Goal: Task Accomplishment & Management: Manage account settings

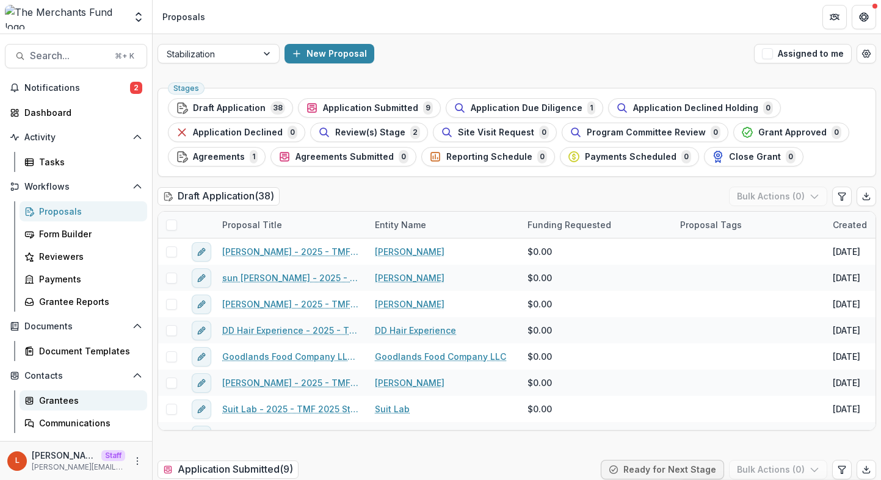
click at [92, 404] on div "Grantees" at bounding box center [88, 400] width 98 height 13
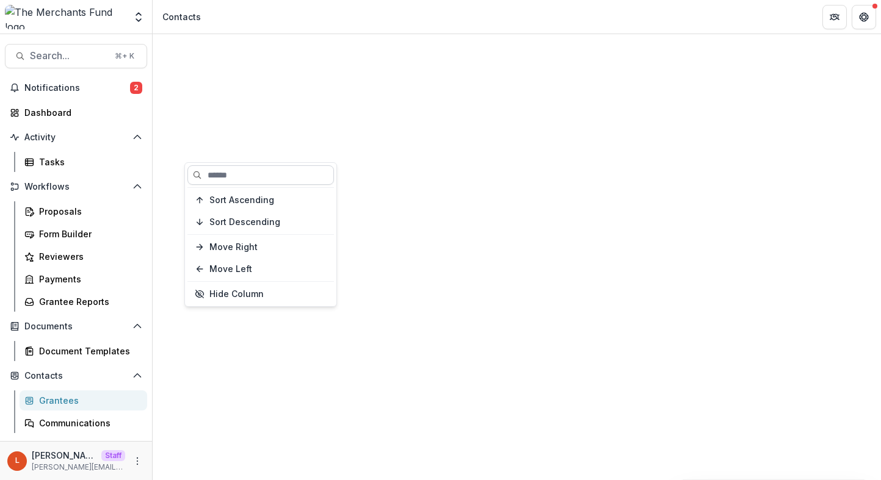
click at [248, 173] on input at bounding box center [260, 175] width 147 height 20
type input "****"
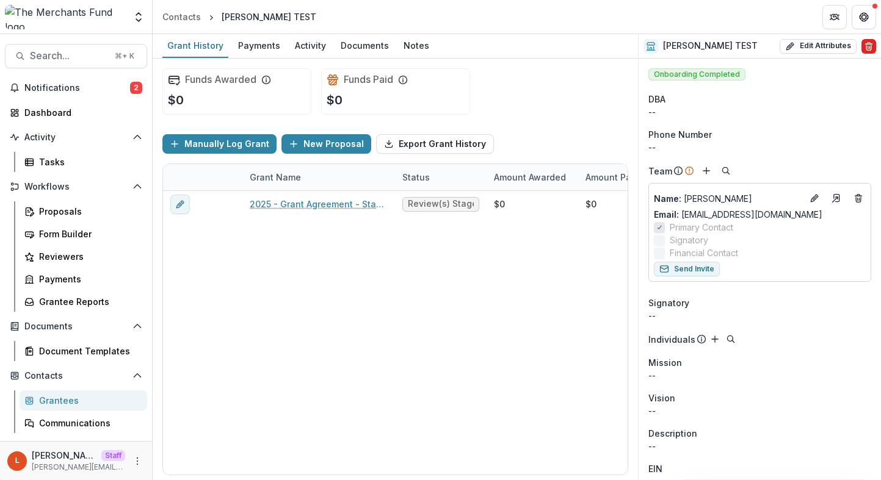
click at [866, 49] on icon "Delete" at bounding box center [868, 47] width 5 height 5
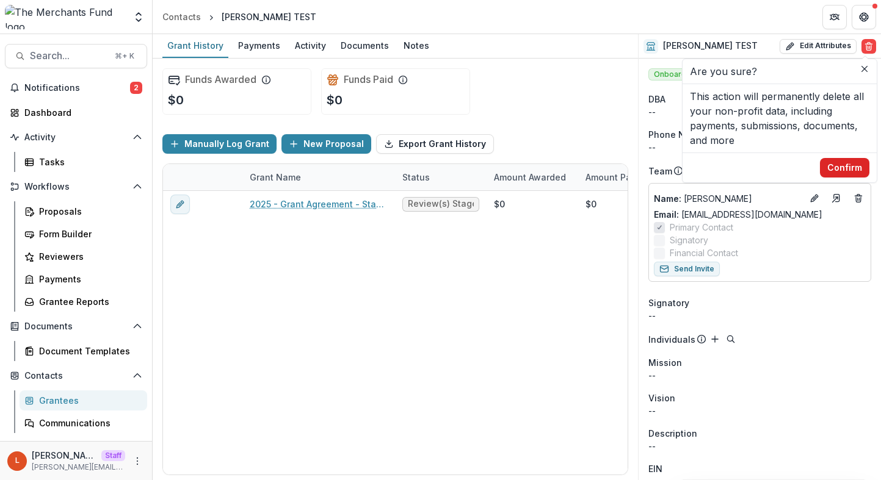
click at [839, 164] on button "Confirm" at bounding box center [844, 168] width 49 height 20
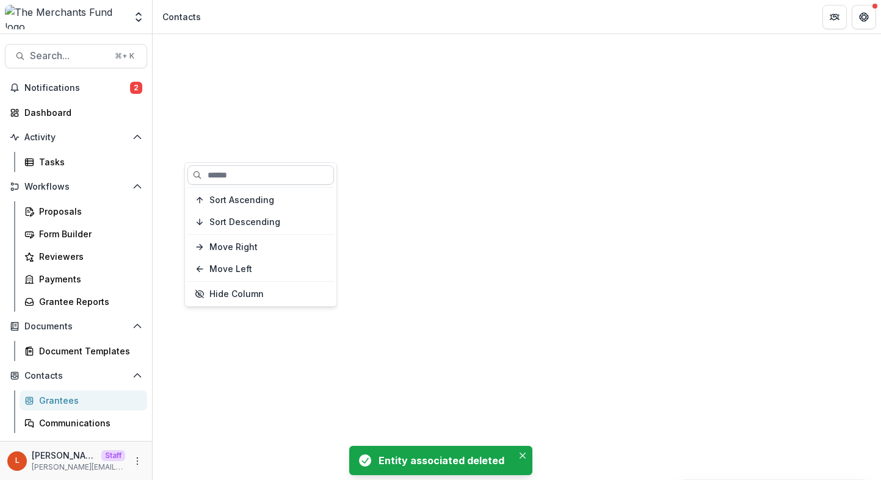
click at [245, 172] on input at bounding box center [260, 175] width 147 height 20
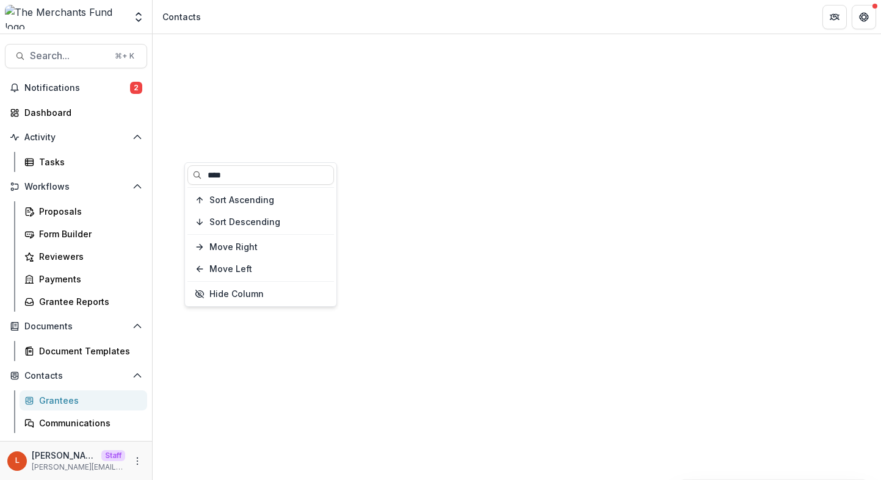
type input "****"
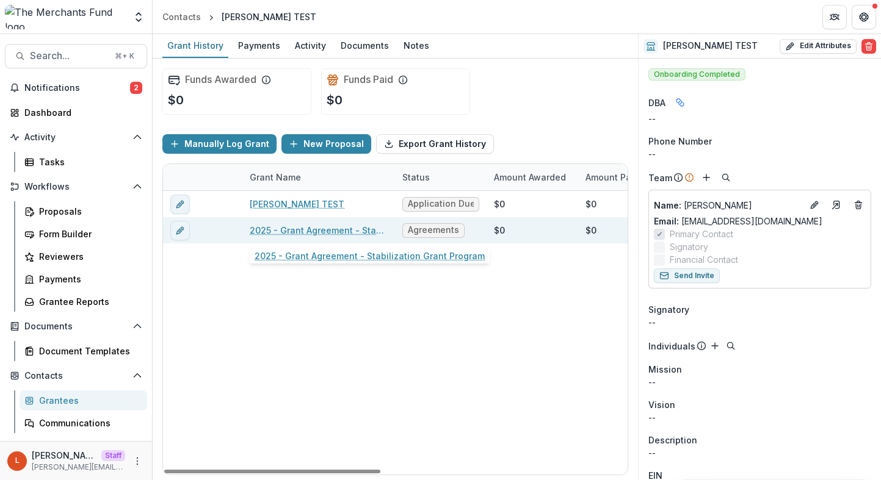
click at [344, 231] on link "2025 - Grant Agreement - Stabilization Grant Program" at bounding box center [319, 230] width 138 height 13
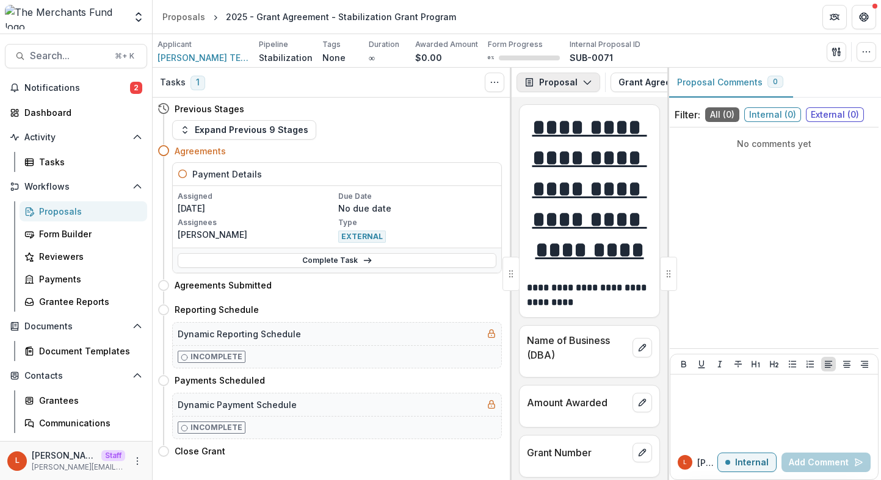
click at [568, 85] on button "Proposal" at bounding box center [558, 83] width 84 height 20
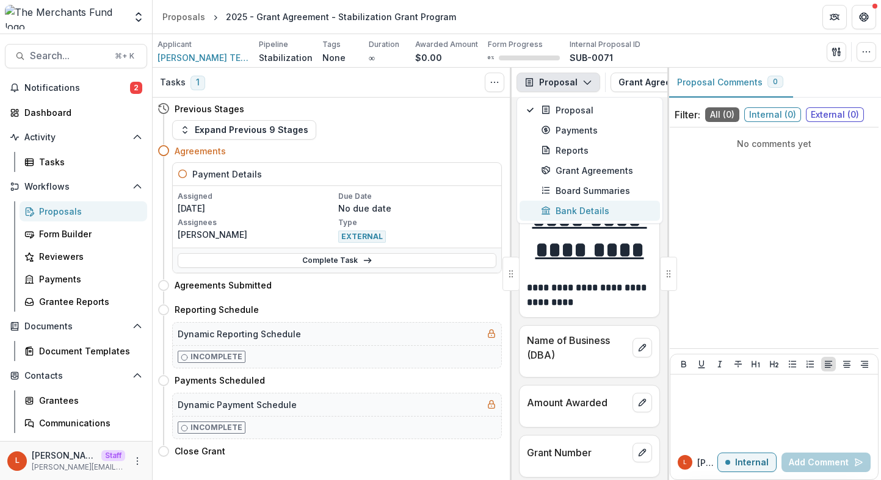
click at [584, 215] on div "Bank Details" at bounding box center [597, 211] width 112 height 13
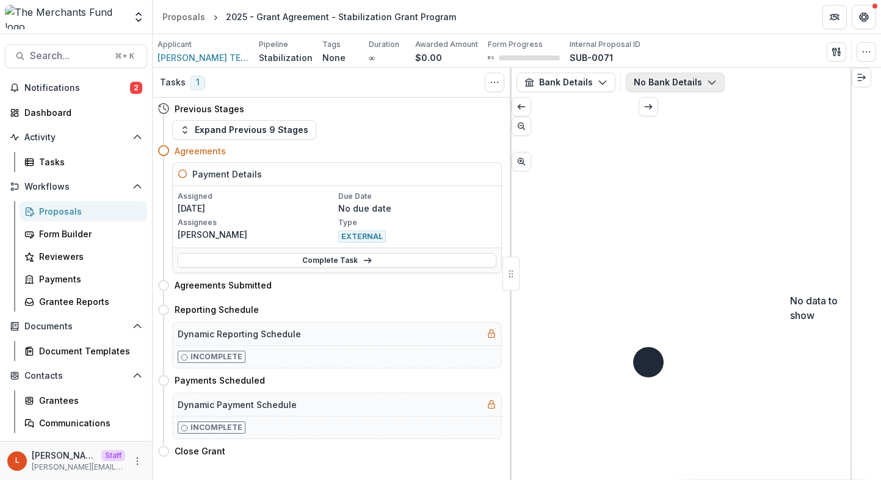
click at [689, 74] on button "No Bank Details" at bounding box center [675, 83] width 99 height 20
click at [67, 280] on div "Payments" at bounding box center [88, 279] width 98 height 13
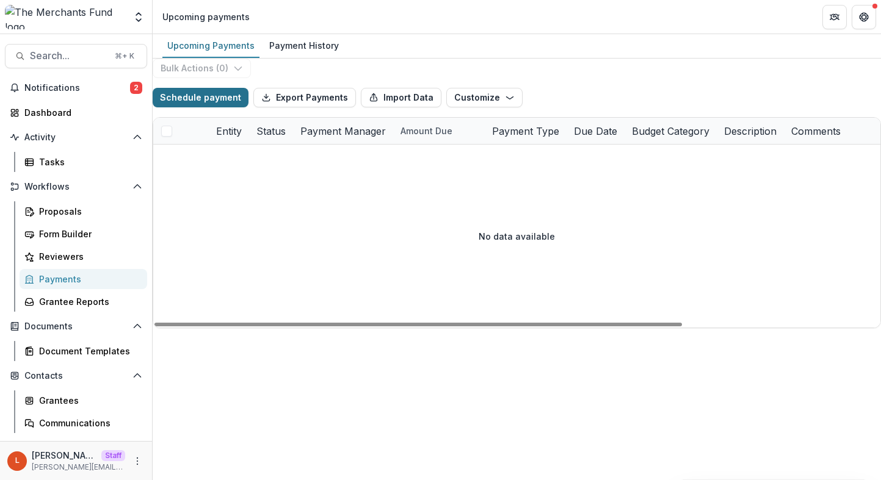
click at [187, 107] on button "Schedule payment" at bounding box center [201, 98] width 96 height 20
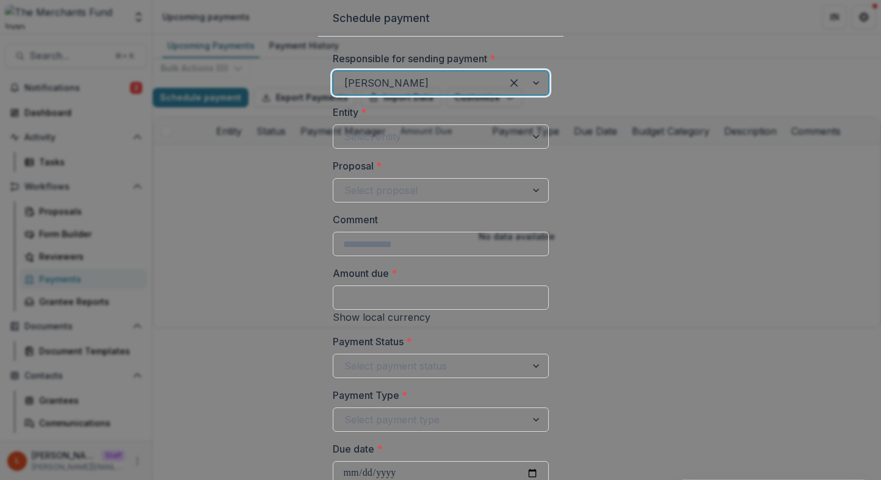
click at [344, 92] on div at bounding box center [417, 82] width 147 height 17
click at [333, 189] on div "Responsible for sending payment * Lucy Entity * Select entity Proposal * Select…" at bounding box center [441, 391] width 216 height 680
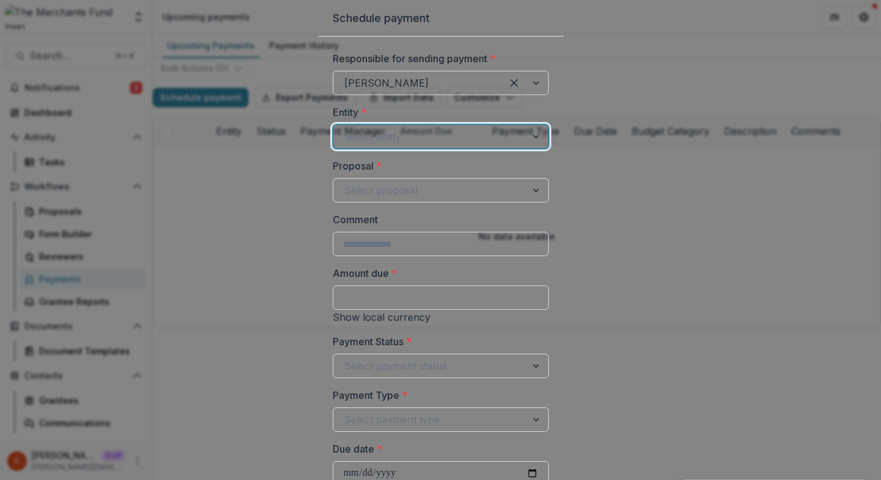
click at [344, 145] on div at bounding box center [429, 136] width 171 height 17
type input "****"
click at [344, 199] on div at bounding box center [429, 190] width 171 height 17
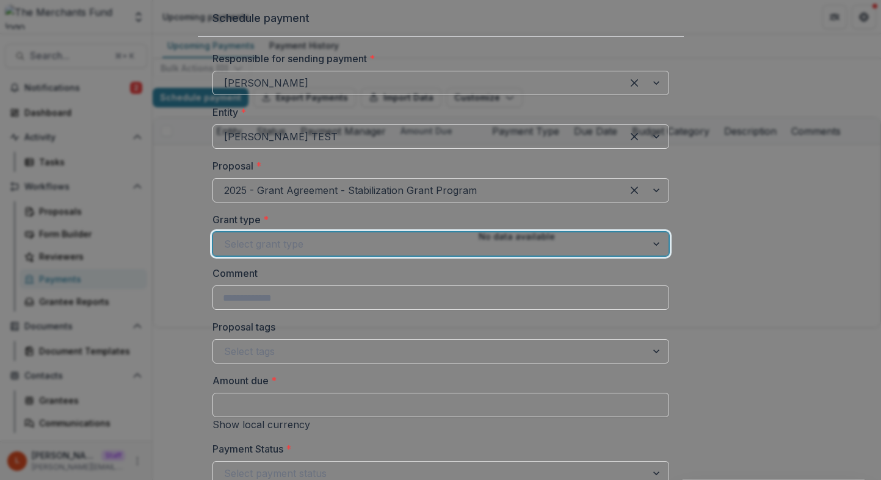
click at [341, 253] on div at bounding box center [429, 244] width 411 height 17
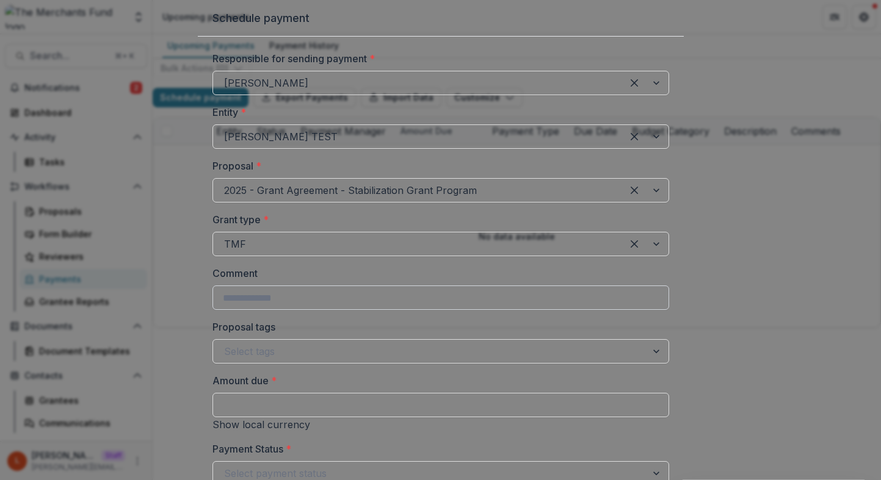
click at [329, 310] on input "Comment" at bounding box center [440, 298] width 457 height 24
click at [312, 335] on label "Proposal tags" at bounding box center [436, 327] width 449 height 15
click at [227, 359] on input "Proposal tags" at bounding box center [225, 351] width 3 height 15
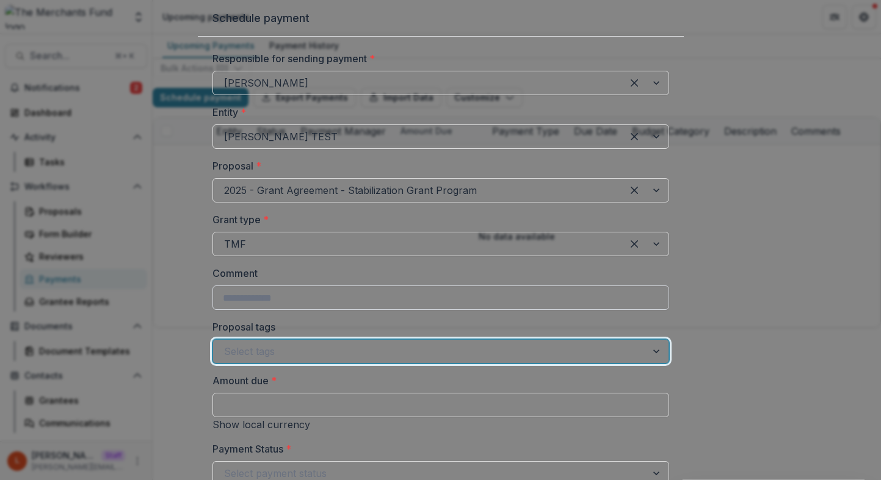
click at [324, 310] on input "Comment" at bounding box center [440, 298] width 457 height 24
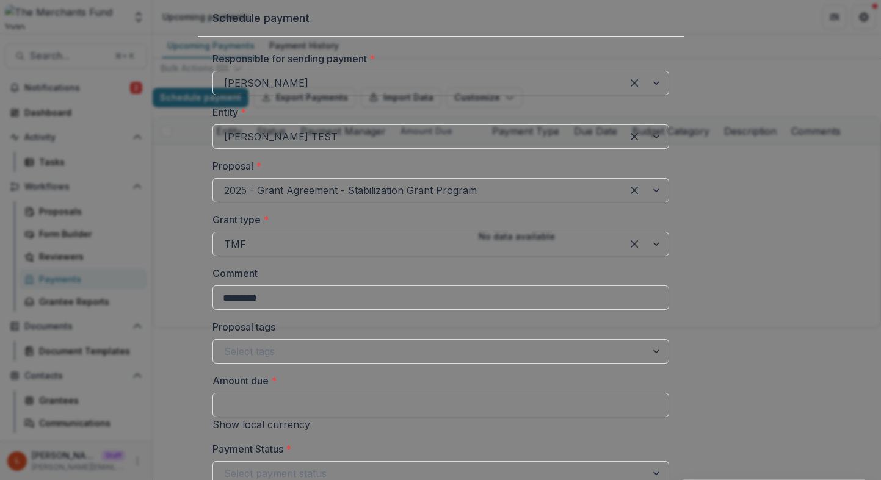
scroll to position [137, 0]
type input "*********"
click at [404, 393] on input "Amount due *" at bounding box center [440, 405] width 457 height 24
type input "******"
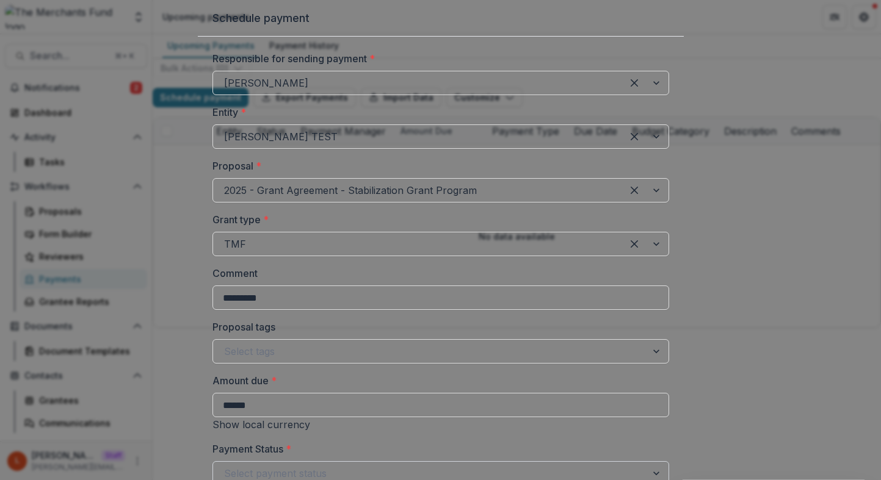
click at [431, 465] on div at bounding box center [429, 473] width 411 height 17
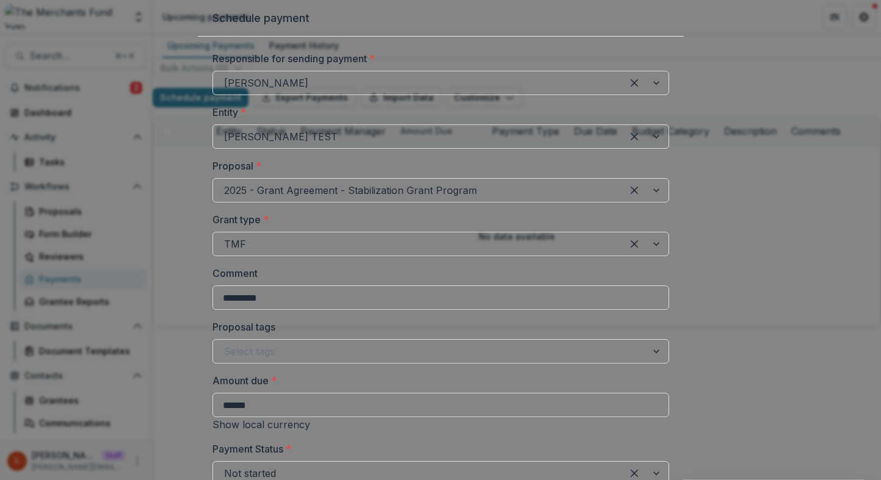
type input "**********"
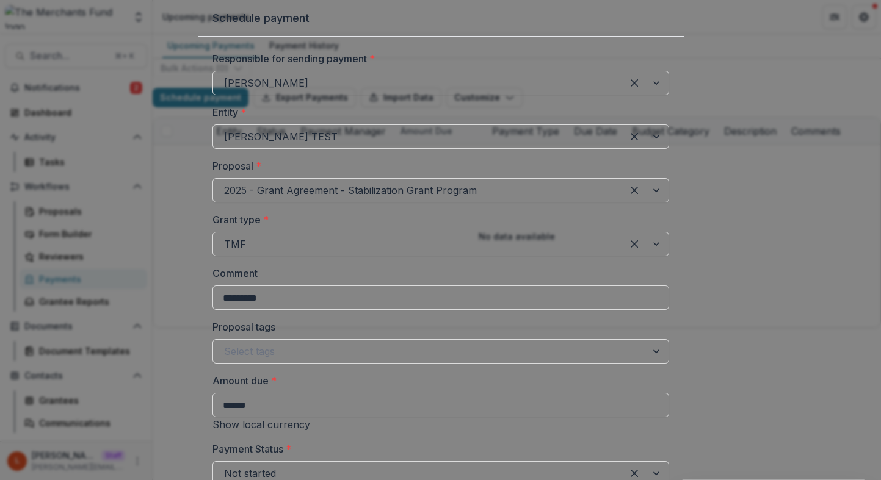
scroll to position [556, 0]
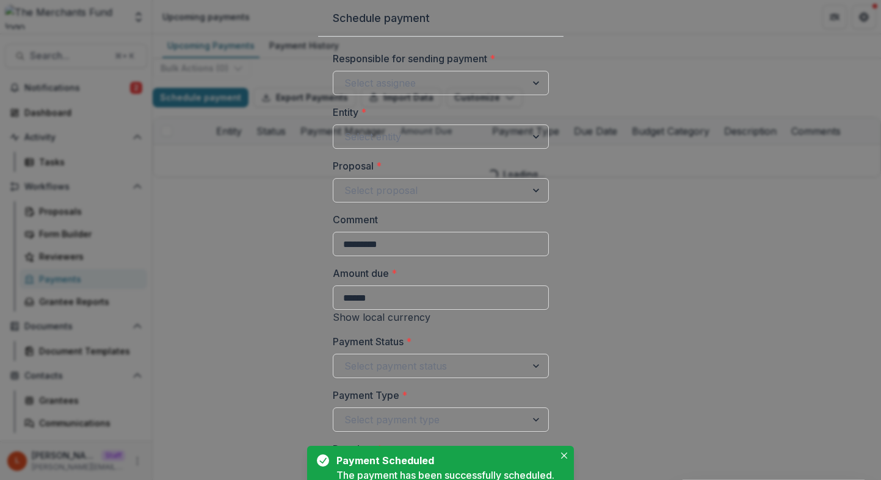
scroll to position [0, 0]
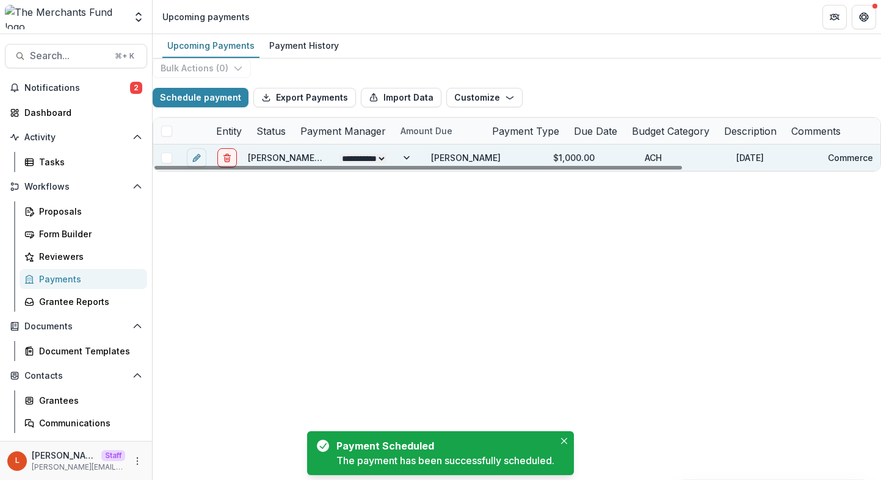
click at [383, 164] on select "**********" at bounding box center [362, 159] width 47 height 10
click at [349, 164] on select "**********" at bounding box center [362, 159] width 47 height 10
select select "**********"
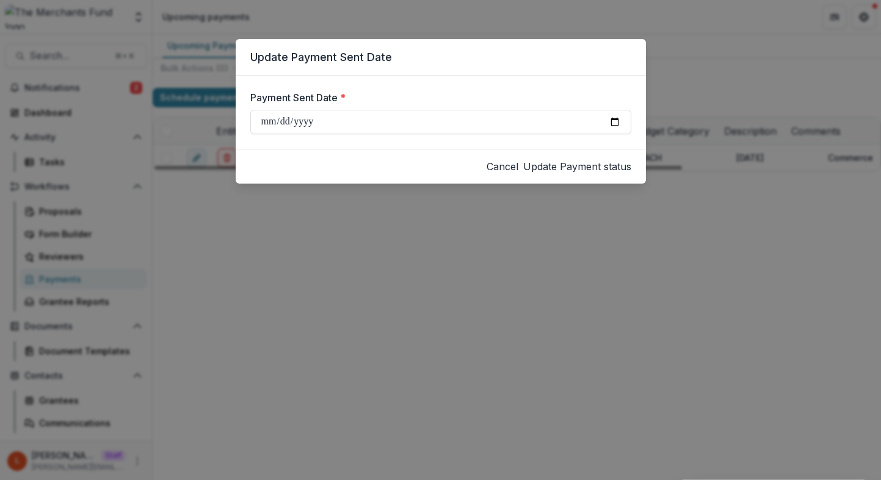
click at [495, 166] on button "Cancel" at bounding box center [503, 166] width 32 height 15
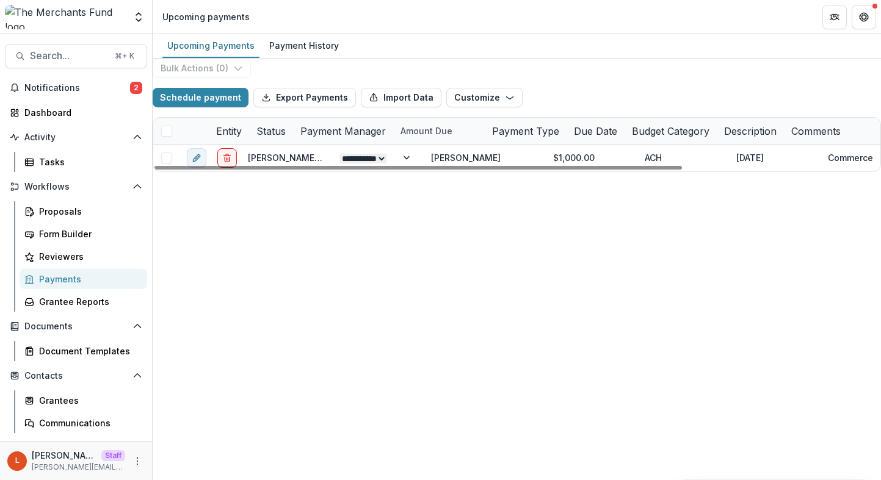
click at [571, 171] on div "**********" at bounding box center [639, 158] width 973 height 26
click at [112, 220] on link "Proposals" at bounding box center [84, 211] width 128 height 20
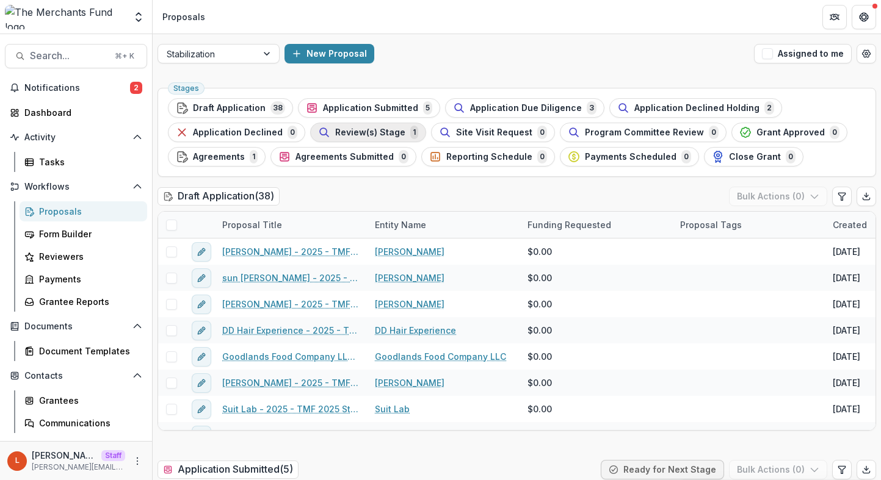
click at [369, 136] on span "Review(s) Stage" at bounding box center [370, 133] width 70 height 10
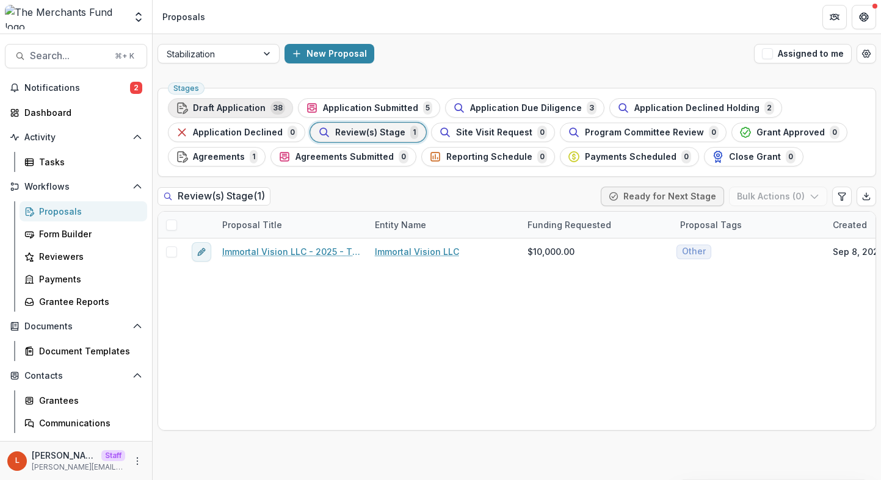
click at [243, 101] on div "Draft Application 38" at bounding box center [230, 107] width 109 height 13
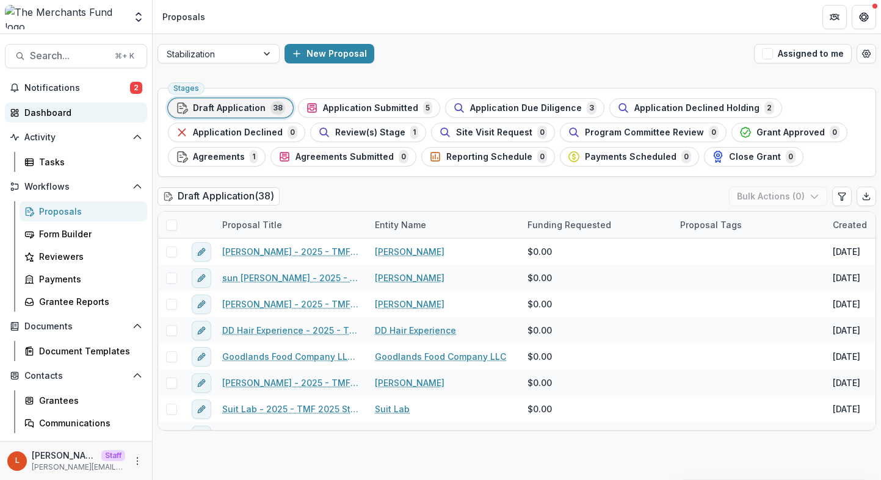
click at [78, 115] on div "Dashboard" at bounding box center [80, 112] width 113 height 13
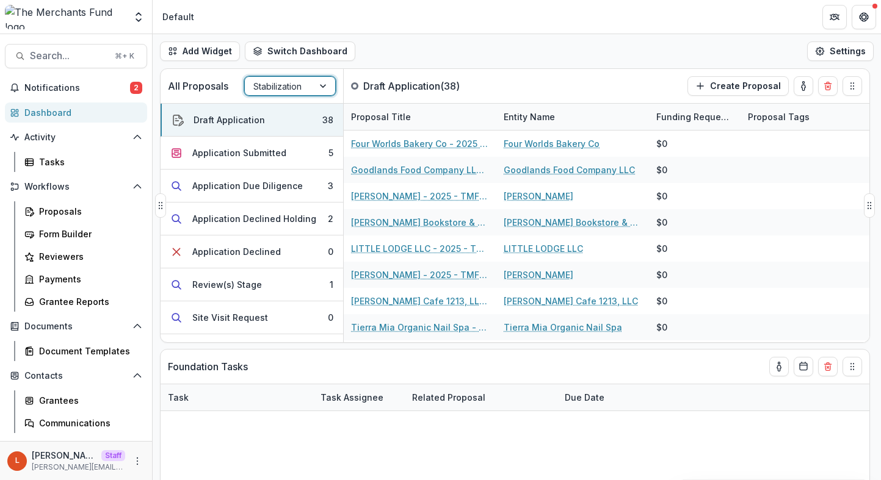
click at [322, 85] on div at bounding box center [324, 86] width 22 height 18
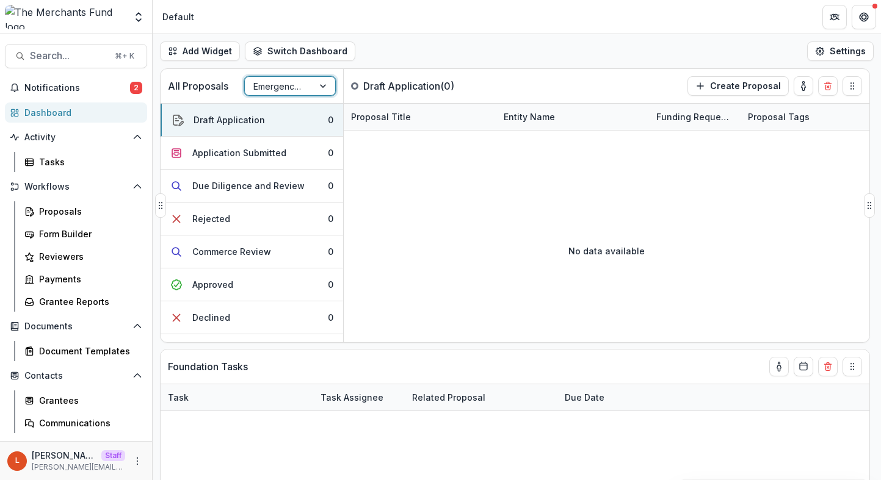
click at [322, 86] on div at bounding box center [324, 86] width 22 height 18
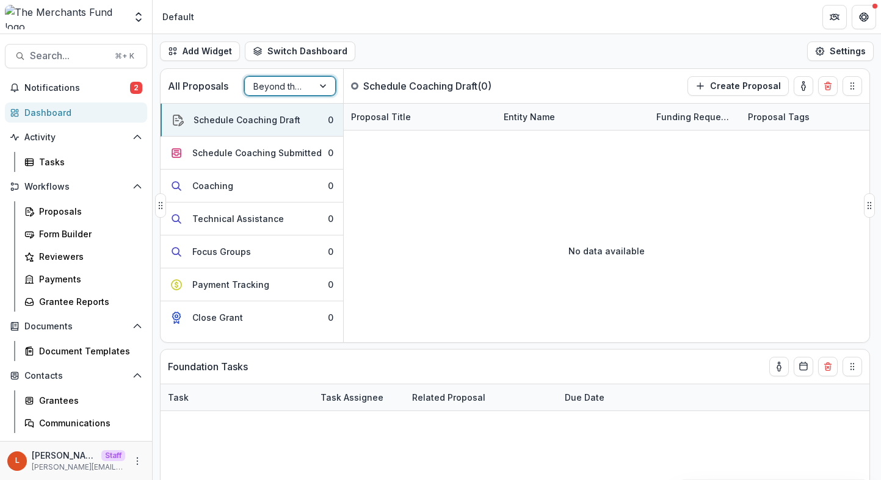
click at [321, 85] on div at bounding box center [324, 86] width 22 height 18
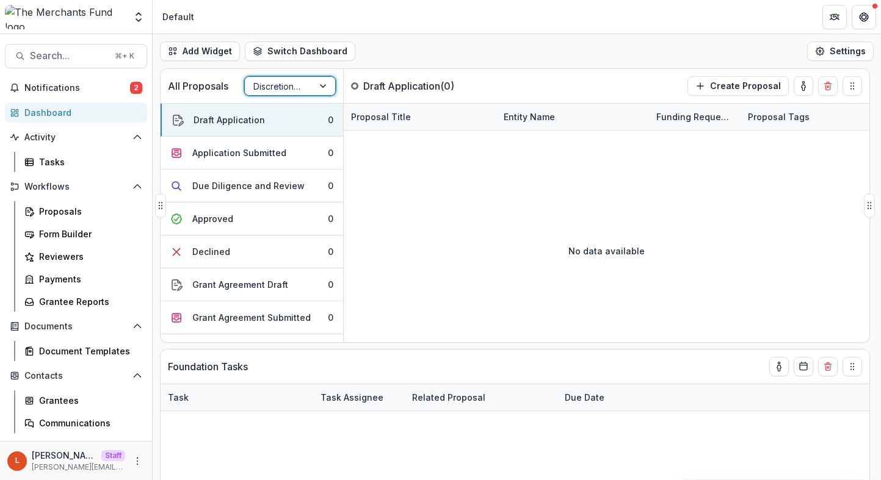
click at [324, 85] on div at bounding box center [324, 86] width 22 height 18
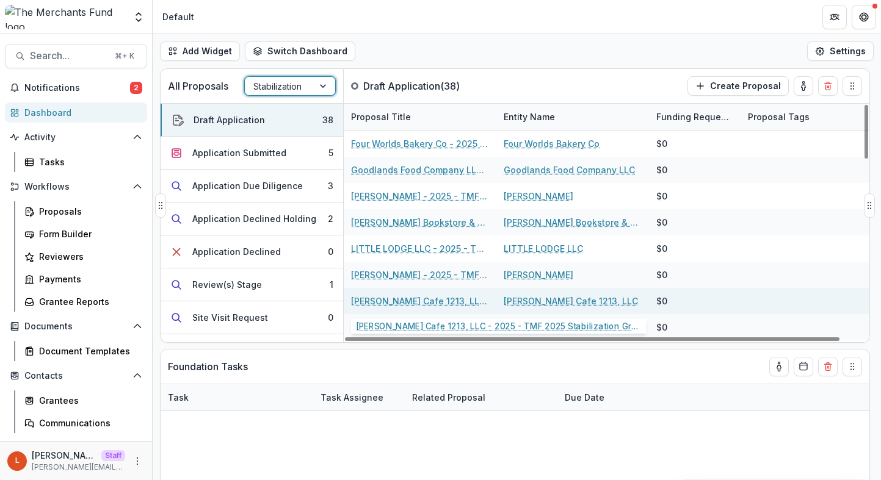
scroll to position [1, 0]
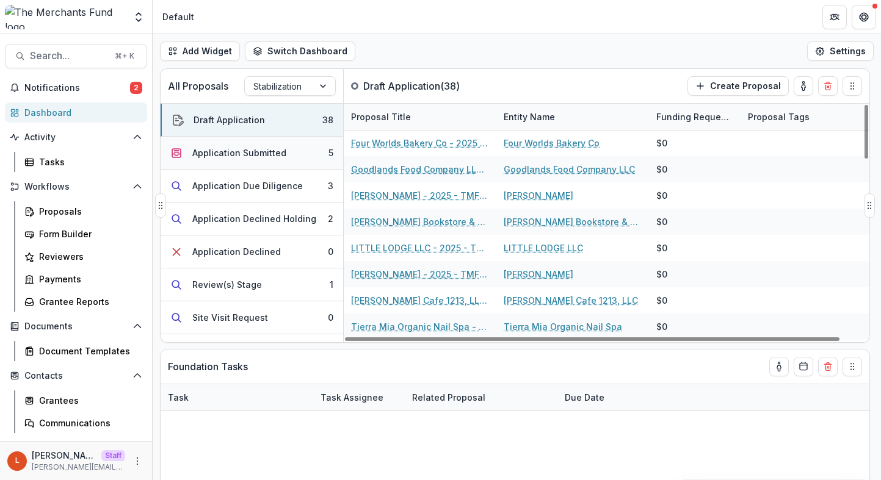
click at [231, 151] on div "Application Submitted" at bounding box center [239, 153] width 94 height 13
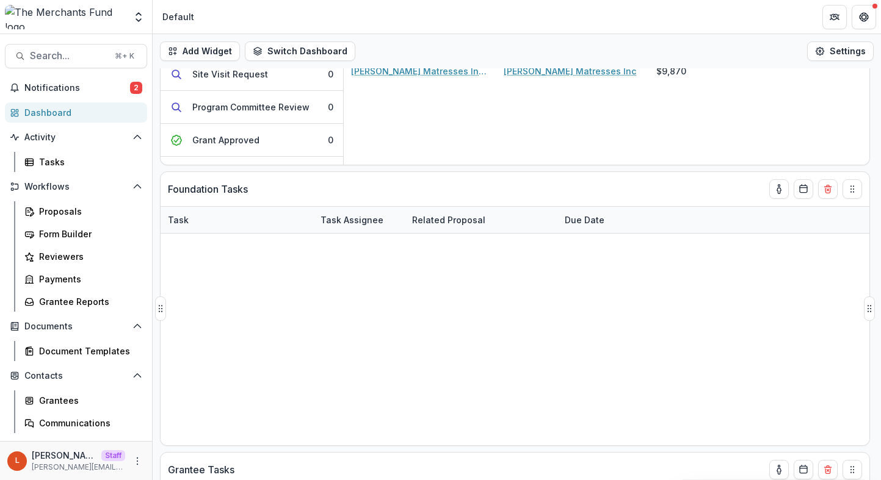
scroll to position [173, 0]
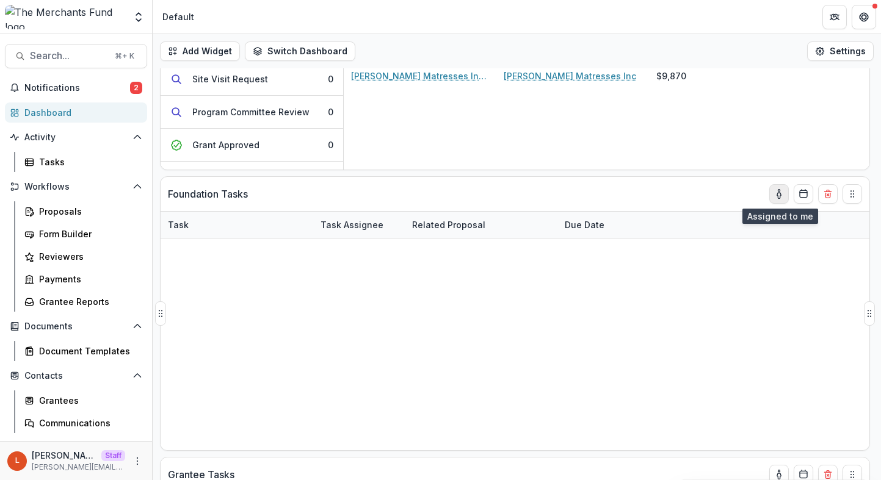
click at [781, 192] on icon "toggle-assigned-to-me" at bounding box center [779, 194] width 10 height 10
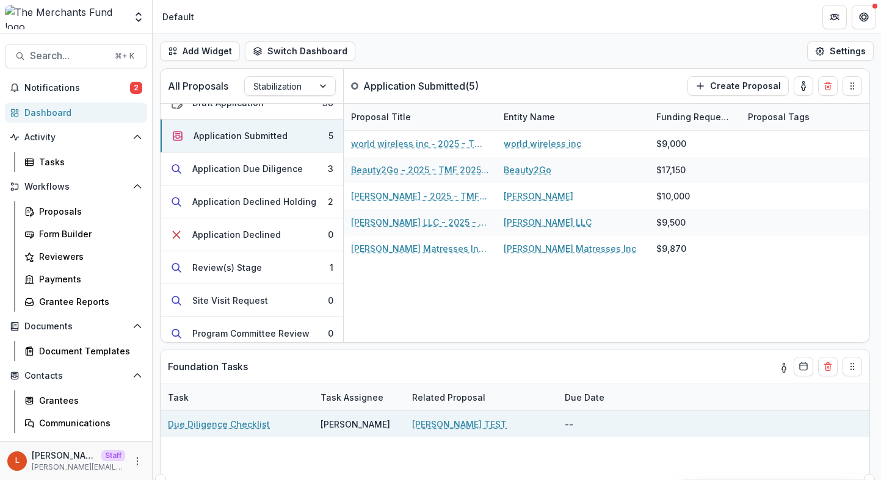
scroll to position [0, 0]
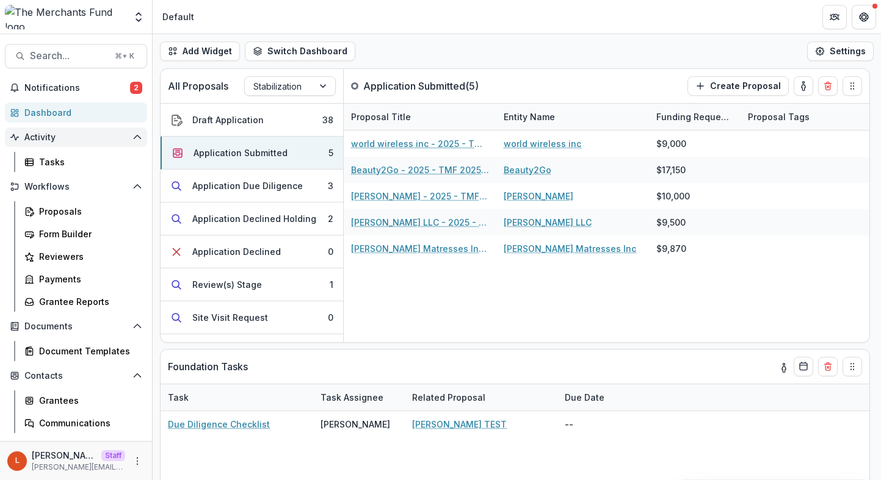
click at [140, 134] on button "Activity" at bounding box center [76, 138] width 142 height 20
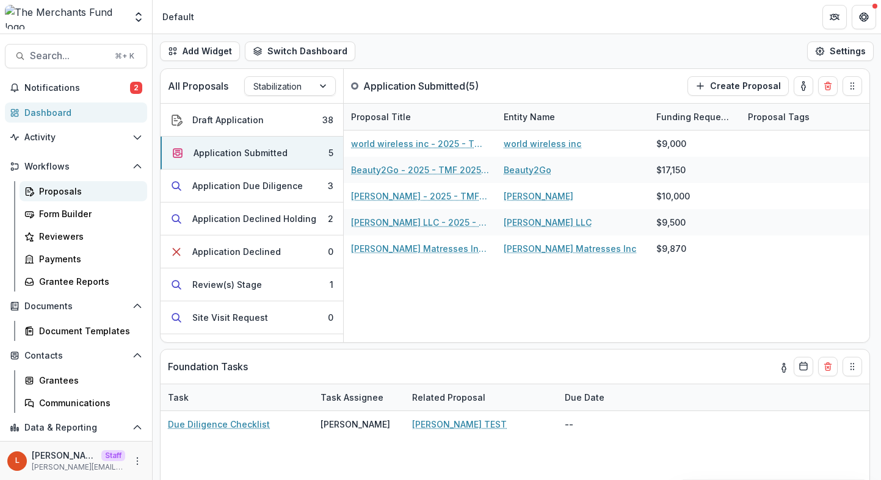
click at [53, 194] on div "Proposals" at bounding box center [88, 191] width 98 height 13
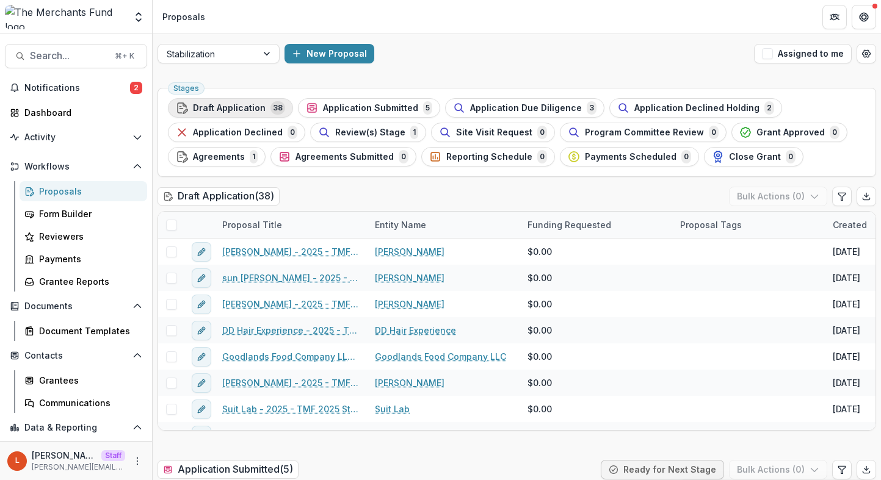
click at [248, 106] on span "Draft Application" at bounding box center [229, 108] width 73 height 10
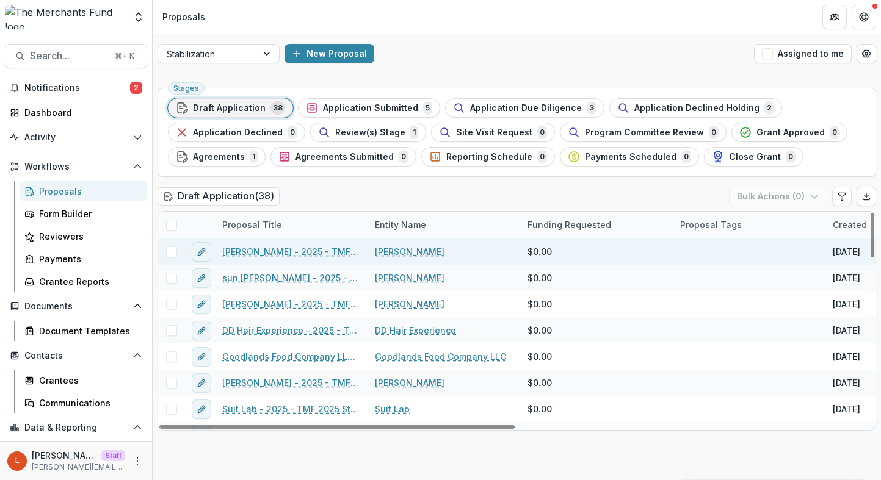
click at [289, 252] on link "[PERSON_NAME] - 2025 - TMF 2025 Stabilization Grant Program" at bounding box center [291, 251] width 138 height 13
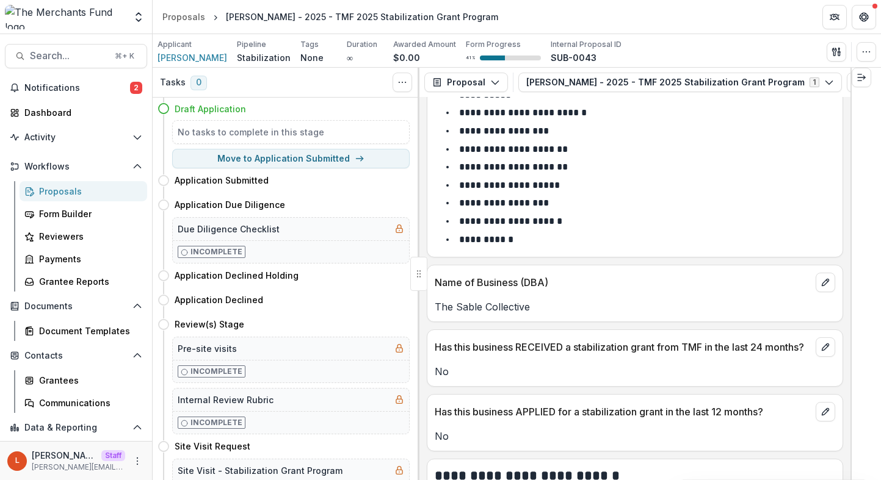
scroll to position [252, 0]
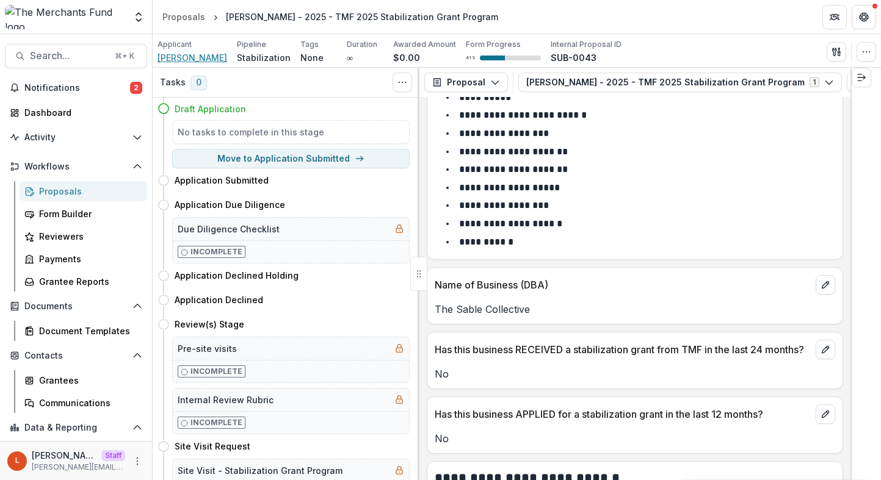
click at [185, 60] on span "[PERSON_NAME]" at bounding box center [193, 57] width 70 height 13
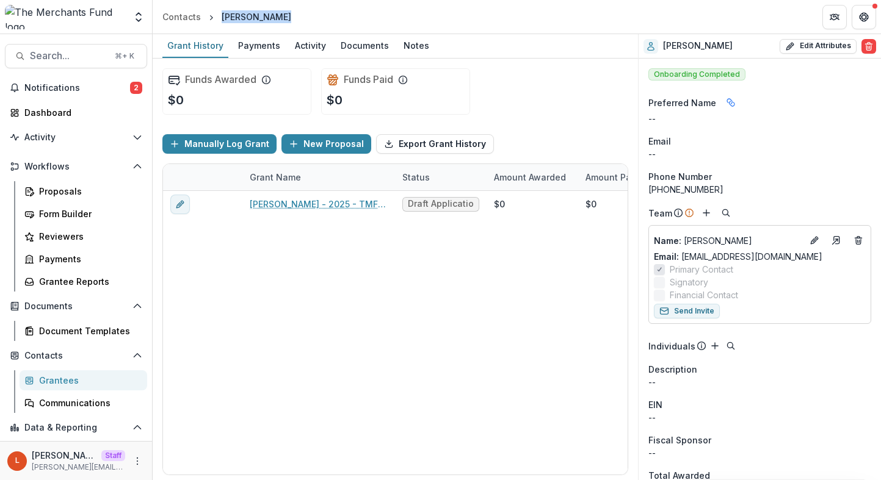
drag, startPoint x: 220, startPoint y: 15, endPoint x: 289, endPoint y: 11, distance: 69.7
click at [289, 11] on header "Contacts shanti mayers" at bounding box center [517, 17] width 728 height 34
drag, startPoint x: 734, startPoint y: 38, endPoint x: 663, endPoint y: 44, distance: 71.0
click at [664, 44] on div "shanti mayers Edit Attributes Are you sure? This action will permanently delete…" at bounding box center [760, 46] width 242 height 24
drag, startPoint x: 663, startPoint y: 44, endPoint x: 738, endPoint y: 41, distance: 75.2
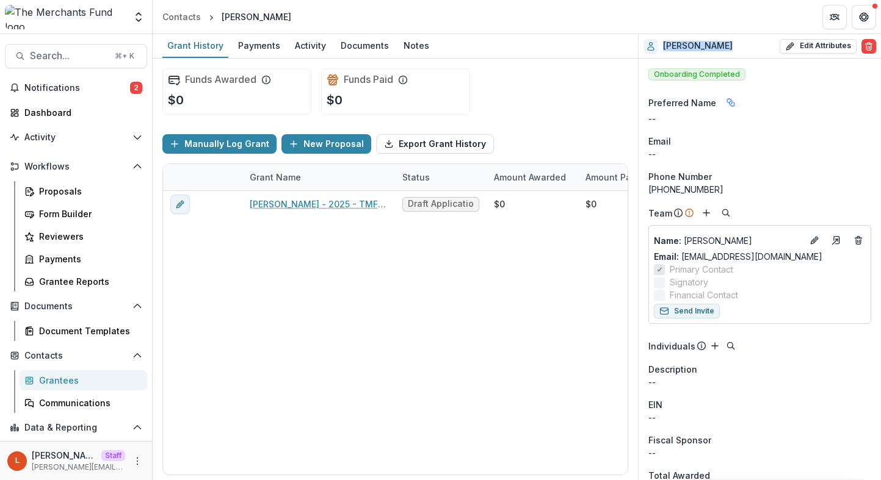
click at [738, 42] on div "shanti mayers Edit Attributes Are you sure? This action will permanently delete…" at bounding box center [760, 46] width 242 height 24
click at [68, 386] on div "Grantees" at bounding box center [88, 380] width 98 height 13
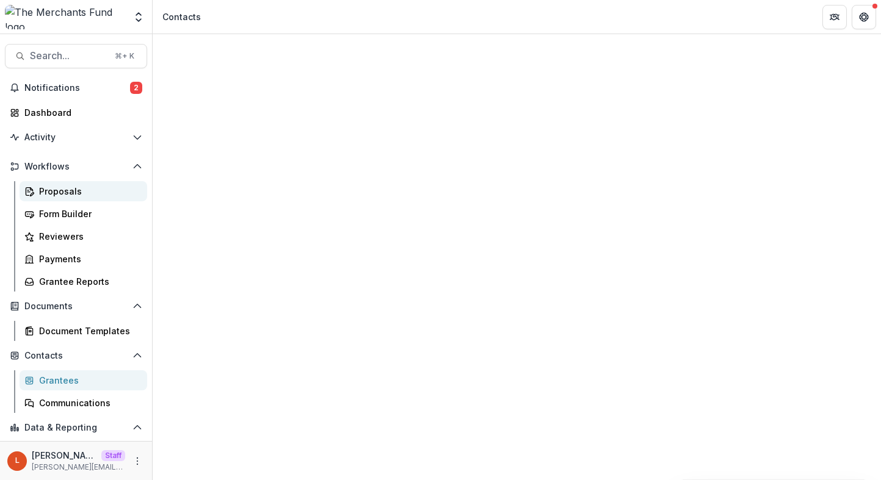
click at [45, 198] on link "Proposals" at bounding box center [84, 191] width 128 height 20
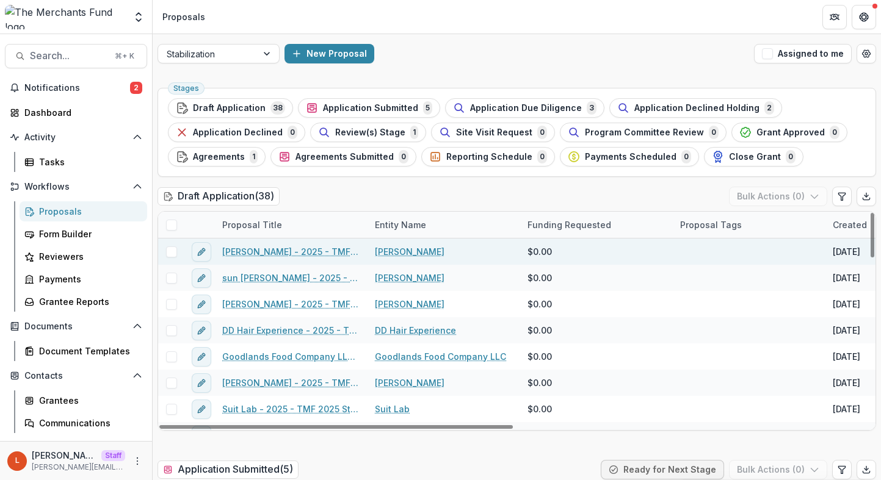
click at [290, 252] on link "[PERSON_NAME] - 2025 - TMF 2025 Stabilization Grant Program" at bounding box center [291, 251] width 138 height 13
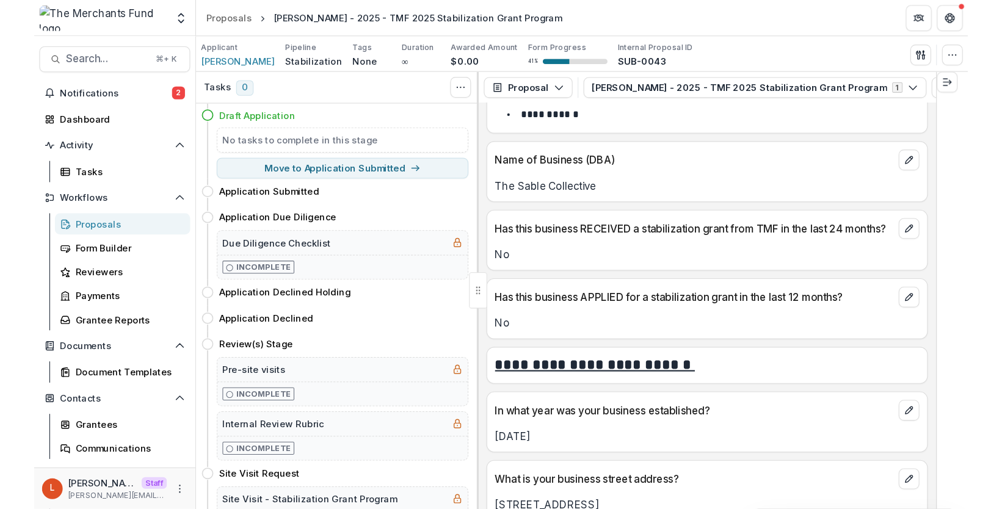
scroll to position [376, 0]
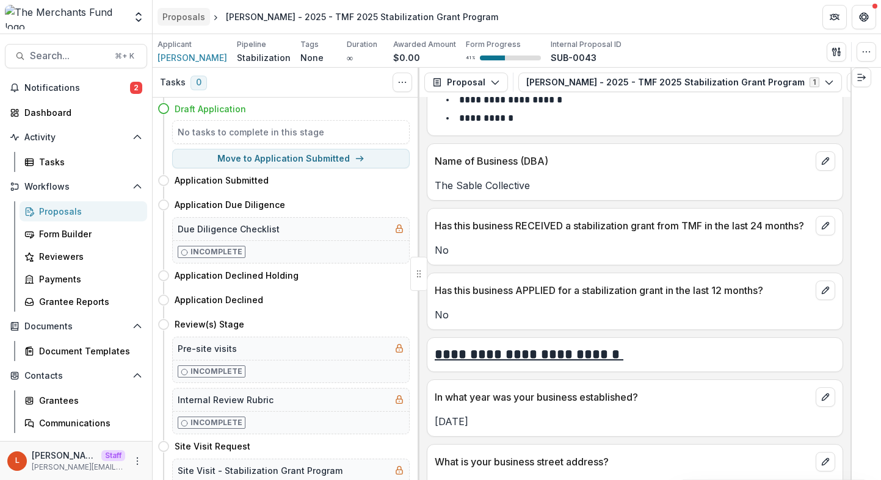
click at [173, 13] on div "Proposals" at bounding box center [183, 16] width 43 height 13
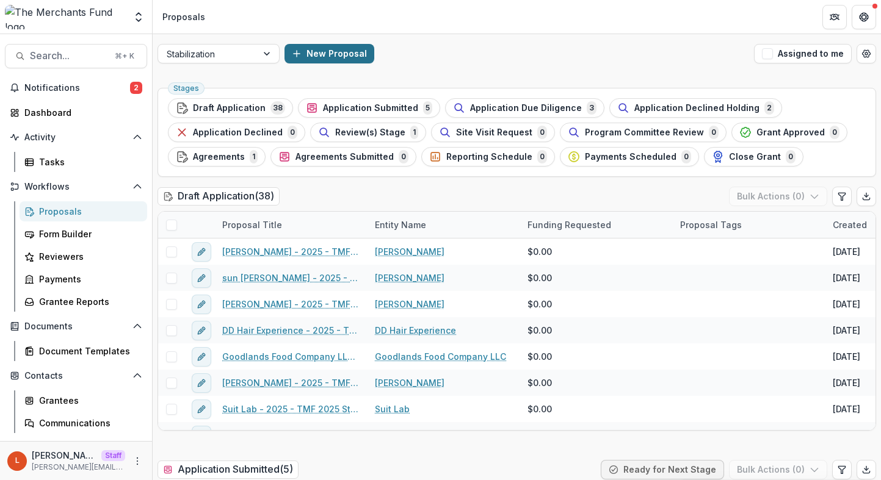
click at [332, 52] on button "New Proposal" at bounding box center [330, 54] width 90 height 20
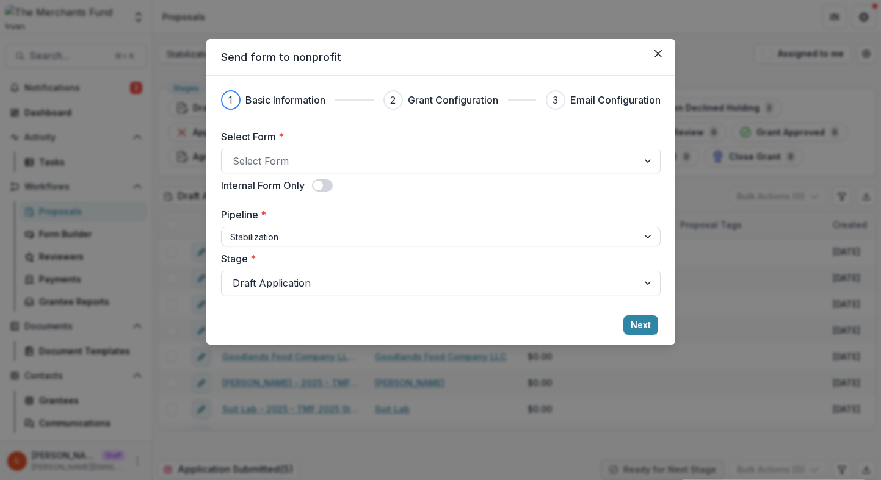
click at [641, 57] on header "Send form to nonprofit" at bounding box center [440, 57] width 469 height 37
click at [658, 56] on icon "Close" at bounding box center [657, 53] width 7 height 7
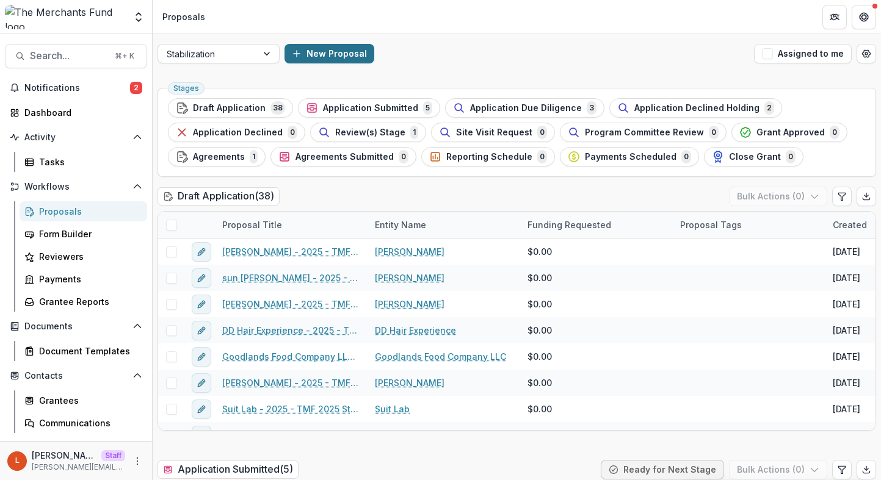
click at [351, 45] on button "New Proposal" at bounding box center [330, 54] width 90 height 20
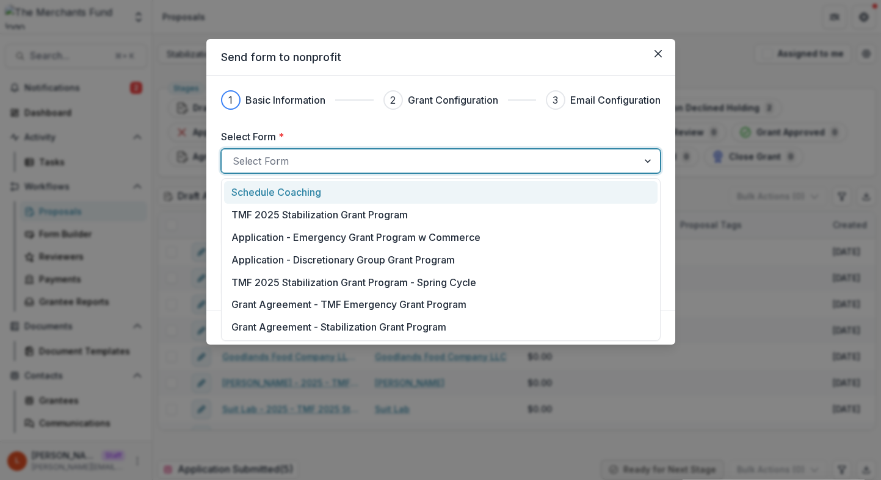
click at [297, 159] on div at bounding box center [430, 161] width 394 height 17
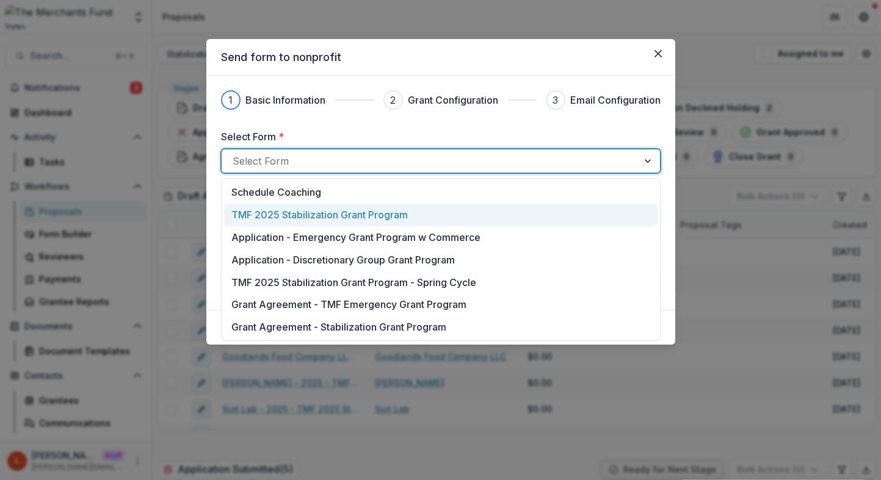
click at [291, 220] on p "TMF 2025 Stabilization Grant Program" at bounding box center [319, 215] width 176 height 15
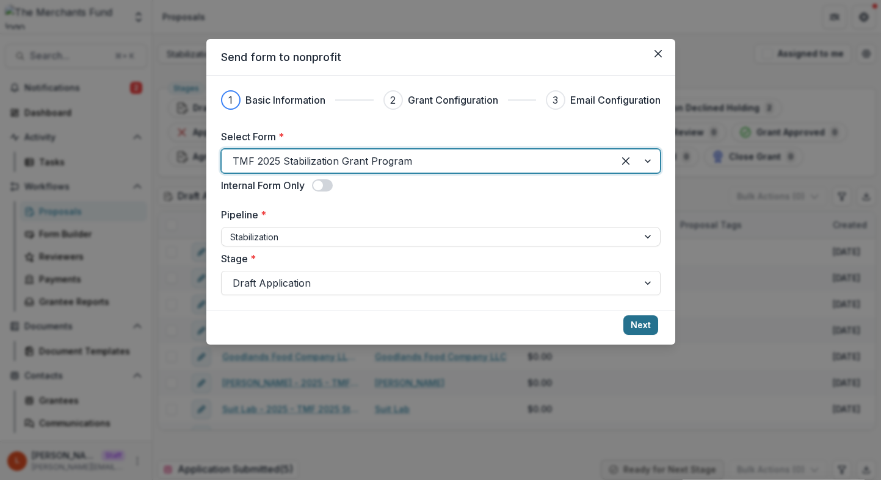
click at [640, 324] on button "Next" at bounding box center [640, 326] width 35 height 20
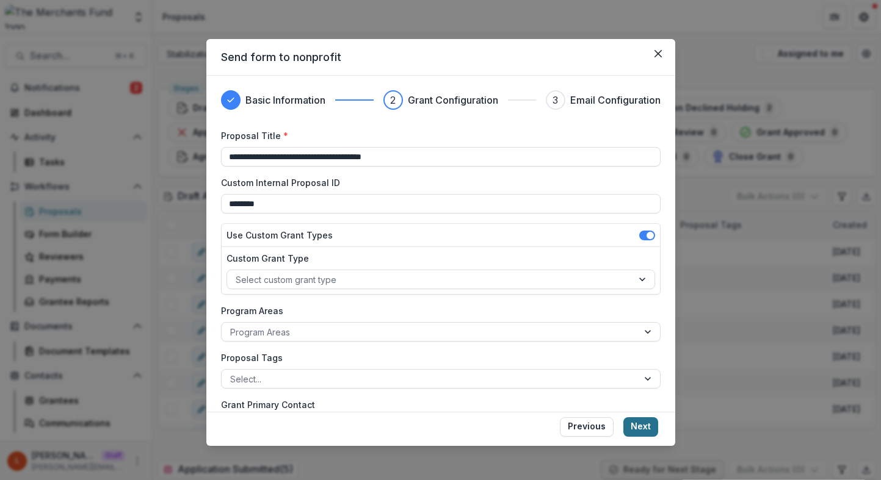
click at [642, 424] on button "Next" at bounding box center [640, 428] width 35 height 20
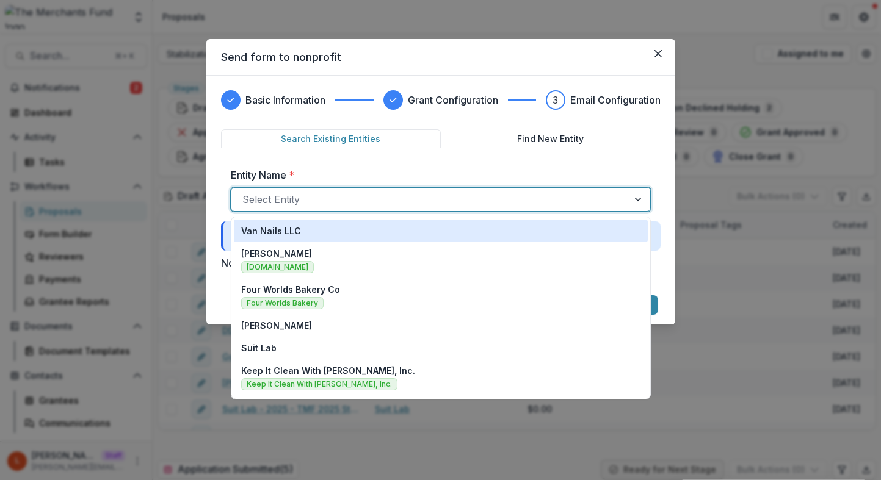
click at [393, 200] on div at bounding box center [429, 199] width 375 height 17
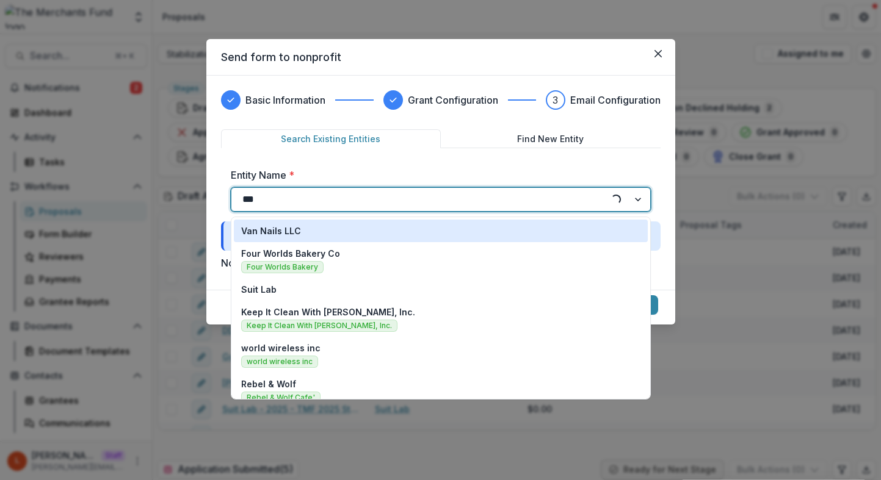
type input "****"
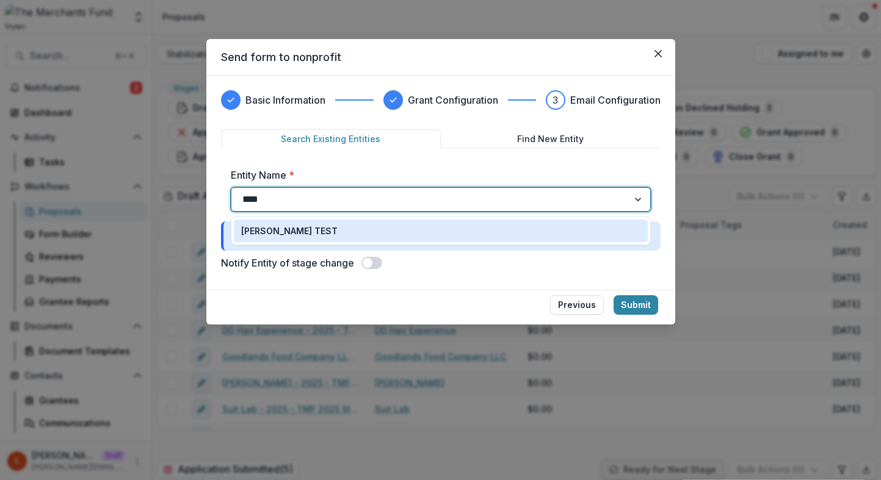
click at [338, 233] on div "[PERSON_NAME] TEST" at bounding box center [440, 231] width 399 height 13
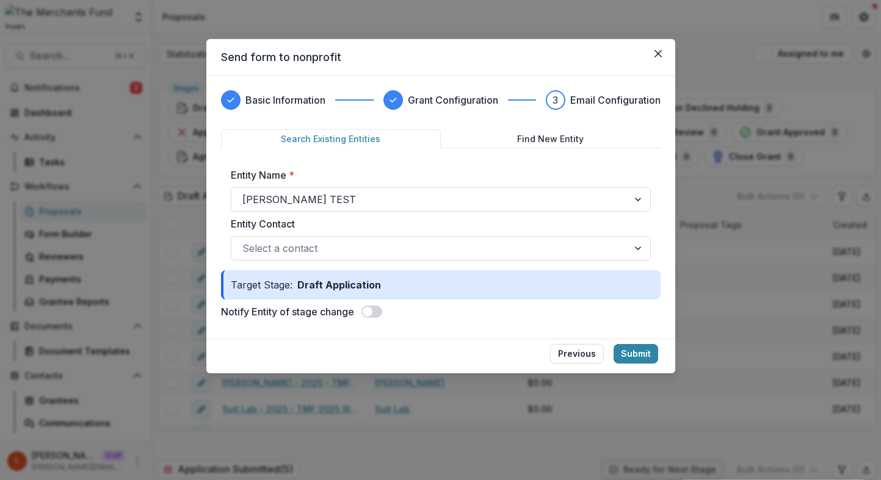
click at [300, 264] on div "Entity Name * Lucy TEST Entity Contact Select a contact" at bounding box center [441, 214] width 440 height 112
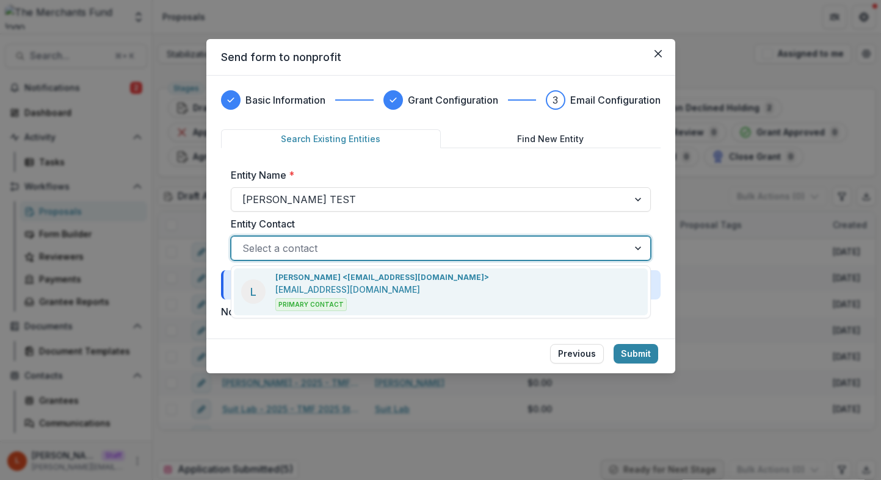
click at [300, 256] on div at bounding box center [429, 248] width 375 height 17
click at [306, 294] on p "[EMAIL_ADDRESS][DOMAIN_NAME]" at bounding box center [347, 289] width 145 height 13
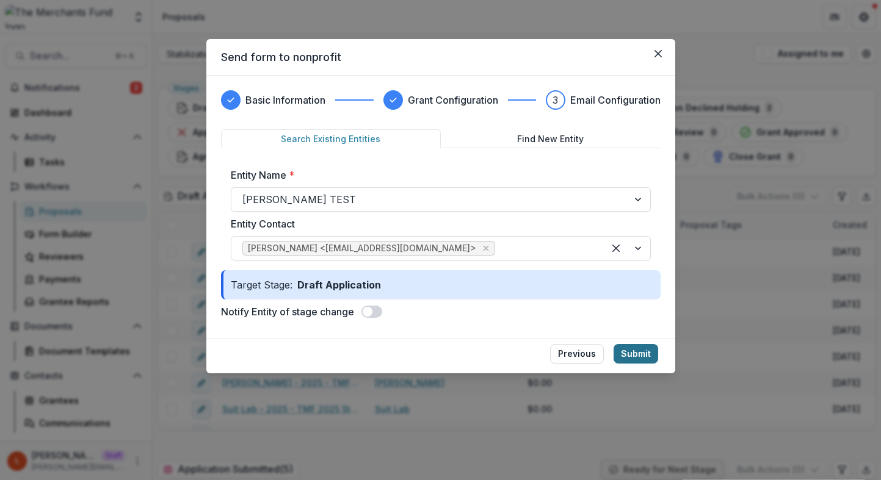
click at [642, 356] on button "Submit" at bounding box center [636, 354] width 45 height 20
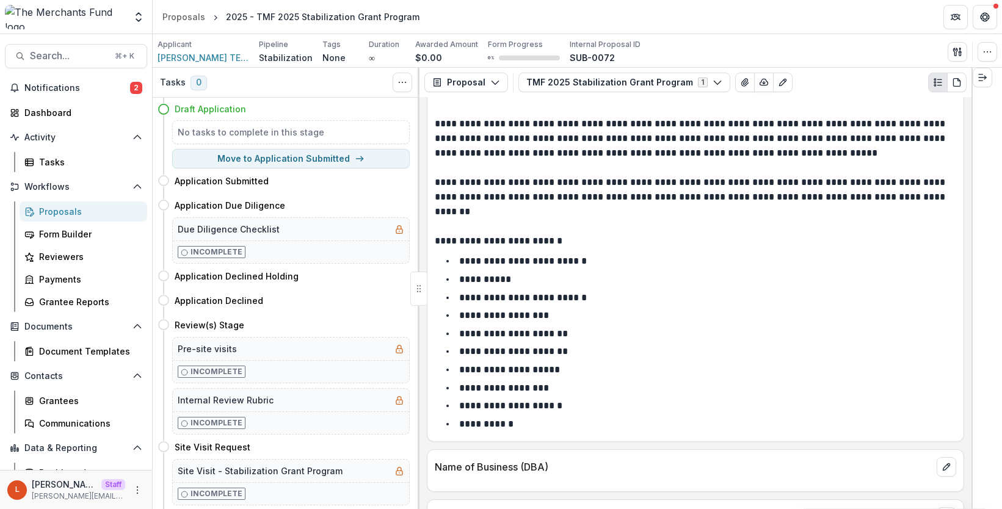
scroll to position [26, 0]
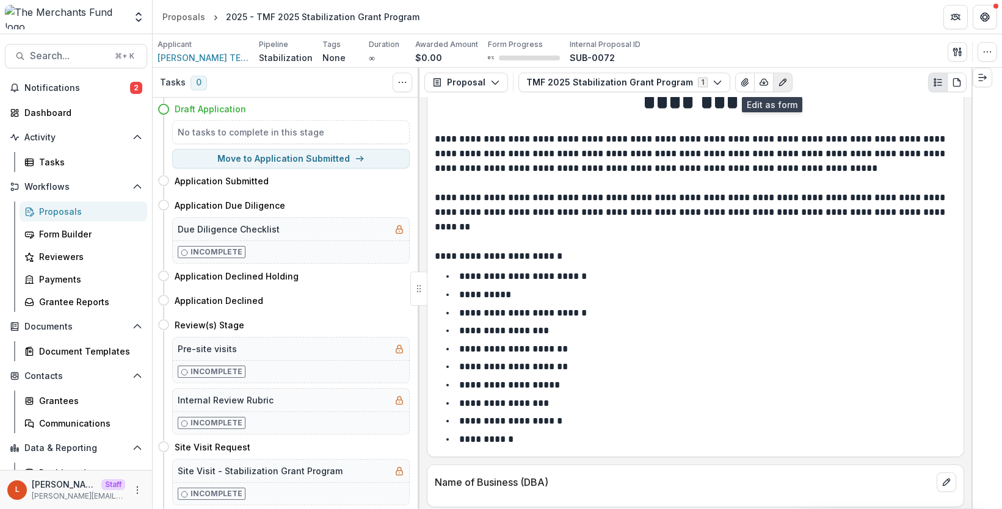
click at [779, 84] on icon "Edit as form" at bounding box center [782, 82] width 7 height 7
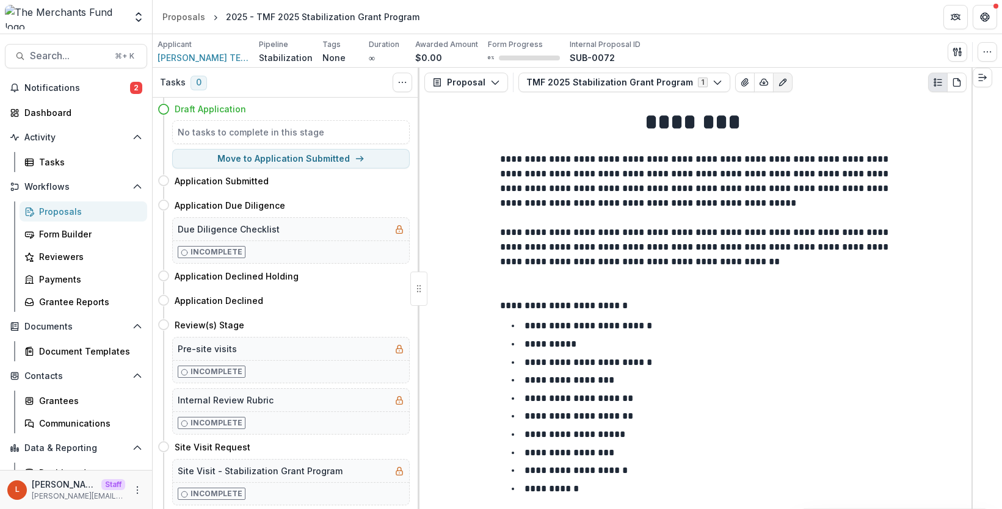
scroll to position [285, 0]
type input "**********"
click at [515, 438] on div "**********" at bounding box center [695, 462] width 391 height 730
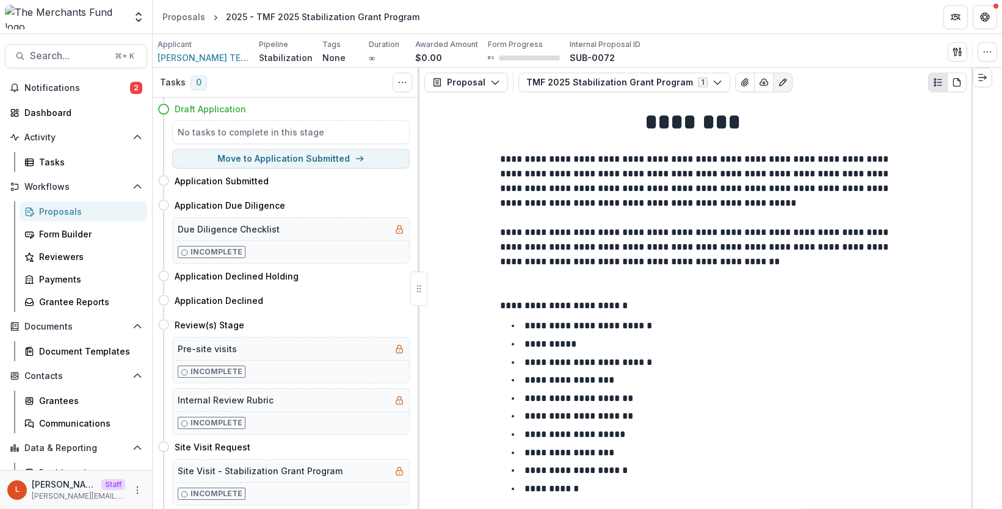
click at [778, 78] on icon "Edit as form" at bounding box center [783, 83] width 10 height 10
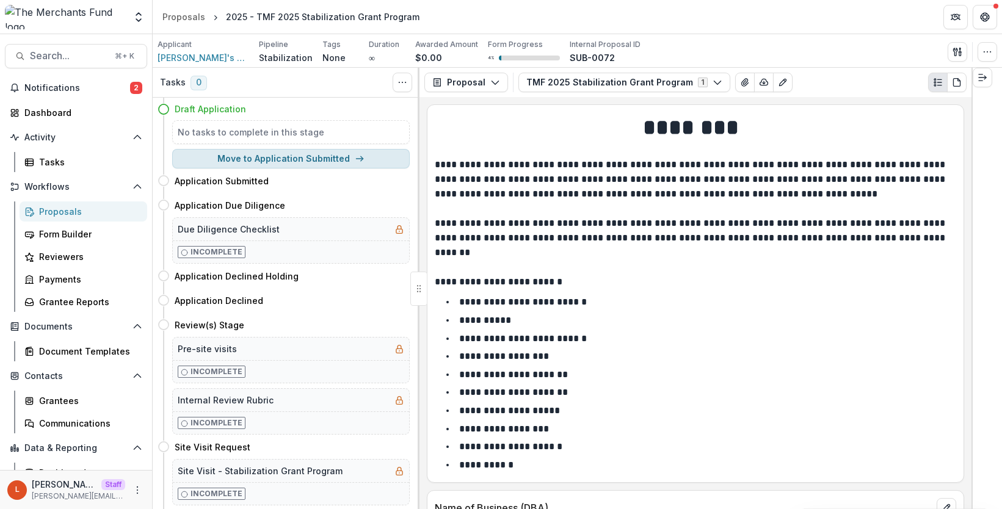
click at [294, 156] on button "Move to Application Submitted" at bounding box center [290, 159] width 237 height 20
select select "**********"
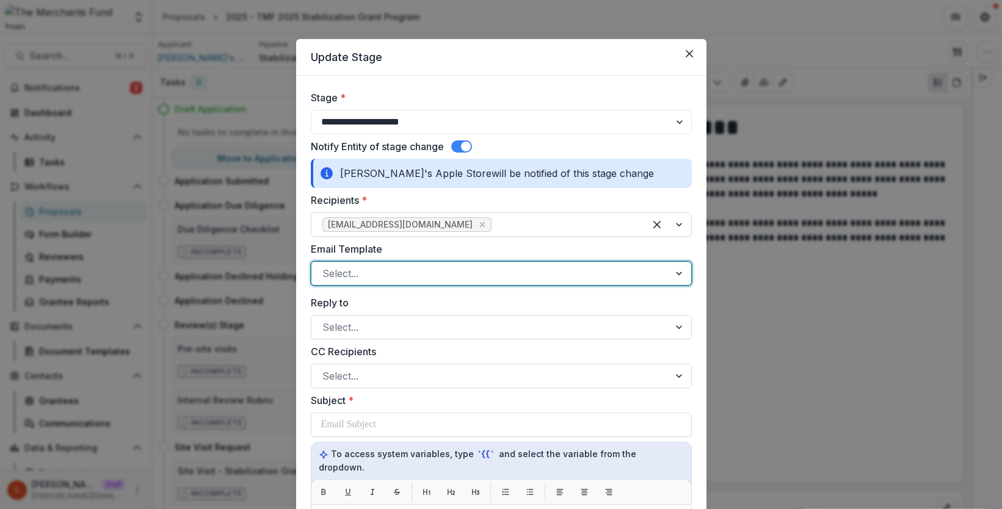
click at [364, 280] on div at bounding box center [490, 273] width 336 height 17
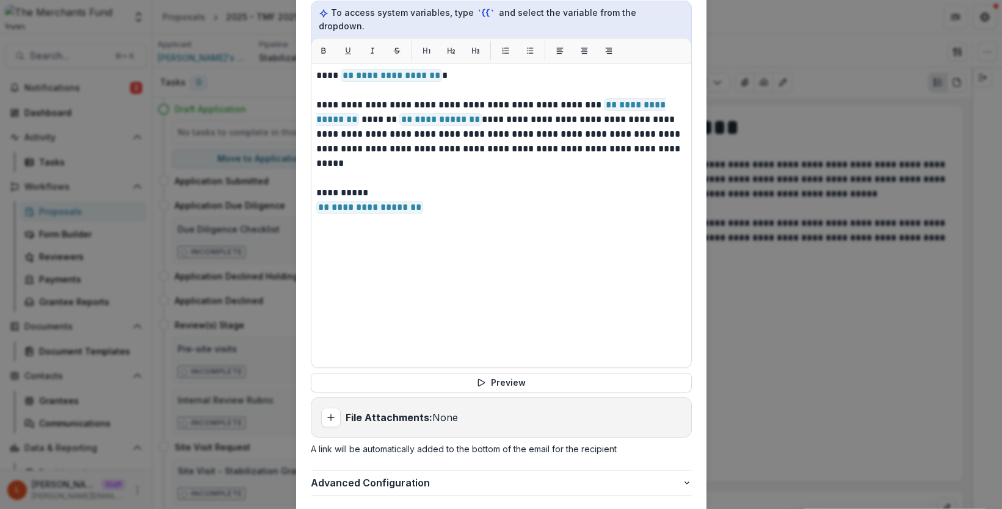
scroll to position [513, 0]
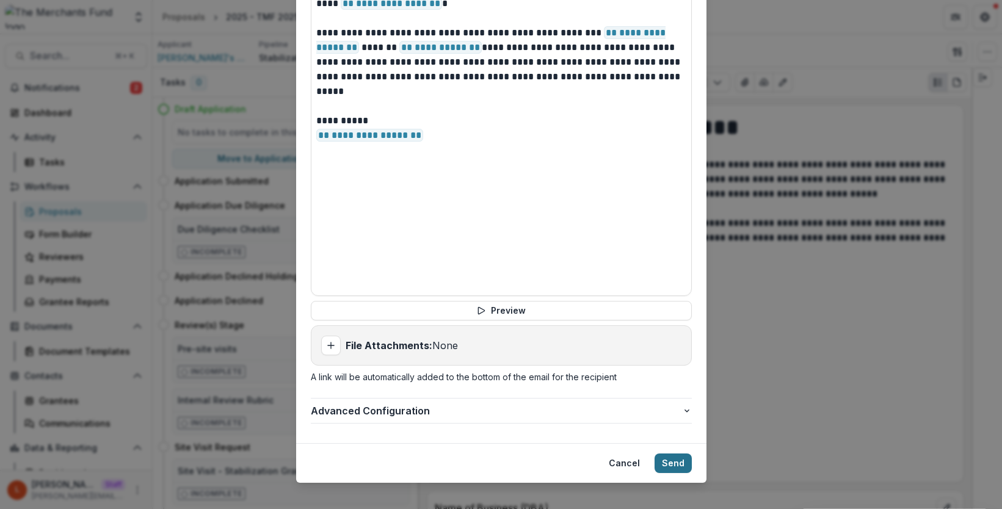
click at [678, 454] on button "Send" at bounding box center [672, 464] width 37 height 20
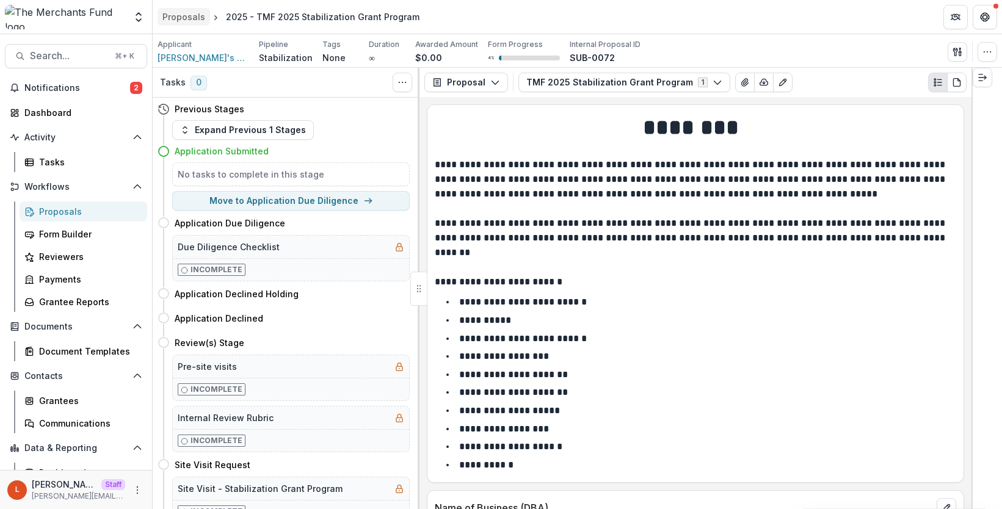
click at [188, 16] on div "Proposals" at bounding box center [183, 16] width 43 height 13
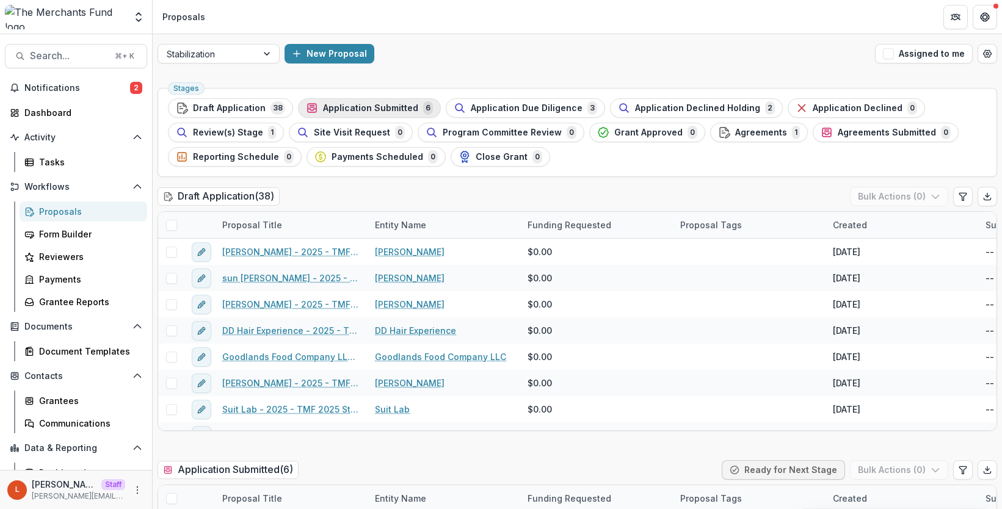
click at [350, 109] on span "Application Submitted" at bounding box center [370, 108] width 95 height 10
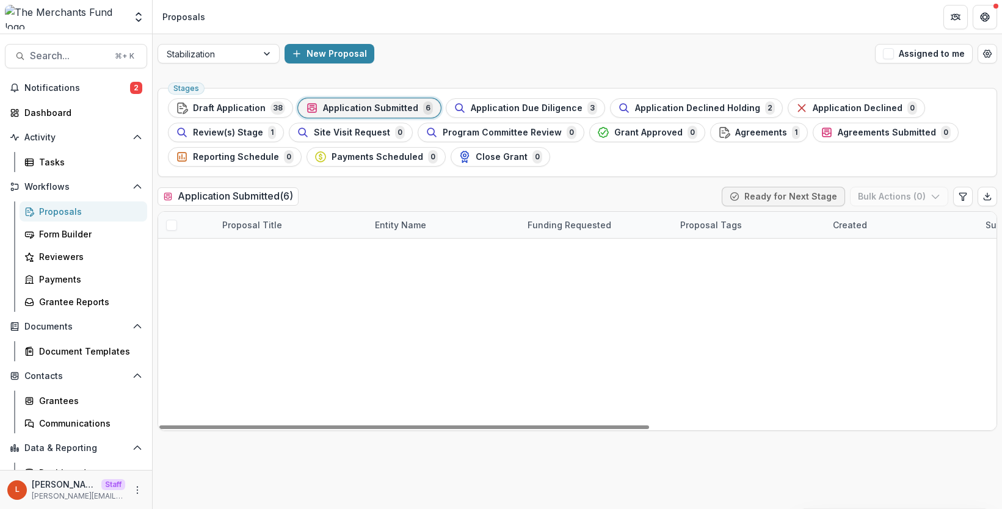
click at [305, 253] on link "2025 - TMF 2025 Stabilization Grant Program" at bounding box center [299, 251] width 121 height 13
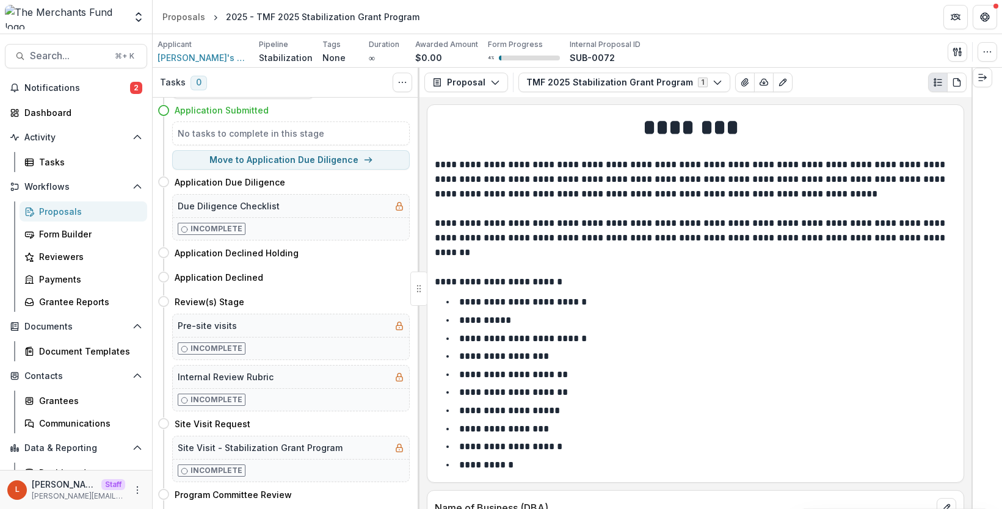
scroll to position [26, 0]
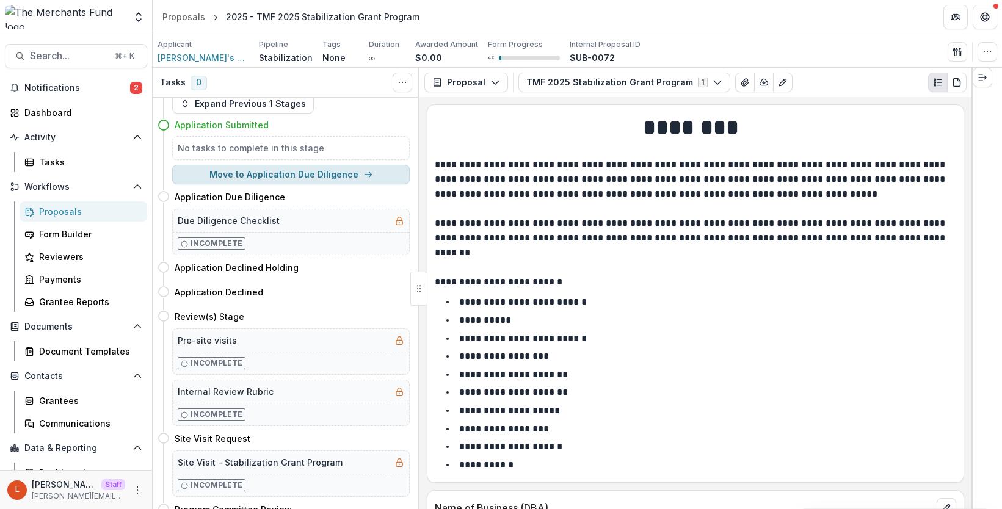
click at [368, 172] on button "Move to Application Due Diligence" at bounding box center [290, 175] width 237 height 20
select select "**********"
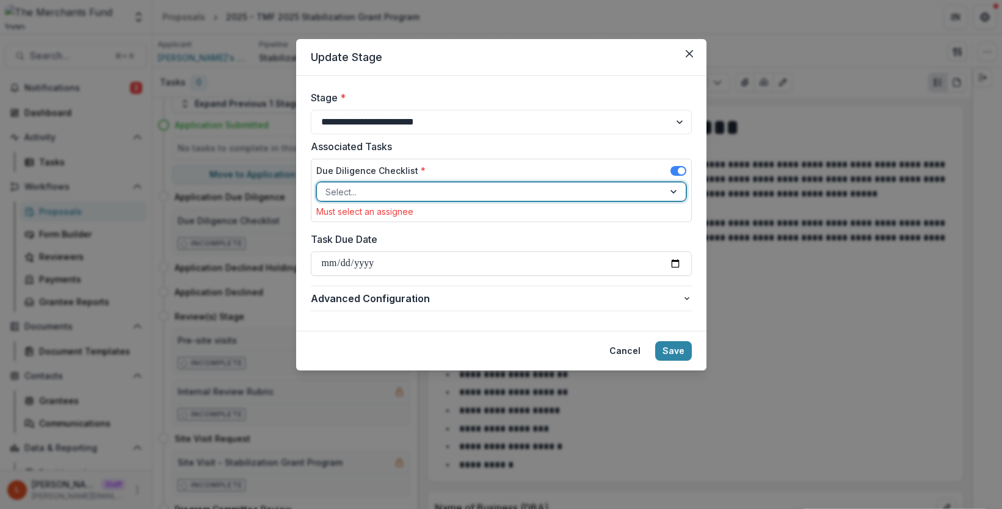
click at [392, 193] on div at bounding box center [490, 191] width 330 height 15
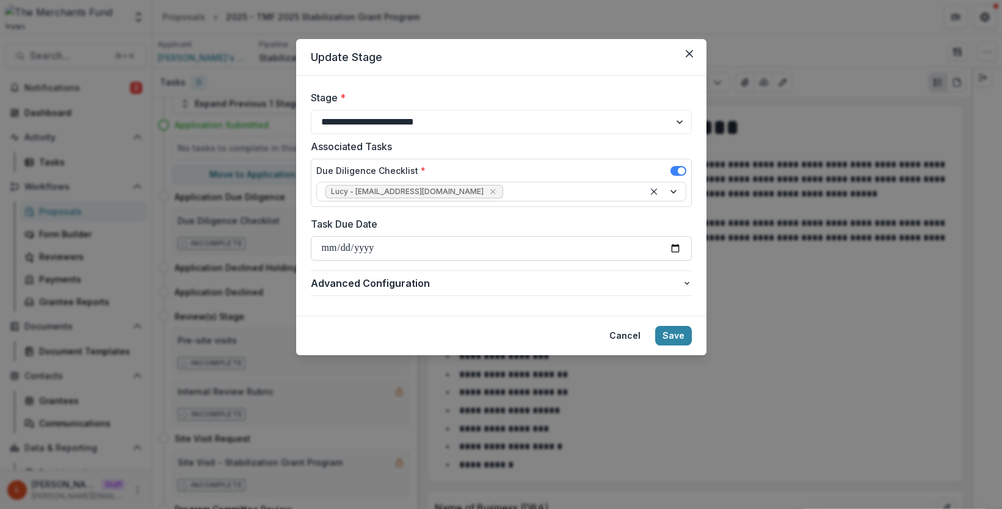
drag, startPoint x: 678, startPoint y: 334, endPoint x: 571, endPoint y: 251, distance: 135.3
click at [571, 251] on section "**********" at bounding box center [501, 197] width 410 height 316
drag, startPoint x: 662, startPoint y: 335, endPoint x: 658, endPoint y: 296, distance: 38.7
click at [658, 297] on section "**********" at bounding box center [501, 197] width 410 height 316
click at [673, 246] on input "Task Due Date" at bounding box center [501, 248] width 381 height 24
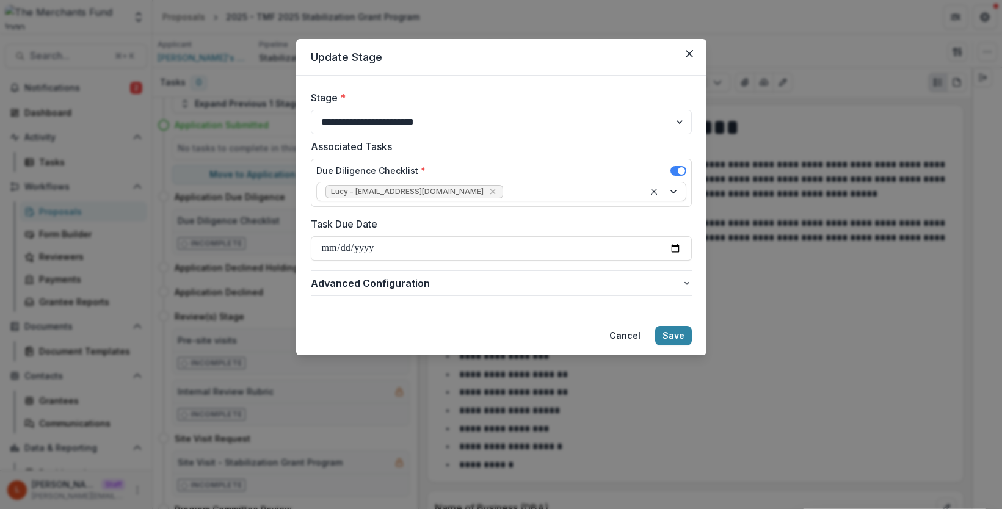
type input "**********"
click at [673, 333] on button "Save" at bounding box center [673, 336] width 37 height 20
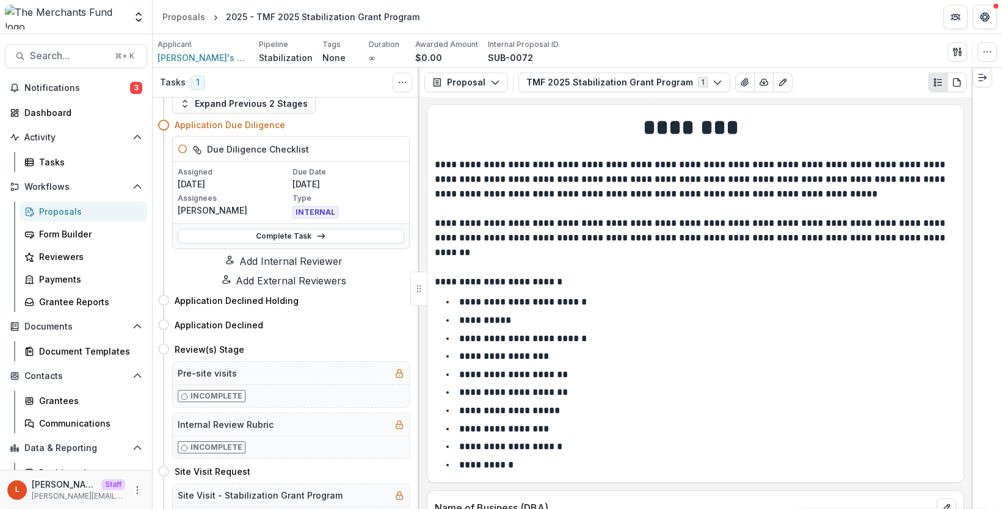
click at [295, 269] on button "Add Internal Reviewer" at bounding box center [284, 261] width 252 height 15
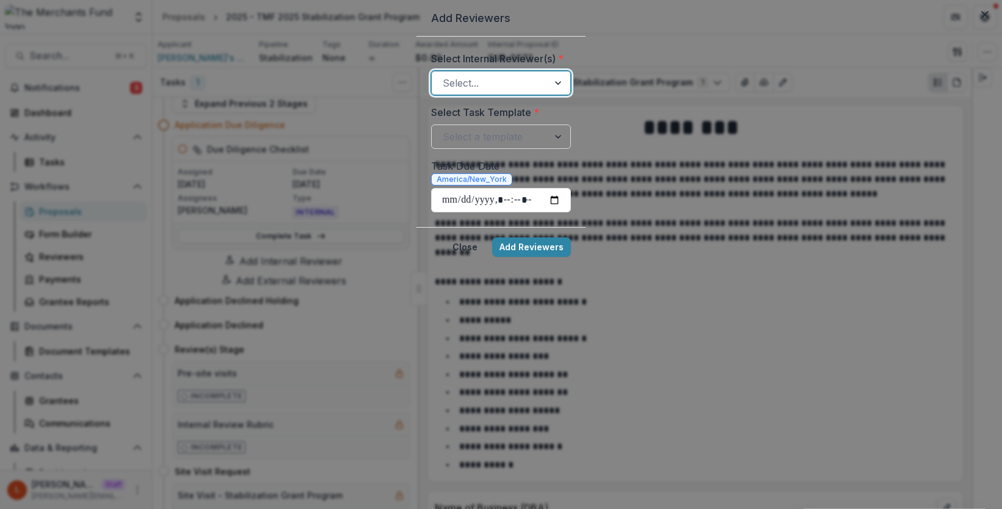
click at [443, 92] on div at bounding box center [490, 82] width 95 height 17
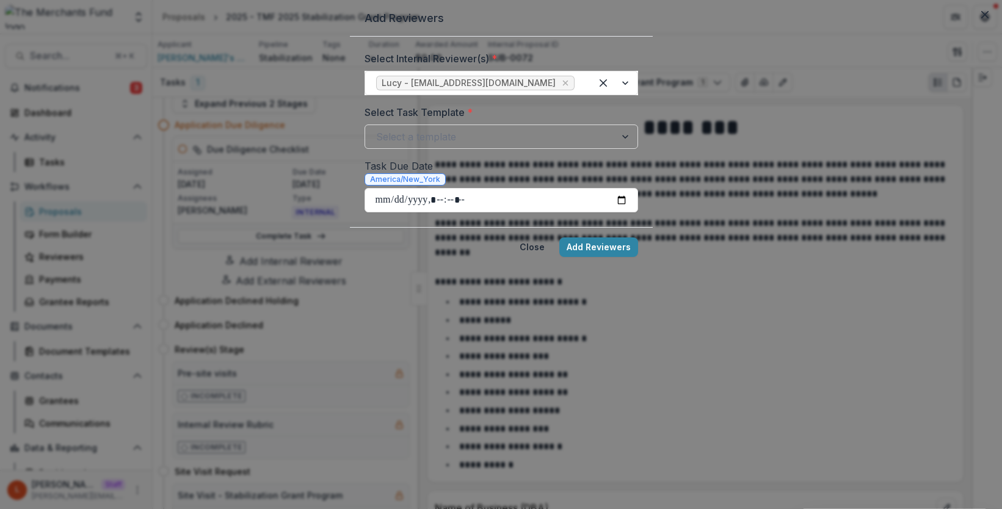
click at [880, 24] on button "Close" at bounding box center [985, 15] width 20 height 20
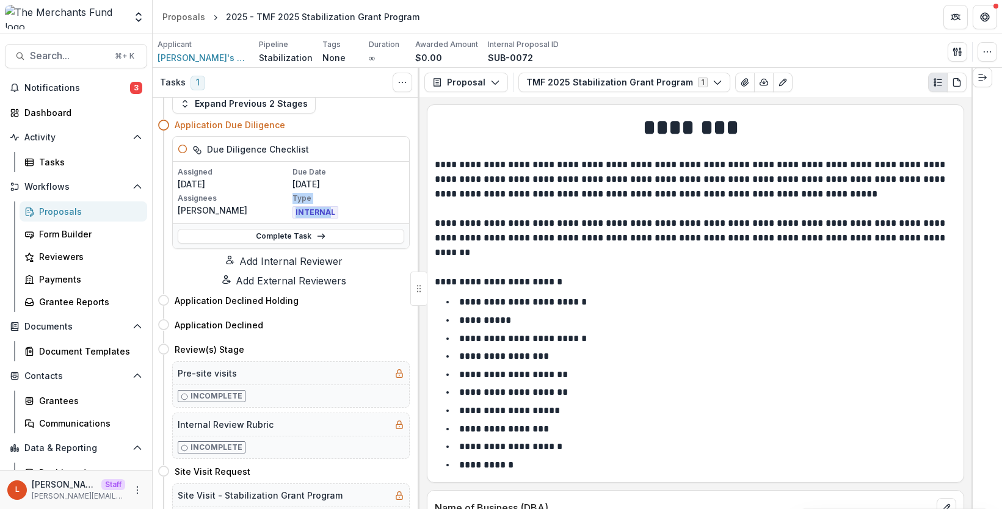
drag, startPoint x: 290, startPoint y: 203, endPoint x: 326, endPoint y: 215, distance: 38.0
click at [327, 215] on div "Type INTERNAL" at bounding box center [348, 206] width 112 height 26
click at [341, 215] on div "INTERNAL" at bounding box center [348, 211] width 112 height 15
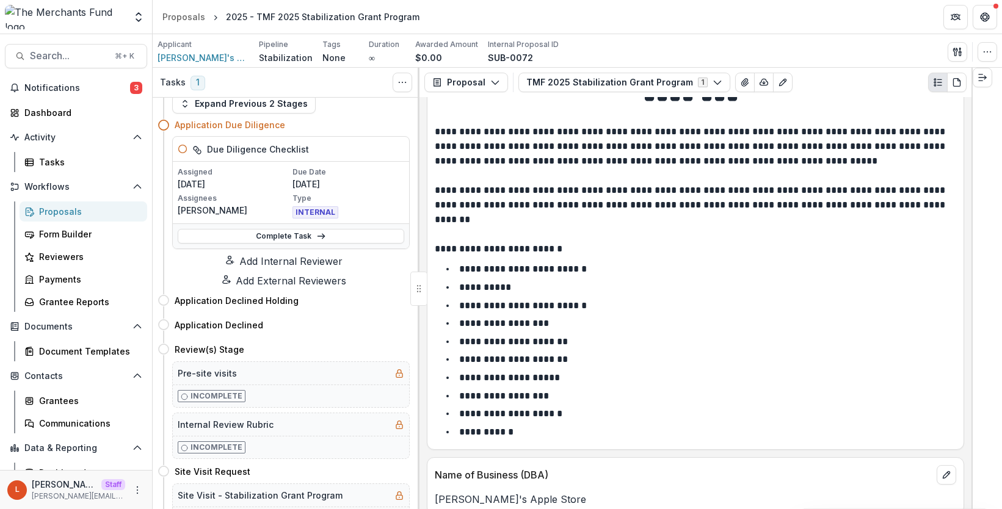
scroll to position [0, 0]
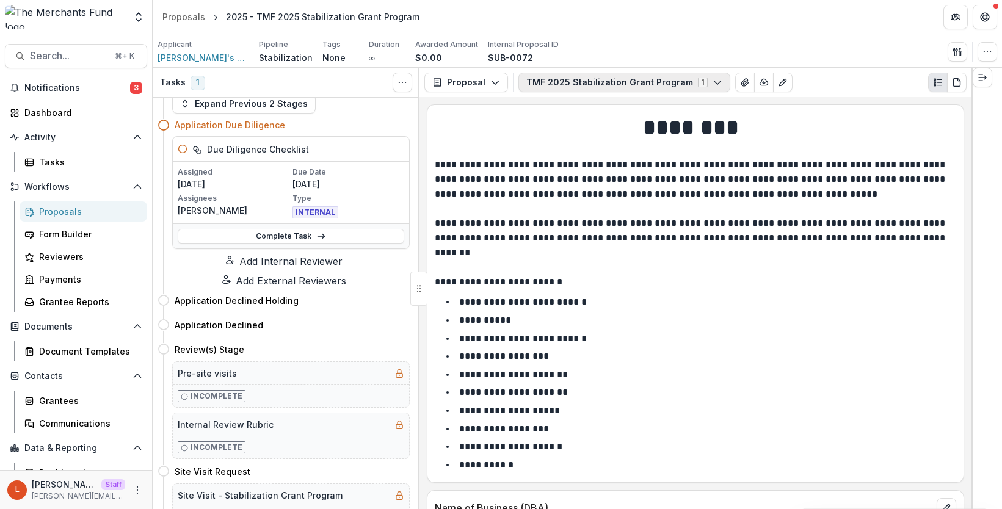
click at [646, 81] on button "TMF 2025 Stabilization Grant Program 1" at bounding box center [624, 83] width 212 height 20
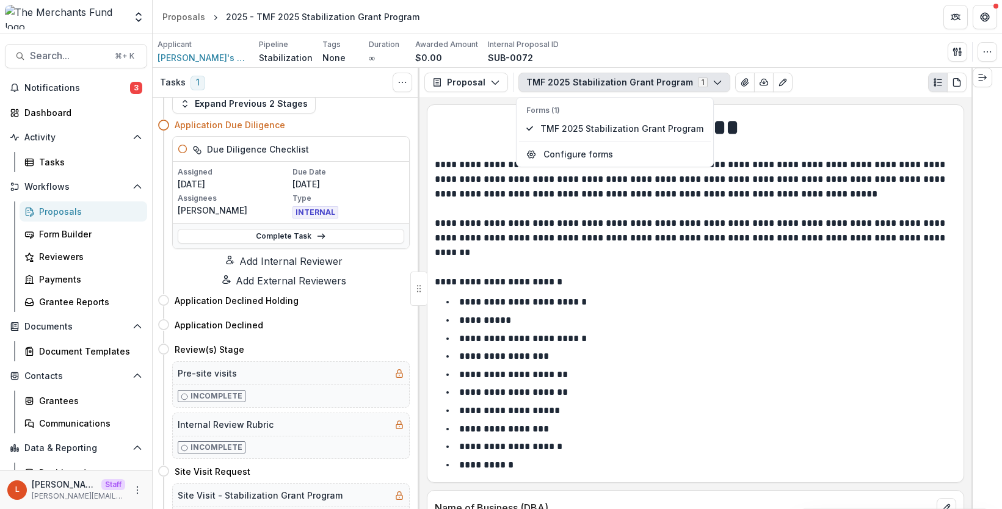
click at [660, 255] on p at bounding box center [695, 259] width 521 height 29
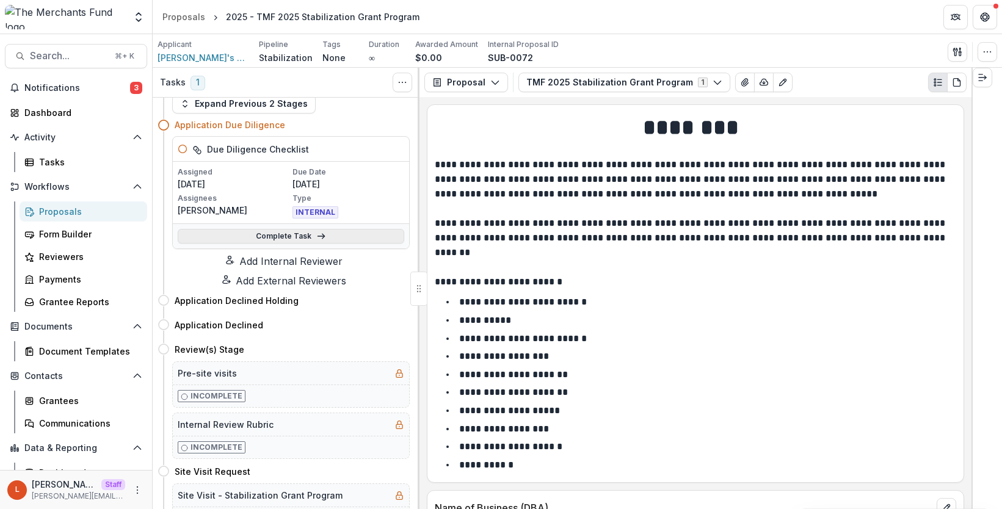
click at [280, 243] on link "Complete Task" at bounding box center [291, 236] width 227 height 15
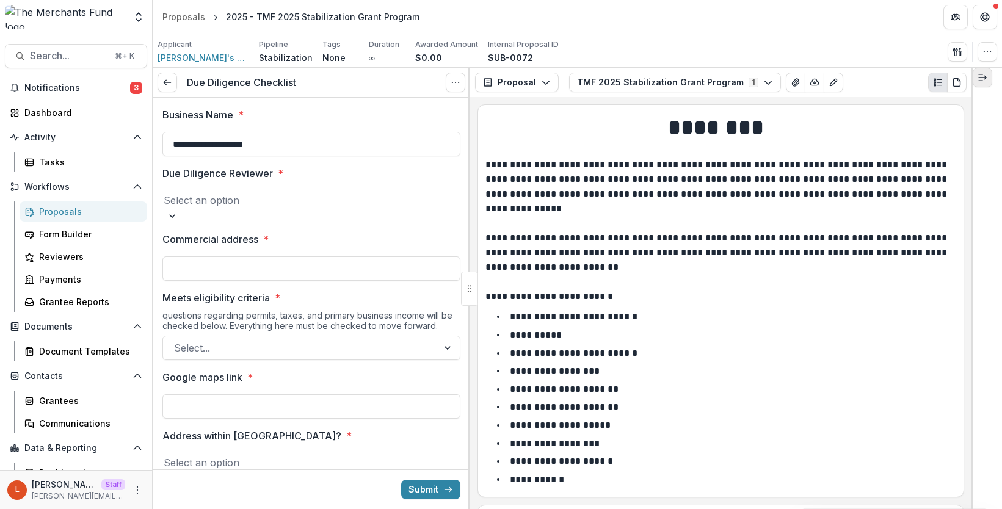
click at [880, 82] on icon "Expand right" at bounding box center [982, 78] width 10 height 10
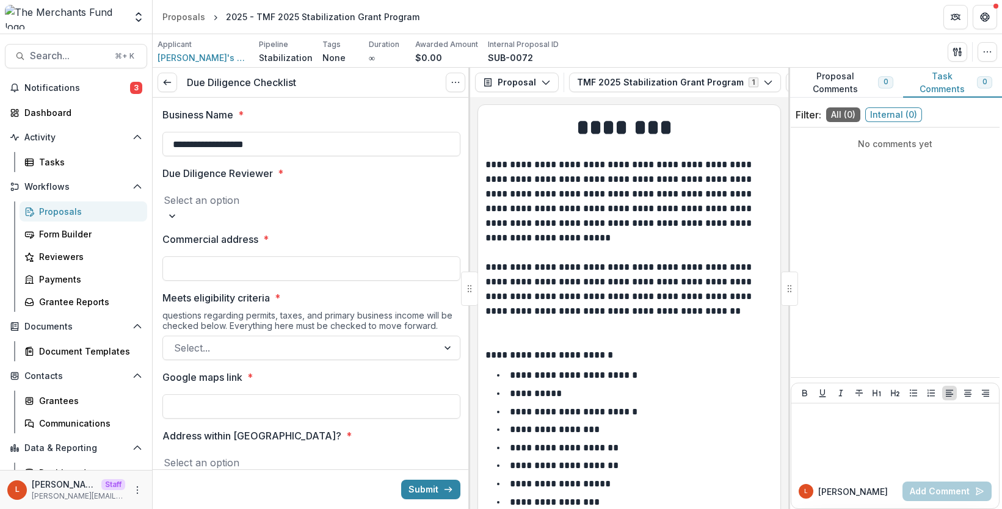
click at [880, 185] on div "No comments yet" at bounding box center [895, 252] width 209 height 240
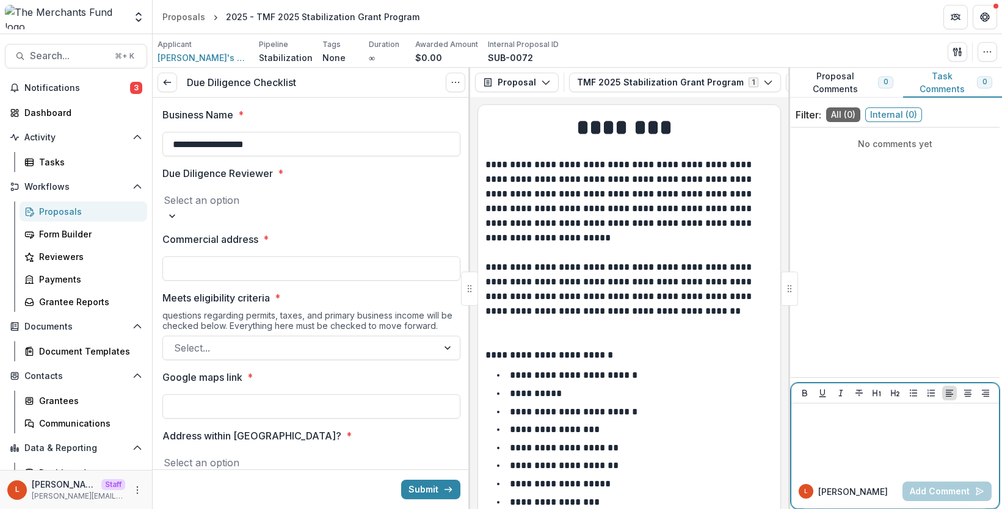
click at [823, 426] on div at bounding box center [895, 438] width 198 height 61
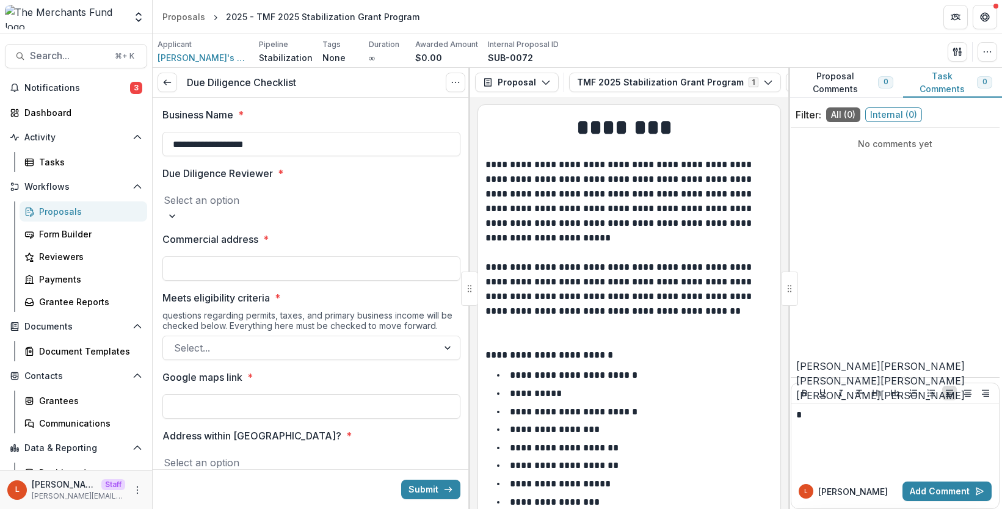
click at [849, 359] on button "[PERSON_NAME]" at bounding box center [838, 366] width 84 height 15
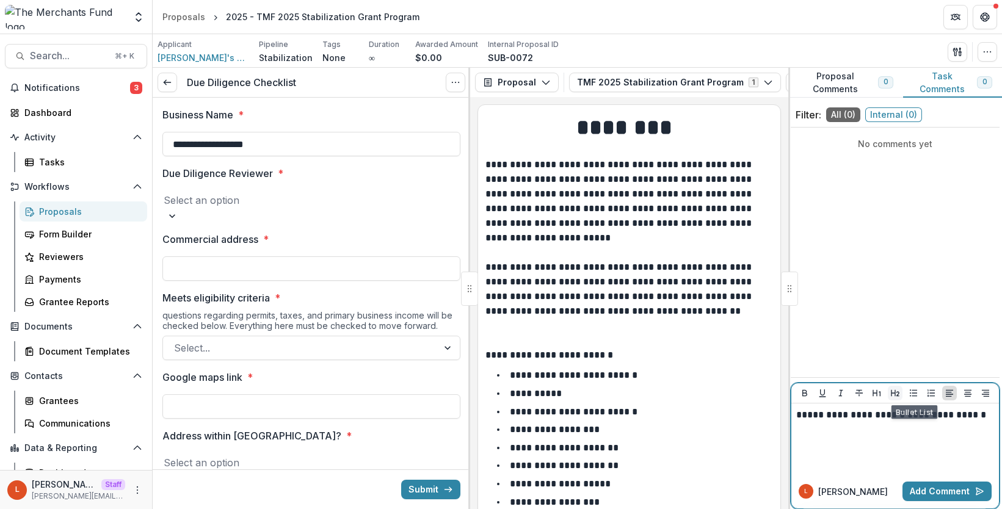
click at [880, 399] on button "Heading 2" at bounding box center [895, 393] width 15 height 15
click at [880, 393] on icon "Heading 2" at bounding box center [895, 393] width 10 height 10
click at [880, 480] on button "Add Comment" at bounding box center [946, 492] width 89 height 20
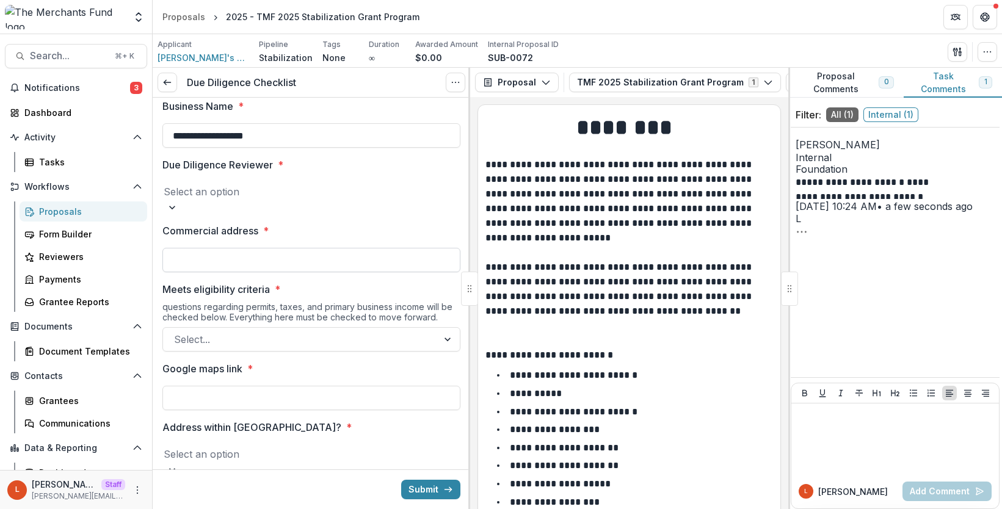
scroll to position [10, 0]
click at [265, 193] on div at bounding box center [311, 189] width 295 height 17
click at [327, 167] on label "Due Diligence Reviewer *" at bounding box center [307, 163] width 291 height 15
click at [164, 183] on input "Due Diligence Reviewer *" at bounding box center [164, 190] width 0 height 15
click at [325, 186] on div at bounding box center [311, 189] width 295 height 17
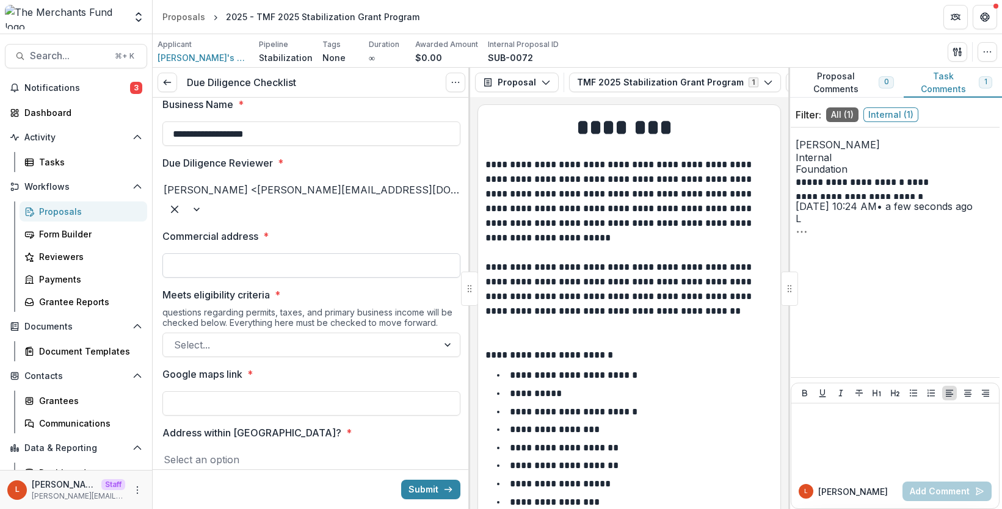
click at [285, 253] on input "Commercial address *" at bounding box center [311, 265] width 298 height 24
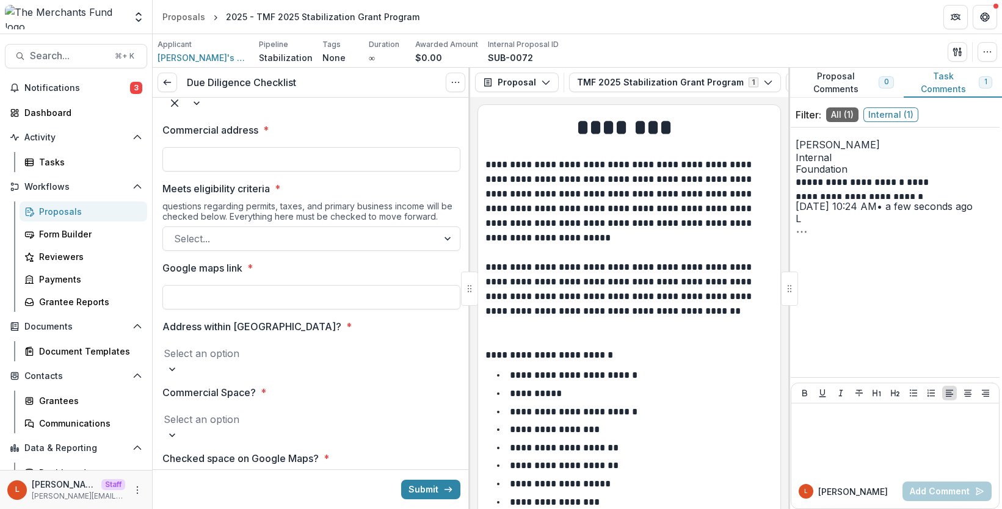
scroll to position [0, 0]
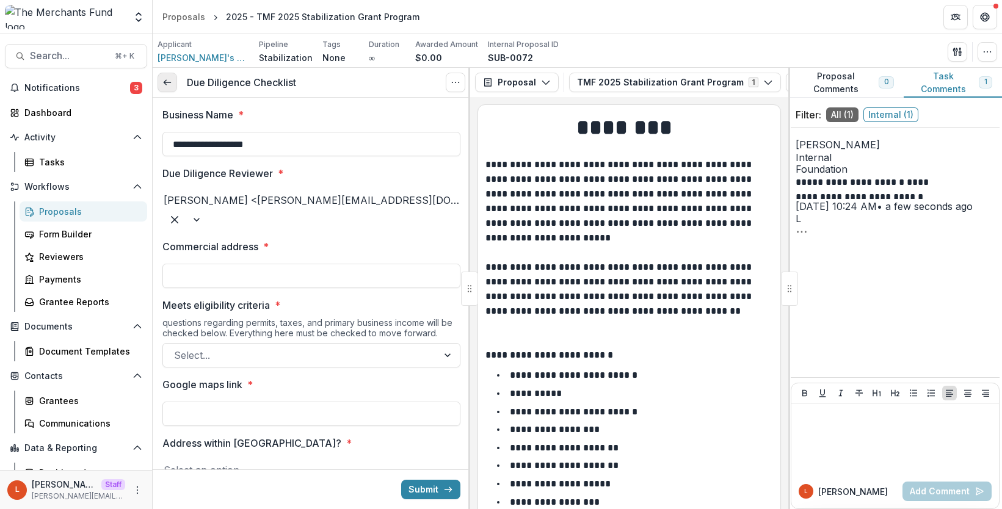
click at [170, 84] on icon at bounding box center [167, 83] width 10 height 10
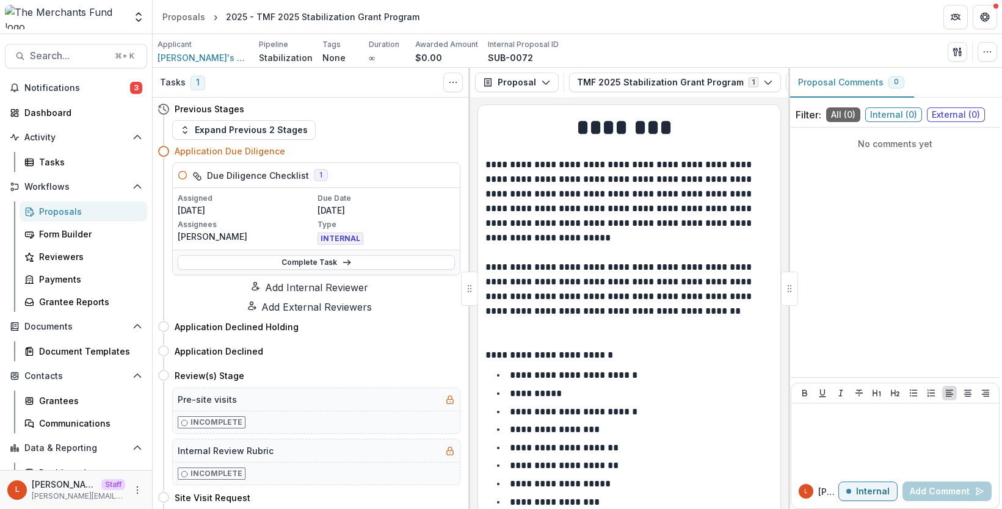
click at [314, 293] on button "Add Internal Reviewer" at bounding box center [309, 287] width 303 height 15
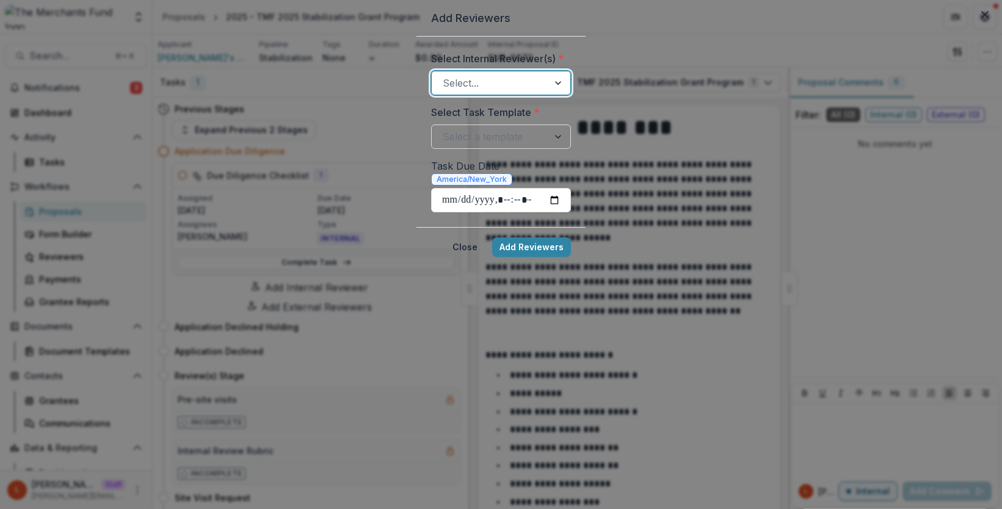
click at [443, 92] on div at bounding box center [490, 82] width 95 height 17
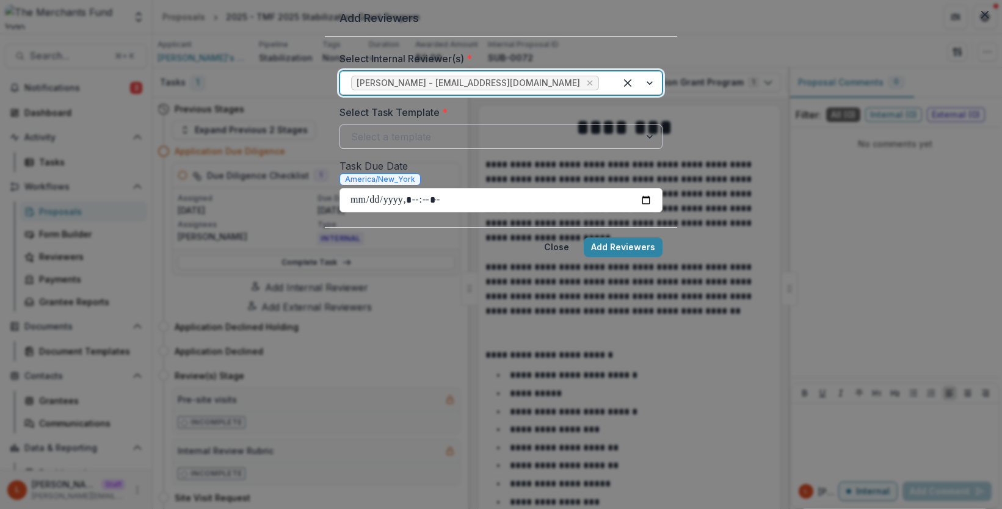
click at [433, 145] on div at bounding box center [490, 136] width 278 height 17
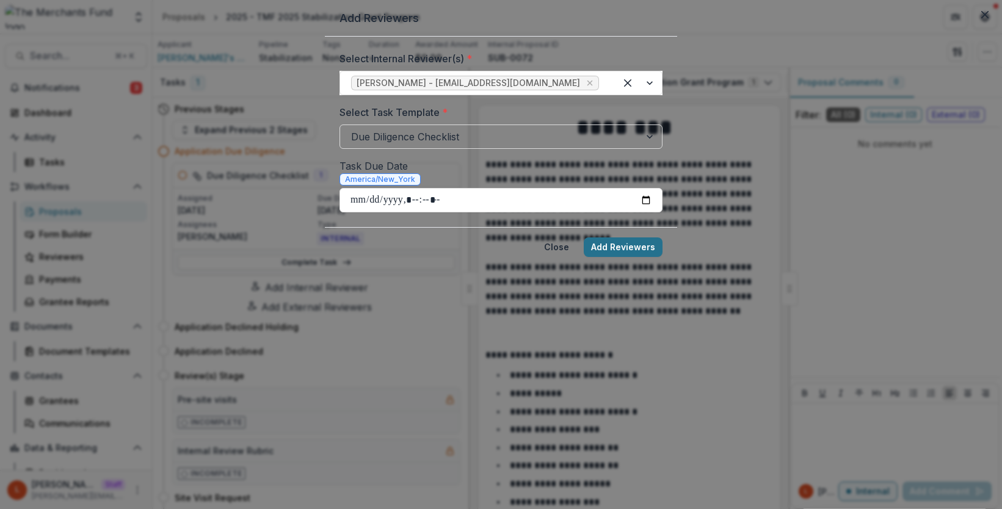
click at [616, 257] on button "Add Reviewers" at bounding box center [623, 247] width 79 height 20
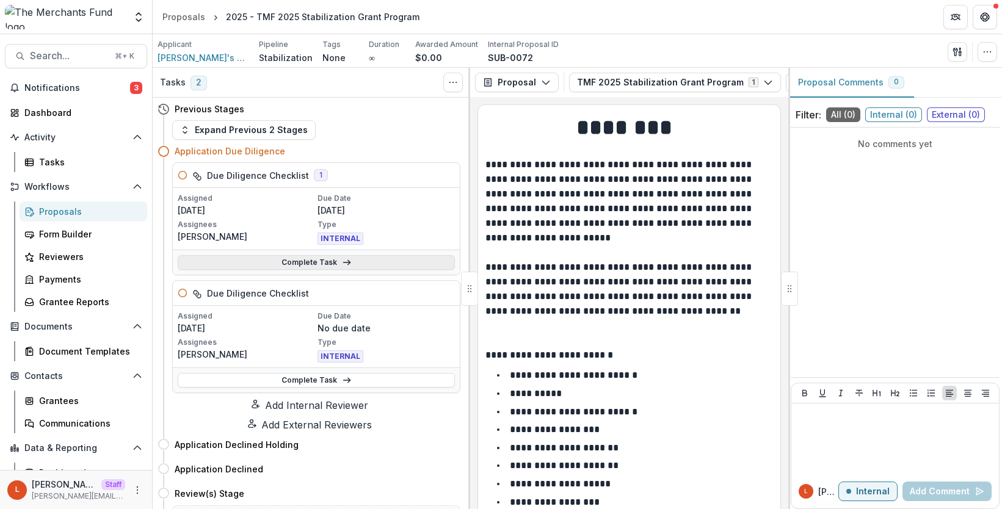
click at [300, 267] on link "Complete Task" at bounding box center [316, 262] width 277 height 15
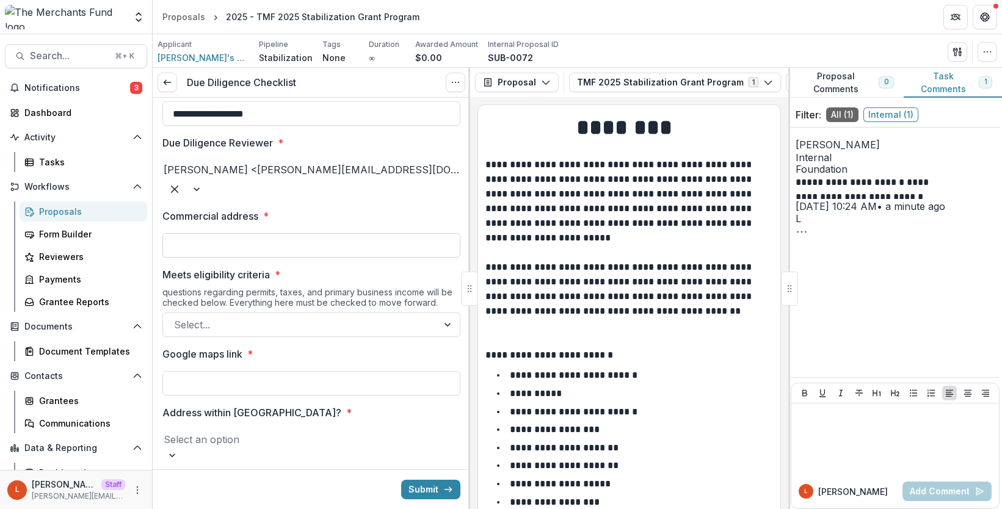
scroll to position [31, 0]
click at [313, 234] on input "Commercial address *" at bounding box center [311, 245] width 298 height 24
type input "*"
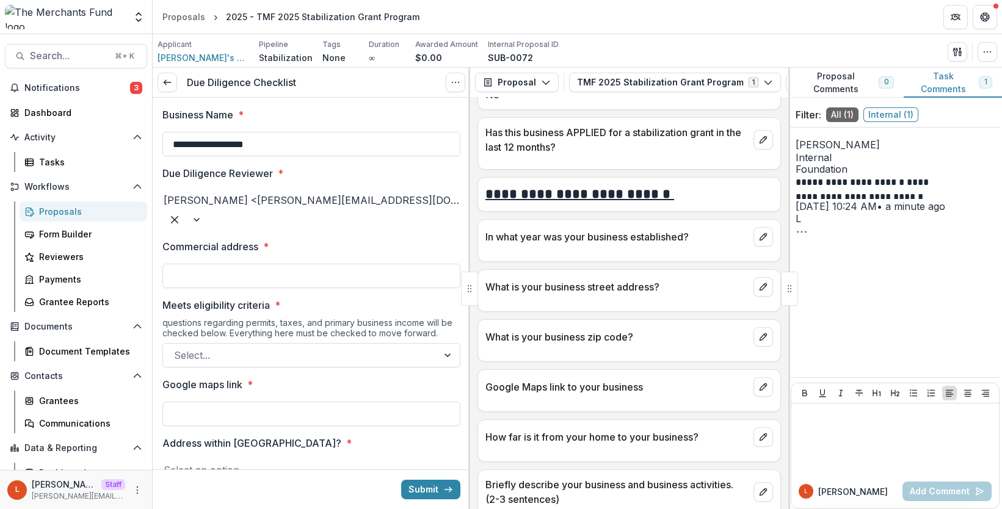
scroll to position [52, 0]
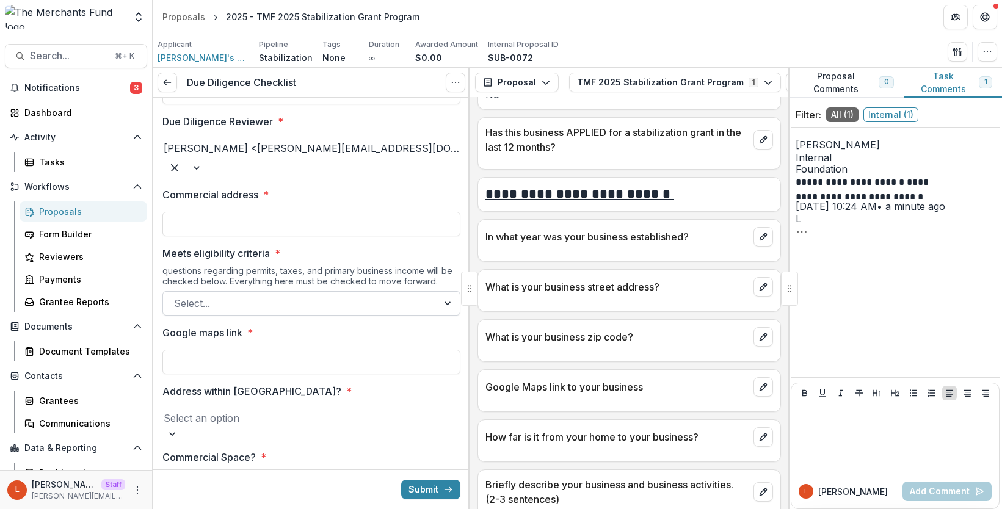
click at [254, 295] on div at bounding box center [300, 303] width 253 height 17
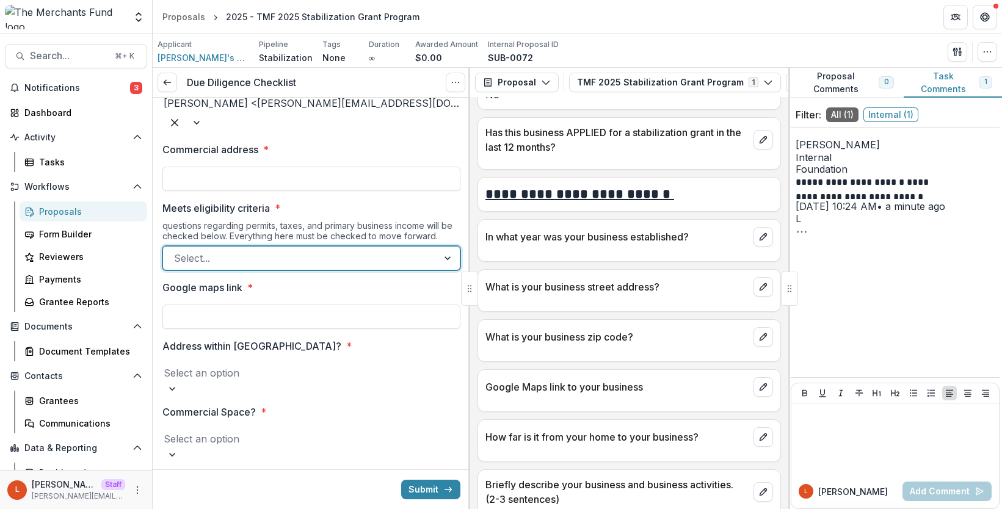
scroll to position [100, 0]
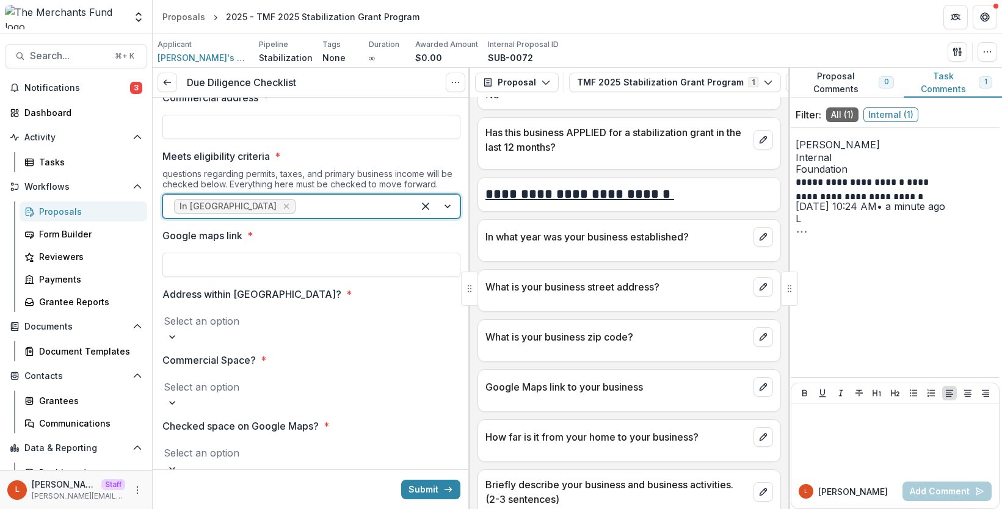
scroll to position [158, 0]
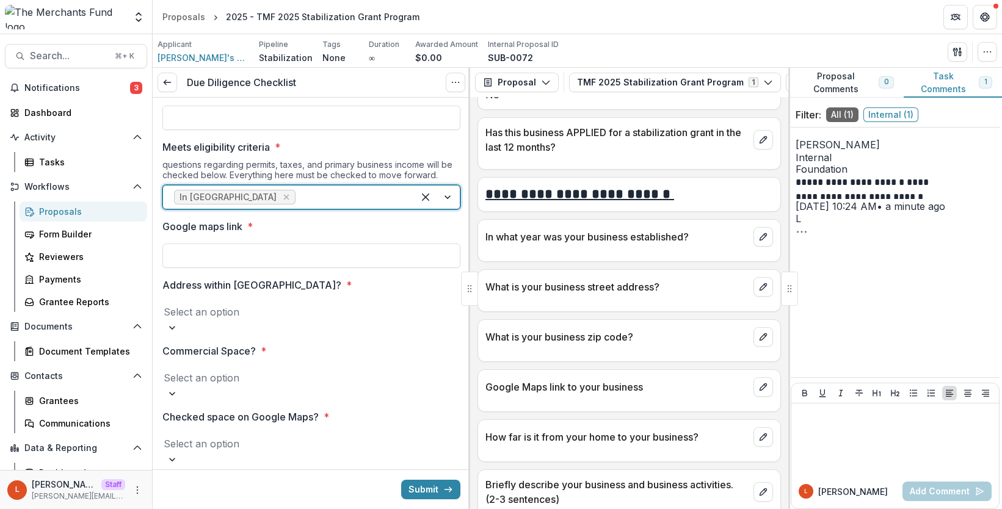
click at [300, 189] on div at bounding box center [350, 197] width 104 height 17
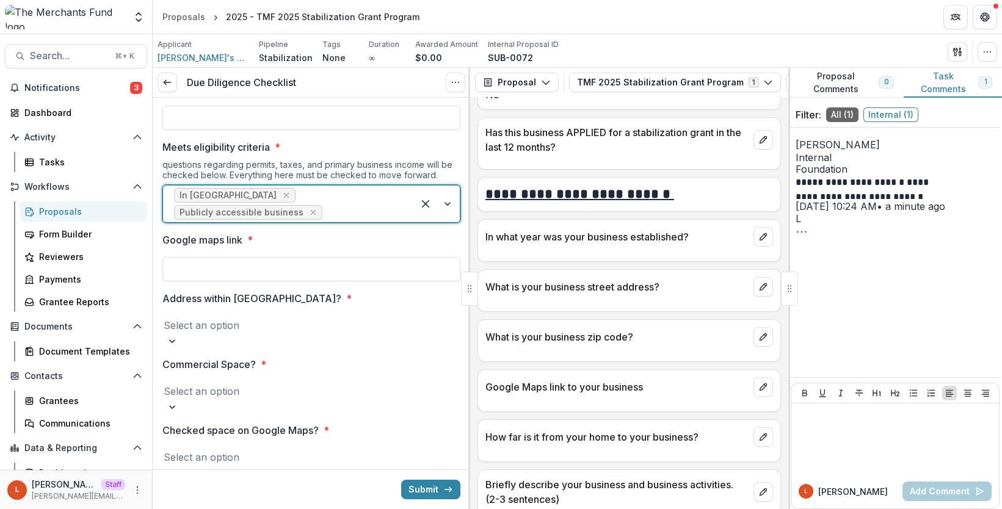
click at [338, 187] on div "In Philadelphia Publicly accessible business" at bounding box center [288, 204] width 250 height 37
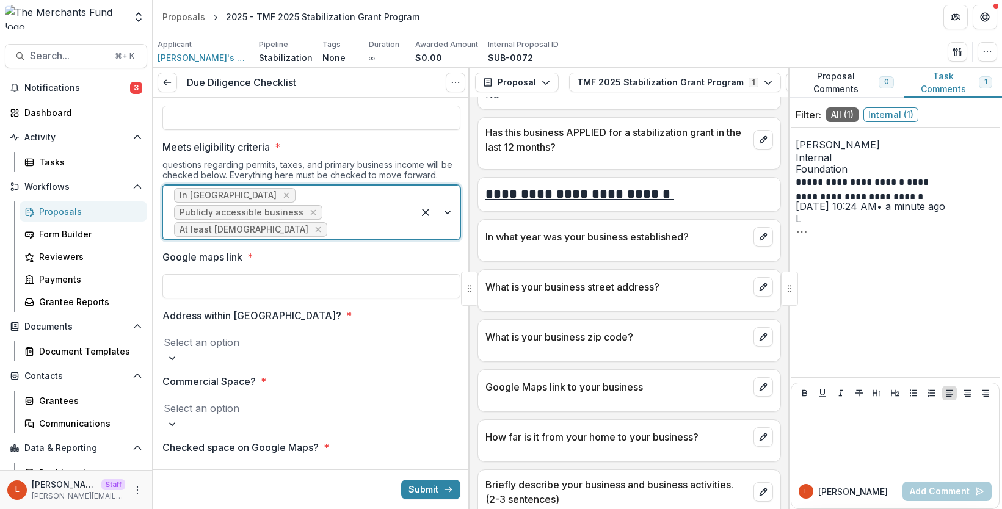
click at [354, 194] on div "In Philadelphia Publicly accessible business At least 2 years old" at bounding box center [288, 213] width 250 height 54
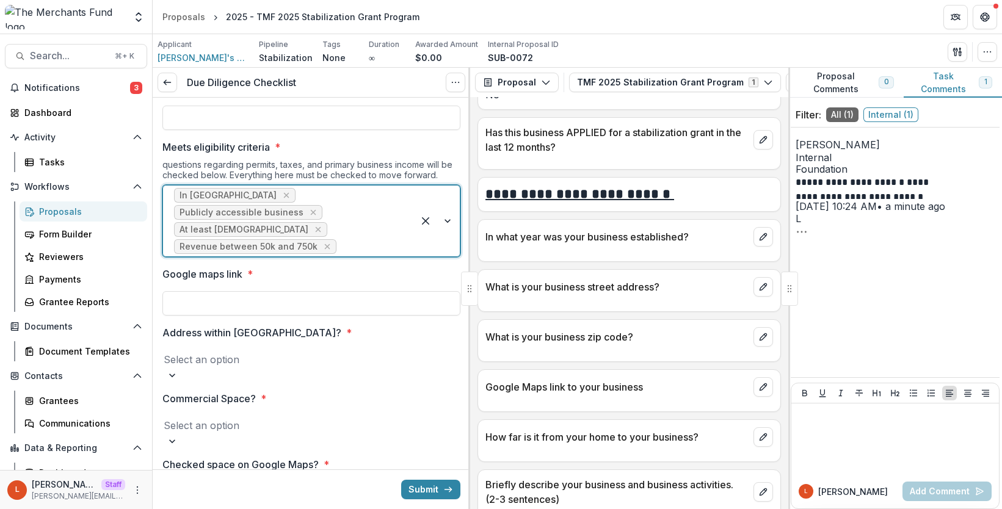
click at [350, 209] on div "In Philadelphia Publicly accessible business At least 2 years old Revenue betwe…" at bounding box center [288, 221] width 250 height 71
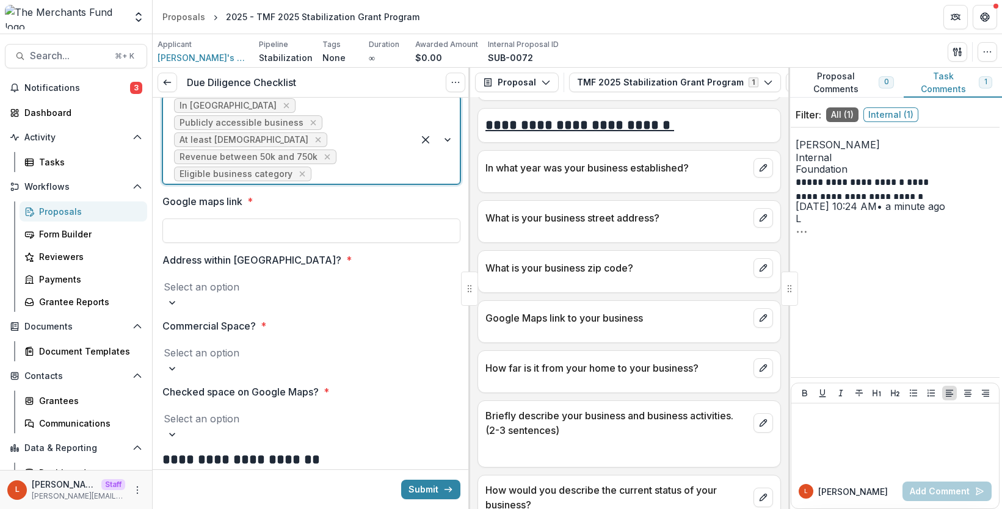
scroll to position [665, 0]
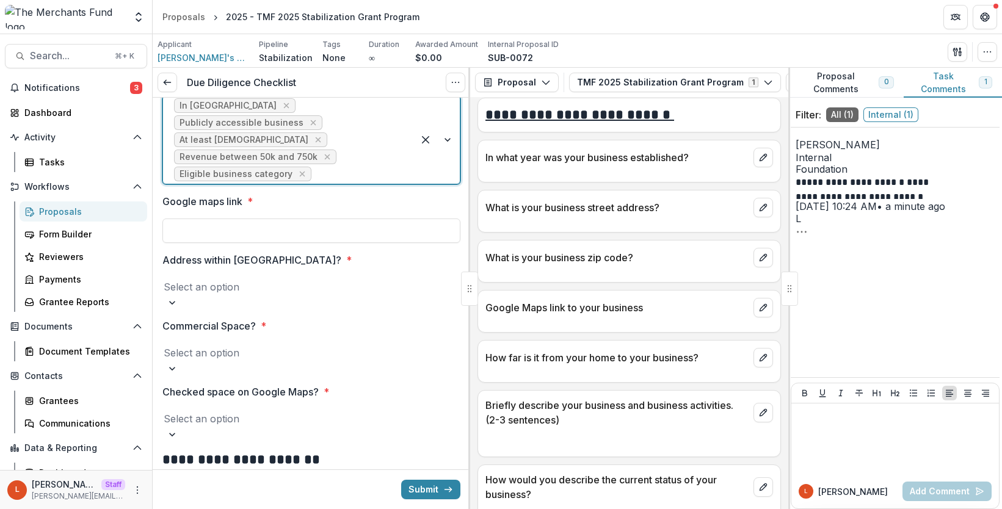
click at [312, 278] on div at bounding box center [311, 286] width 295 height 17
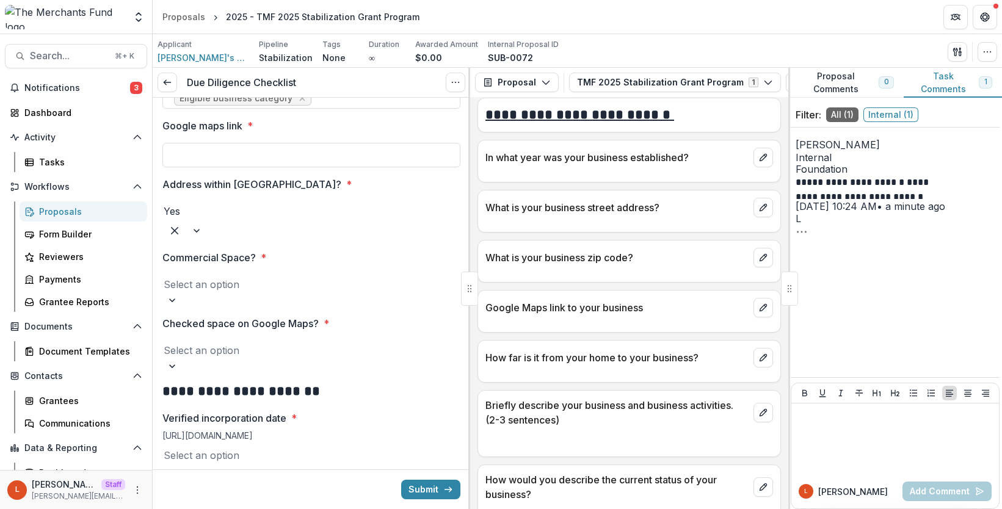
scroll to position [345, 0]
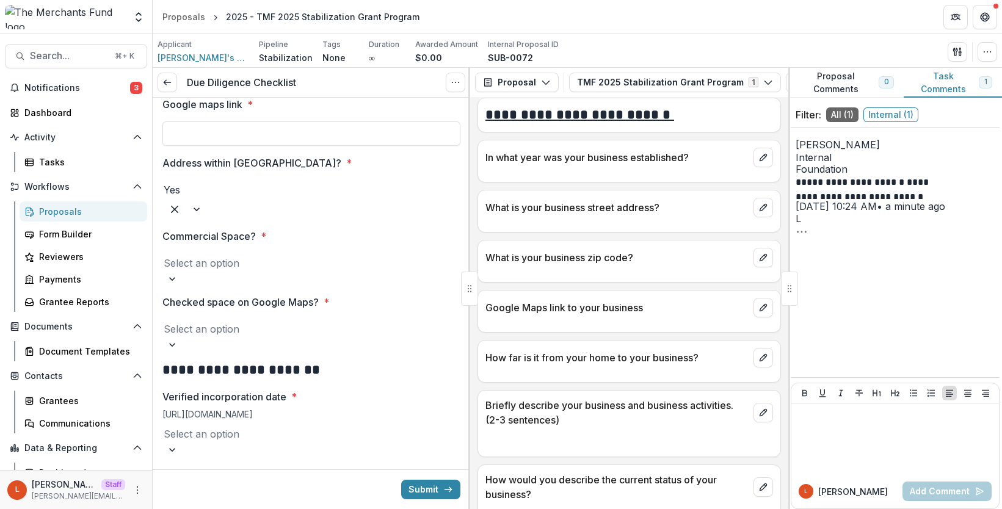
click at [305, 255] on div at bounding box center [311, 263] width 295 height 17
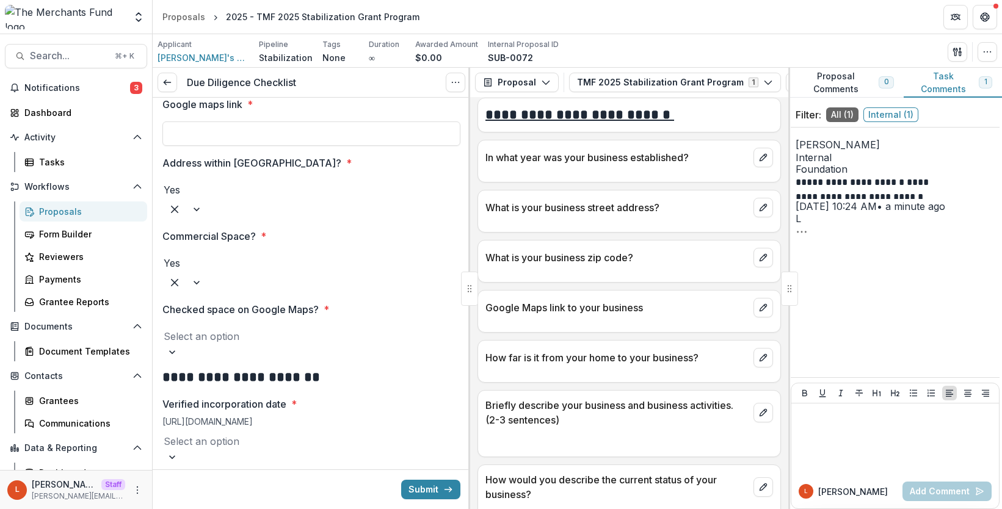
click at [311, 328] on div at bounding box center [311, 336] width 295 height 17
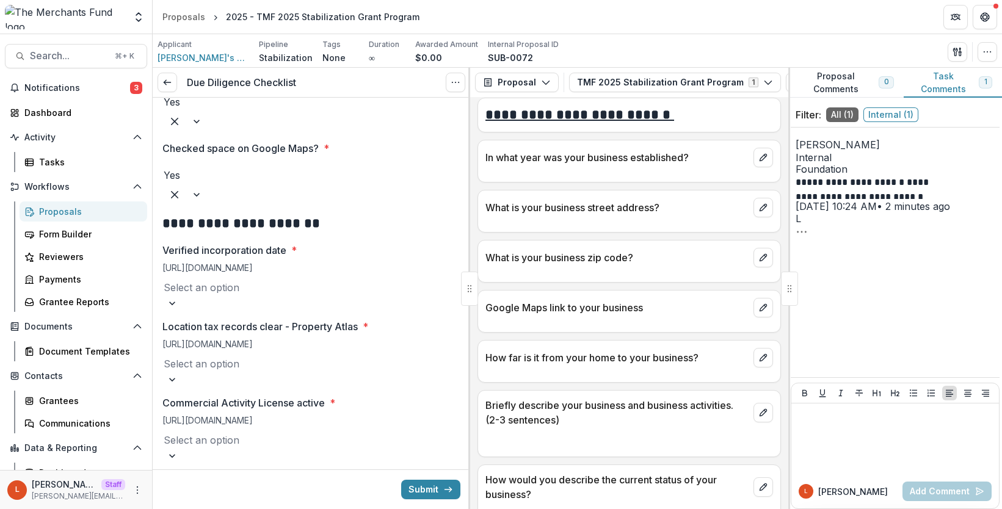
scroll to position [517, 0]
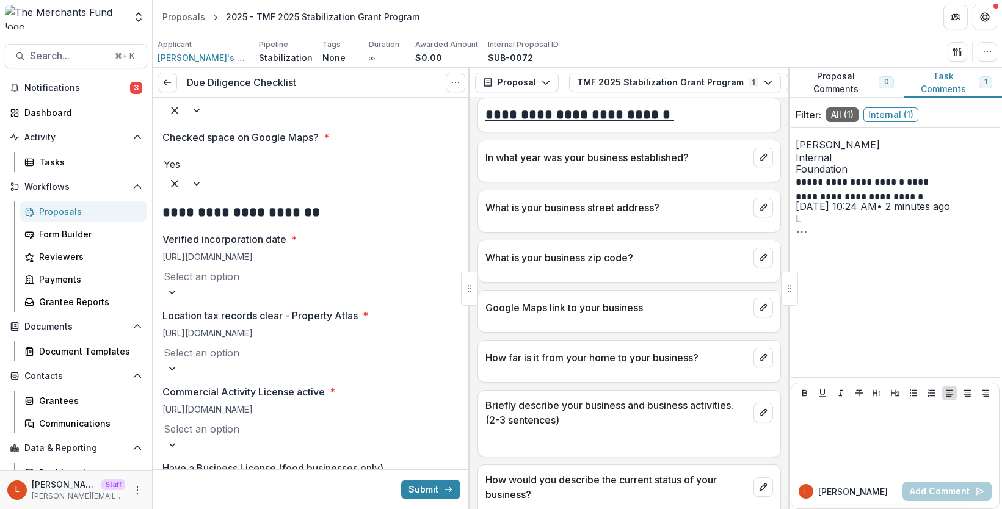
click at [253, 252] on link "https://file.dos.pa.gov/search/business" at bounding box center [207, 257] width 90 height 10
click at [286, 268] on div at bounding box center [311, 276] width 295 height 17
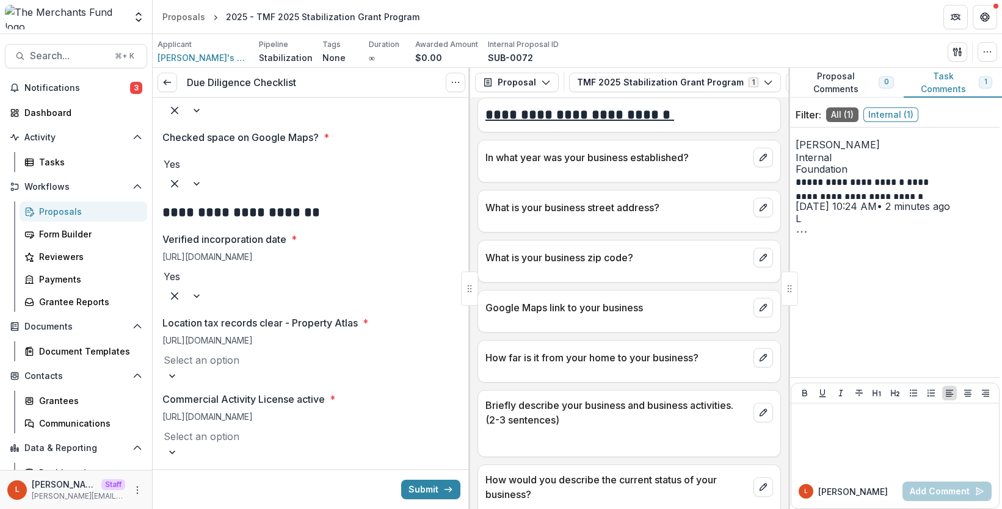
click at [258, 352] on div at bounding box center [311, 360] width 295 height 17
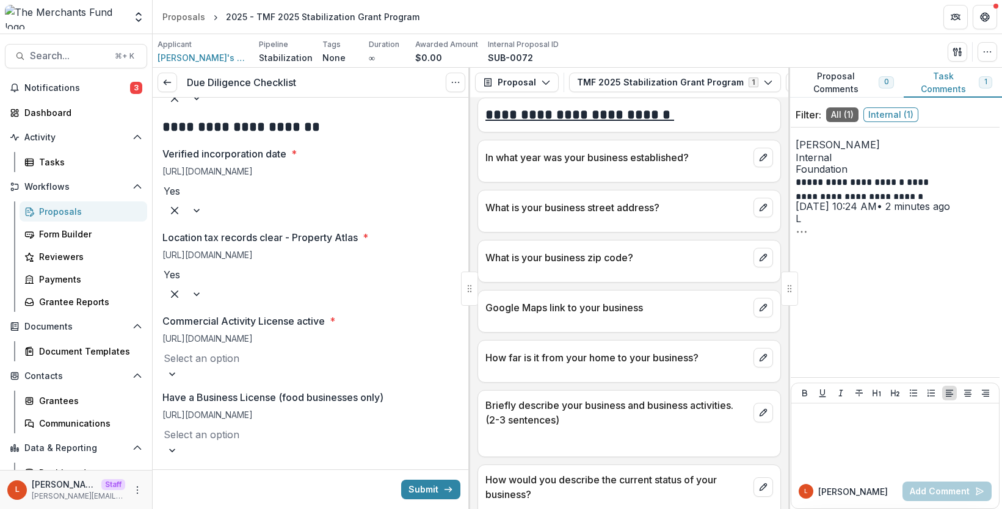
scroll to position [609, 0]
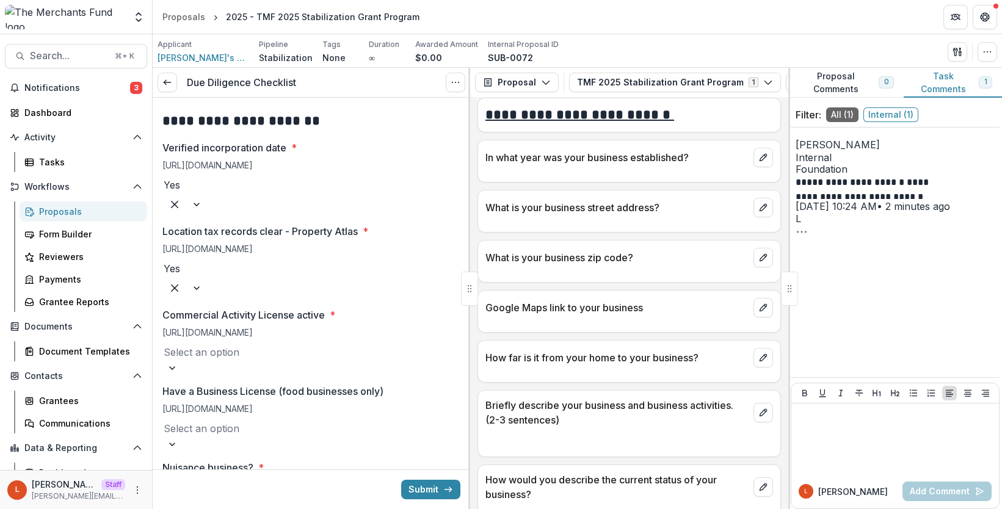
click at [257, 344] on div at bounding box center [311, 352] width 295 height 17
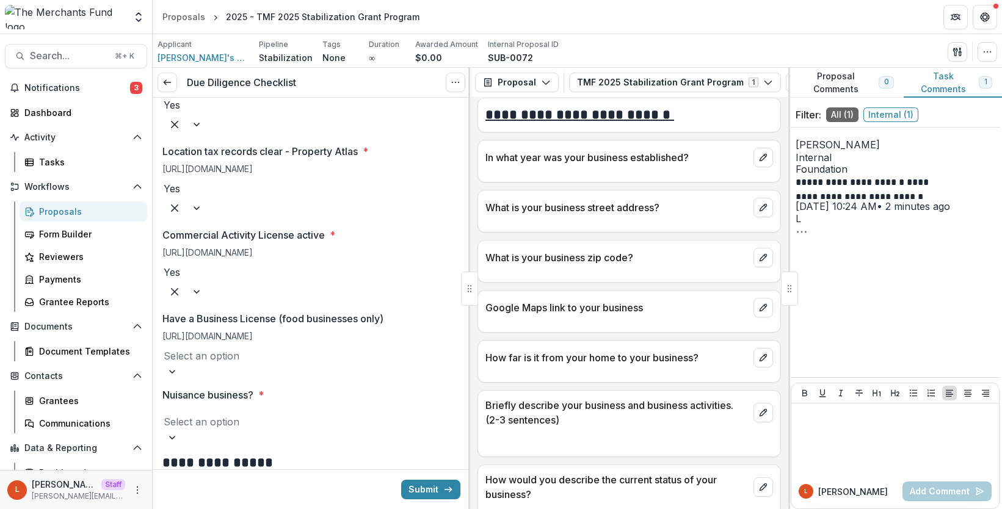
scroll to position [701, 0]
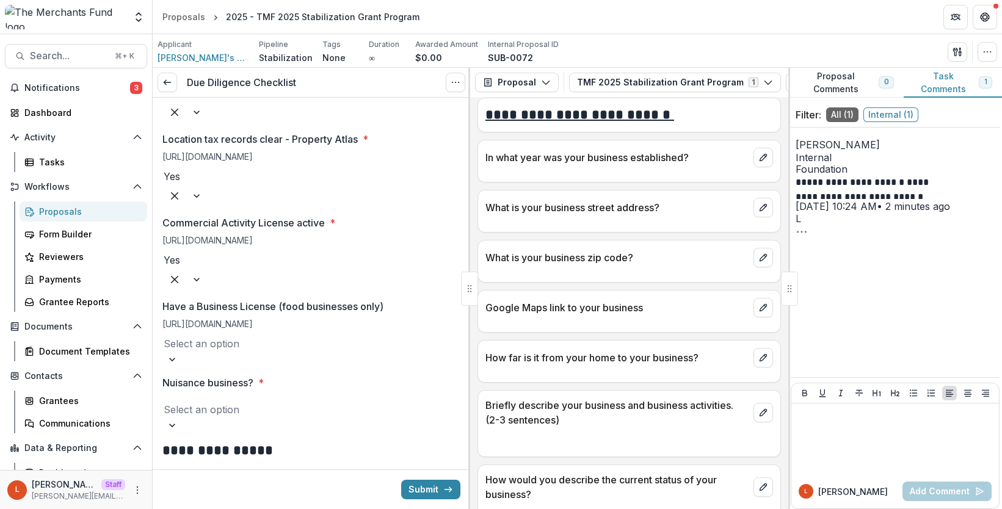
click at [267, 335] on div at bounding box center [311, 343] width 295 height 17
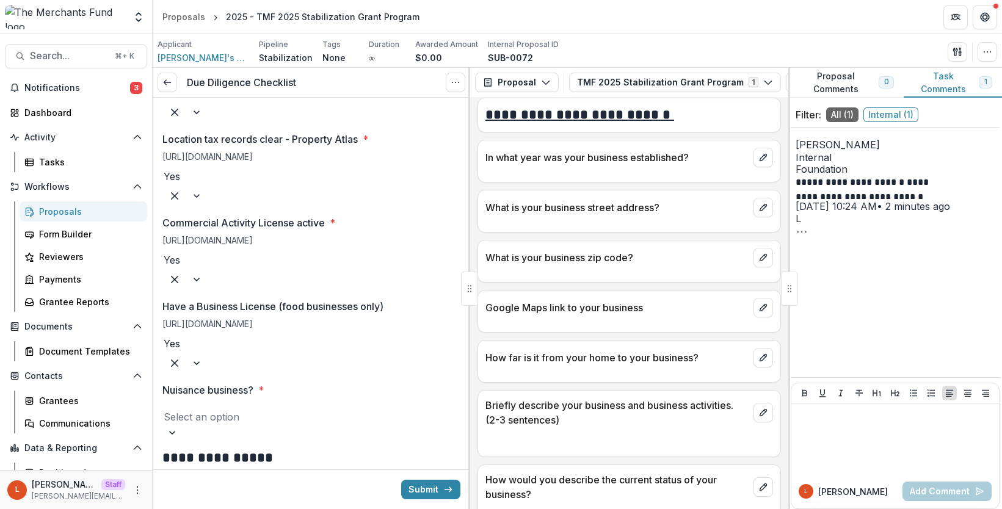
click at [267, 408] on div at bounding box center [311, 416] width 295 height 17
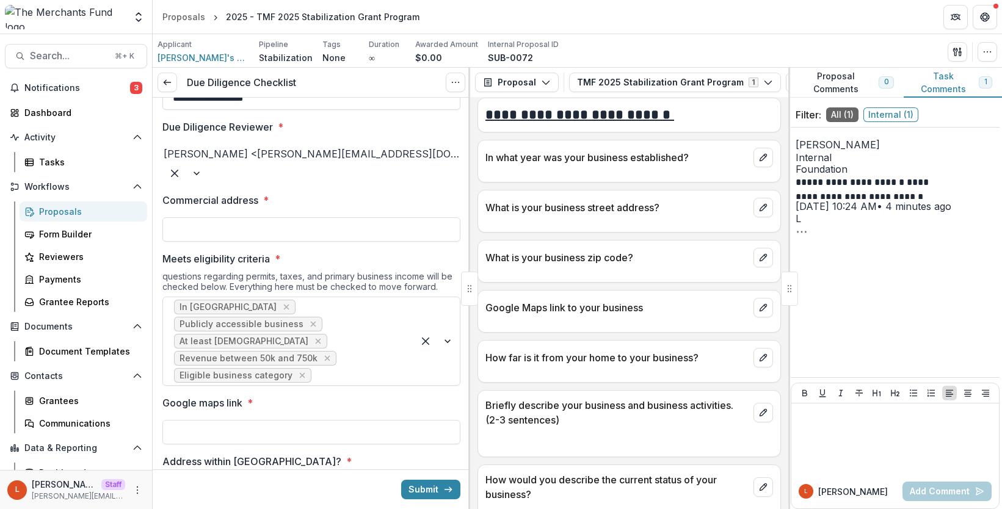
scroll to position [0, 0]
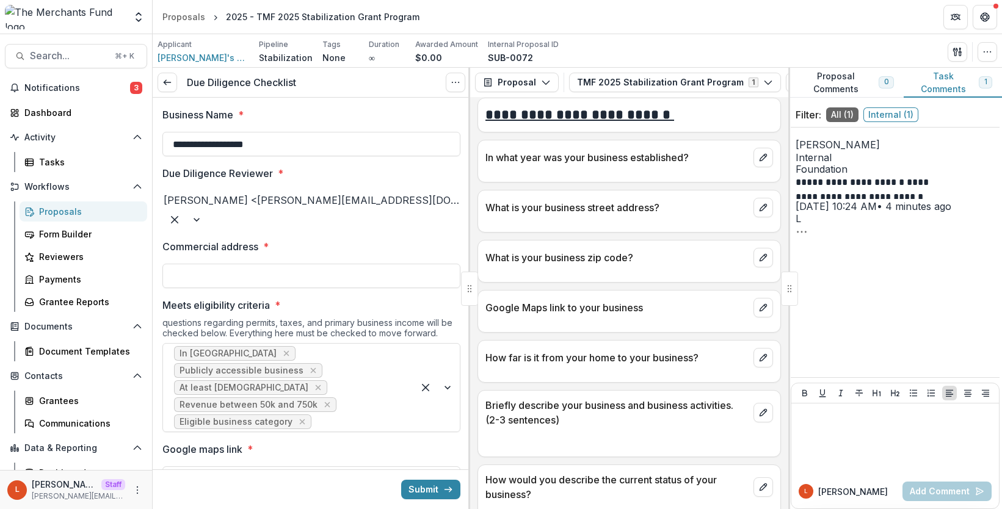
type input "*"
click at [329, 259] on div at bounding box center [311, 261] width 298 height 5
click at [329, 264] on input "Commercial address *" at bounding box center [311, 276] width 298 height 24
type input "***"
click at [348, 298] on label "Meets eligibility criteria *" at bounding box center [307, 305] width 291 height 15
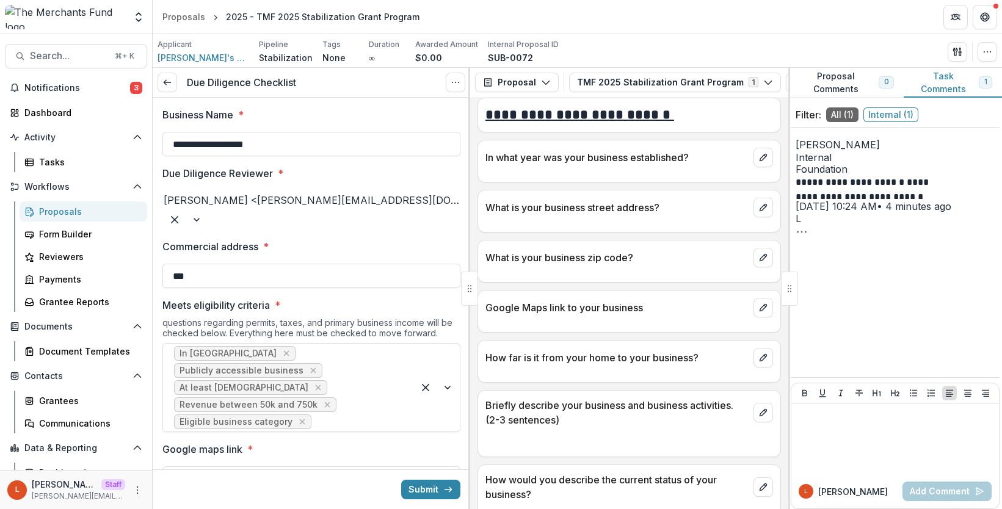
click at [317, 415] on input "Meets eligibility criteria *" at bounding box center [315, 422] width 3 height 15
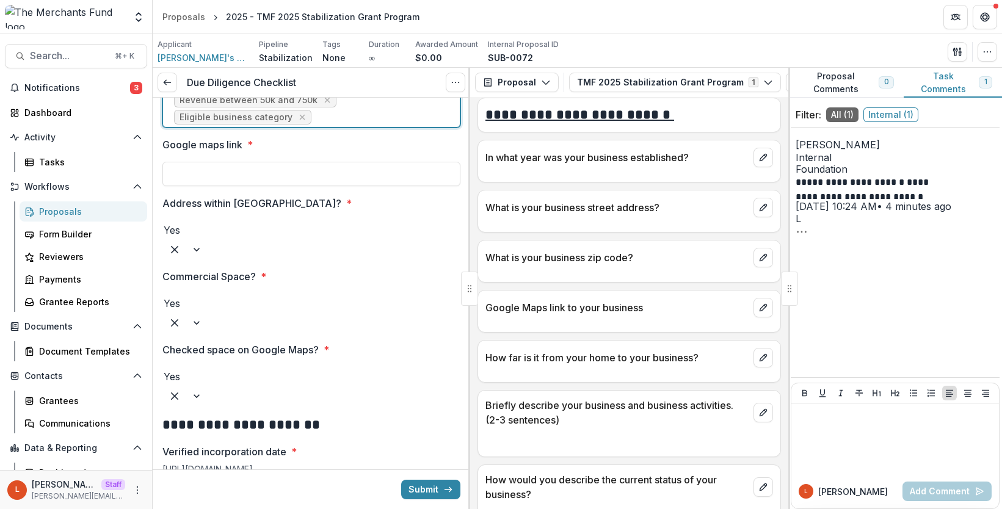
scroll to position [308, 0]
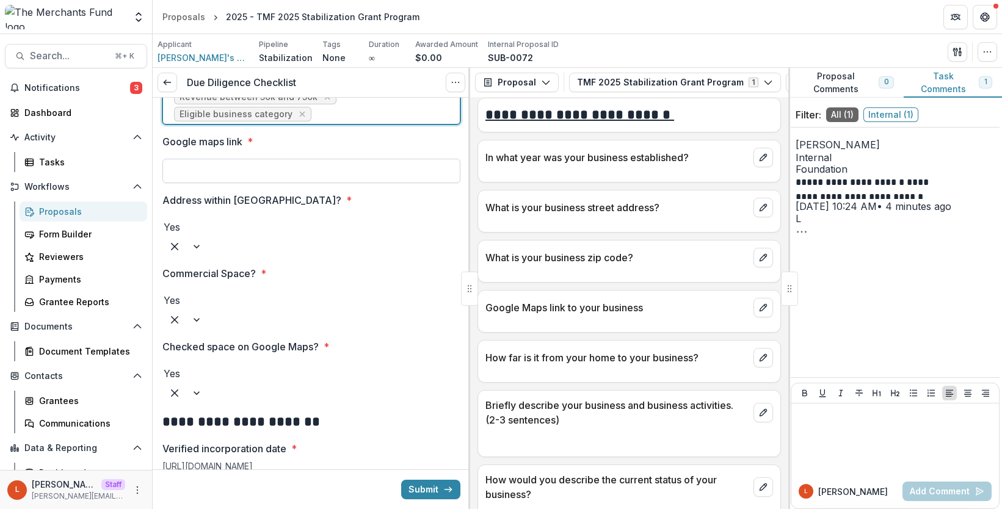
click at [297, 159] on input "Google maps link *" at bounding box center [311, 171] width 298 height 24
type input "*******"
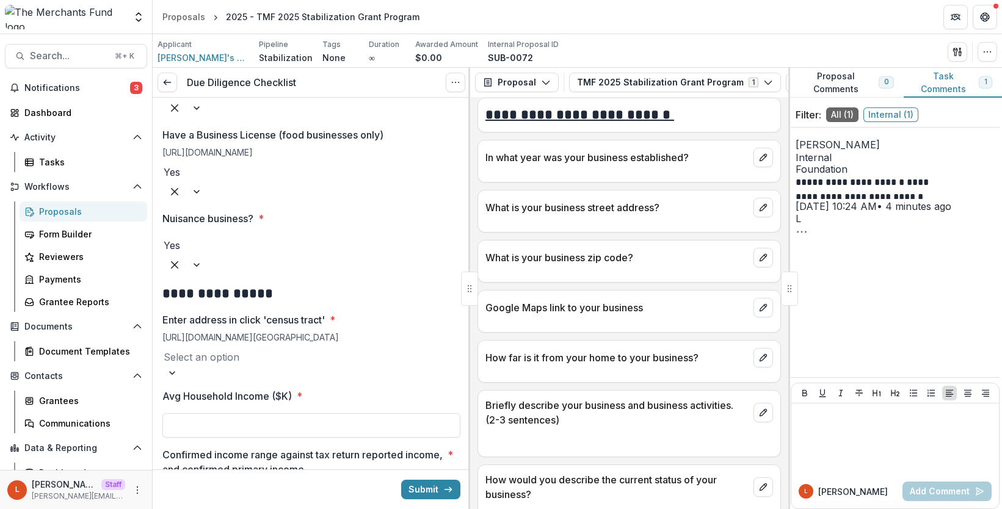
scroll to position [926, 0]
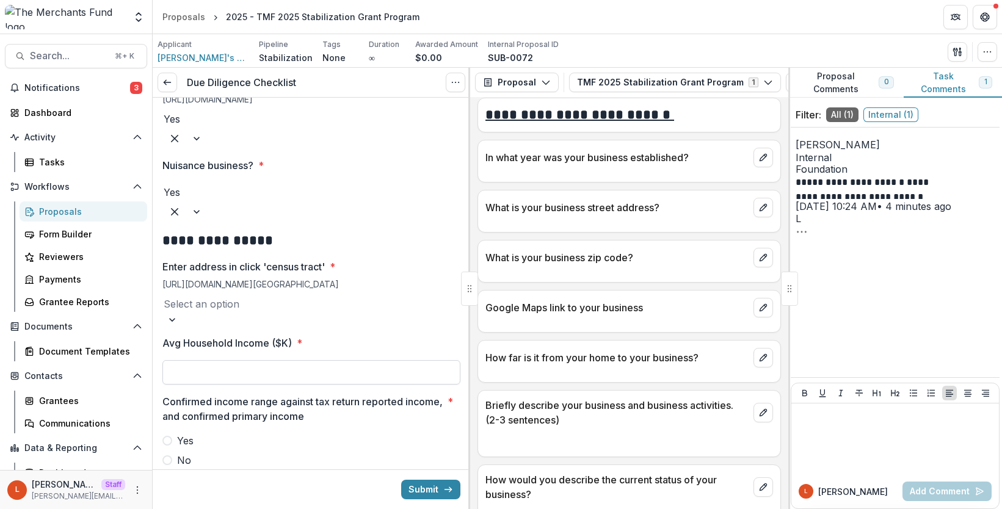
click at [310, 360] on input "Avg Household Income ($K) *" at bounding box center [311, 372] width 298 height 24
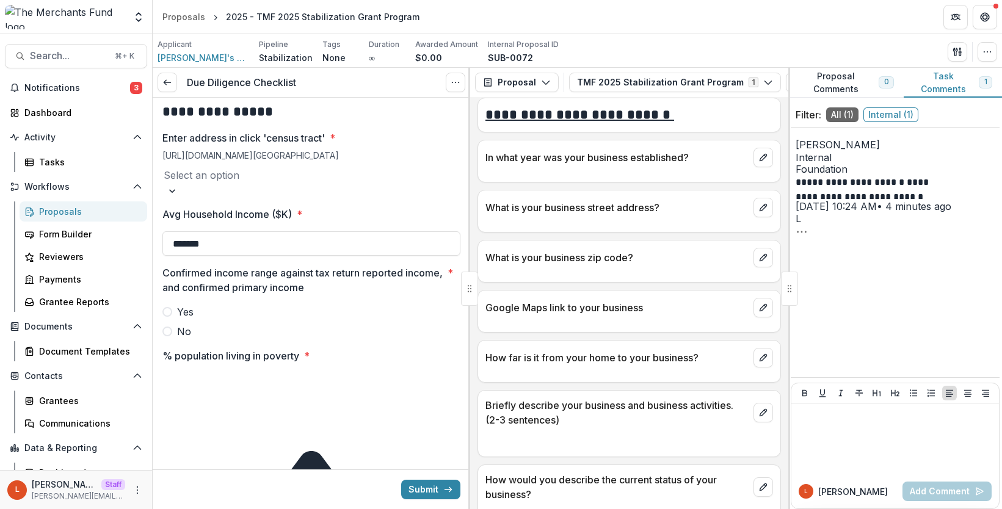
scroll to position [1056, 0]
click at [188, 303] on span "Yes" at bounding box center [185, 310] width 16 height 15
type input "*******"
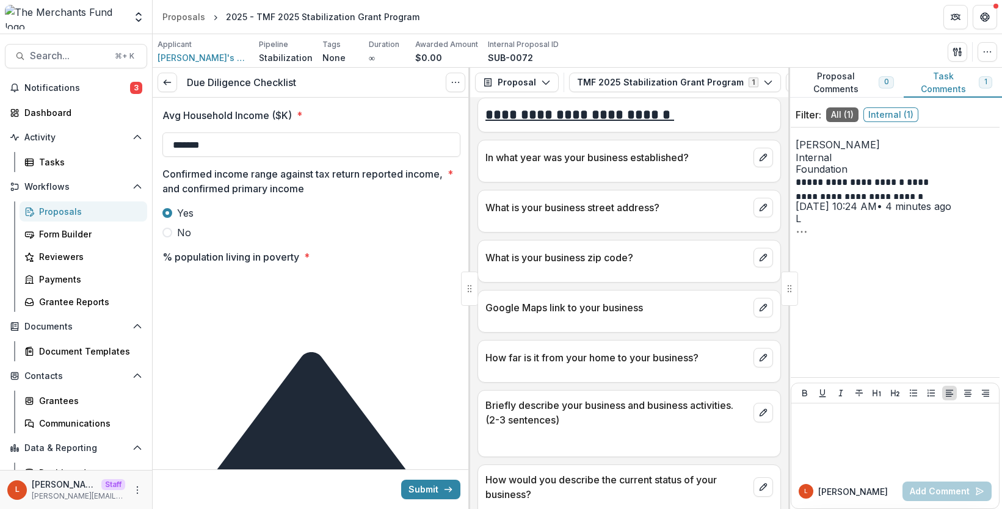
scroll to position [1154, 0]
click at [205, 275] on input "% population living in poverty *" at bounding box center [211, 282] width 98 height 15
type input "**"
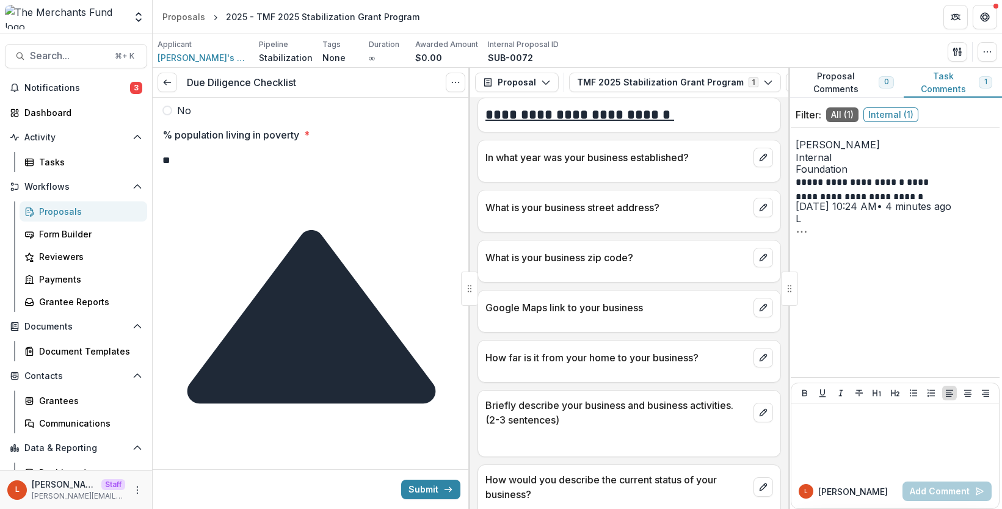
scroll to position [1297, 0]
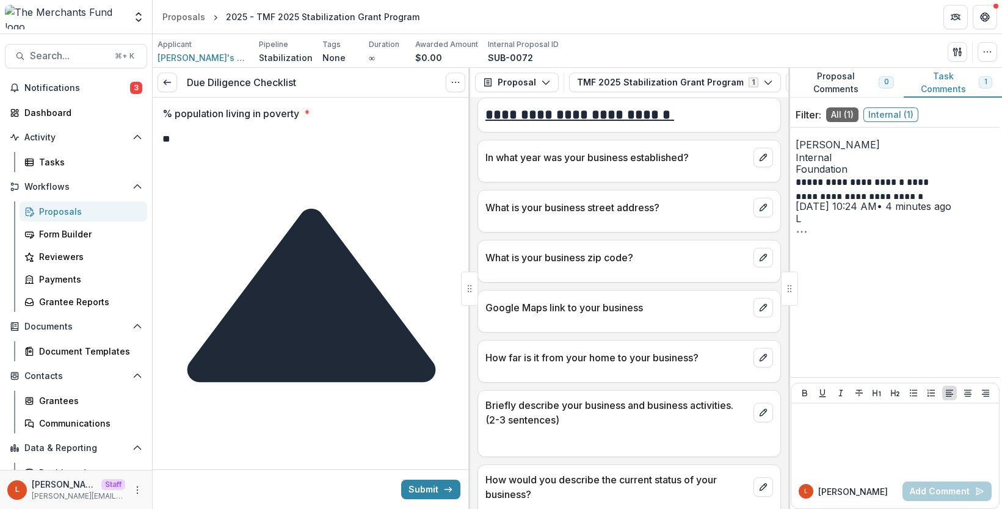
type input "***"
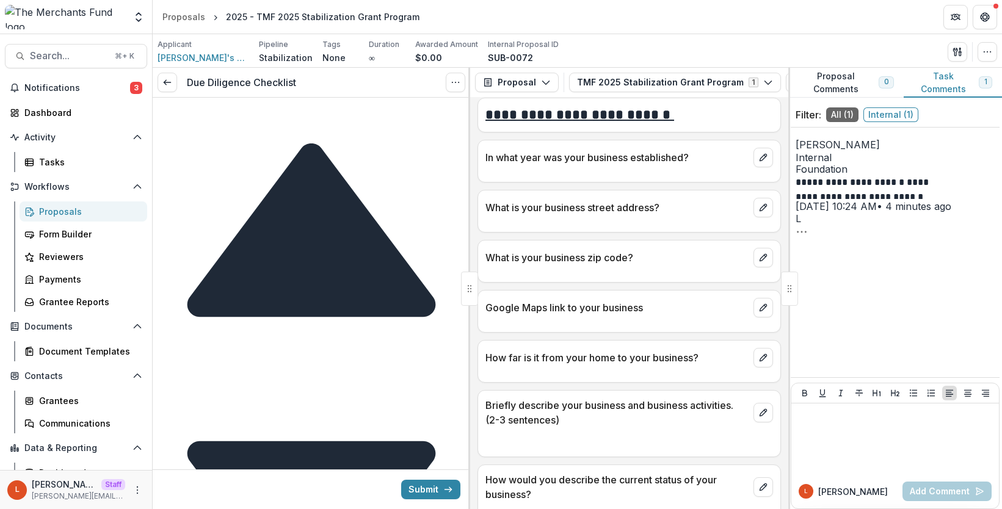
scroll to position [1441, 0]
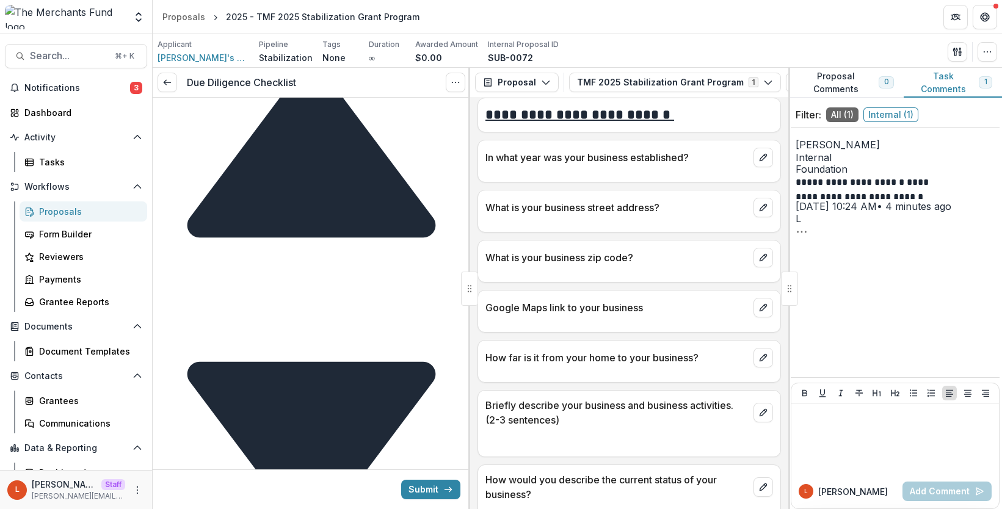
type input "**"
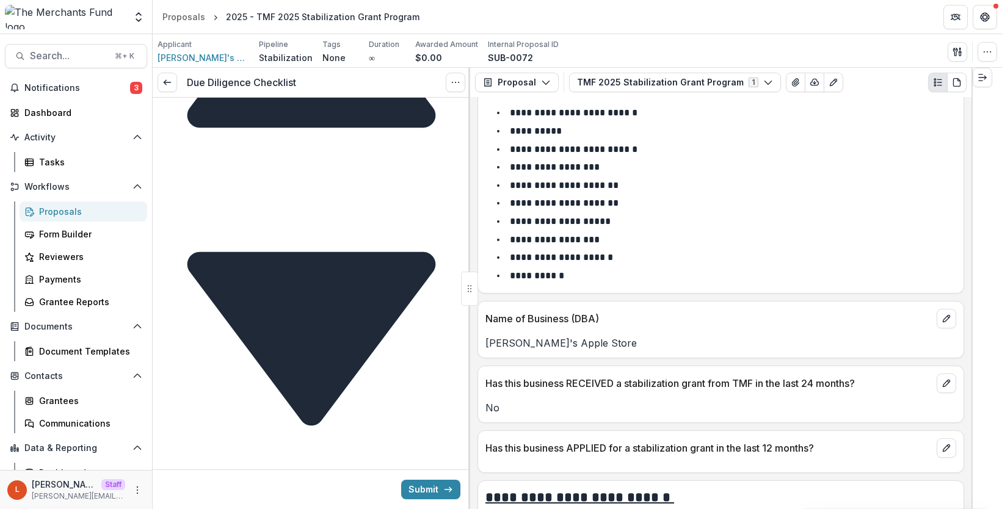
scroll to position [0, 0]
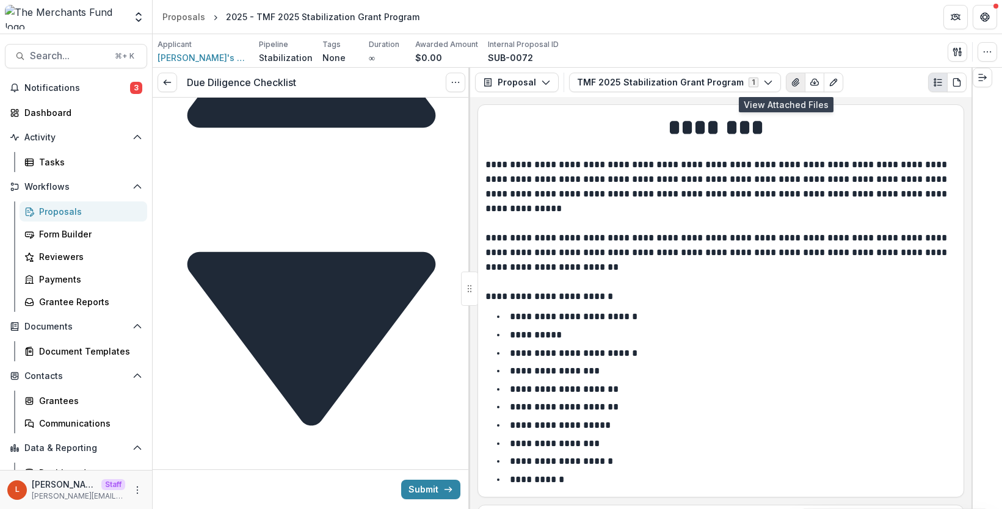
click at [791, 78] on icon "View Attached Files" at bounding box center [796, 83] width 10 height 10
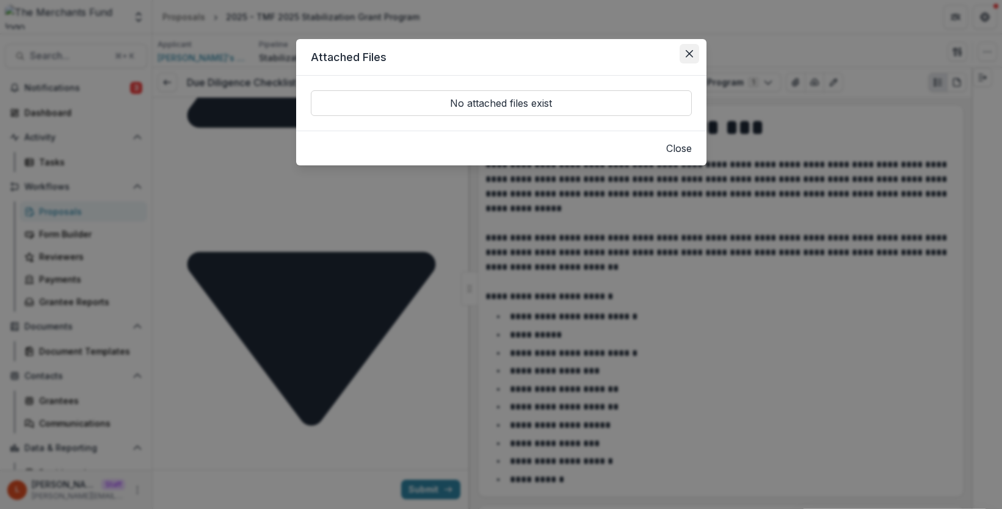
click at [688, 52] on icon "Close" at bounding box center [689, 53] width 7 height 7
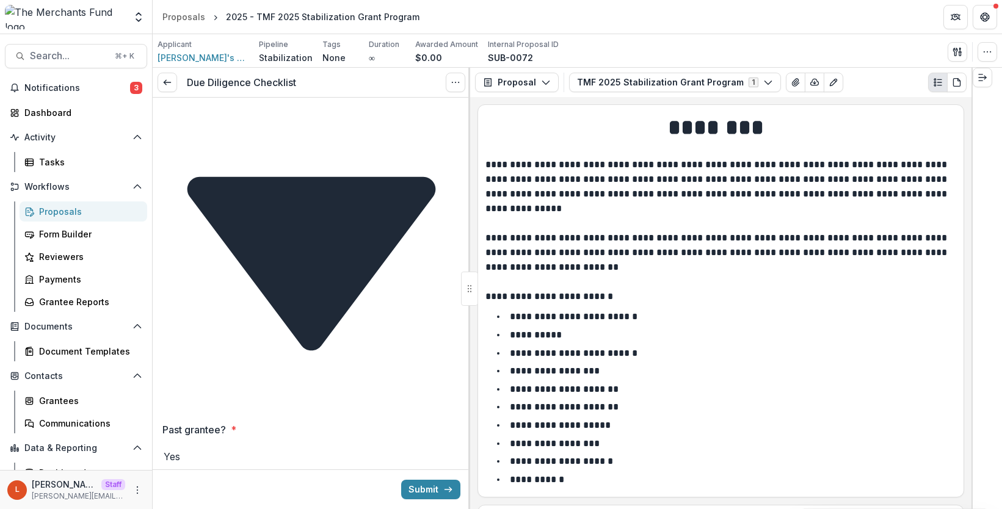
scroll to position [1631, 0]
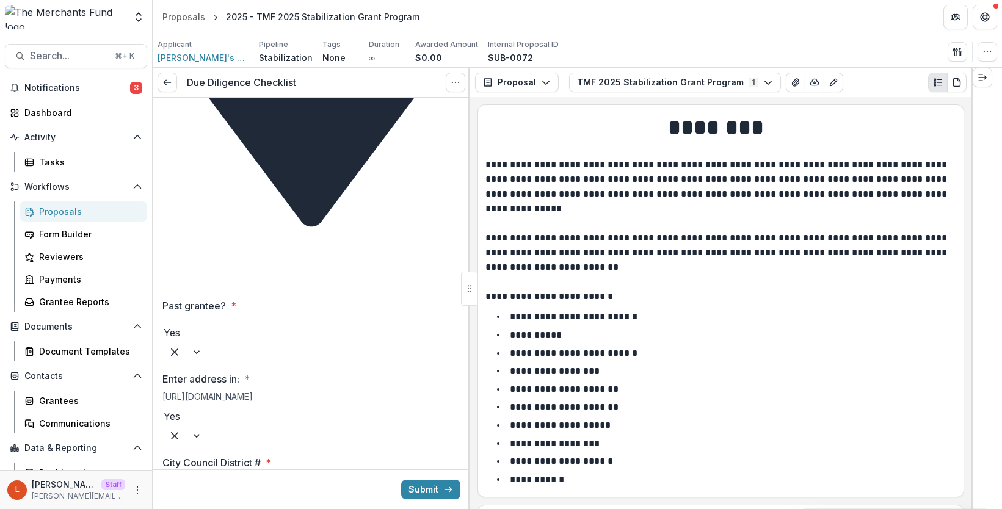
scroll to position [1775, 0]
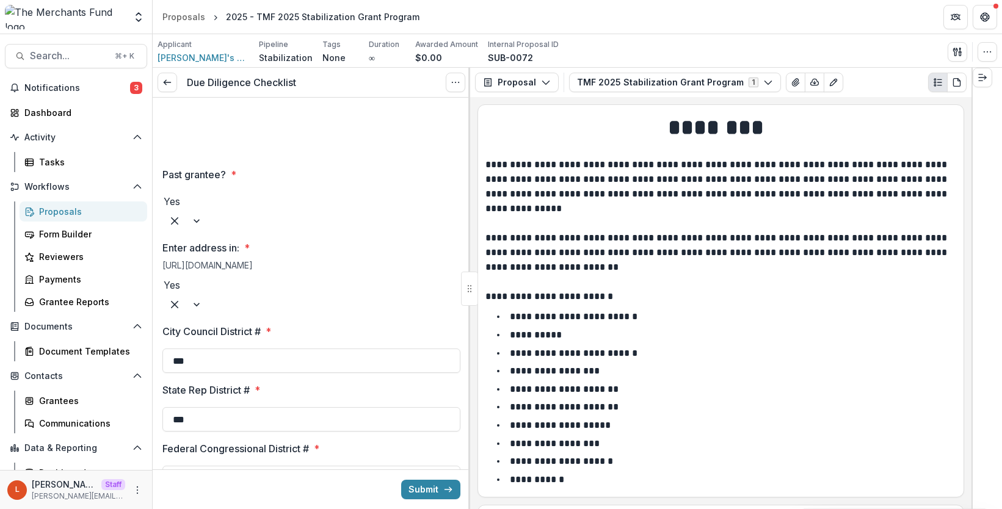
scroll to position [1900, 0]
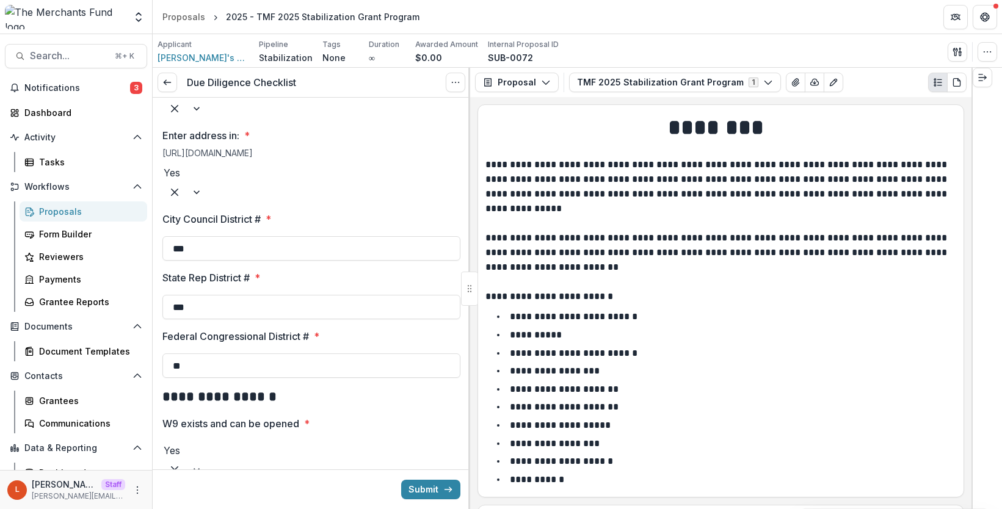
scroll to position [2009, 0]
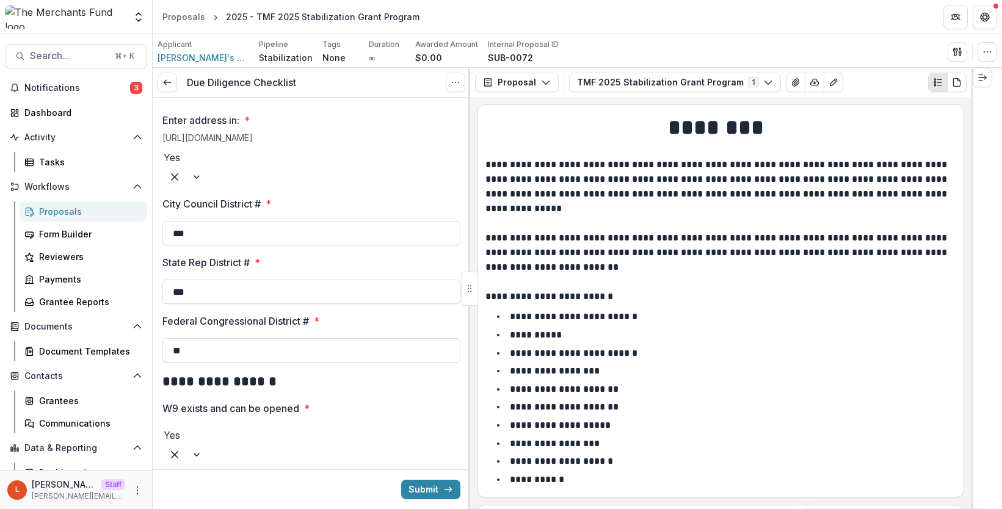
type input "**"
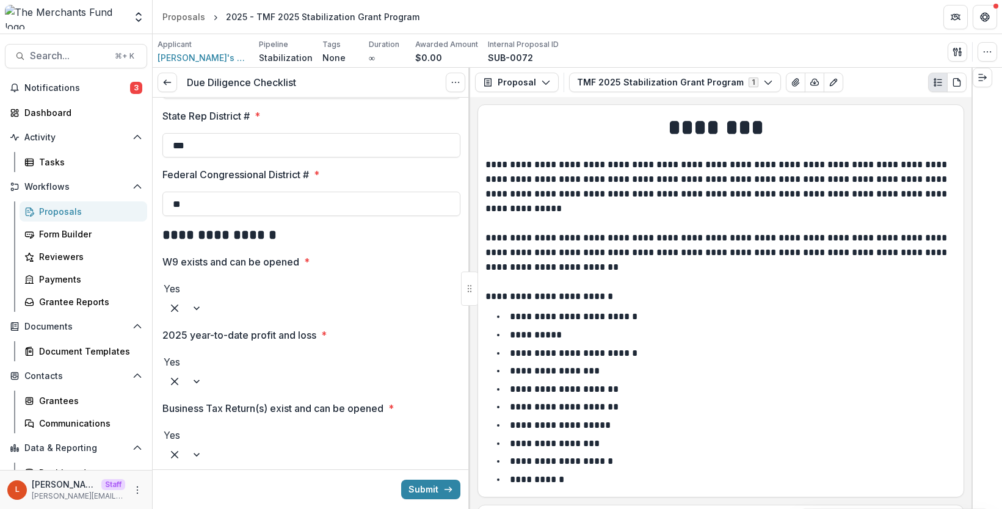
scroll to position [2157, 0]
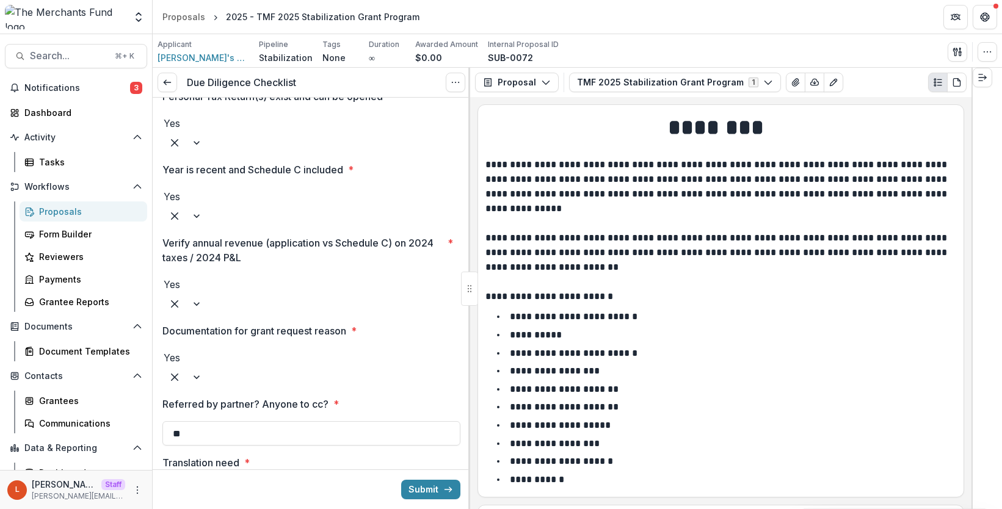
scroll to position [2545, 0]
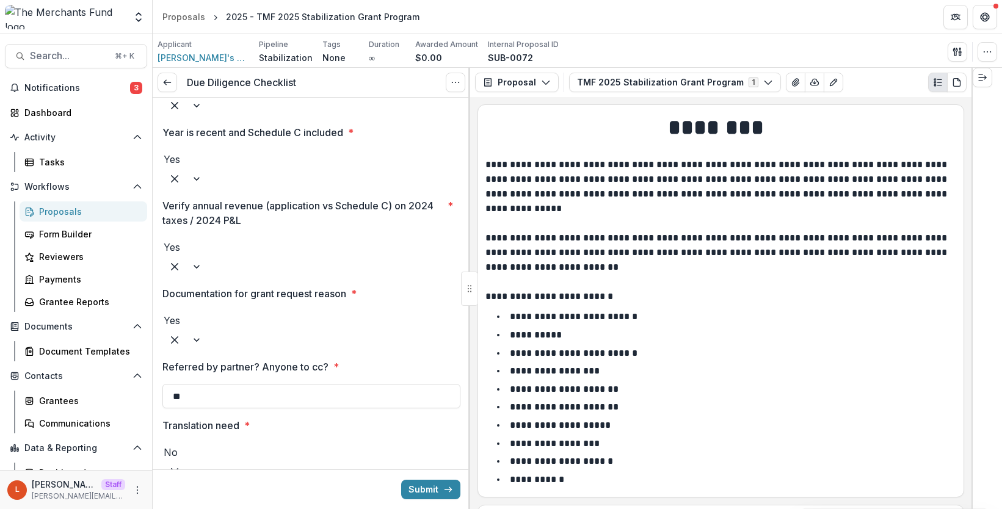
scroll to position [2608, 0]
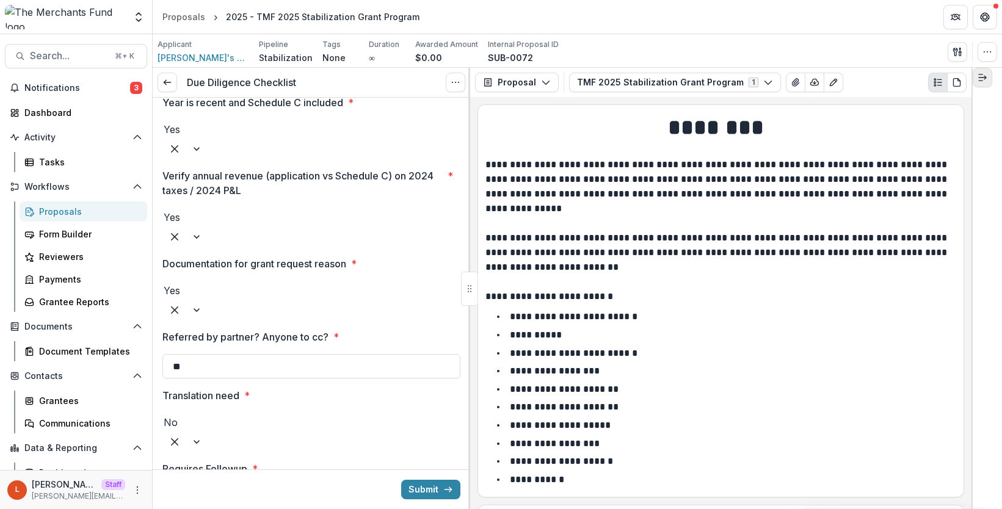
click at [880, 81] on line "Expand right" at bounding box center [981, 81] width 4 height 0
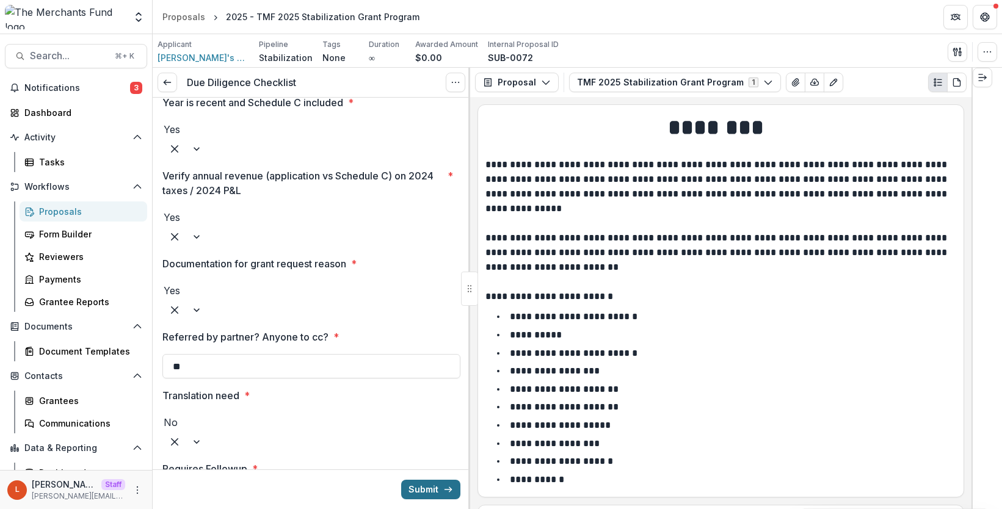
click at [433, 480] on button "Submit" at bounding box center [430, 490] width 59 height 20
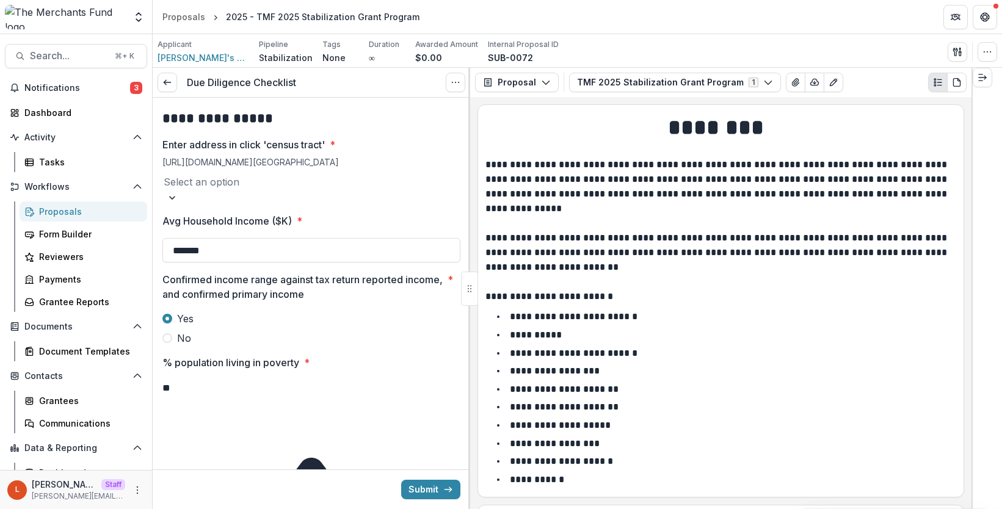
scroll to position [921, 0]
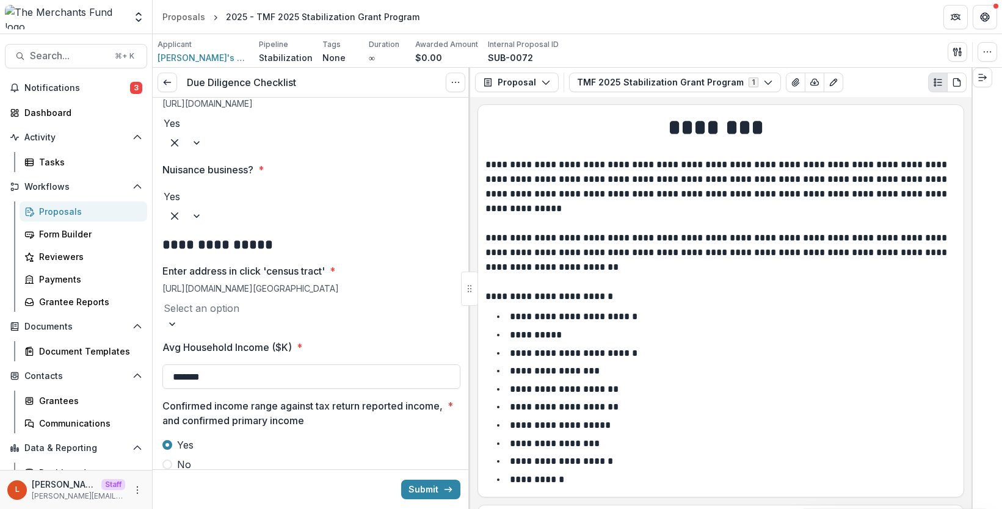
click at [275, 300] on div at bounding box center [311, 308] width 295 height 17
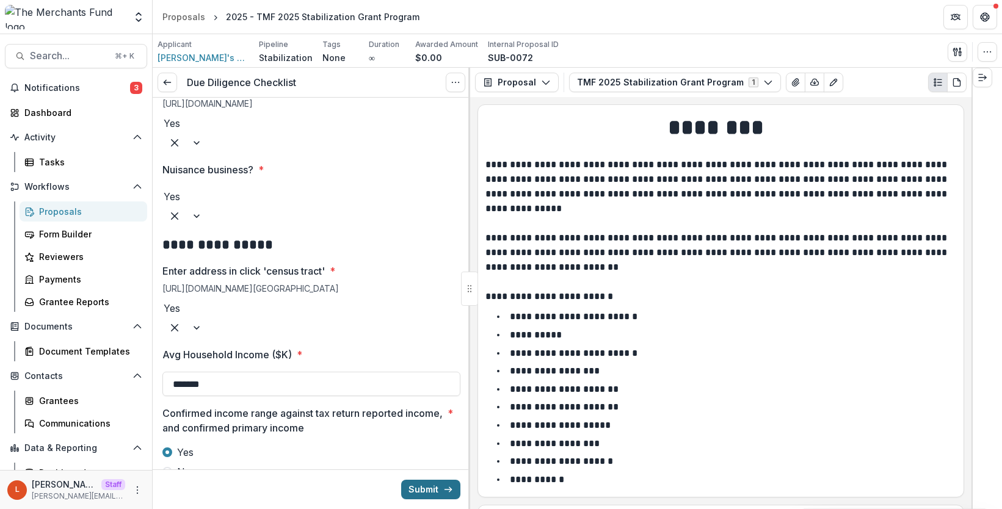
click at [435, 480] on button "Submit" at bounding box center [430, 490] width 59 height 20
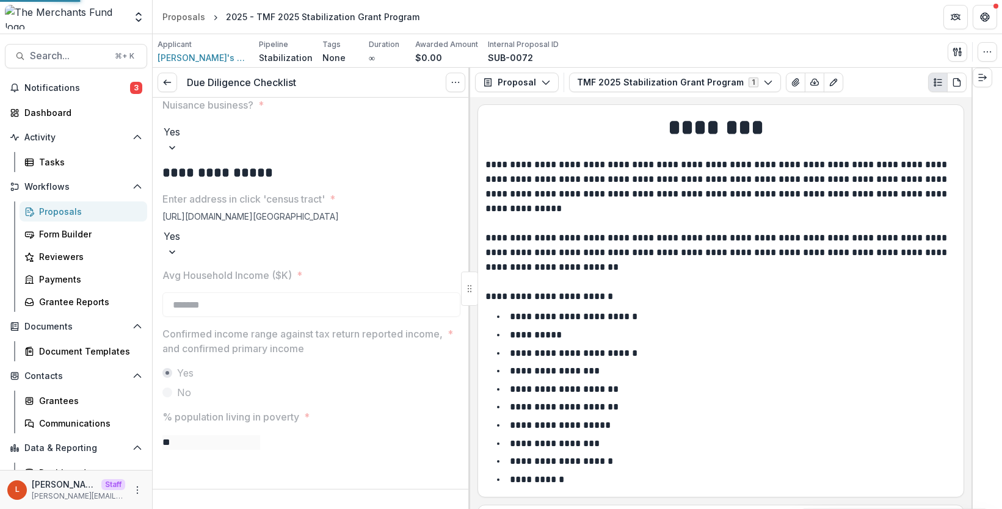
scroll to position [904, 0]
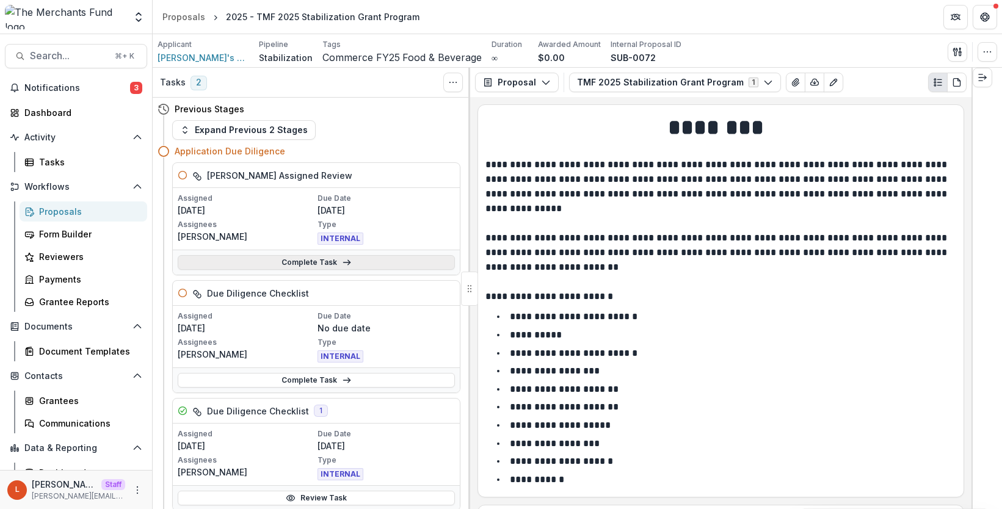
click at [280, 270] on link "Complete Task" at bounding box center [316, 262] width 277 height 15
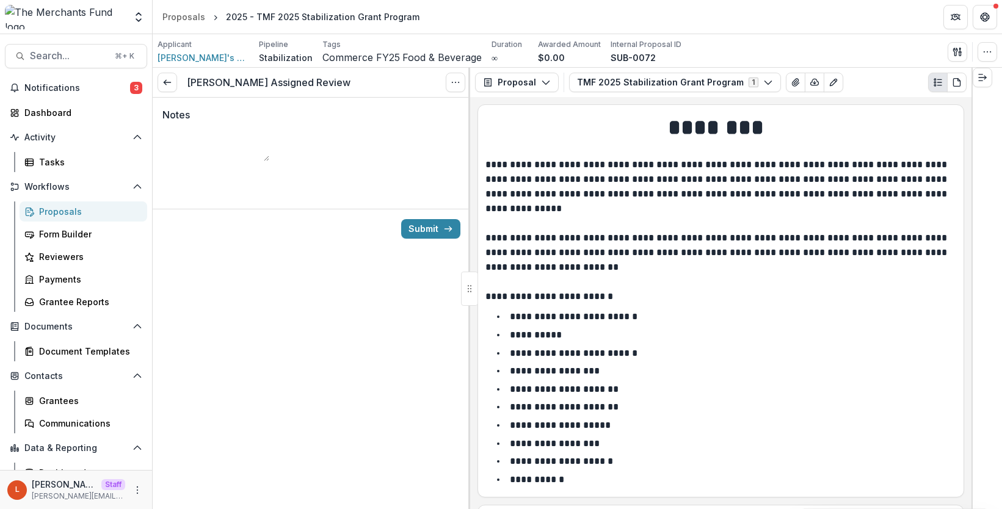
click at [227, 161] on textarea "Notes" at bounding box center [215, 146] width 107 height 29
click at [165, 84] on polyline at bounding box center [165, 82] width 2 height 5
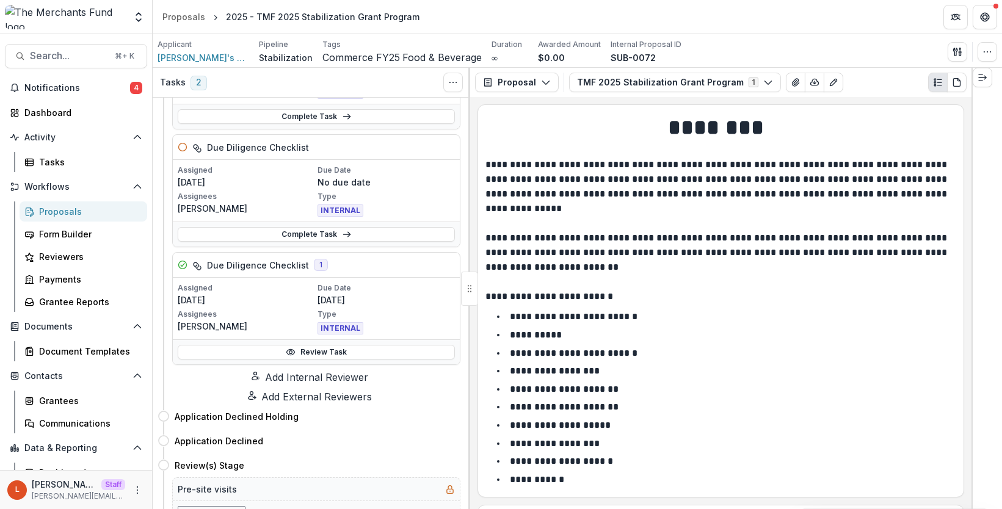
scroll to position [151, 0]
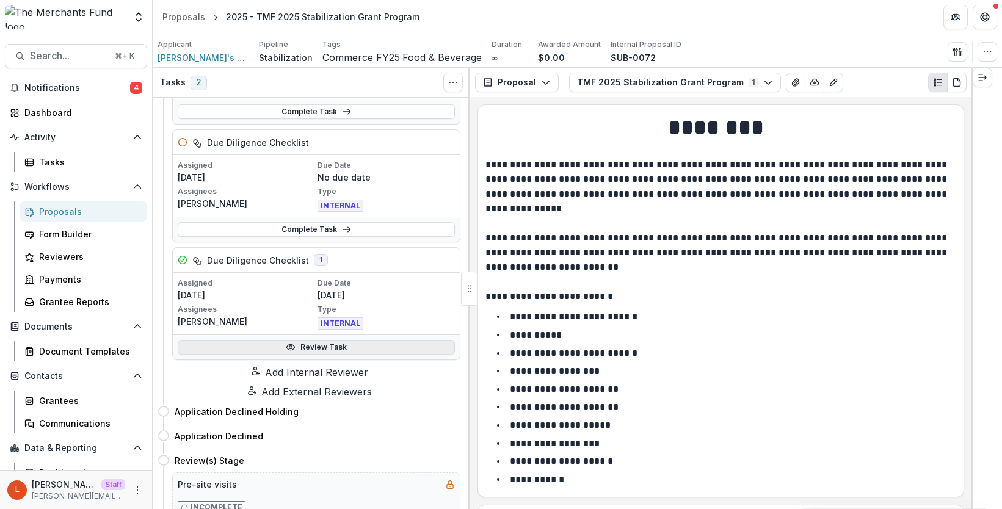
click at [313, 355] on link "Review Task" at bounding box center [316, 347] width 277 height 15
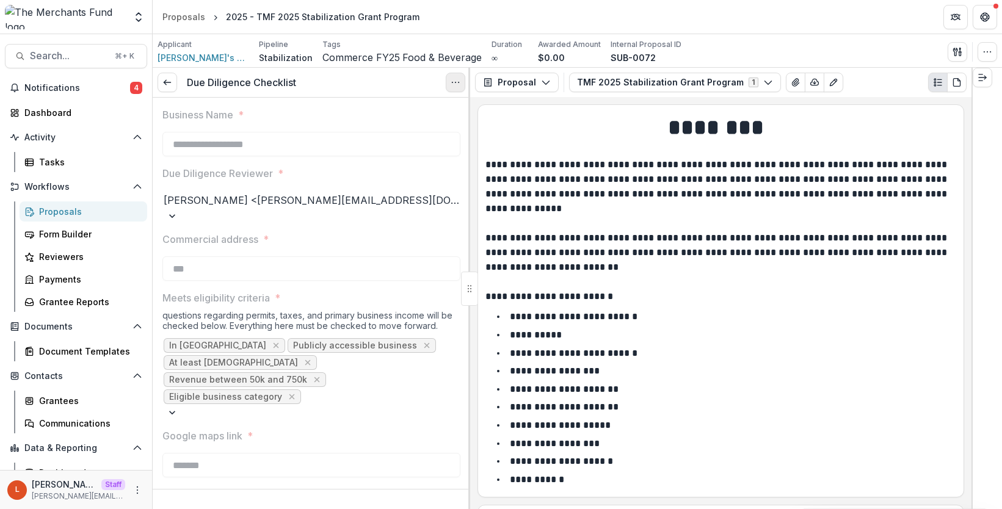
click at [456, 78] on icon "Options" at bounding box center [456, 83] width 10 height 10
click at [457, 81] on icon "Options" at bounding box center [456, 83] width 10 height 10
click at [424, 134] on button "Reopen Task" at bounding box center [397, 136] width 131 height 20
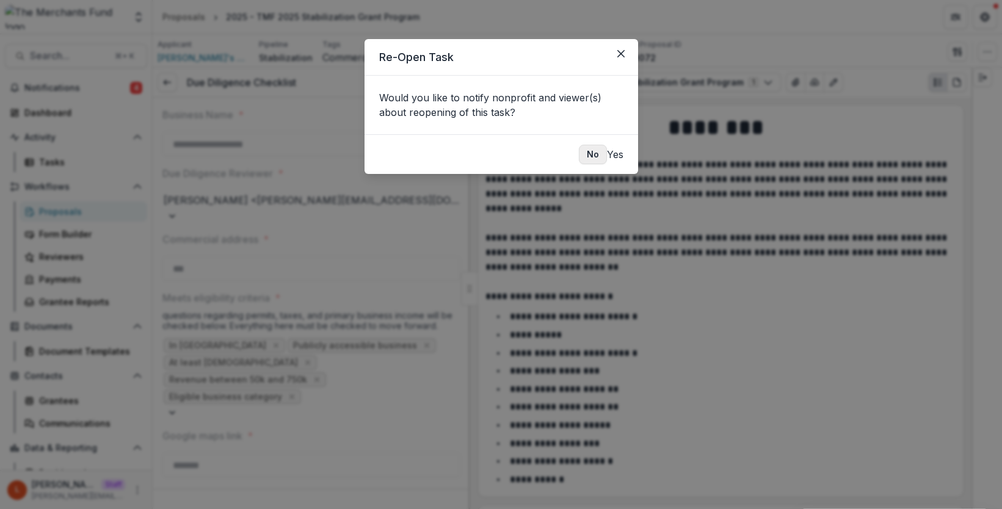
click at [579, 156] on button "No" at bounding box center [593, 155] width 28 height 20
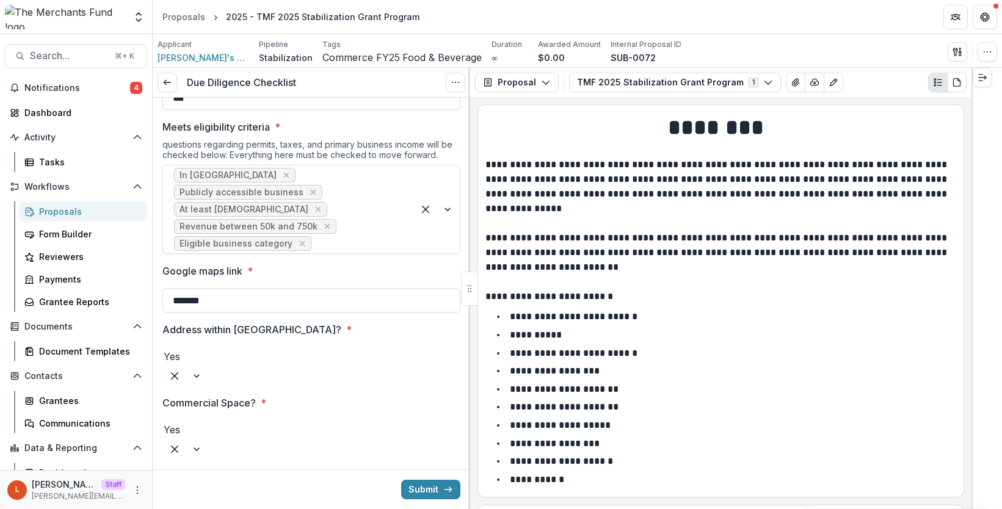
scroll to position [170, 0]
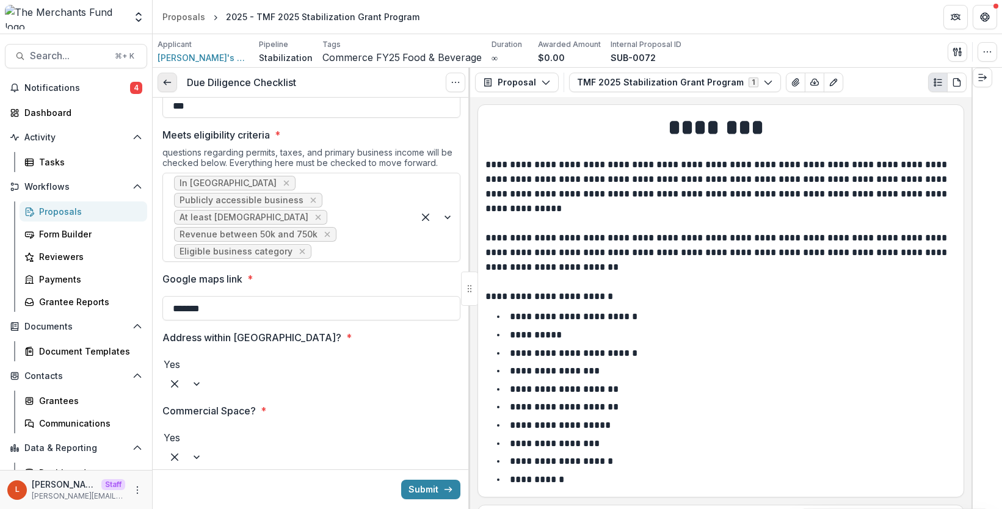
click at [169, 88] on link at bounding box center [168, 83] width 20 height 20
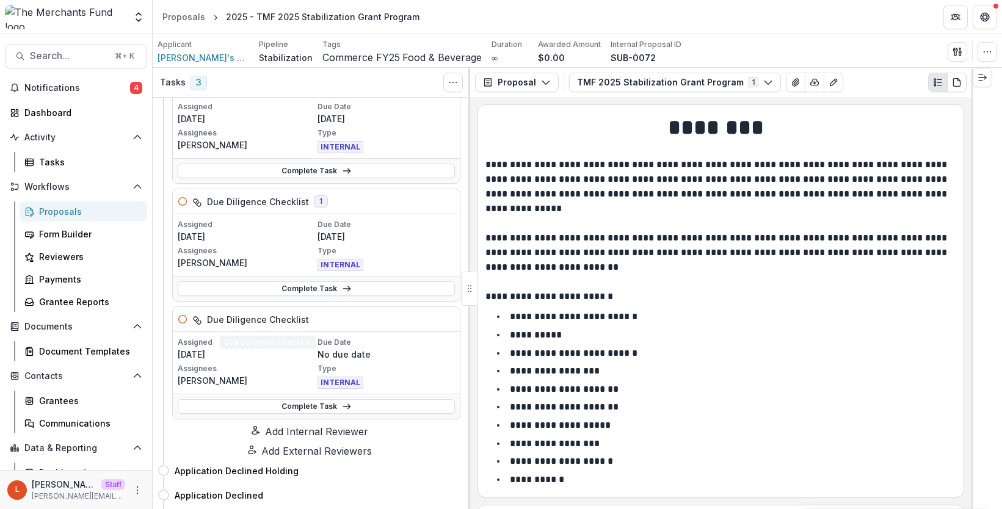
scroll to position [101, 0]
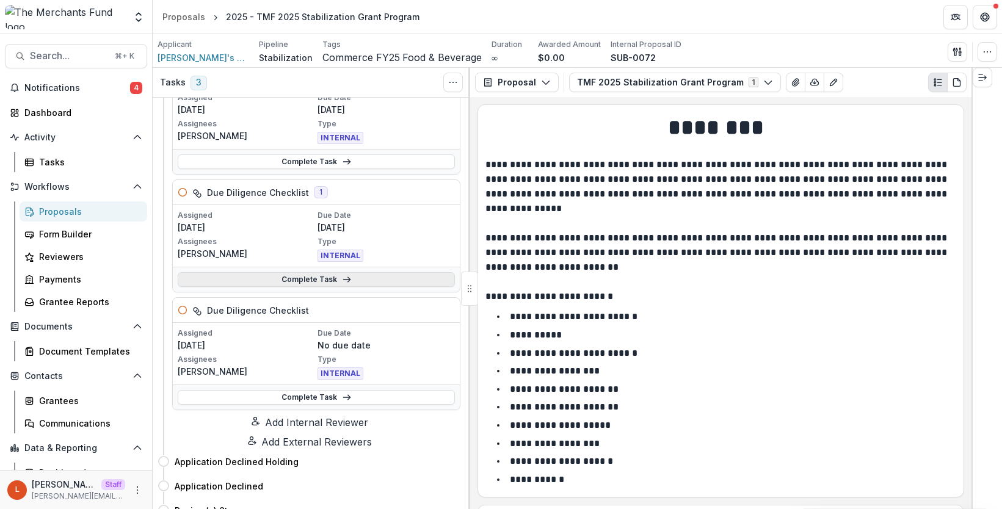
click at [305, 287] on link "Complete Task" at bounding box center [316, 279] width 277 height 15
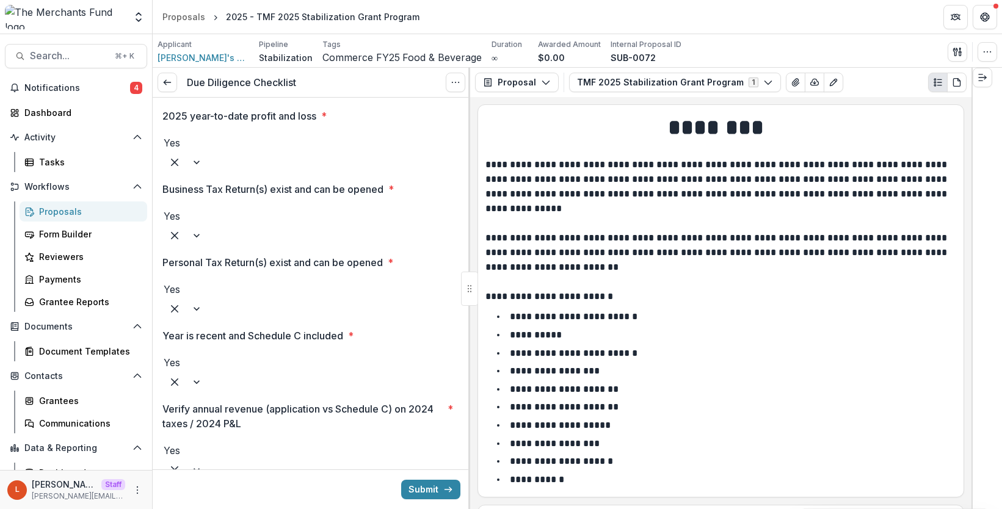
scroll to position [2608, 0]
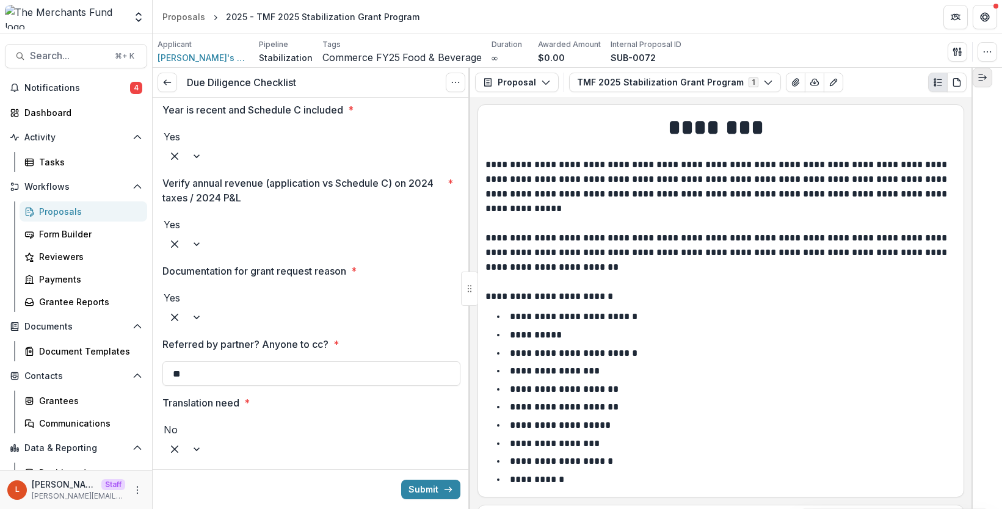
click at [880, 79] on icon "Expand right" at bounding box center [982, 78] width 10 height 10
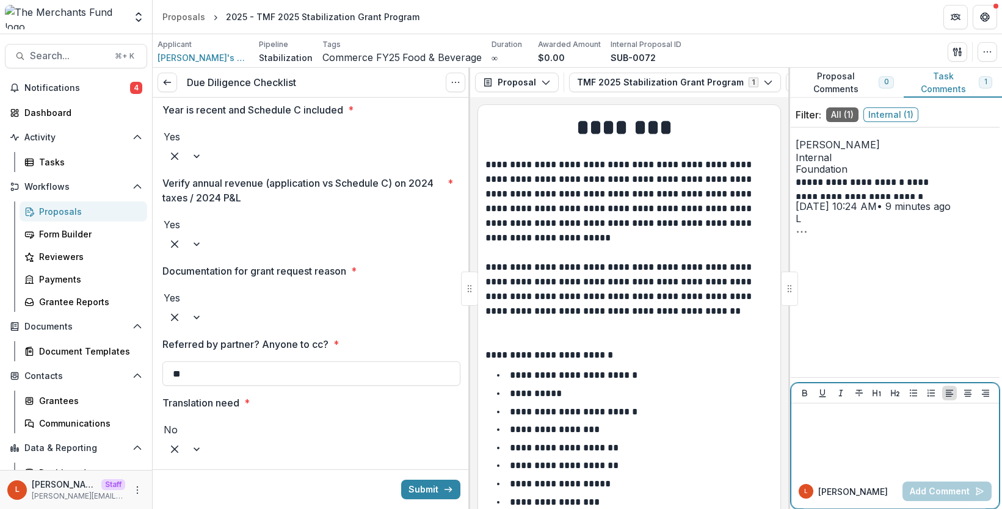
click at [880, 424] on div at bounding box center [895, 438] width 198 height 61
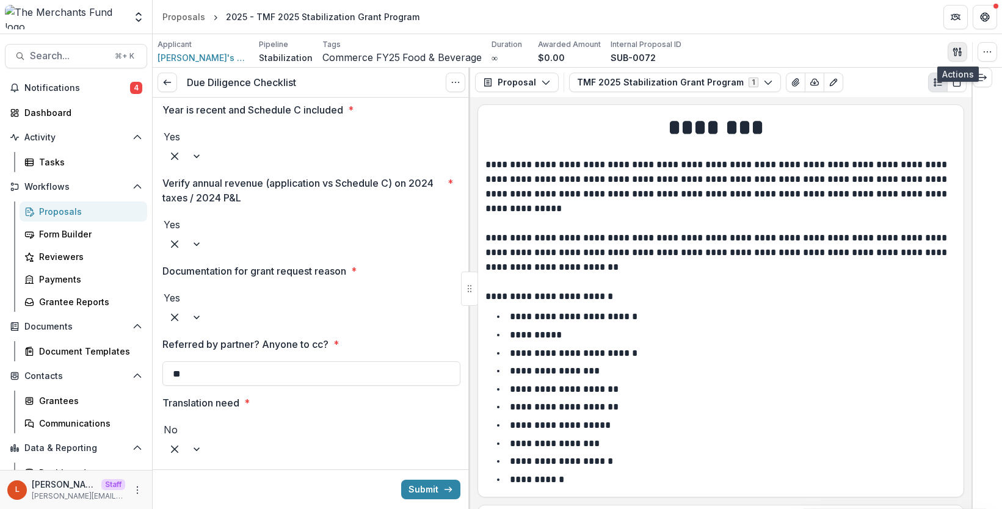
click at [880, 51] on icon "button" at bounding box center [957, 52] width 10 height 10
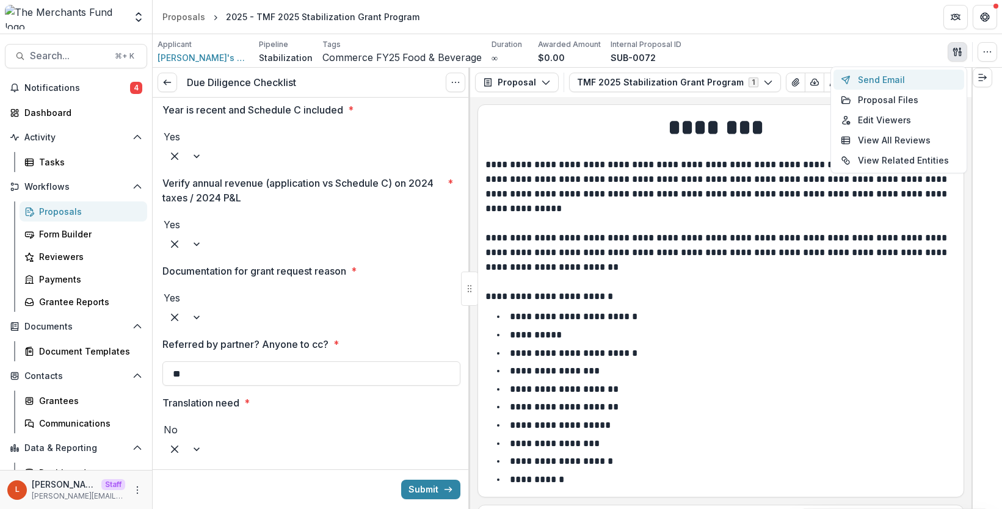
click at [880, 77] on button "Send Email" at bounding box center [898, 80] width 131 height 20
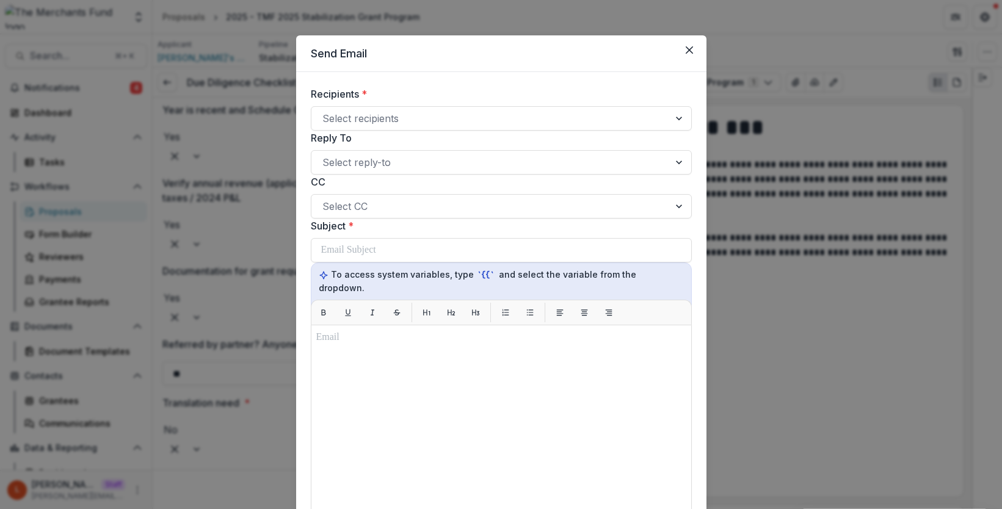
scroll to position [0, 0]
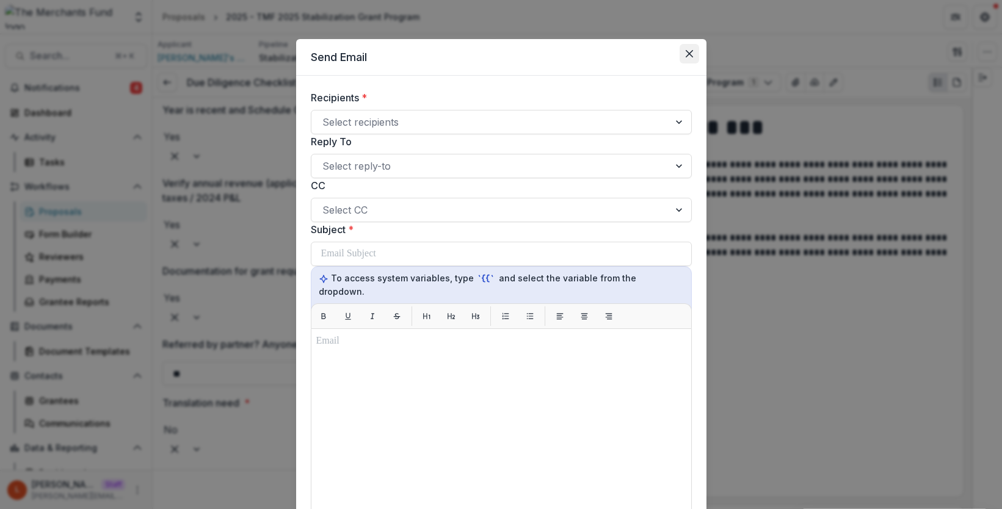
click at [689, 50] on icon "Close" at bounding box center [689, 53] width 7 height 7
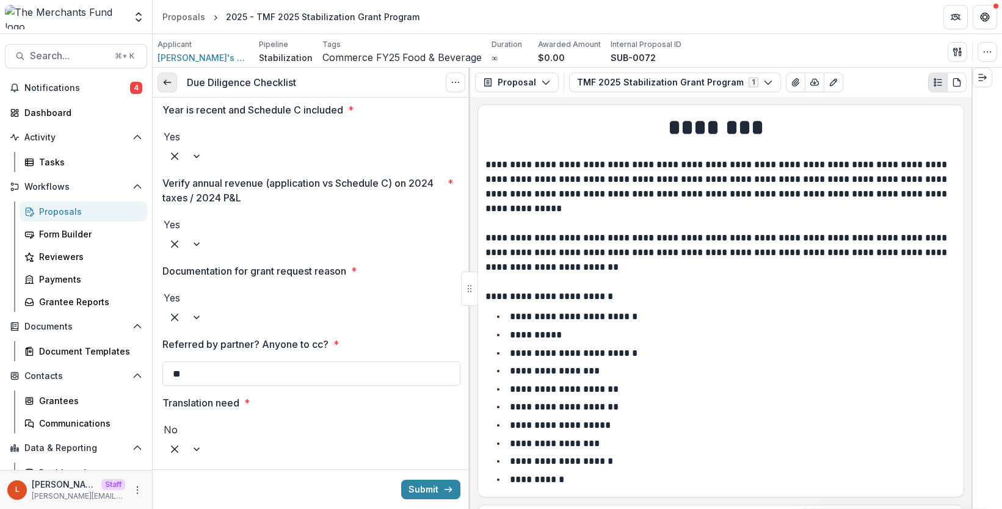
click at [170, 79] on icon at bounding box center [167, 83] width 10 height 10
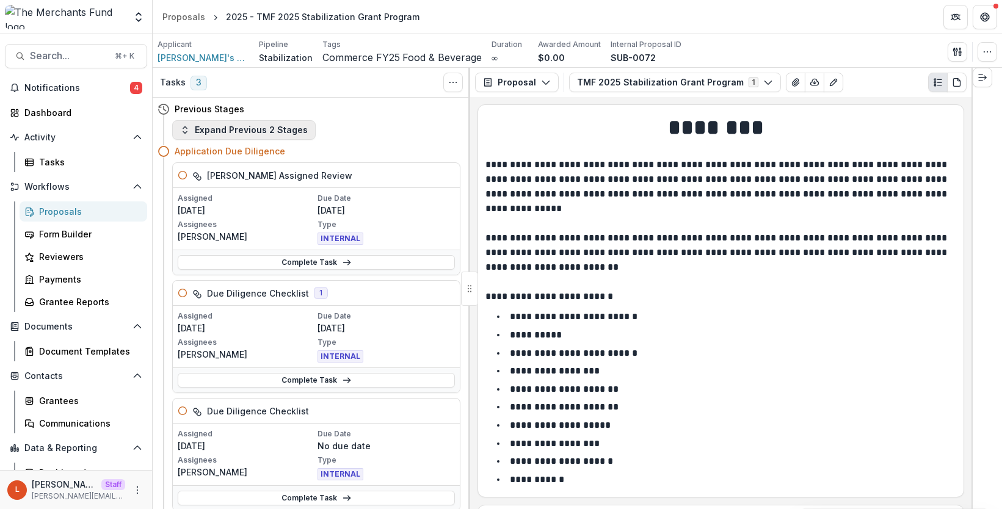
click at [267, 127] on button "Expand Previous 2 Stages" at bounding box center [243, 130] width 143 height 20
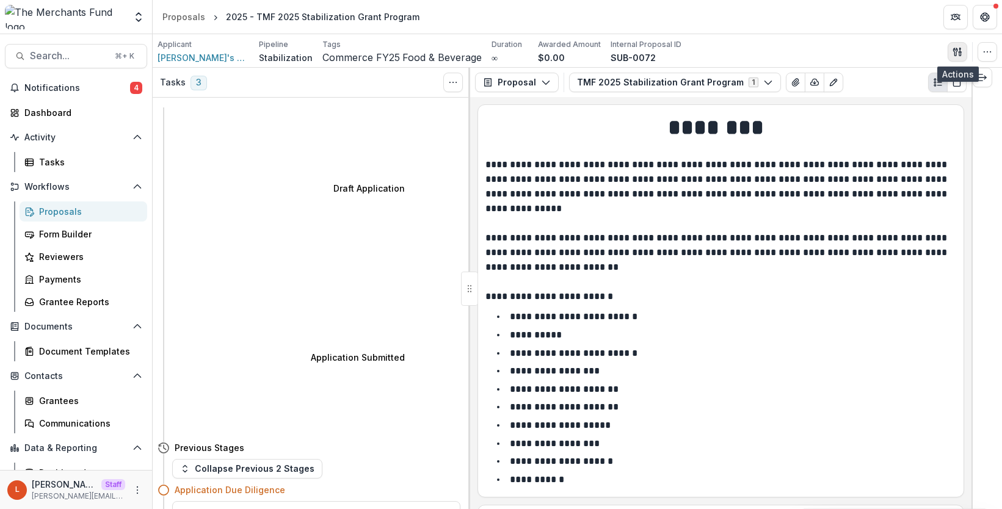
click at [880, 47] on icon "button" at bounding box center [957, 52] width 10 height 10
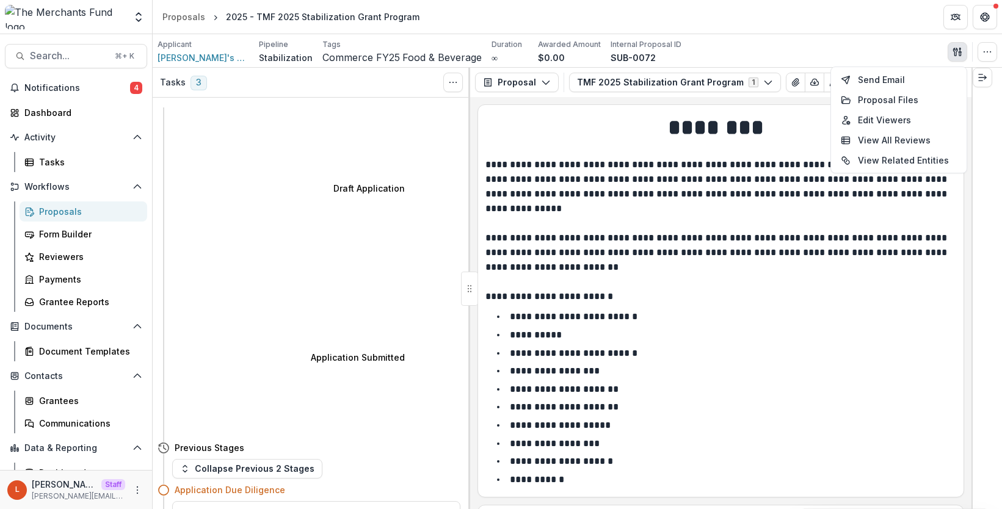
click at [804, 126] on h1 "********" at bounding box center [718, 127] width 467 height 31
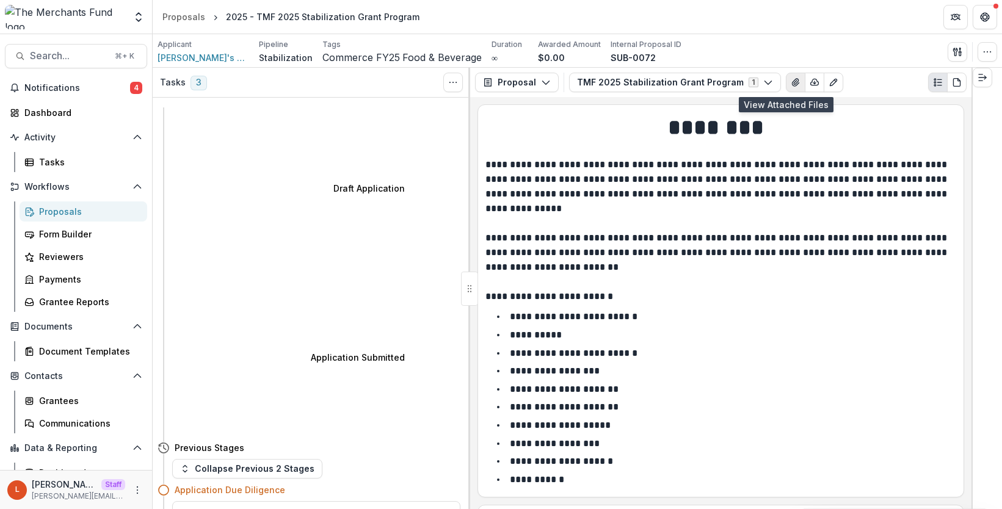
click at [791, 81] on icon "View Attached Files" at bounding box center [796, 83] width 10 height 10
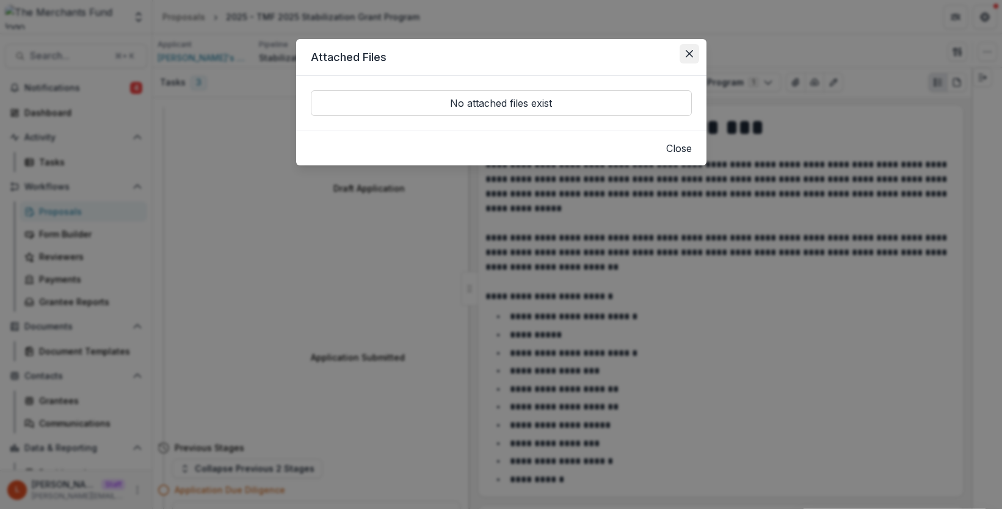
click at [684, 53] on button "Close" at bounding box center [690, 54] width 20 height 20
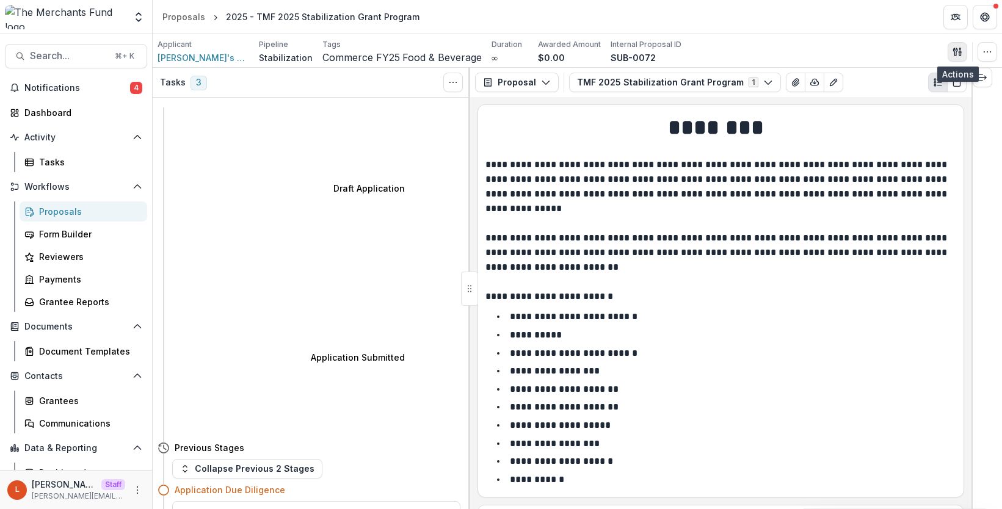
click at [880, 46] on button "button" at bounding box center [958, 52] width 20 height 20
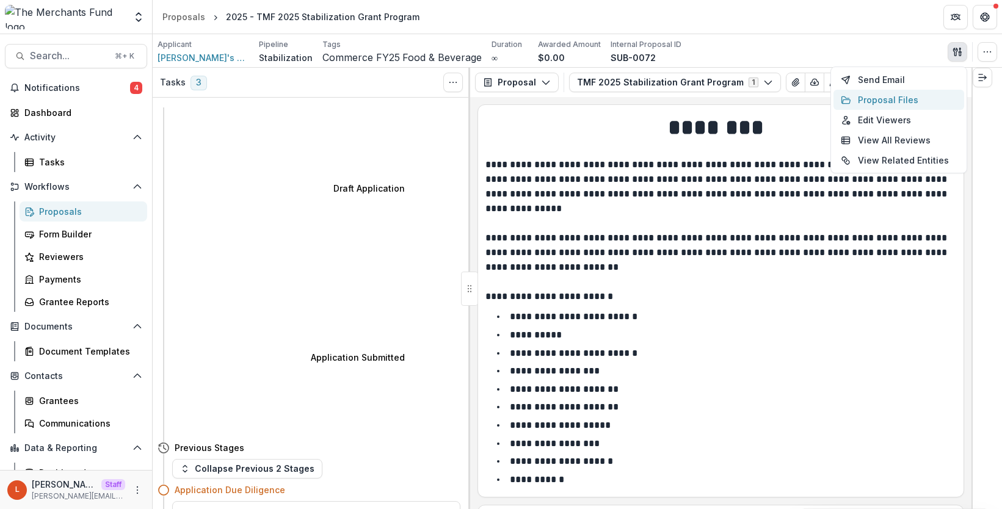
click at [880, 100] on button "Proposal Files" at bounding box center [898, 100] width 131 height 20
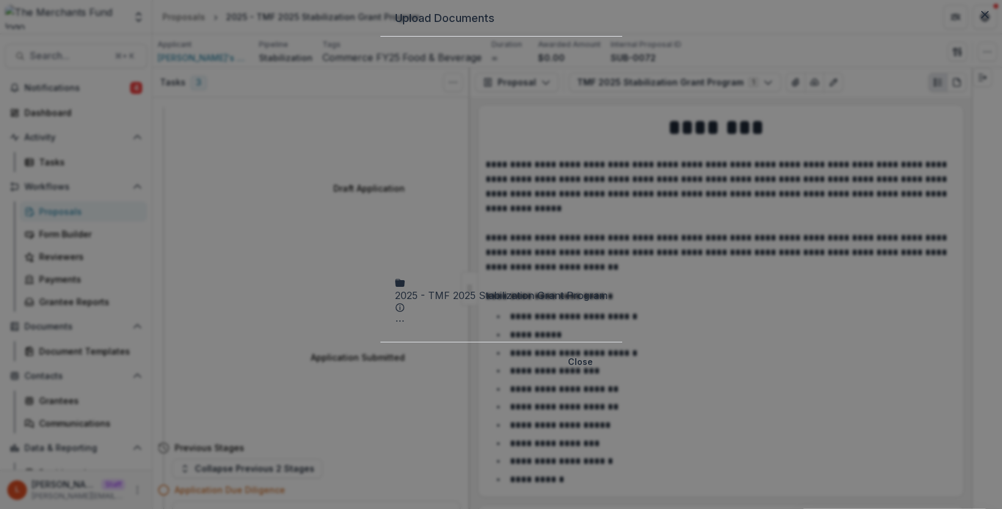
click at [395, 112] on icon at bounding box center [501, 157] width 212 height 212
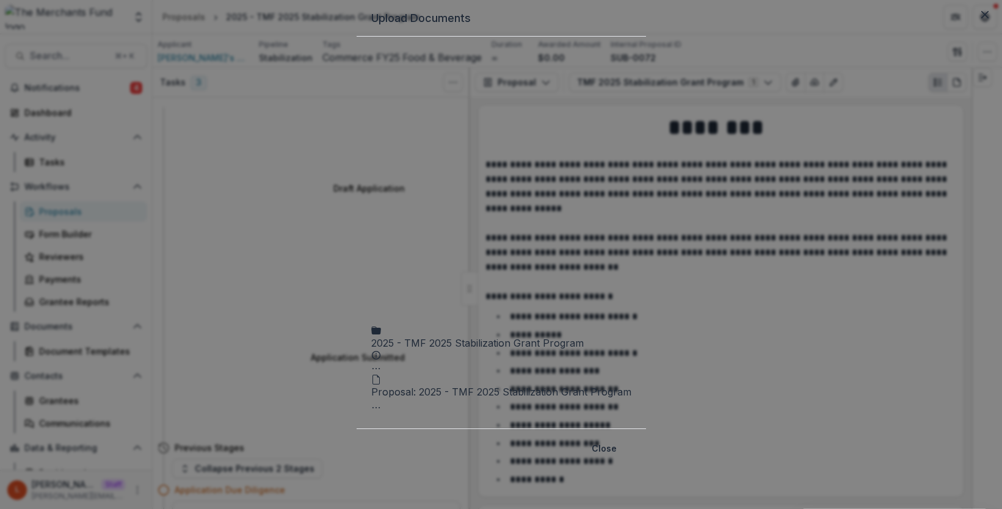
click at [381, 364] on icon "2025 - TMF 2025 Stabilization Grant Program Options" at bounding box center [376, 369] width 10 height 10
click at [631, 97] on div "2025 - TMF 2025 Stabilization Grant Program Submission Temelio Proposal Attache…" at bounding box center [501, 213] width 260 height 324
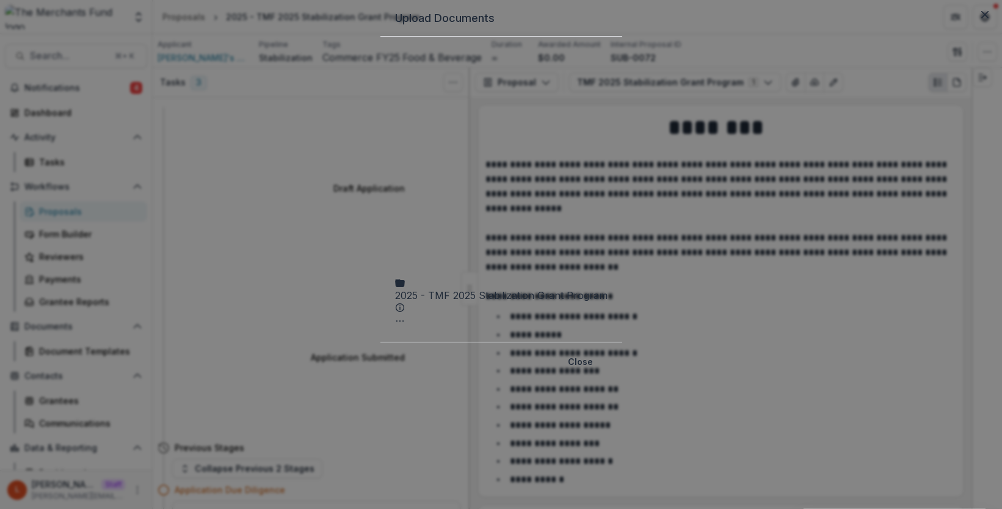
click at [405, 316] on icon "2025 - TMF 2025 Stabilization Grant Program Options" at bounding box center [400, 321] width 10 height 10
click at [436, 90] on button "Attached proposal documents" at bounding box center [355, 80] width 161 height 20
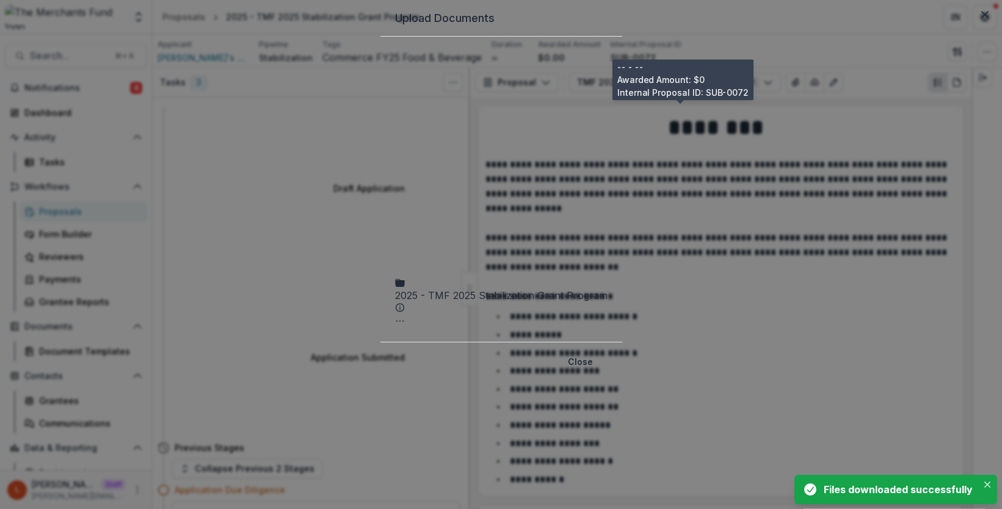
click at [405, 303] on icon at bounding box center [400, 308] width 10 height 10
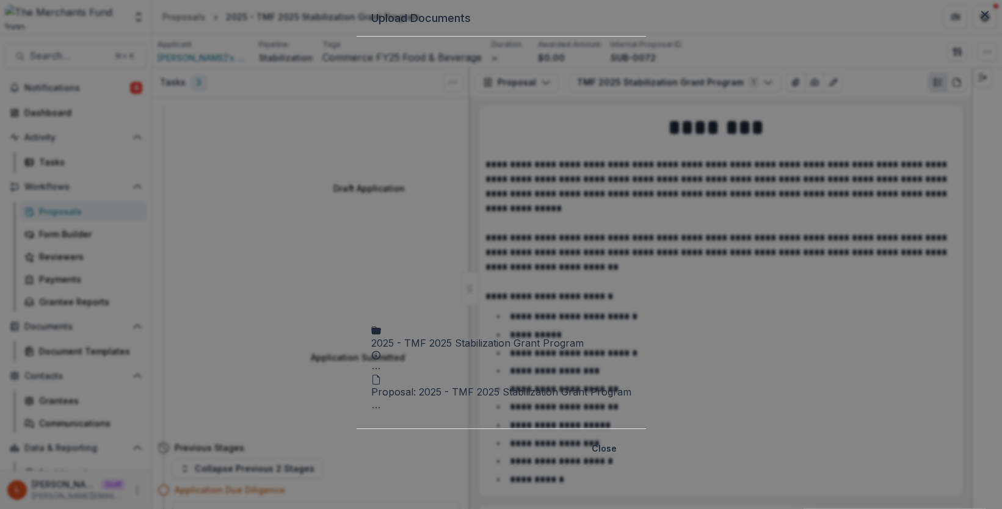
click at [381, 403] on icon "Proposal: 2025 - TMF 2025 Stabilization Grant Program Options" at bounding box center [376, 408] width 10 height 10
click at [447, 287] on div "2025 - TMF 2025 Stabilization Grant Program Submission Temelio Proposal Attache…" at bounding box center [501, 232] width 260 height 363
click at [624, 439] on button "Close" at bounding box center [604, 449] width 40 height 20
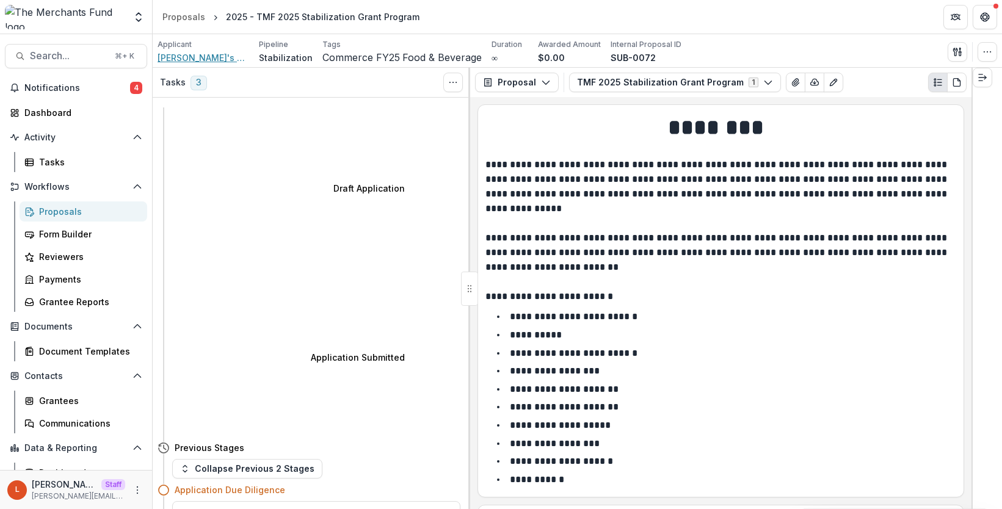
click at [190, 57] on span "[PERSON_NAME]'s Apple Store" at bounding box center [204, 57] width 92 height 13
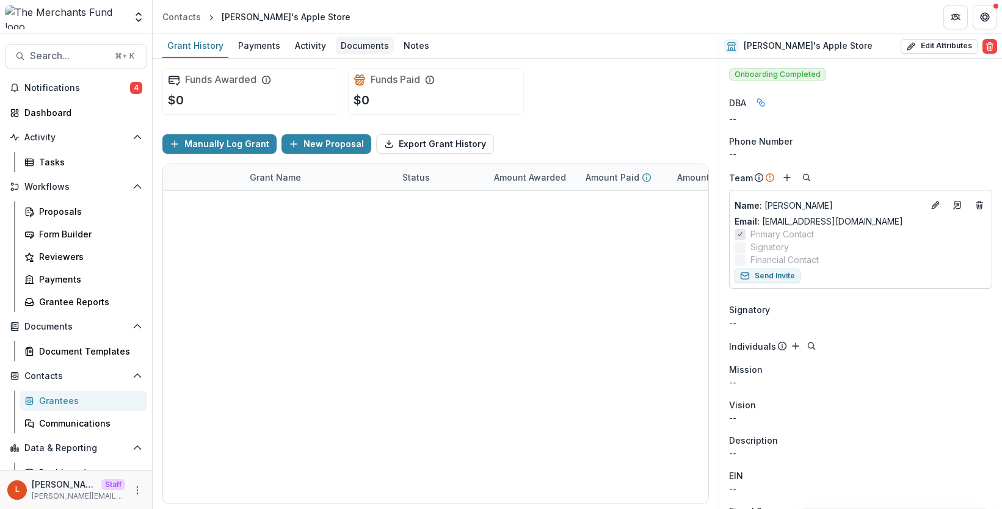
click at [352, 42] on div "Documents" at bounding box center [365, 46] width 58 height 18
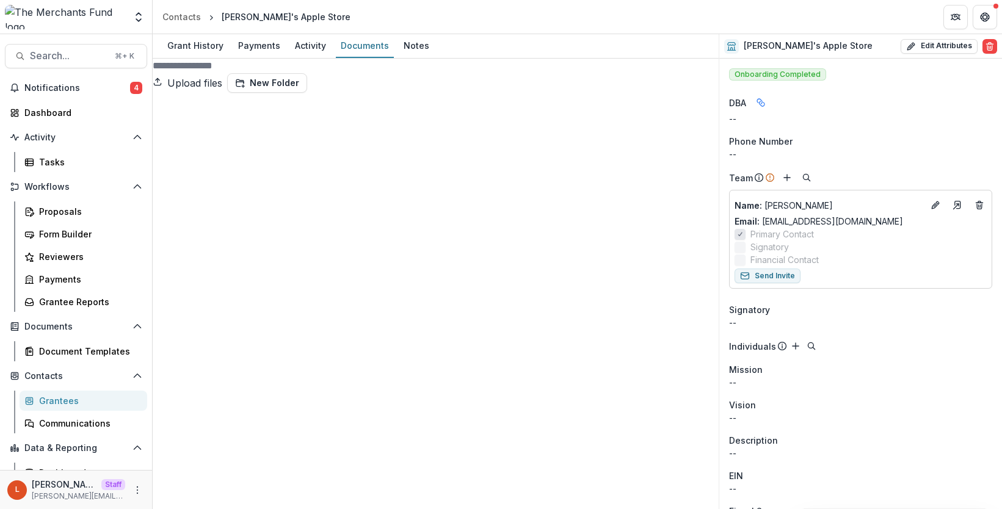
click at [222, 76] on button "Upload files" at bounding box center [188, 83] width 70 height 20
type input "**********"
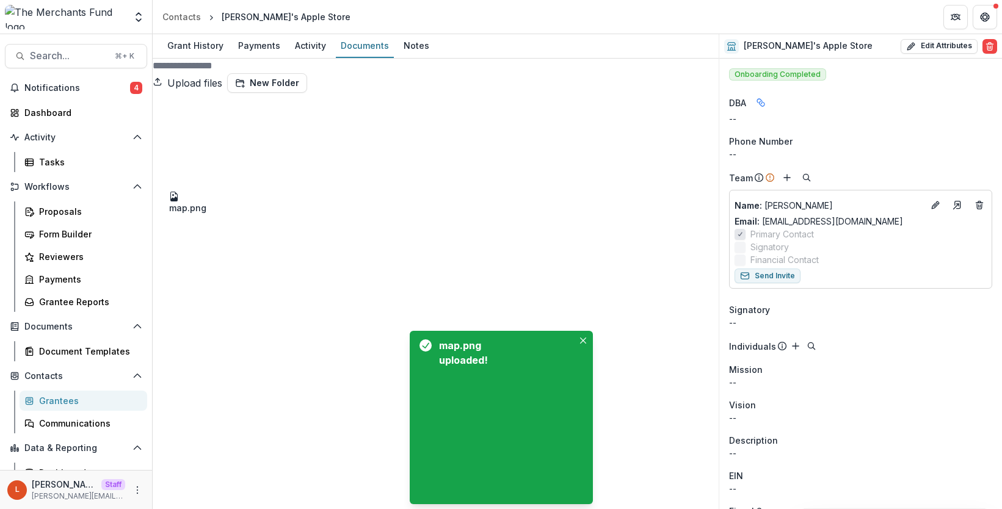
drag, startPoint x: 216, startPoint y: 204, endPoint x: 224, endPoint y: 211, distance: 10.4
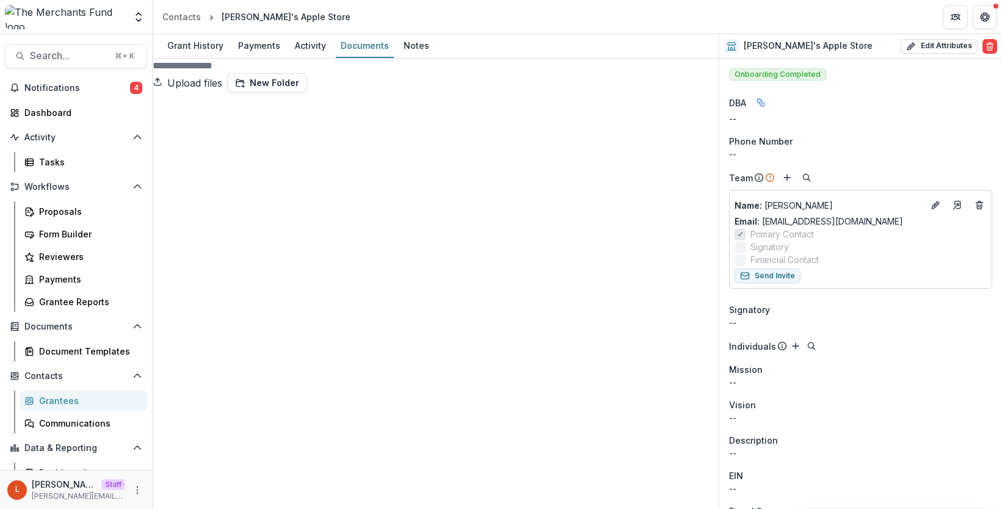
click at [166, 118] on icon at bounding box center [436, 376] width 566 height 566
drag, startPoint x: 217, startPoint y: 228, endPoint x: 278, endPoint y: 127, distance: 118.3
click at [246, 242] on icon at bounding box center [435, 398] width 379 height 312
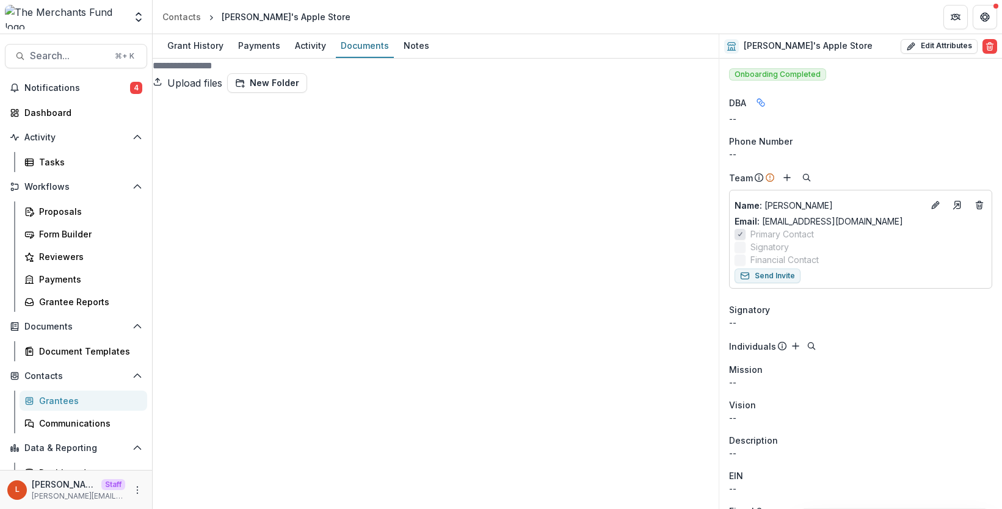
click at [302, 186] on icon at bounding box center [458, 375] width 312 height 379
click at [165, 117] on icon at bounding box center [436, 376] width 566 height 566
click at [191, 45] on div "Grant History" at bounding box center [195, 46] width 66 height 18
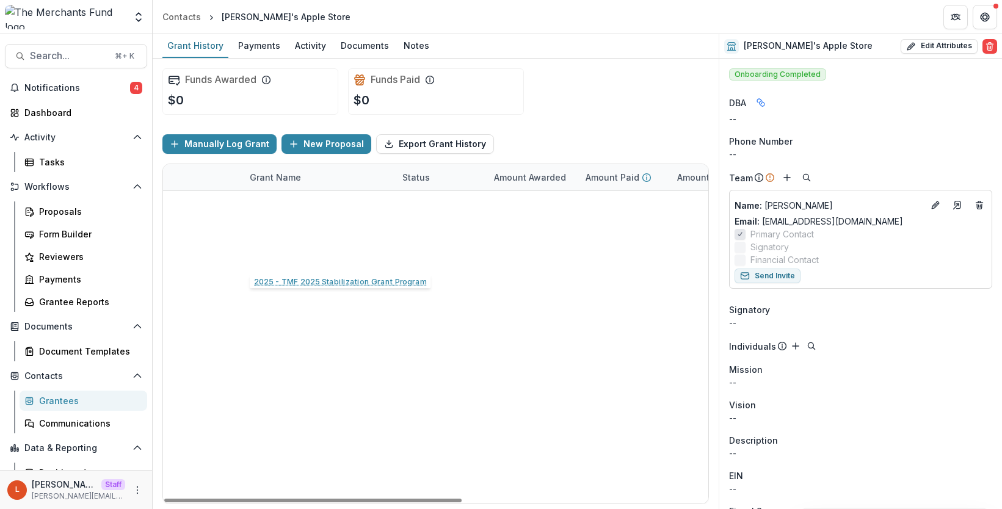
click at [300, 259] on link "2025 - TMF 2025 Stabilization Grant Program" at bounding box center [319, 256] width 138 height 13
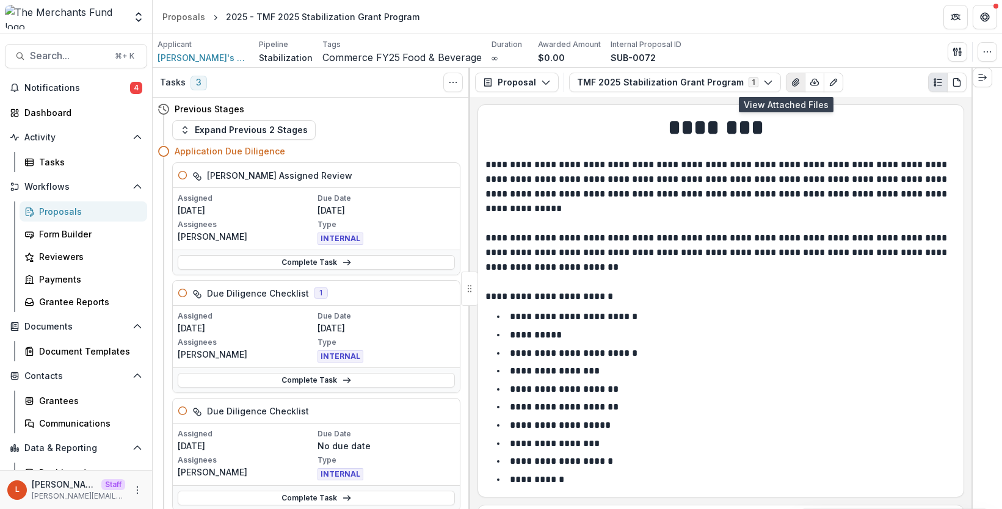
click at [791, 81] on icon "View Attached Files" at bounding box center [796, 83] width 10 height 10
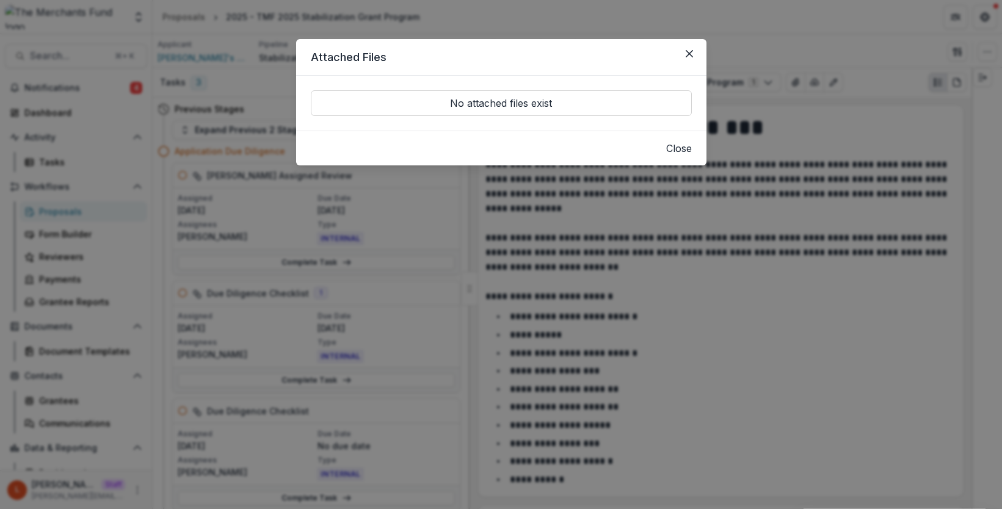
click at [688, 40] on header "Attached Files" at bounding box center [501, 57] width 410 height 37
click at [689, 46] on button "Close" at bounding box center [690, 54] width 20 height 20
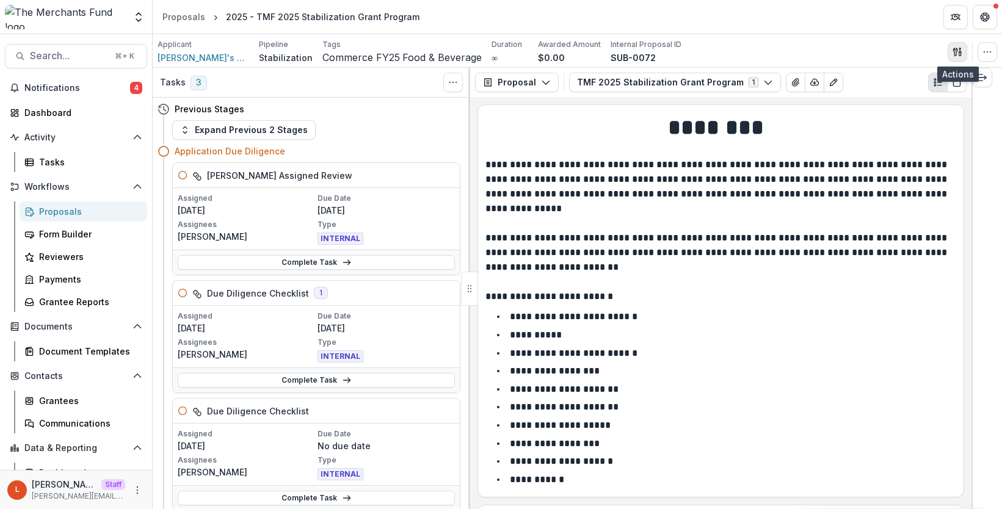
click at [880, 48] on icon "button" at bounding box center [955, 52] width 4 height 8
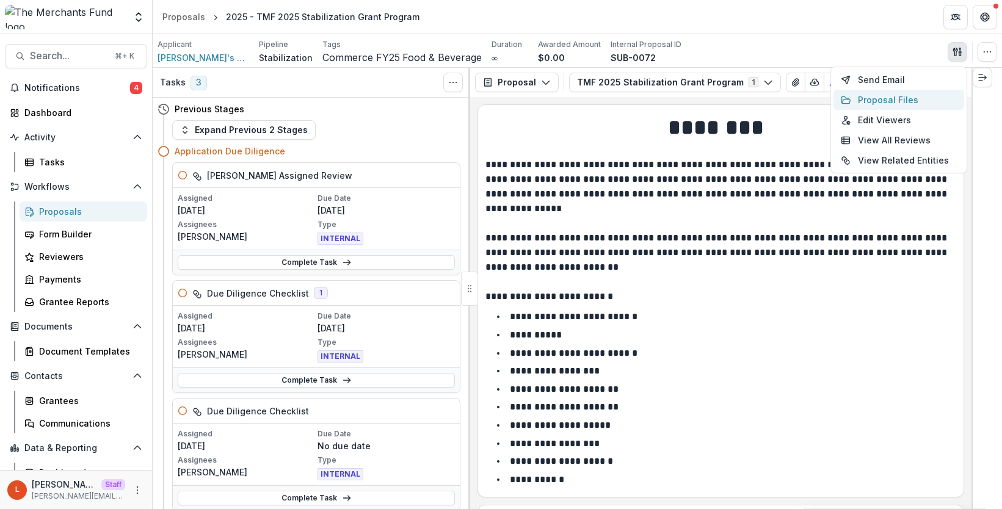
click at [880, 101] on button "Proposal Files" at bounding box center [898, 100] width 131 height 20
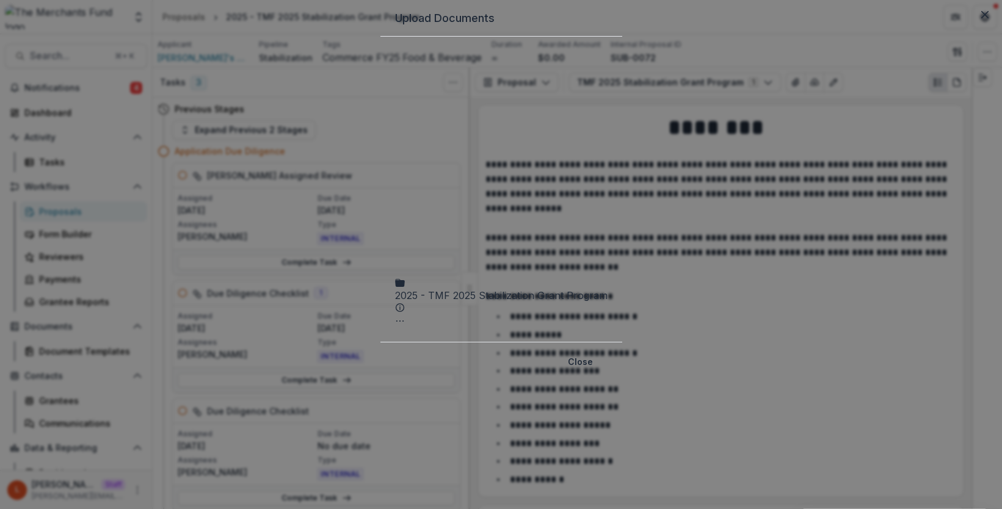
click at [395, 112] on icon at bounding box center [501, 157] width 212 height 212
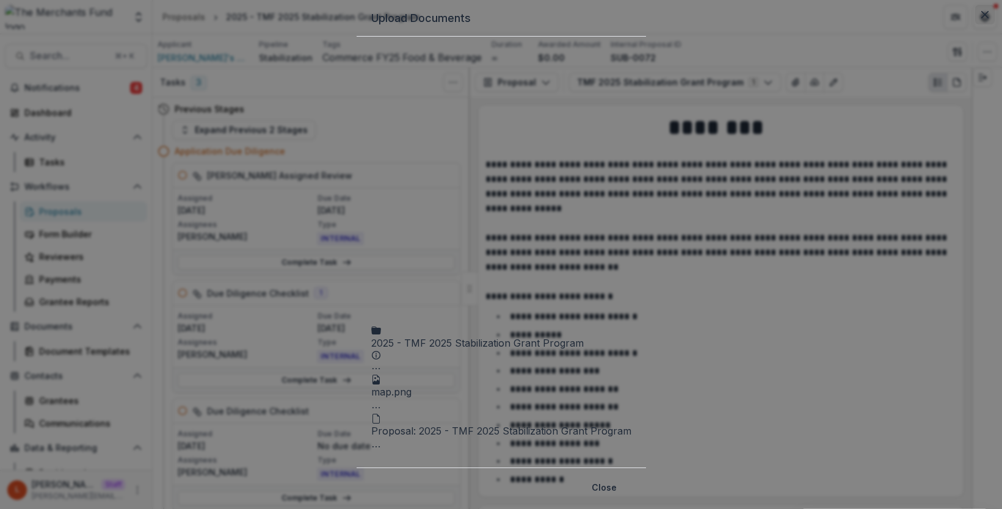
click at [880, 24] on button "Close" at bounding box center [985, 15] width 20 height 20
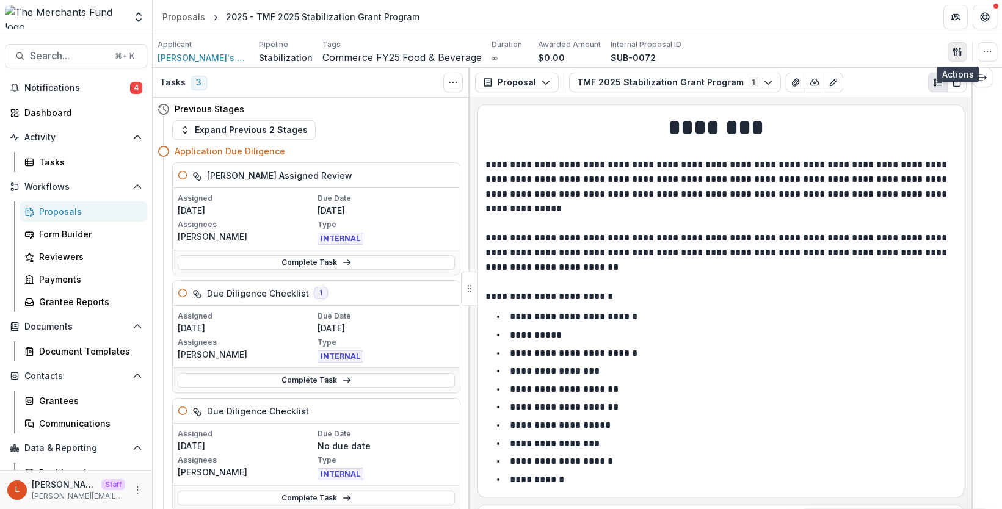
click at [880, 50] on icon "button" at bounding box center [955, 52] width 4 height 8
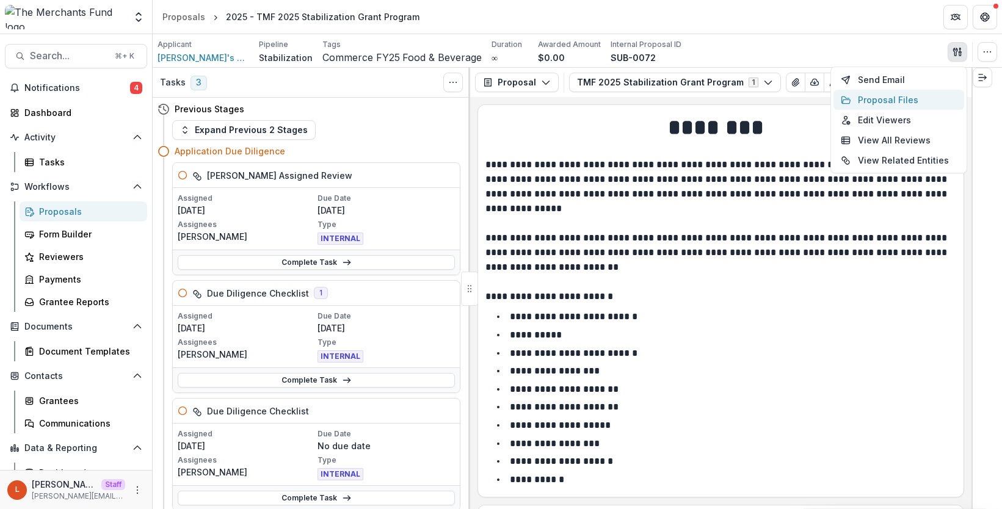
click at [880, 103] on button "Proposal Files" at bounding box center [898, 100] width 131 height 20
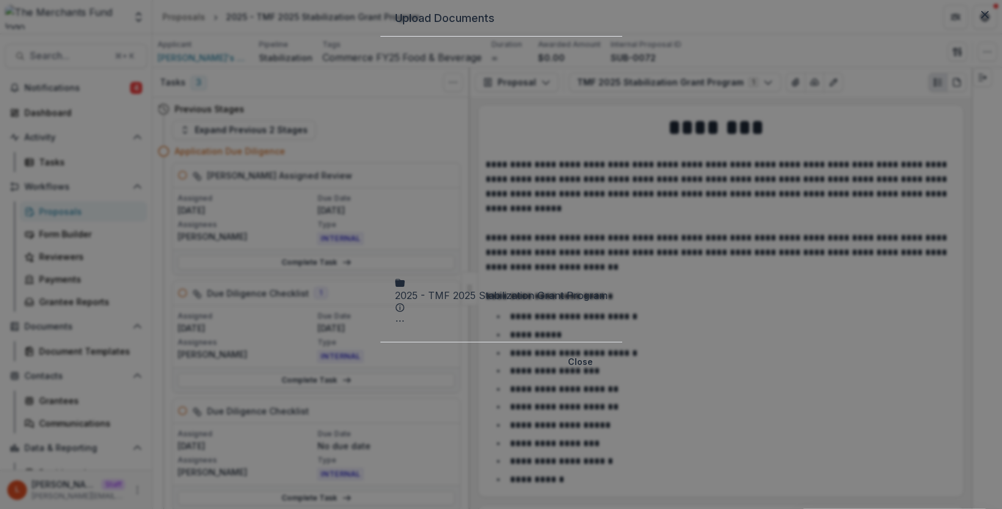
click at [395, 109] on icon at bounding box center [501, 157] width 212 height 212
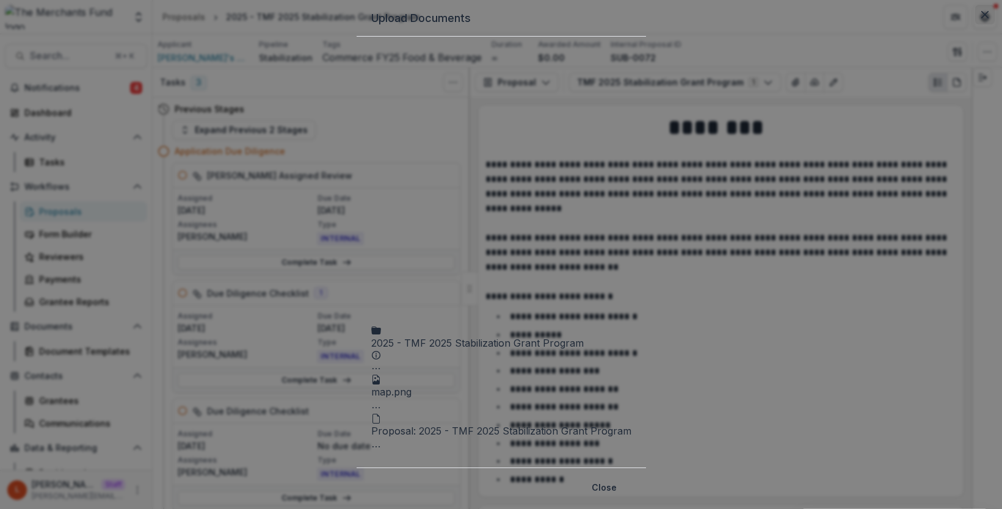
click at [880, 18] on icon "Close" at bounding box center [984, 14] width 7 height 7
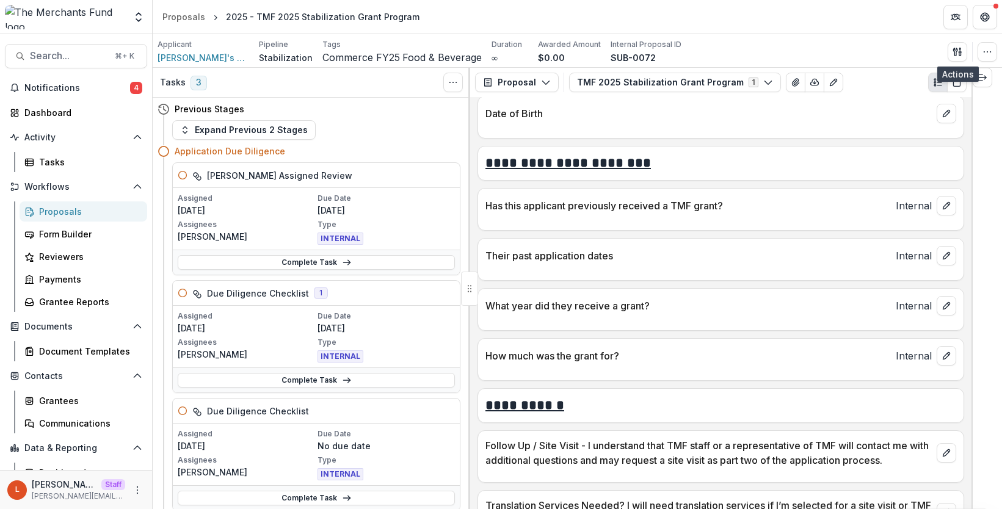
scroll to position [4492, 0]
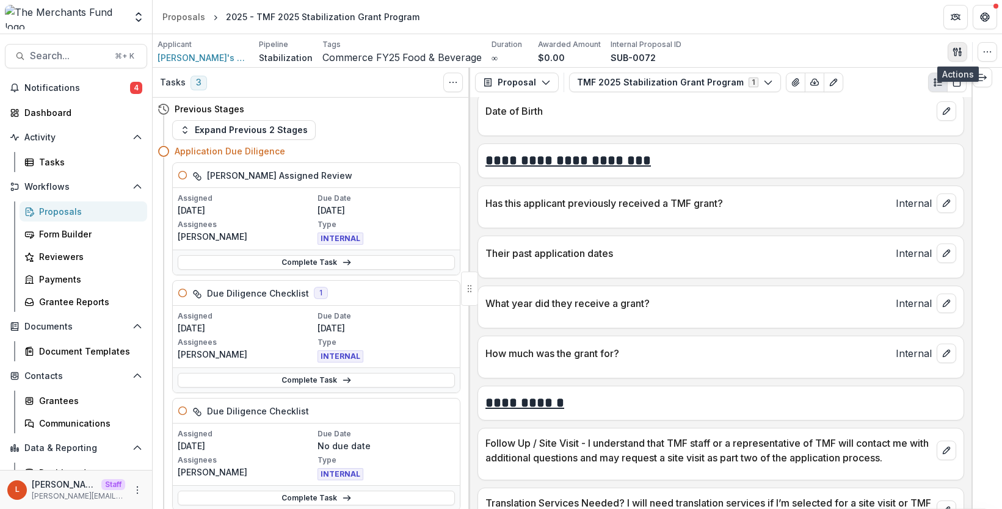
click at [880, 57] on button "button" at bounding box center [958, 52] width 20 height 20
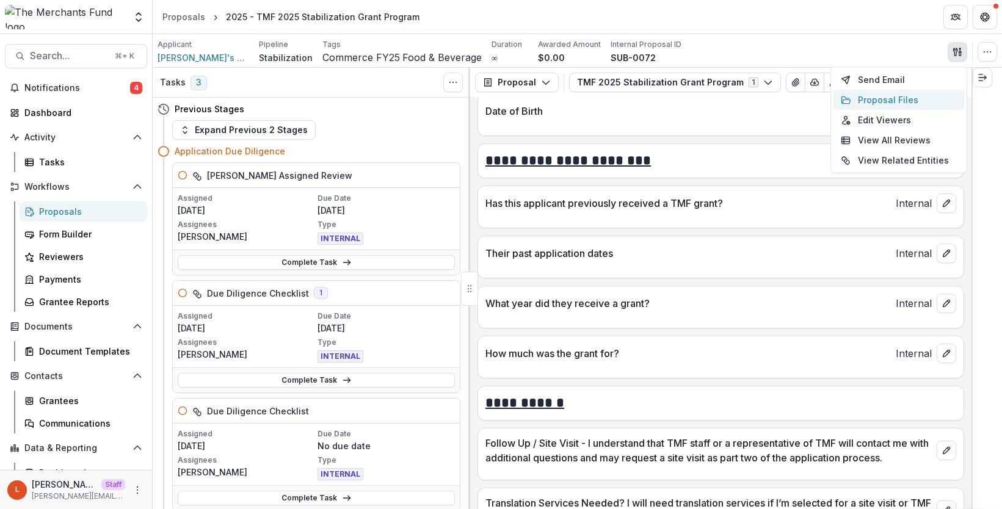
click at [880, 99] on button "Proposal Files" at bounding box center [898, 100] width 131 height 20
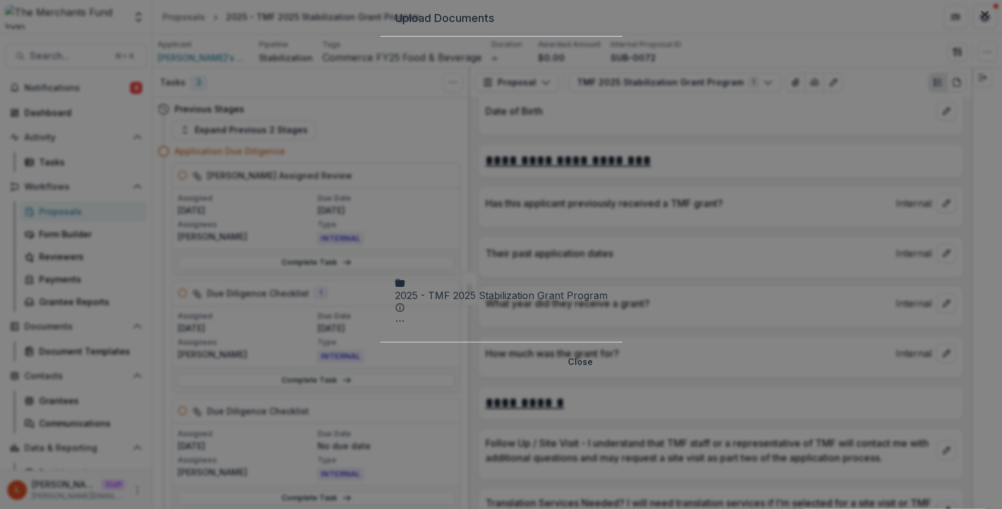
click at [395, 105] on span at bounding box center [501, 157] width 212 height 212
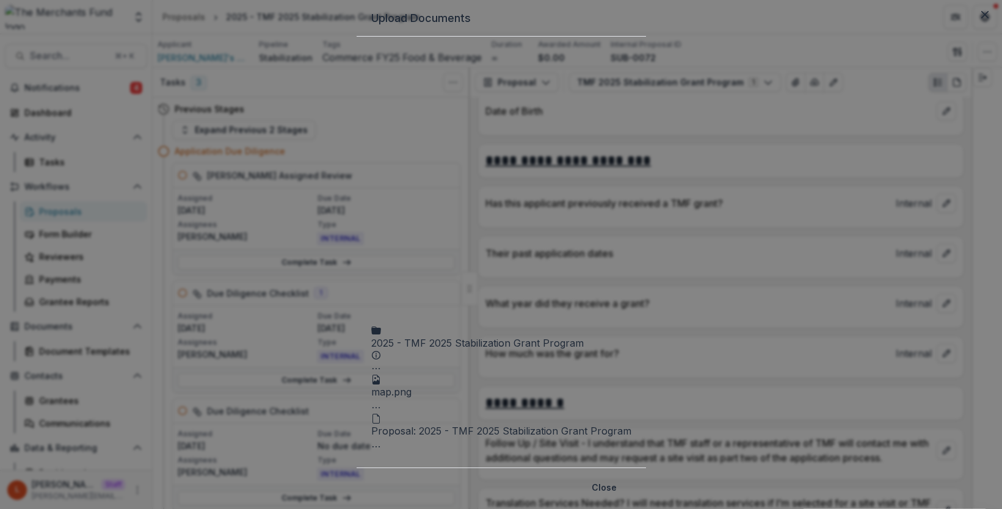
click at [631, 223] on div "2025 - TMF 2025 Stabilization Grant Program Submission Temelio Proposal Attache…" at bounding box center [501, 252] width 260 height 402
click at [381, 403] on icon "map.png Options" at bounding box center [376, 408] width 10 height 10
click at [573, 298] on div "2025 - TMF 2025 Stabilization Grant Program Submission Temelio Proposal Attache…" at bounding box center [501, 252] width 260 height 402
click at [880, 18] on icon "Close" at bounding box center [984, 14] width 7 height 7
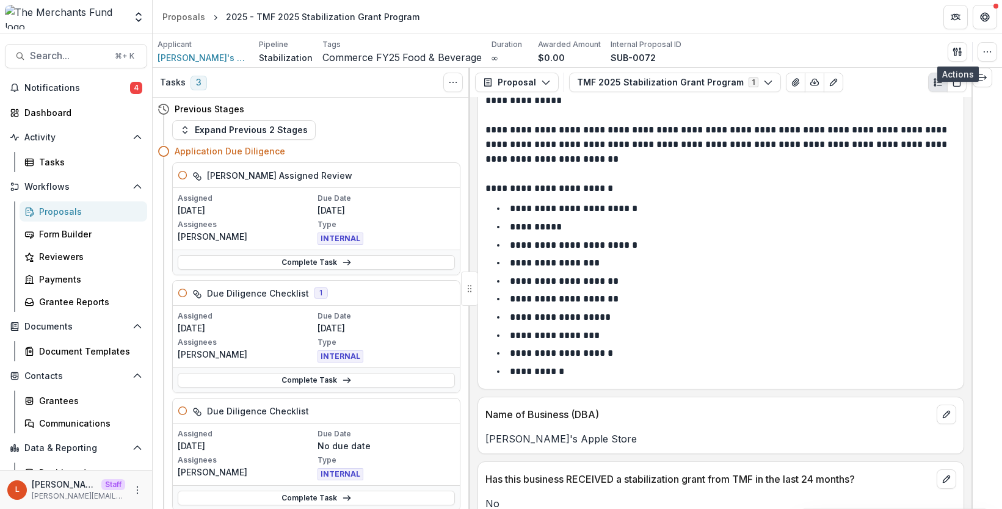
scroll to position [0, 0]
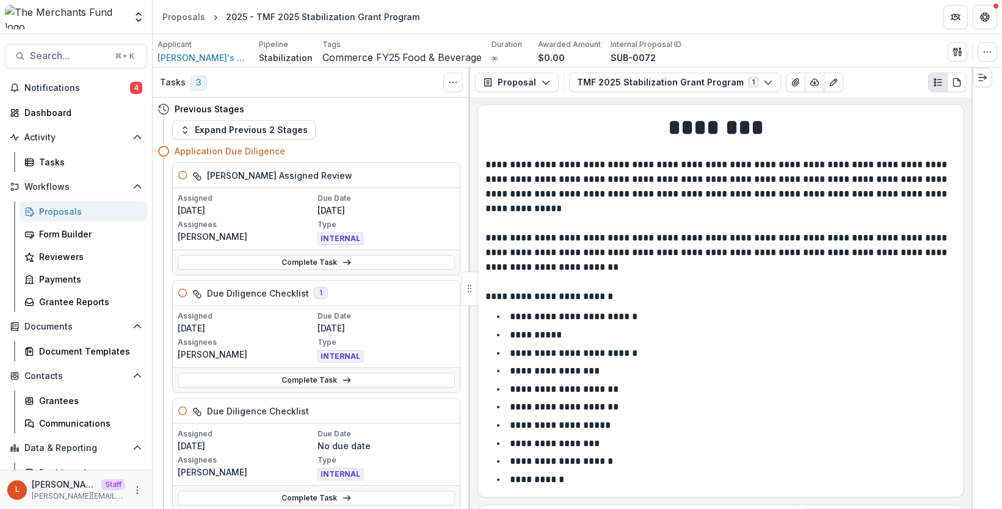
click at [362, 156] on div "Application Due Diligence" at bounding box center [318, 151] width 286 height 13
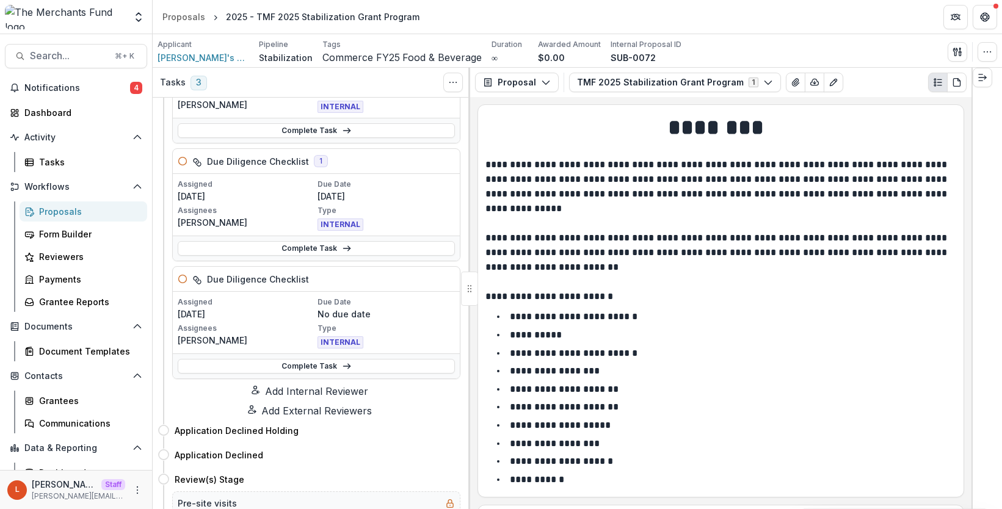
scroll to position [151, 0]
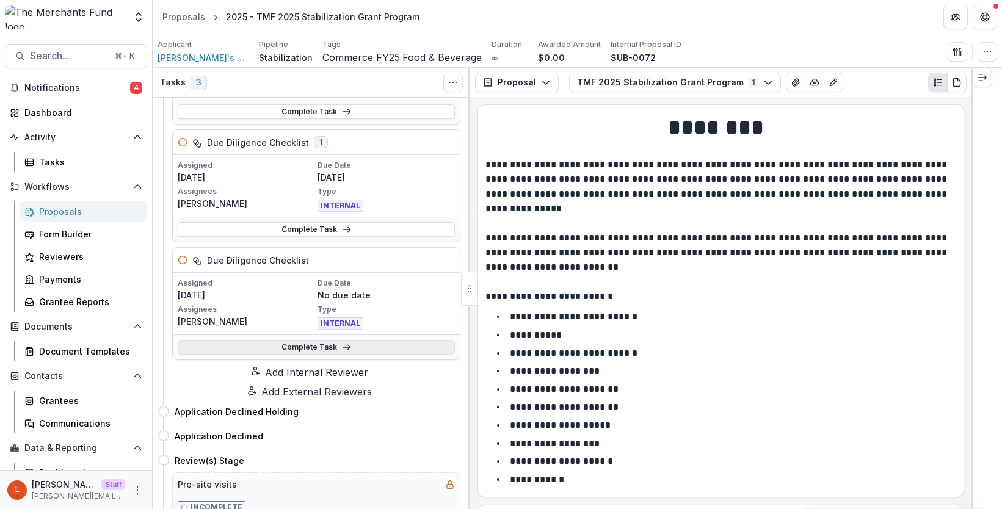
click at [264, 355] on link "Complete Task" at bounding box center [316, 347] width 277 height 15
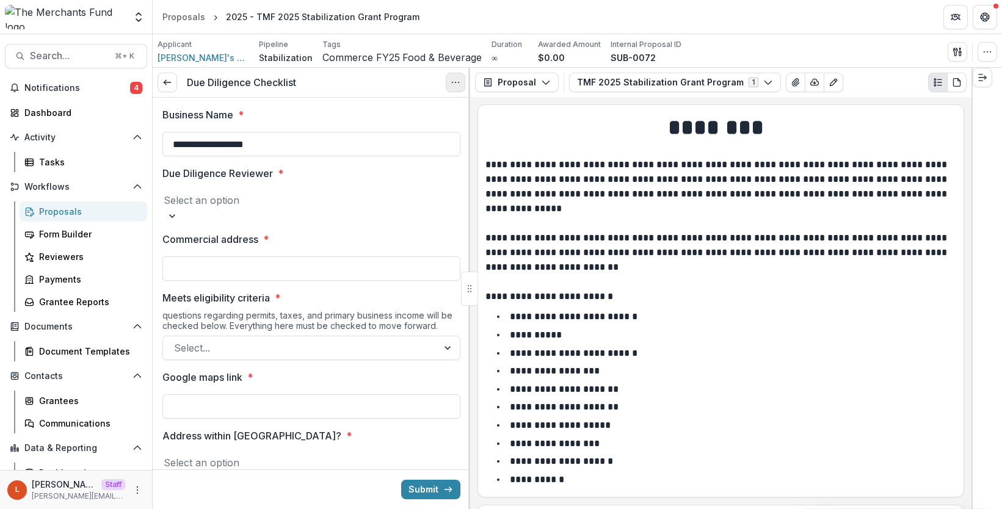
click at [455, 89] on button "Options" at bounding box center [456, 83] width 20 height 20
click at [425, 139] on button "Cancel Task" at bounding box center [397, 136] width 131 height 20
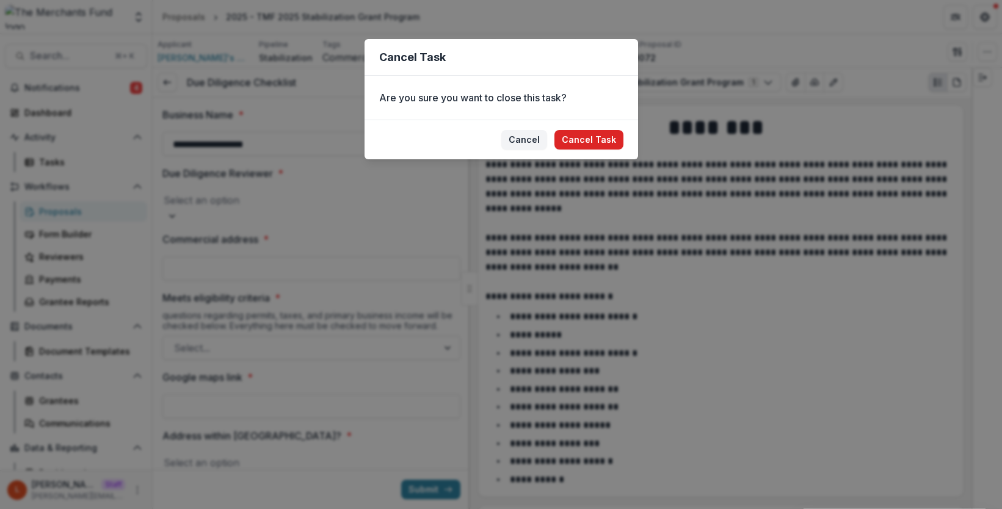
click at [571, 134] on button "Cancel Task" at bounding box center [588, 140] width 69 height 20
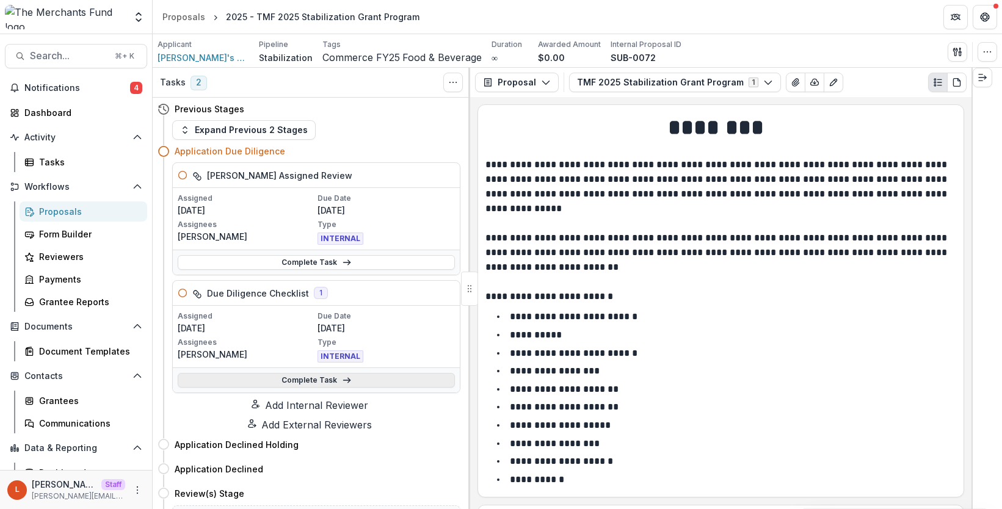
click at [295, 388] on link "Complete Task" at bounding box center [316, 380] width 277 height 15
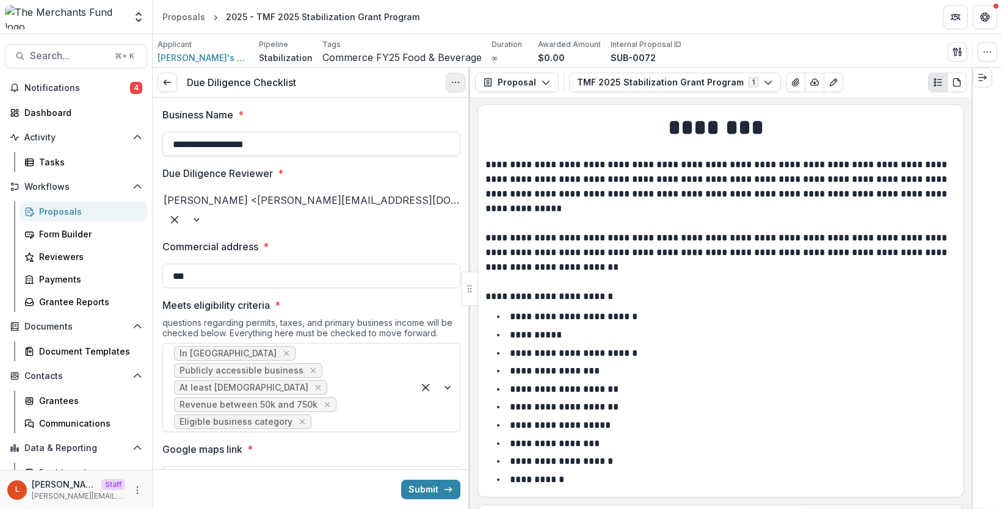
click at [449, 85] on button "Options" at bounding box center [456, 83] width 20 height 20
click at [400, 145] on button "Cancel Task" at bounding box center [397, 136] width 131 height 20
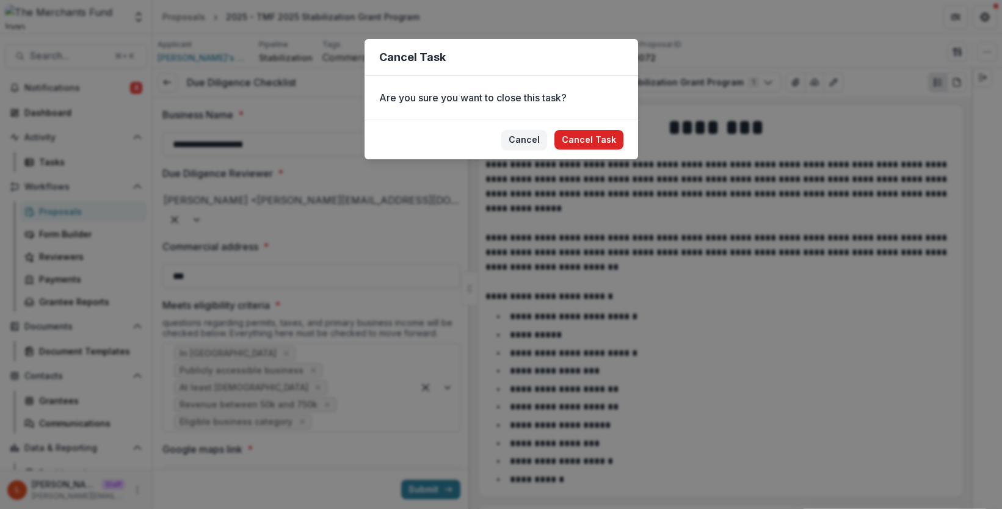
click at [612, 137] on button "Cancel Task" at bounding box center [588, 140] width 69 height 20
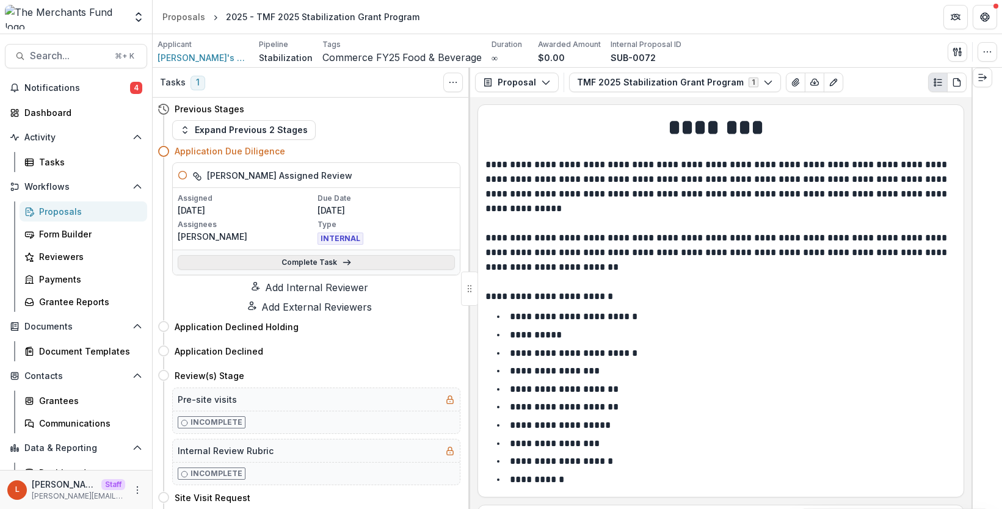
click at [351, 270] on link "Complete Task" at bounding box center [316, 262] width 277 height 15
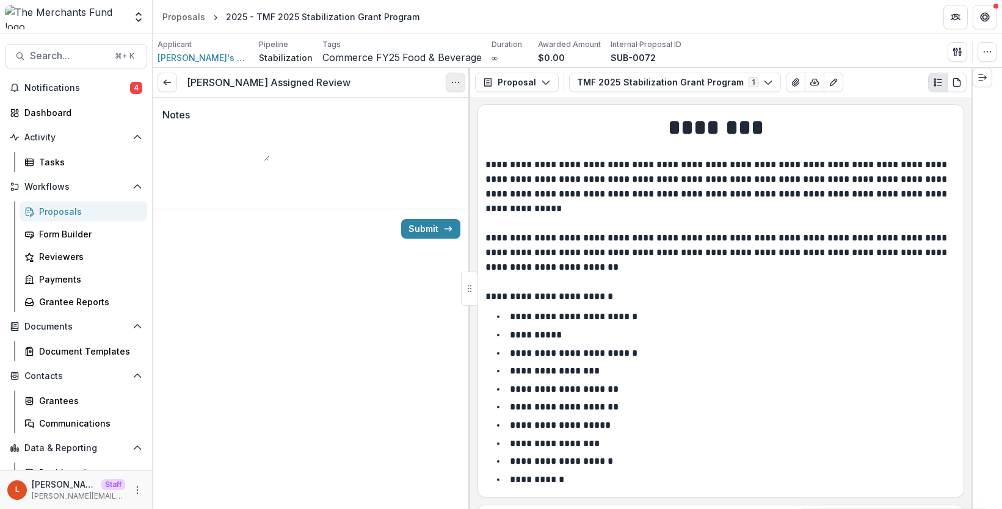
click at [454, 78] on icon "Options" at bounding box center [456, 83] width 10 height 10
click at [408, 139] on button "Cancel Task" at bounding box center [397, 136] width 131 height 20
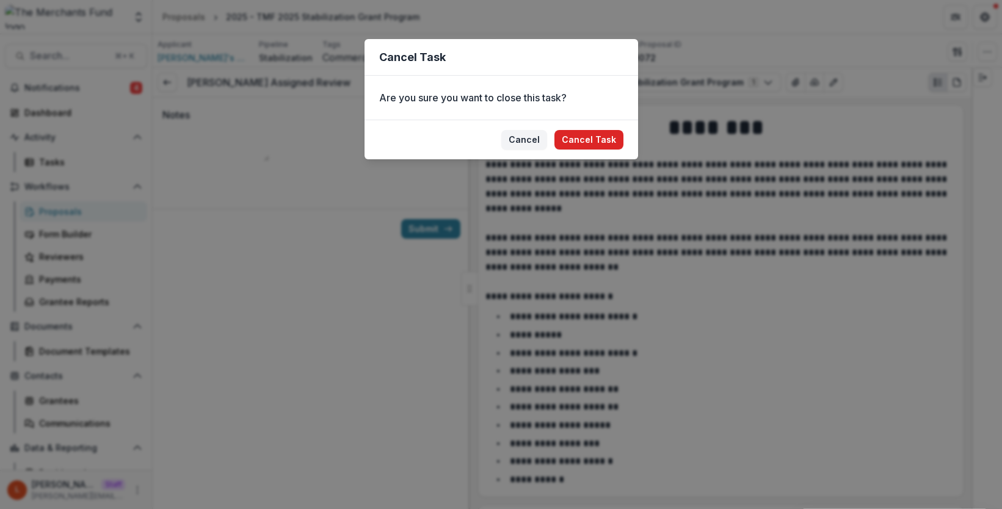
click at [595, 139] on button "Cancel Task" at bounding box center [588, 140] width 69 height 20
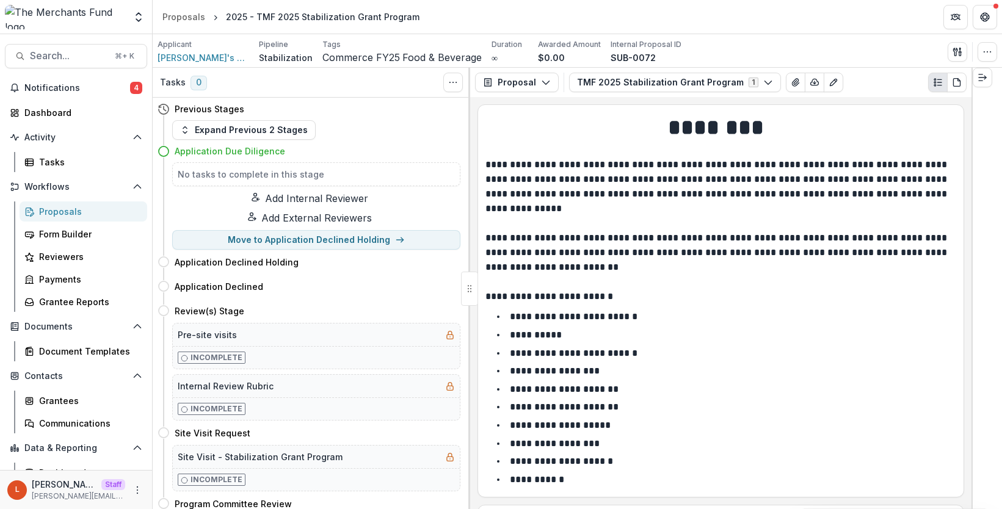
click at [314, 203] on button "Add Internal Reviewer" at bounding box center [309, 198] width 303 height 15
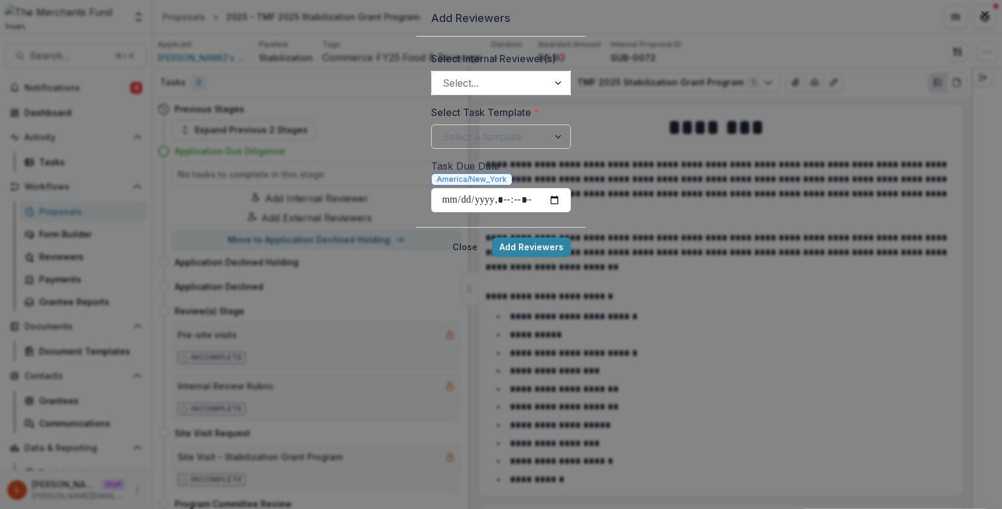
click at [443, 92] on div at bounding box center [490, 82] width 95 height 17
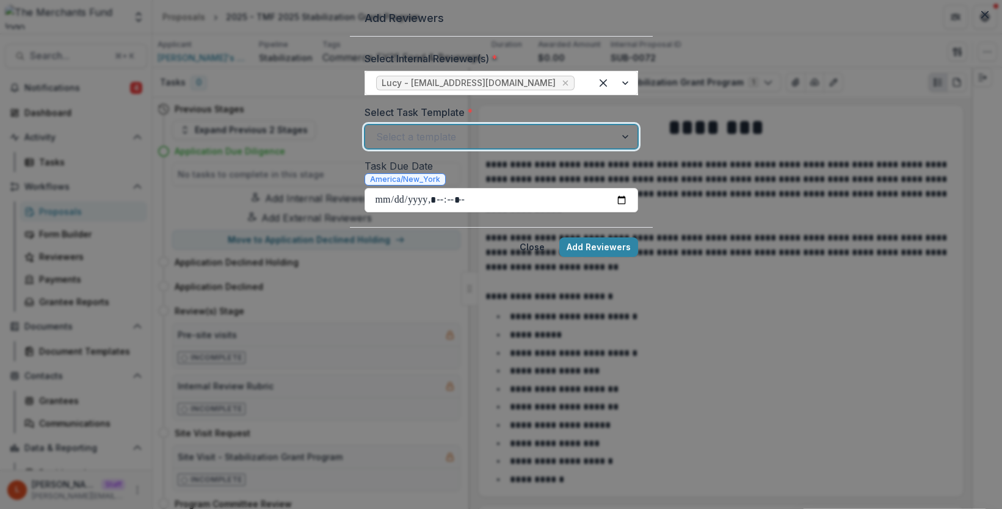
click at [393, 145] on div at bounding box center [490, 136] width 228 height 17
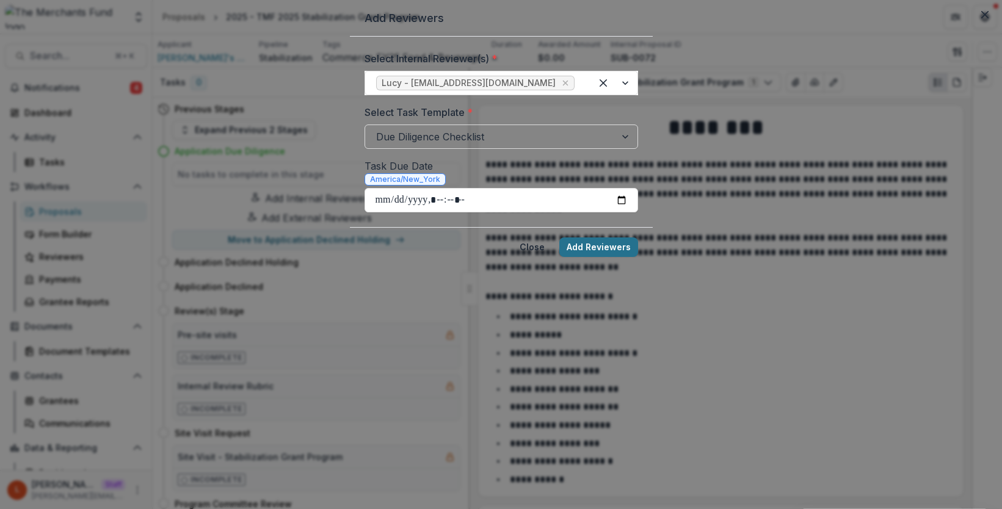
click at [638, 257] on button "Add Reviewers" at bounding box center [598, 247] width 79 height 20
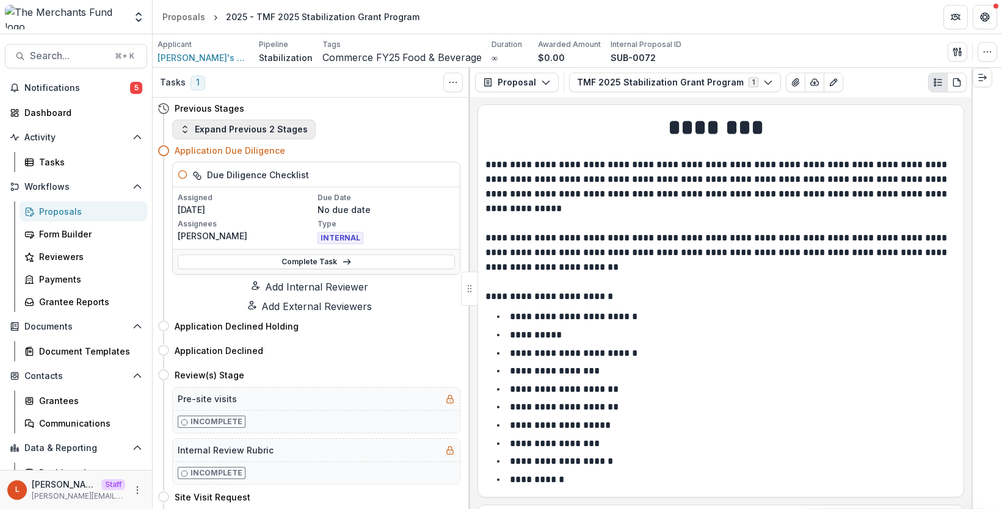
click at [270, 133] on button "Expand Previous 2 Stages" at bounding box center [243, 130] width 143 height 20
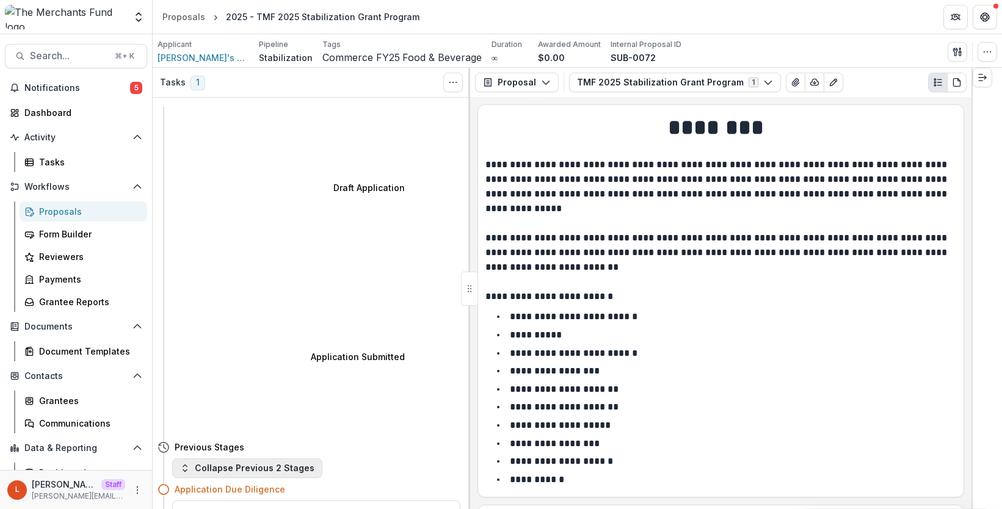
scroll to position [49, 0]
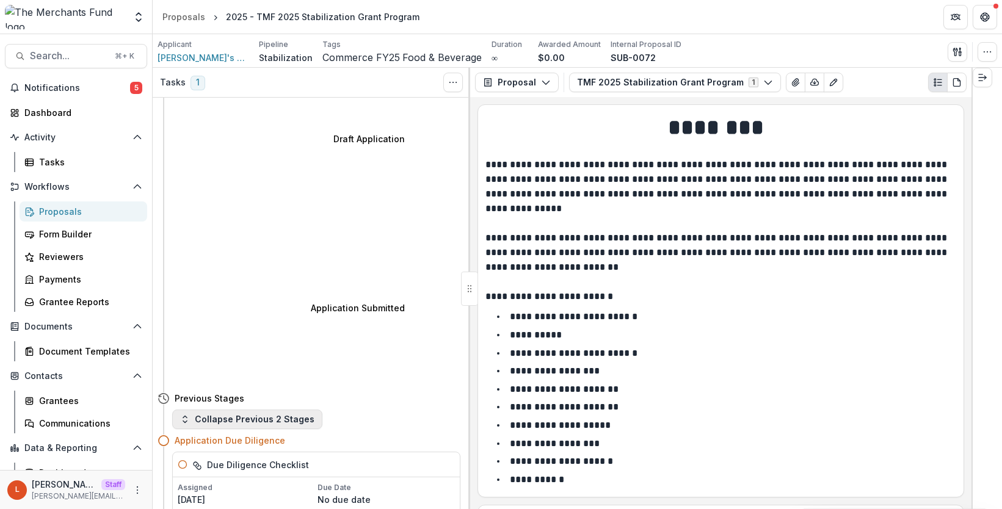
click at [284, 410] on button "Collapse Previous 2 Stages" at bounding box center [247, 420] width 150 height 20
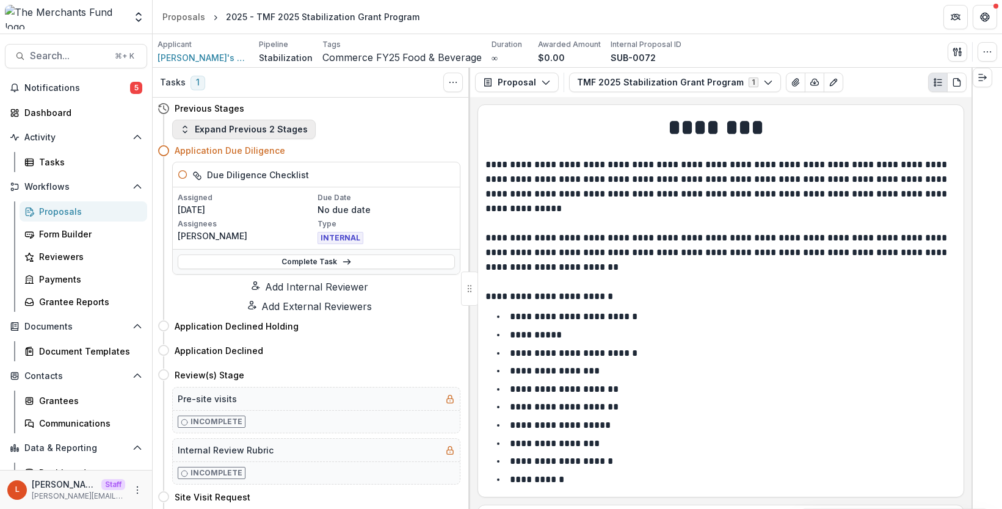
click at [285, 132] on button "Expand Previous 2 Stages" at bounding box center [243, 130] width 143 height 20
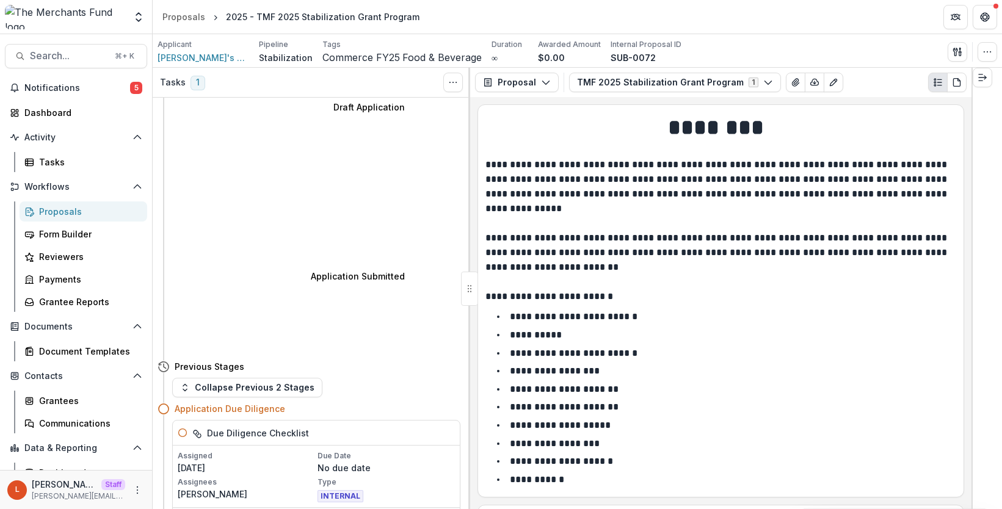
scroll to position [82, 0]
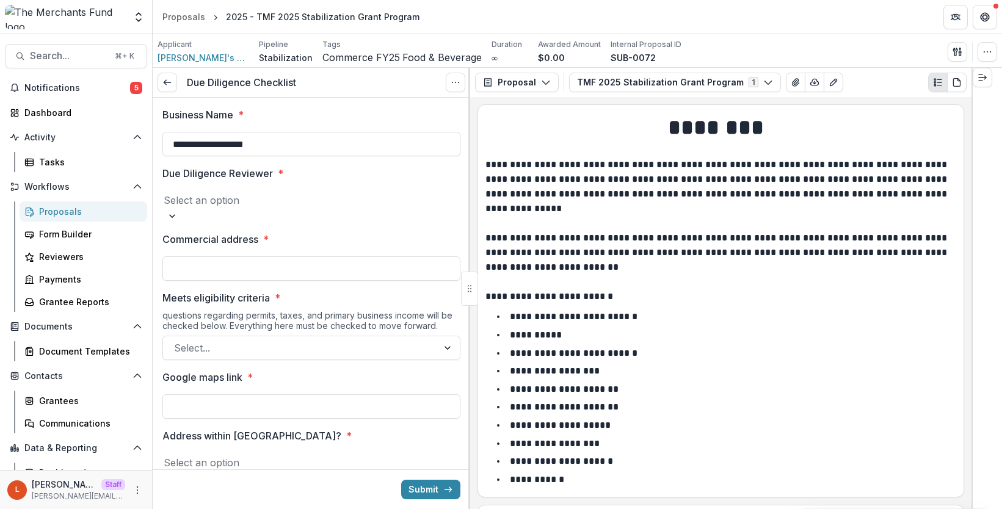
click at [319, 199] on div at bounding box center [311, 200] width 295 height 17
click at [336, 181] on div "Due Diligence Reviewer * Select an option" at bounding box center [311, 194] width 298 height 56
click at [332, 209] on div at bounding box center [311, 200] width 295 height 17
drag, startPoint x: 328, startPoint y: 237, endPoint x: 316, endPoint y: 277, distance: 42.1
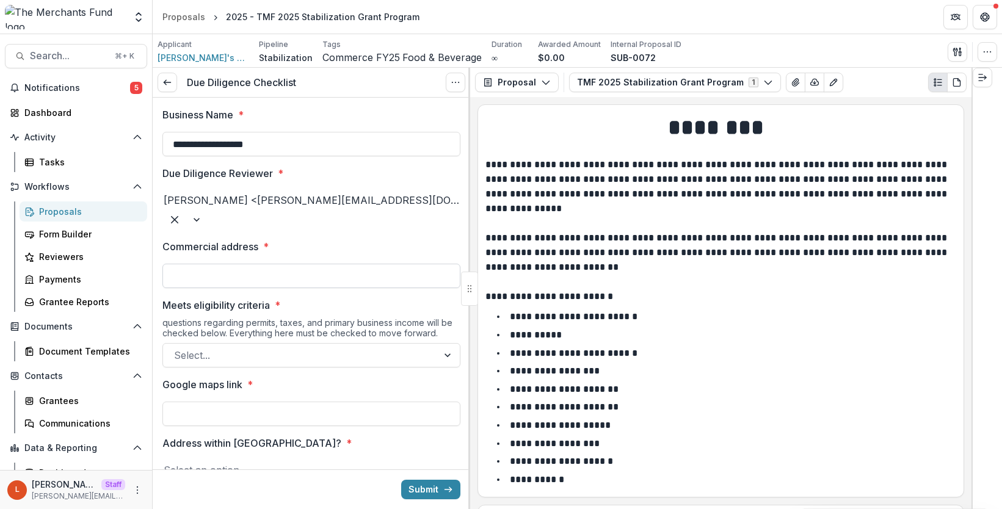
click at [286, 264] on input "Commercial address *" at bounding box center [311, 276] width 298 height 24
type input "****"
click at [269, 347] on div at bounding box center [300, 355] width 253 height 17
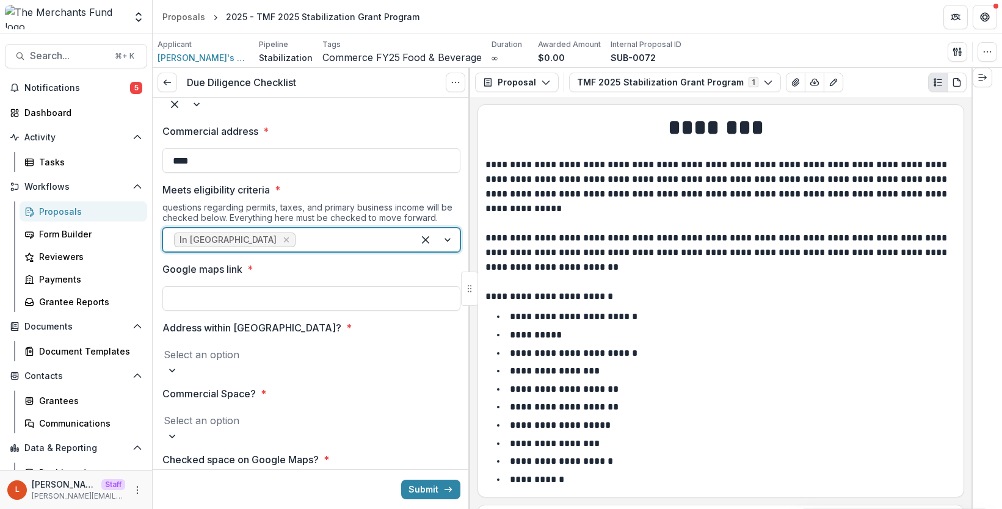
scroll to position [131, 0]
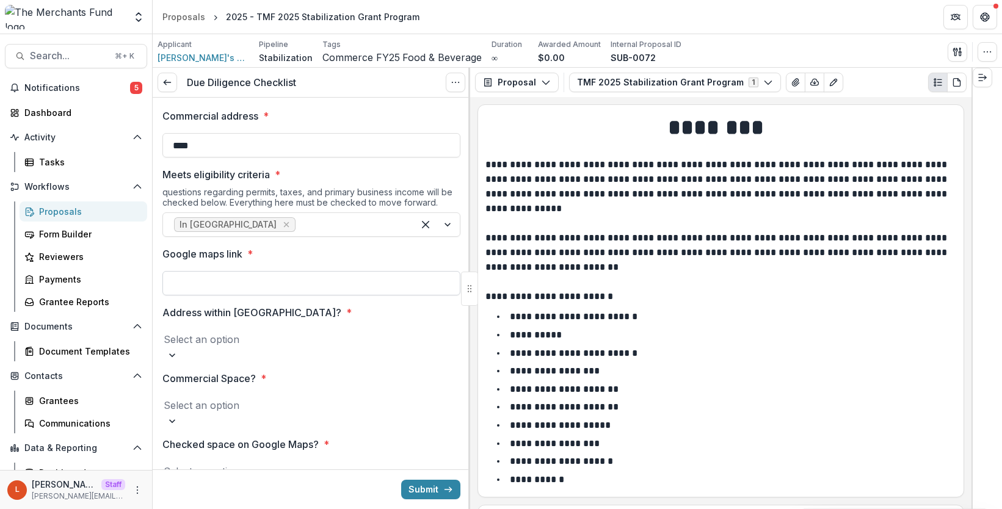
click at [278, 271] on input "Google maps link *" at bounding box center [311, 283] width 298 height 24
type input "*******"
click at [273, 332] on div at bounding box center [311, 339] width 295 height 17
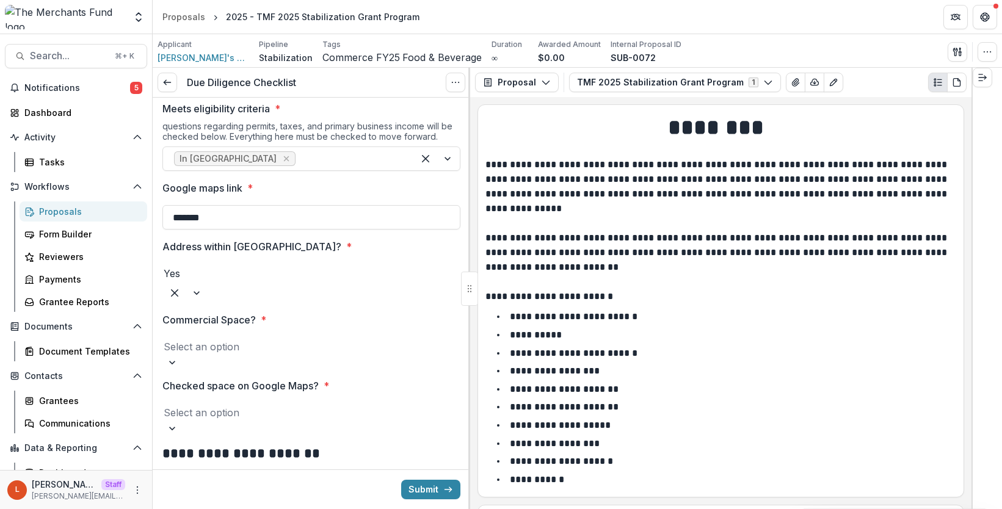
scroll to position [206, 0]
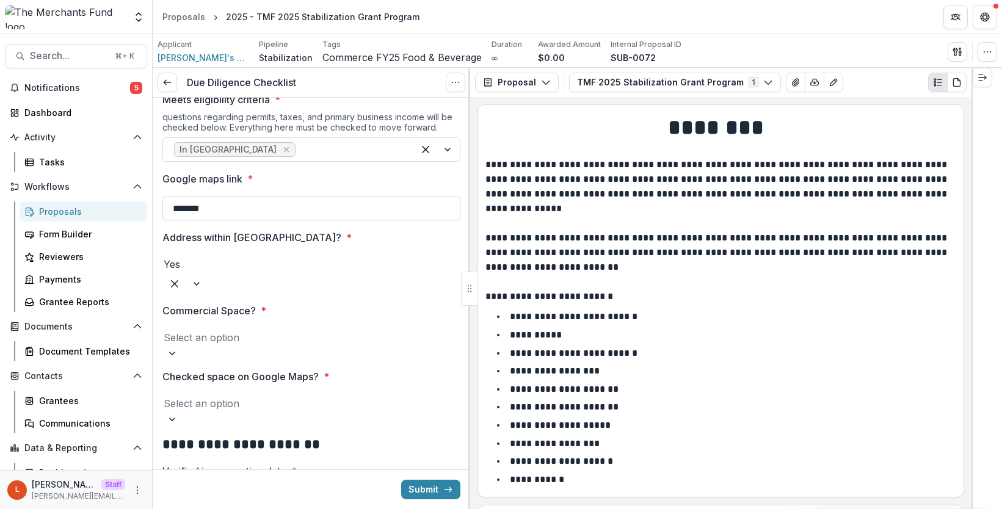
click at [269, 323] on div at bounding box center [311, 325] width 298 height 5
click at [269, 328] on div "Select an option" at bounding box center [311, 344] width 298 height 32
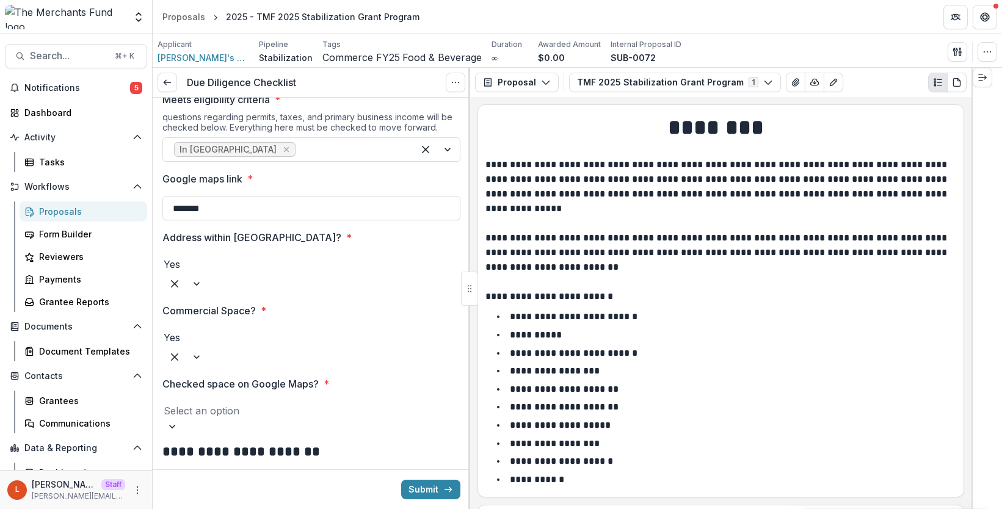
click at [267, 402] on div at bounding box center [311, 410] width 295 height 17
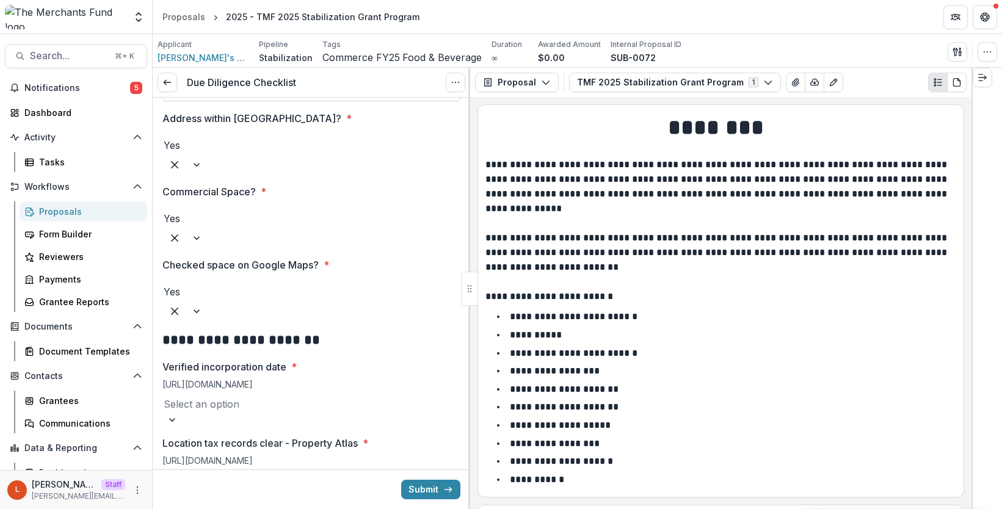
scroll to position [361, 0]
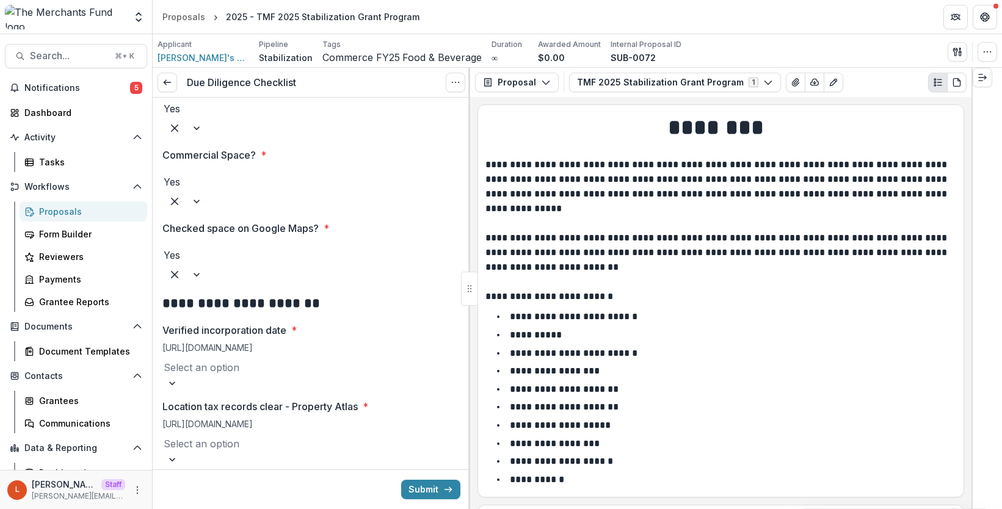
click at [255, 359] on div at bounding box center [311, 367] width 295 height 17
click at [256, 443] on div at bounding box center [311, 451] width 295 height 17
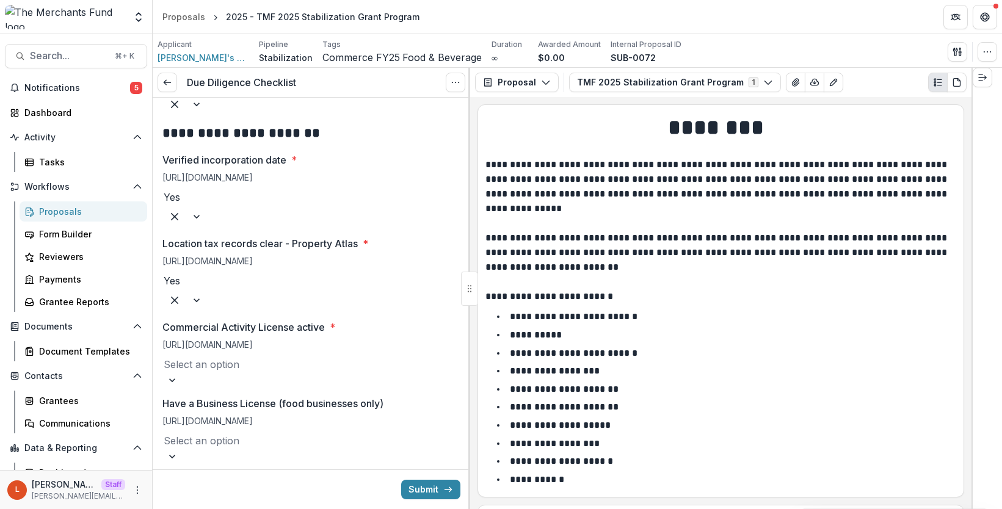
scroll to position [546, 0]
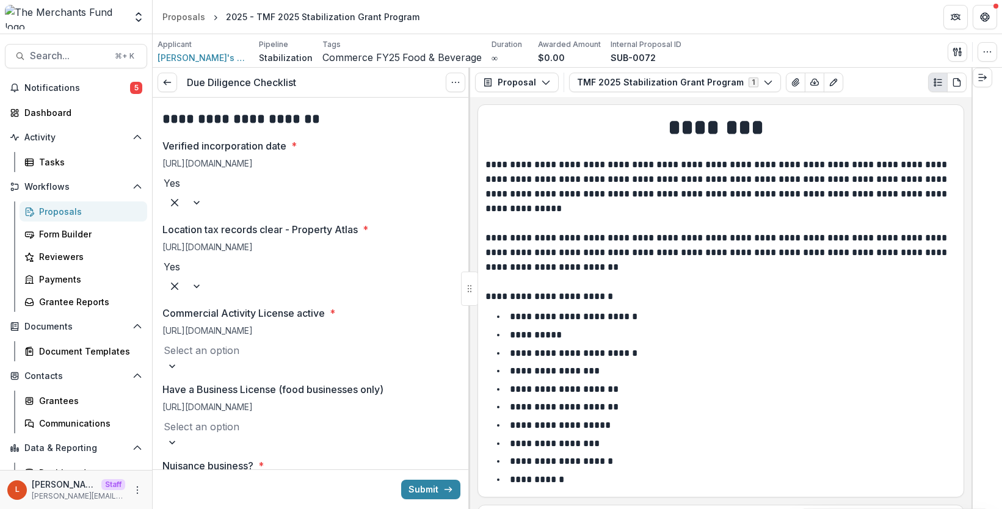
click at [250, 341] on div "Select an option" at bounding box center [311, 357] width 298 height 32
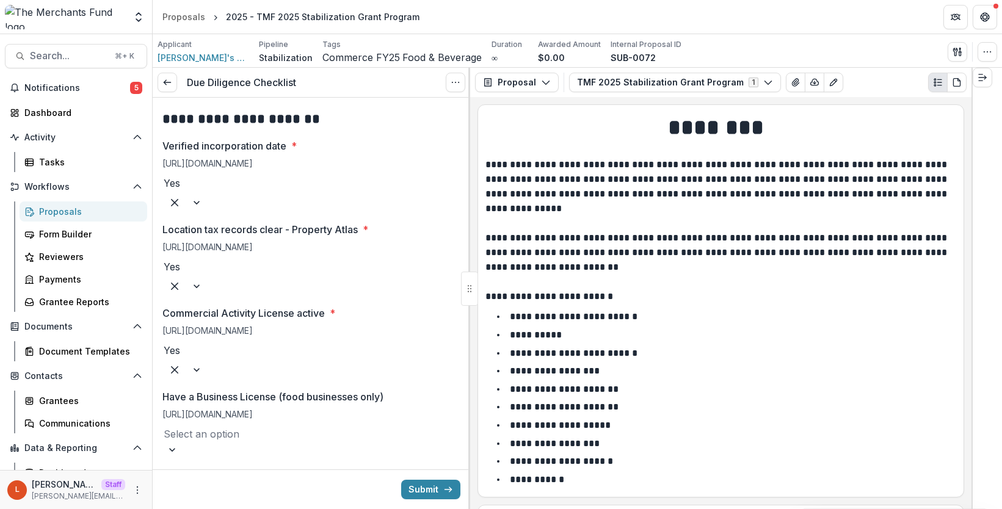
click at [250, 424] on div "Select an option" at bounding box center [311, 440] width 298 height 32
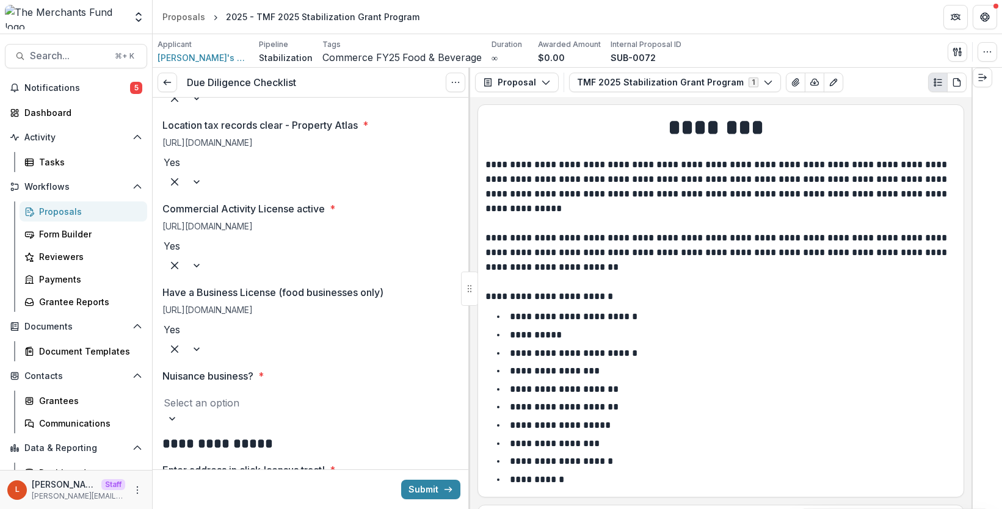
scroll to position [686, 0]
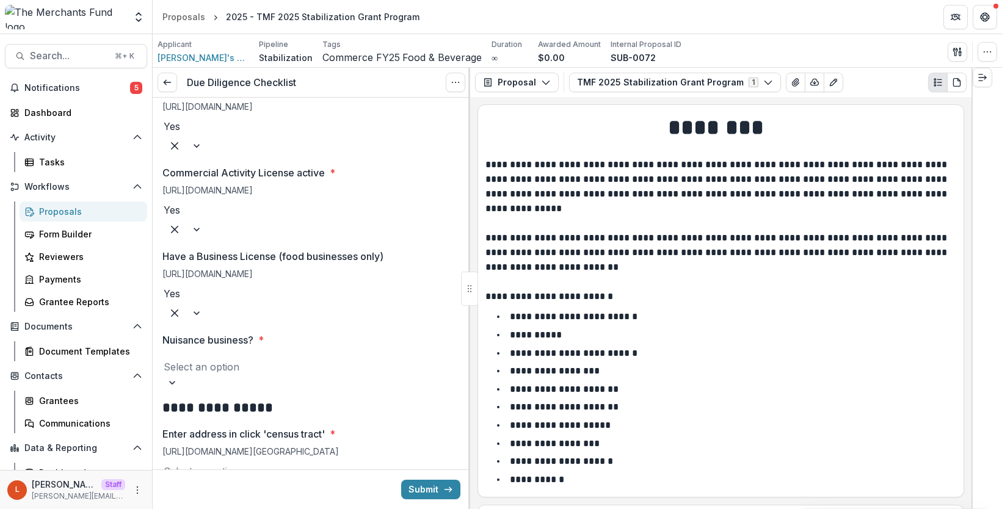
click at [247, 358] on div at bounding box center [311, 366] width 295 height 17
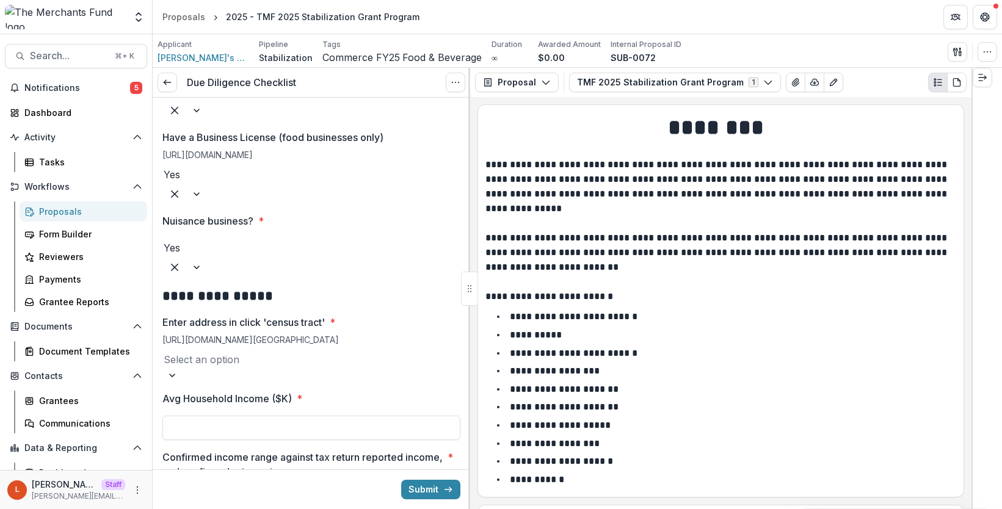
scroll to position [844, 0]
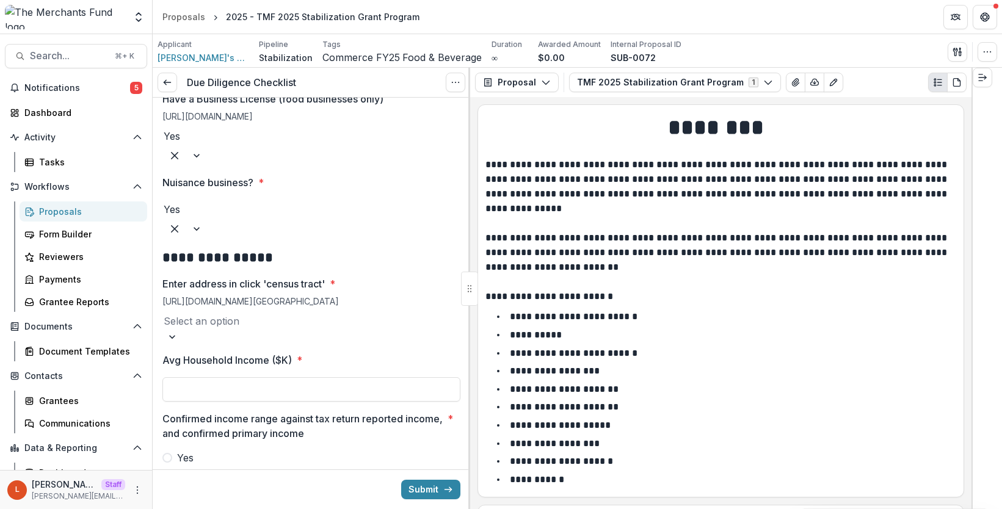
click at [247, 313] on div at bounding box center [311, 321] width 295 height 17
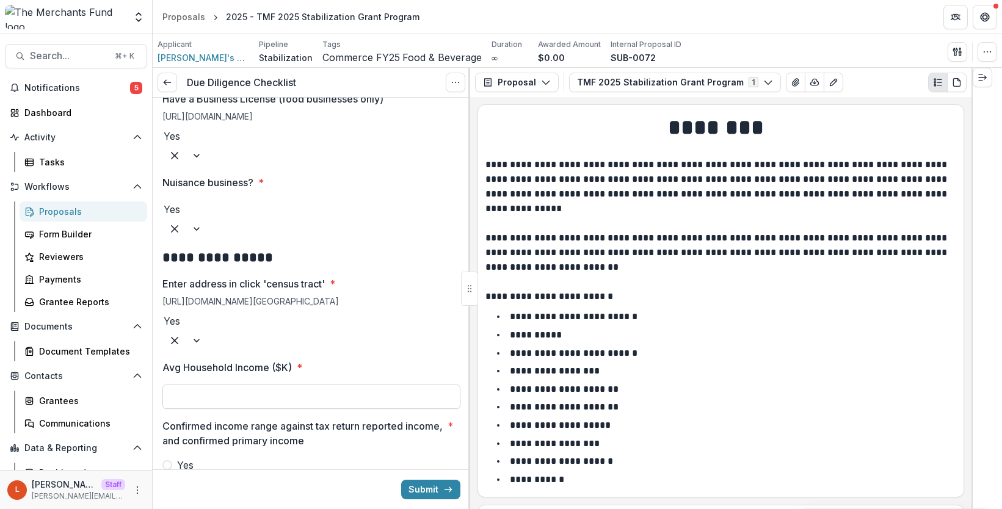
click at [247, 385] on input "Avg Household Income ($K) *" at bounding box center [311, 397] width 298 height 24
type input "*******"
click at [184, 458] on div "Yes No" at bounding box center [311, 475] width 298 height 34
click at [186, 458] on span "Yes" at bounding box center [185, 465] width 16 height 15
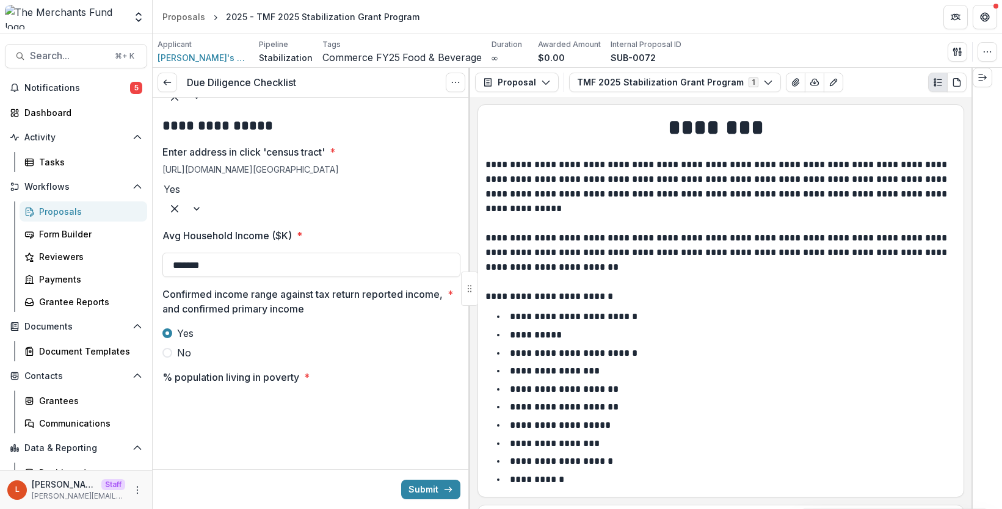
scroll to position [1006, 0]
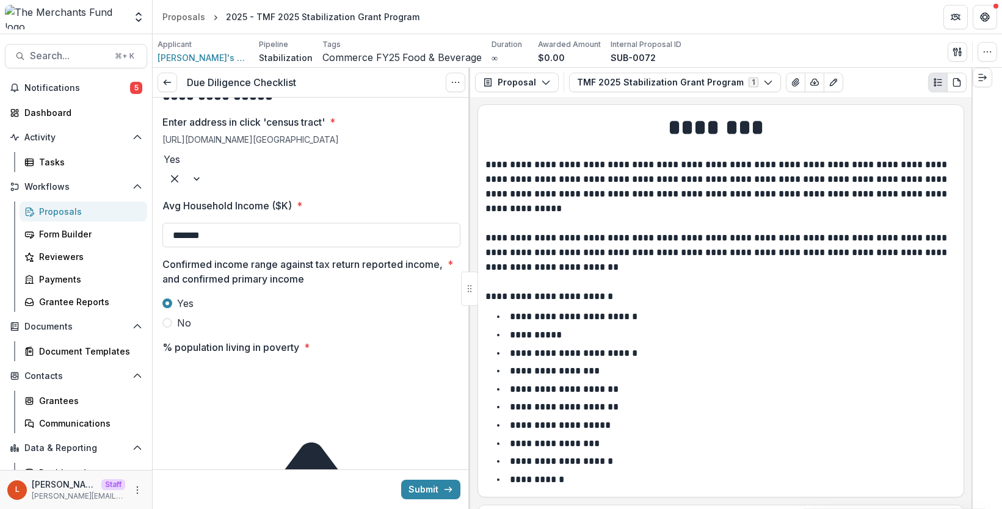
click at [198, 366] on input "% population living in poverty *" at bounding box center [211, 373] width 98 height 15
type input "**"
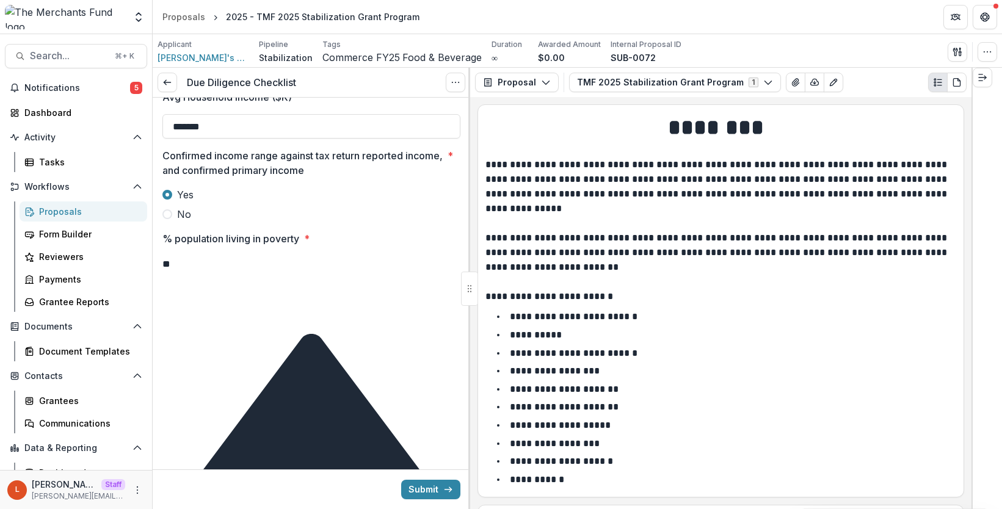
scroll to position [1121, 0]
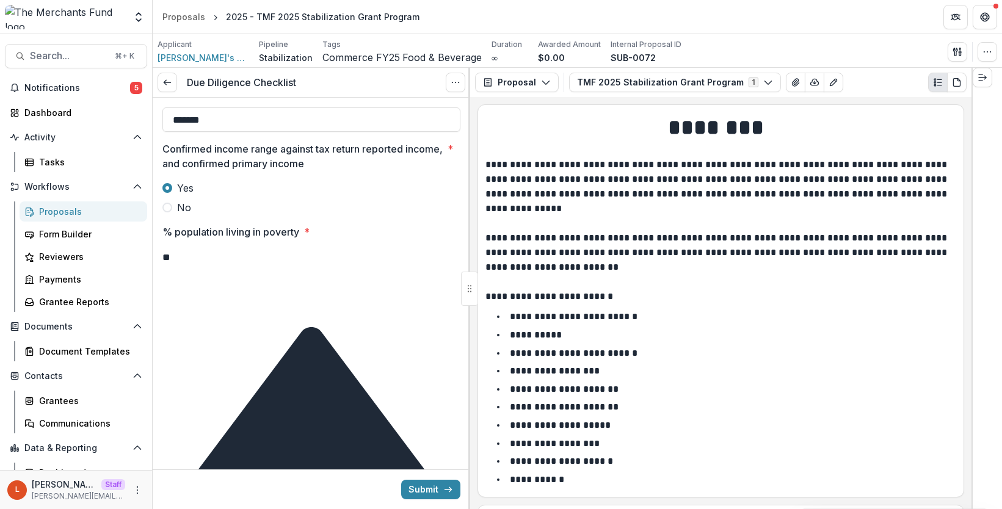
type input "***"
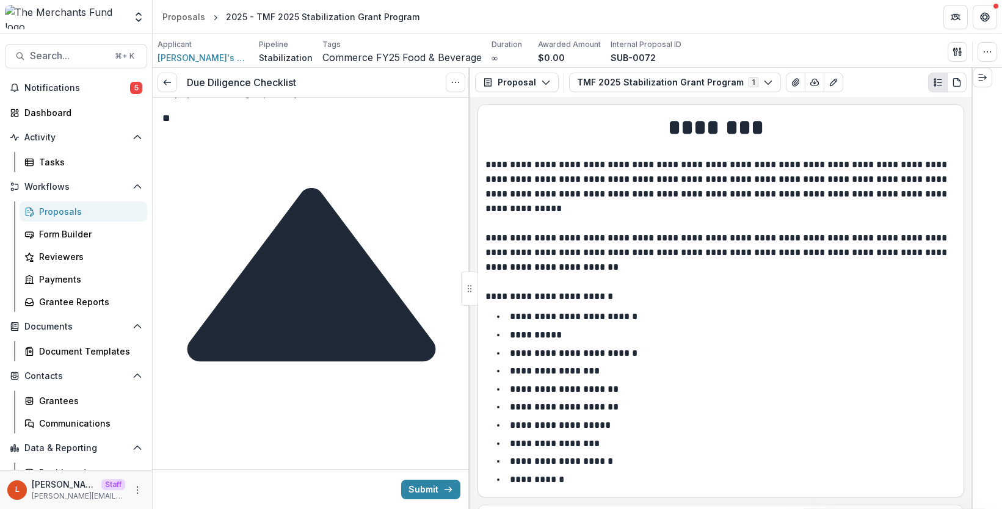
scroll to position [1268, 0]
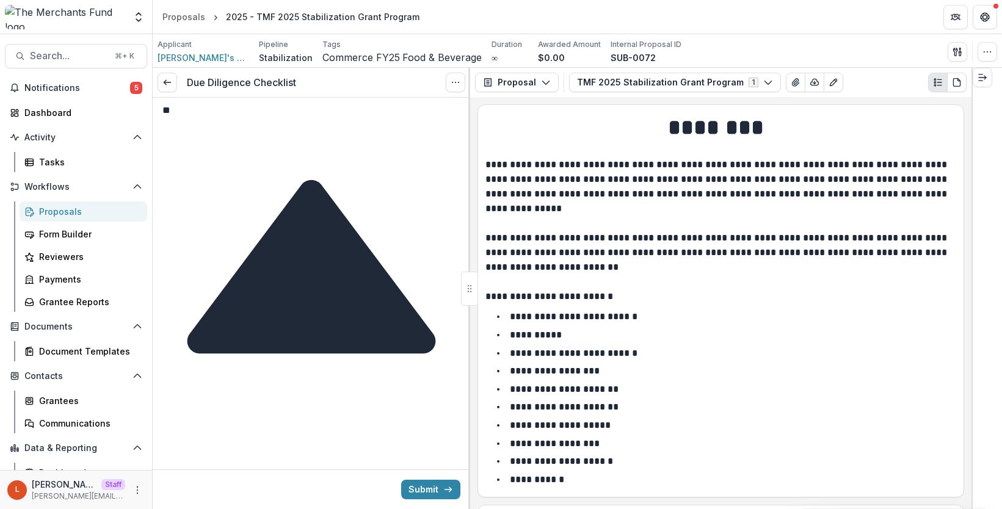
type input "**"
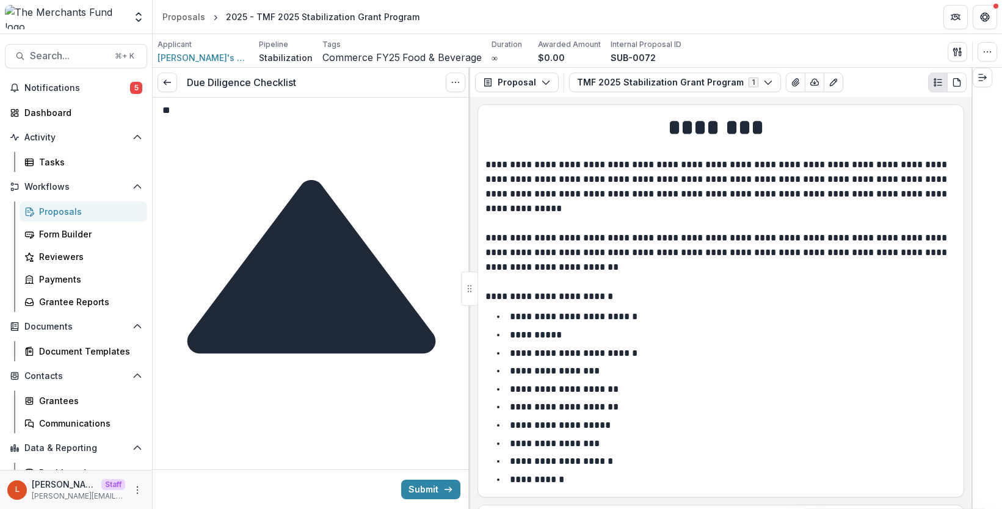
type input "**"
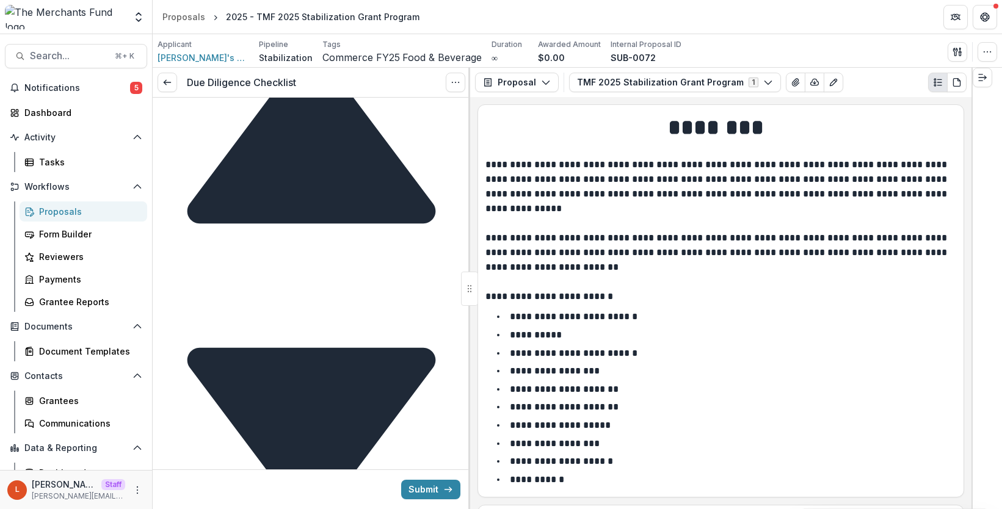
scroll to position [1457, 0]
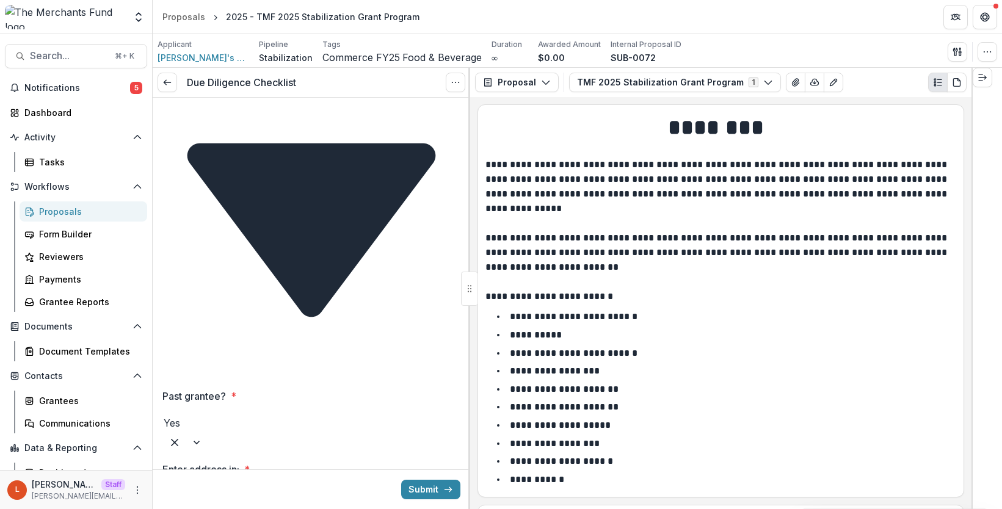
scroll to position [1674, 0]
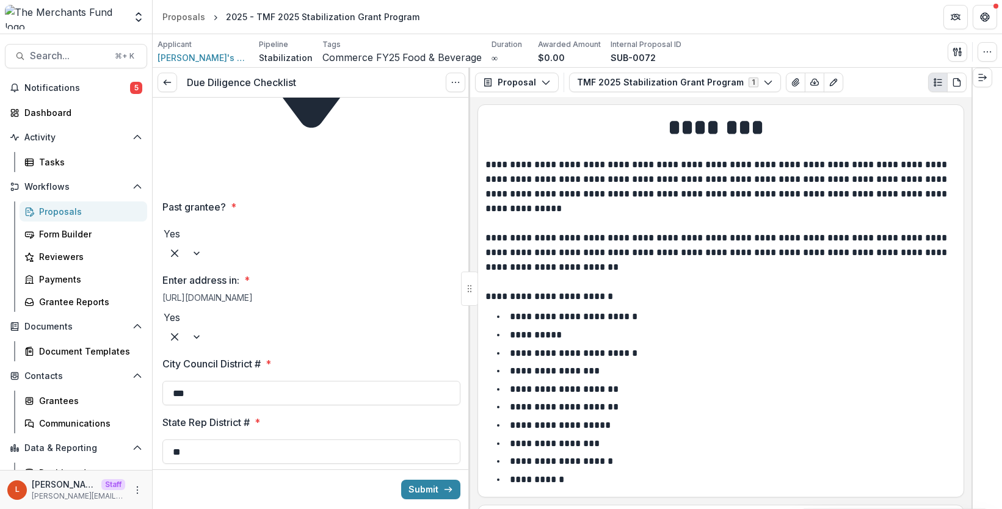
scroll to position [1828, 0]
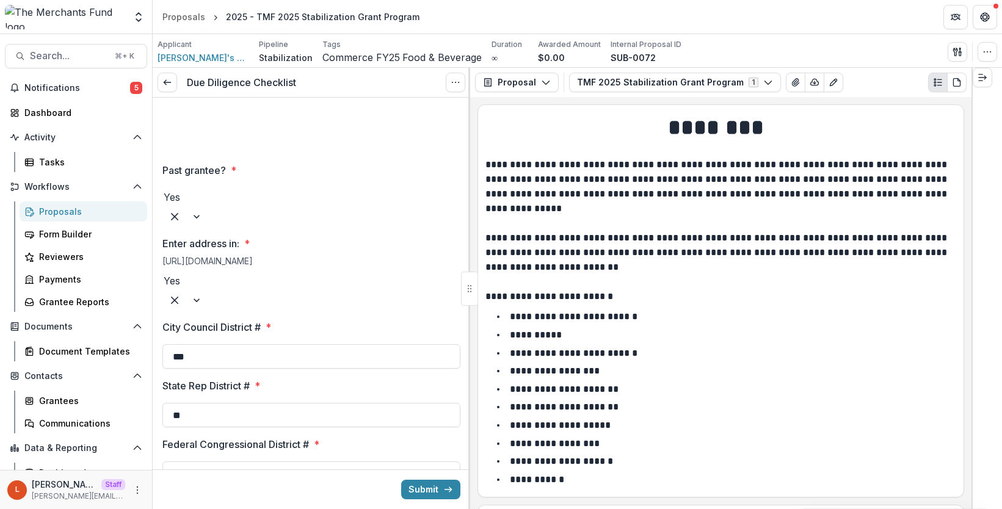
type input "*"
type input "**"
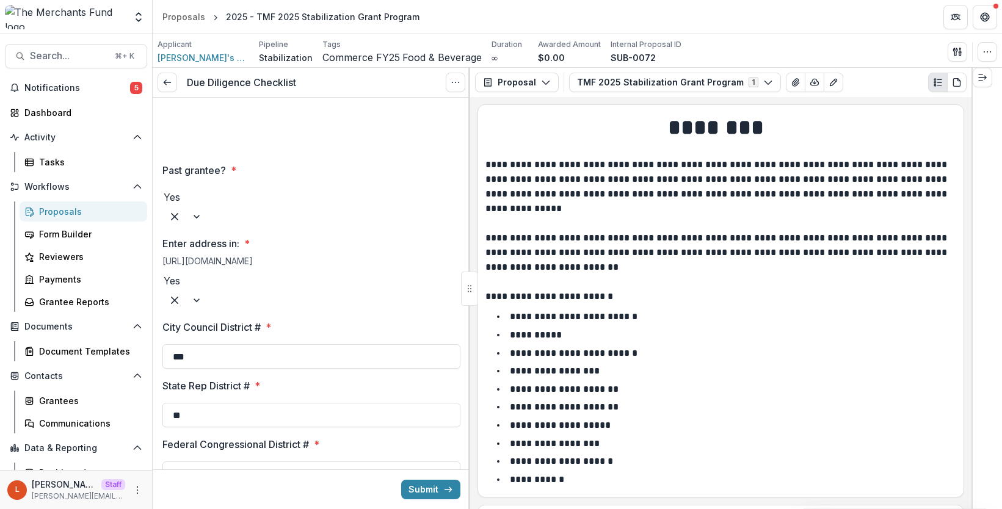
scroll to position [2018, 0]
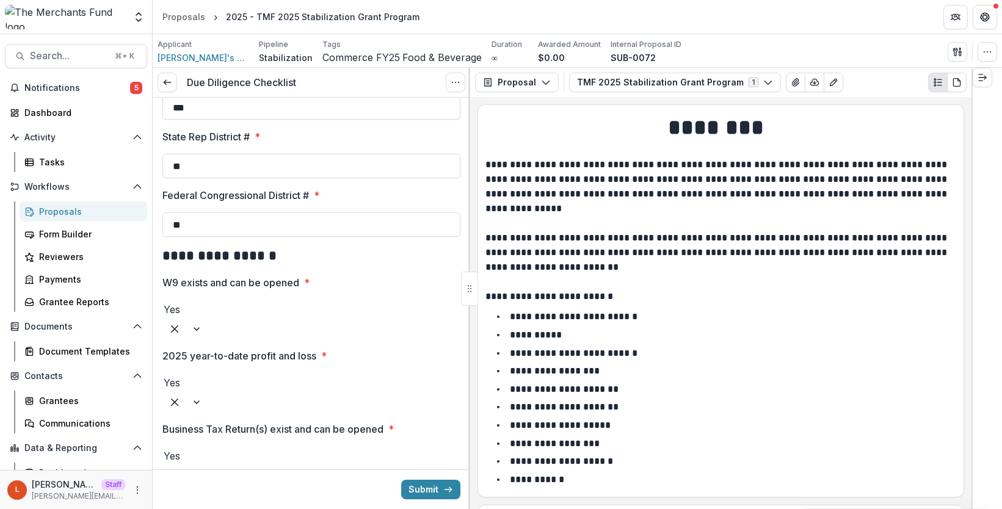
scroll to position [2084, 0]
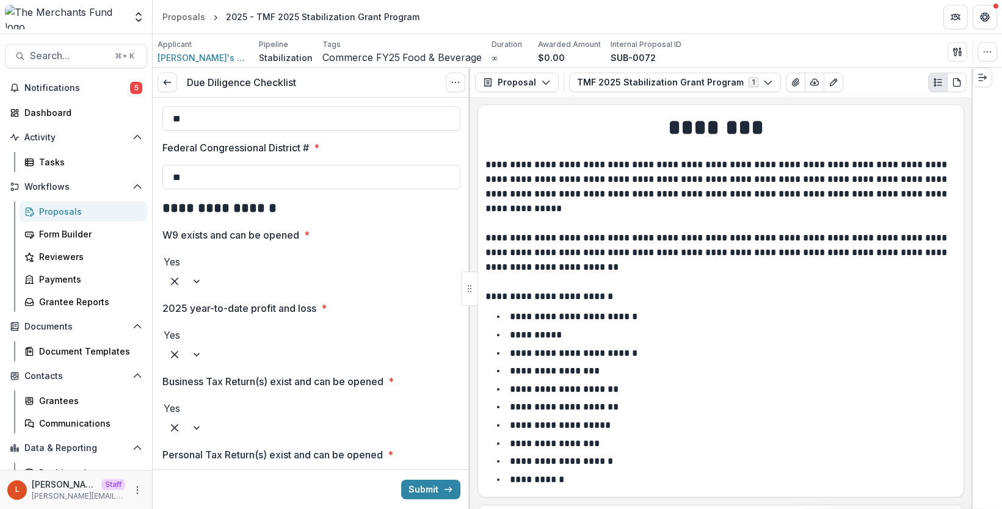
scroll to position [2126, 0]
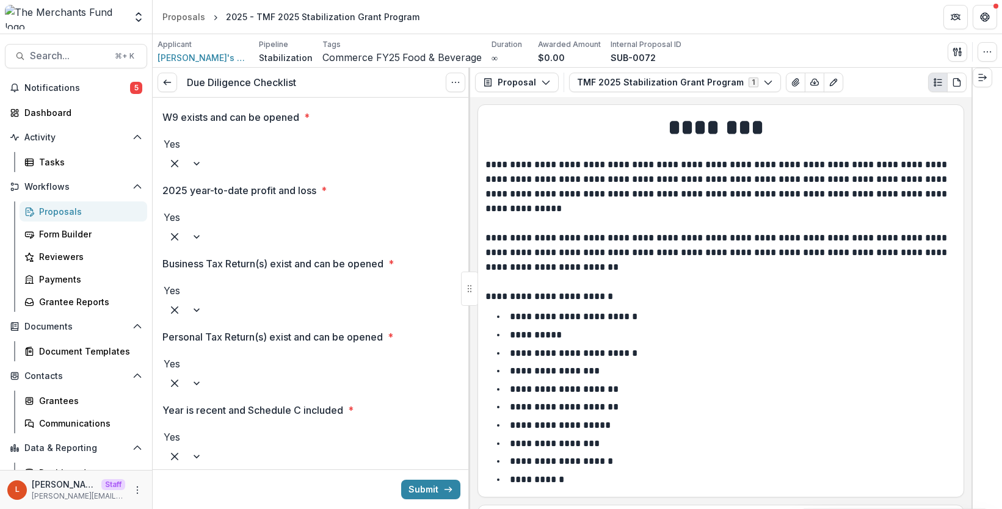
scroll to position [2260, 0]
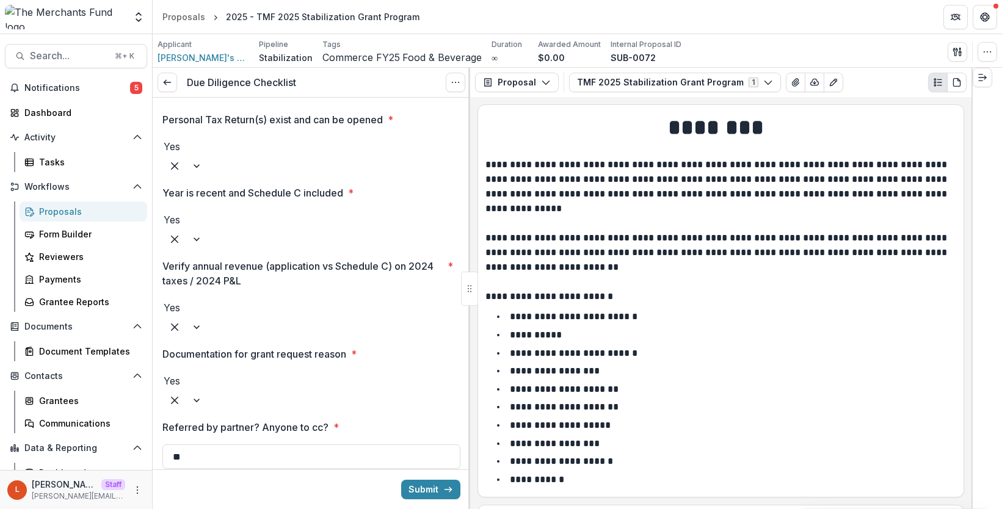
scroll to position [2543, 0]
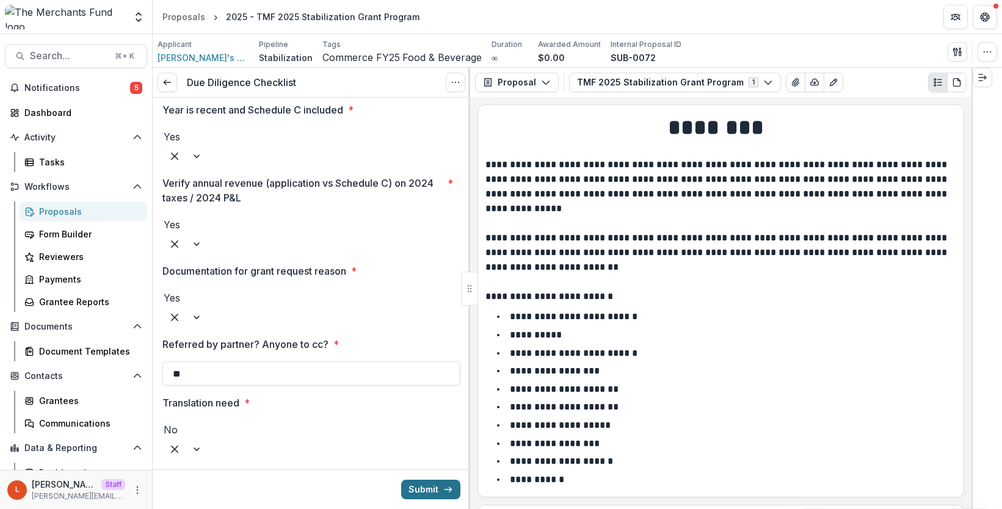
click at [411, 480] on button "Submit" at bounding box center [430, 490] width 59 height 20
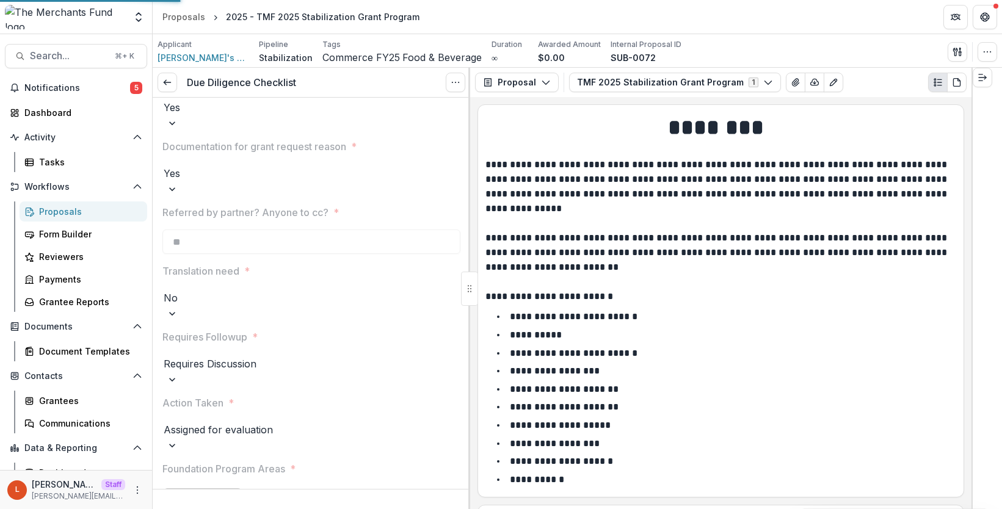
scroll to position [2524, 0]
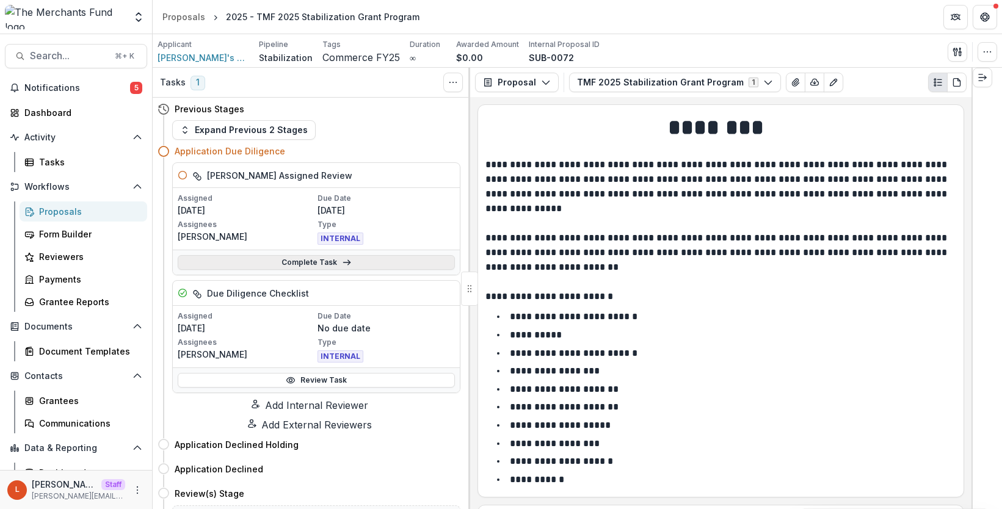
click at [272, 267] on link "Complete Task" at bounding box center [316, 262] width 277 height 15
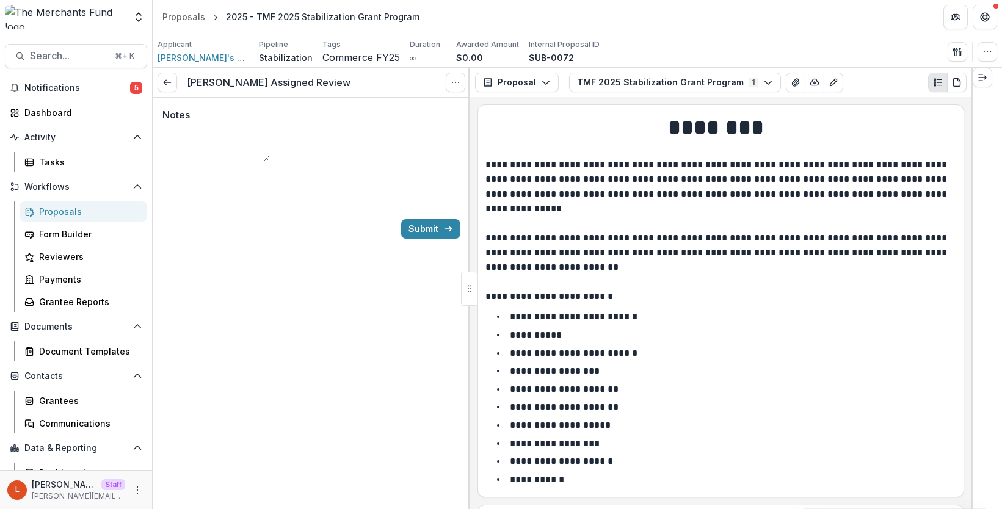
click at [269, 142] on textarea "Notes" at bounding box center [215, 146] width 107 height 29
type textarea "*****"
click at [442, 230] on div "Submit" at bounding box center [311, 229] width 317 height 40
click at [441, 236] on button "Submit" at bounding box center [430, 229] width 59 height 20
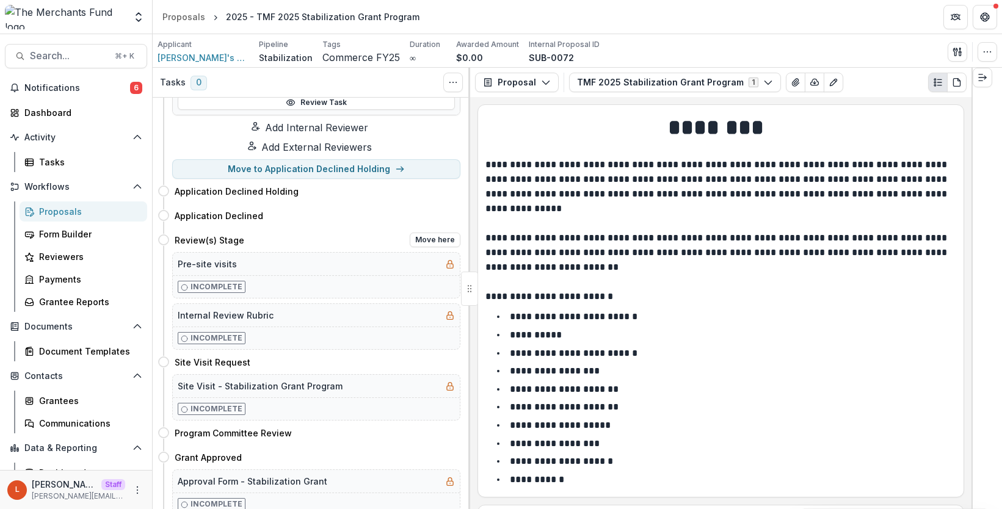
scroll to position [279, 0]
click at [432, 197] on button "Move here" at bounding box center [435, 190] width 51 height 15
select select "**********"
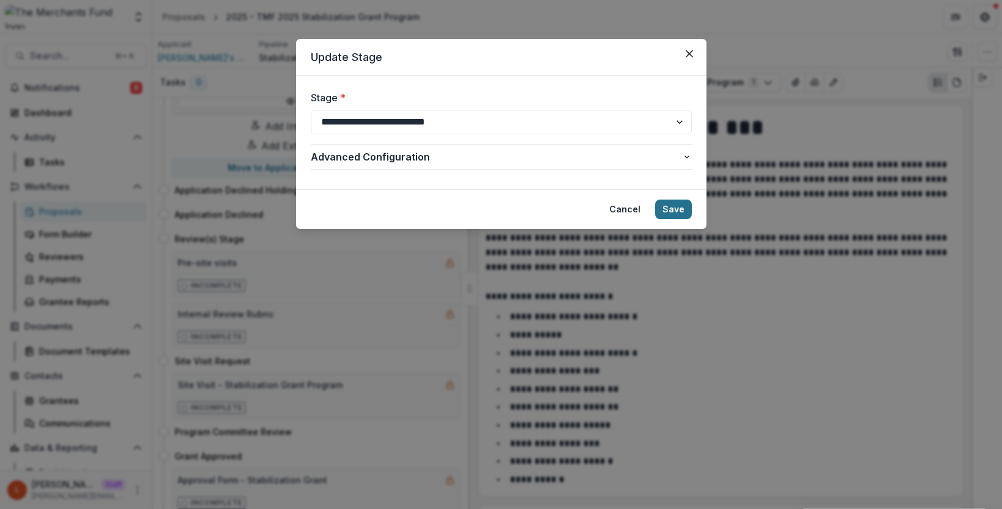
click at [682, 210] on button "Save" at bounding box center [673, 210] width 37 height 20
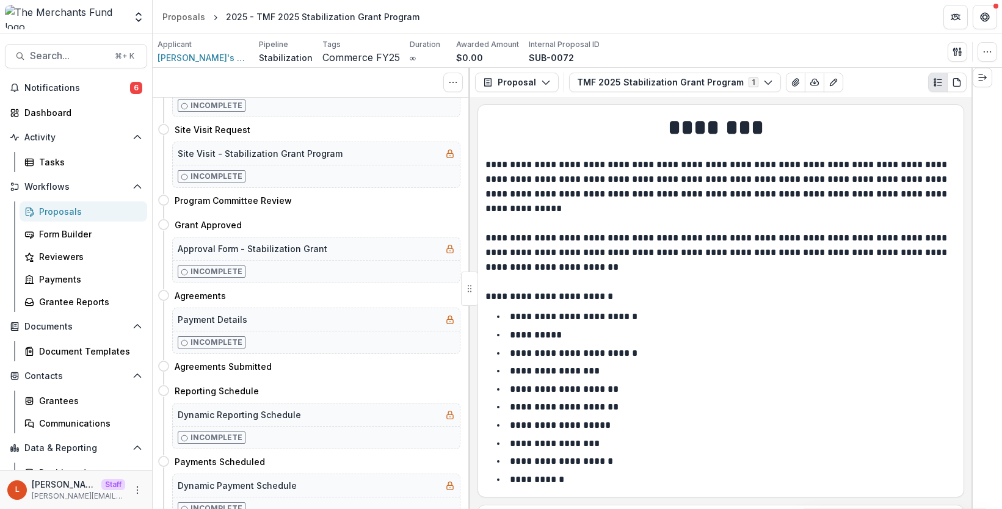
scroll to position [0, 0]
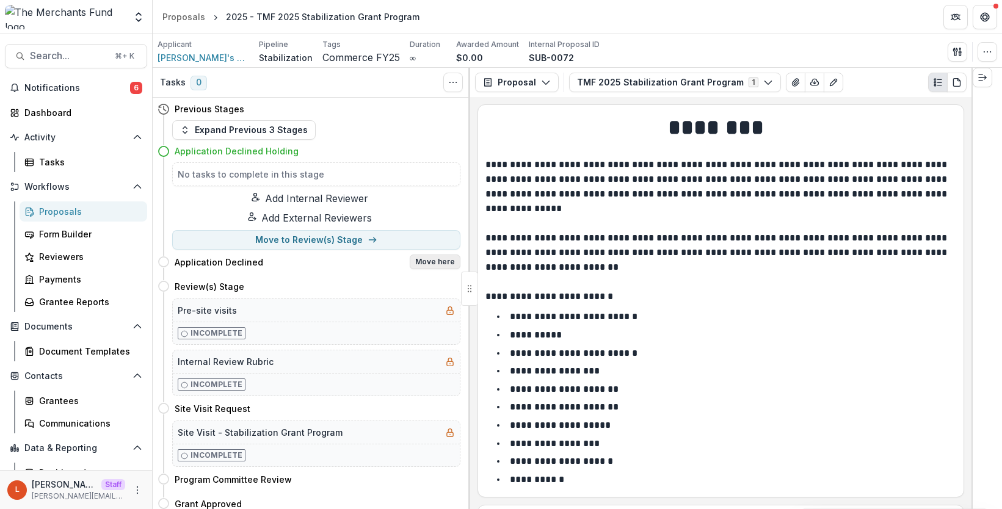
click at [428, 268] on button "Move here" at bounding box center [435, 262] width 51 height 15
select select "**********"
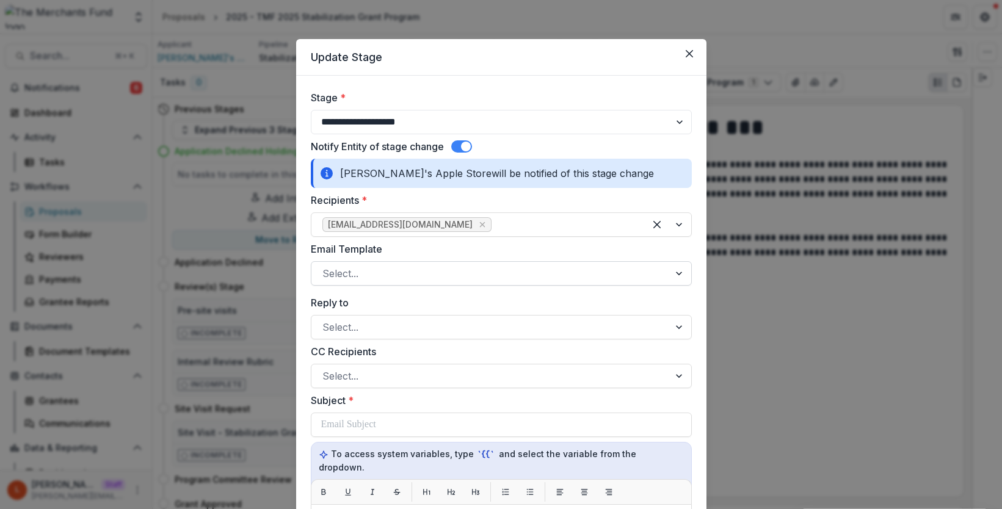
click at [430, 270] on div at bounding box center [490, 273] width 336 height 17
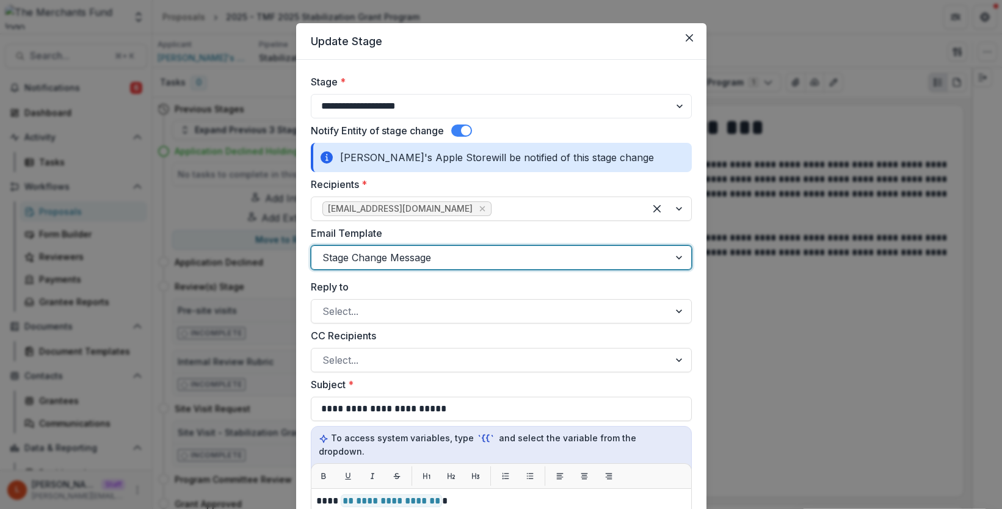
scroll to position [14, 0]
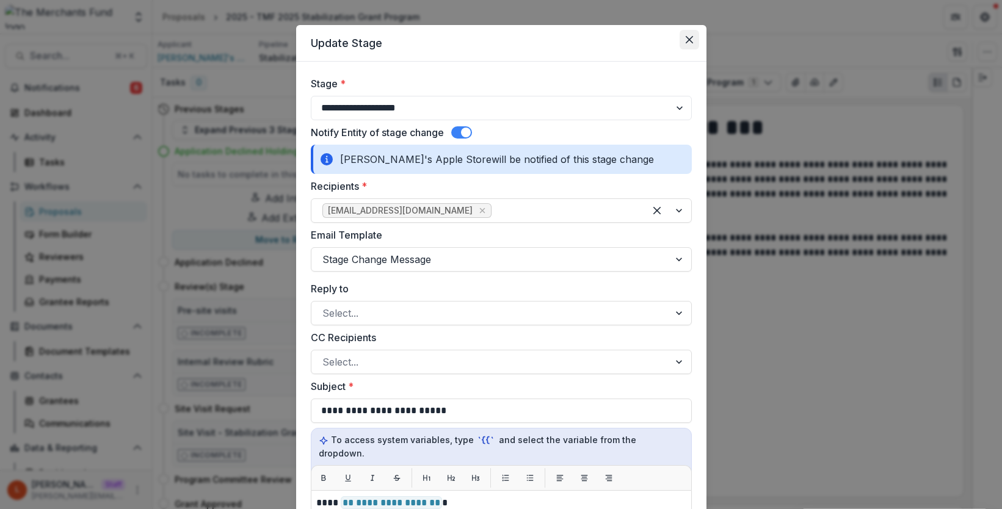
click at [680, 34] on button "Close" at bounding box center [690, 40] width 20 height 20
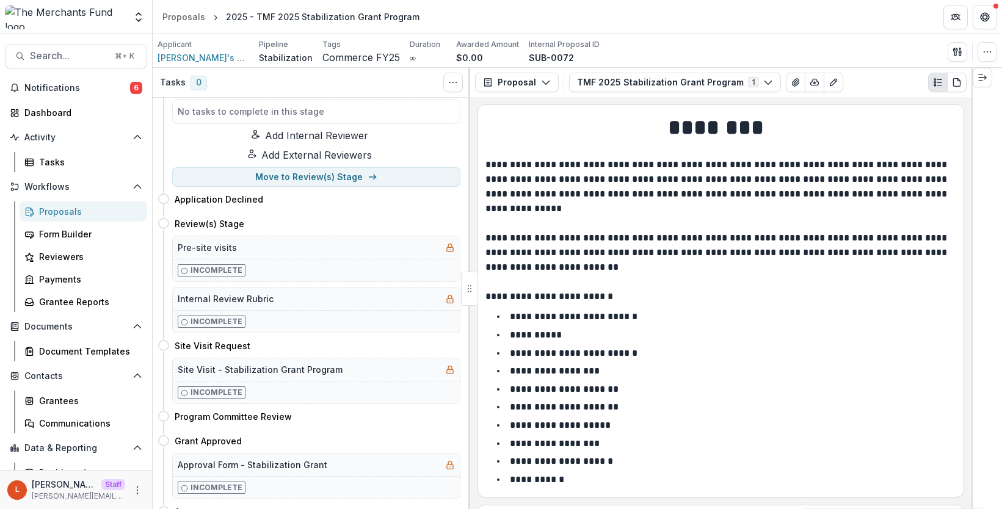
scroll to position [0, 0]
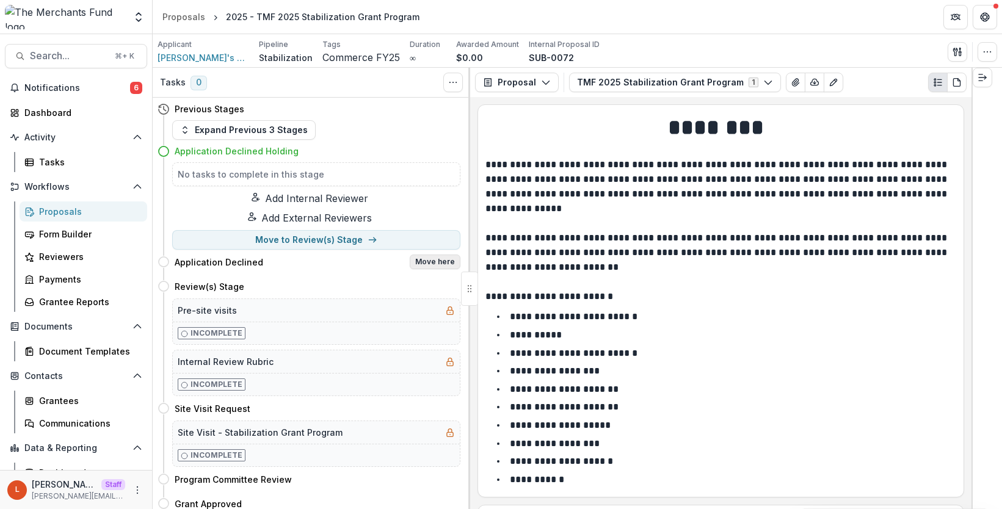
click at [426, 269] on button "Move here" at bounding box center [435, 262] width 51 height 15
select select "**********"
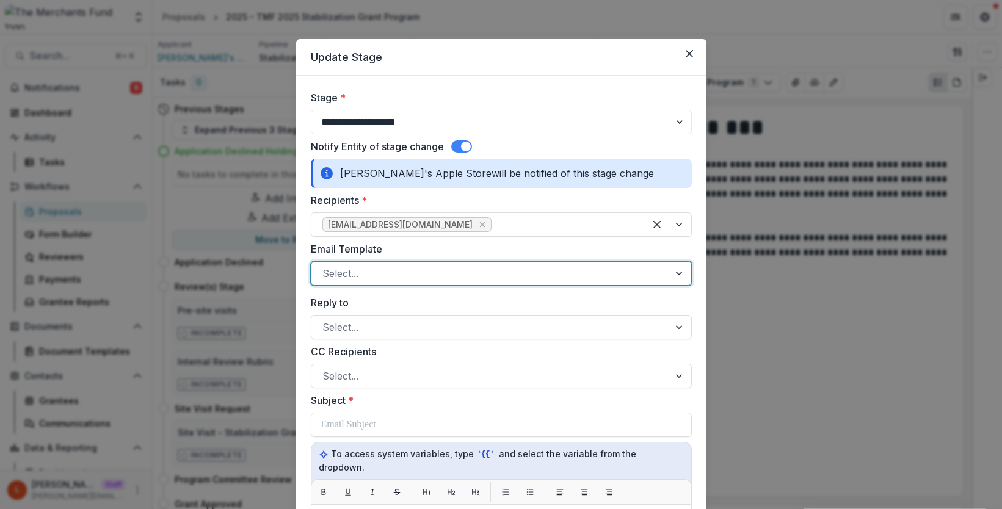
click at [419, 278] on div at bounding box center [490, 273] width 336 height 17
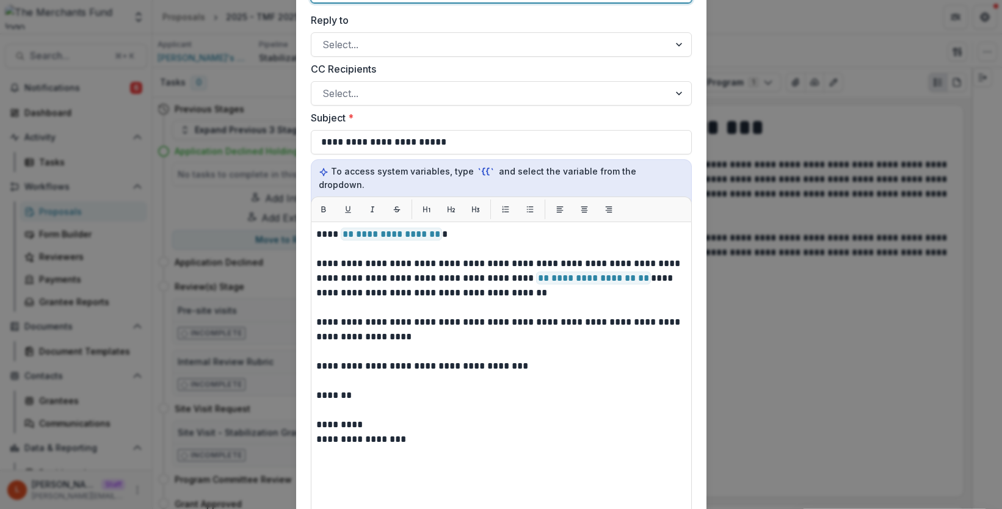
scroll to position [295, 0]
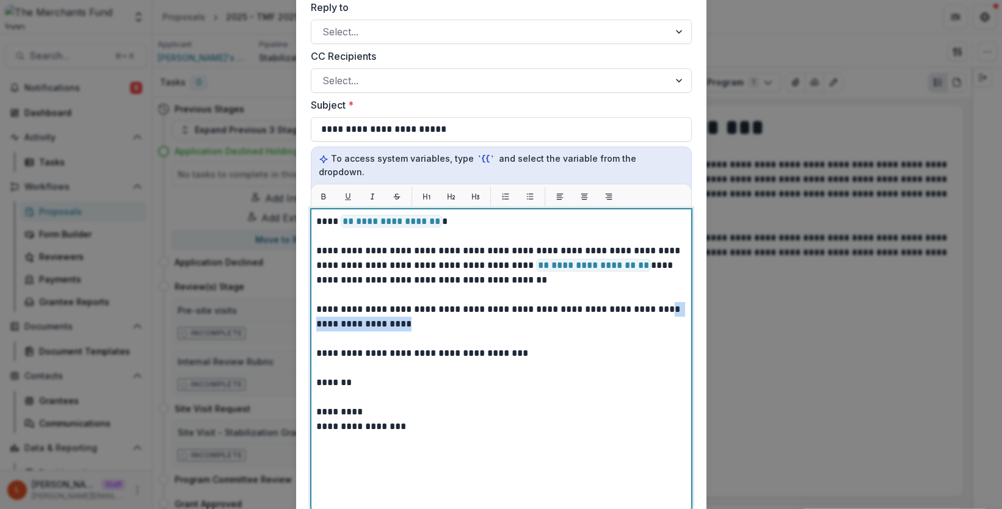
drag, startPoint x: 434, startPoint y: 314, endPoint x: 284, endPoint y: 314, distance: 150.2
click at [284, 314] on div "**********" at bounding box center [501, 254] width 1002 height 509
click at [480, 332] on p at bounding box center [501, 339] width 370 height 15
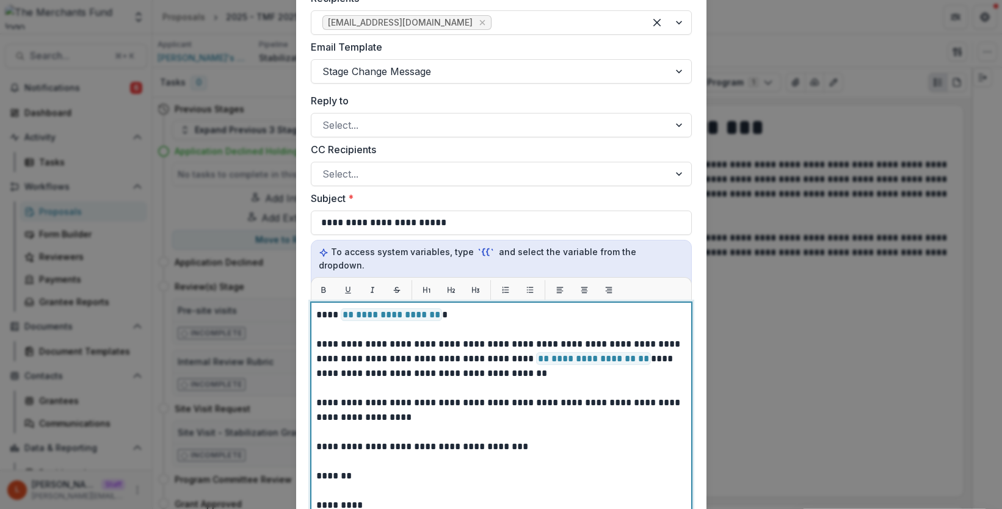
scroll to position [3, 0]
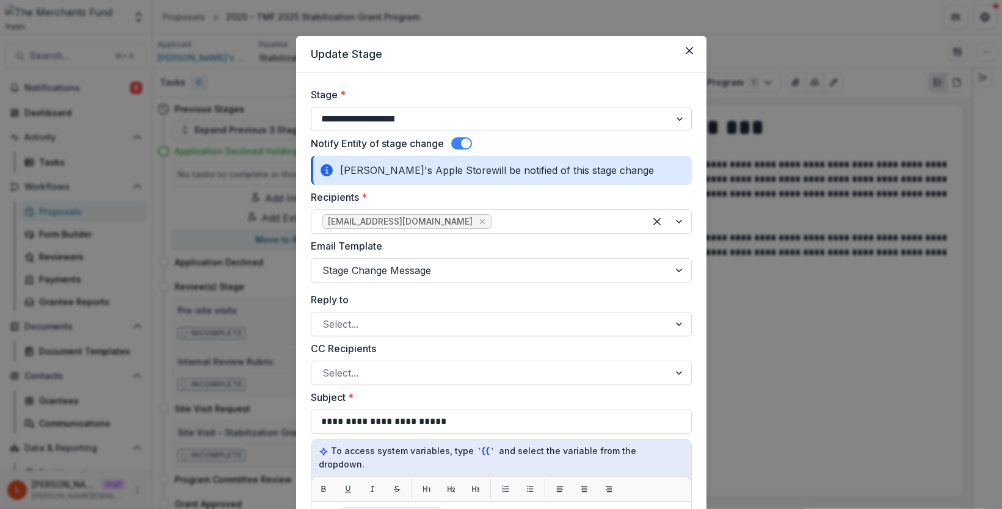
drag, startPoint x: 687, startPoint y: 54, endPoint x: 662, endPoint y: 116, distance: 67.1
click at [662, 117] on section "**********" at bounding box center [501, 514] width 410 height 957
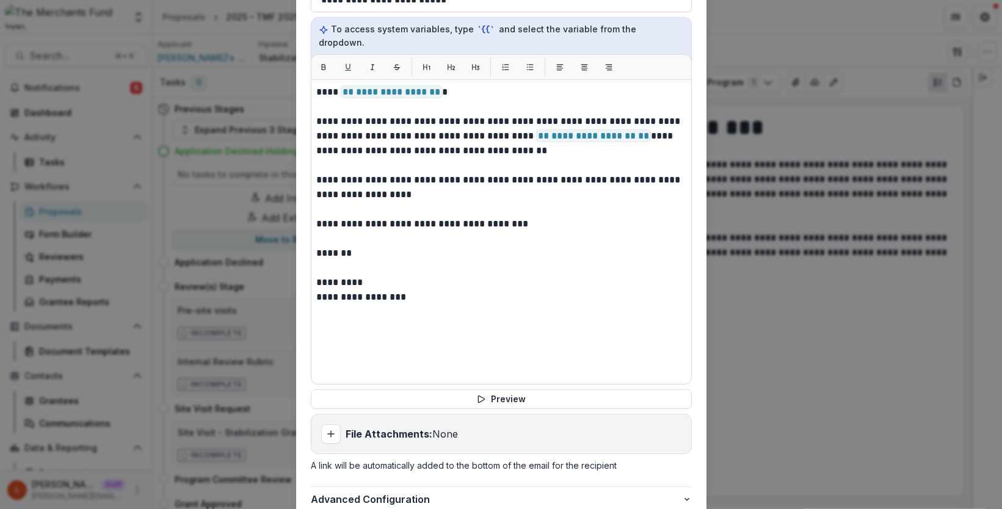
scroll to position [443, 0]
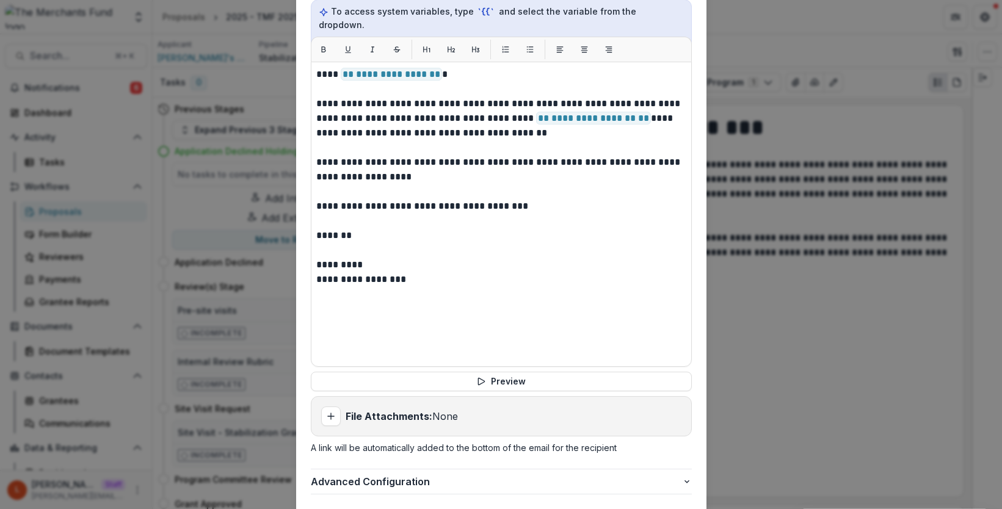
click at [738, 338] on div "**********" at bounding box center [501, 254] width 1002 height 509
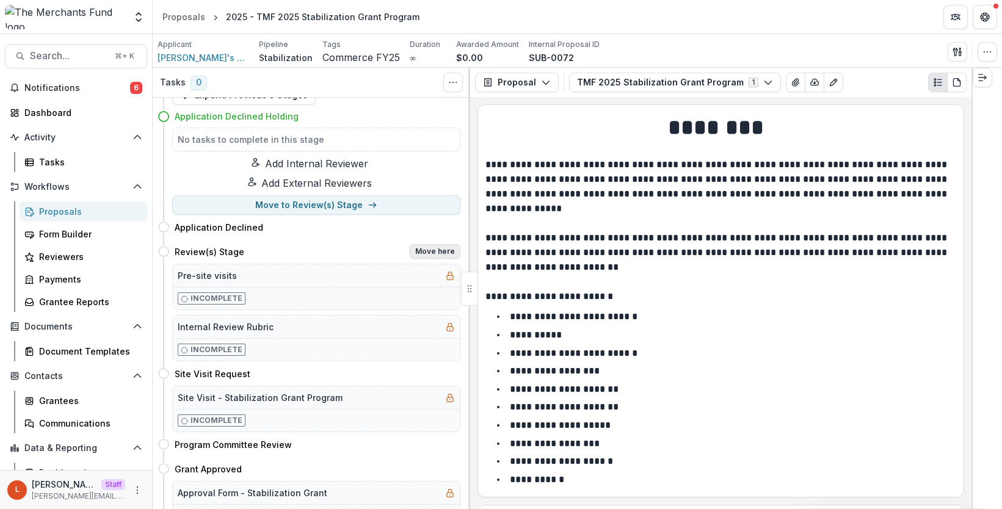
scroll to position [0, 0]
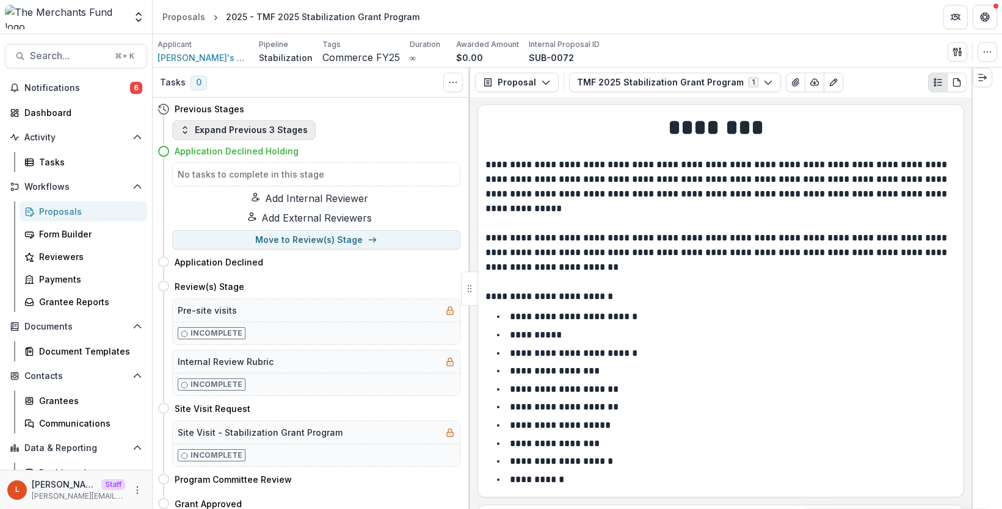
click at [246, 123] on button "Expand Previous 3 Stages" at bounding box center [243, 130] width 143 height 20
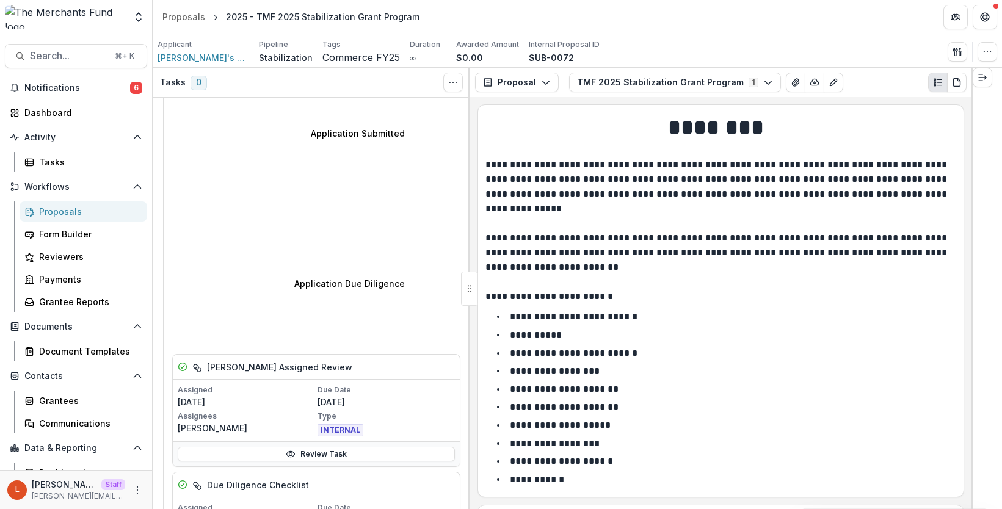
scroll to position [256, 0]
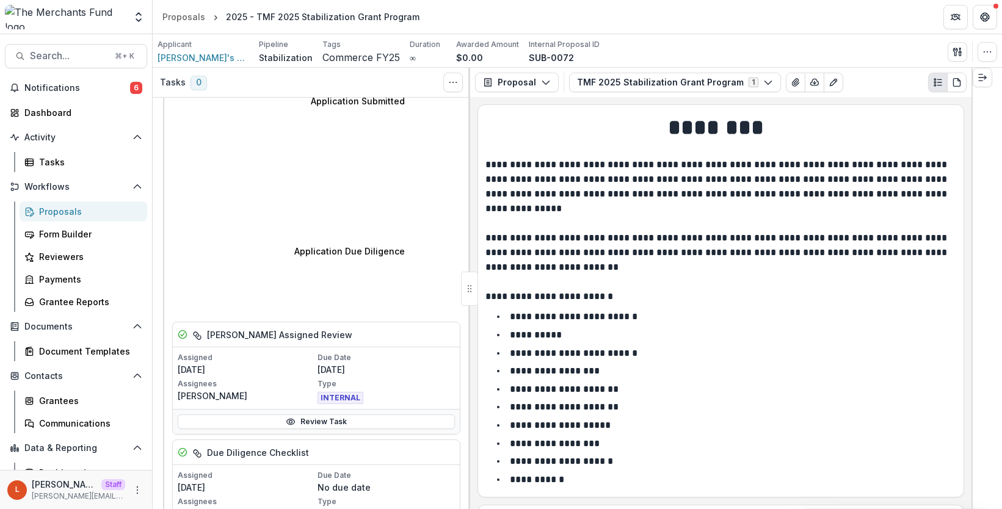
select select "**********"
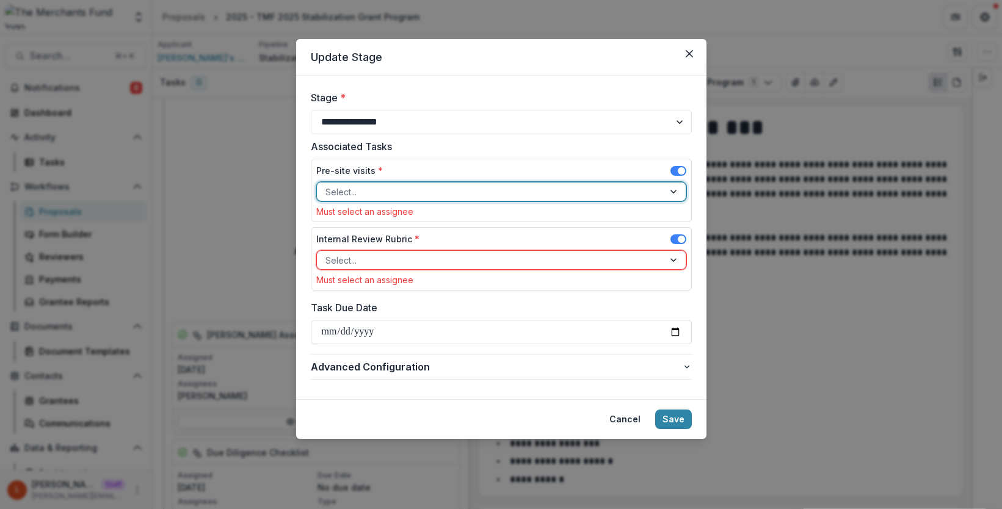
click at [386, 194] on div at bounding box center [490, 191] width 330 height 15
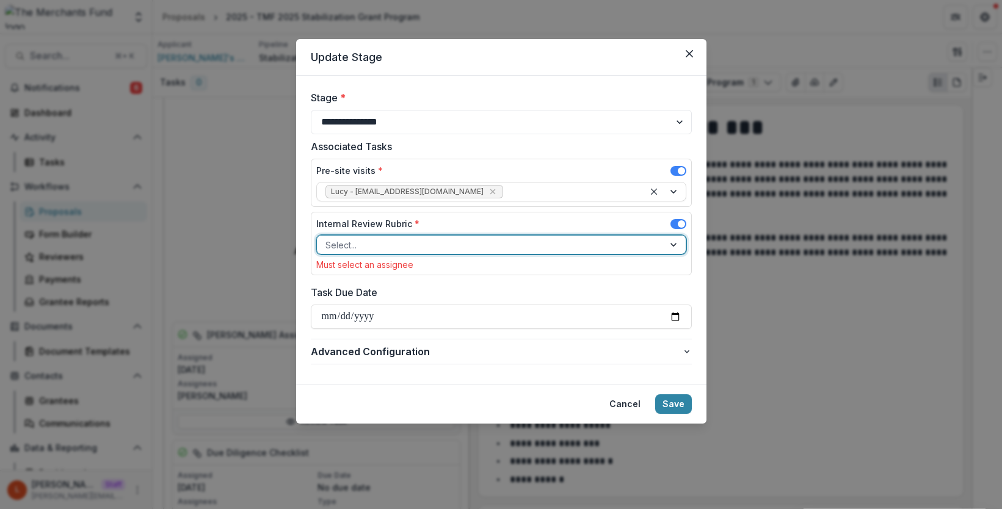
click at [386, 247] on div at bounding box center [490, 244] width 330 height 15
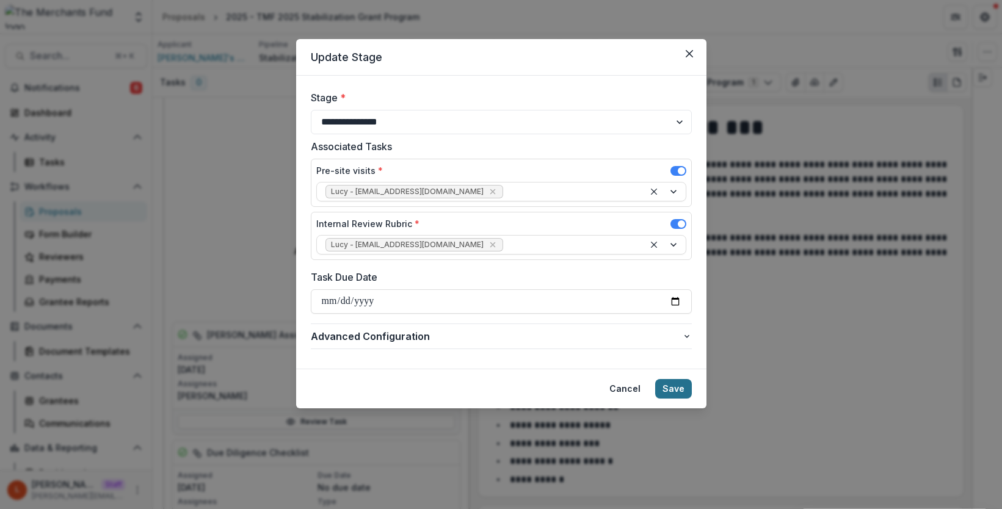
click at [684, 384] on button "Save" at bounding box center [673, 389] width 37 height 20
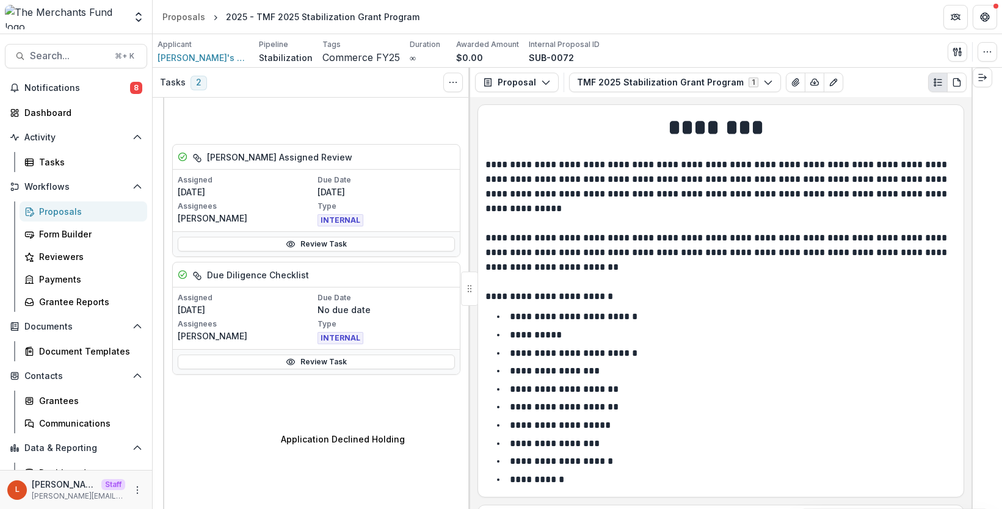
scroll to position [401, 0]
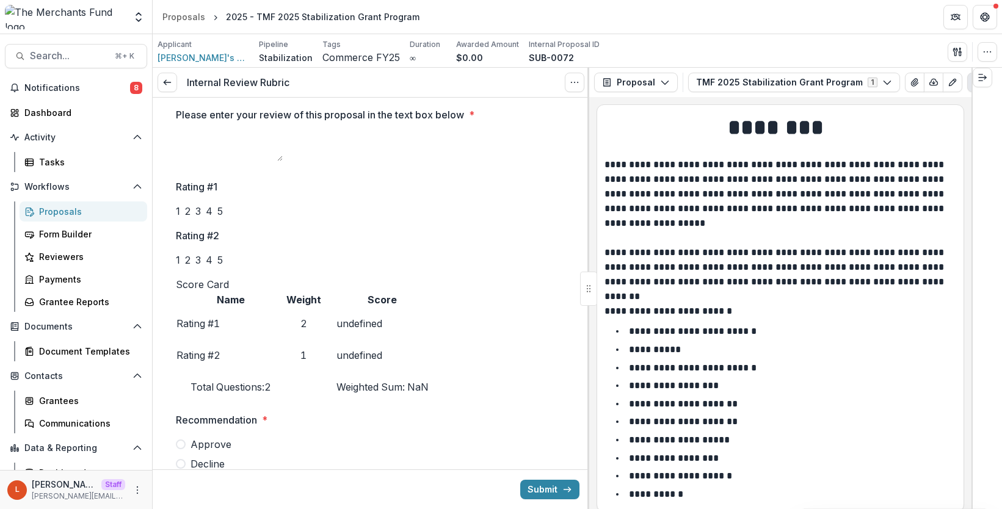
click at [223, 219] on div "5" at bounding box center [219, 211] width 5 height 15
click at [212, 267] on div "4" at bounding box center [209, 260] width 7 height 15
click at [576, 81] on icon "Options" at bounding box center [575, 83] width 10 height 10
click at [556, 135] on button "Cancel Task" at bounding box center [516, 136] width 131 height 20
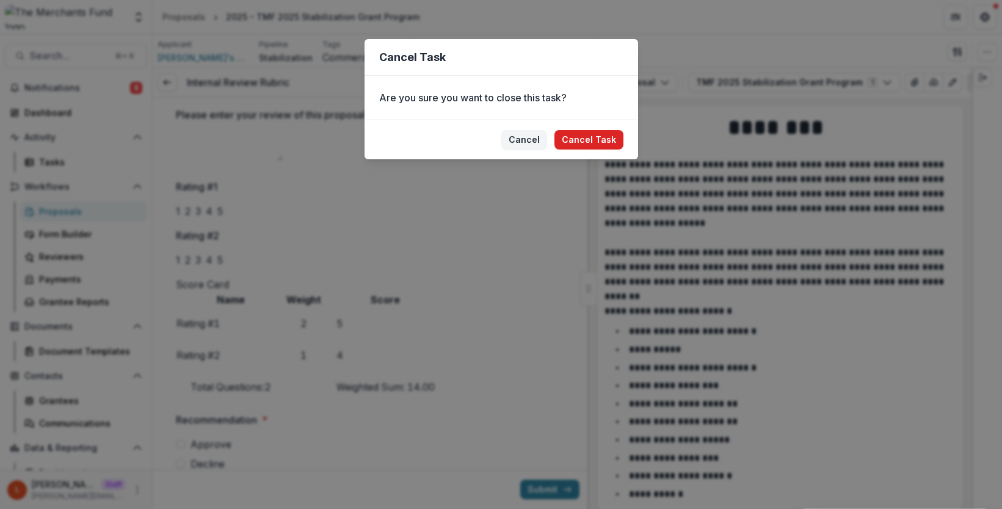
click at [570, 137] on button "Cancel Task" at bounding box center [588, 140] width 69 height 20
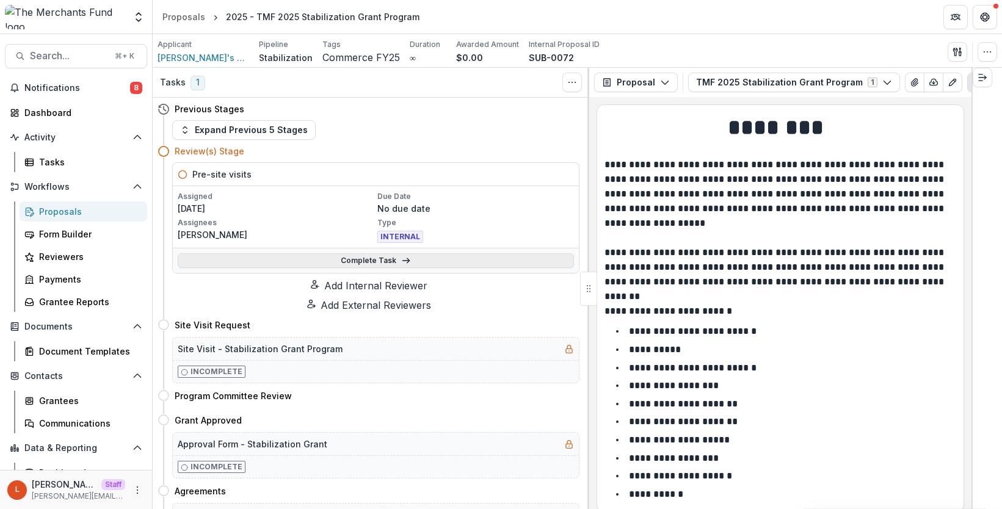
click at [318, 258] on link "Complete Task" at bounding box center [376, 260] width 396 height 15
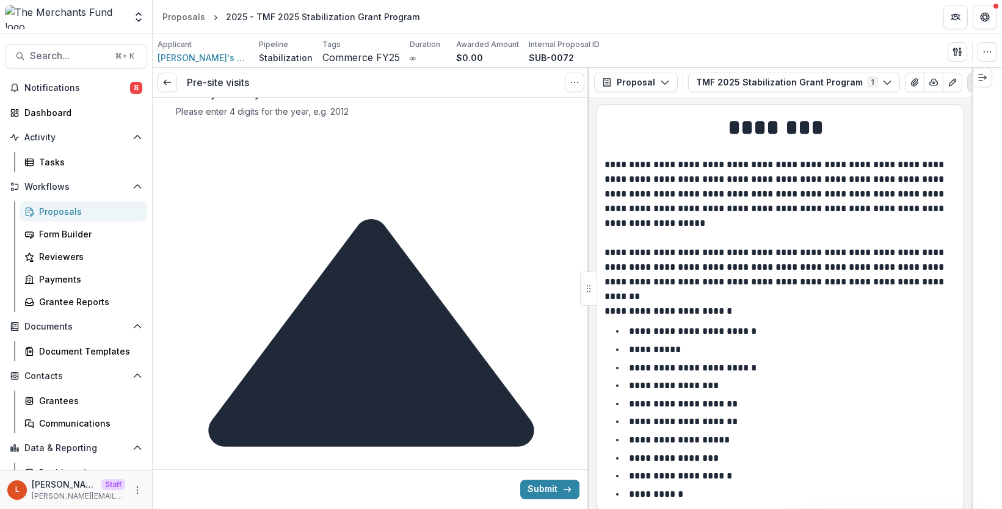
scroll to position [421, 0]
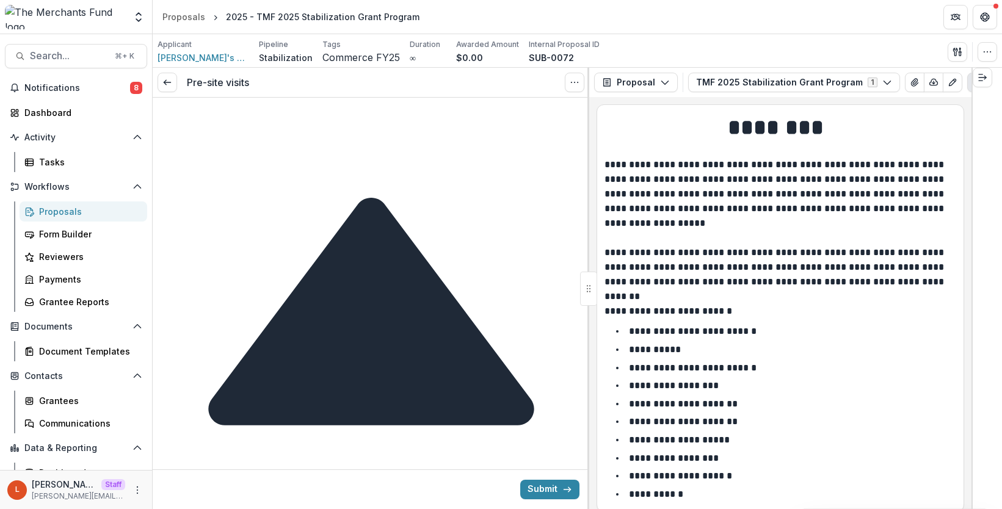
scroll to position [444, 0]
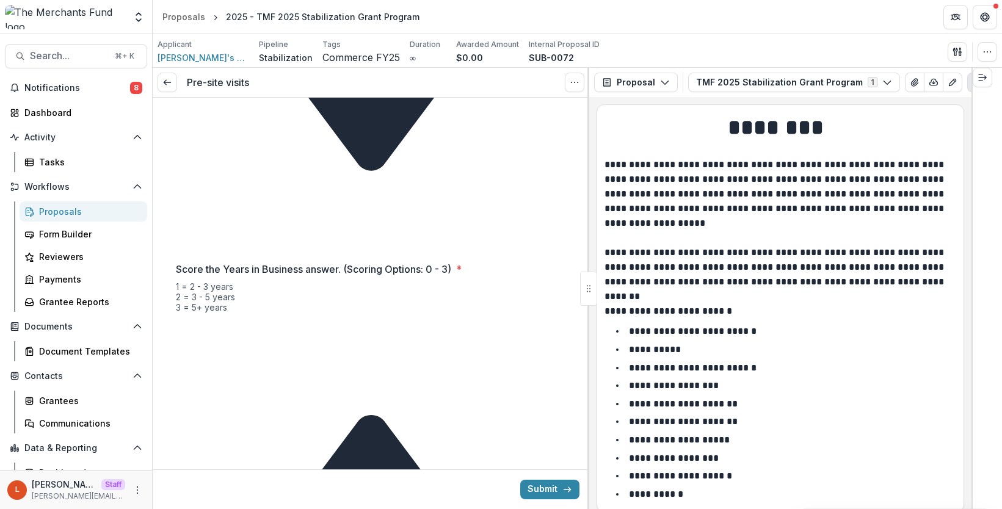
scroll to position [1112, 0]
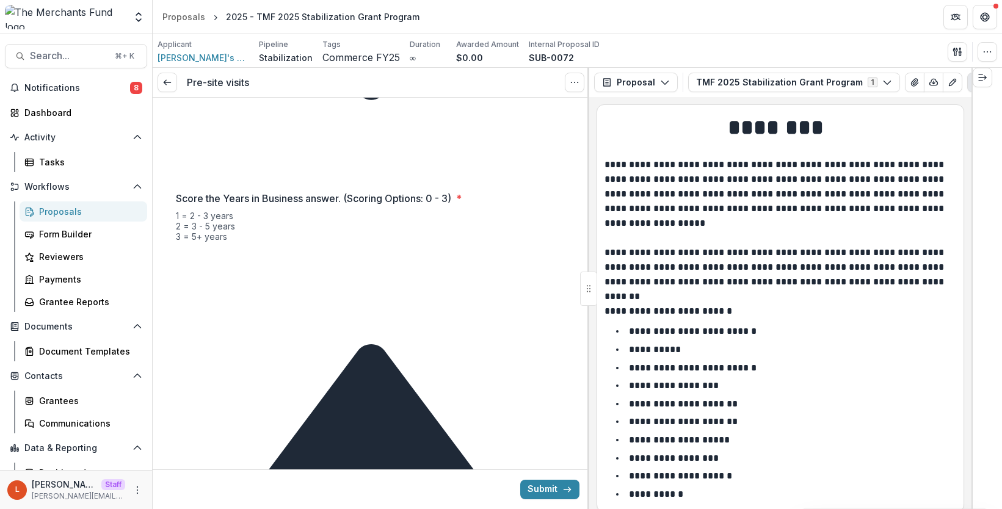
scroll to position [1156, 0]
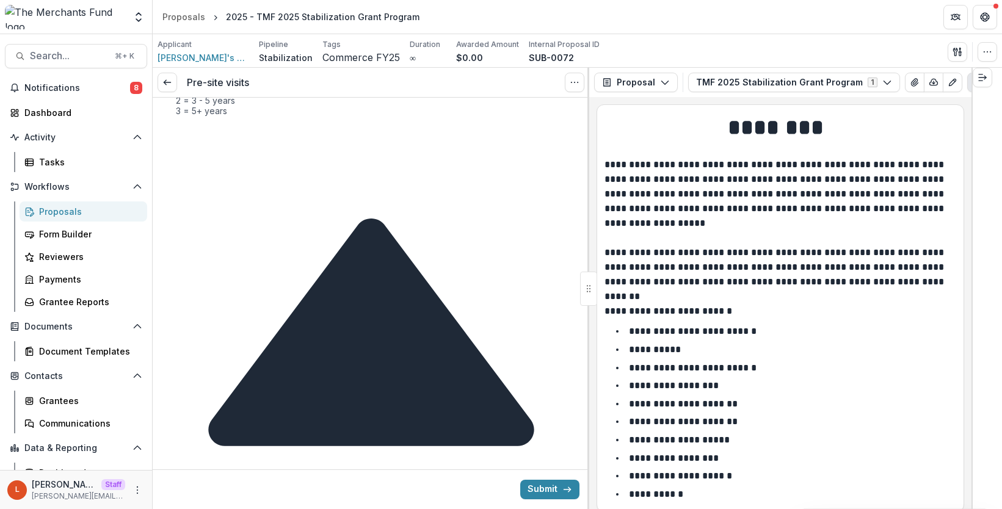
scroll to position [1232, 0]
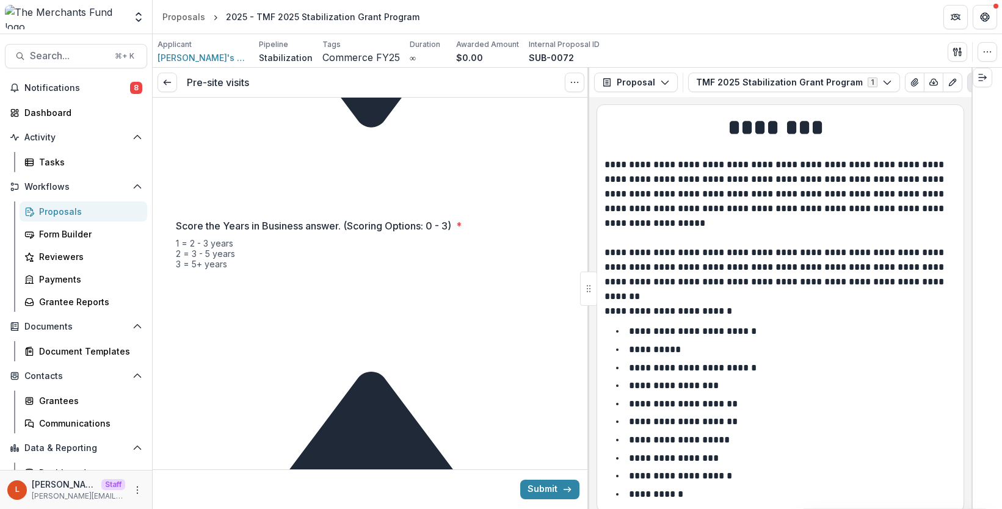
scroll to position [1130, 0]
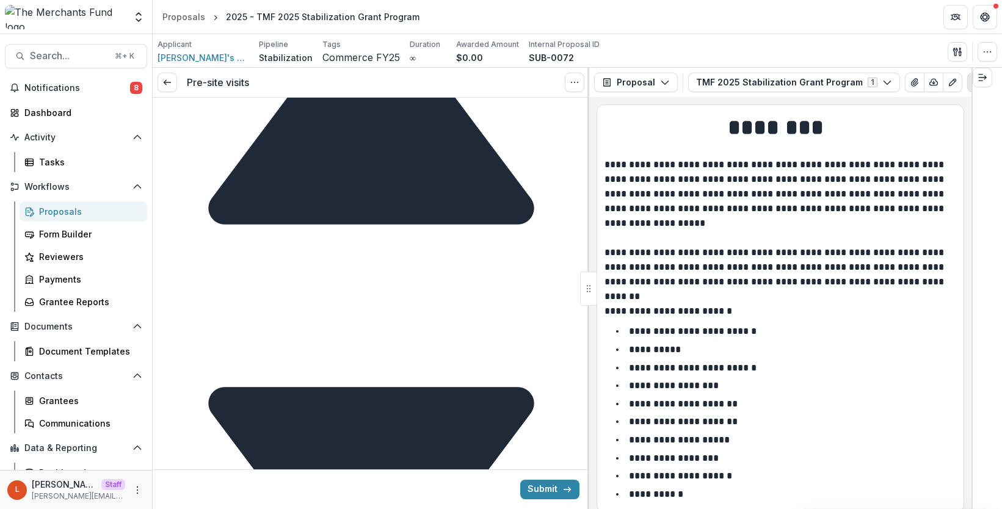
scroll to position [643, 0]
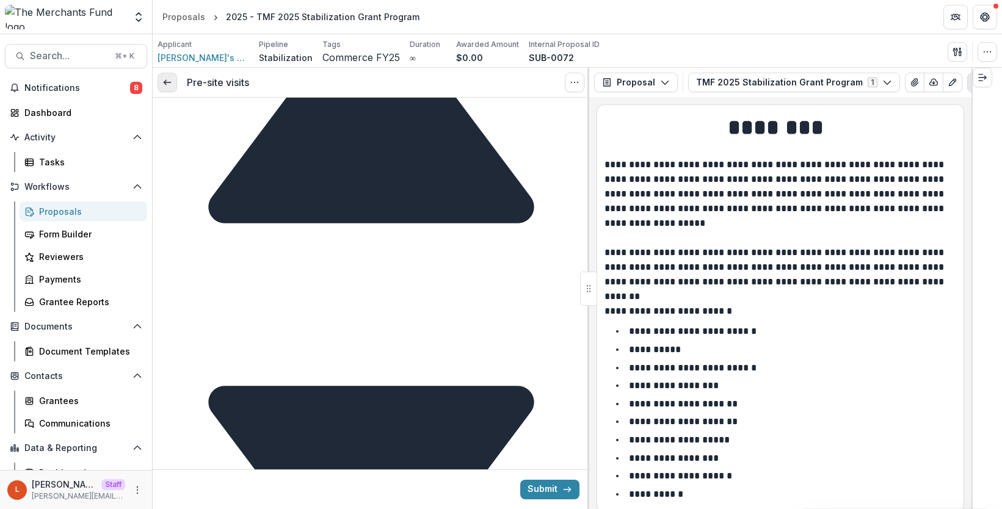
click at [171, 87] on icon at bounding box center [167, 83] width 10 height 10
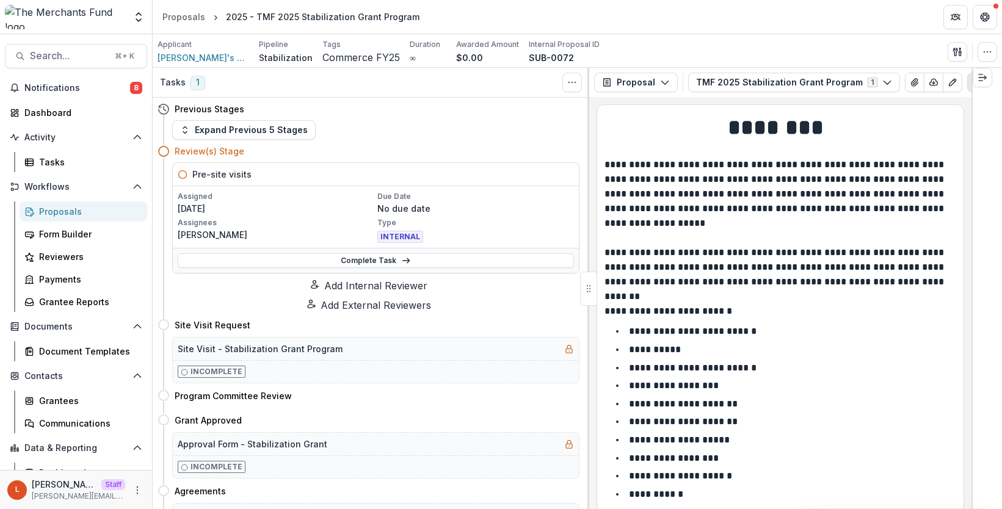
click at [368, 287] on button "Add Internal Reviewer" at bounding box center [369, 285] width 422 height 15
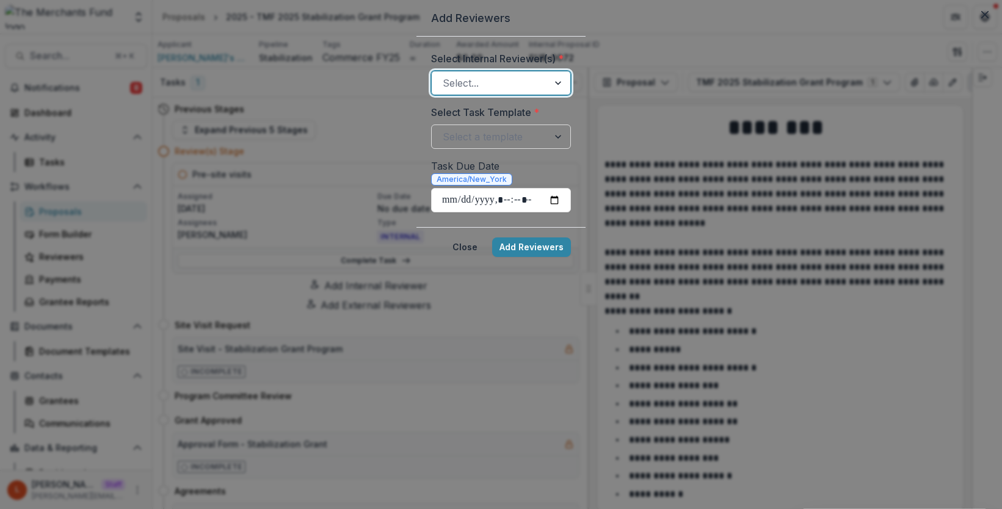
click at [443, 92] on div at bounding box center [490, 82] width 95 height 17
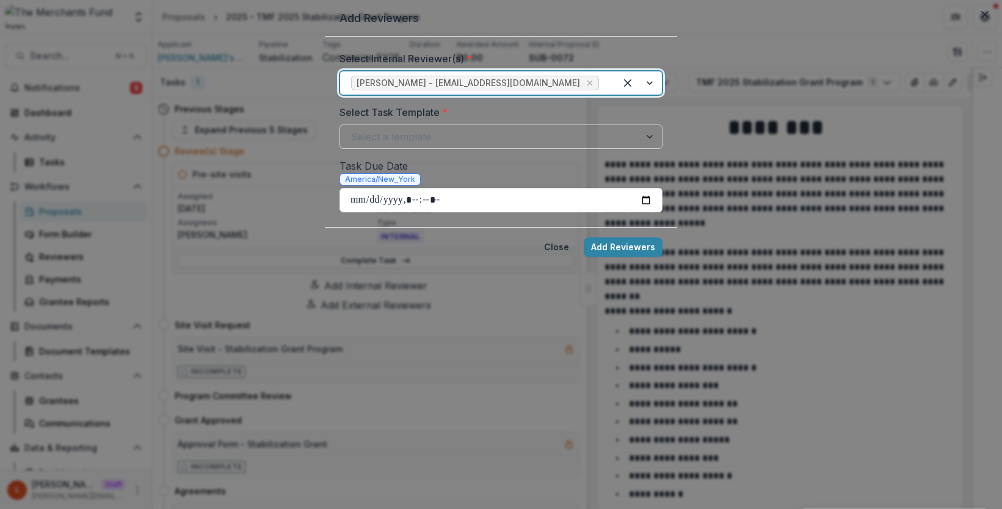
click at [376, 145] on div at bounding box center [490, 136] width 278 height 17
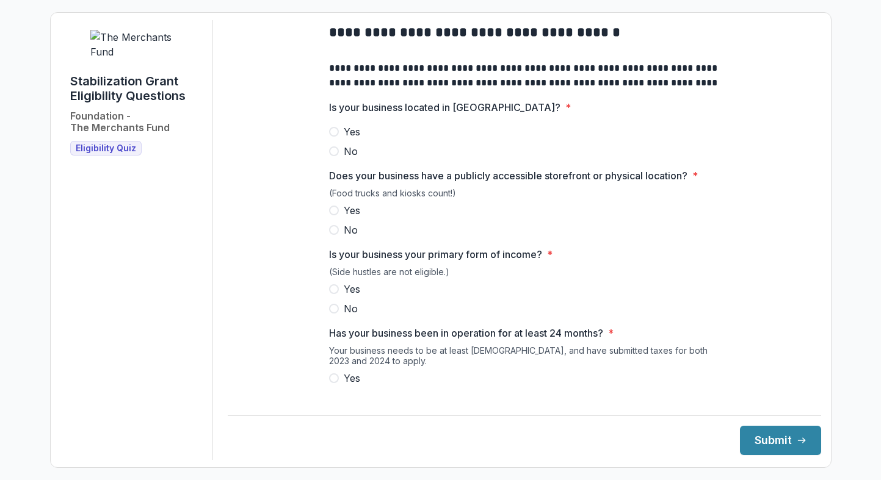
scroll to position [60, 0]
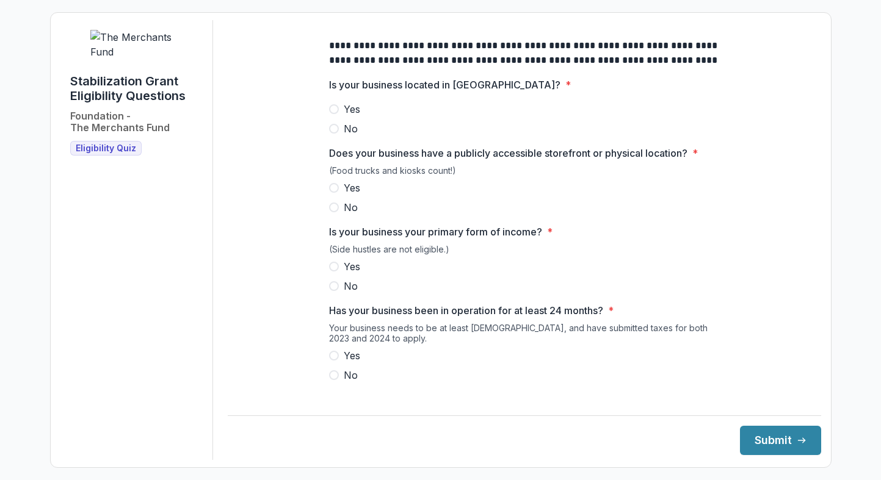
click at [347, 117] on span "Yes" at bounding box center [352, 109] width 16 height 15
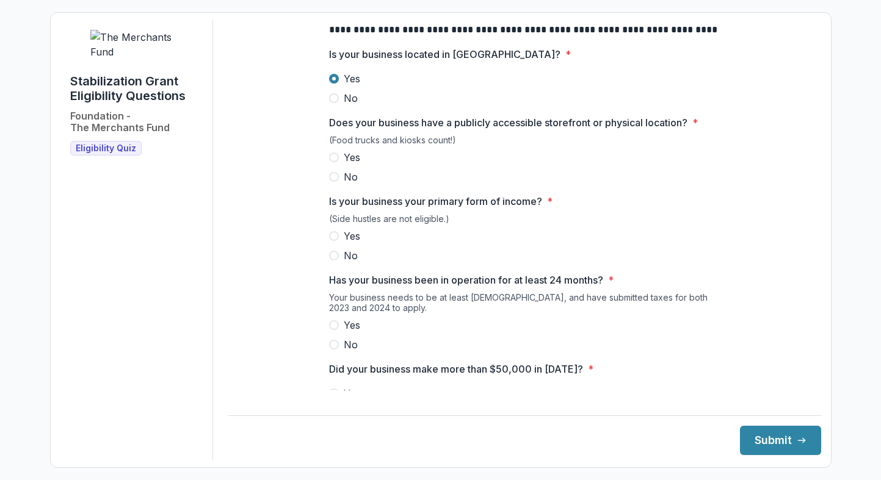
click at [353, 165] on span "Yes" at bounding box center [352, 157] width 16 height 15
click at [349, 244] on span "Yes" at bounding box center [352, 236] width 16 height 15
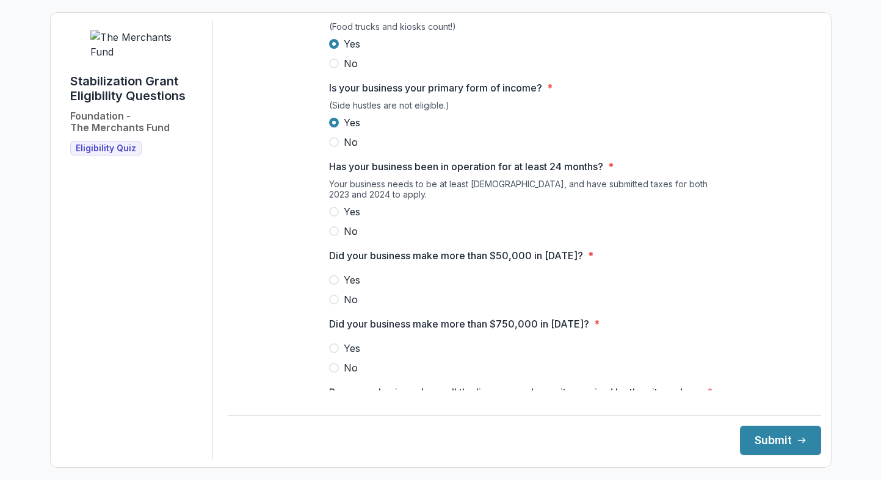
scroll to position [217, 0]
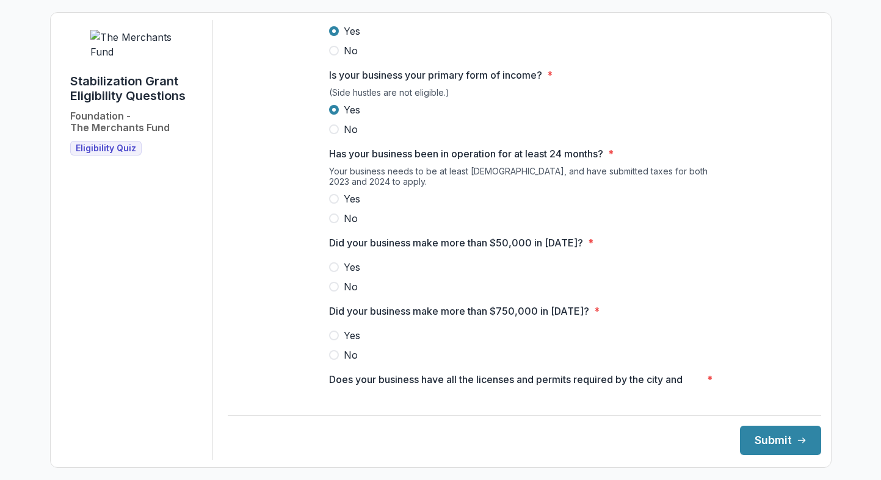
click at [349, 206] on span "Yes" at bounding box center [352, 199] width 16 height 15
click at [350, 275] on span "Yes" at bounding box center [352, 267] width 16 height 15
click at [352, 363] on span "No" at bounding box center [351, 355] width 14 height 15
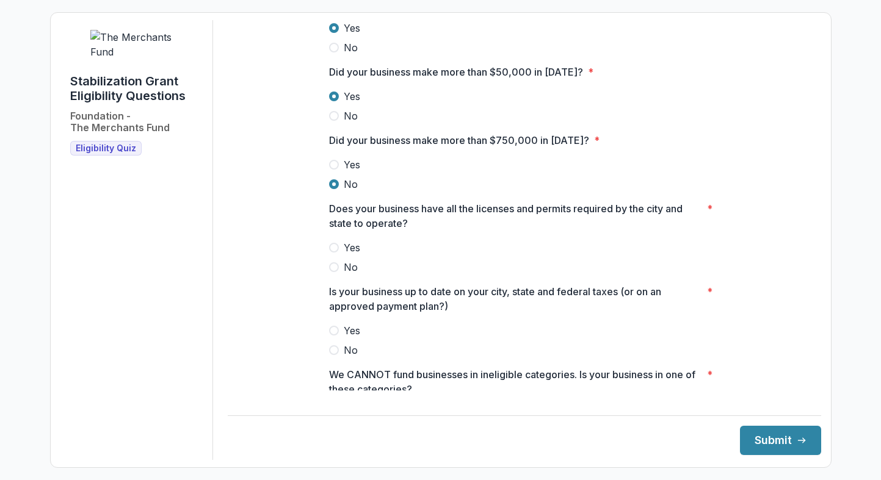
scroll to position [395, 0]
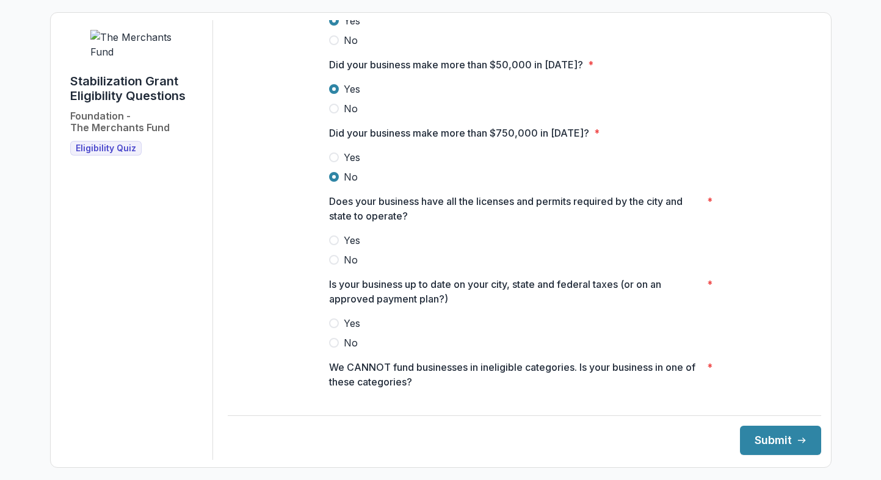
click at [350, 248] on span "Yes" at bounding box center [352, 240] width 16 height 15
click at [350, 331] on span "Yes" at bounding box center [352, 323] width 16 height 15
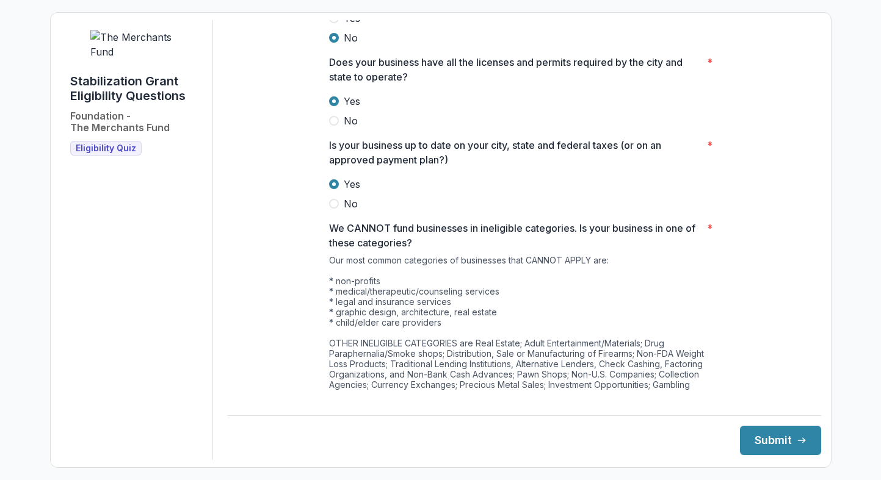
scroll to position [603, 0]
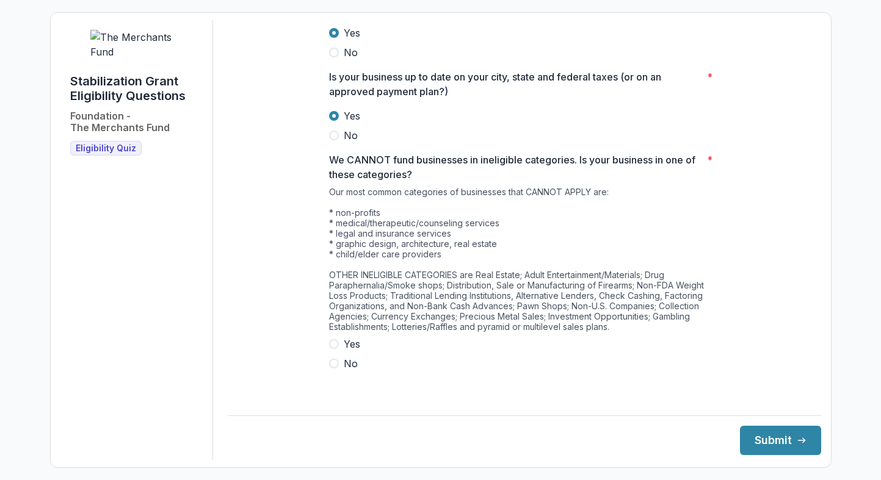
click at [345, 371] on span "No" at bounding box center [351, 364] width 14 height 15
click at [774, 432] on button "Submit" at bounding box center [780, 440] width 81 height 29
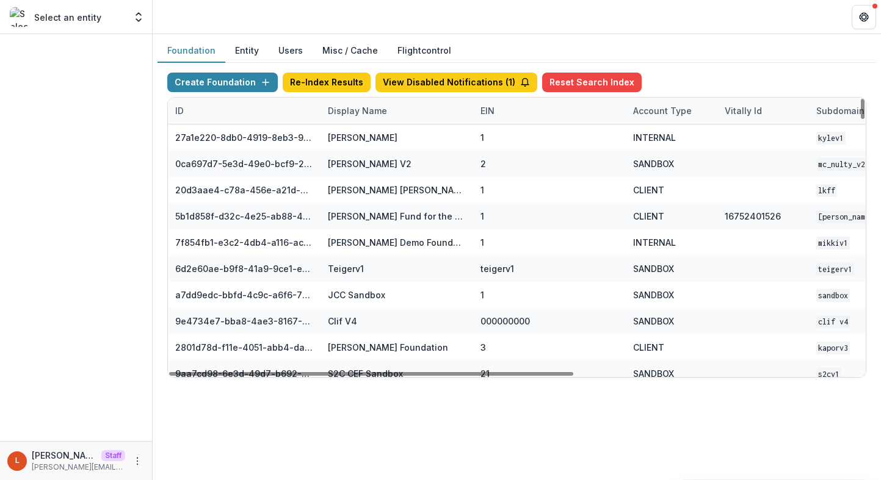
click at [368, 111] on div "Display Name" at bounding box center [358, 110] width 74 height 13
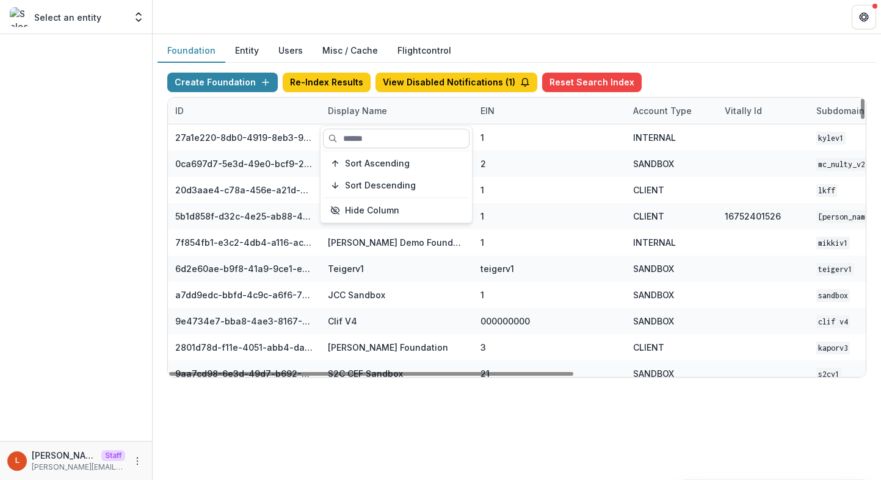
click at [368, 131] on input at bounding box center [396, 139] width 147 height 20
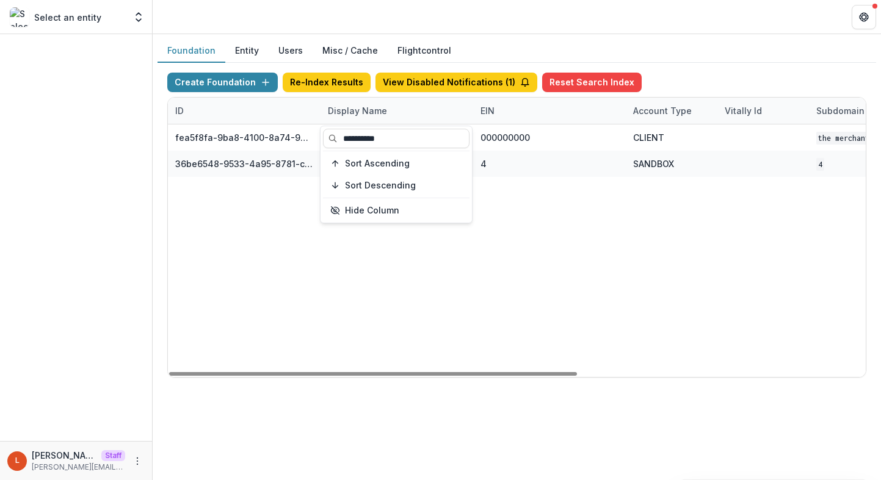
type input "**********"
click at [592, 255] on div "fea5f8fa-9ba8-4100-8a74-965e974c29f6 The Merchants Fund 000000000 CLIENT The Me…" at bounding box center [763, 251] width 1191 height 253
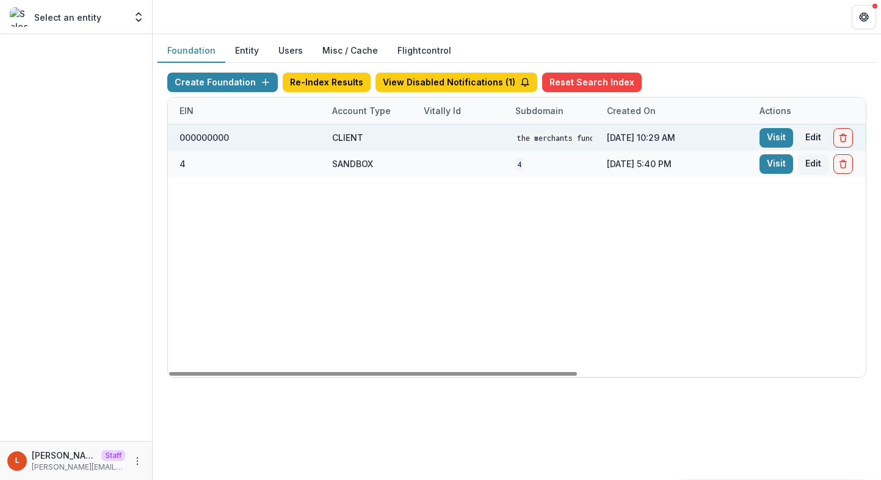
scroll to position [0, 493]
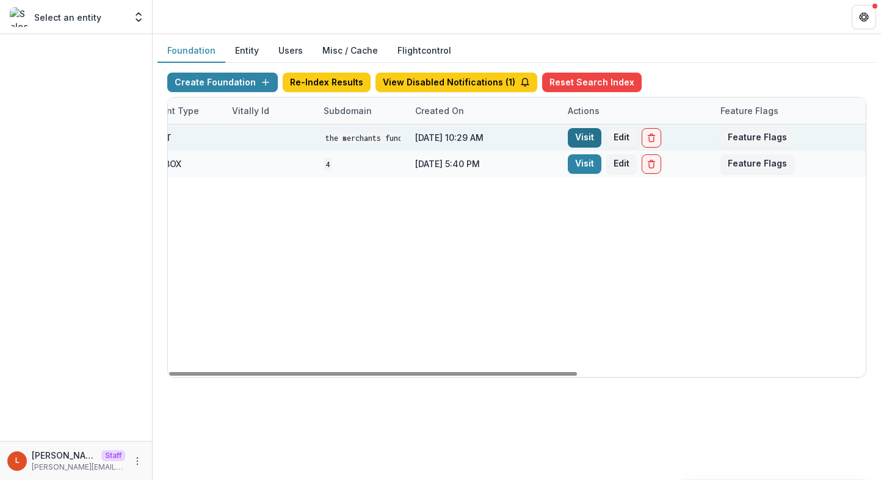
click at [594, 134] on link "Visit" at bounding box center [585, 138] width 34 height 20
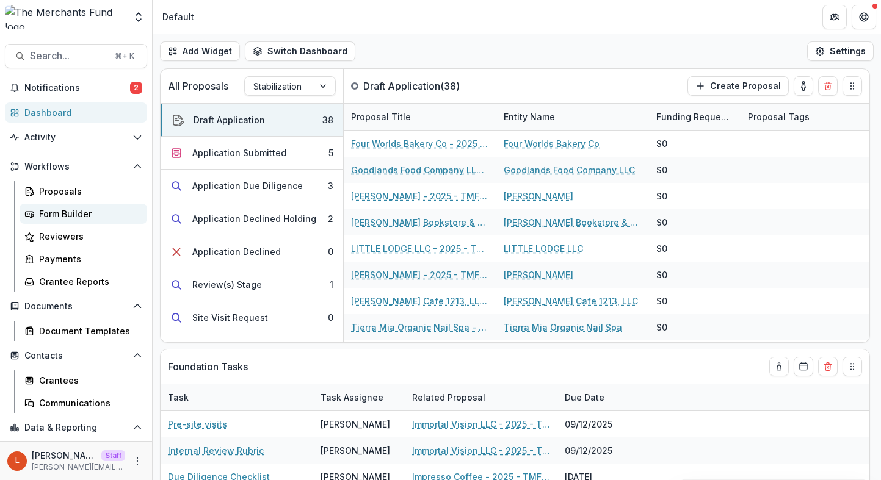
click at [65, 216] on div "Form Builder" at bounding box center [88, 214] width 98 height 13
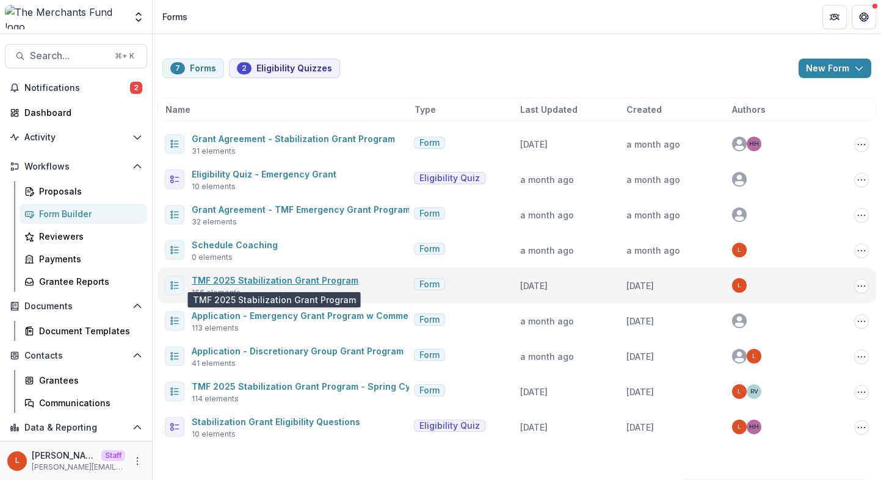
click at [283, 279] on link "TMF 2025 Stabilization Grant Program" at bounding box center [275, 280] width 167 height 10
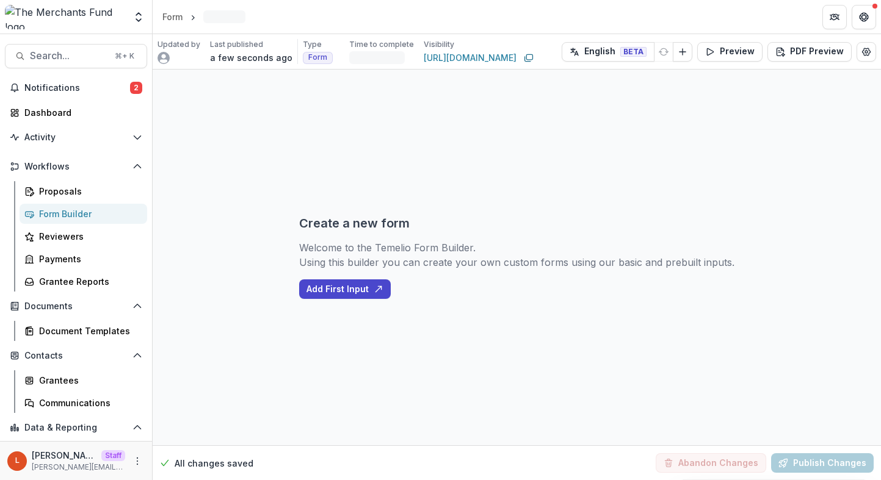
select select "********"
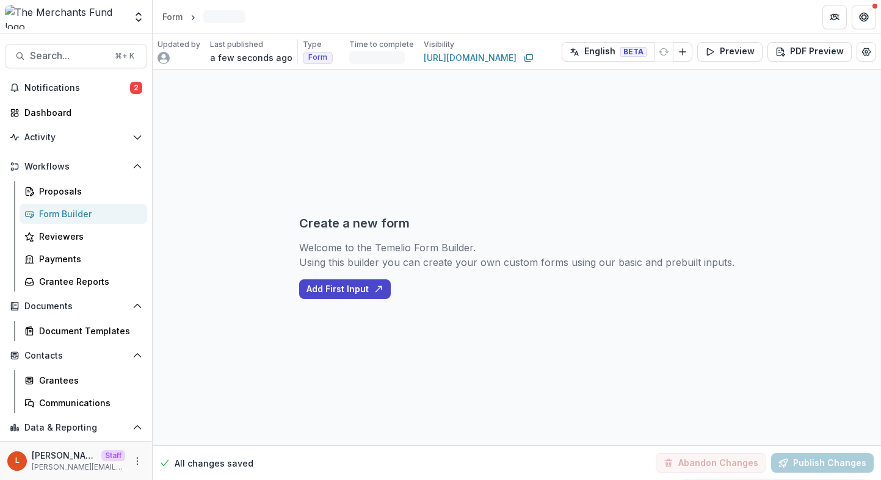
select select "********"
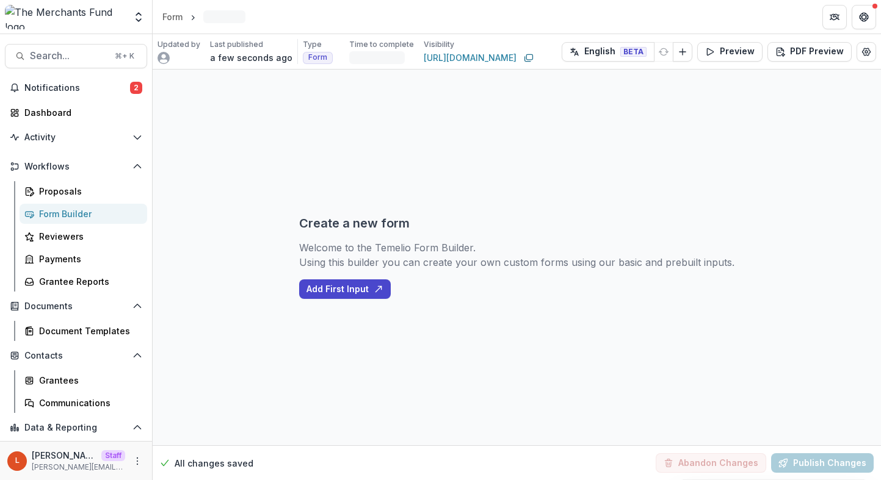
select select "********"
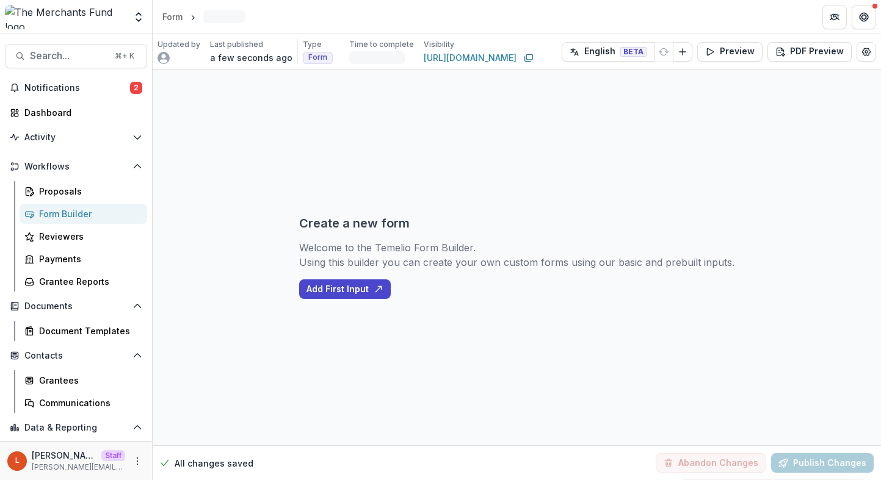
select select "********"
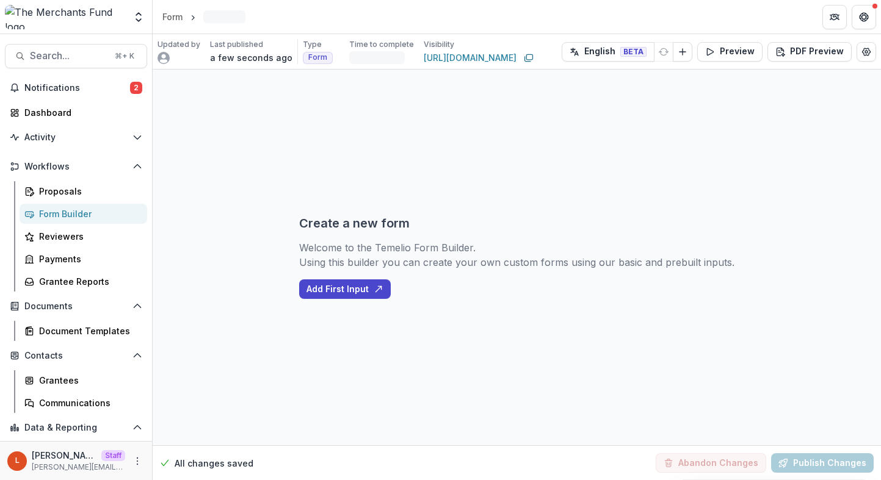
select select "********"
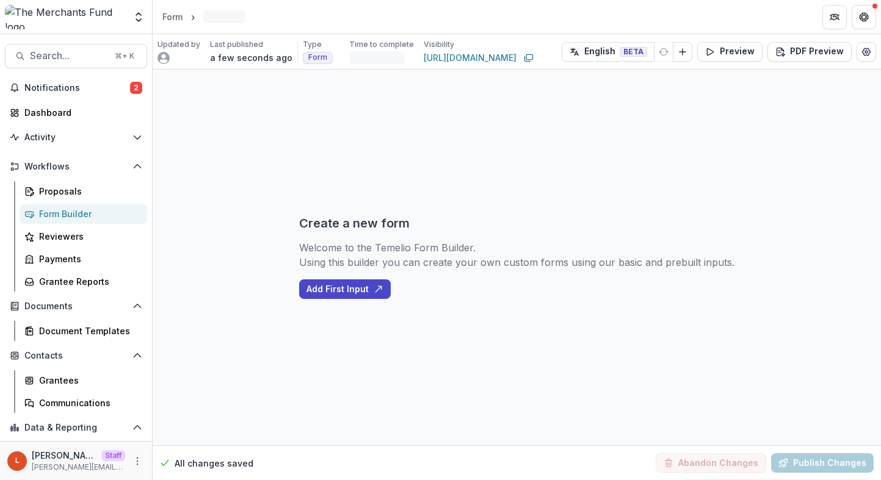
select select "********"
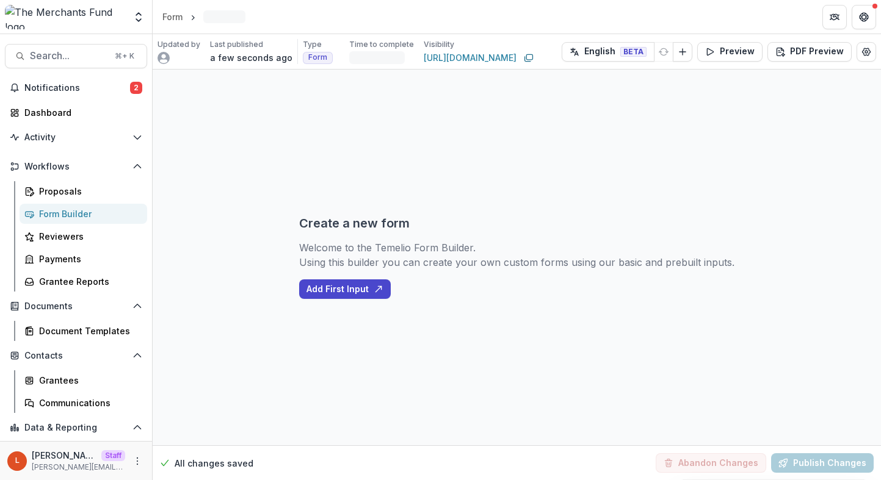
select select "********"
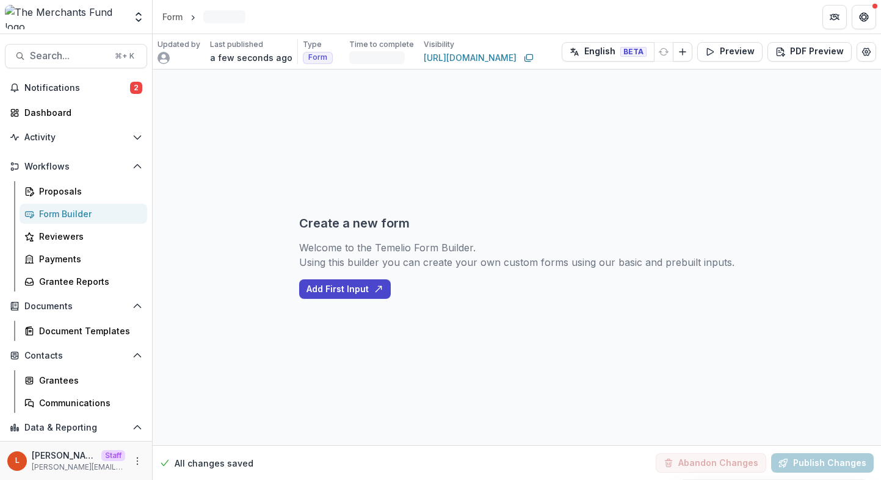
select select "********"
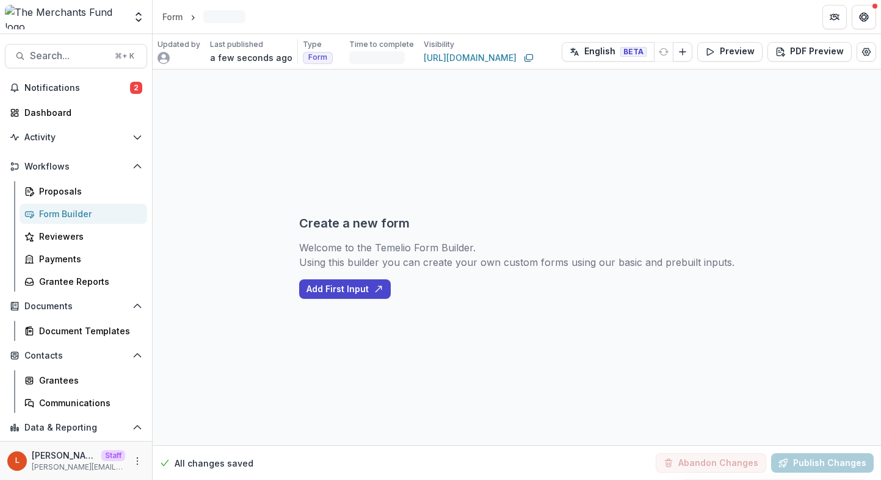
select select "********"
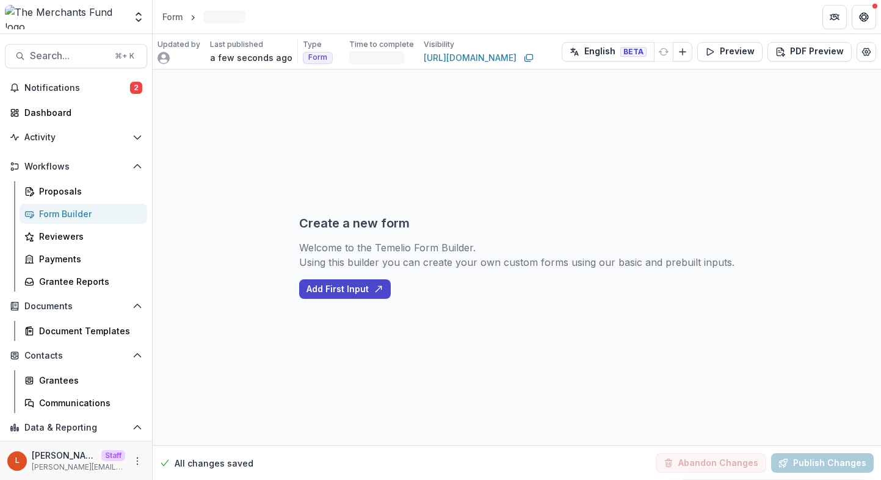
select select "********"
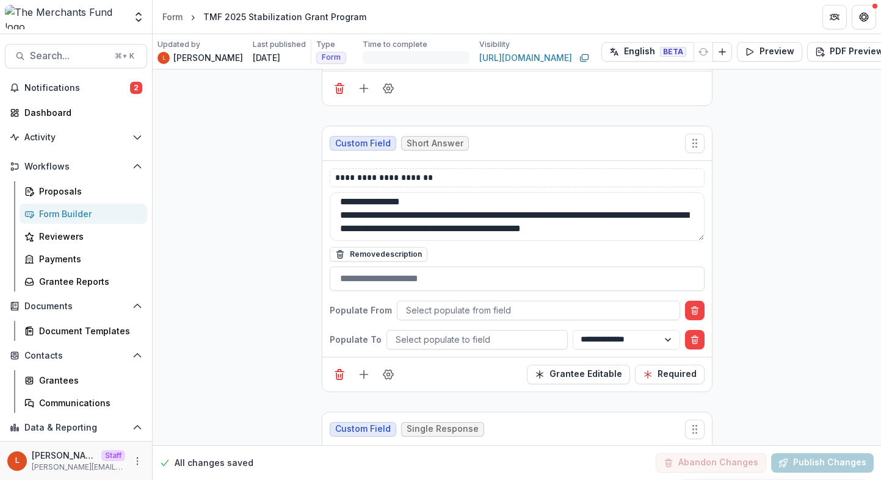
scroll to position [16, 0]
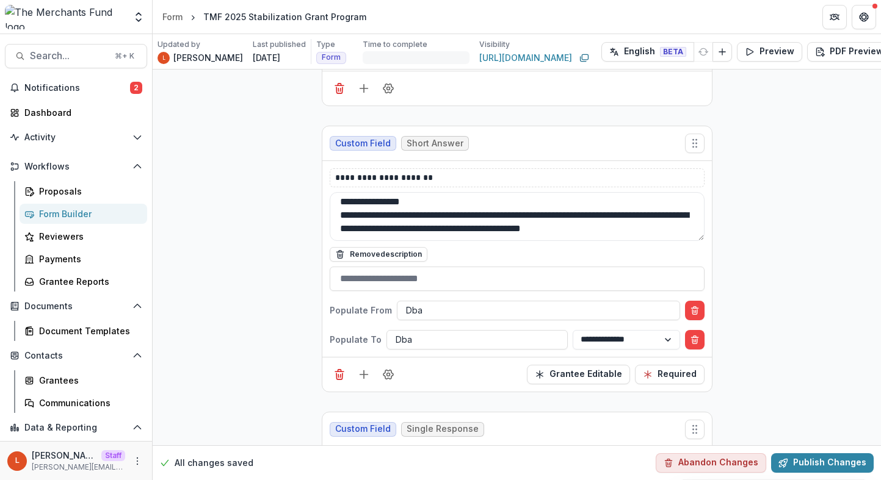
click at [471, 310] on div at bounding box center [538, 310] width 265 height 15
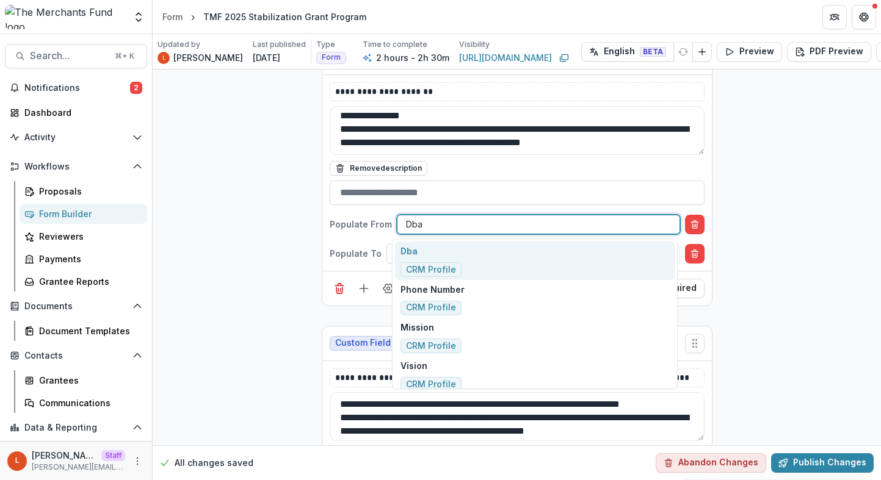
scroll to position [553, 0]
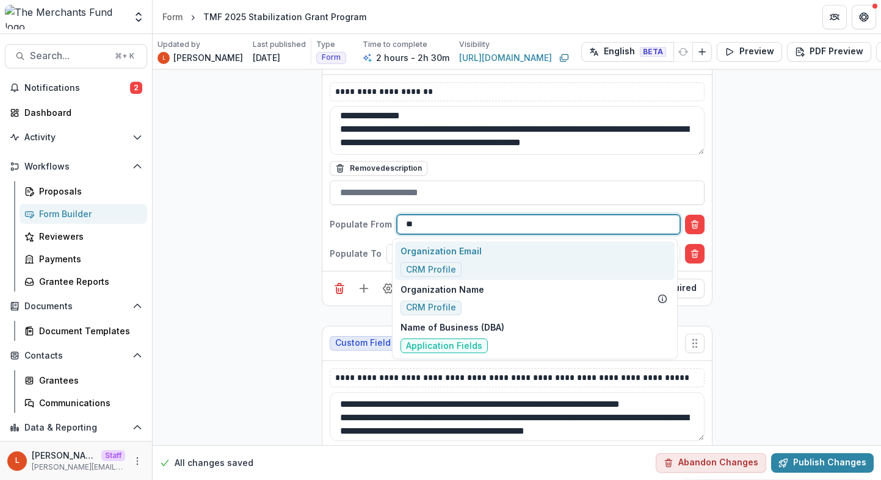
type input "*"
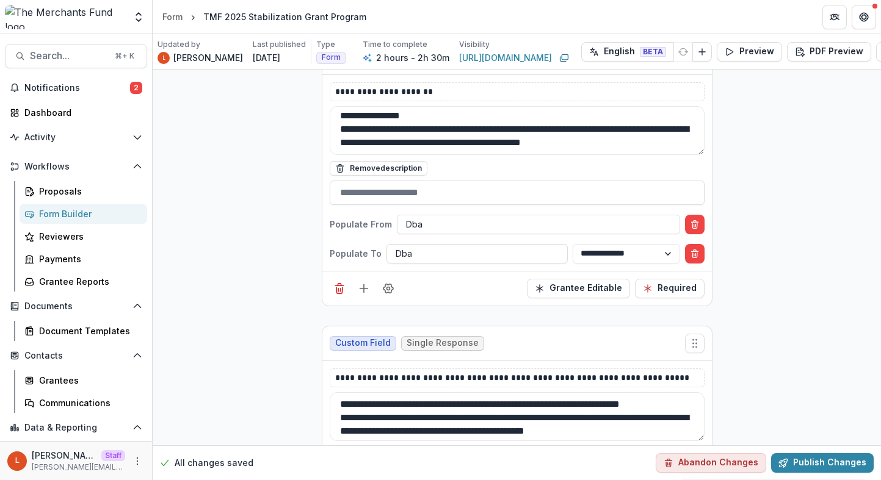
click at [427, 264] on div "**********" at bounding box center [517, 173] width 390 height 196
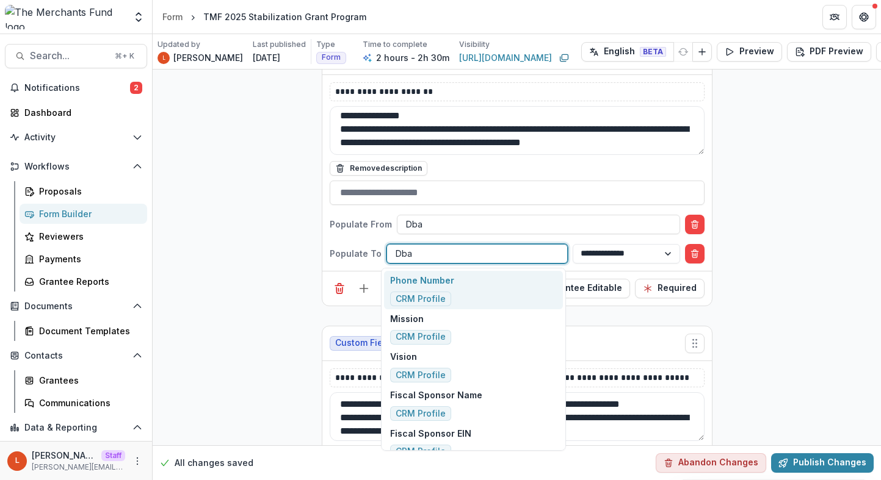
click at [429, 255] on div at bounding box center [477, 253] width 163 height 15
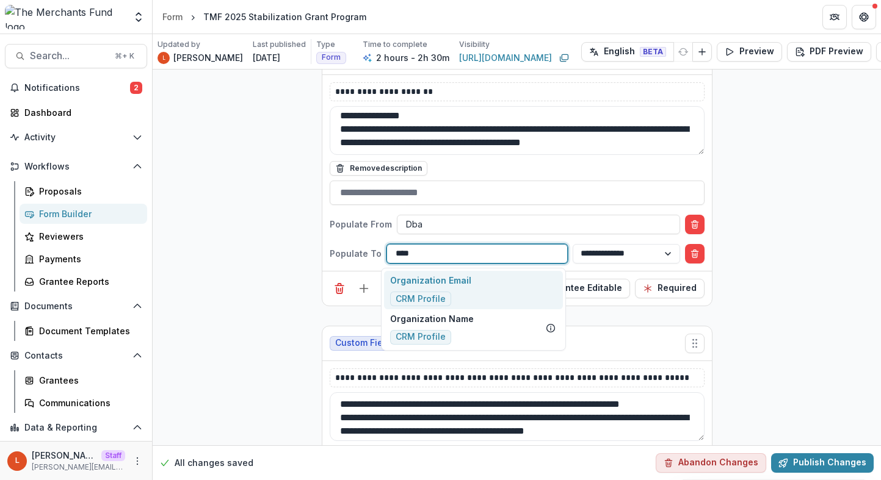
type input "*****"
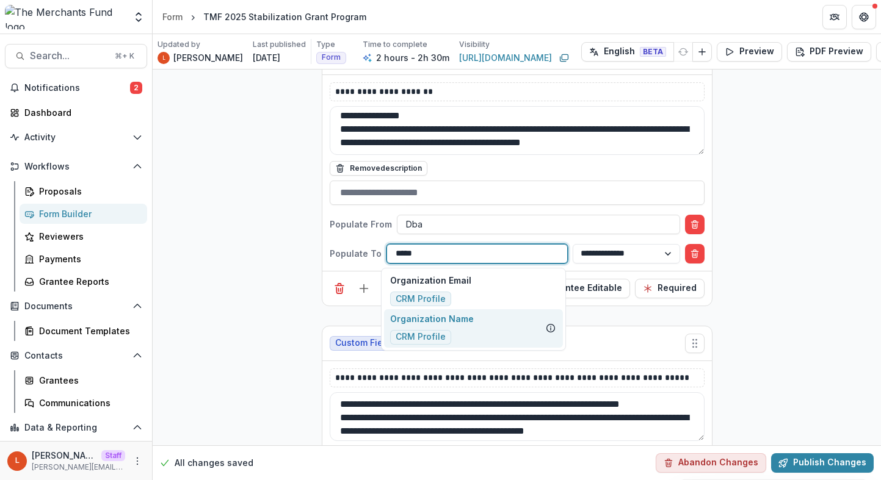
click at [450, 322] on p "Organization Name" at bounding box center [432, 319] width 84 height 13
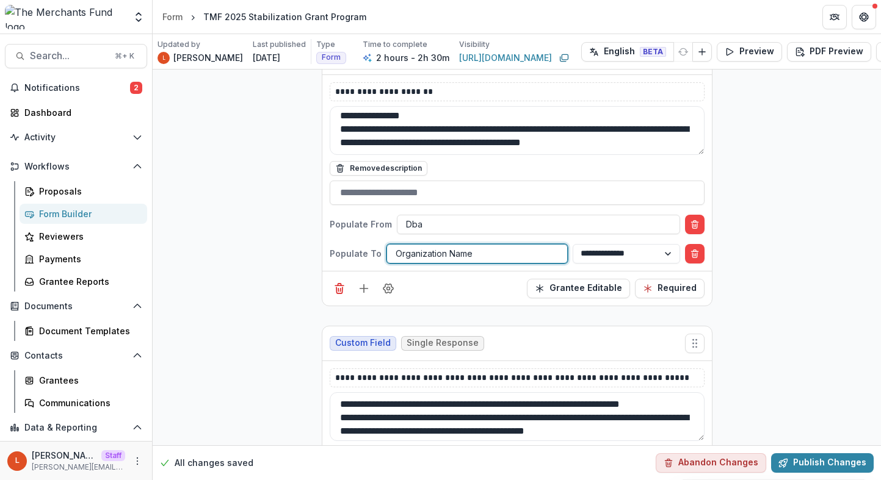
click at [829, 459] on button "Publish Changes" at bounding box center [822, 464] width 103 height 20
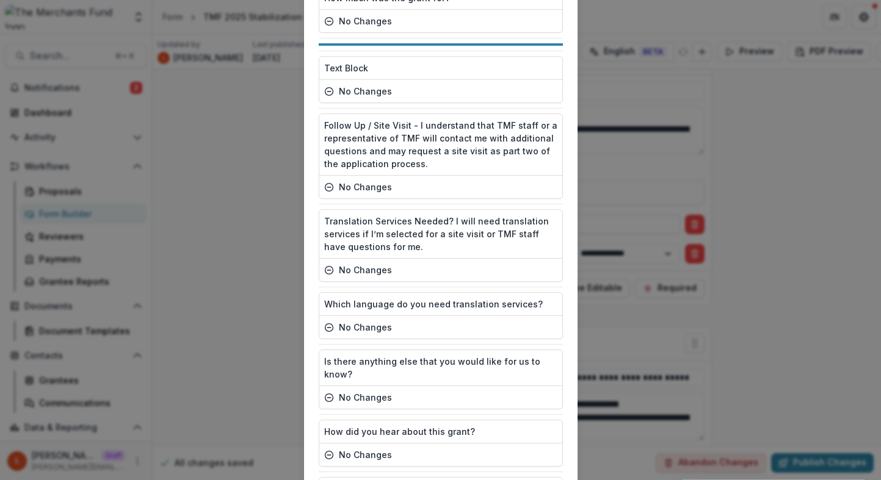
scroll to position [9796, 0]
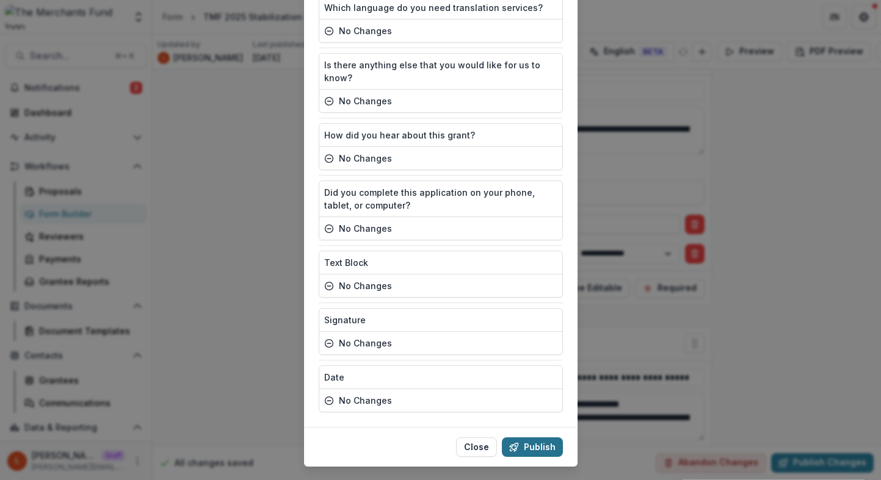
click at [534, 438] on button "Publish" at bounding box center [532, 448] width 61 height 20
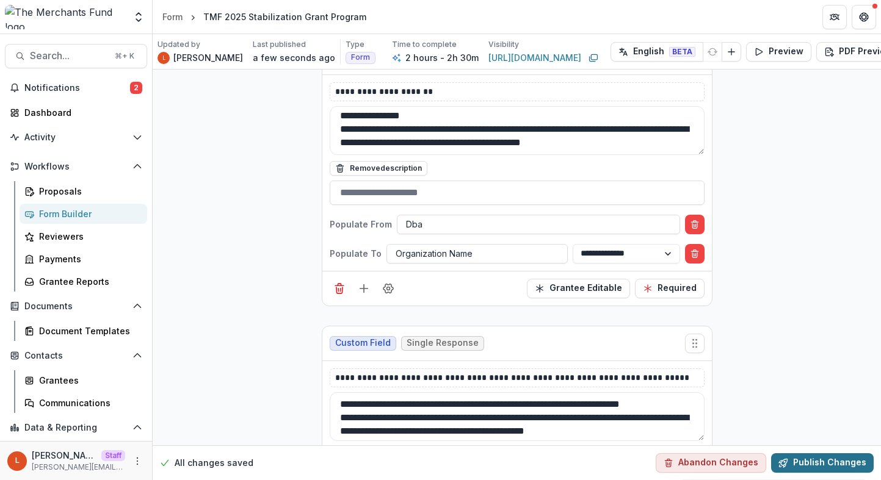
click at [833, 459] on button "Publish Changes" at bounding box center [822, 464] width 103 height 20
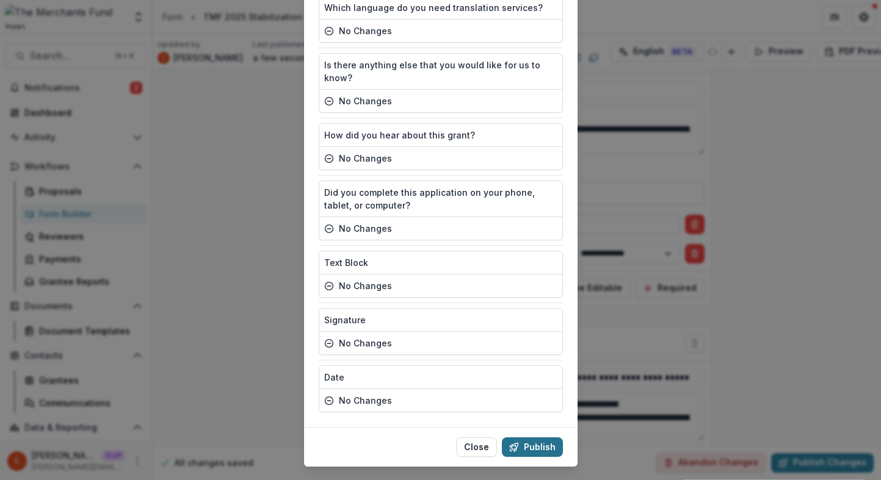
click at [543, 438] on button "Publish" at bounding box center [532, 448] width 61 height 20
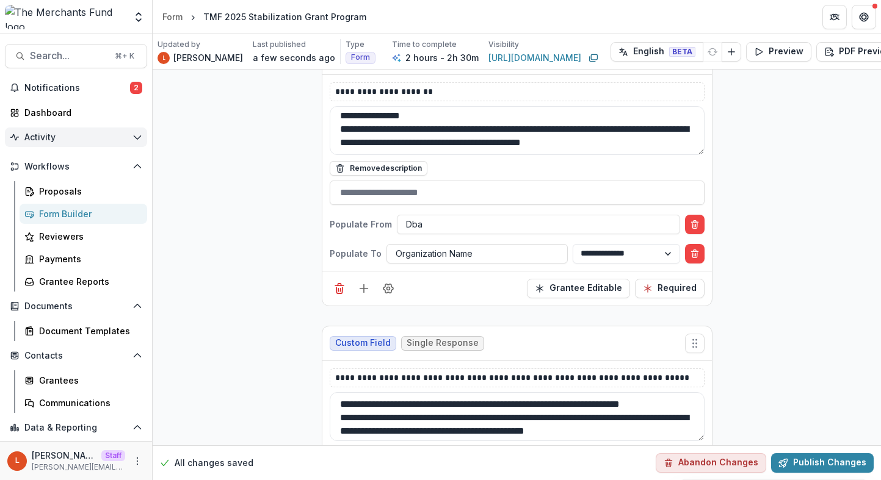
click at [59, 134] on span "Activity" at bounding box center [75, 137] width 103 height 10
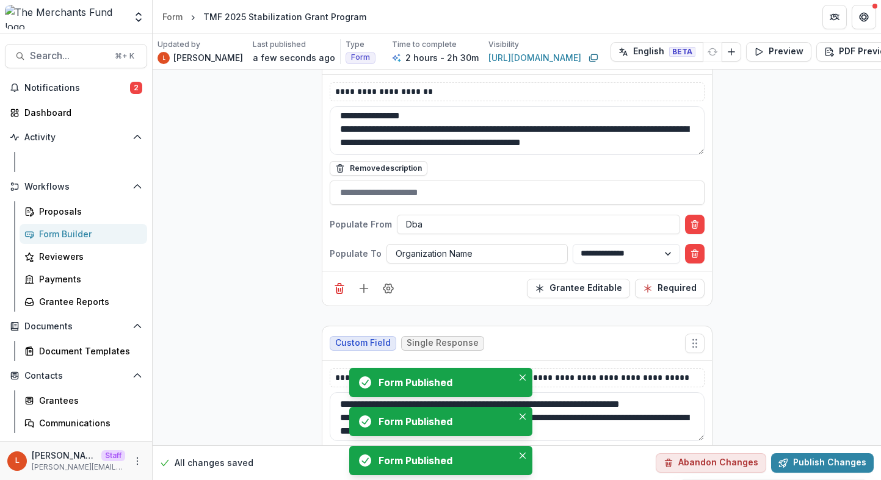
click at [81, 161] on div "Tasks" at bounding box center [88, 162] width 98 height 13
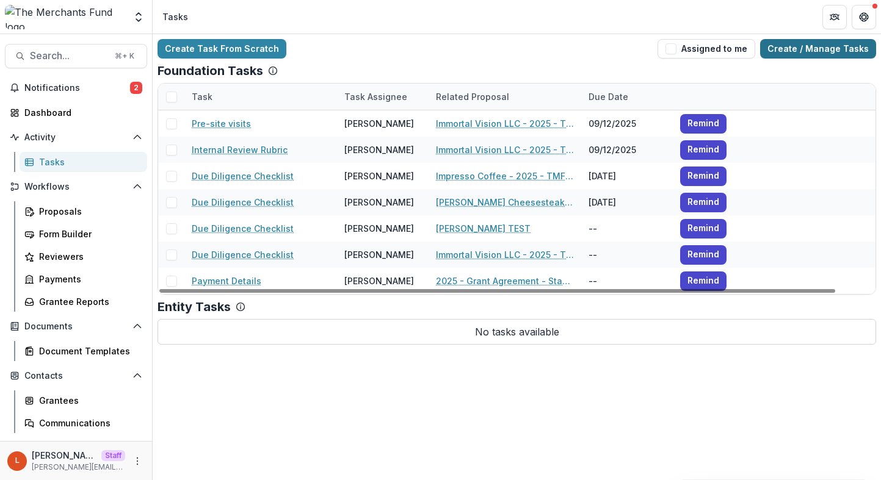
click at [814, 42] on link "Create / Manage Tasks" at bounding box center [818, 49] width 116 height 20
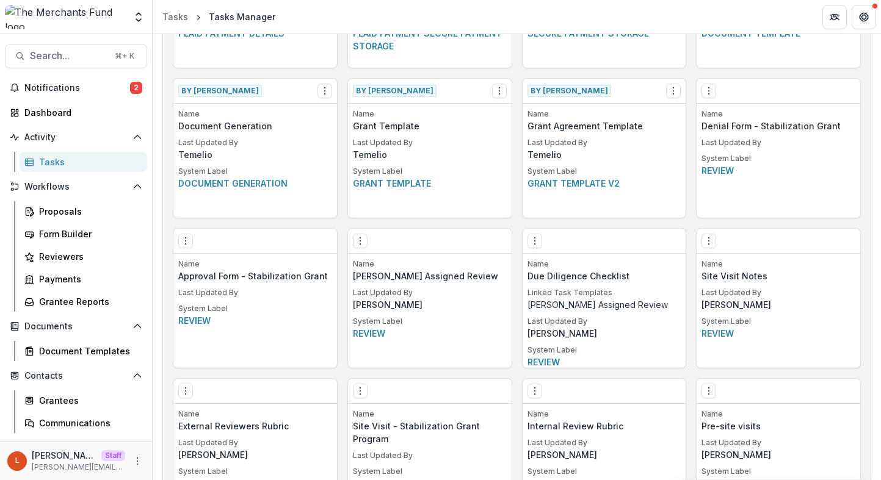
scroll to position [778, 0]
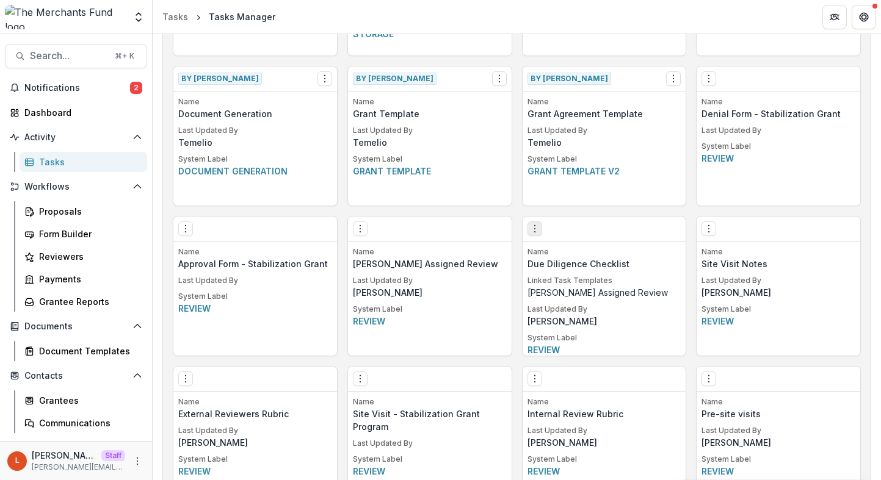
click at [534, 227] on icon "Options" at bounding box center [535, 229] width 10 height 10
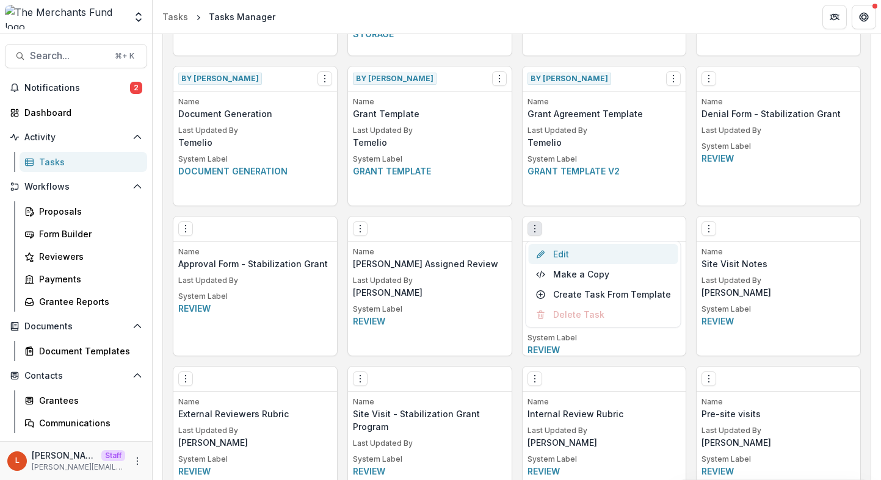
click at [551, 251] on link "Edit" at bounding box center [604, 254] width 150 height 20
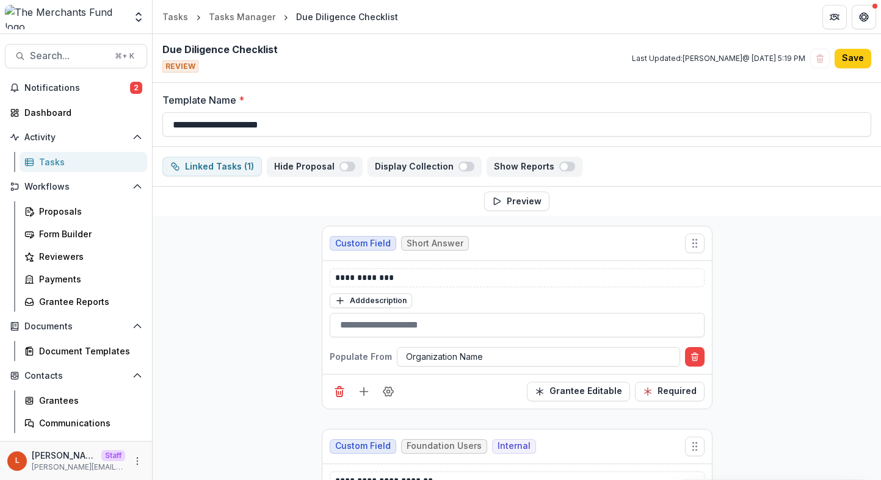
scroll to position [105, 0]
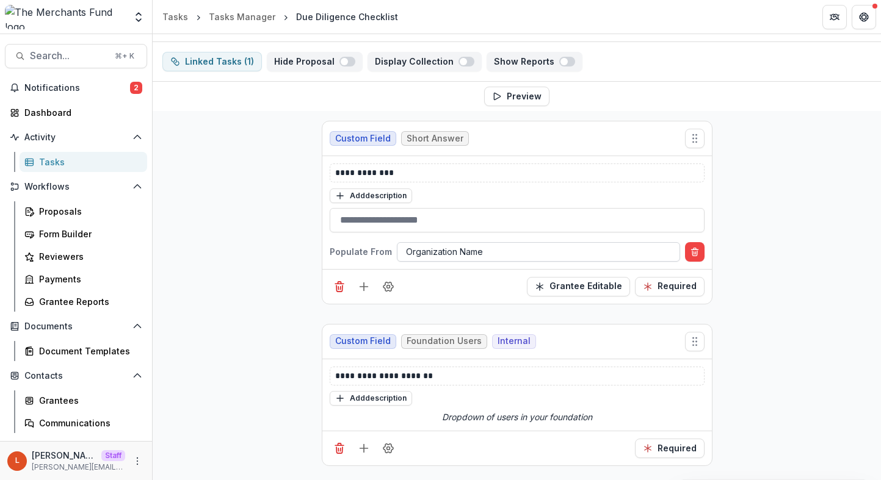
click at [435, 251] on div at bounding box center [538, 251] width 265 height 15
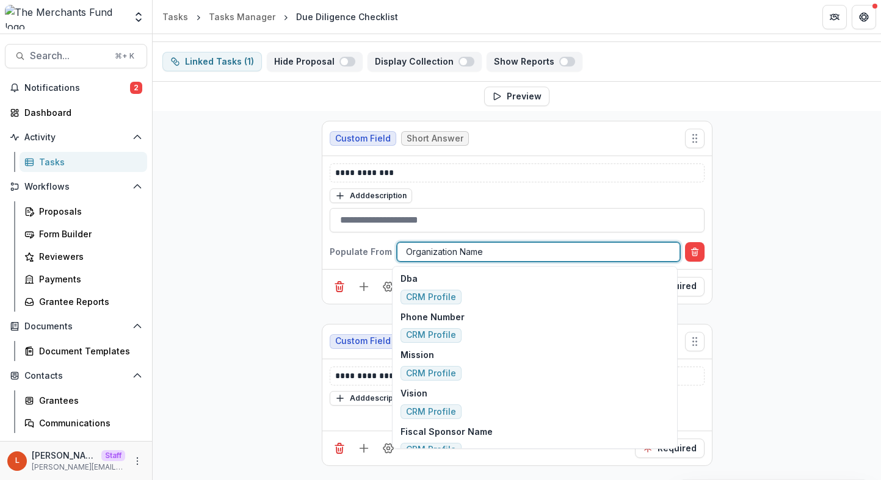
click at [444, 245] on div at bounding box center [538, 251] width 265 height 15
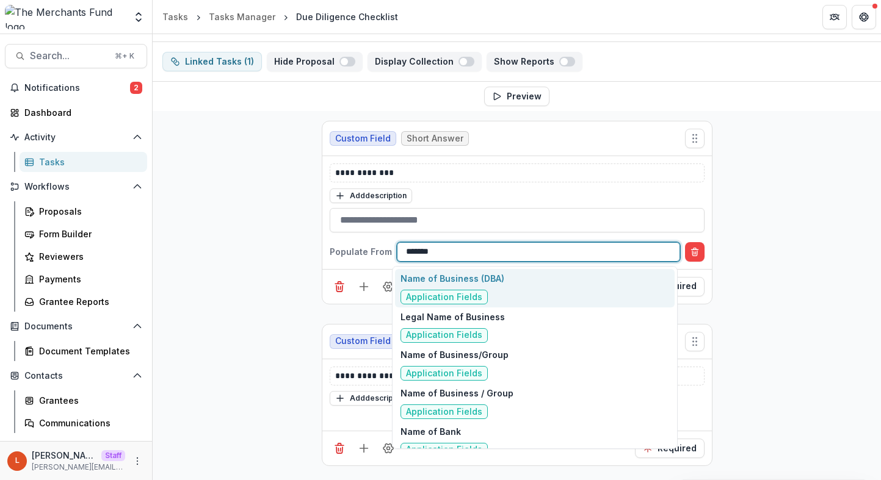
type input "*******"
click at [504, 294] on div "Name of Business (DBA) Application Fields" at bounding box center [535, 288] width 280 height 38
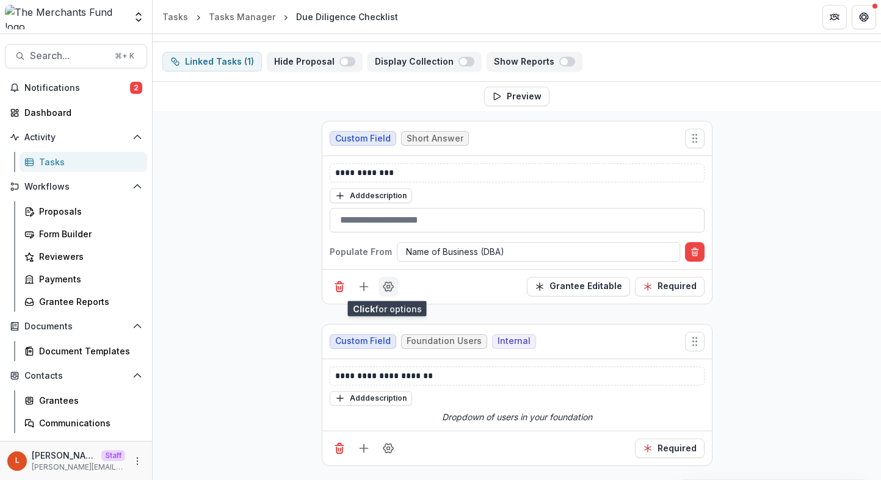
click at [388, 283] on icon "Field Settings" at bounding box center [388, 287] width 12 height 12
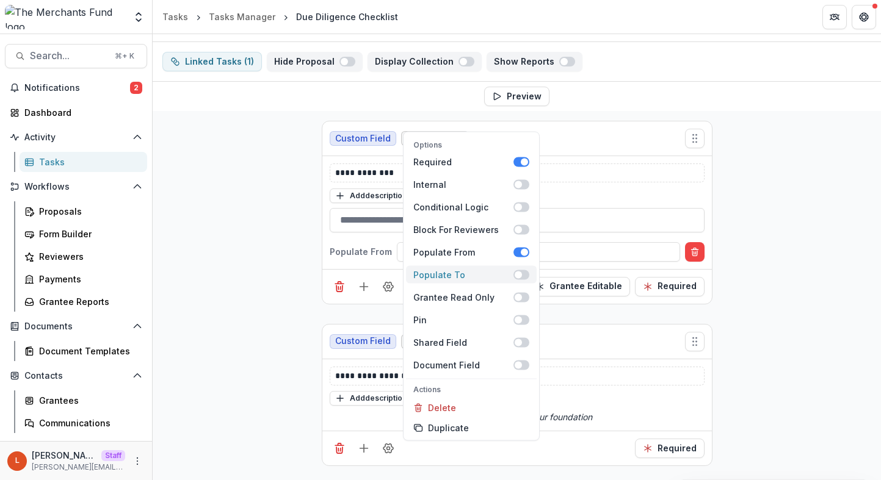
click at [520, 275] on span at bounding box center [521, 275] width 16 height 10
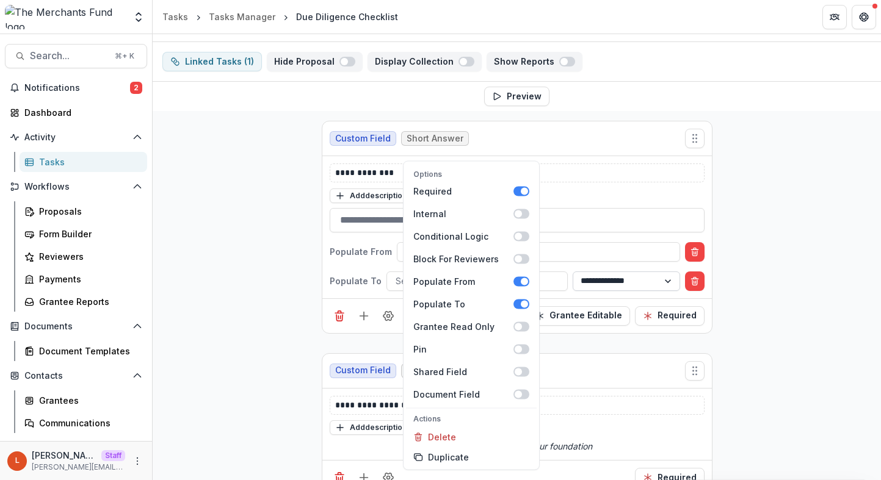
click at [573, 272] on select "**********" at bounding box center [626, 282] width 107 height 20
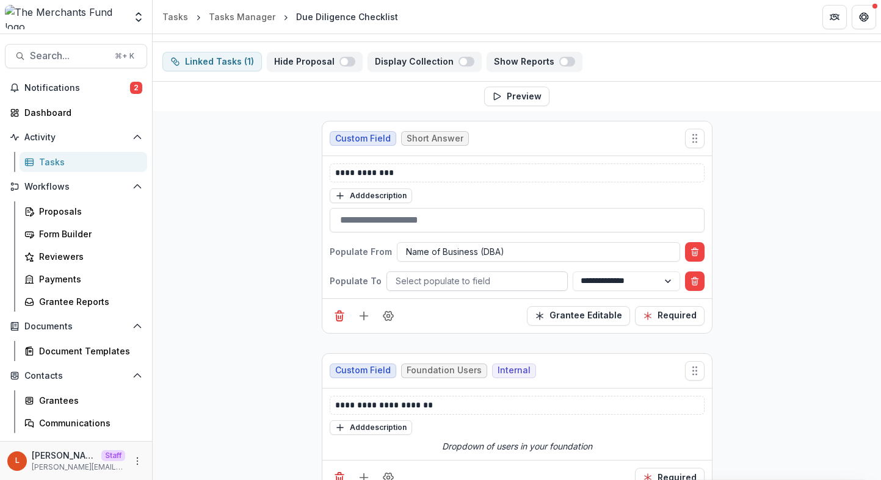
click at [491, 278] on div at bounding box center [477, 281] width 163 height 15
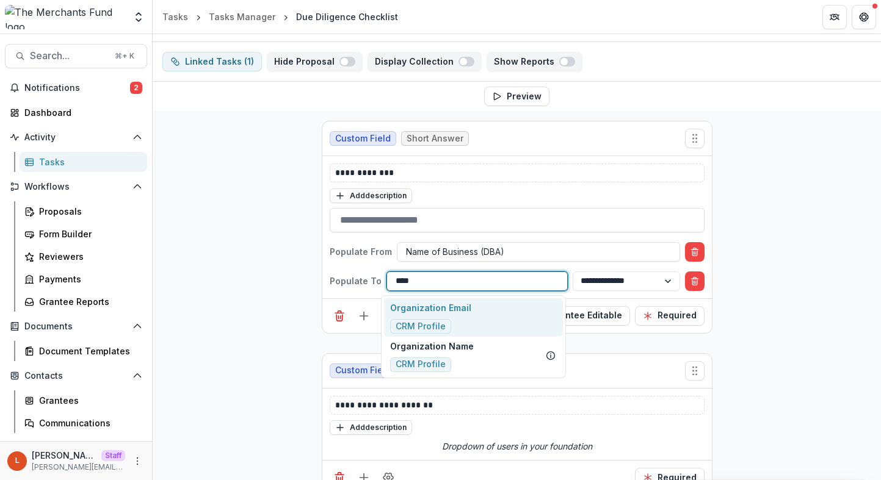
type input "*****"
click at [484, 354] on div "Organization Name CRM Profile" at bounding box center [473, 356] width 178 height 38
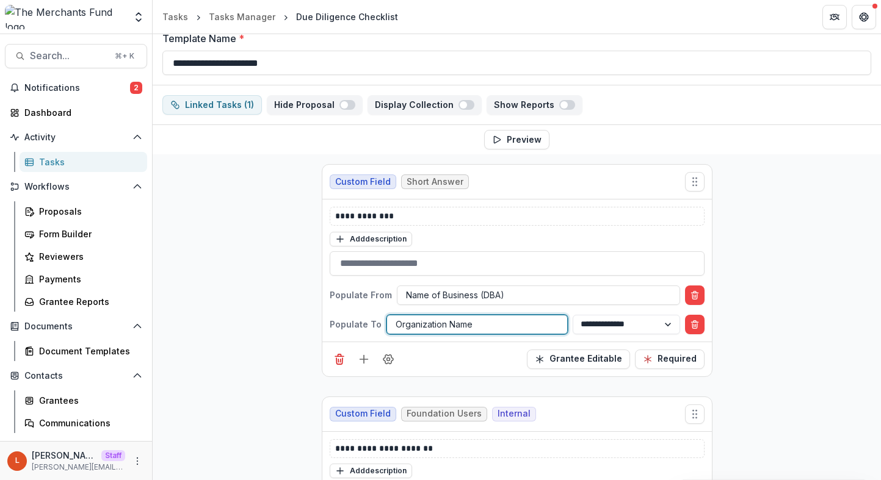
scroll to position [0, 0]
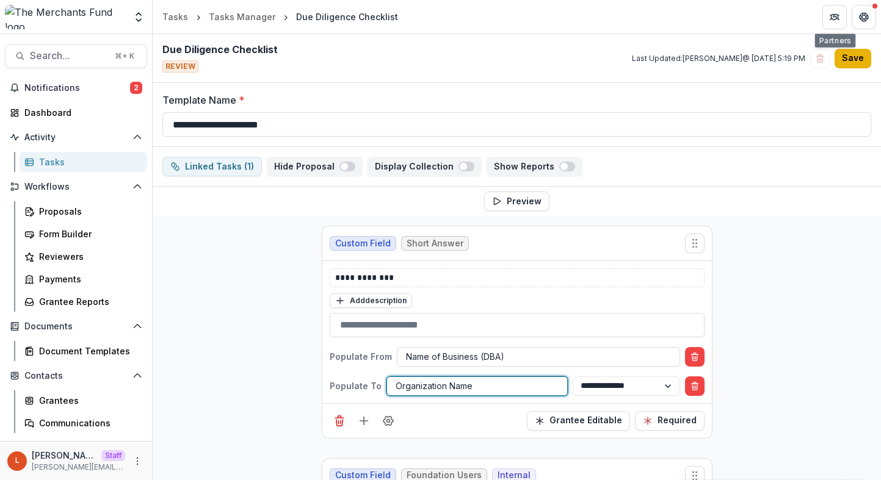
click at [845, 53] on button "Save" at bounding box center [853, 59] width 37 height 20
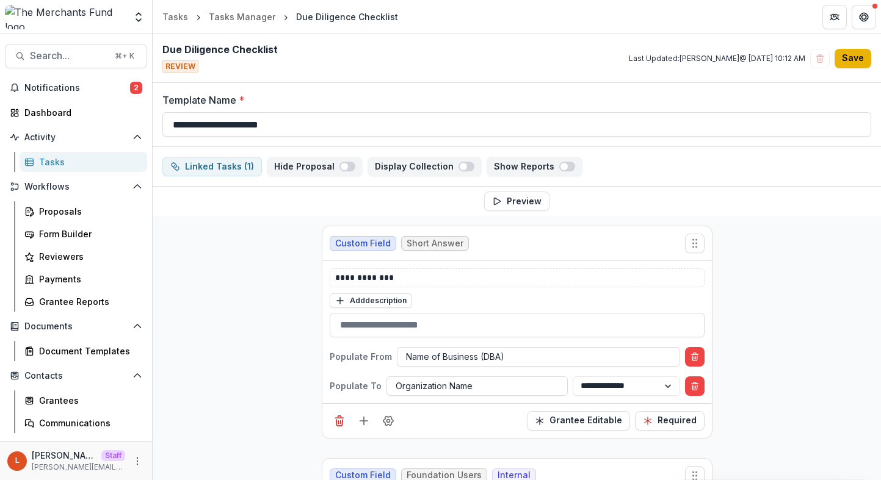
click at [855, 51] on button "Save" at bounding box center [853, 59] width 37 height 20
click at [855, 60] on button "Save" at bounding box center [853, 59] width 37 height 20
click at [862, 57] on button "Save" at bounding box center [853, 59] width 37 height 20
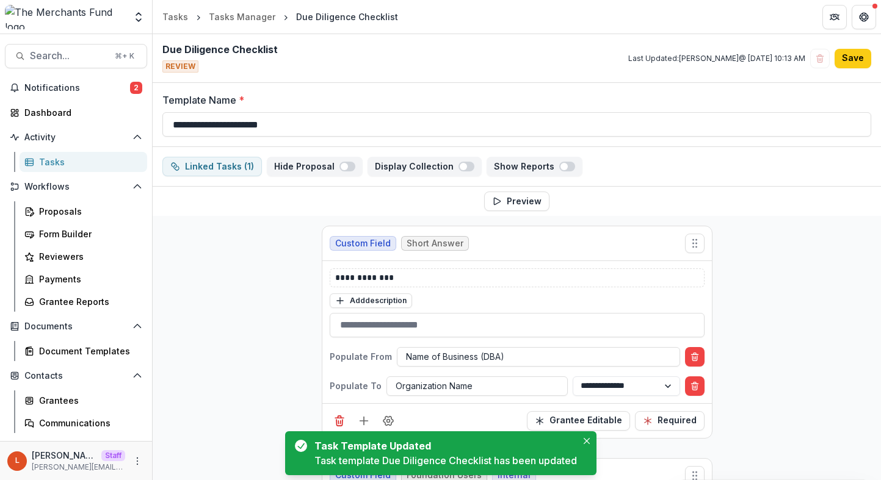
click at [135, 459] on div "L Lucy Staff lucy@trytemelio.com" at bounding box center [76, 460] width 152 height 39
click at [135, 459] on icon "More" at bounding box center [137, 462] width 10 height 10
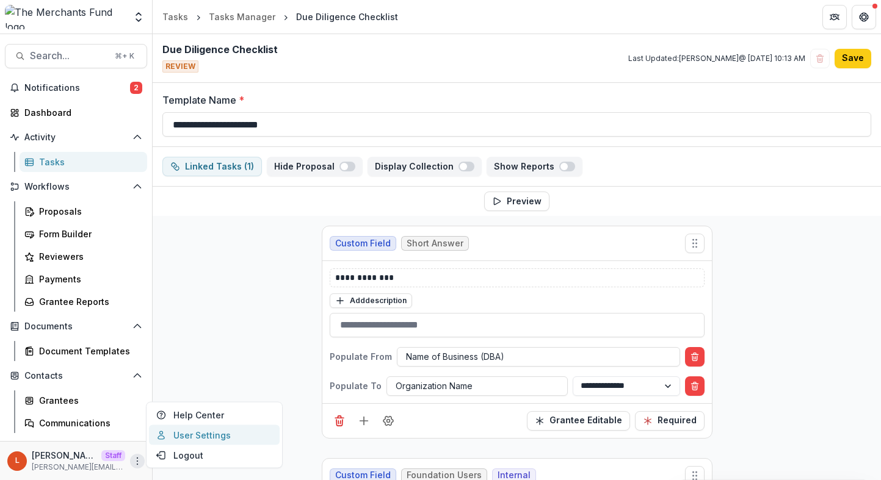
click at [172, 440] on link "User Settings" at bounding box center [214, 436] width 131 height 20
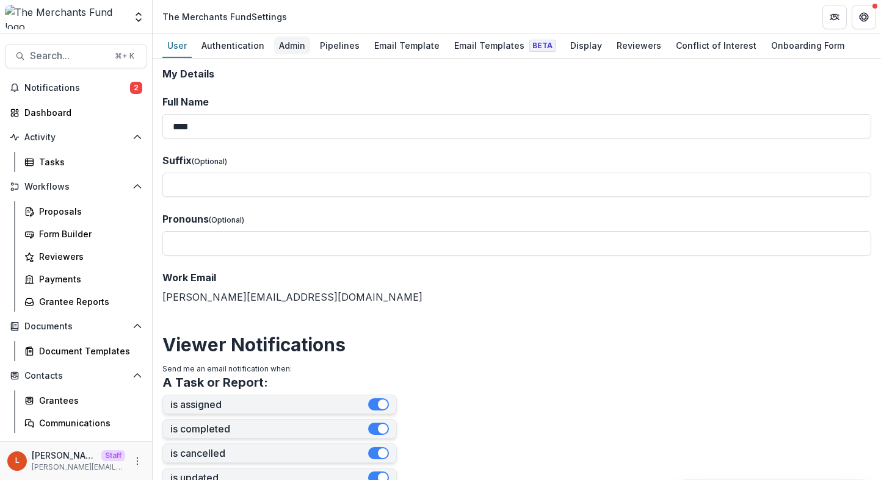
click at [282, 47] on div "Admin" at bounding box center [292, 46] width 36 height 18
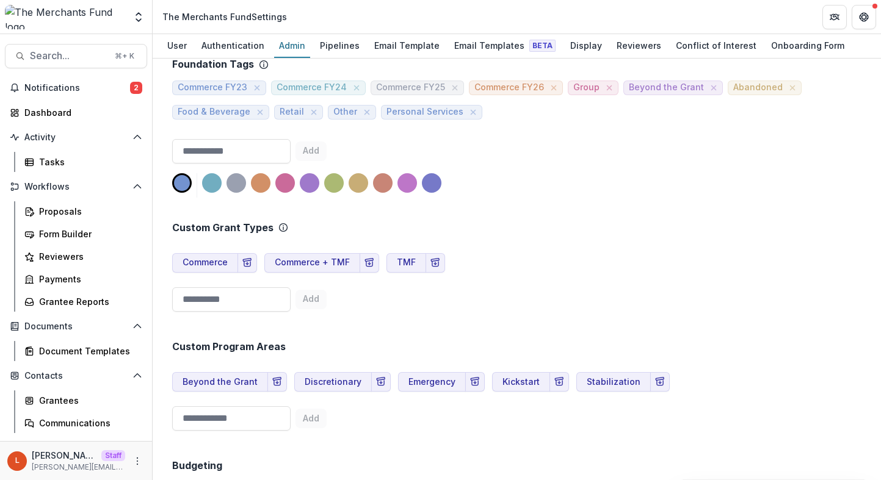
scroll to position [546, 0]
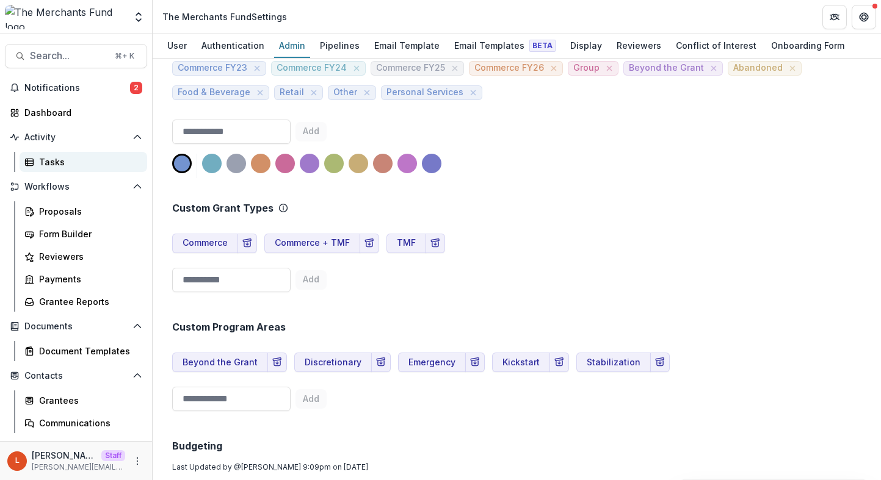
click at [62, 166] on div "Tasks" at bounding box center [88, 162] width 98 height 13
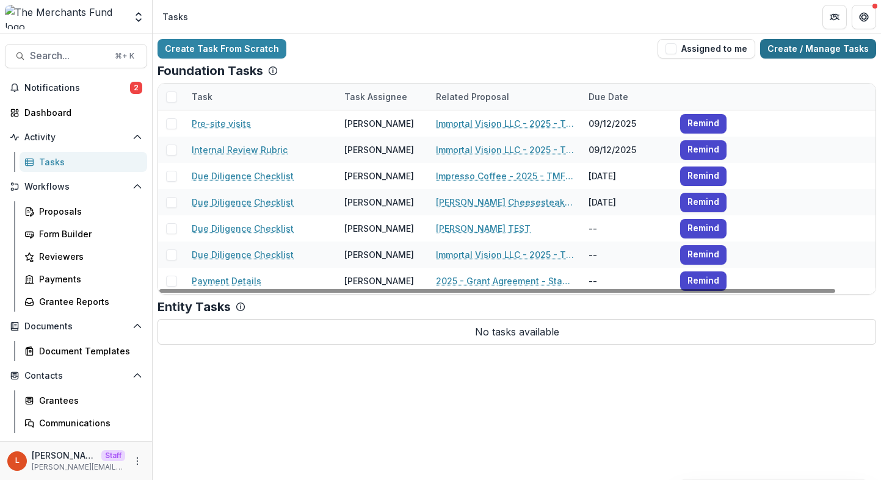
click at [808, 45] on link "Create / Manage Tasks" at bounding box center [818, 49] width 116 height 20
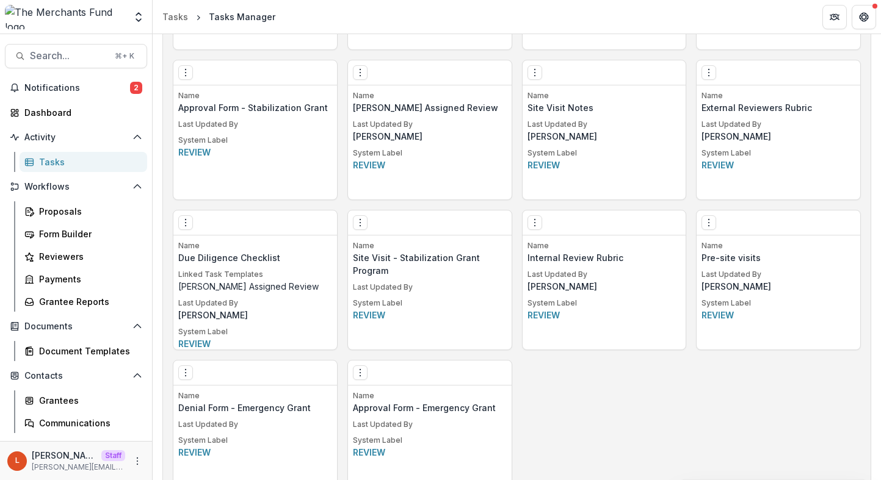
scroll to position [937, 0]
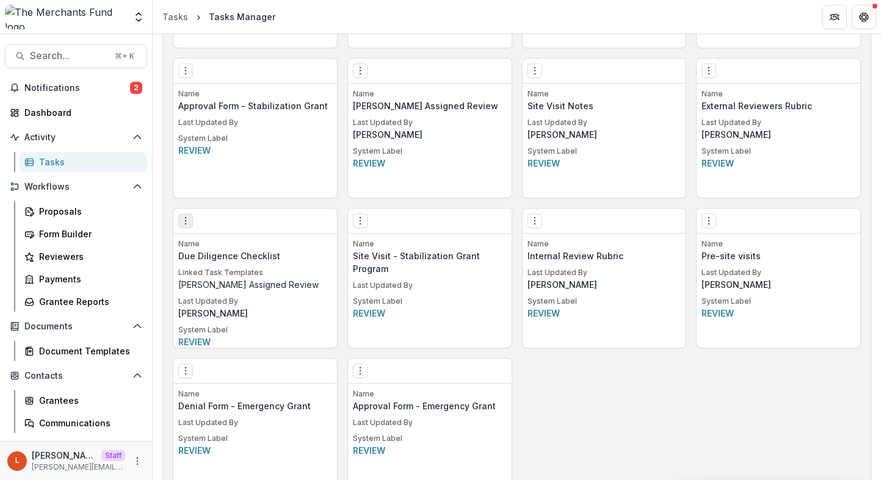
click at [179, 220] on button "Options" at bounding box center [185, 221] width 15 height 15
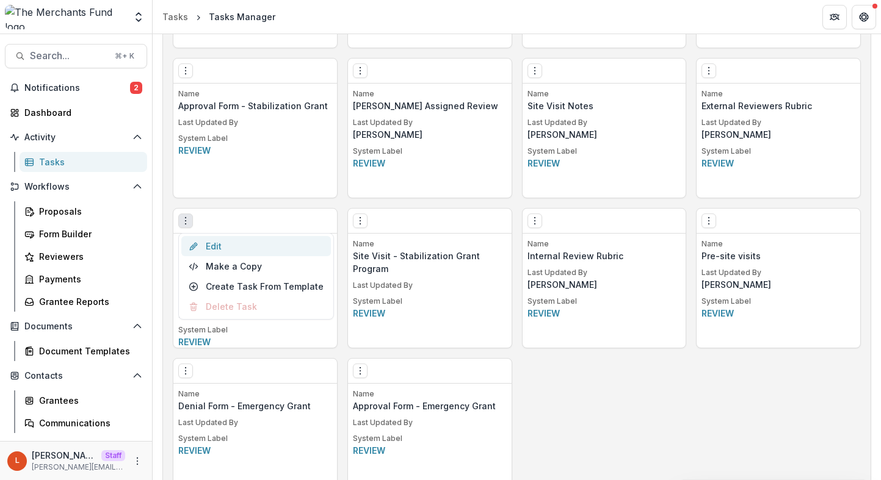
click at [227, 247] on link "Edit" at bounding box center [256, 246] width 150 height 20
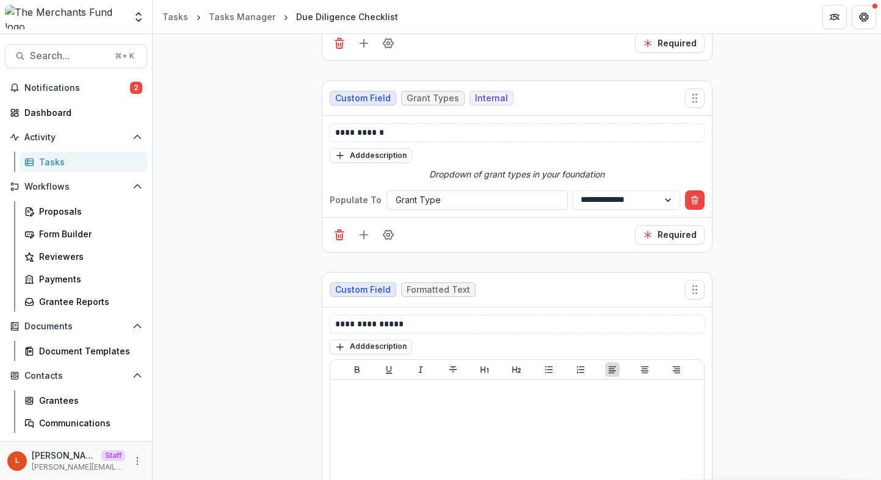
scroll to position [9500, 0]
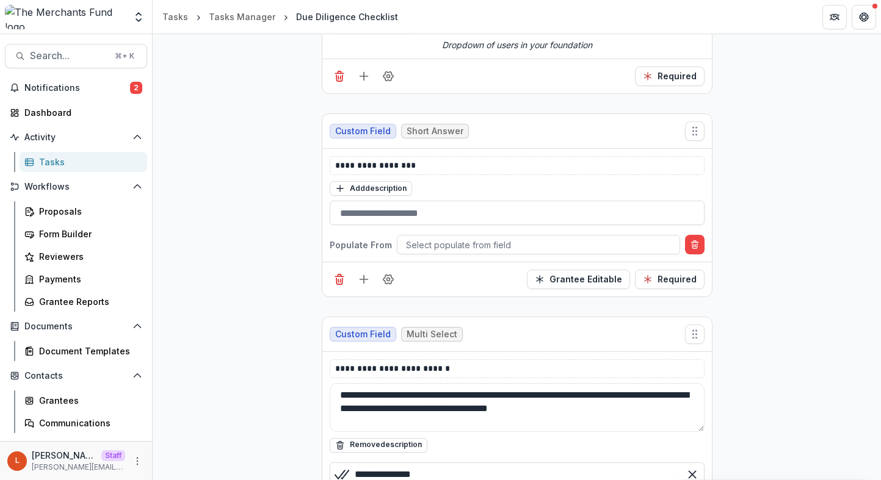
scroll to position [0, 0]
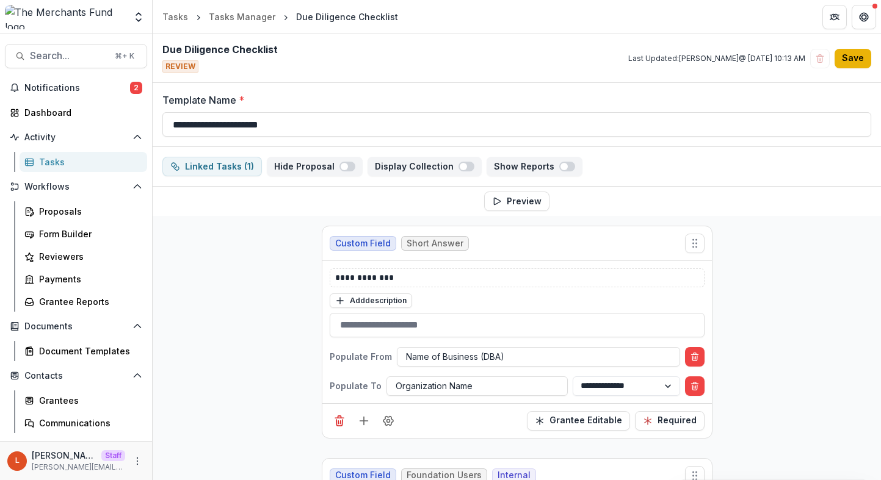
click at [850, 56] on button "Save" at bounding box center [853, 59] width 37 height 20
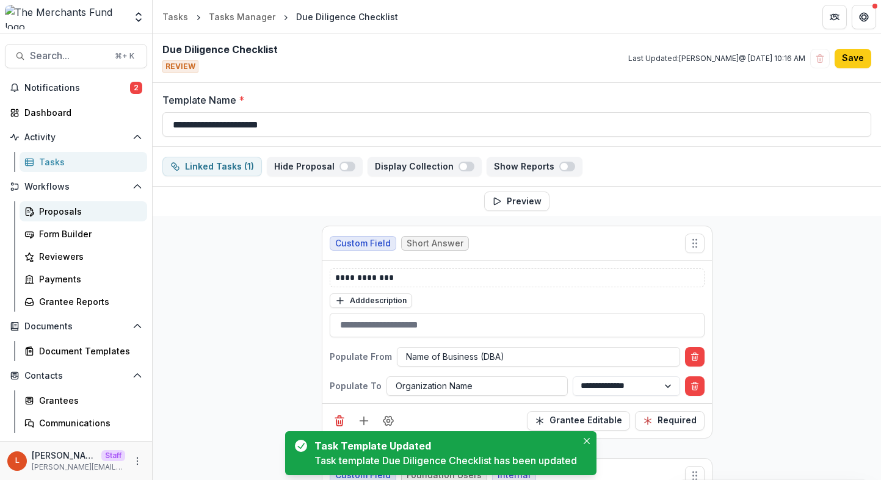
click at [83, 212] on div "Proposals" at bounding box center [88, 211] width 98 height 13
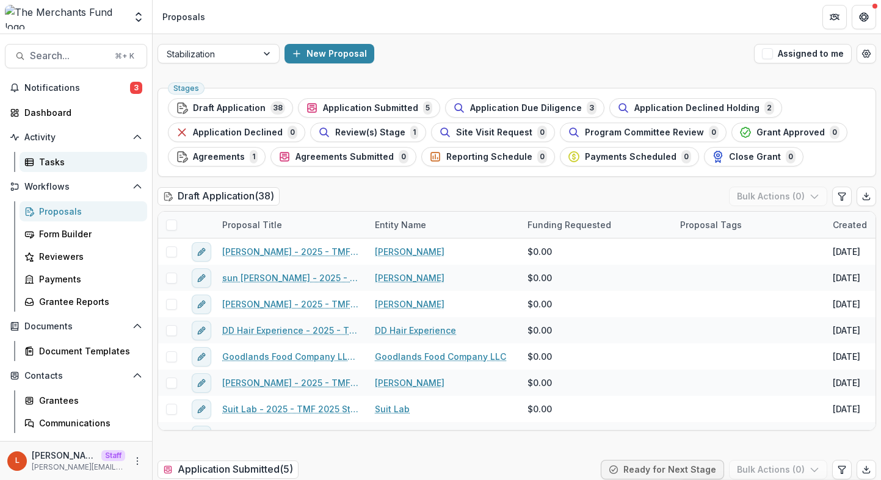
click at [89, 156] on div "Tasks" at bounding box center [88, 162] width 98 height 13
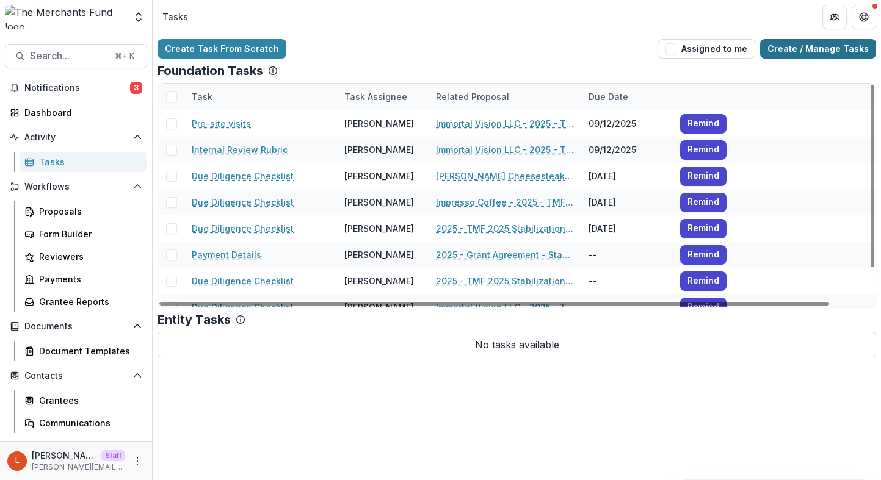
click at [817, 51] on link "Create / Manage Tasks" at bounding box center [818, 49] width 116 height 20
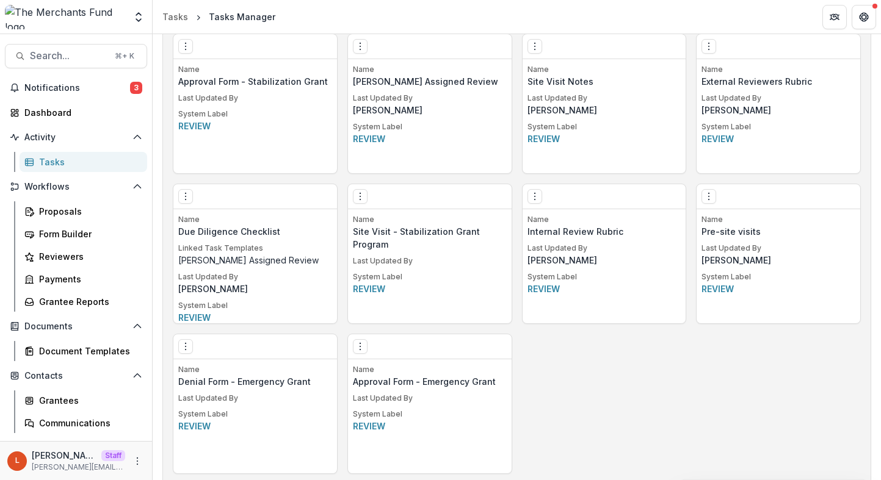
scroll to position [960, 0]
click at [535, 192] on button "Options" at bounding box center [534, 197] width 15 height 15
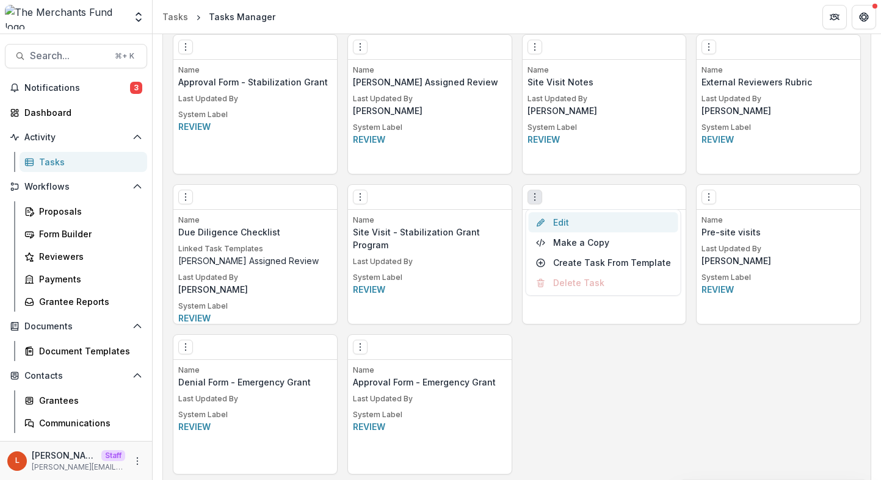
click at [566, 220] on link "Edit" at bounding box center [604, 222] width 150 height 20
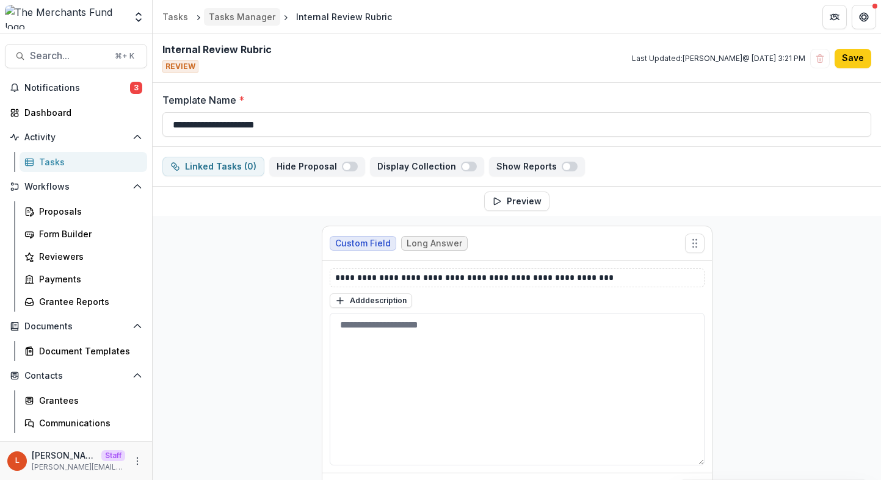
click at [233, 20] on div "Tasks Manager" at bounding box center [242, 16] width 67 height 13
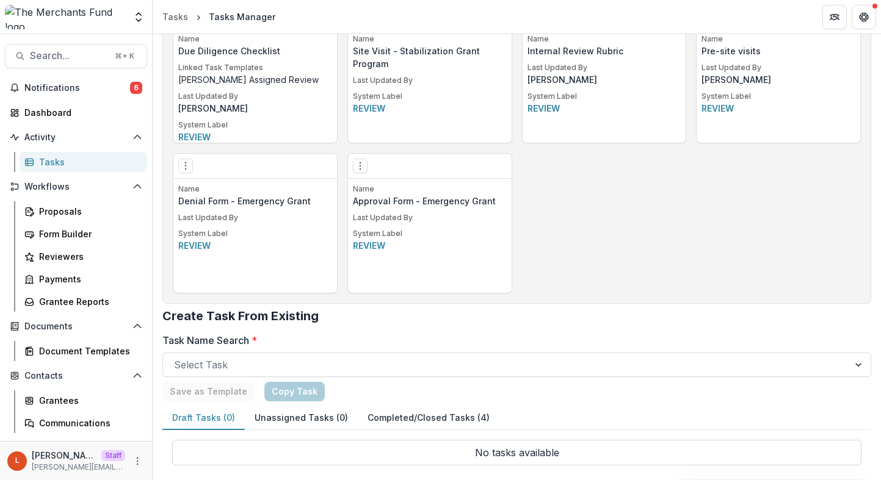
scroll to position [1147, 0]
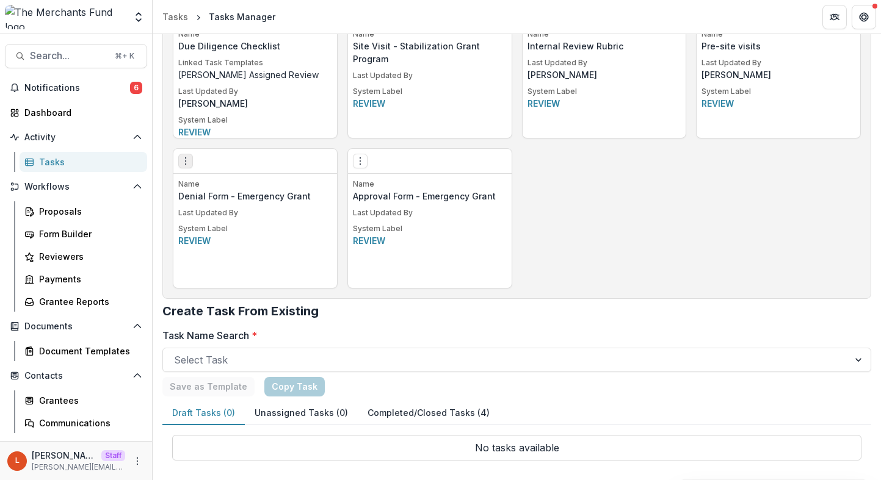
click at [188, 167] on button "Options" at bounding box center [185, 161] width 15 height 15
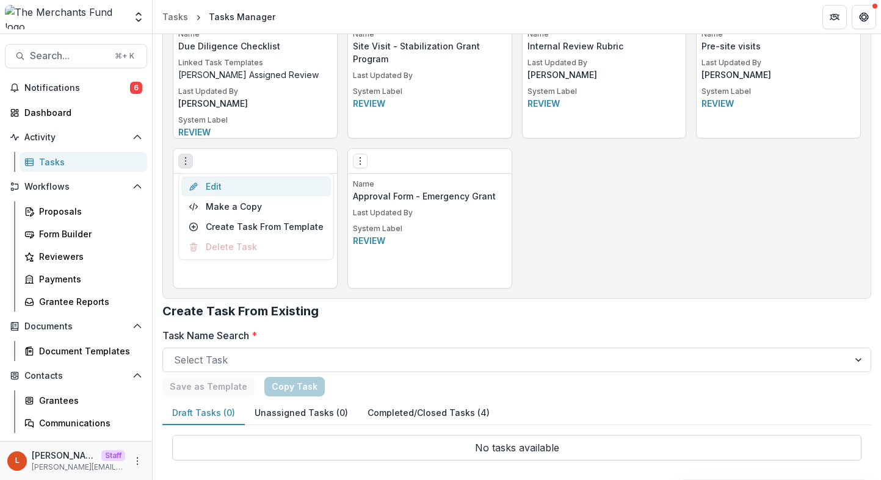
click at [231, 190] on link "Edit" at bounding box center [256, 186] width 150 height 20
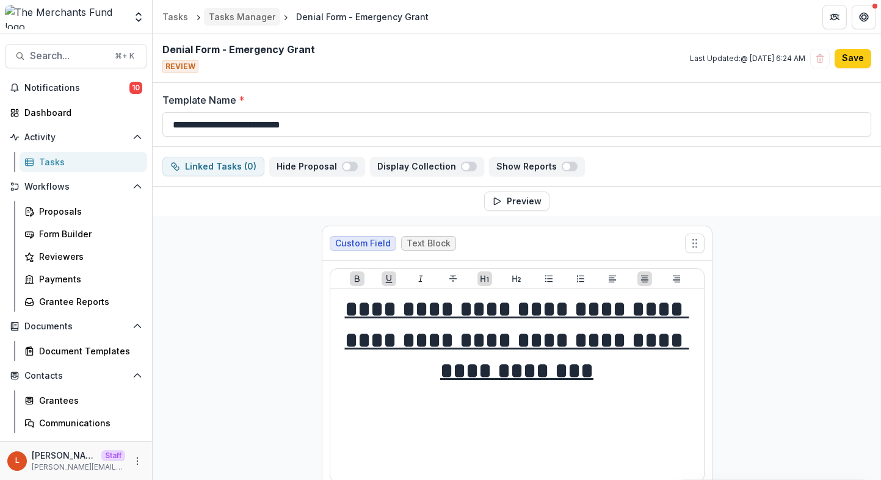
click at [253, 18] on div "Tasks Manager" at bounding box center [242, 16] width 67 height 13
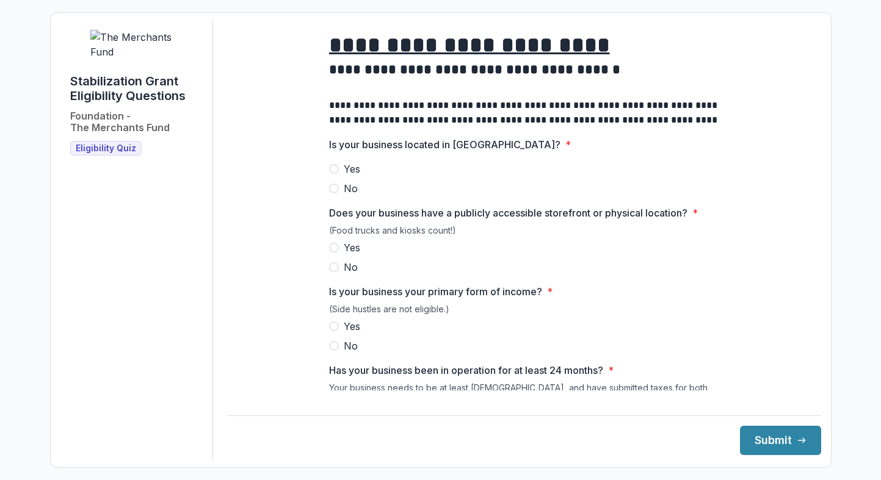
click at [353, 176] on span "Yes" at bounding box center [352, 169] width 16 height 15
click at [340, 274] on label "No" at bounding box center [524, 267] width 391 height 15
click at [350, 334] on span "Yes" at bounding box center [352, 326] width 16 height 15
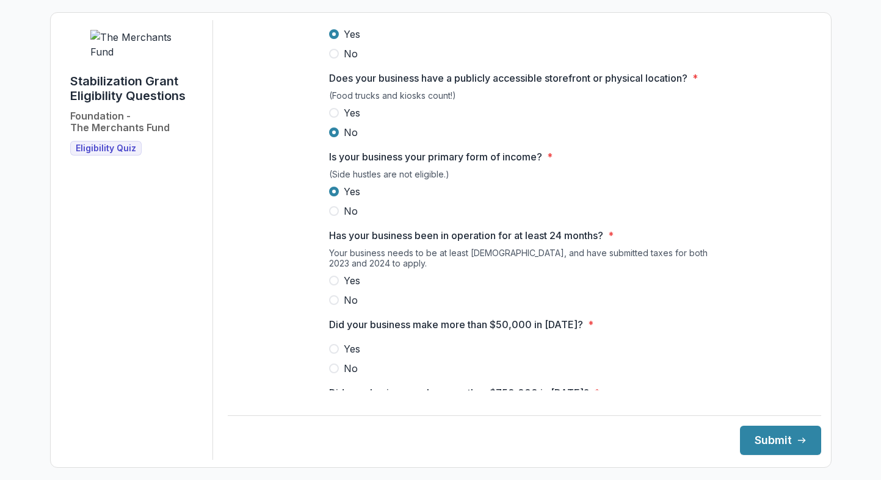
scroll to position [184, 0]
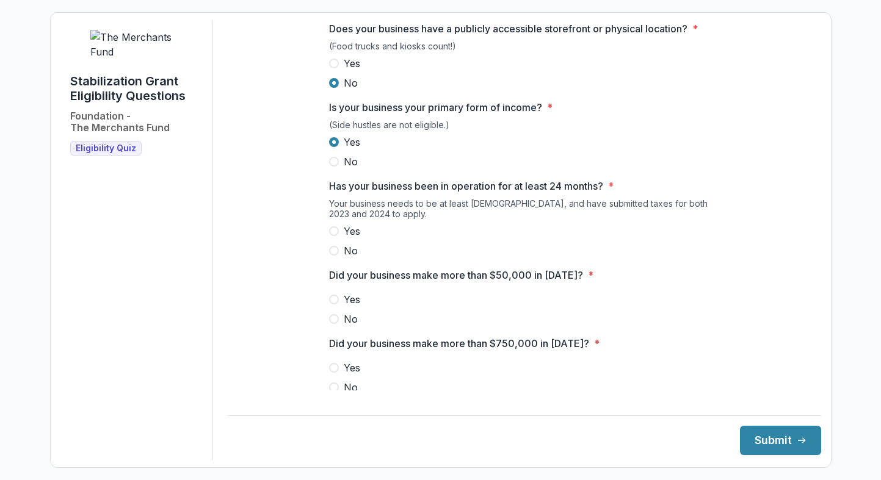
click at [350, 258] on span "No" at bounding box center [351, 251] width 14 height 15
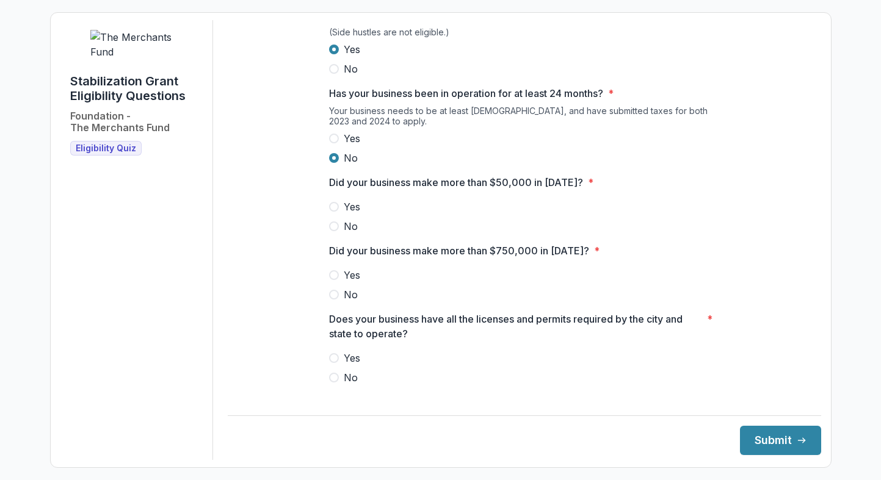
scroll to position [289, 0]
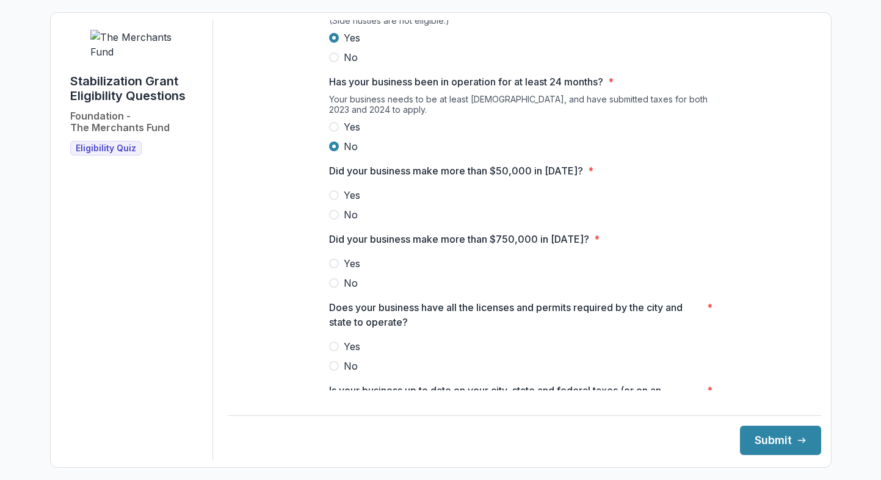
click at [347, 203] on span "Yes" at bounding box center [352, 195] width 16 height 15
click at [349, 291] on span "No" at bounding box center [351, 283] width 14 height 15
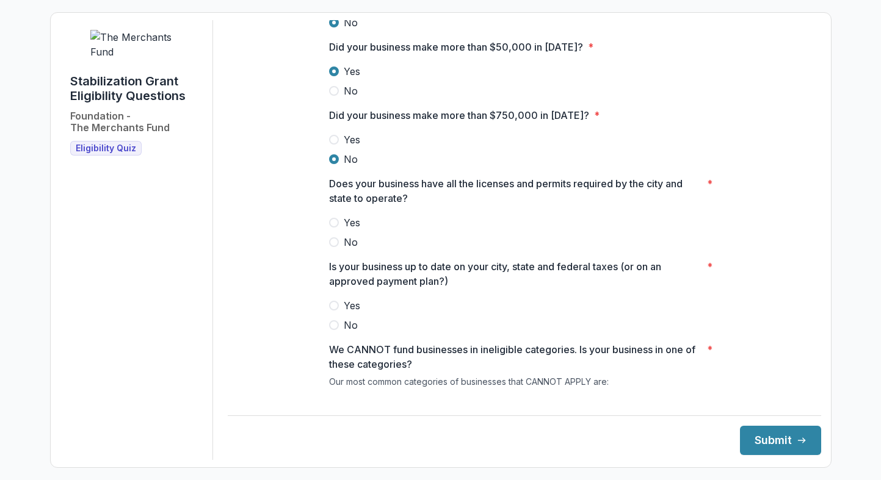
scroll to position [430, 0]
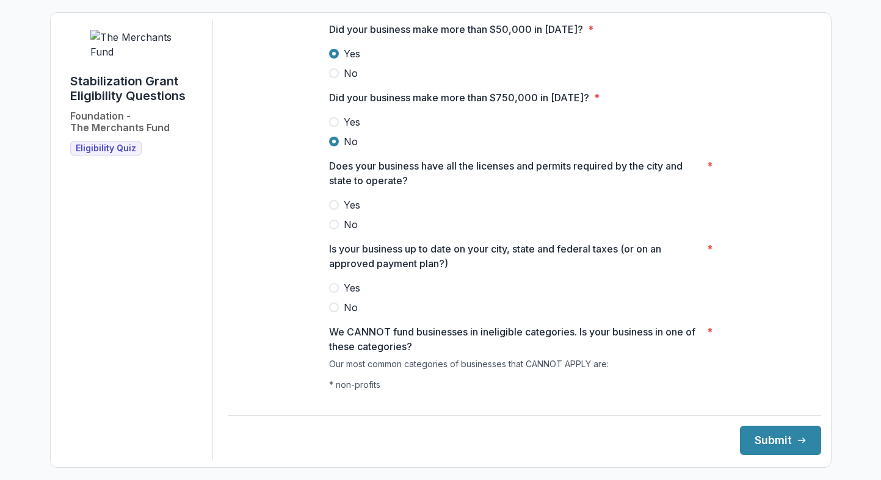
click at [346, 212] on span "Yes" at bounding box center [352, 205] width 16 height 15
click at [347, 315] on span "No" at bounding box center [351, 307] width 14 height 15
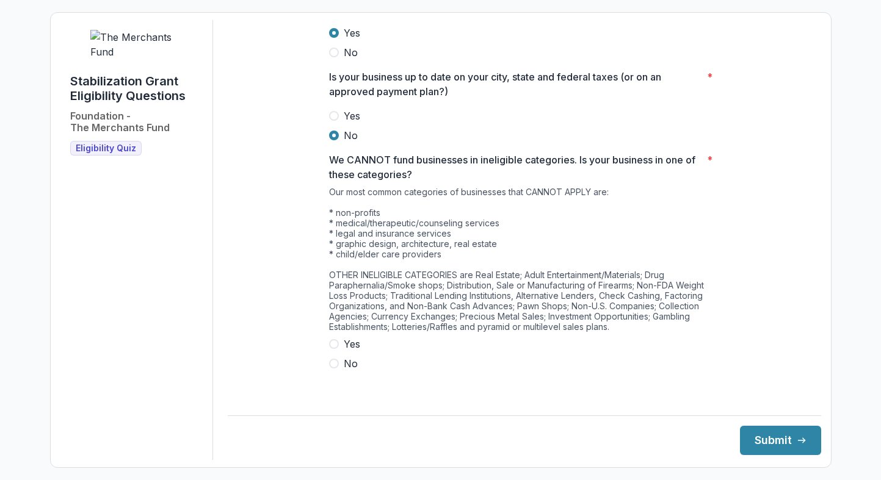
scroll to position [602, 0]
click at [344, 352] on span "Yes" at bounding box center [352, 345] width 16 height 15
click at [808, 436] on button "Submit" at bounding box center [780, 440] width 81 height 29
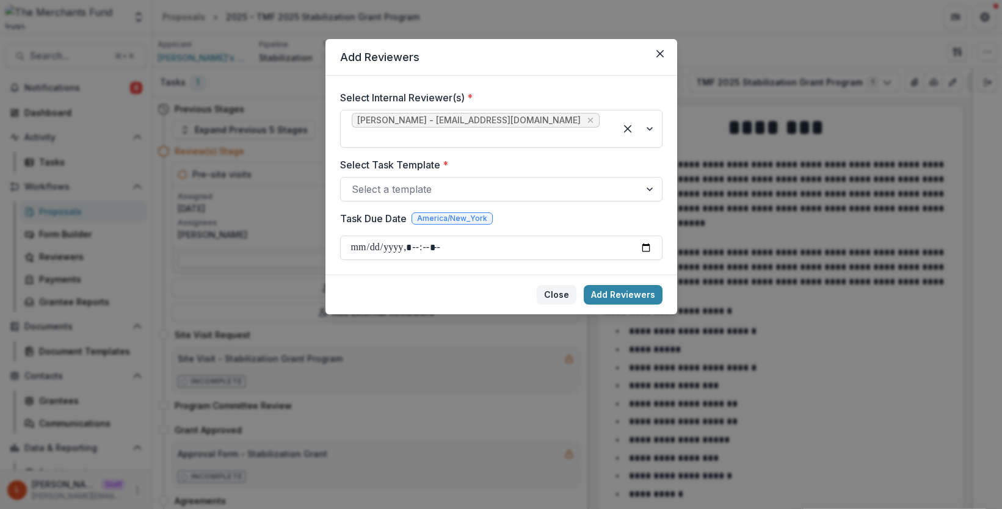
click at [549, 285] on button "Close" at bounding box center [557, 295] width 40 height 20
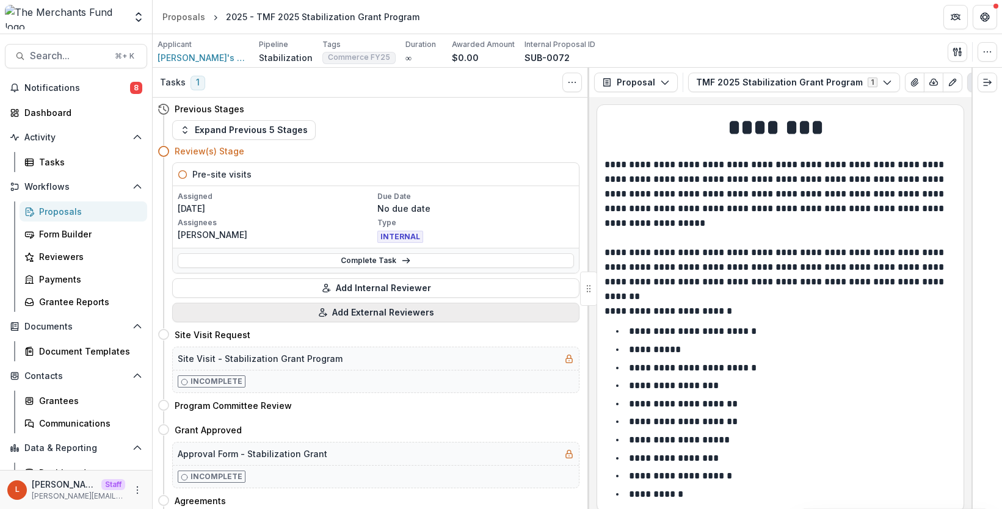
click at [379, 315] on button "Add External Reviewers" at bounding box center [375, 313] width 407 height 20
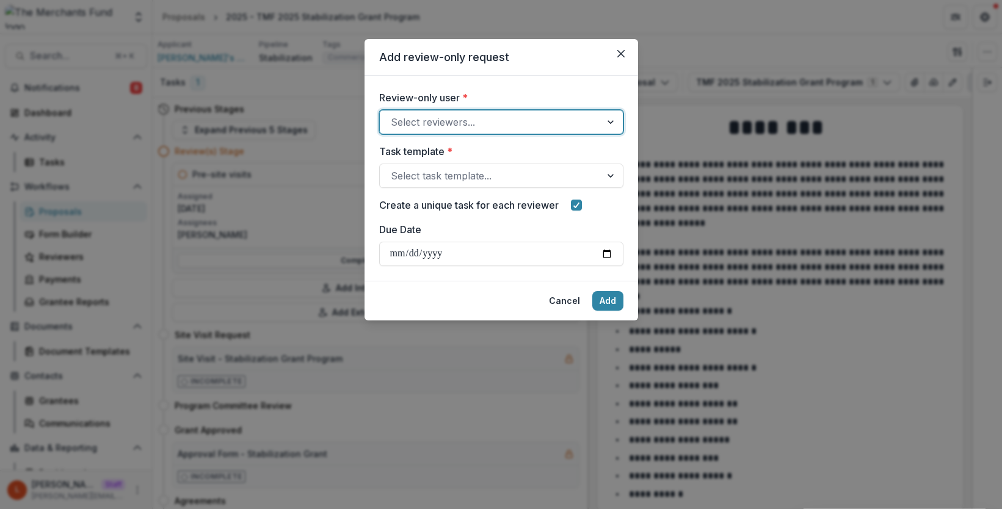
click at [470, 122] on div at bounding box center [490, 122] width 199 height 17
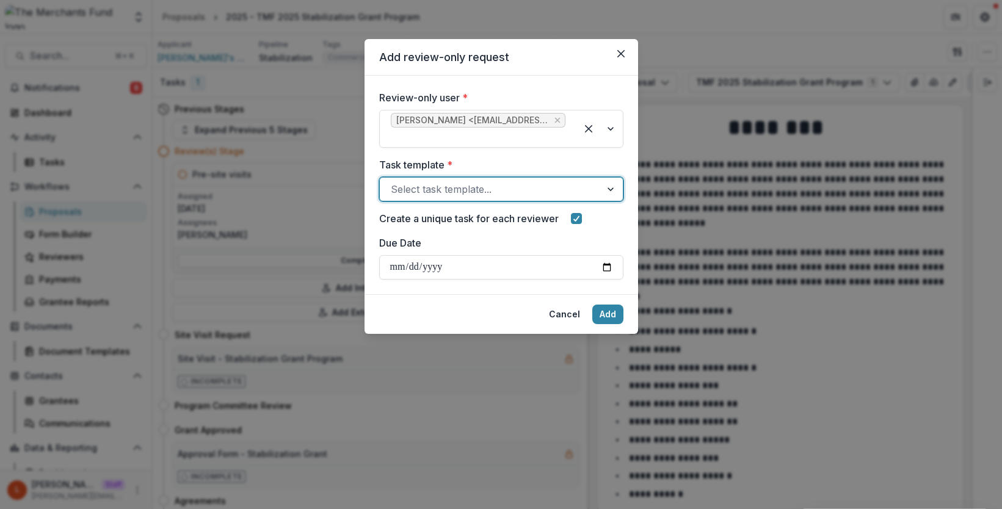
click at [446, 181] on div at bounding box center [490, 189] width 199 height 17
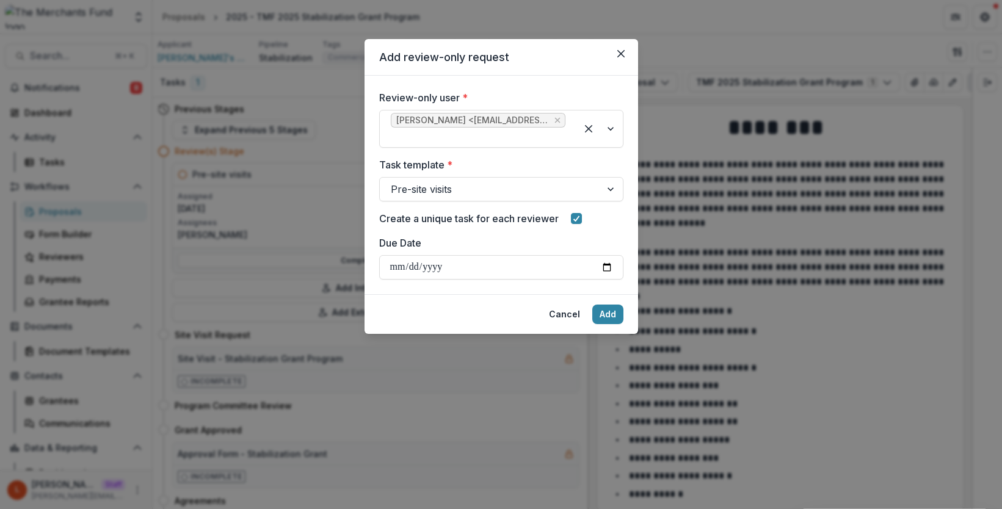
click at [484, 294] on footer "Cancel Add" at bounding box center [501, 314] width 274 height 40
click at [609, 255] on input "Due Date" at bounding box center [501, 267] width 244 height 24
type input "**********"
click at [615, 305] on button "Add" at bounding box center [607, 315] width 31 height 20
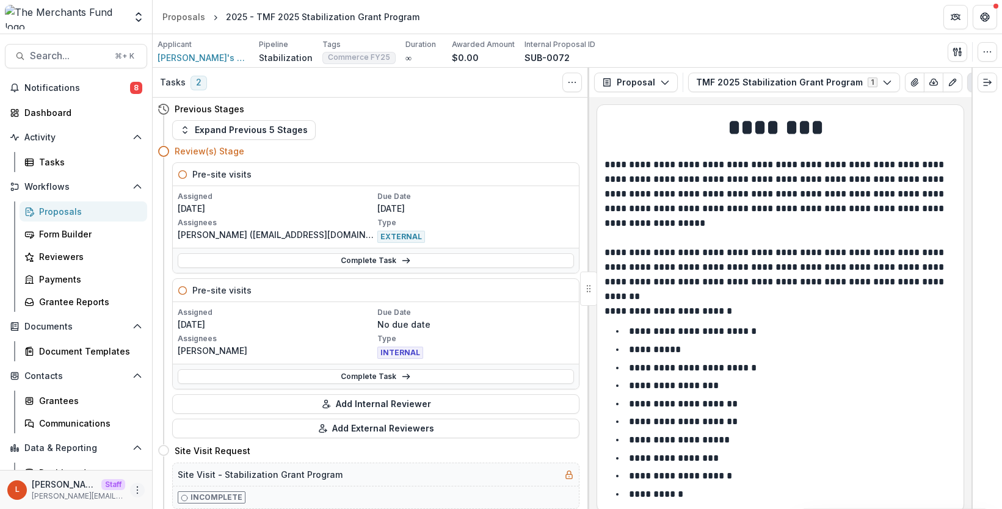
click at [134, 492] on icon "More" at bounding box center [137, 490] width 10 height 10
click at [186, 465] on link "User Settings" at bounding box center [214, 464] width 131 height 20
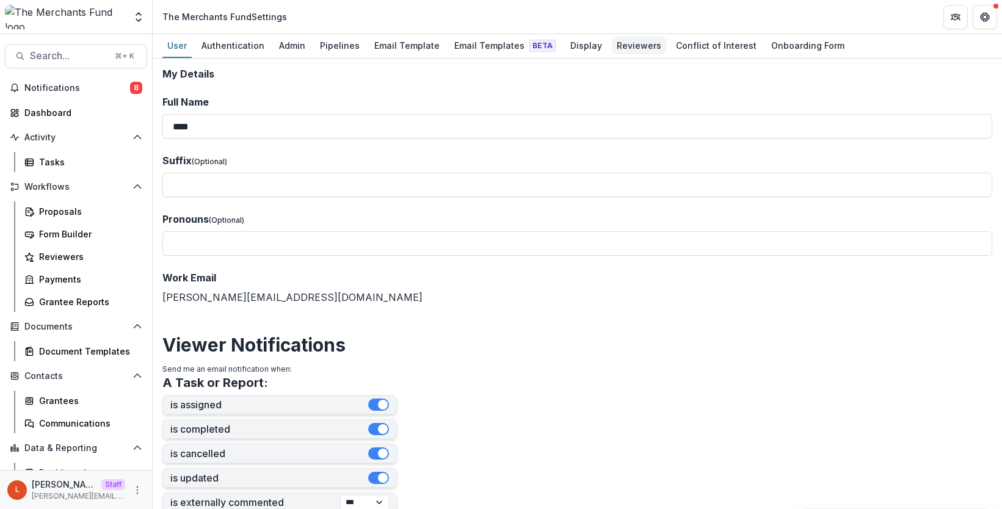
click at [624, 45] on div "Reviewers" at bounding box center [639, 46] width 54 height 18
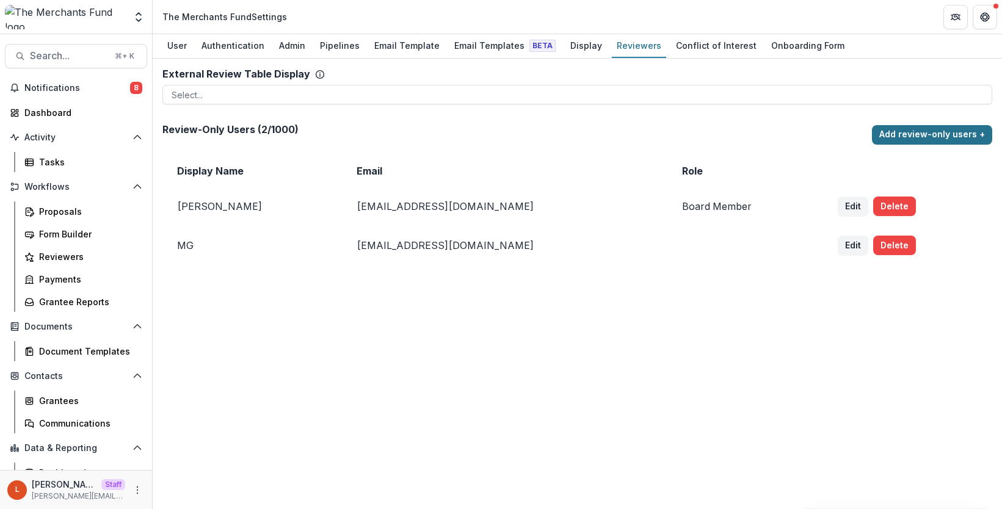
click at [916, 134] on button "Add review-only users +" at bounding box center [932, 135] width 120 height 20
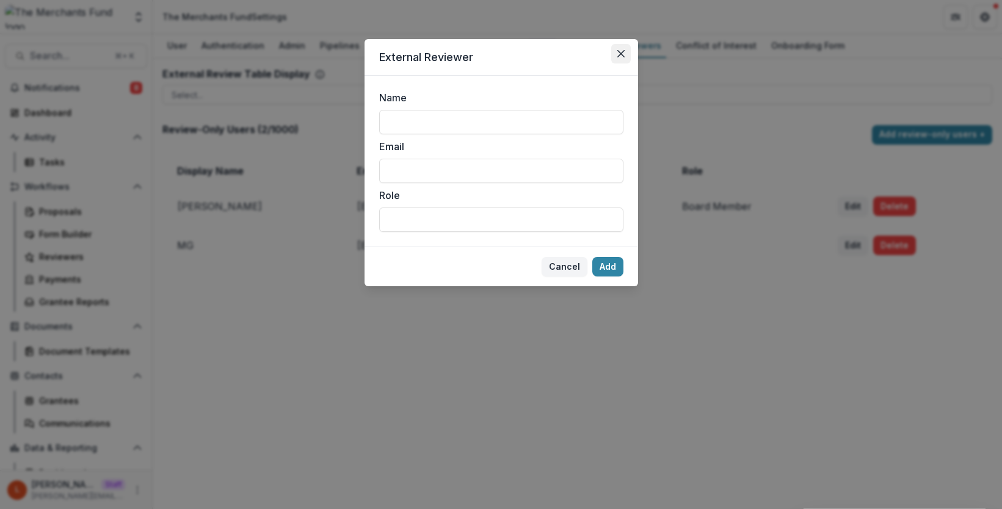
click at [625, 56] on button "Close" at bounding box center [621, 54] width 20 height 20
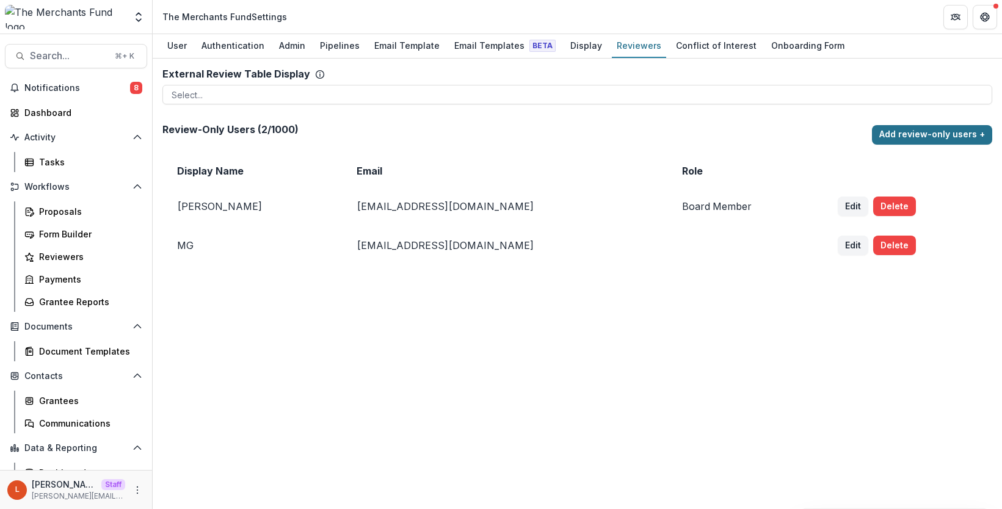
click at [903, 133] on button "Add review-only users +" at bounding box center [932, 135] width 120 height 20
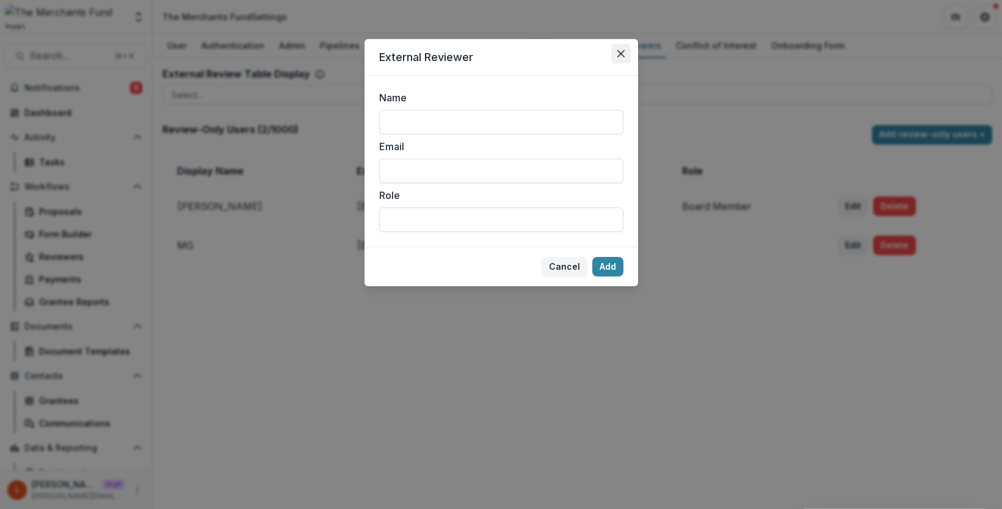
click at [616, 57] on button "Close" at bounding box center [621, 54] width 20 height 20
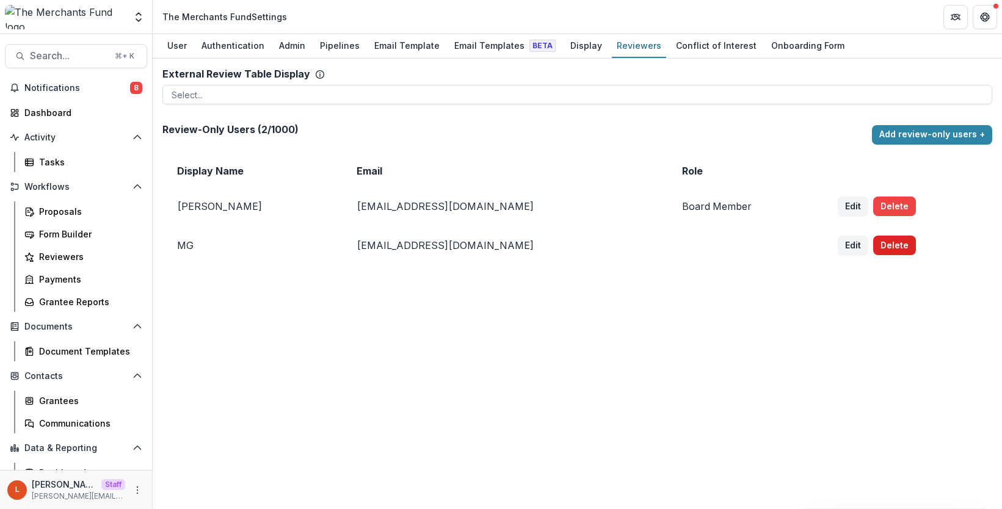
click at [873, 246] on button "Delete" at bounding box center [894, 246] width 43 height 20
click at [52, 258] on div "Reviewers" at bounding box center [88, 256] width 98 height 13
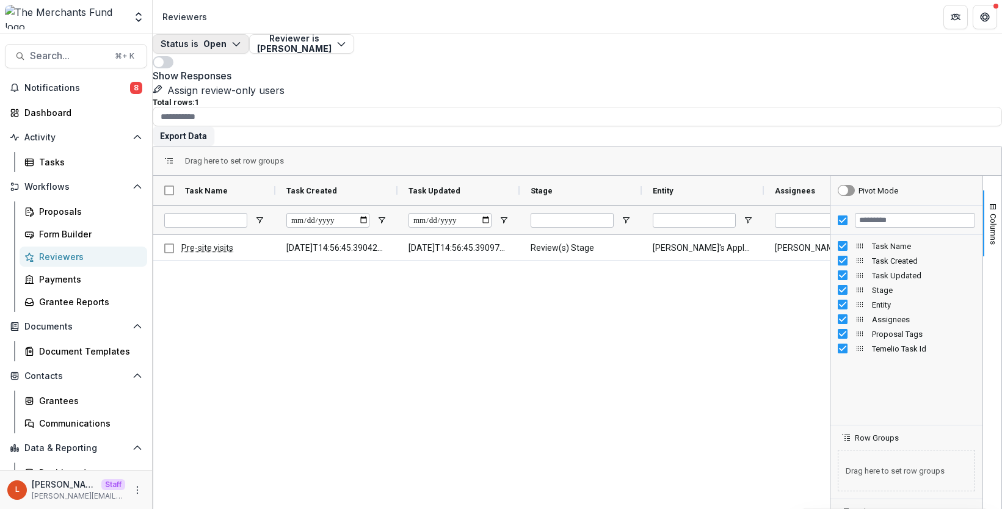
click at [241, 49] on icon "button" at bounding box center [236, 44] width 10 height 10
click at [236, 107] on p "Completed" at bounding box center [223, 103] width 46 height 13
click at [236, 106] on p "Completed" at bounding box center [223, 103] width 46 height 13
click at [380, 147] on div "Drag here to set row groups" at bounding box center [577, 161] width 848 height 29
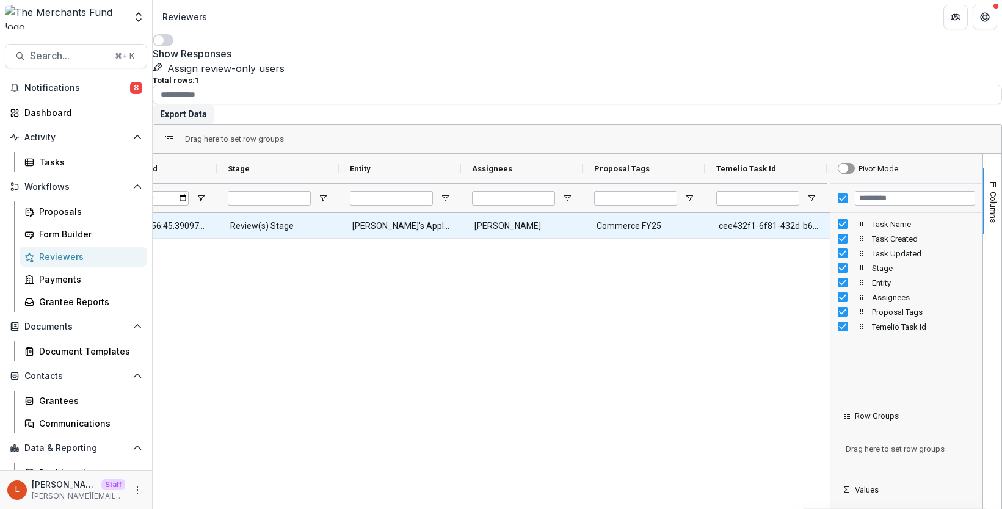
scroll to position [0, 324]
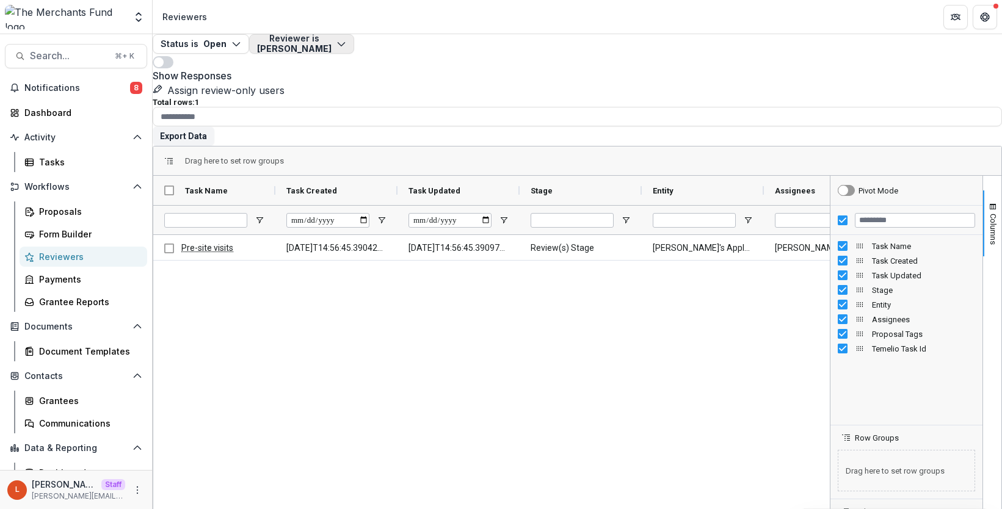
click at [346, 49] on icon "button" at bounding box center [341, 44] width 10 height 10
click at [366, 147] on div "Drag here to set row groups" at bounding box center [577, 161] width 848 height 29
click at [164, 57] on span at bounding box center [159, 62] width 10 height 10
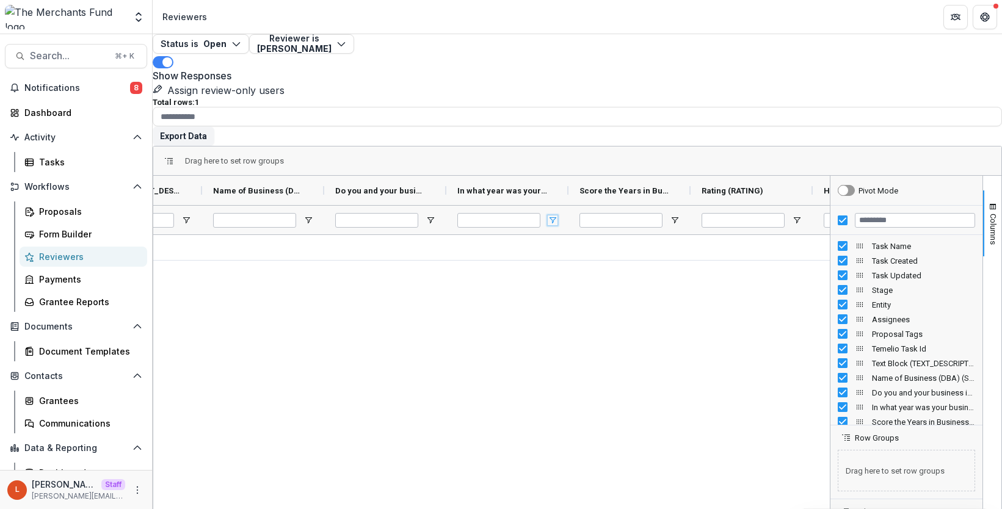
click at [557, 216] on span "Open Filter Menu" at bounding box center [553, 221] width 10 height 10
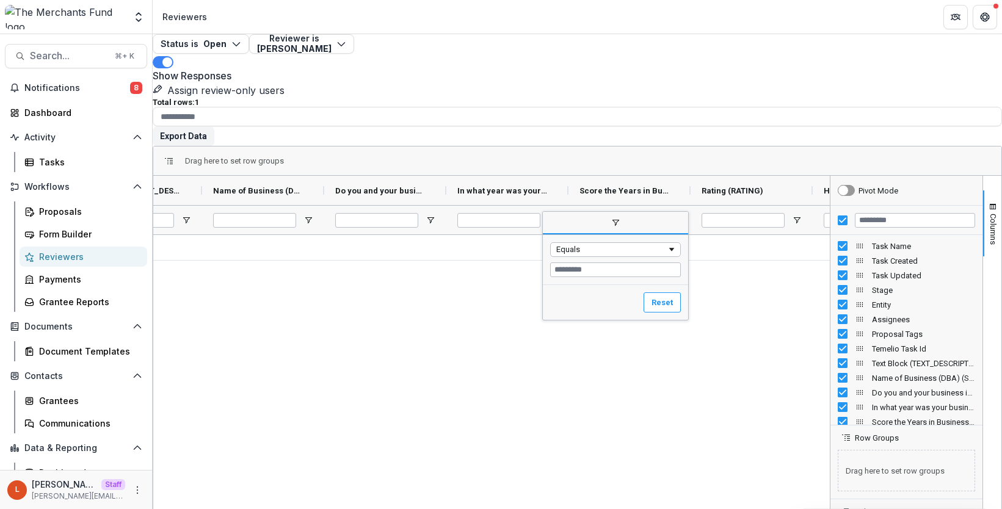
click at [562, 212] on span "filter" at bounding box center [615, 223] width 145 height 22
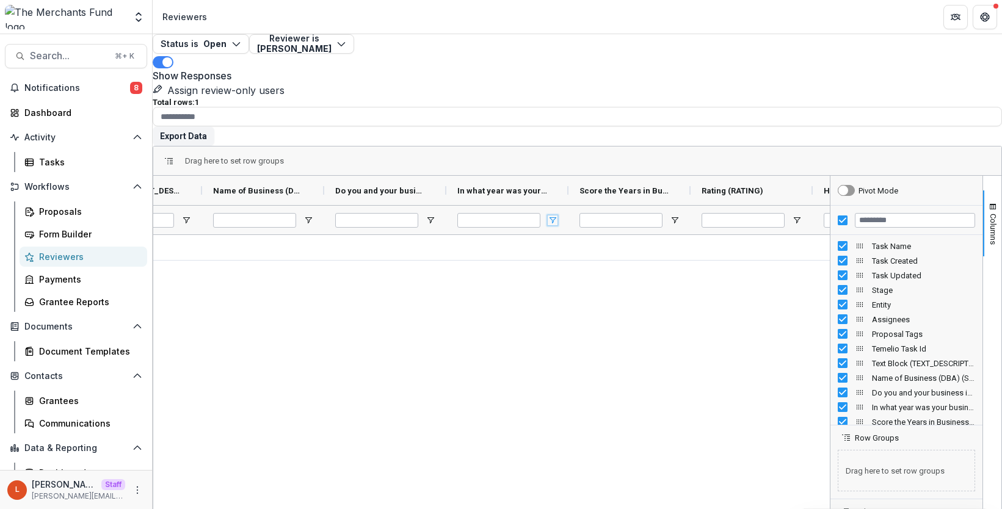
click at [557, 216] on span "Open Filter Menu" at bounding box center [553, 221] width 10 height 10
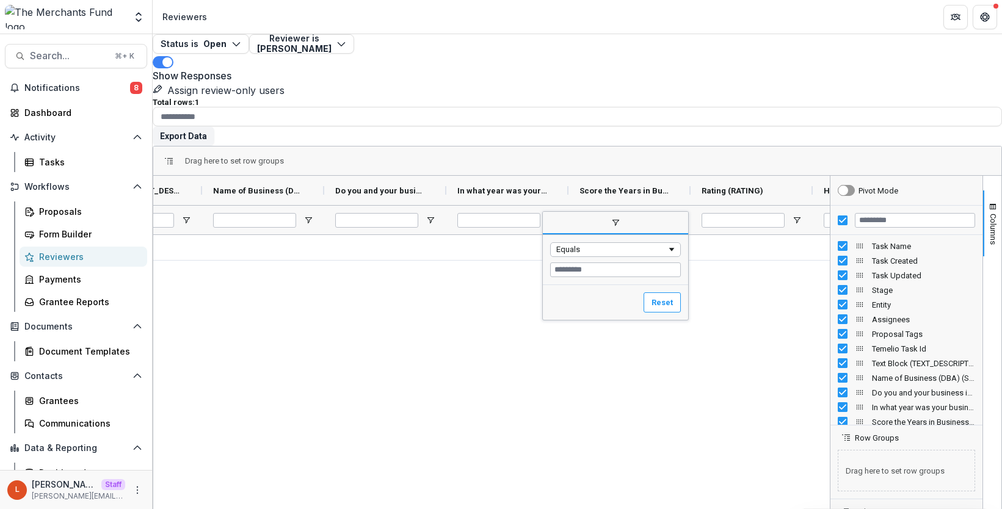
click at [574, 285] on div "Reset" at bounding box center [615, 303] width 145 height 36
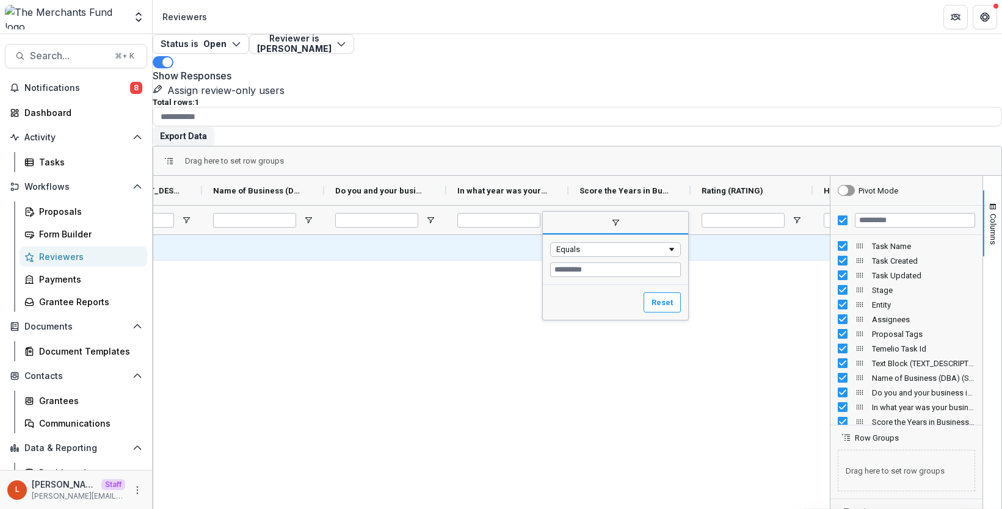
click at [504, 235] on div at bounding box center [507, 247] width 122 height 25
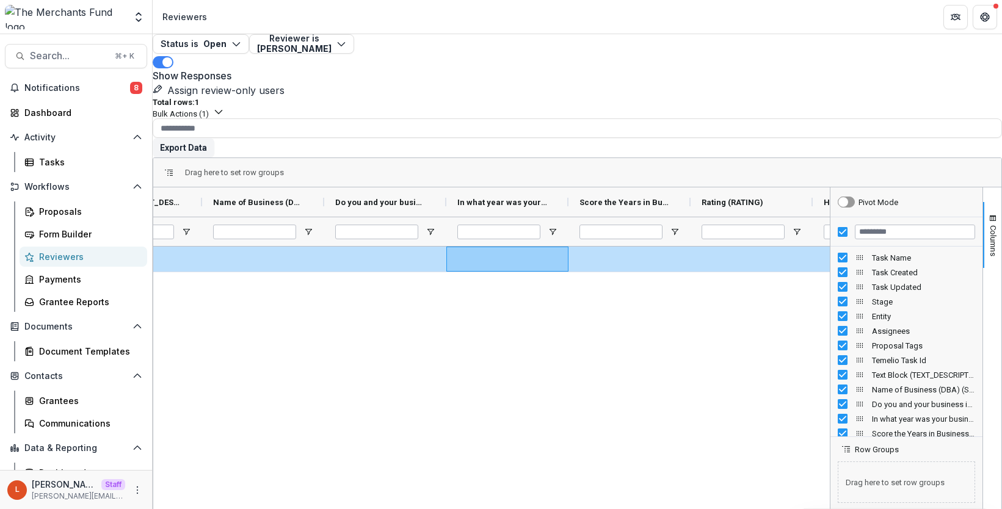
click at [383, 98] on div "Total rows: 1 Bulk Actions ( 1 ) Bulk Assign Reviewers ( 1 ) Bulk Cancel Tasks …" at bounding box center [577, 108] width 849 height 21
click at [501, 217] on div at bounding box center [498, 231] width 83 height 29
click at [568, 187] on div "In what year was your business established? (NUMBER)" at bounding box center [507, 201] width 122 height 29
click at [557, 197] on span at bounding box center [553, 202] width 10 height 10
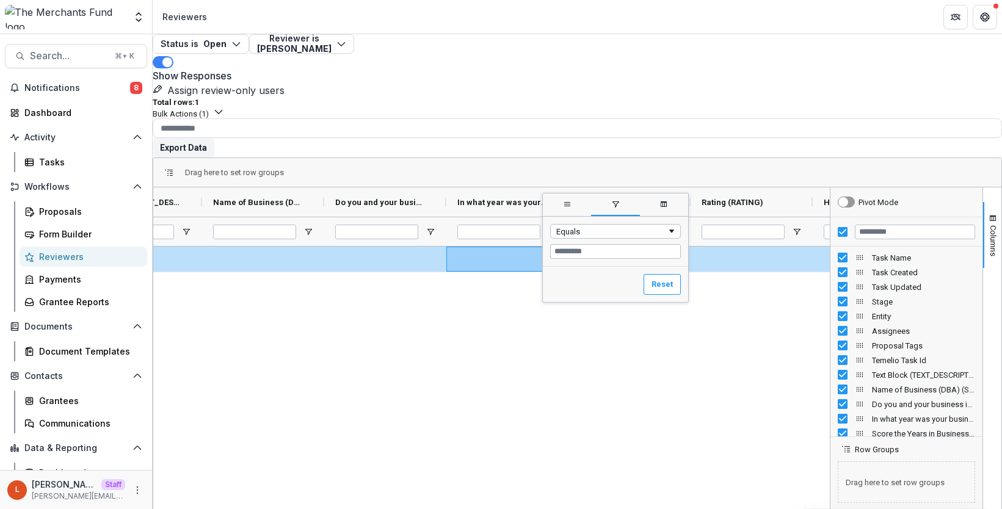
click at [572, 200] on span "general" at bounding box center [567, 205] width 10 height 10
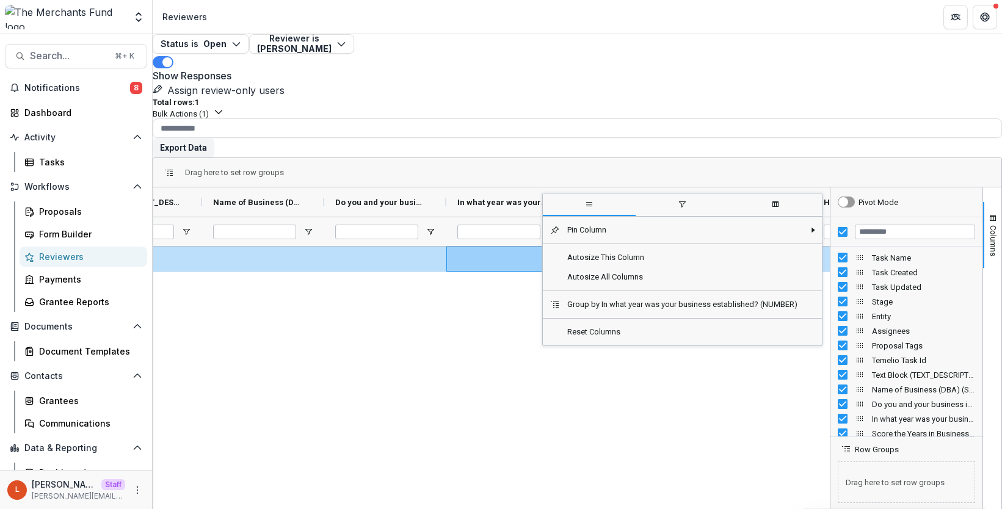
click at [558, 158] on div "Drag here to set row groups" at bounding box center [577, 172] width 848 height 29
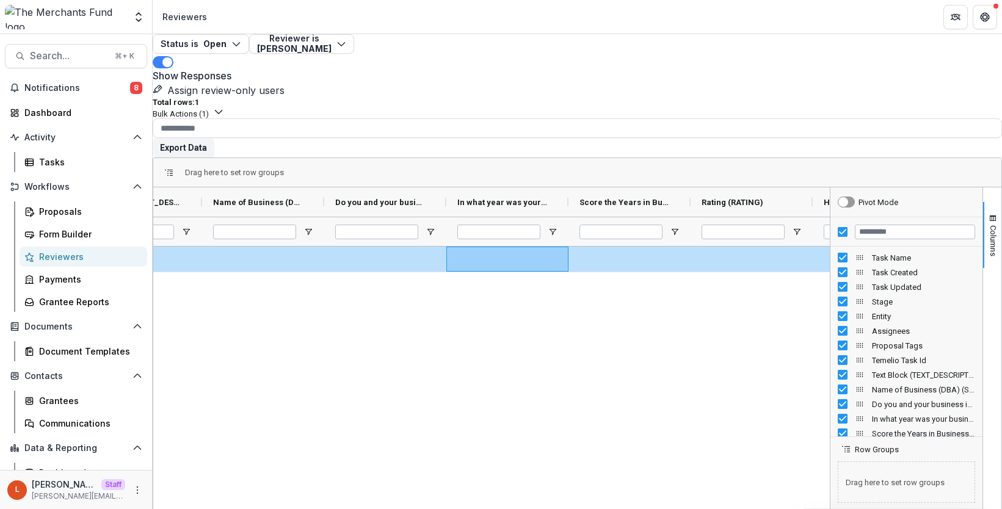
click at [533, 286] on div "cee432f1-6f81-432d-b608-a6148ffb7b10" at bounding box center [491, 414] width 676 height 334
click at [527, 198] on span "In what year was your business established? (NUMBER)" at bounding box center [502, 202] width 90 height 9
click at [548, 197] on span at bounding box center [543, 202] width 10 height 10
drag, startPoint x: 577, startPoint y: 162, endPoint x: 661, endPoint y: 153, distance: 84.7
click at [643, 187] on div at bounding box center [641, 201] width 5 height 29
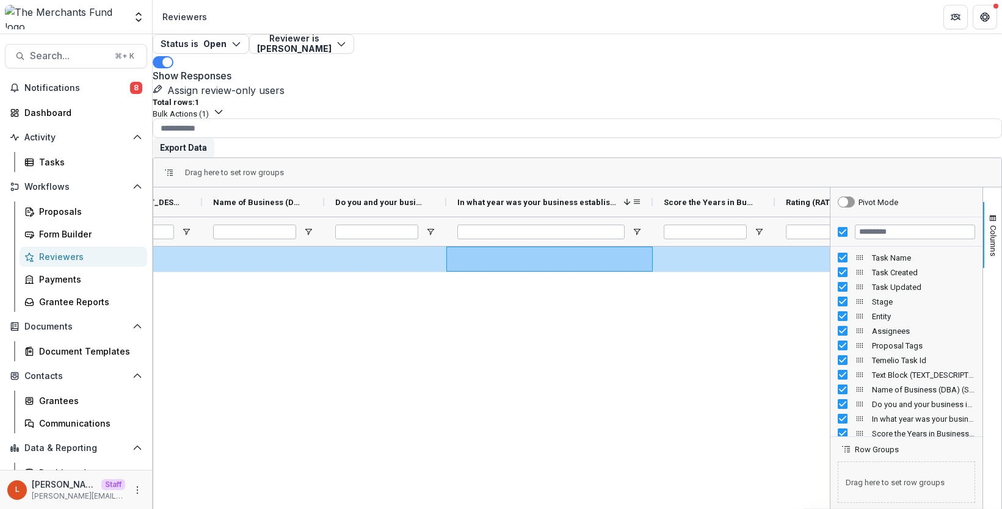
click at [632, 197] on span at bounding box center [627, 202] width 10 height 10
click at [632, 198] on span "In what year was your business established? (NUMBER)" at bounding box center [544, 202] width 175 height 9
click at [632, 197] on span at bounding box center [627, 202] width 10 height 10
click at [593, 258] on div "cee432f1-6f81-432d-b608-a6148ffb7b10" at bounding box center [491, 414] width 676 height 334
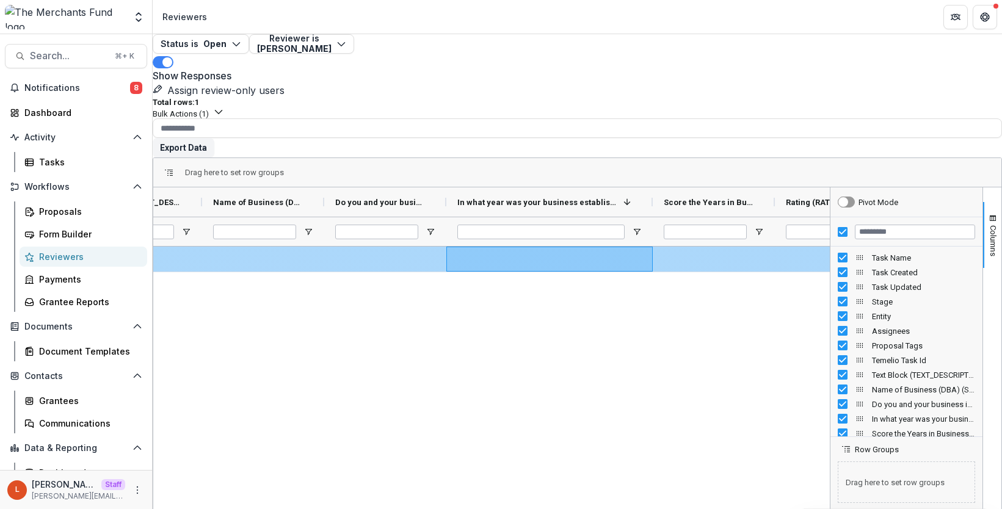
click at [589, 247] on div at bounding box center [549, 259] width 206 height 25
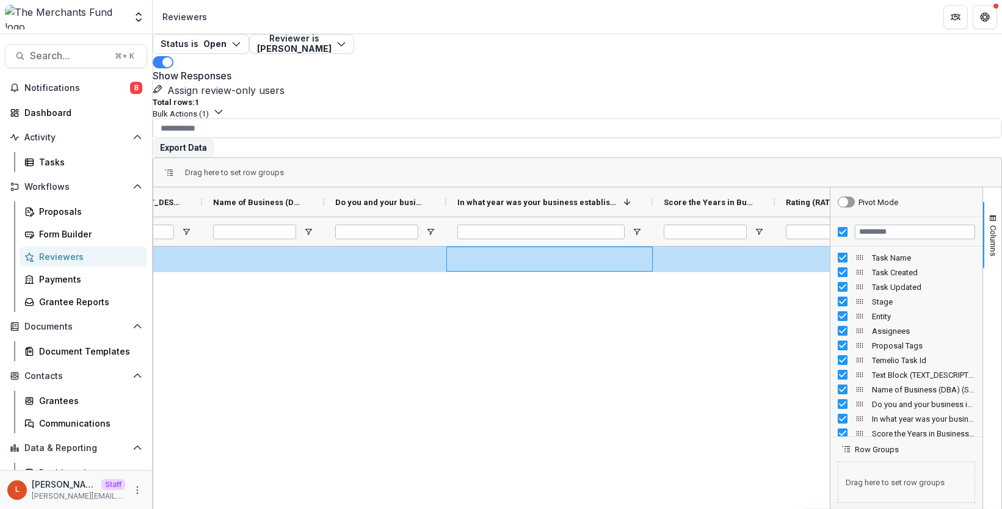
click at [577, 280] on div "cee432f1-6f81-432d-b608-a6148ffb7b10" at bounding box center [491, 414] width 676 height 334
click at [222, 111] on polyline "button" at bounding box center [218, 113] width 7 height 4
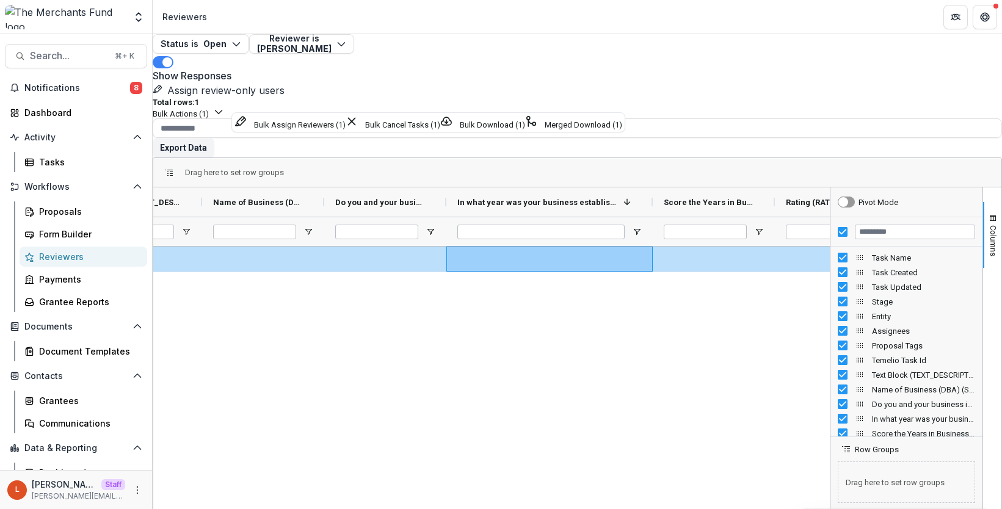
click at [380, 101] on div "Total rows: 1 Bulk Actions ( 1 ) Bulk Assign Reviewers ( 1 ) Bulk Cancel Tasks …" at bounding box center [577, 108] width 849 height 21
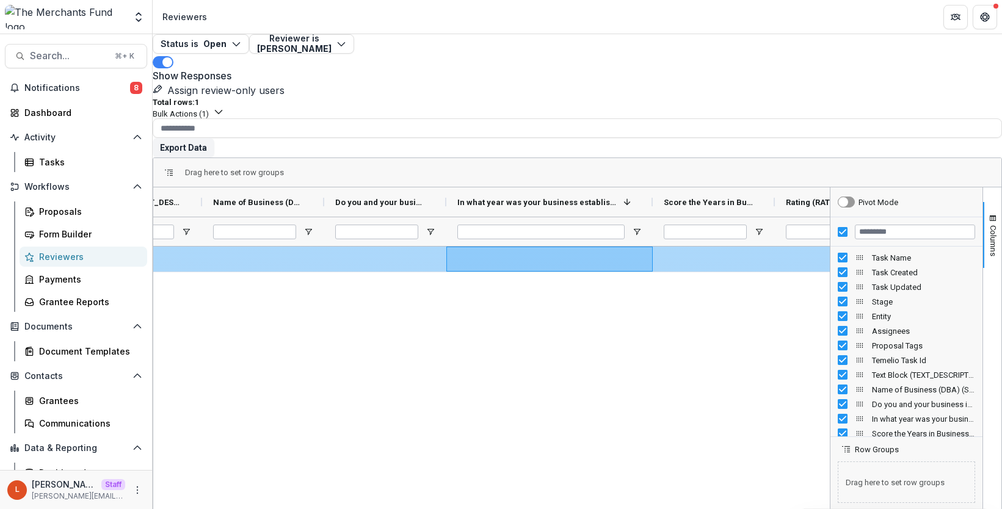
click at [391, 247] on div at bounding box center [385, 259] width 122 height 25
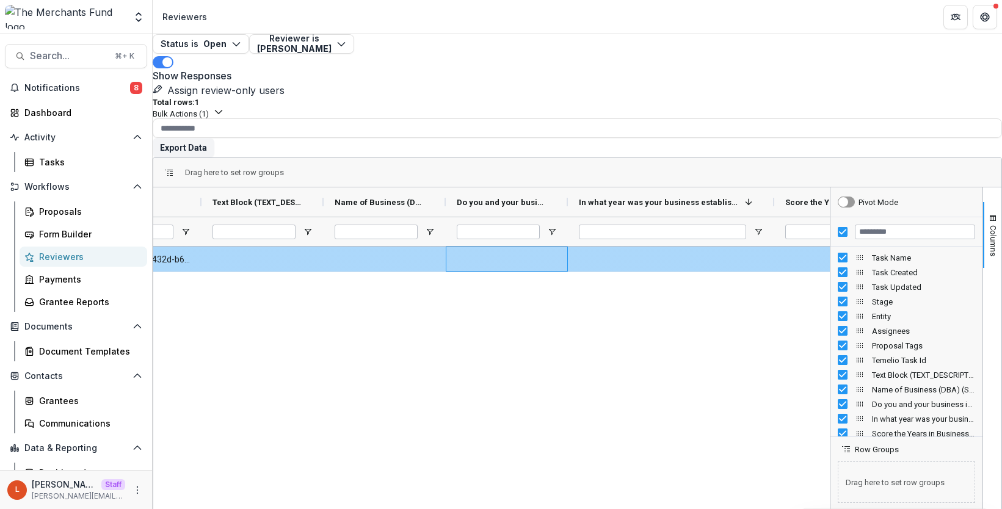
scroll to position [0, 834]
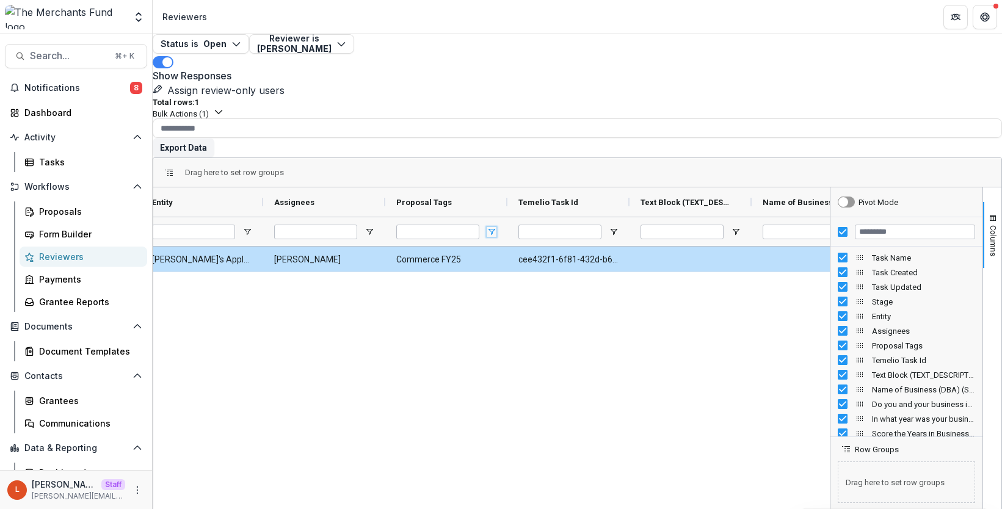
click at [496, 227] on span "Open Filter Menu" at bounding box center [492, 232] width 10 height 10
click at [506, 187] on div "Proposal Tags" at bounding box center [446, 201] width 122 height 29
click at [485, 190] on div "Proposal Tags" at bounding box center [441, 201] width 90 height 23
click at [465, 197] on span at bounding box center [460, 202] width 10 height 10
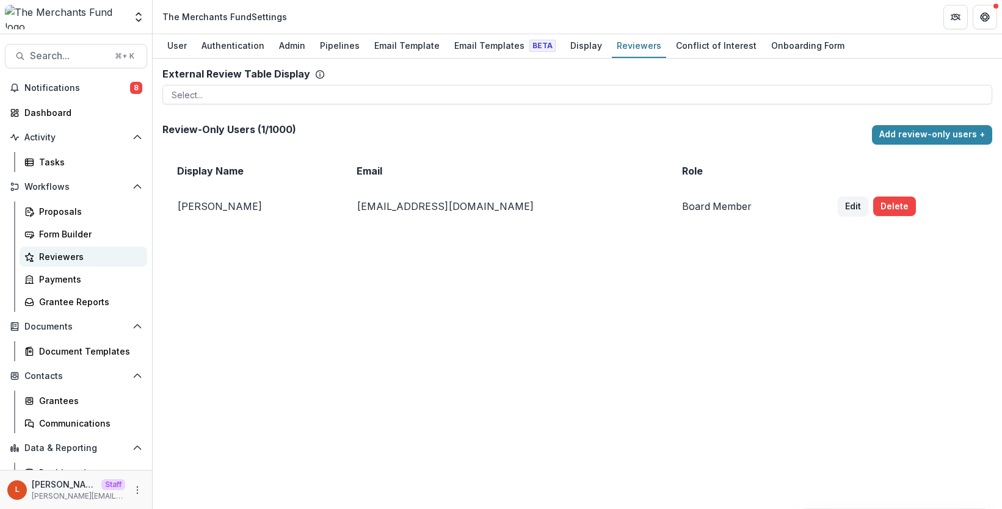
click at [71, 260] on div "Reviewers" at bounding box center [88, 256] width 98 height 13
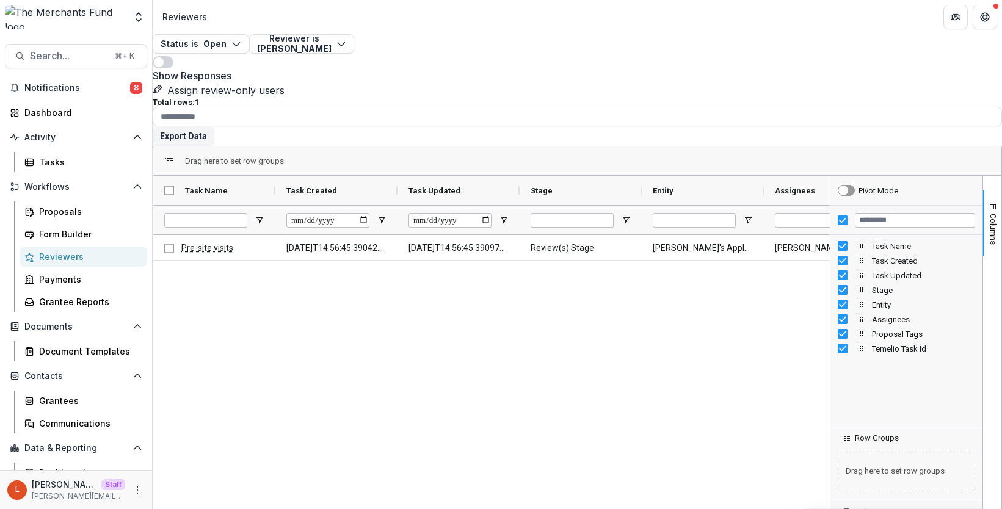
click at [223, 247] on div "Pre-site visits 2025-09-19T14:56:45.390424Z 2025-09-19T14:56:45.390973Z Review(…" at bounding box center [491, 402] width 676 height 334
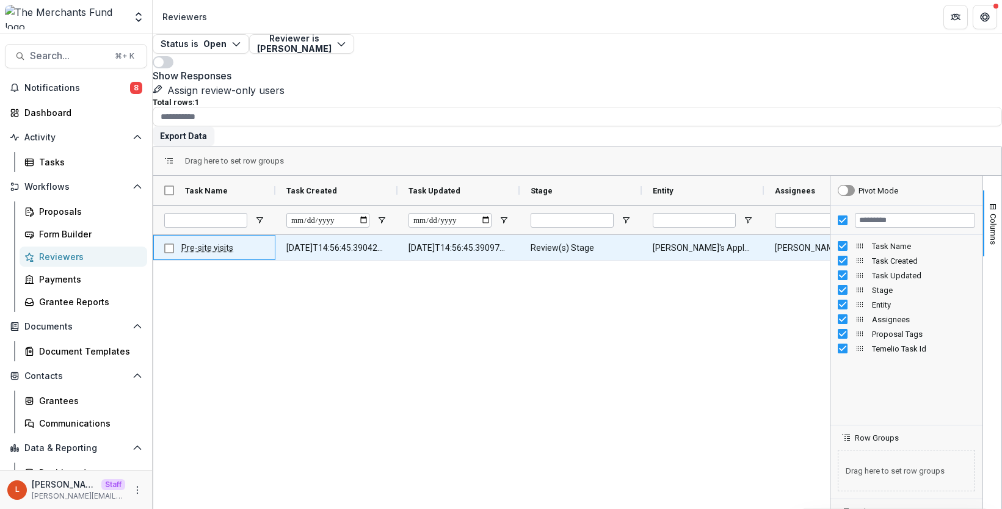
click at [217, 243] on link "Pre-site visits" at bounding box center [207, 248] width 52 height 10
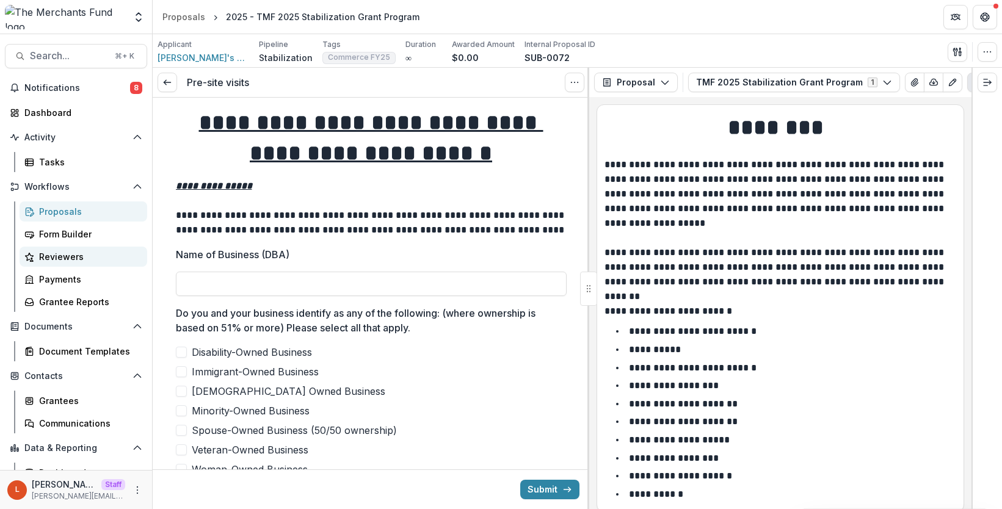
click at [56, 258] on div "Reviewers" at bounding box center [88, 256] width 98 height 13
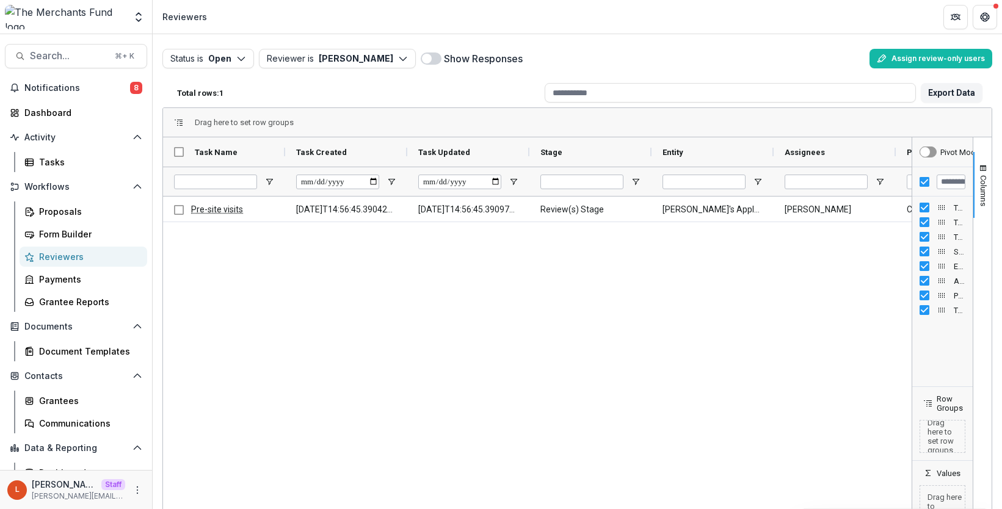
drag, startPoint x: 817, startPoint y: 289, endPoint x: 960, endPoint y: 273, distance: 143.7
click at [961, 274] on div "Pivot Mode Task Name Task Created Task Updated Stage Entity" at bounding box center [942, 335] width 61 height 397
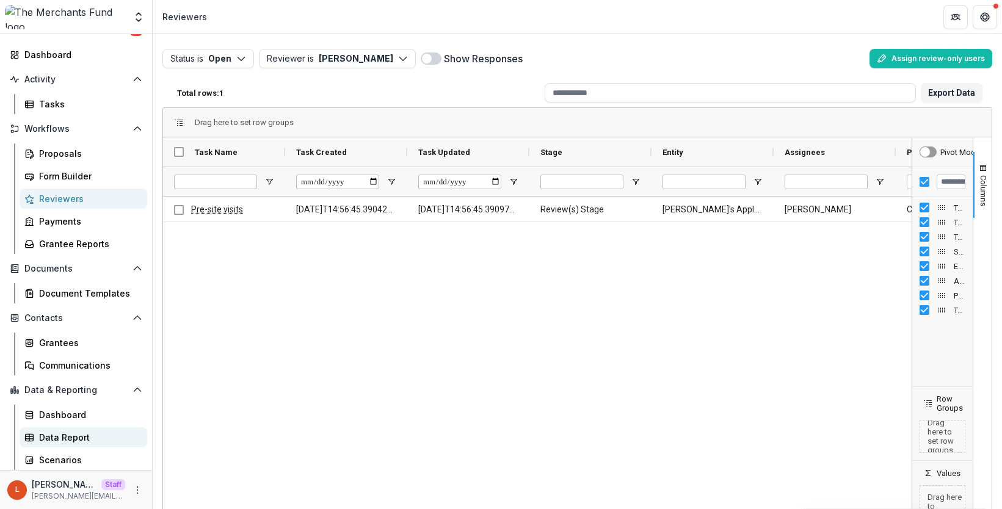
click at [73, 433] on div "Data Report" at bounding box center [88, 437] width 98 height 13
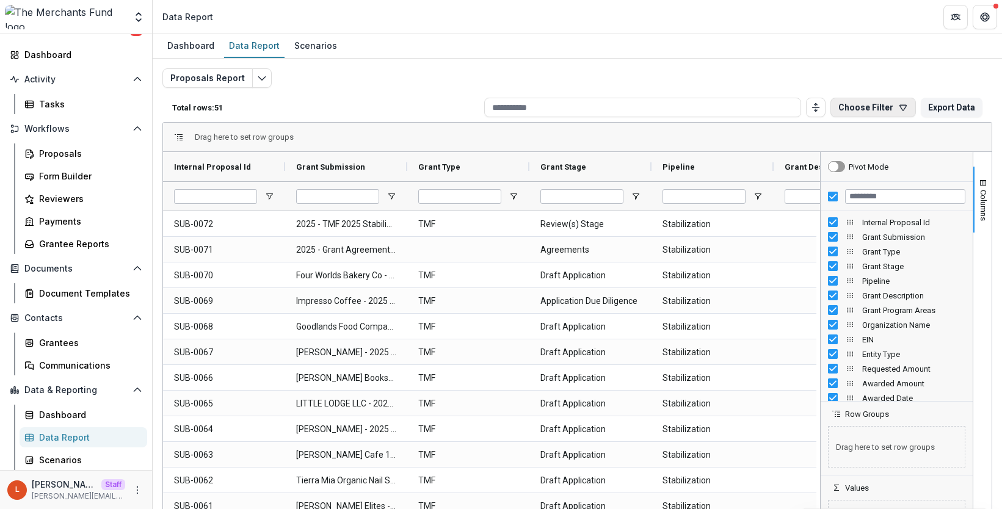
click at [888, 107] on button "Choose Filter" at bounding box center [872, 108] width 85 height 20
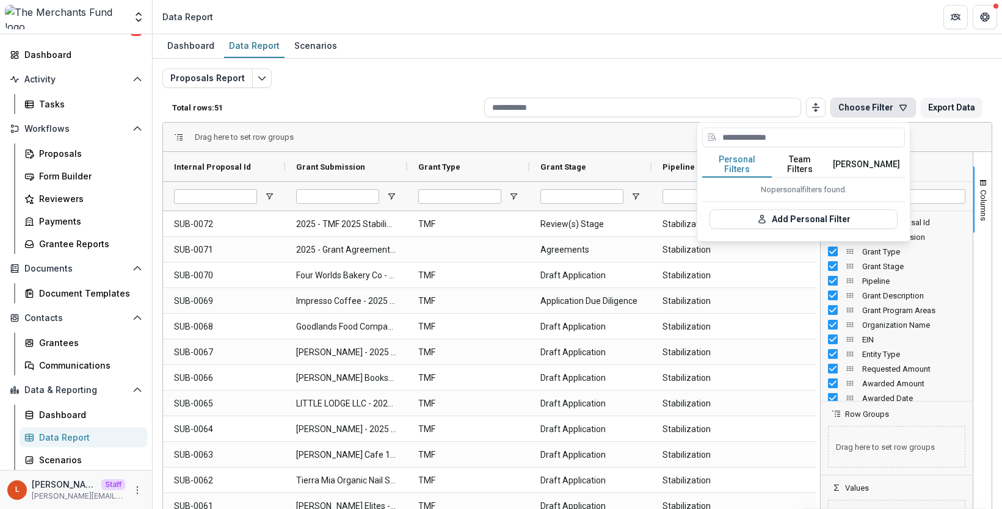
click at [806, 160] on button "Team Filters" at bounding box center [800, 165] width 56 height 26
click at [865, 160] on button "Temelio Filters" at bounding box center [866, 165] width 77 height 26
click at [816, 164] on button "Team Filters" at bounding box center [800, 165] width 56 height 26
click at [801, 183] on div "No team filters found." at bounding box center [803, 190] width 203 height 24
click at [114, 186] on div "Proposals Form Builder Reviewers Payments Grantee Reports" at bounding box center [83, 198] width 137 height 111
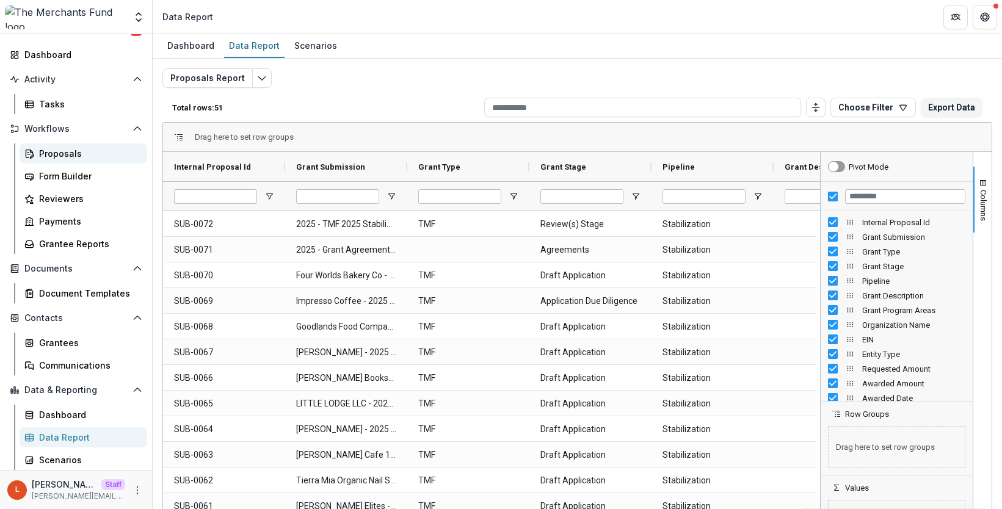
click at [79, 151] on div "Proposals" at bounding box center [88, 153] width 98 height 13
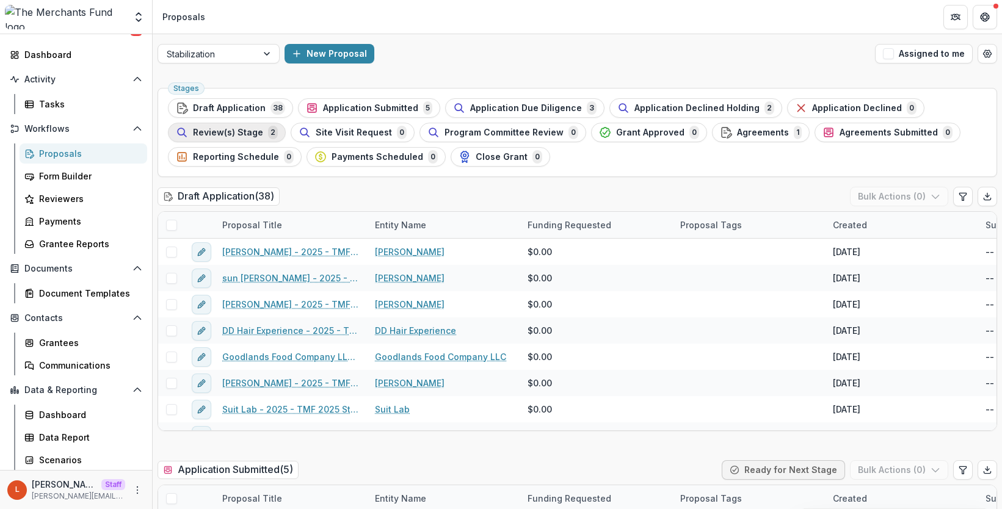
click at [239, 132] on span "Review(s) Stage" at bounding box center [228, 133] width 70 height 10
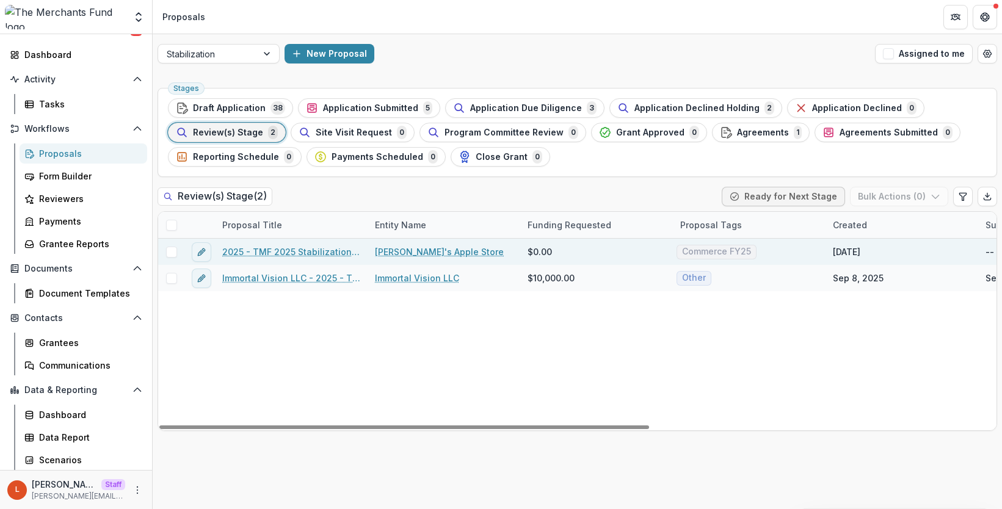
click at [278, 250] on link "2025 - TMF 2025 Stabilization Grant Program" at bounding box center [291, 251] width 138 height 13
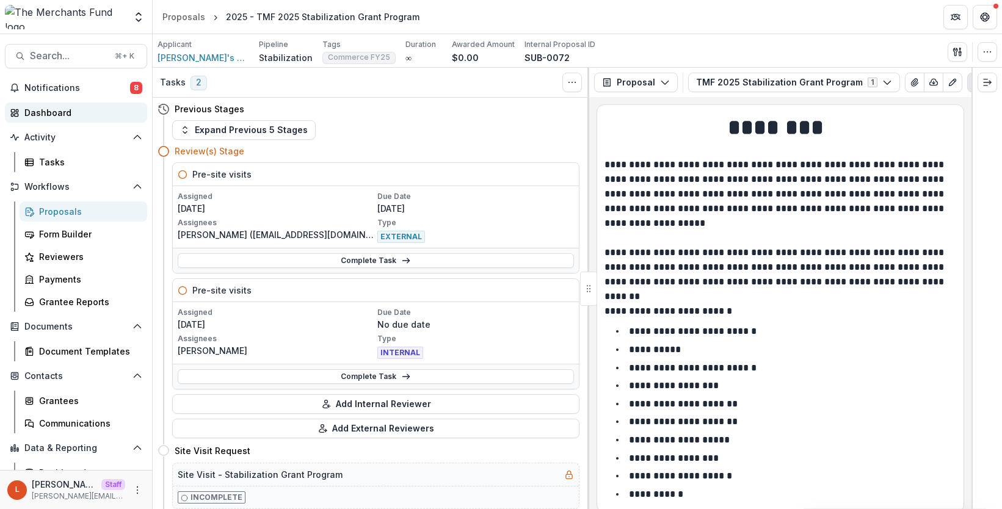
click at [53, 113] on div "Dashboard" at bounding box center [80, 112] width 113 height 13
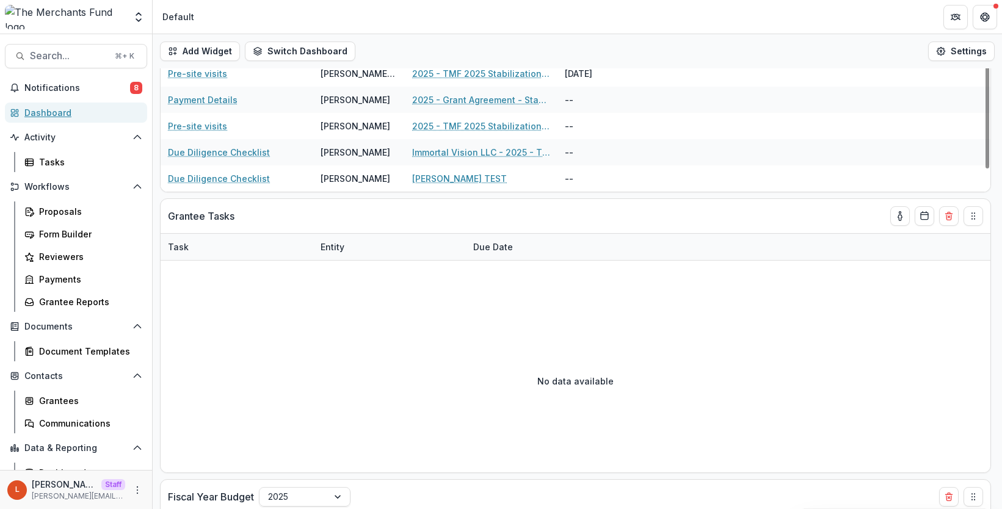
scroll to position [450, 0]
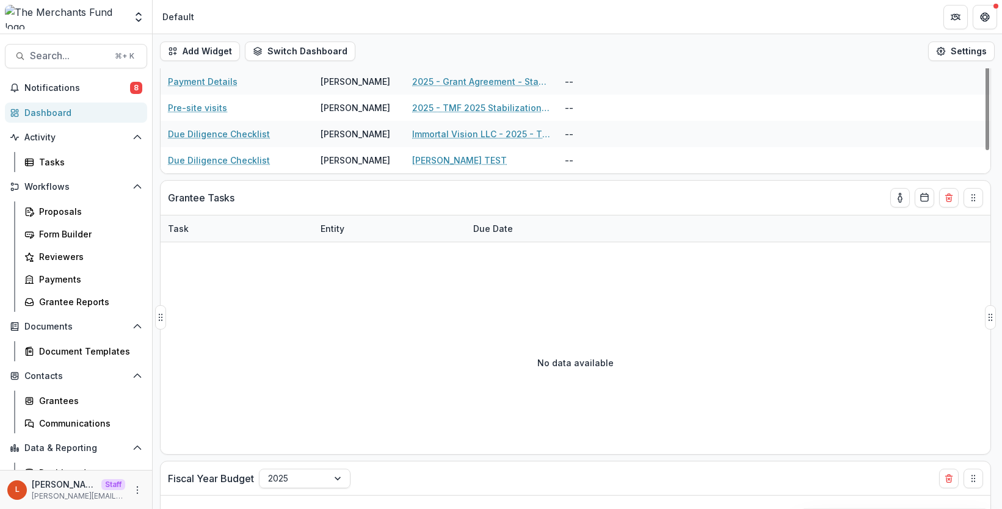
click at [255, 355] on div "No data available" at bounding box center [576, 362] width 830 height 183
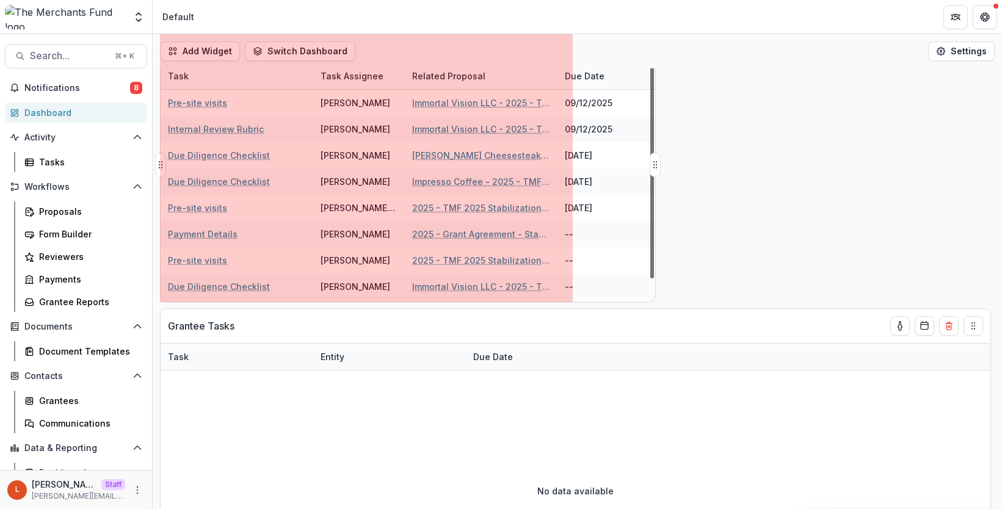
drag, startPoint x: 988, startPoint y: 165, endPoint x: 652, endPoint y: 211, distance: 339.4
click at [652, 211] on div "Foundation Tasks Task Task Assignee Related Proposal Due Date Pre-site visits […" at bounding box center [408, 164] width 496 height 275
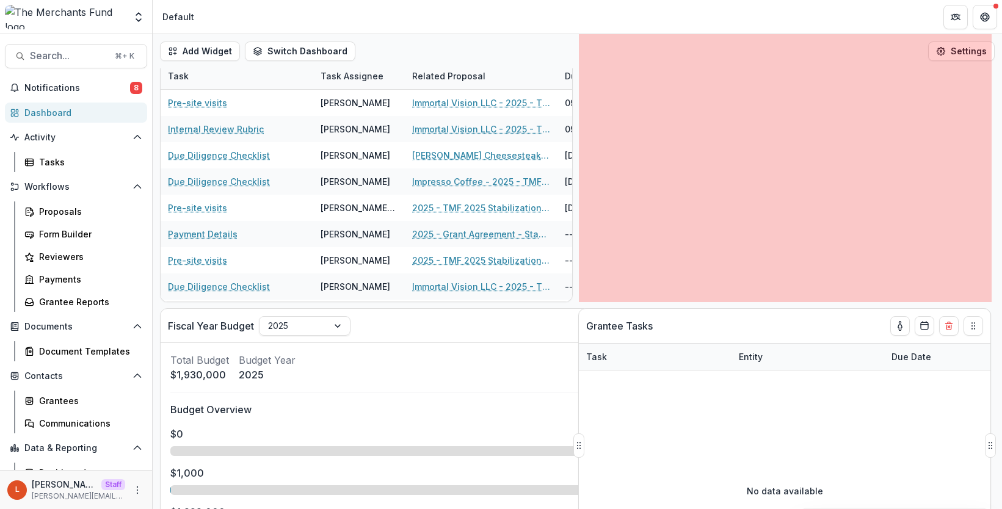
drag, startPoint x: 162, startPoint y: 448, endPoint x: 640, endPoint y: 380, distance: 482.1
click at [640, 380] on div "Grantee Tasks Task Entity Due Date No data available" at bounding box center [784, 445] width 413 height 275
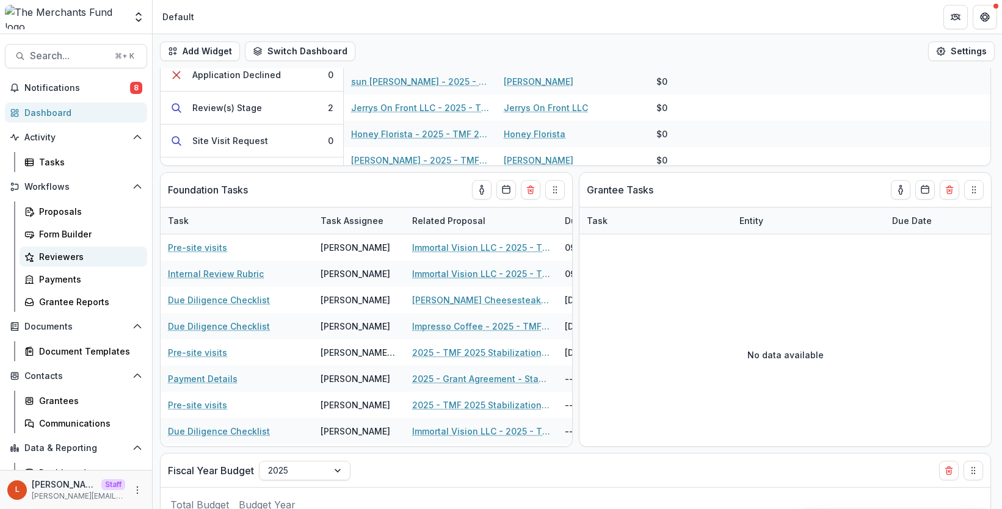
click at [63, 261] on div "Reviewers" at bounding box center [88, 256] width 98 height 13
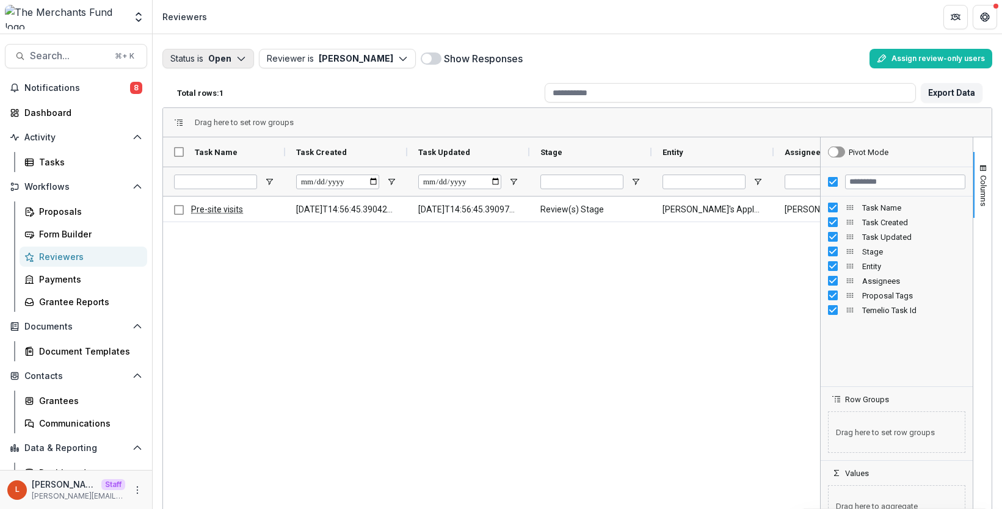
click at [243, 58] on icon "button" at bounding box center [241, 59] width 10 height 10
click at [219, 104] on p "Completed" at bounding box center [226, 106] width 46 height 13
click at [241, 275] on div "Pre-site visits [DATE]T14:56:45.390424Z [DATE]T14:56:45.390973Z Review(s) Stage…" at bounding box center [491, 364] width 657 height 334
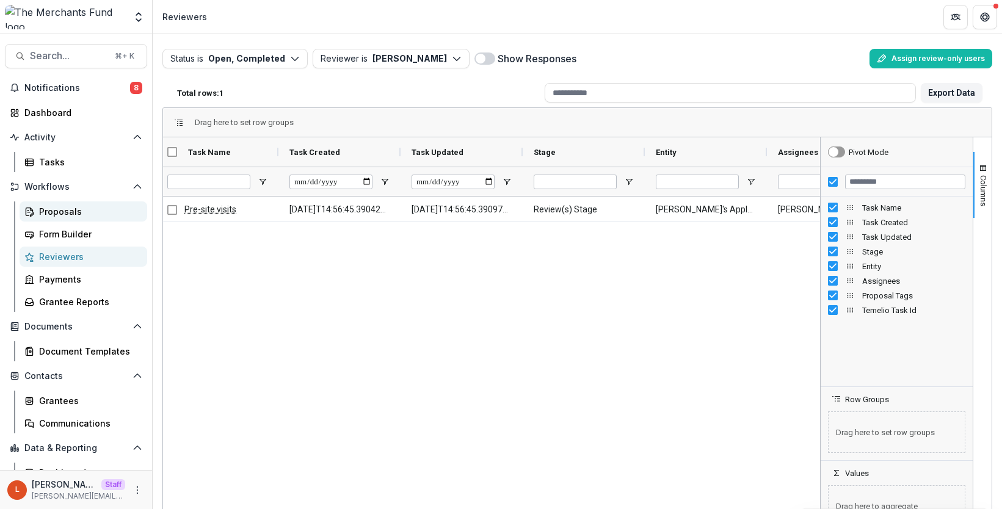
click at [57, 210] on div "Proposals" at bounding box center [88, 211] width 98 height 13
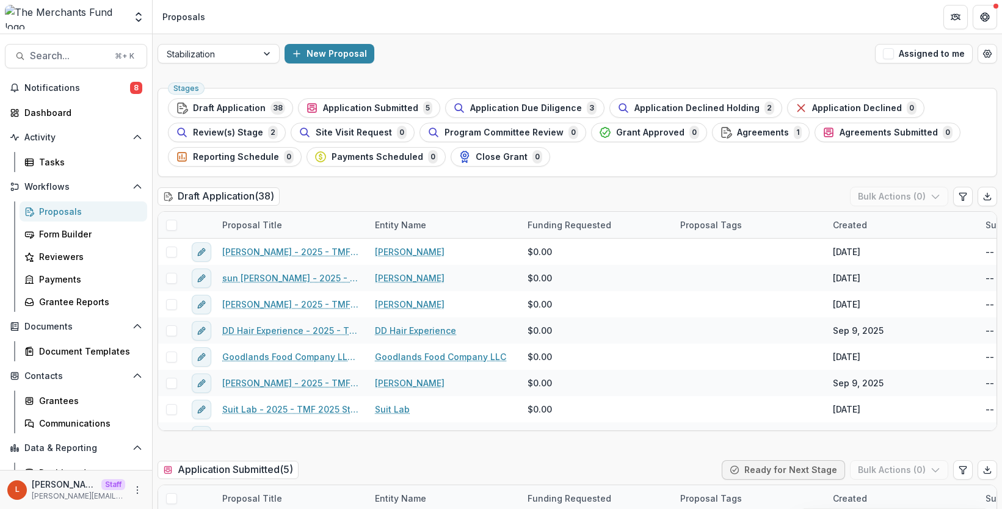
click at [237, 130] on span "Review(s) Stage" at bounding box center [228, 133] width 70 height 10
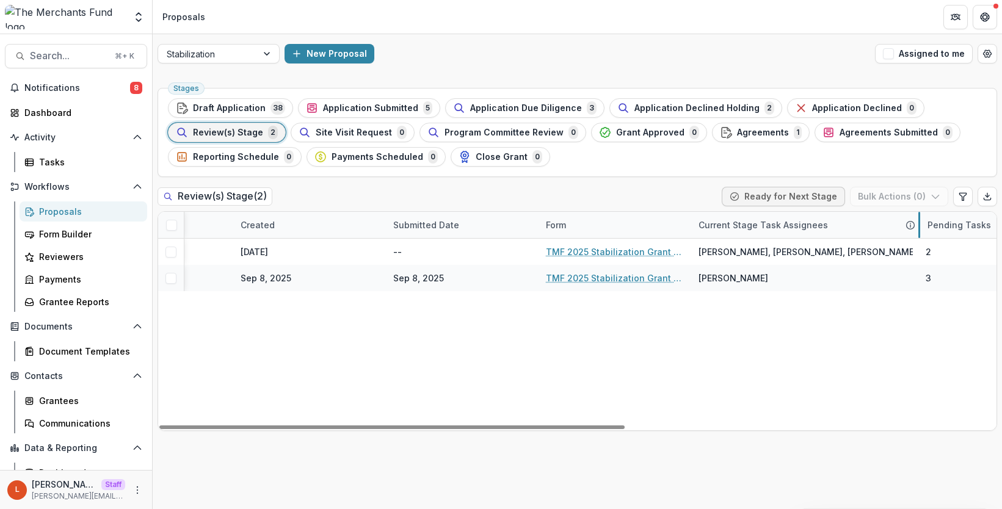
drag, startPoint x: 842, startPoint y: 227, endPoint x: 921, endPoint y: 227, distance: 78.8
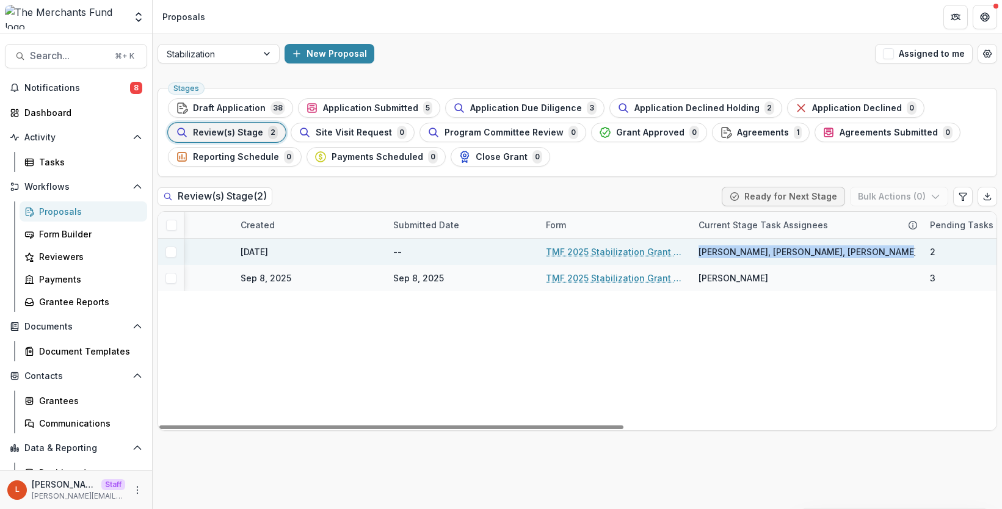
drag, startPoint x: 883, startPoint y: 253, endPoint x: 692, endPoint y: 251, distance: 191.7
click at [692, 251] on div "Lucy, Rachael Viscidy, Lucy Fey (External)" at bounding box center [806, 252] width 231 height 26
click at [709, 251] on span "Lucy, Rachael Viscidy, Lucy Fey (External)" at bounding box center [828, 251] width 261 height 13
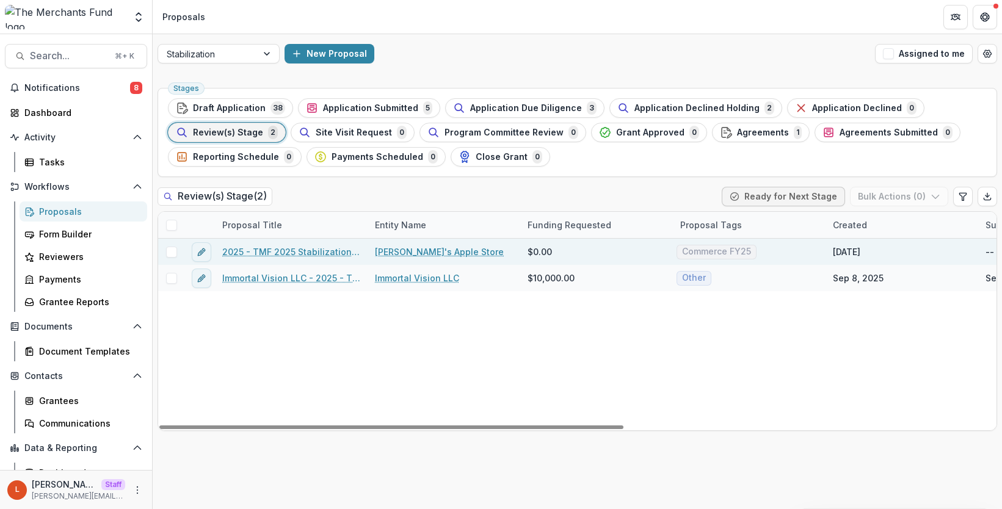
click at [319, 252] on link "2025 - TMF 2025 Stabilization Grant Program" at bounding box center [291, 251] width 138 height 13
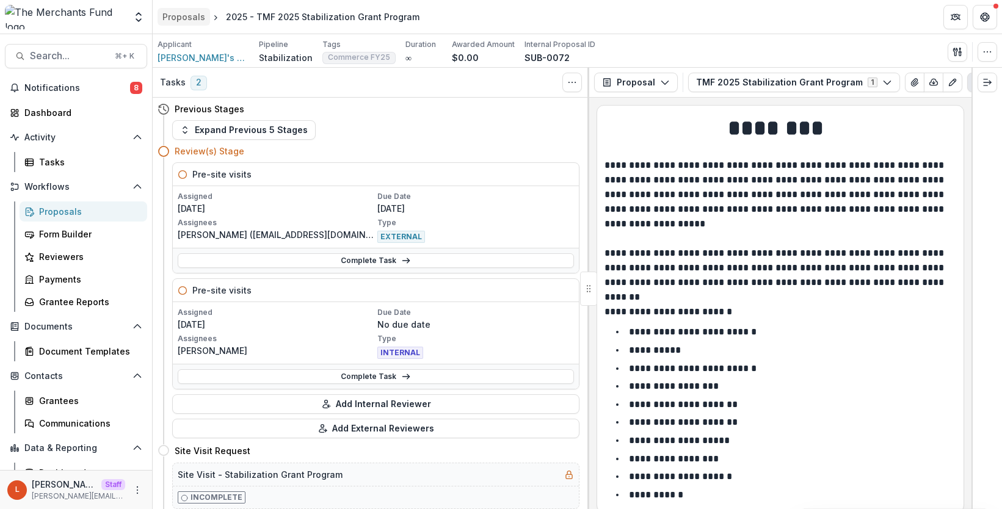
click at [183, 16] on div "Proposals" at bounding box center [183, 16] width 43 height 13
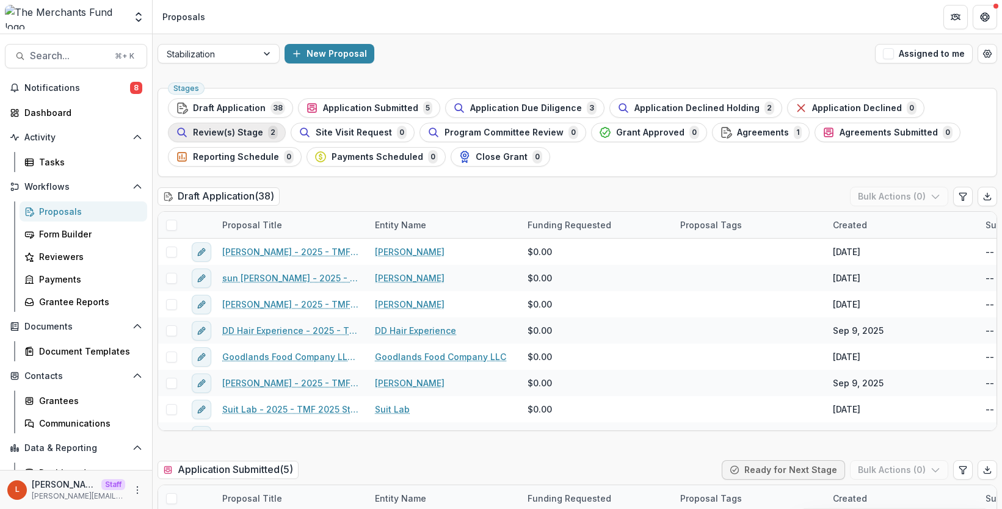
click at [223, 130] on span "Review(s) Stage" at bounding box center [228, 133] width 70 height 10
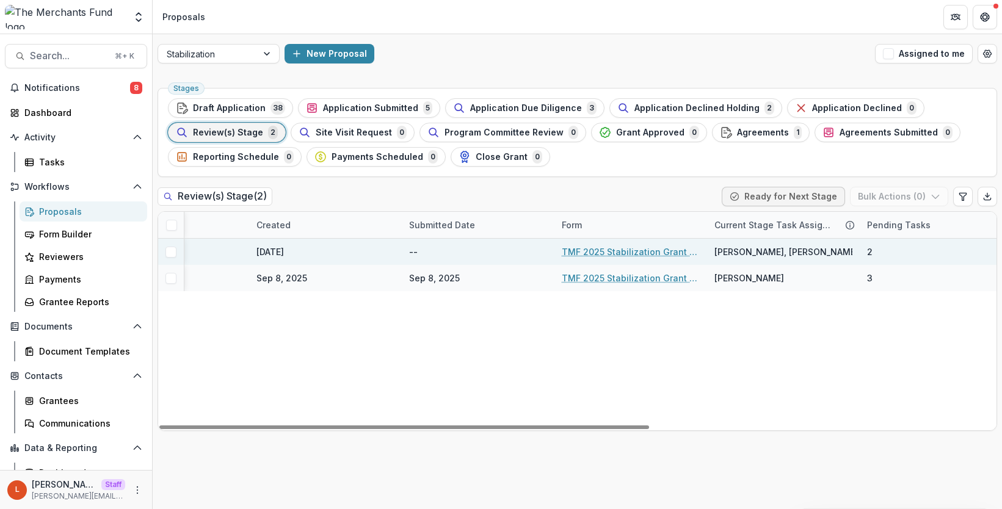
scroll to position [0, 592]
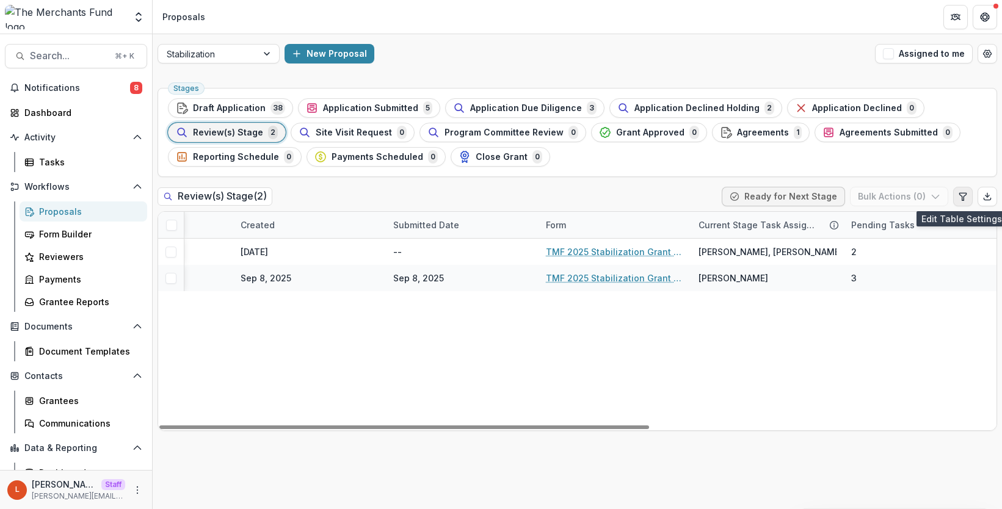
click at [964, 195] on icon "Edit table settings" at bounding box center [962, 196] width 7 height 7
select select "******"
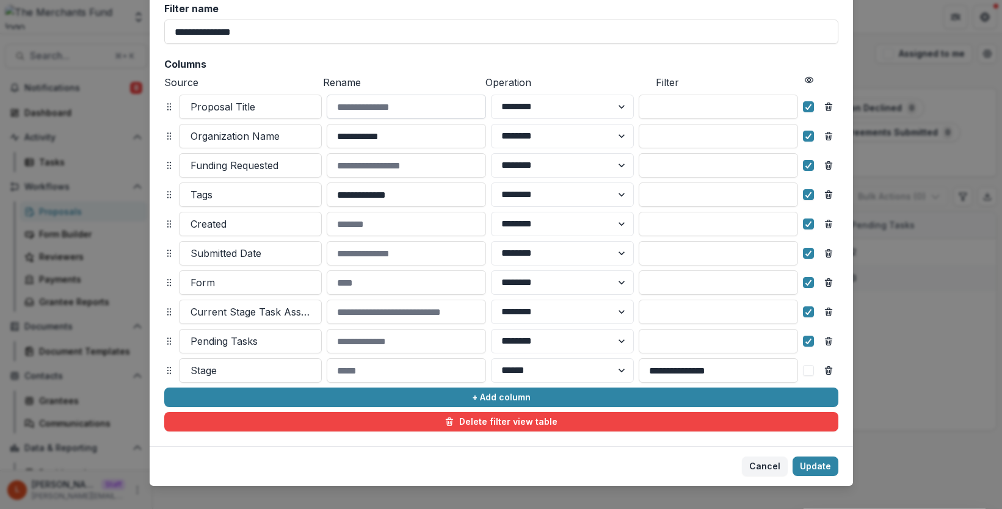
scroll to position [103, 0]
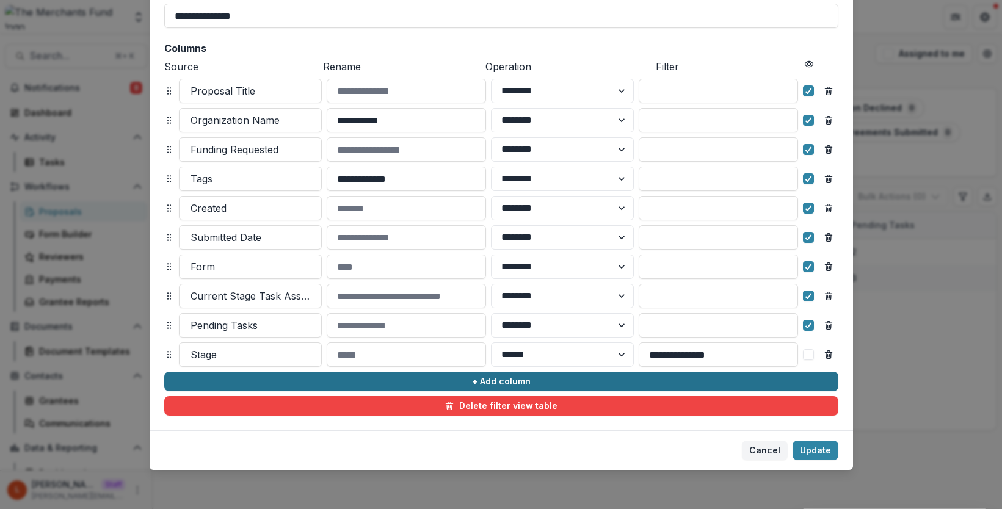
click at [477, 381] on button "+ Add column" at bounding box center [501, 382] width 674 height 20
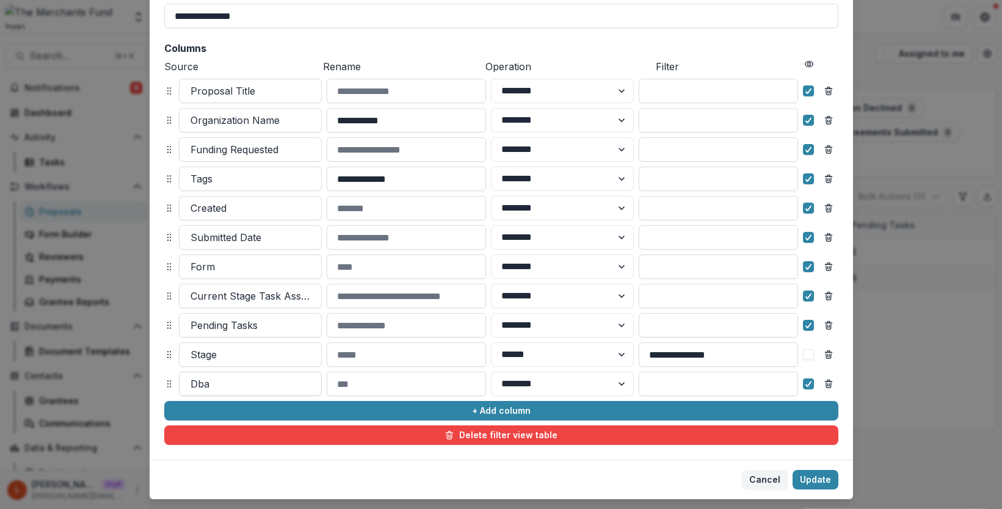
click at [234, 383] on div at bounding box center [250, 383] width 120 height 17
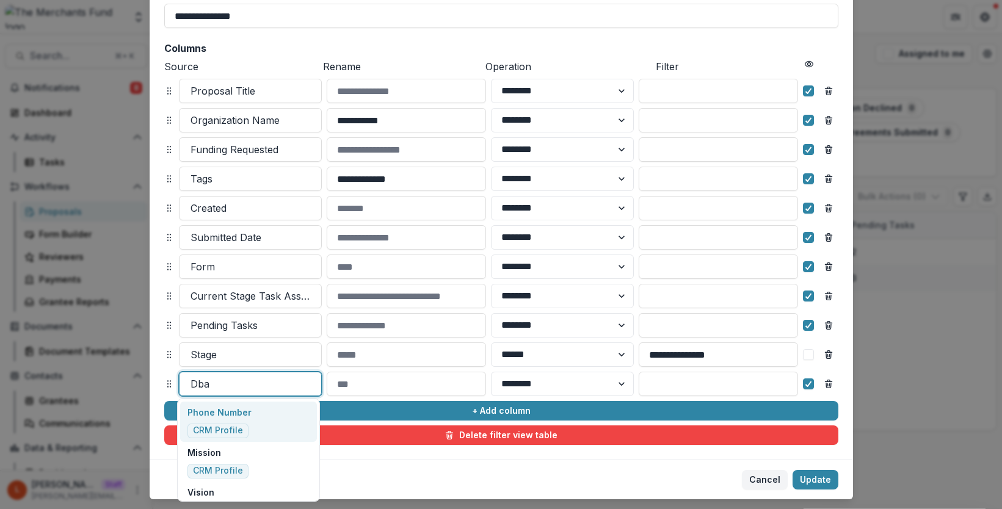
scroll to position [106, 0]
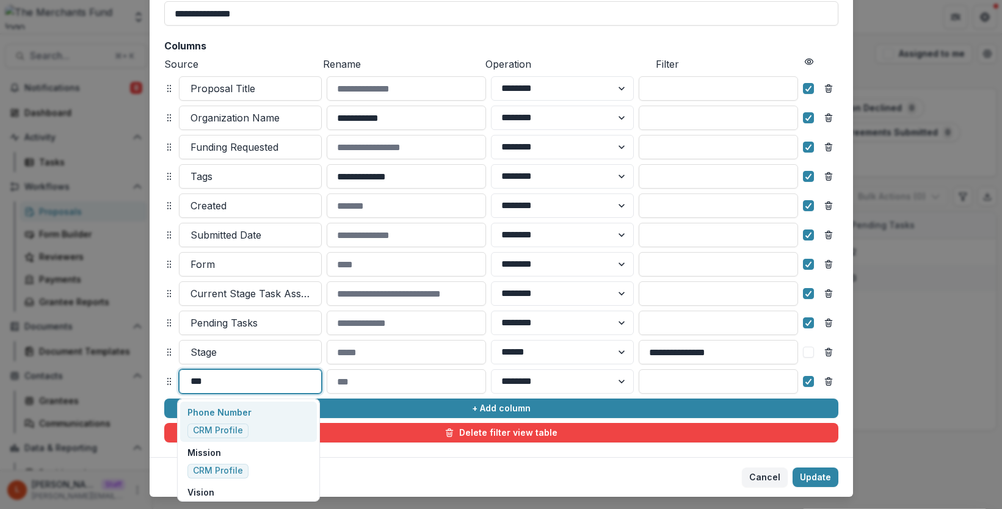
type input "****"
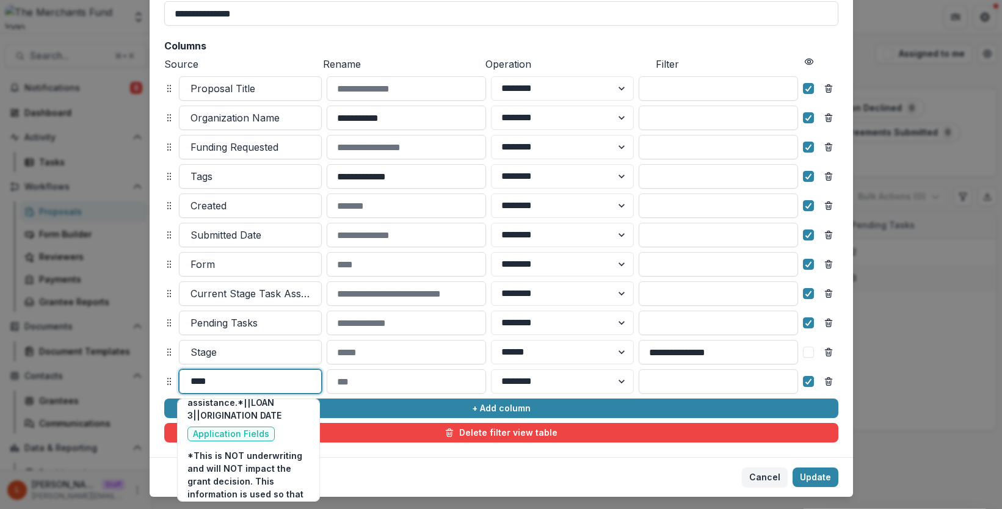
scroll to position [1665, 0]
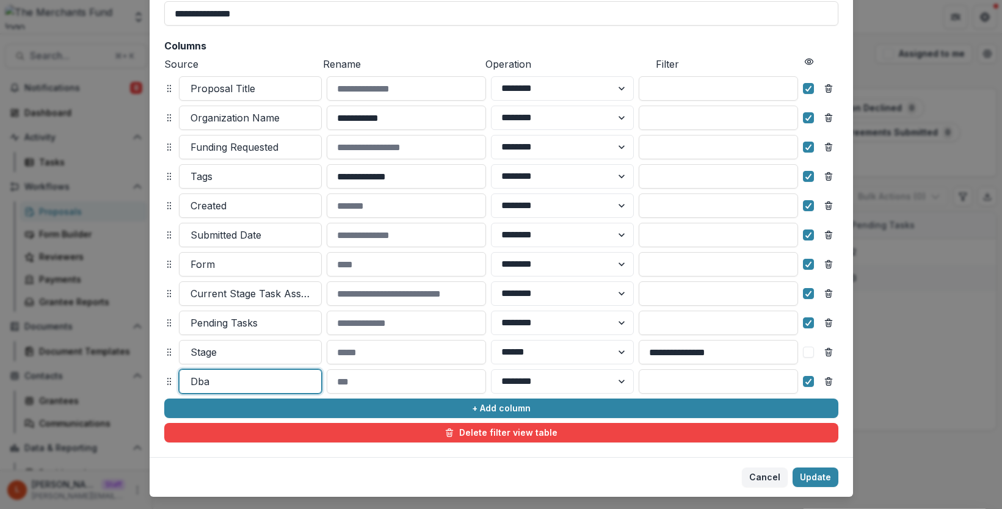
drag, startPoint x: 227, startPoint y: 374, endPoint x: 165, endPoint y: 374, distance: 62.3
click at [165, 374] on div "Dba ******** ******" at bounding box center [501, 381] width 674 height 24
click at [758, 483] on button "Cancel" at bounding box center [765, 478] width 46 height 20
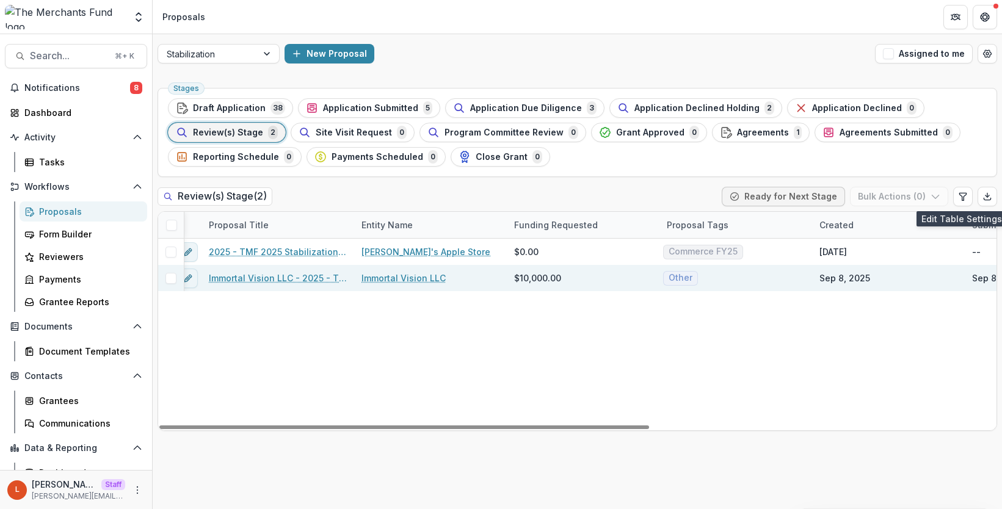
scroll to position [0, 0]
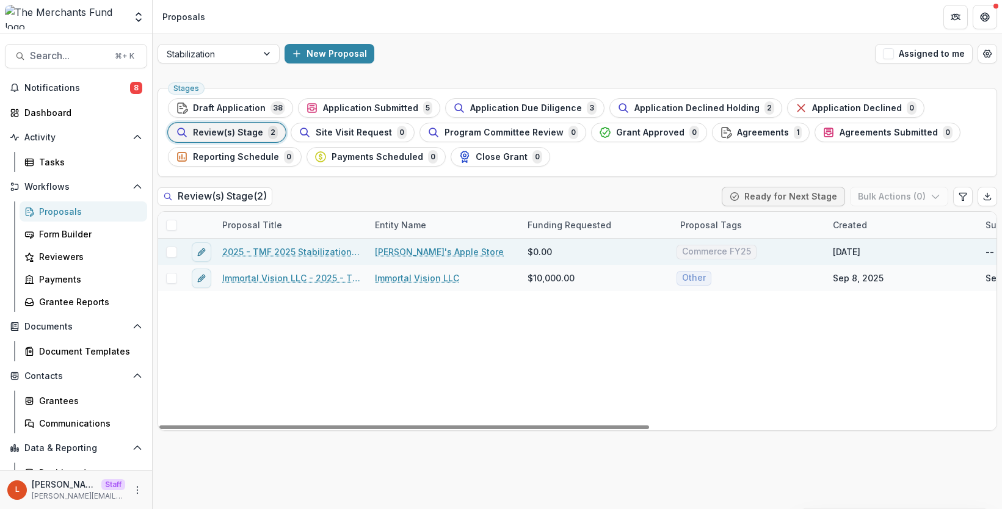
click at [301, 253] on link "2025 - TMF 2025 Stabilization Grant Program" at bounding box center [291, 251] width 138 height 13
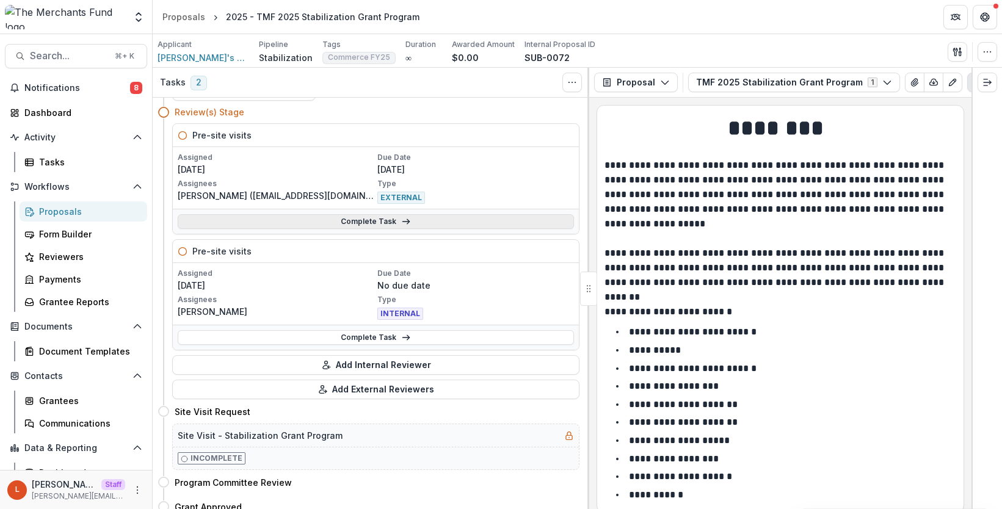
scroll to position [34, 0]
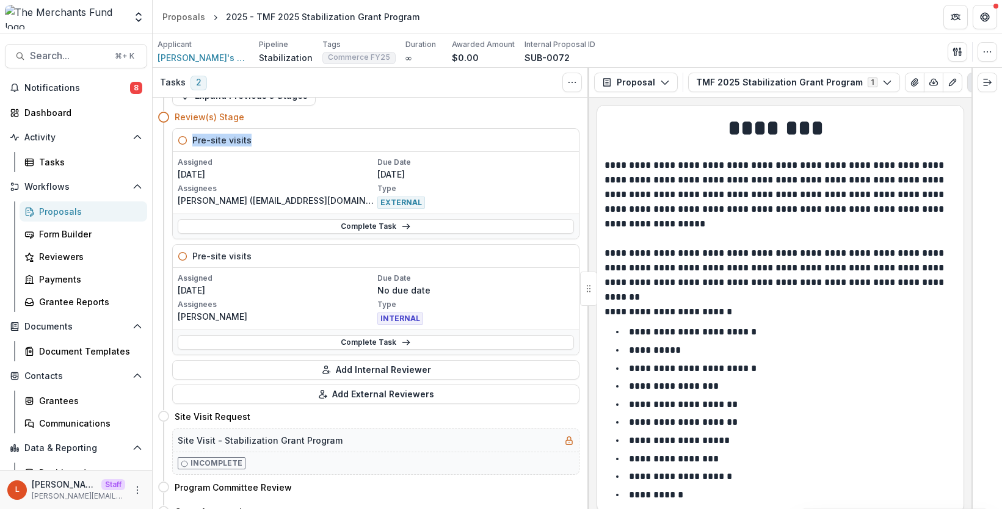
drag, startPoint x: 192, startPoint y: 140, endPoint x: 249, endPoint y: 141, distance: 56.8
click at [250, 141] on div "Pre-site visits" at bounding box center [376, 140] width 406 height 23
drag, startPoint x: 261, startPoint y: 258, endPoint x: 191, endPoint y: 254, distance: 69.7
click at [191, 254] on div "Pre-site visits" at bounding box center [376, 256] width 406 height 23
drag, startPoint x: 252, startPoint y: 139, endPoint x: 193, endPoint y: 138, distance: 58.6
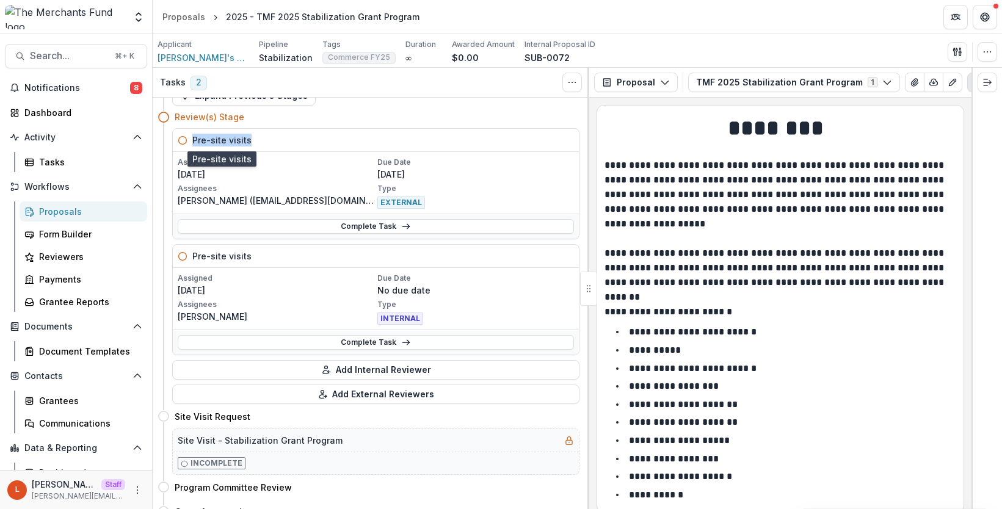
click at [193, 138] on div "Pre-site visits" at bounding box center [376, 140] width 406 height 23
click at [342, 372] on button "Add Internal Reviewer" at bounding box center [375, 370] width 407 height 20
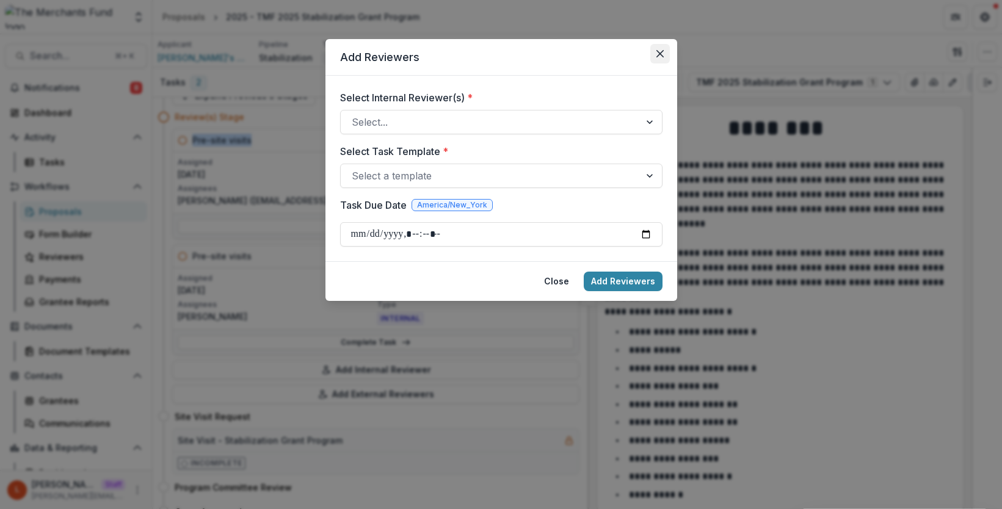
click at [660, 47] on button "Close" at bounding box center [660, 54] width 20 height 20
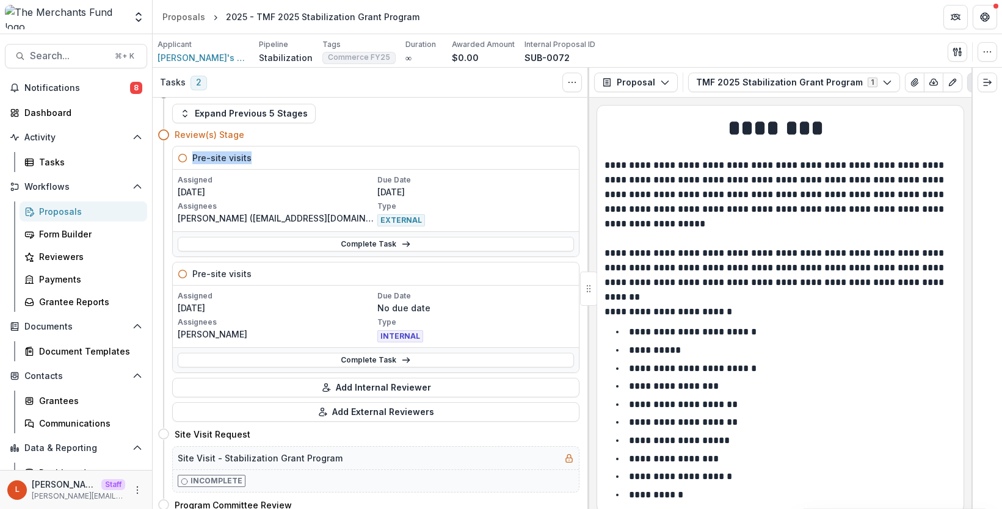
scroll to position [12, 0]
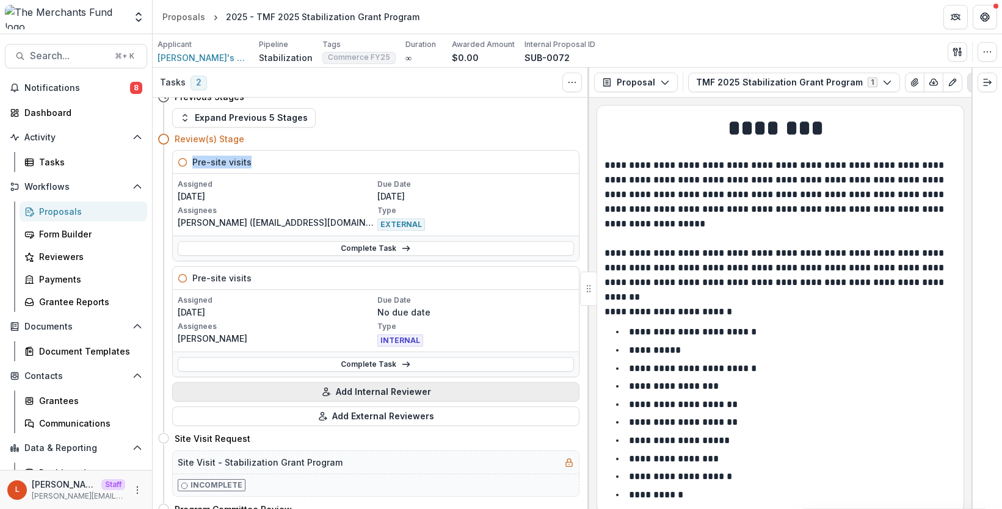
click at [385, 391] on button "Add Internal Reviewer" at bounding box center [375, 392] width 407 height 20
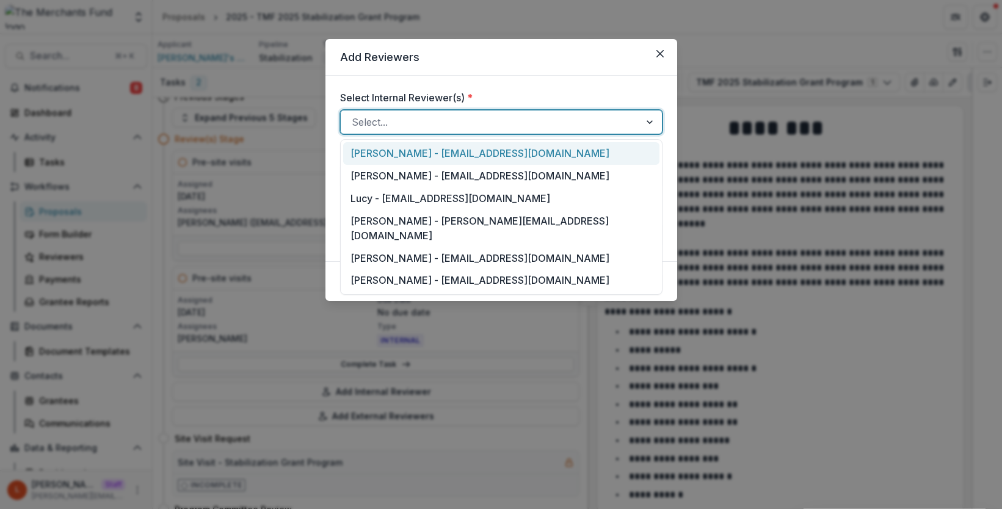
click at [375, 126] on div at bounding box center [490, 122] width 277 height 17
click at [378, 161] on div "Helen Horstmann-Allen - ops@merchantsfund.org" at bounding box center [501, 153] width 316 height 23
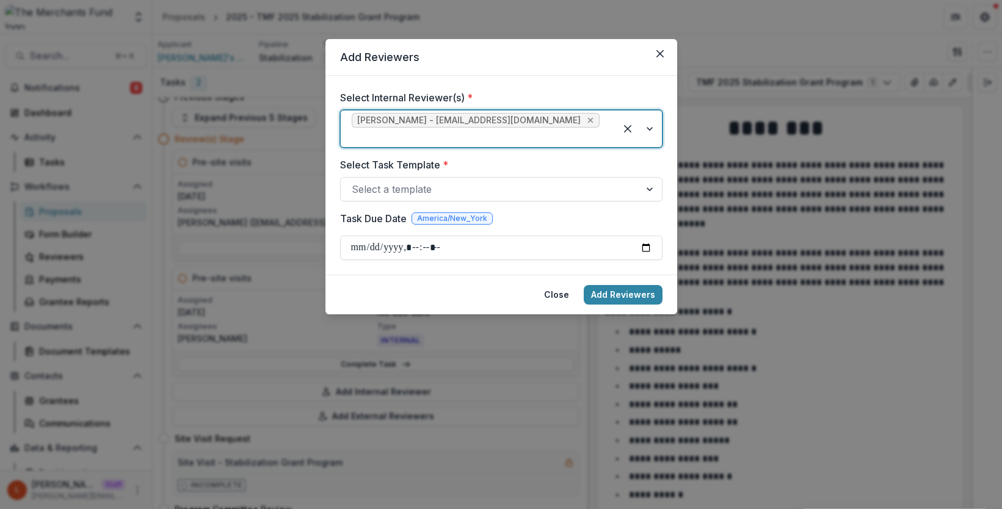
click at [587, 121] on icon "Remove Helen Horstmann-Allen - ops@merchantsfund.org" at bounding box center [589, 120] width 5 height 5
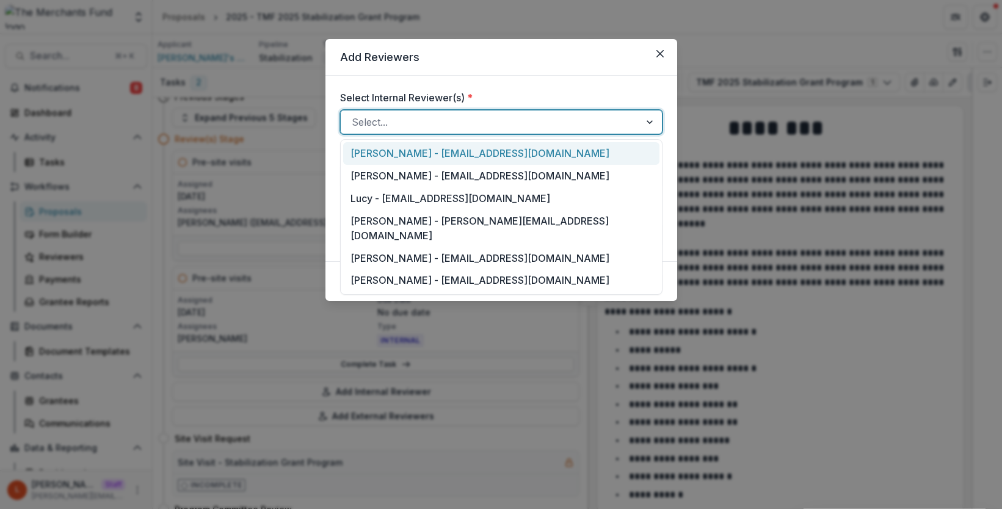
click at [572, 121] on div at bounding box center [490, 122] width 277 height 17
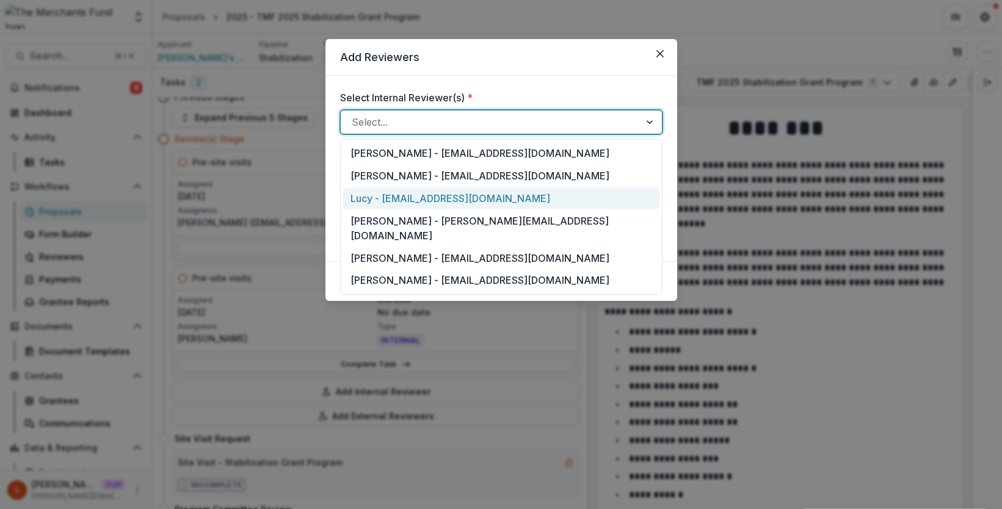
click at [524, 197] on div "Lucy - lucy@trytemelio.com" at bounding box center [501, 198] width 316 height 23
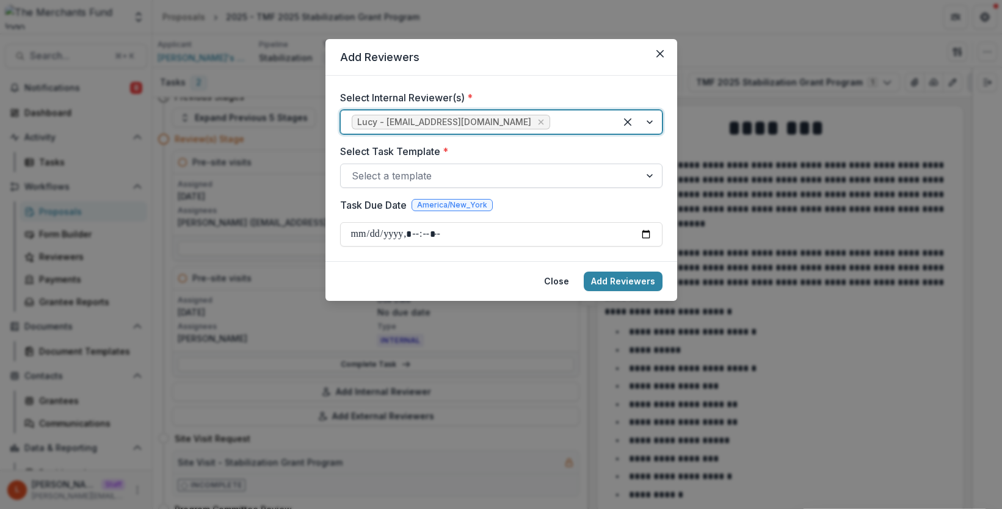
click at [507, 178] on div at bounding box center [490, 175] width 277 height 17
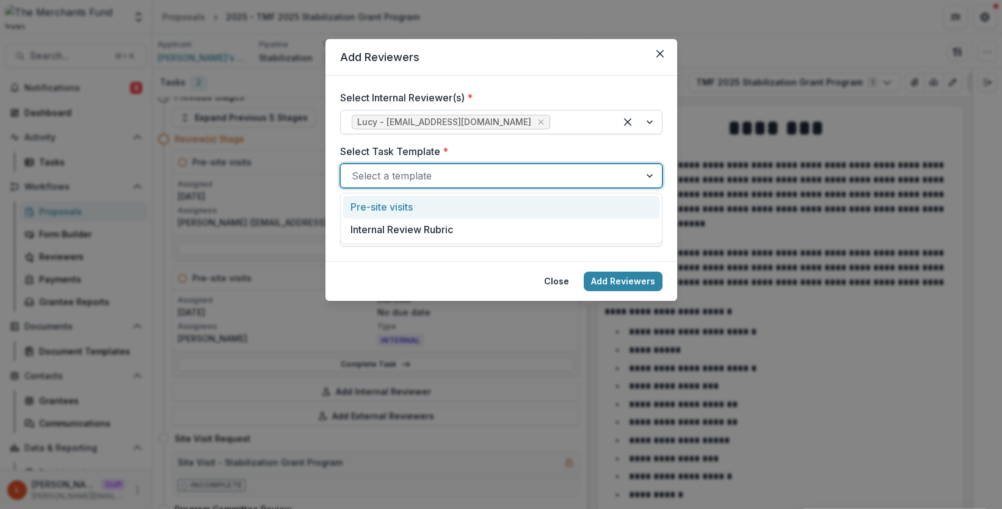
click at [476, 206] on div "Pre-site visits" at bounding box center [501, 207] width 316 height 23
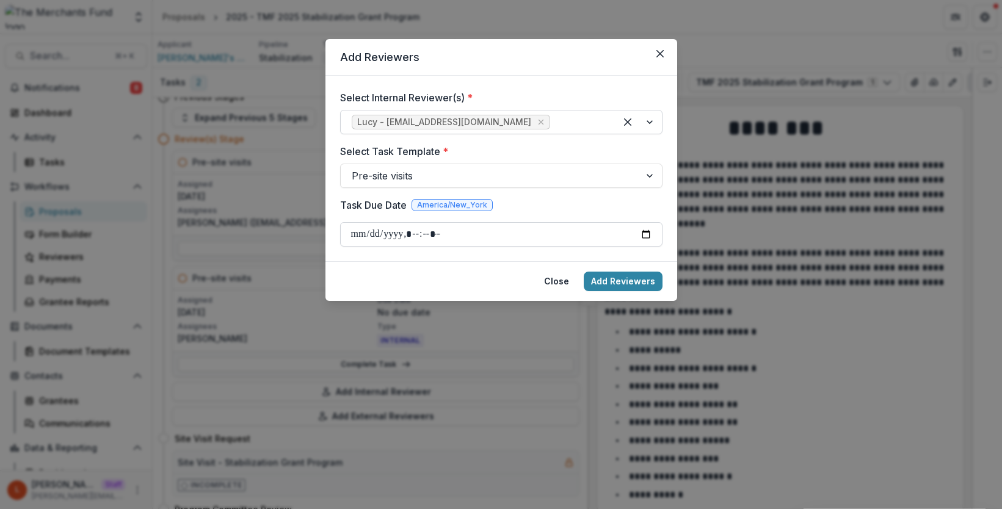
click at [648, 231] on input "Task Due Date" at bounding box center [501, 234] width 322 height 24
click at [532, 198] on div "Task Due Date America/New_York" at bounding box center [501, 208] width 322 height 20
click at [645, 234] on input "Task Due Date" at bounding box center [501, 234] width 322 height 24
type input "**********"
click at [639, 255] on form "Select Internal Reviewer(s) * Lucy - lucy@trytemelio.com Select Task Template *…" at bounding box center [501, 169] width 352 height 186
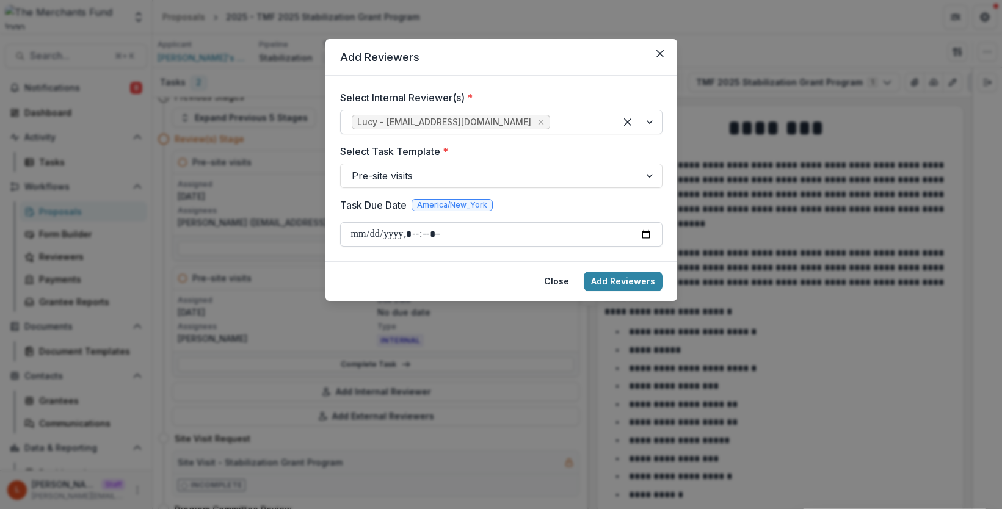
drag, startPoint x: 666, startPoint y: 50, endPoint x: 607, endPoint y: 223, distance: 182.6
click at [607, 223] on section "Add Reviewers Select Internal Reviewer(s) * Lucy - lucy@trytemelio.com Select T…" at bounding box center [501, 170] width 352 height 262
click at [658, 53] on icon "Close" at bounding box center [659, 53] width 7 height 7
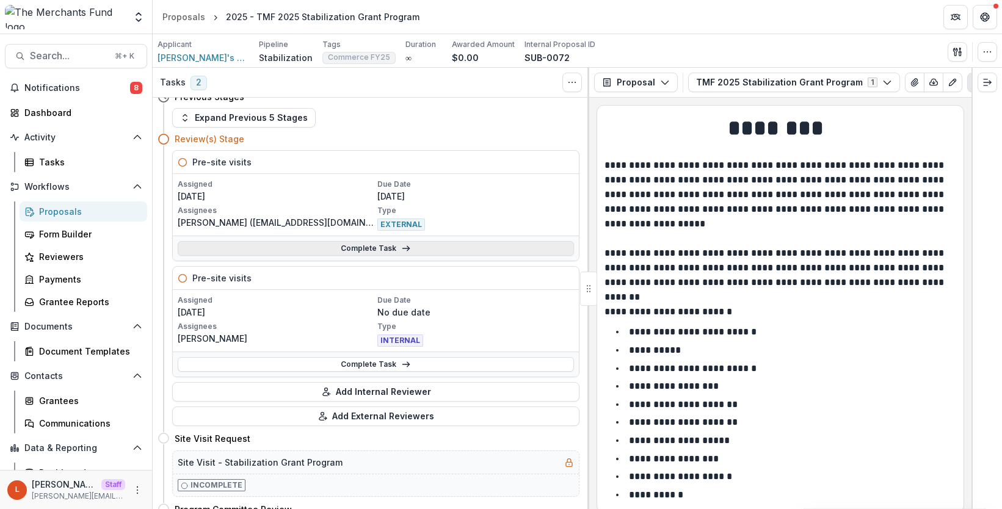
click at [369, 249] on link "Complete Task" at bounding box center [376, 248] width 396 height 15
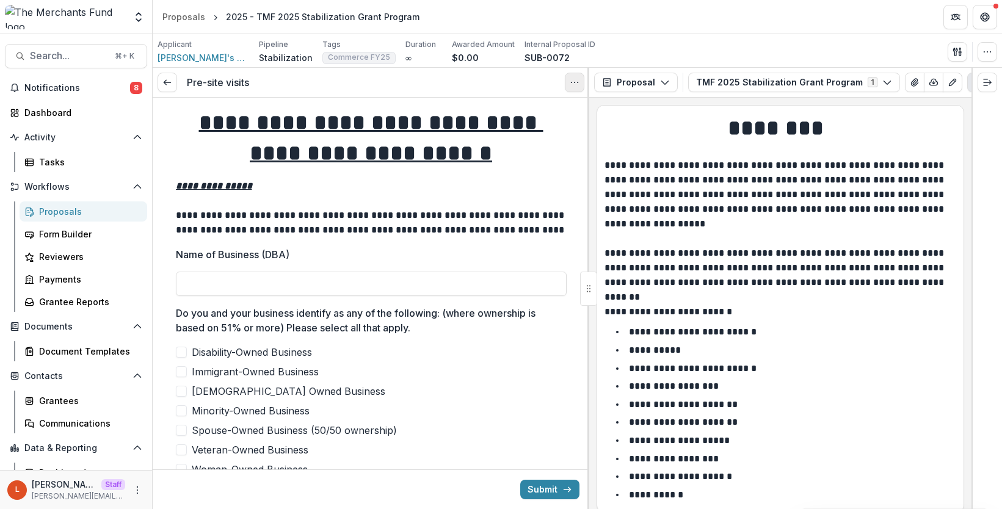
click at [570, 92] on button "Options" at bounding box center [575, 83] width 20 height 20
click at [502, 128] on button "Cancel Task" at bounding box center [516, 136] width 131 height 20
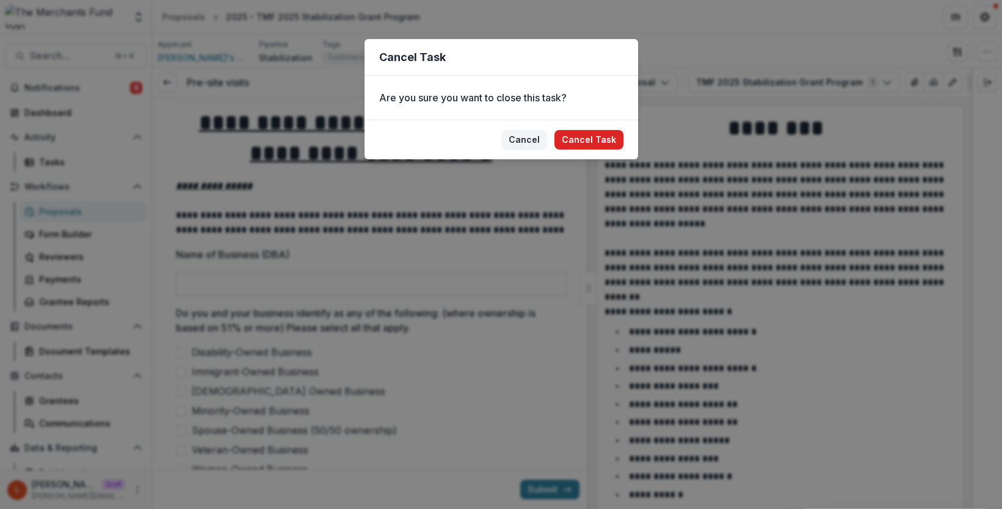
click at [600, 136] on button "Cancel Task" at bounding box center [588, 140] width 69 height 20
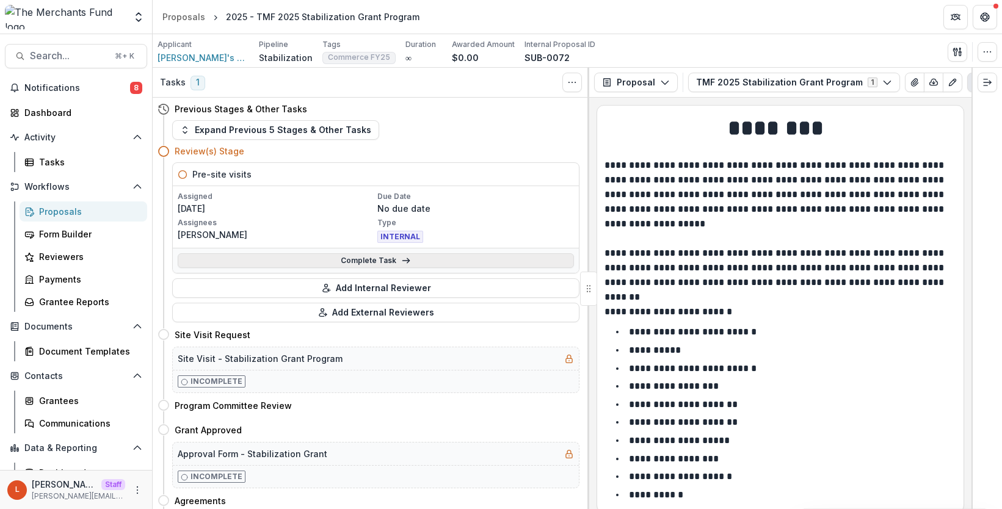
click at [393, 266] on link "Complete Task" at bounding box center [376, 260] width 396 height 15
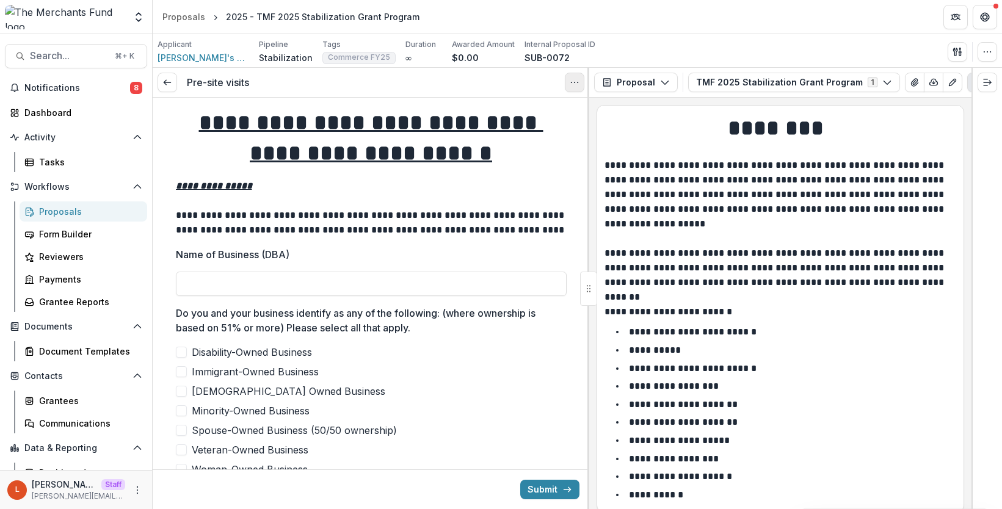
click at [573, 82] on icon "Options" at bounding box center [575, 83] width 10 height 10
click at [523, 134] on button "Cancel Task" at bounding box center [516, 136] width 131 height 20
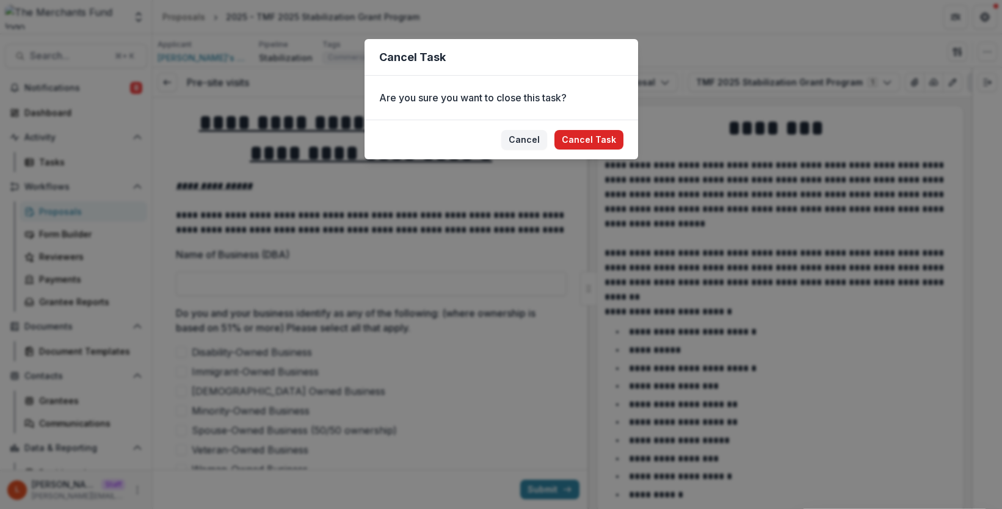
click at [581, 139] on button "Cancel Task" at bounding box center [588, 140] width 69 height 20
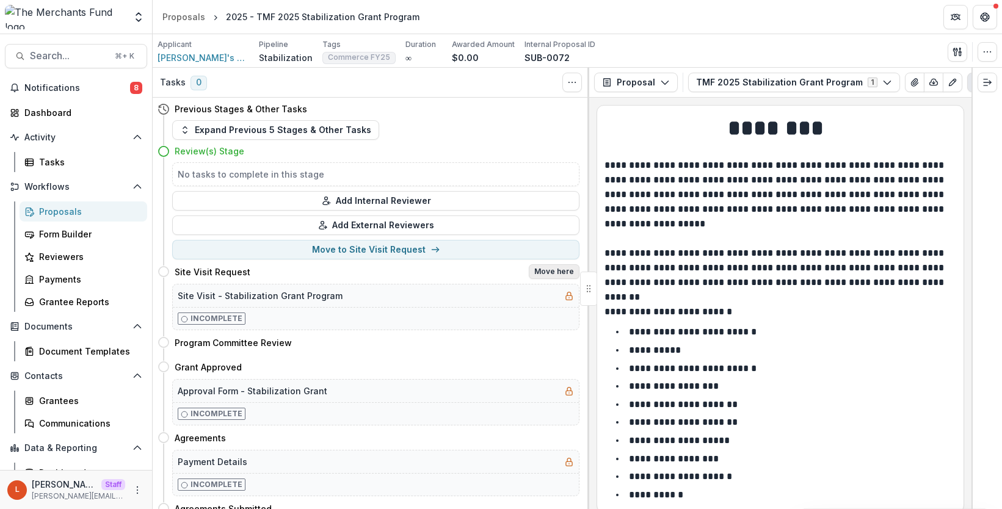
click at [540, 275] on button "Move here" at bounding box center [554, 271] width 51 height 15
select select "**********"
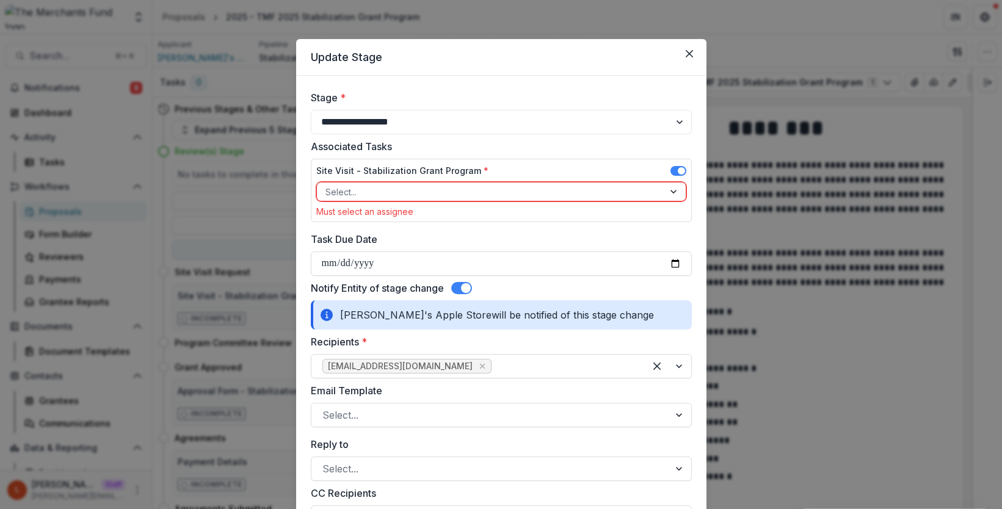
click at [424, 194] on div at bounding box center [490, 191] width 330 height 15
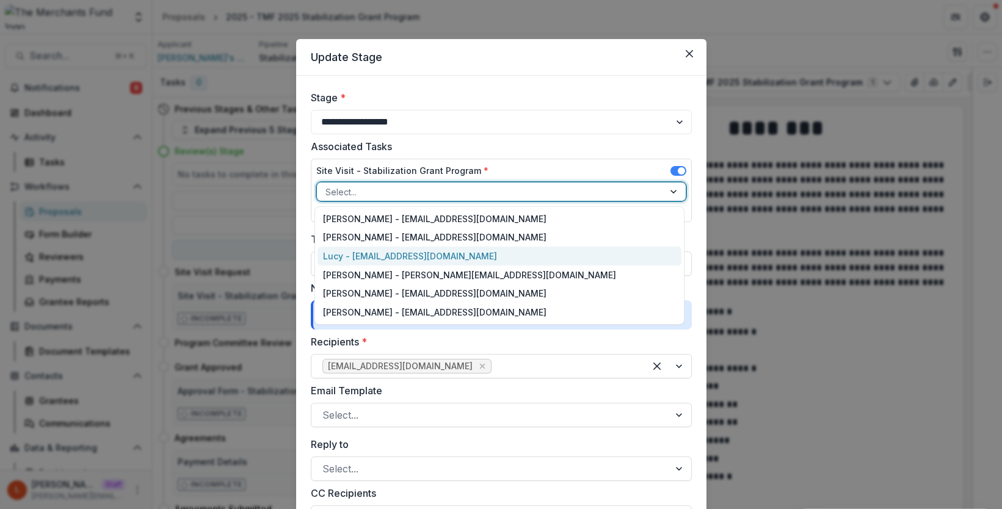
click at [416, 253] on div "Lucy - lucy@trytemelio.com" at bounding box center [499, 256] width 364 height 19
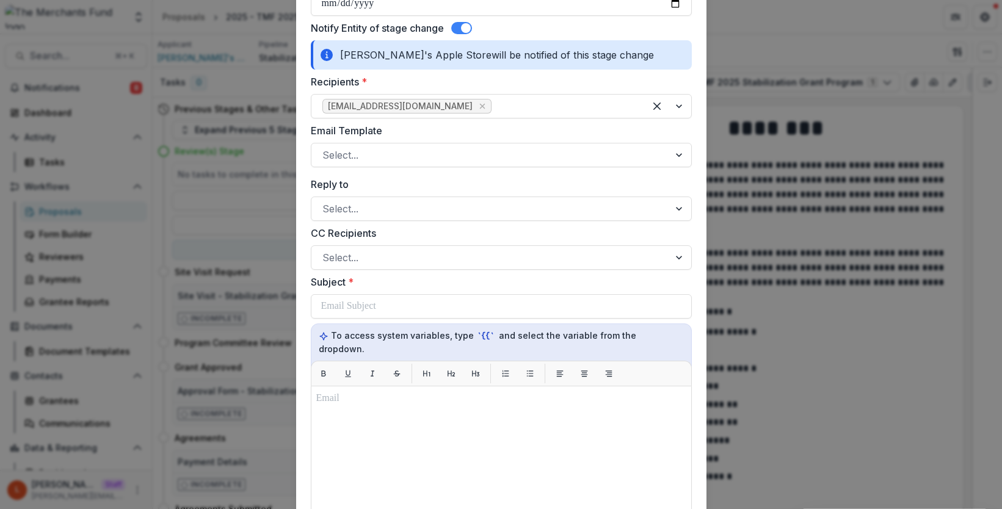
scroll to position [248, 0]
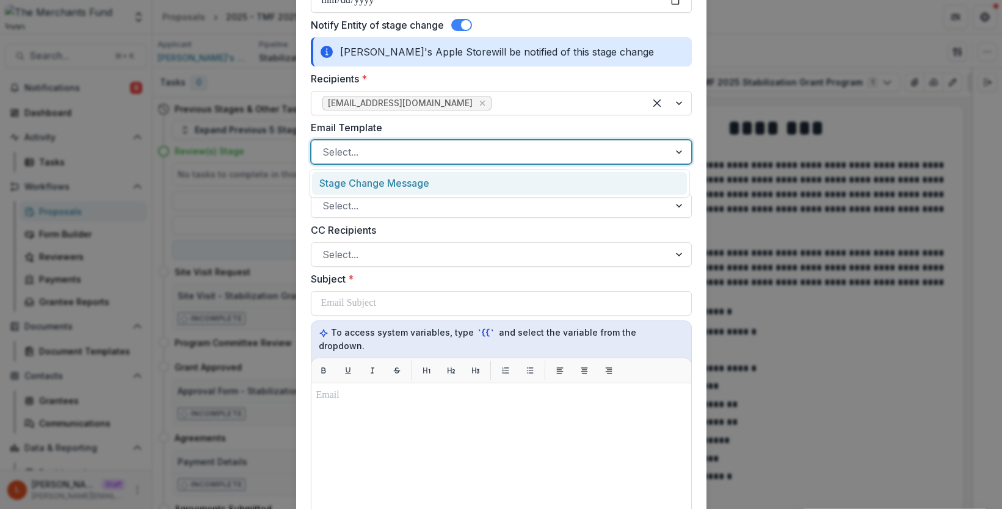
click at [379, 155] on div at bounding box center [490, 151] width 336 height 17
click at [379, 180] on div "Stage Change Message" at bounding box center [499, 183] width 375 height 23
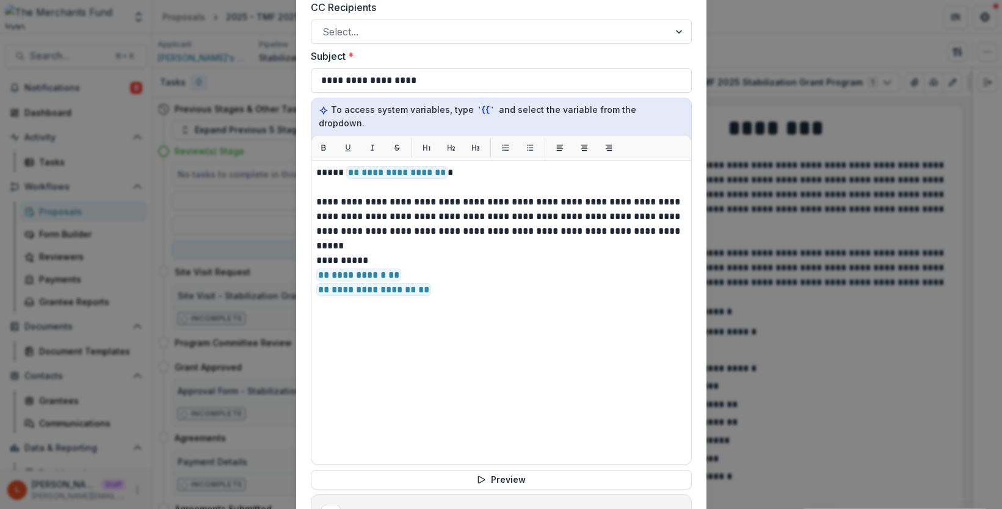
scroll to position [471, 0]
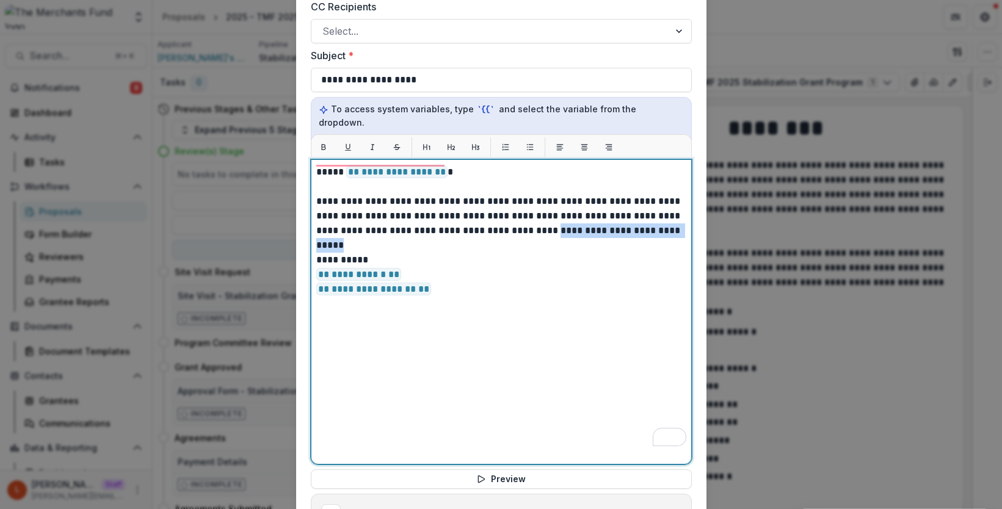
drag, startPoint x: 654, startPoint y: 214, endPoint x: 521, endPoint y: 217, distance: 133.1
click at [521, 218] on p "**********" at bounding box center [501, 216] width 370 height 44
click at [551, 242] on p "**********" at bounding box center [501, 252] width 370 height 29
click at [516, 222] on p "**********" at bounding box center [501, 216] width 370 height 44
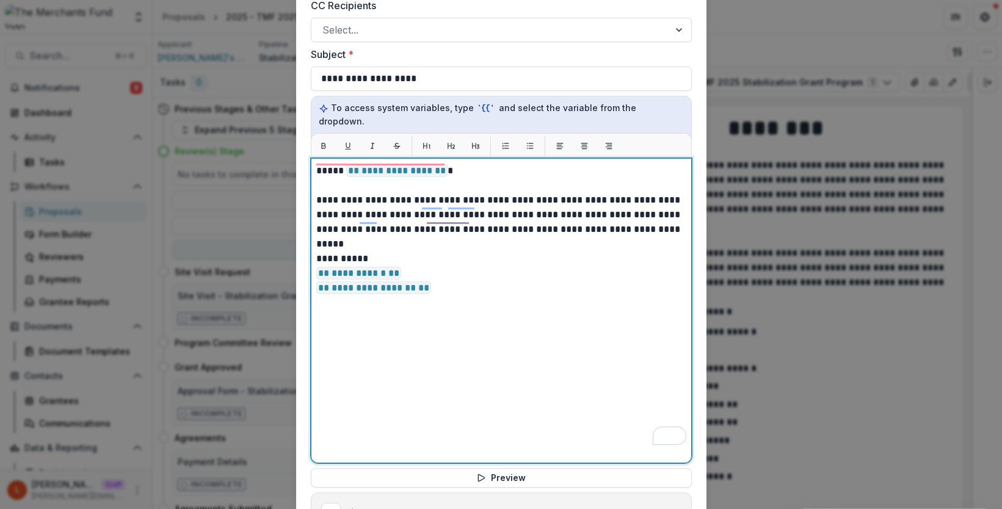
scroll to position [540, 0]
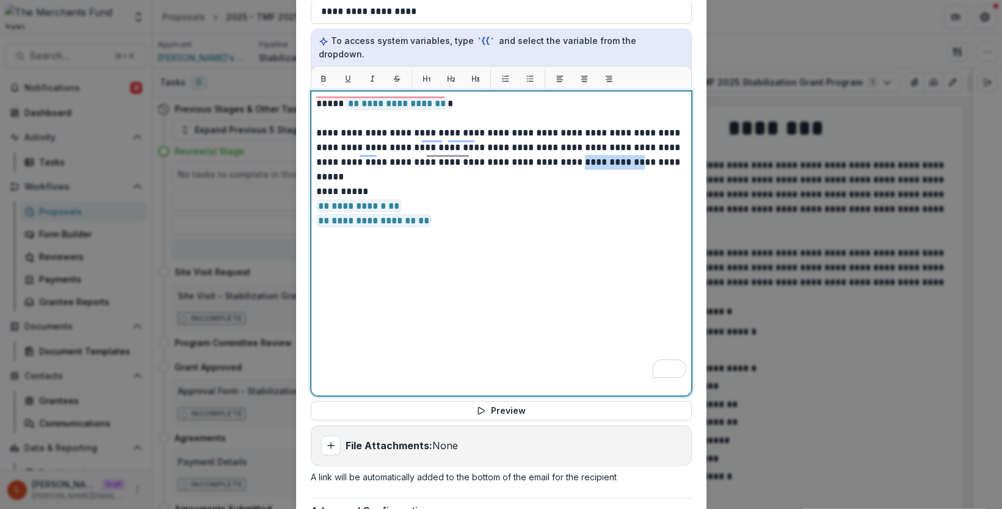
drag, startPoint x: 545, startPoint y: 149, endPoint x: 609, endPoint y: 149, distance: 63.5
click at [609, 149] on p "**********" at bounding box center [501, 148] width 370 height 44
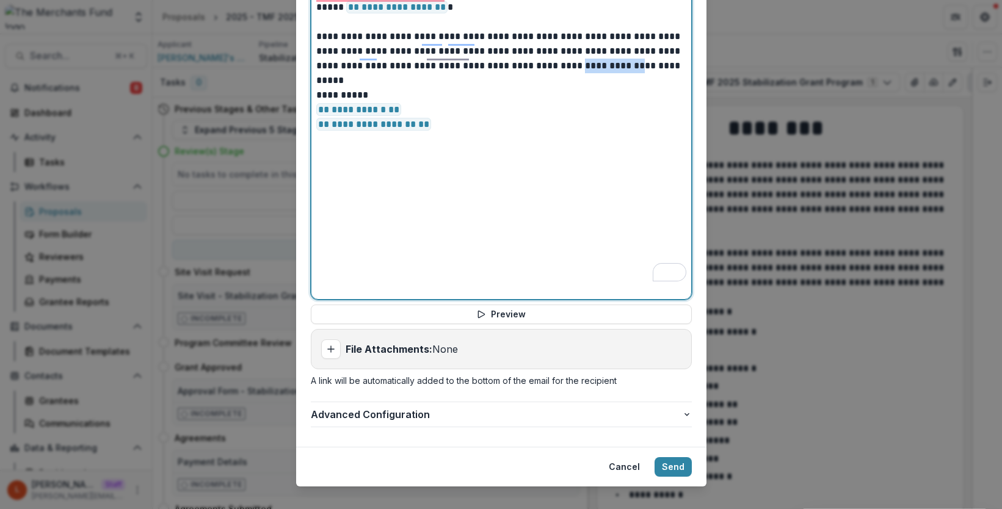
scroll to position [640, 0]
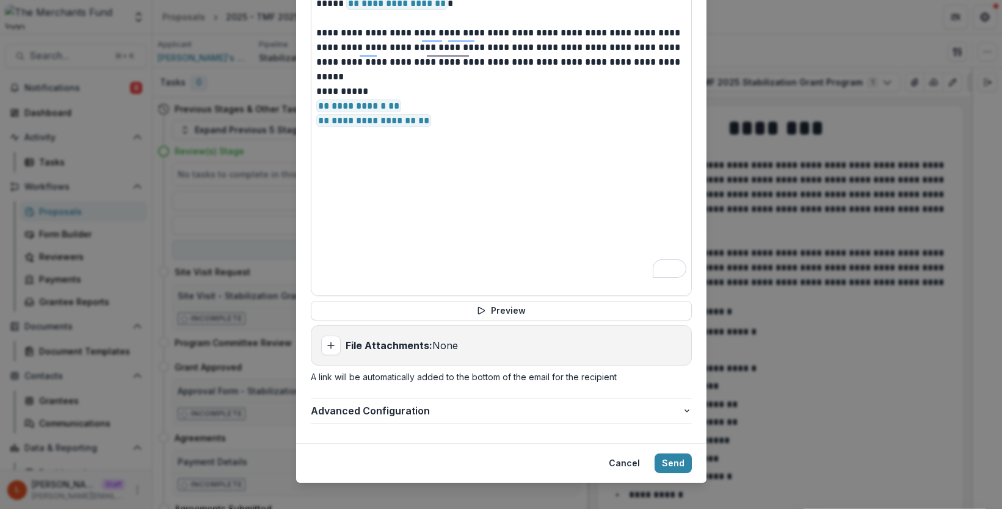
click at [255, 265] on div "**********" at bounding box center [501, 254] width 1002 height 509
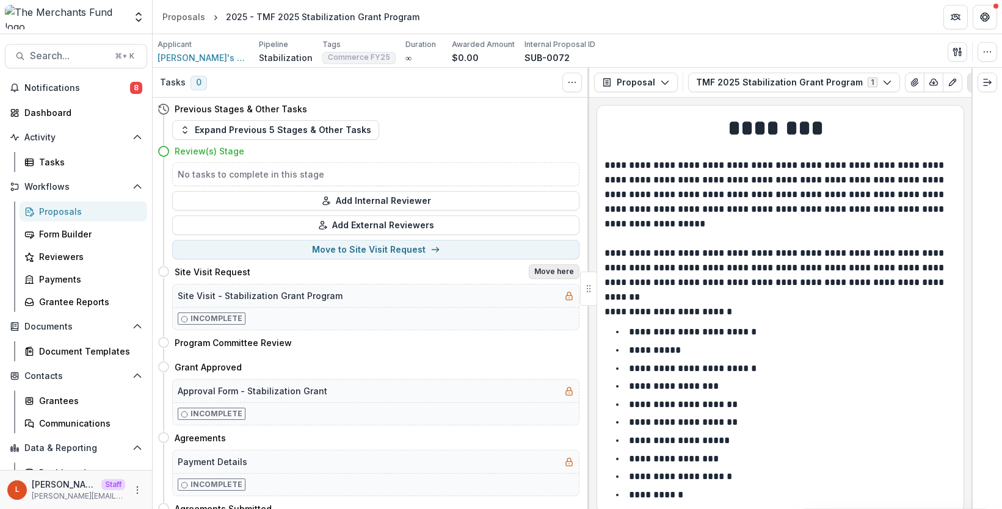
click at [543, 276] on button "Move here" at bounding box center [554, 271] width 51 height 15
select select "**********"
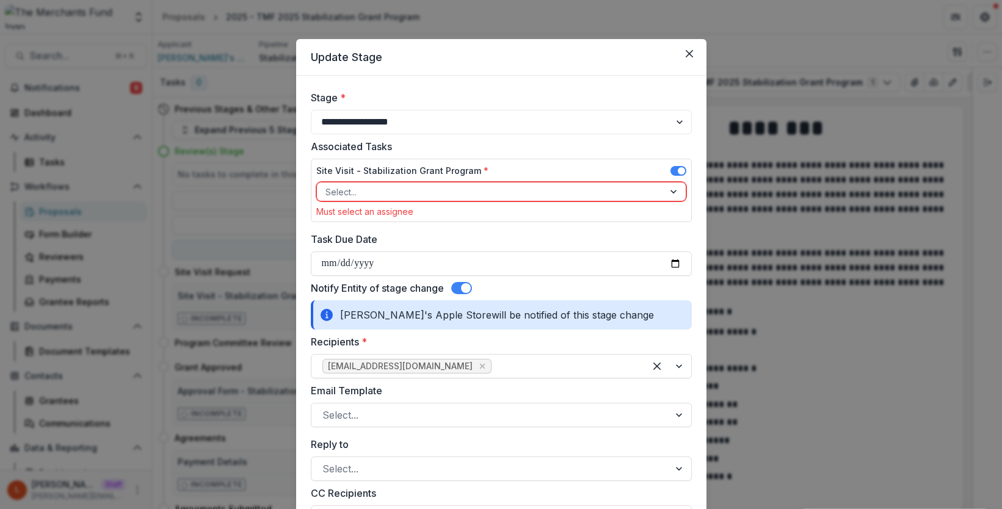
click at [443, 173] on label "Site Visit - Stabilization Grant Program *" at bounding box center [402, 170] width 172 height 13
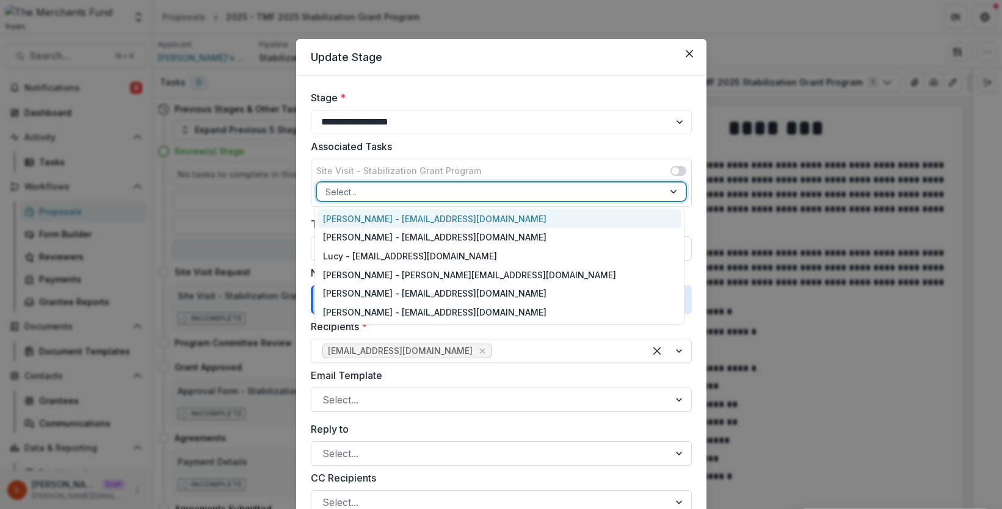
click at [444, 186] on div at bounding box center [490, 191] width 330 height 15
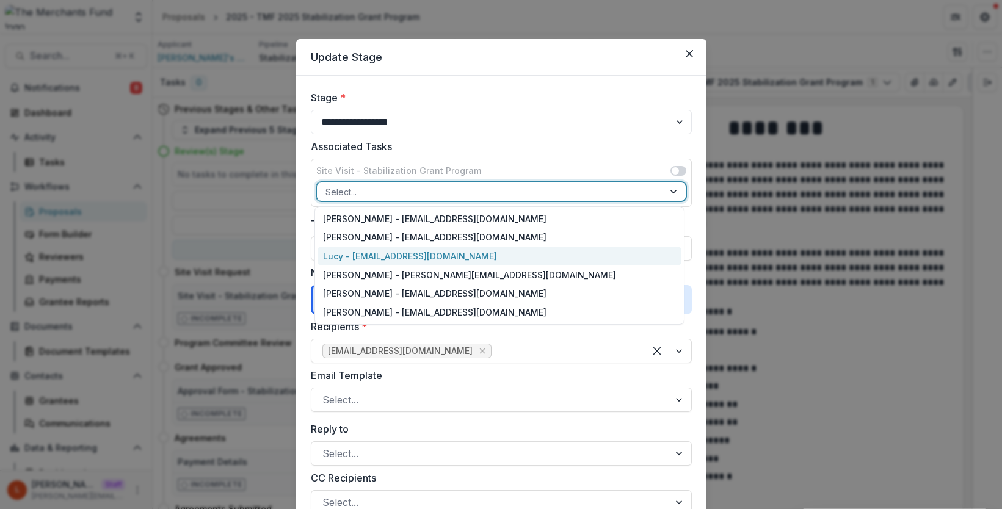
click at [405, 258] on div "Lucy - lucy@trytemelio.com" at bounding box center [499, 256] width 364 height 19
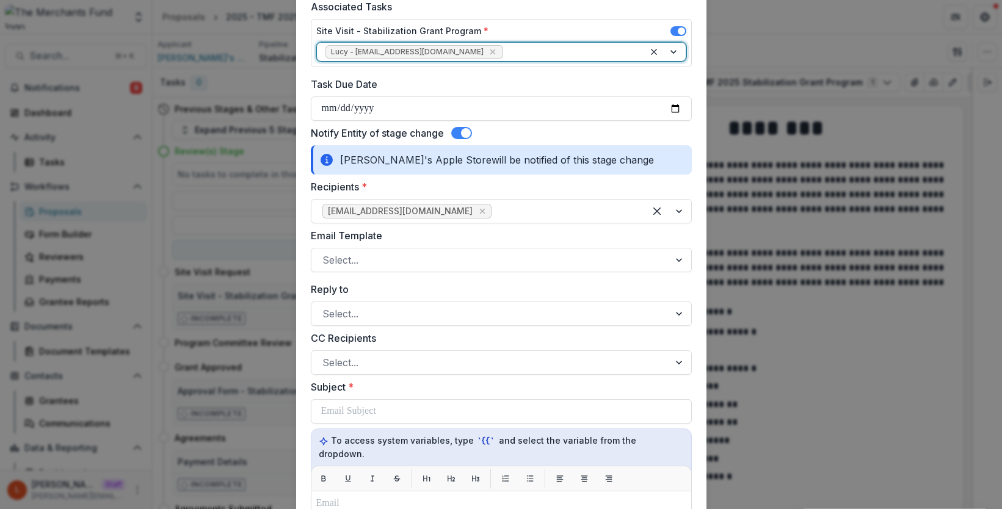
scroll to position [156, 0]
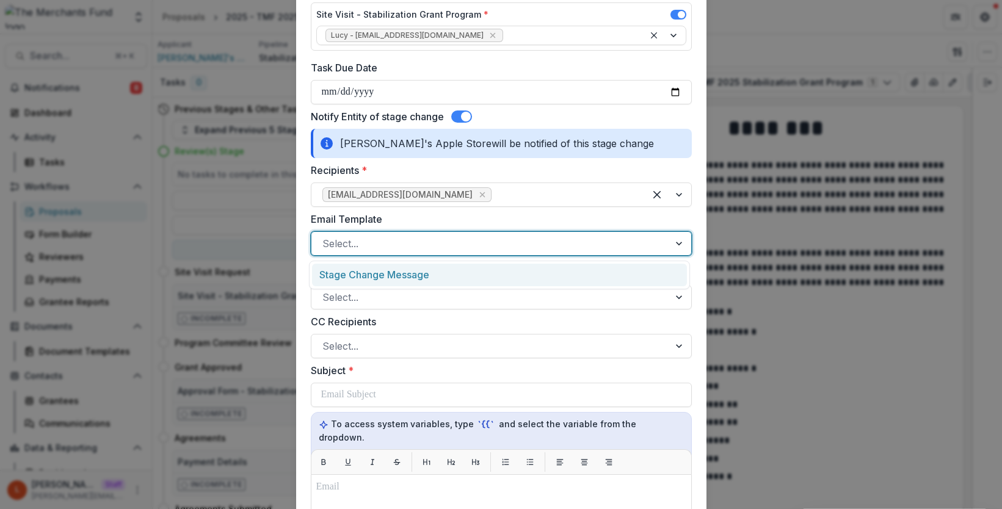
click at [387, 248] on div at bounding box center [490, 243] width 336 height 17
click at [382, 275] on div "Stage Change Message" at bounding box center [499, 275] width 375 height 23
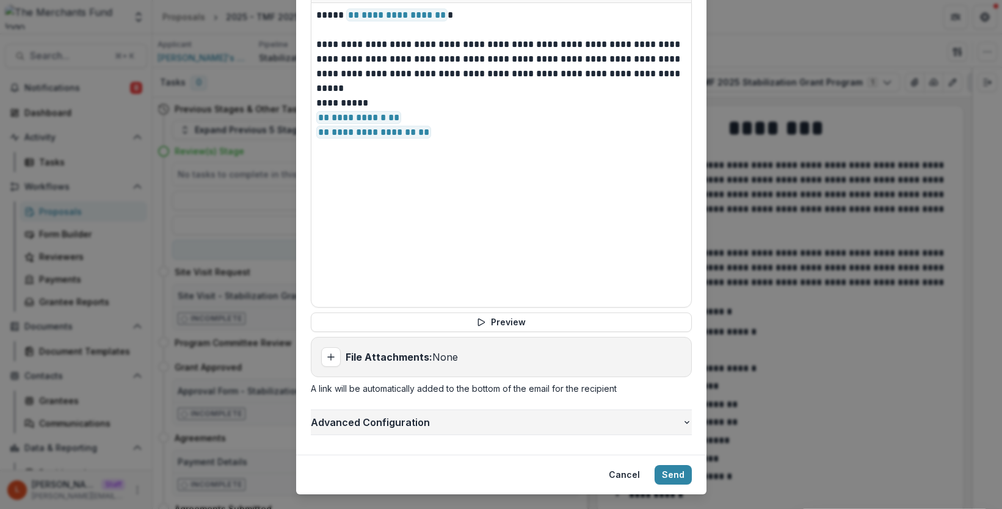
scroll to position [640, 0]
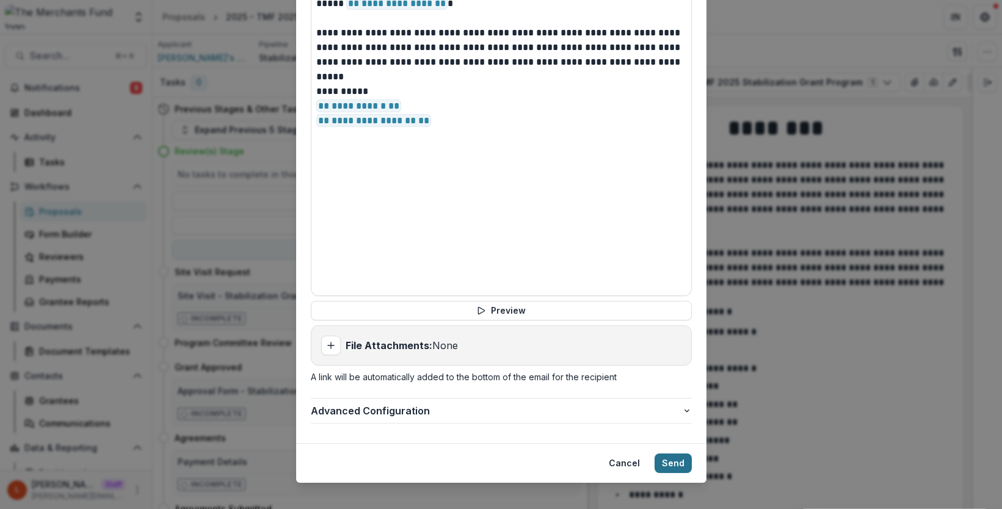
click at [670, 454] on button "Send" at bounding box center [672, 464] width 37 height 20
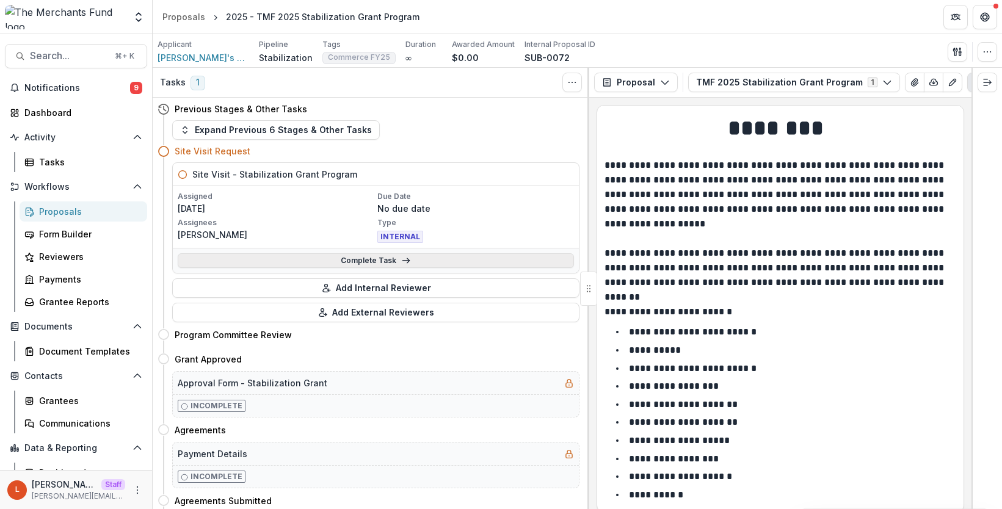
click at [356, 258] on link "Complete Task" at bounding box center [376, 260] width 396 height 15
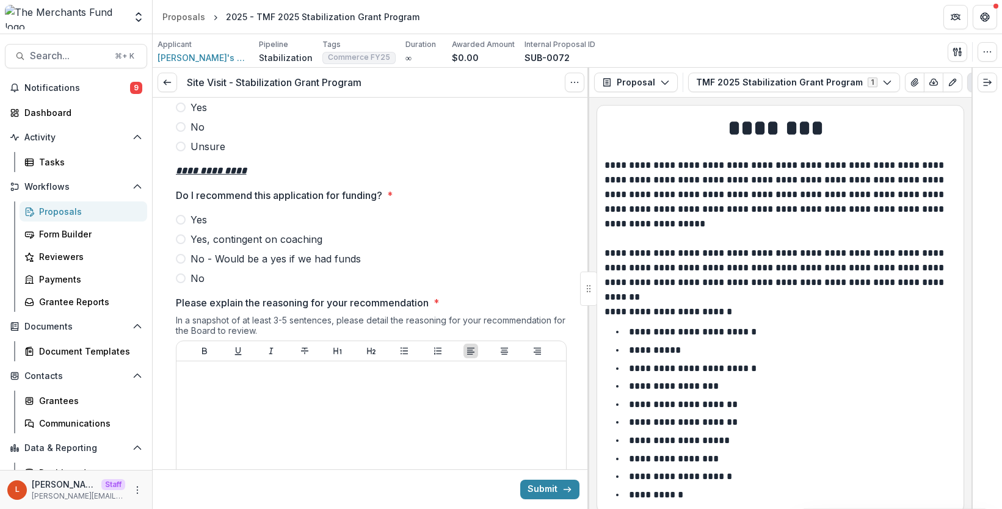
scroll to position [1255, 0]
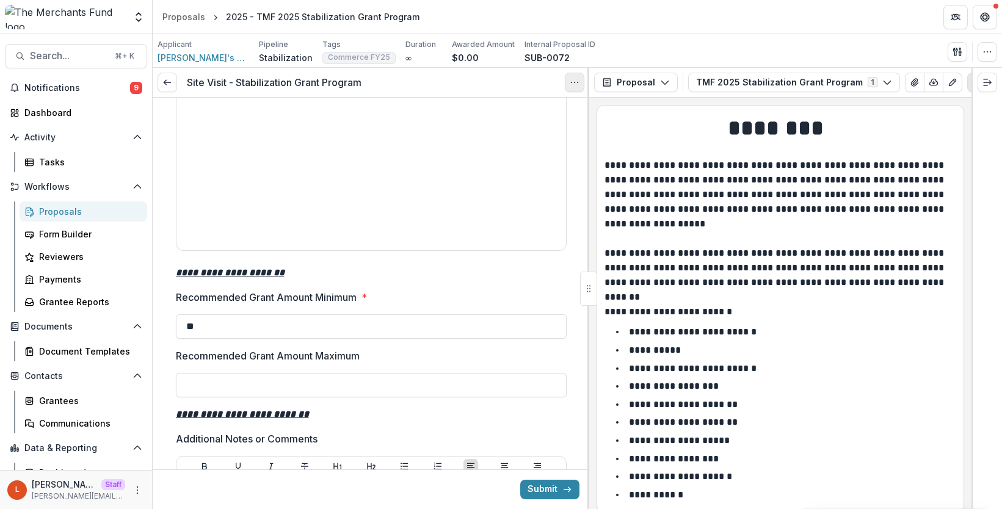
click at [565, 82] on button "Options" at bounding box center [575, 83] width 20 height 20
drag, startPoint x: 525, startPoint y: 128, endPoint x: 372, endPoint y: 179, distance: 161.6
click at [373, 179] on div "**********" at bounding box center [371, 288] width 437 height 441
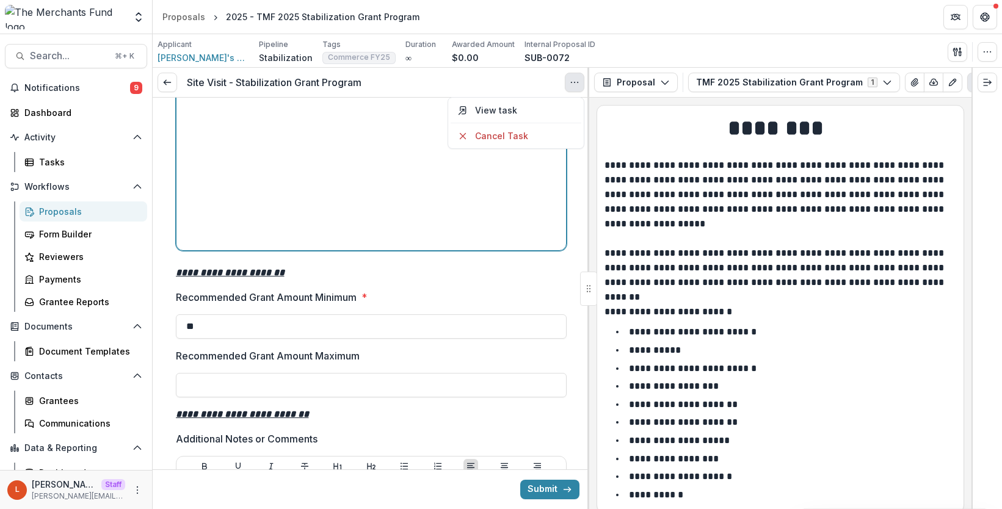
click at [291, 161] on div at bounding box center [371, 153] width 380 height 183
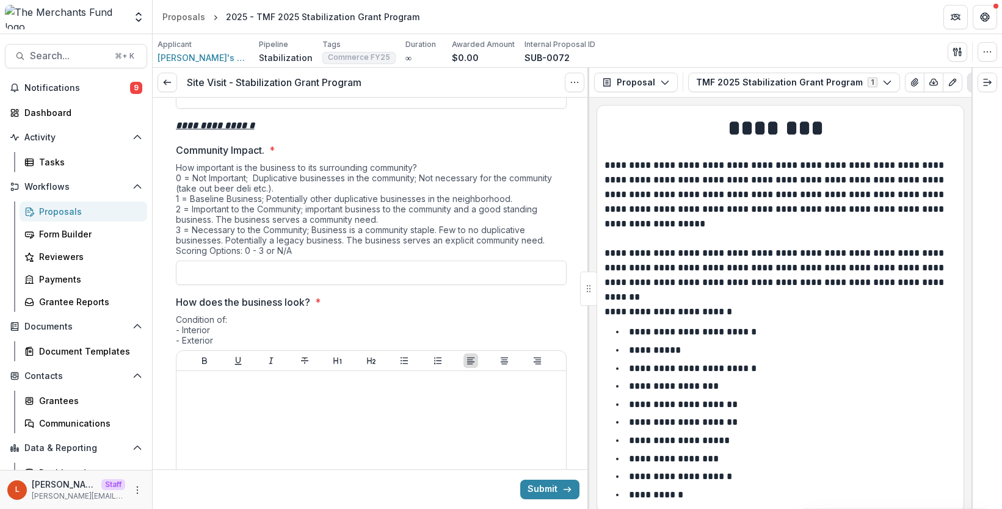
scroll to position [0, 0]
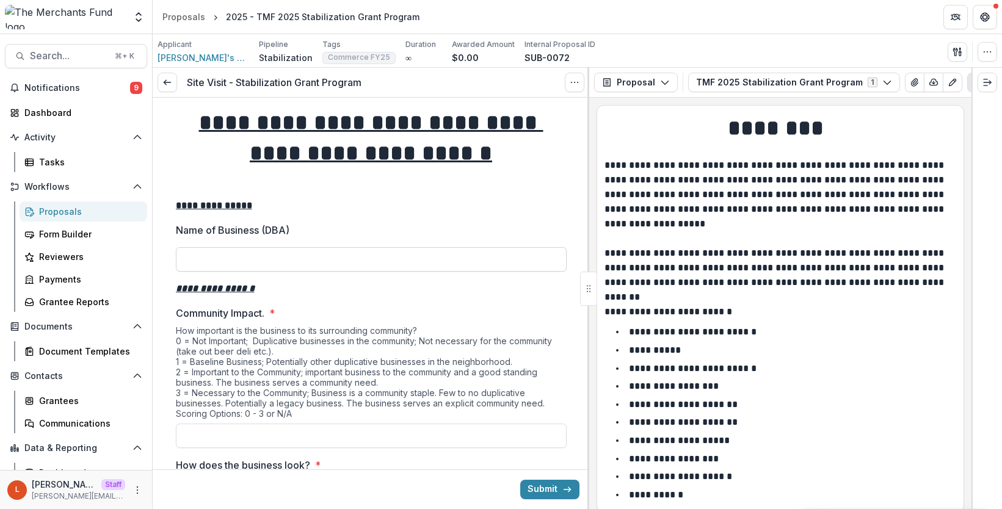
click at [256, 263] on input "Name of Business (DBA)" at bounding box center [371, 259] width 391 height 24
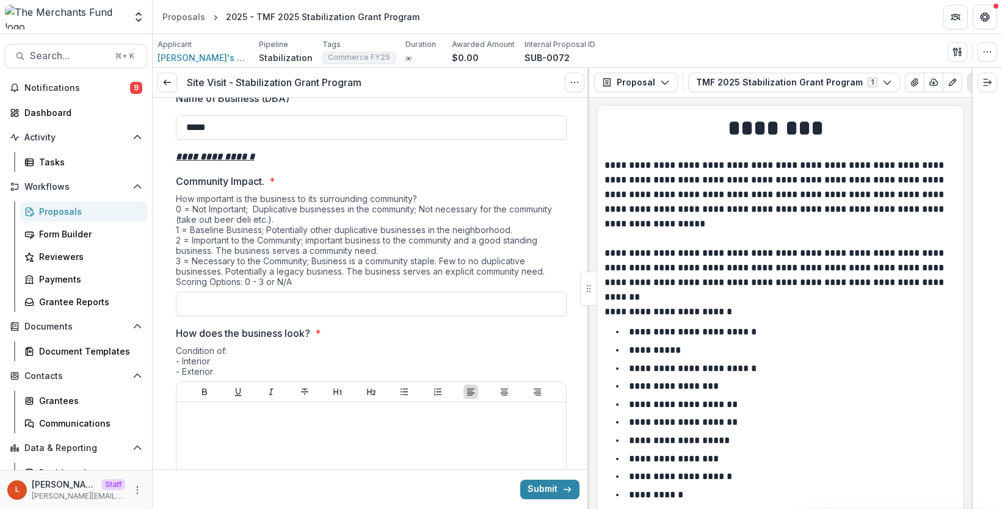
scroll to position [159, 0]
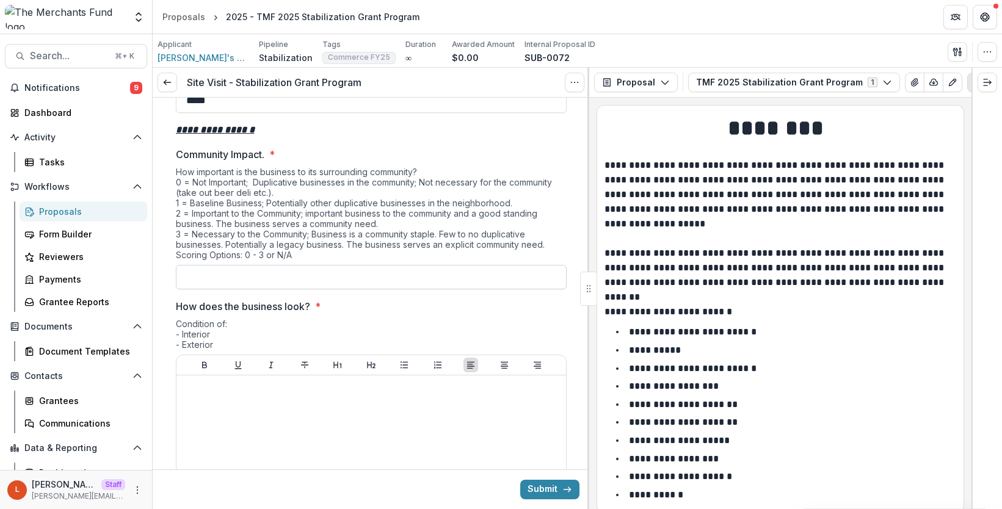
type input "*****"
click at [254, 278] on input "Community Impact. *" at bounding box center [371, 277] width 391 height 24
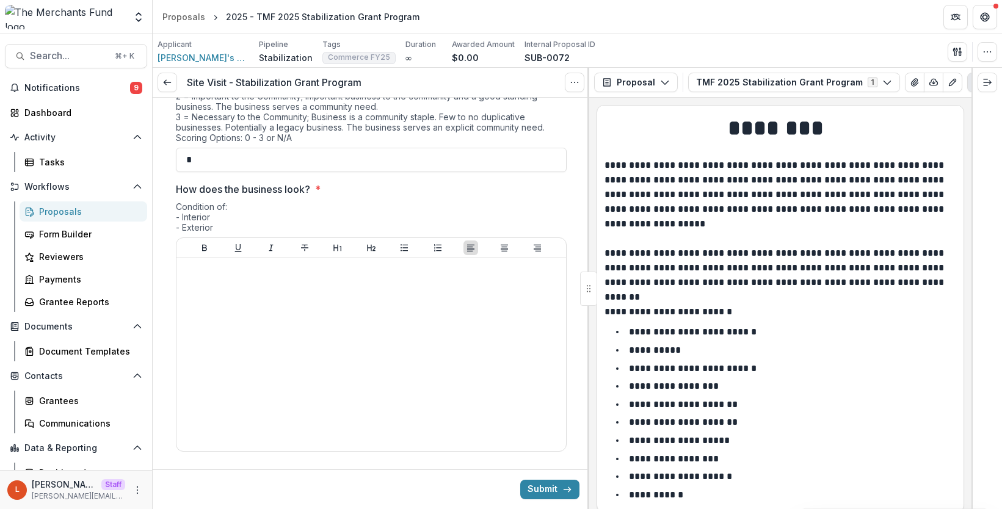
scroll to position [294, 0]
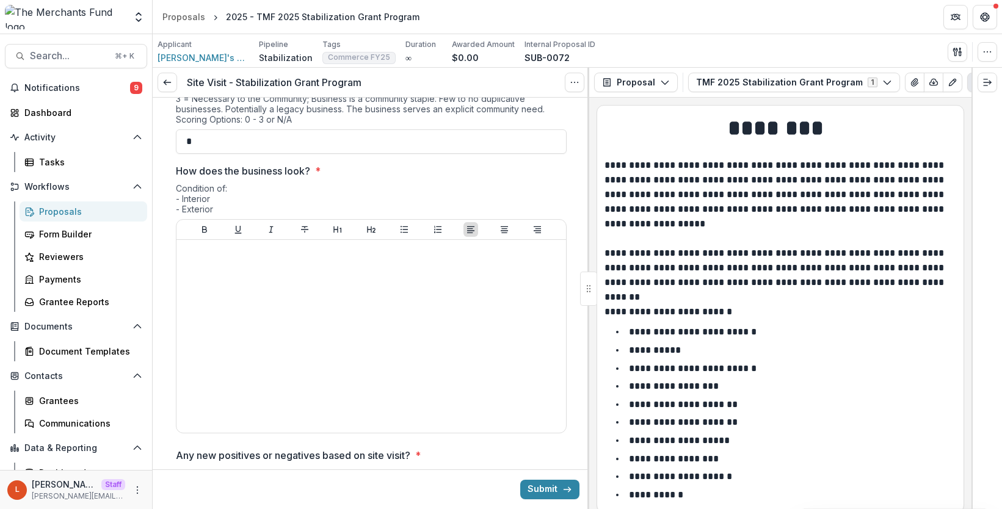
type input "*"
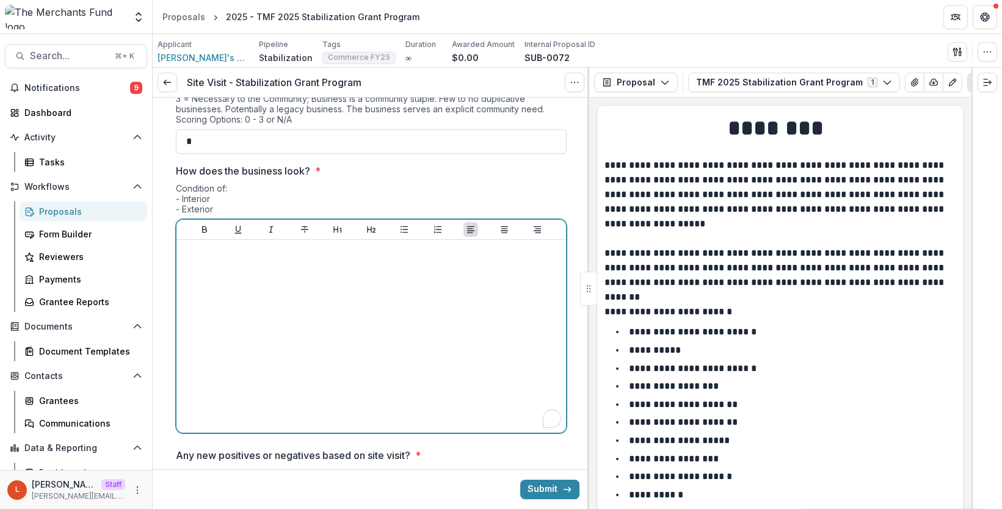
click at [269, 324] on div "To enrich screen reader interactions, please activate Accessibility in Grammarl…" at bounding box center [371, 336] width 380 height 183
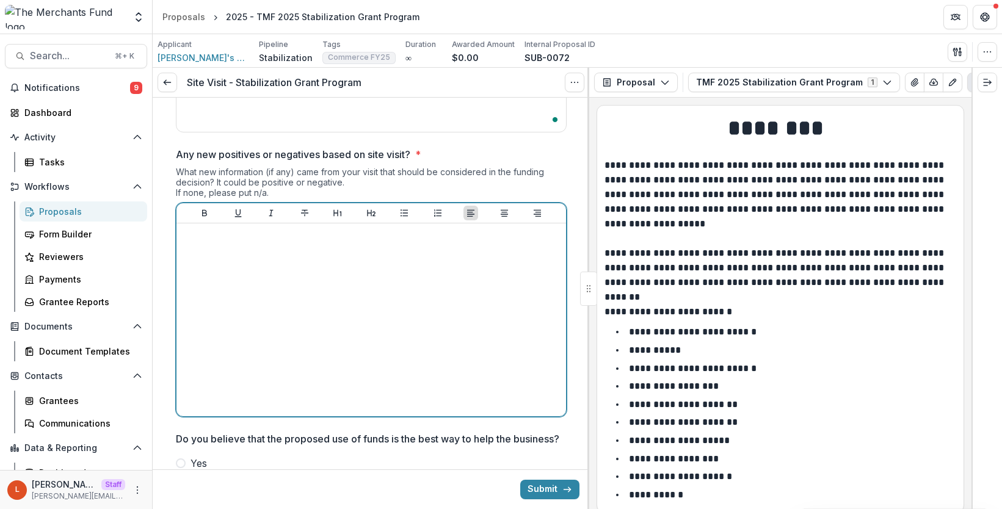
click at [271, 300] on div at bounding box center [371, 319] width 380 height 183
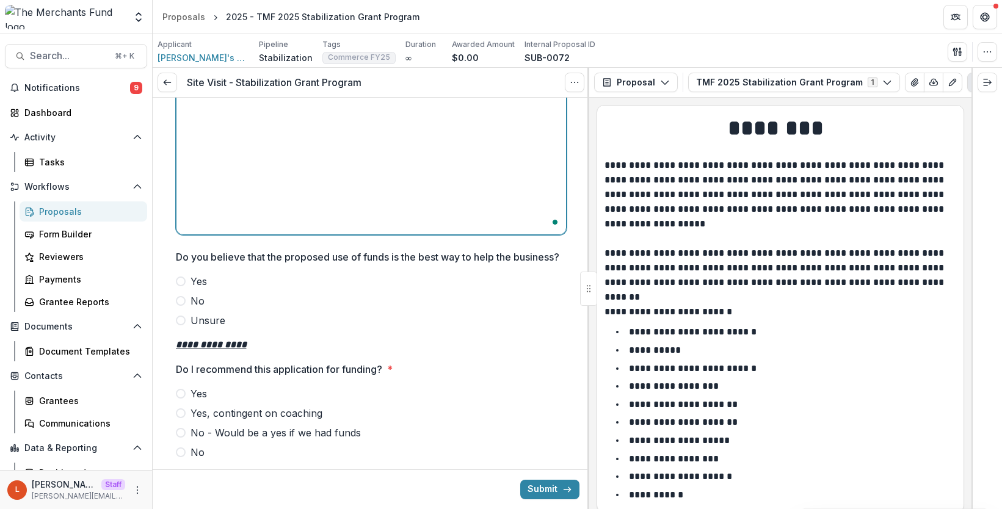
click at [195, 289] on span "Yes" at bounding box center [198, 281] width 16 height 15
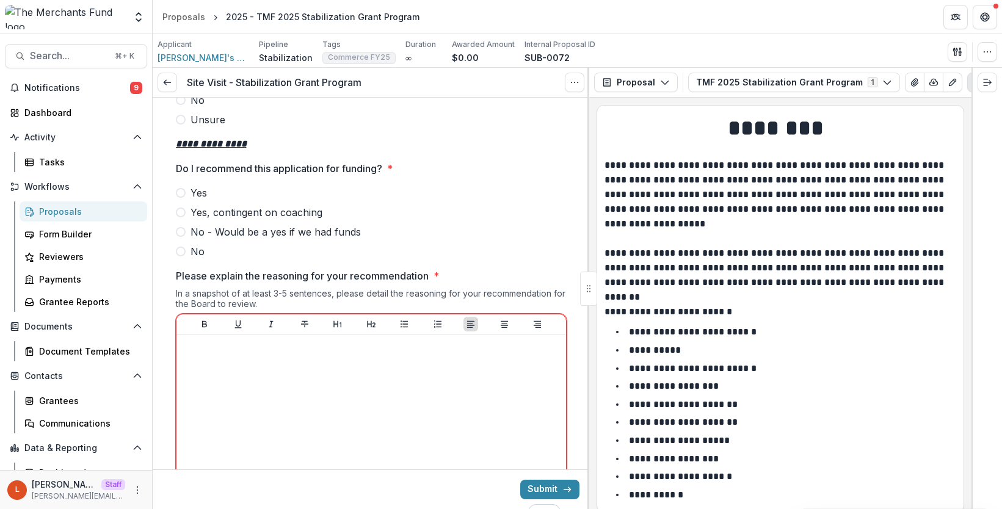
click at [191, 200] on span "Yes" at bounding box center [198, 193] width 16 height 15
click at [227, 397] on div "To enrich screen reader interactions, please activate Accessibility in Grammarl…" at bounding box center [371, 430] width 380 height 183
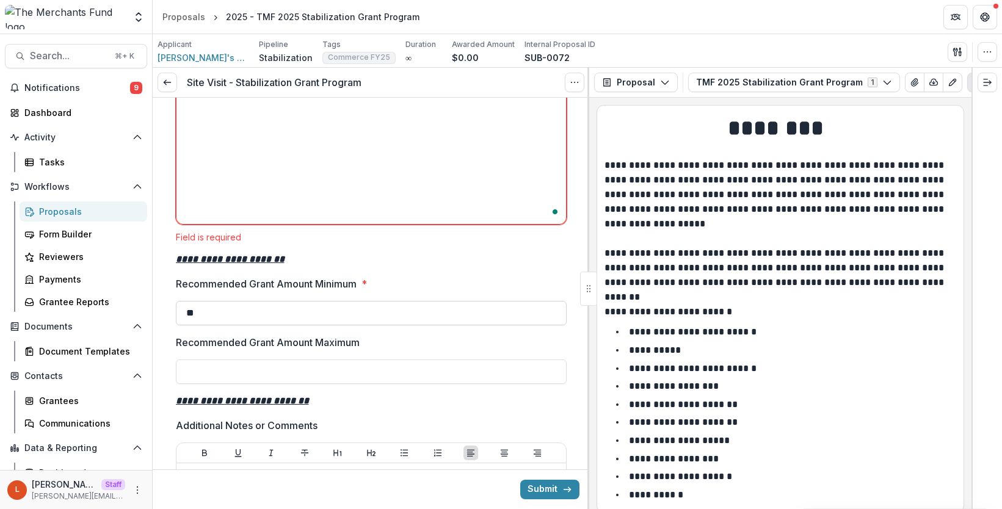
click at [247, 325] on input "**" at bounding box center [371, 313] width 391 height 24
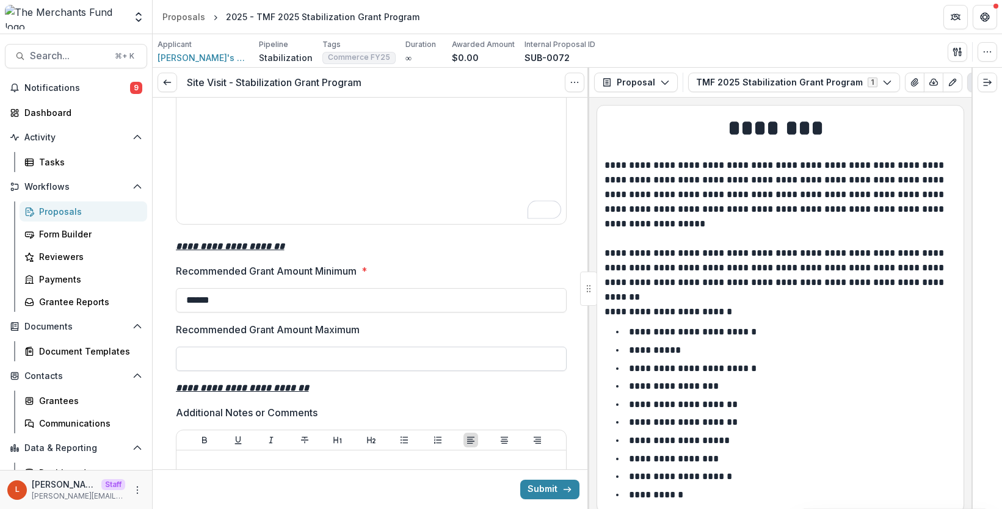
type input "******"
click at [255, 371] on input "Recommended Grant Amount Maximum" at bounding box center [371, 359] width 391 height 24
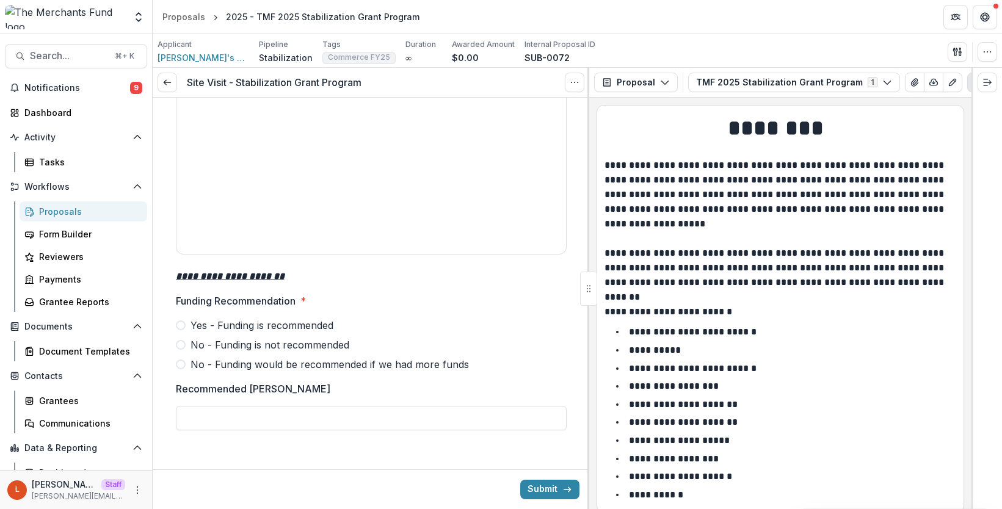
click at [215, 325] on span "Yes - Funding is recommended" at bounding box center [261, 325] width 143 height 15
type input "*******"
click at [541, 488] on button "Submit" at bounding box center [549, 490] width 59 height 20
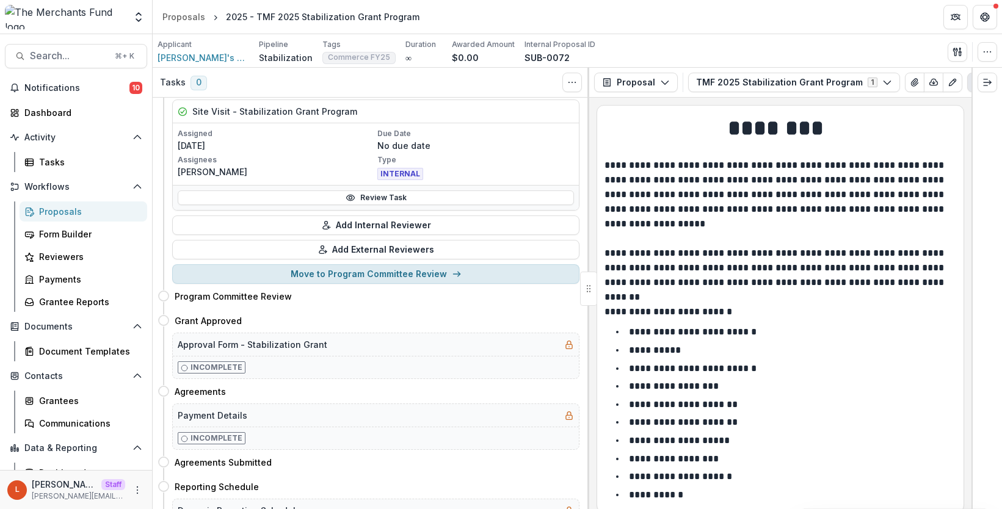
click at [423, 275] on button "Move to Program Committee Review" at bounding box center [375, 274] width 407 height 20
select select "**********"
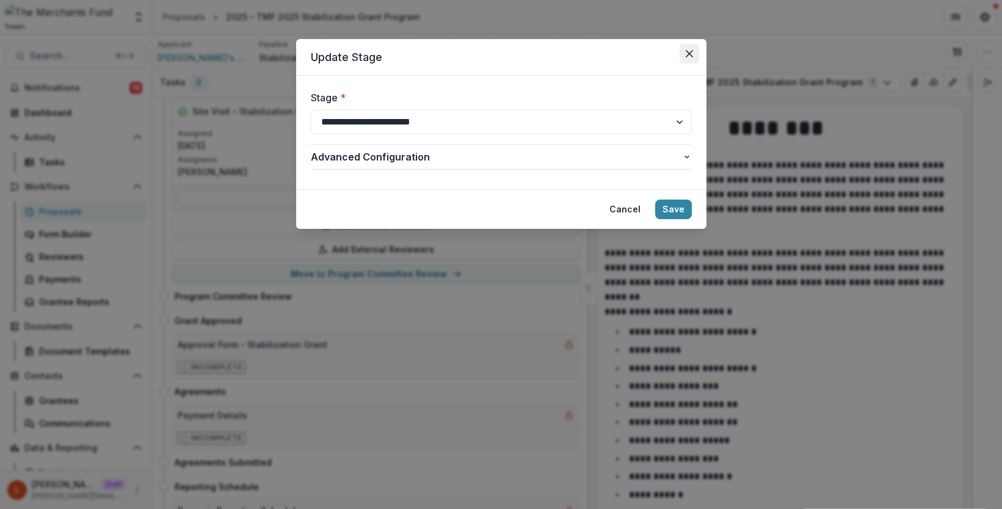
click at [691, 50] on icon "Close" at bounding box center [689, 53] width 7 height 7
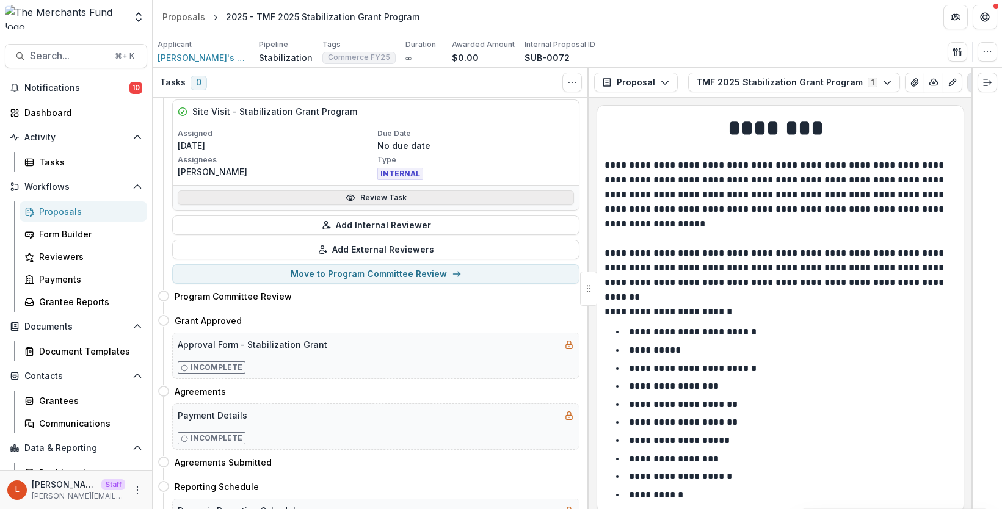
click at [373, 195] on link "Review Task" at bounding box center [376, 197] width 396 height 15
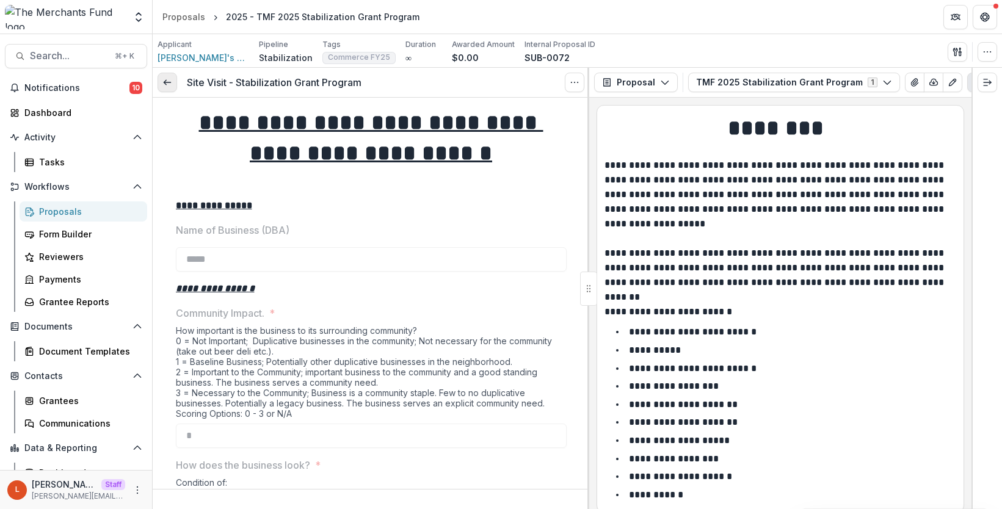
click at [172, 88] on link at bounding box center [168, 83] width 20 height 20
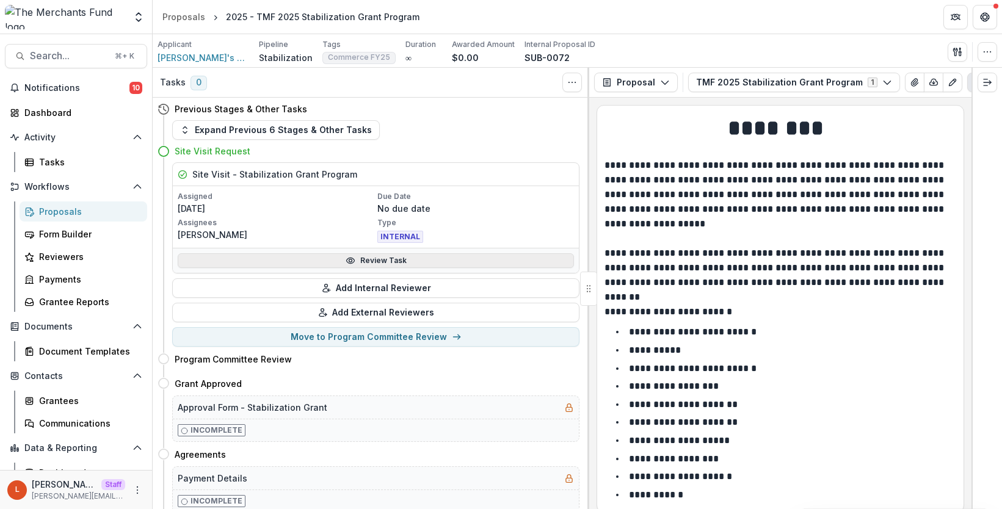
click at [372, 262] on link "Review Task" at bounding box center [376, 260] width 396 height 15
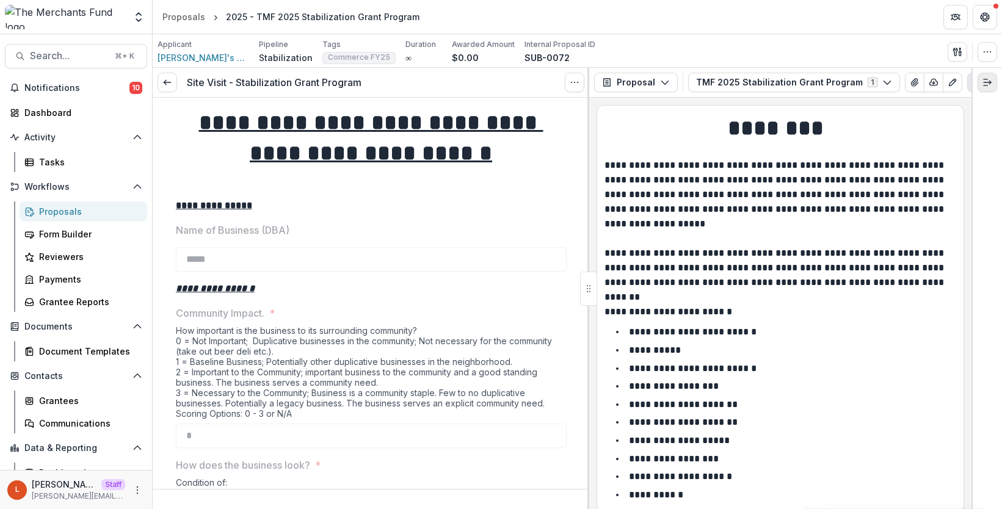
click at [987, 85] on icon "Expand right" at bounding box center [987, 83] width 10 height 10
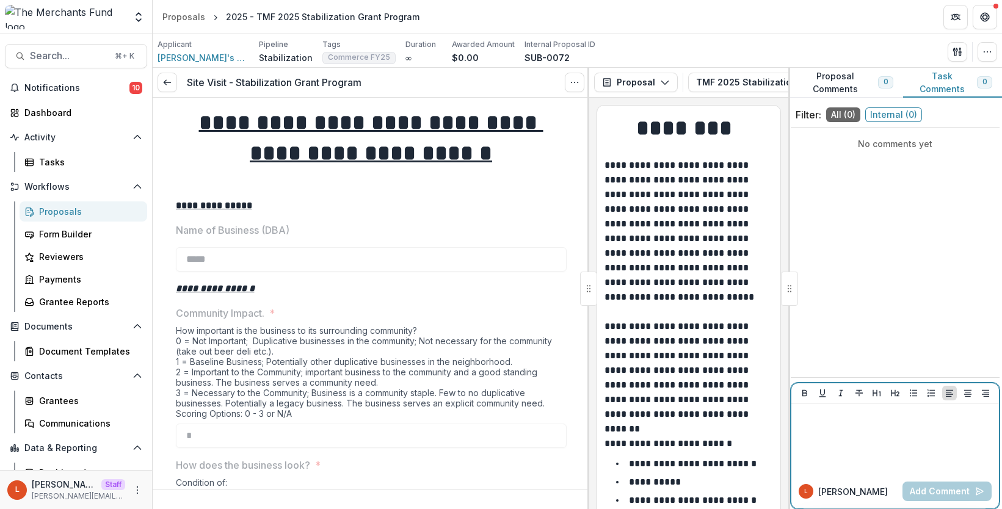
click at [872, 448] on div at bounding box center [895, 438] width 198 height 61
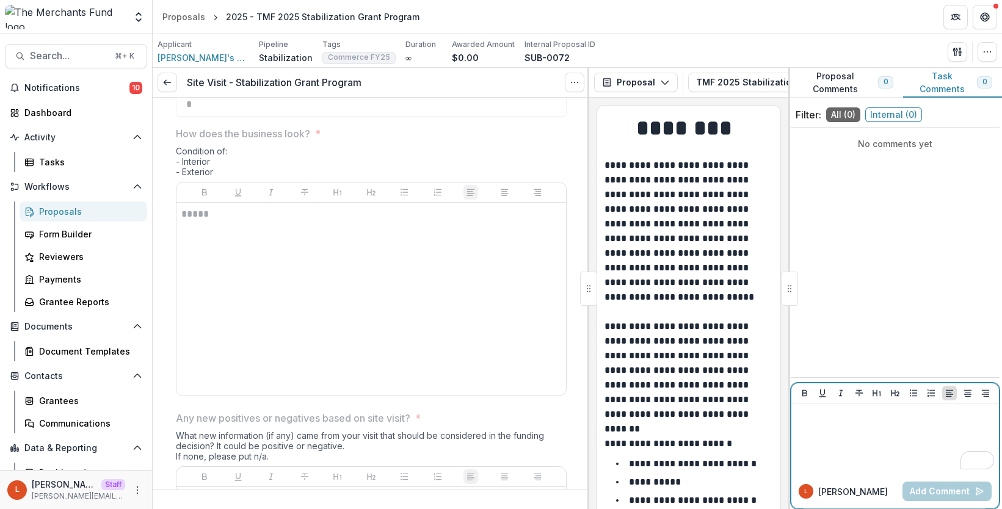
scroll to position [371, 0]
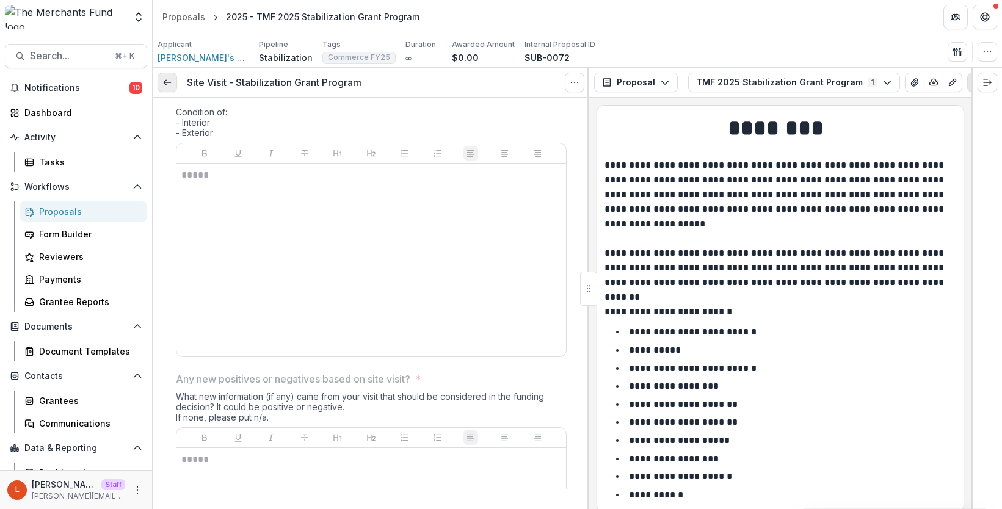
click at [161, 85] on link at bounding box center [168, 83] width 20 height 20
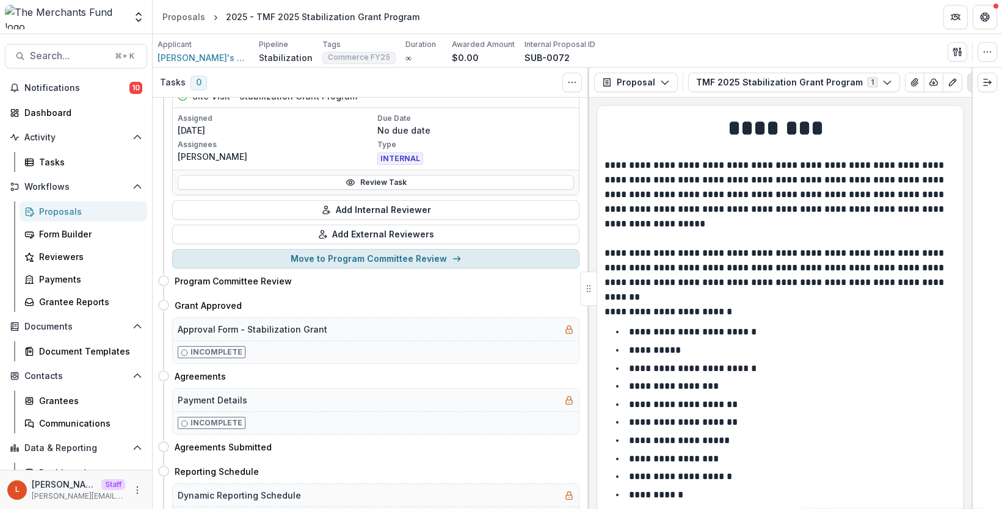
scroll to position [80, 0]
click at [400, 257] on button "Move to Program Committee Review" at bounding box center [375, 257] width 407 height 20
select select "**********"
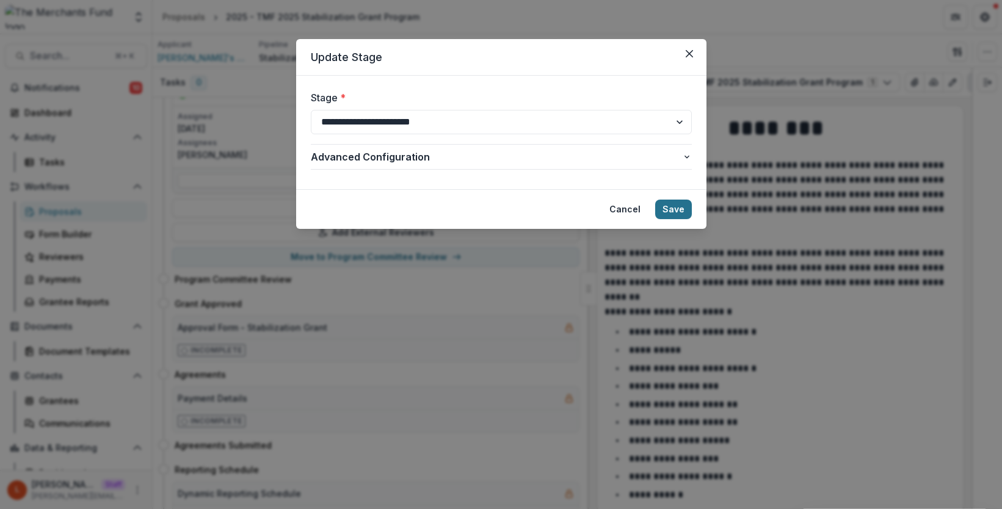
click at [672, 205] on button "Save" at bounding box center [673, 210] width 37 height 20
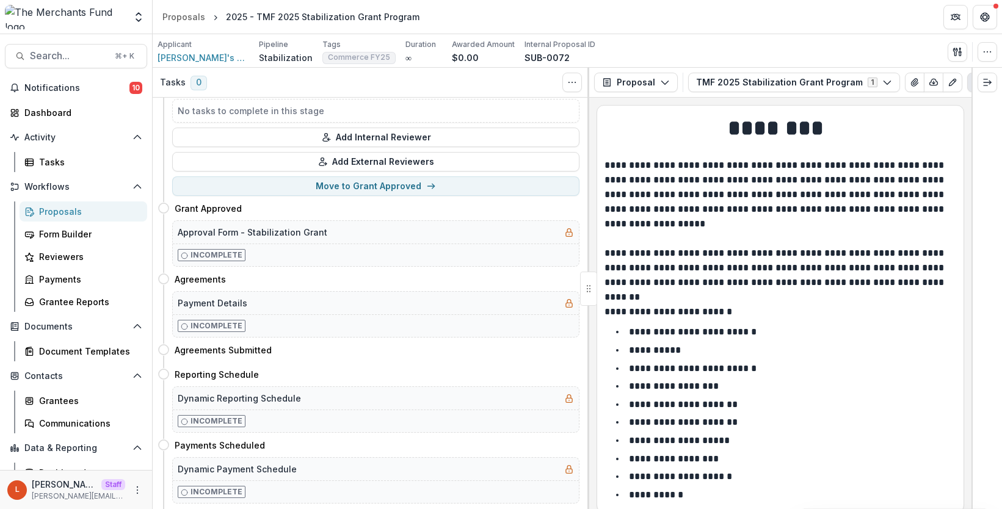
scroll to position [37, 0]
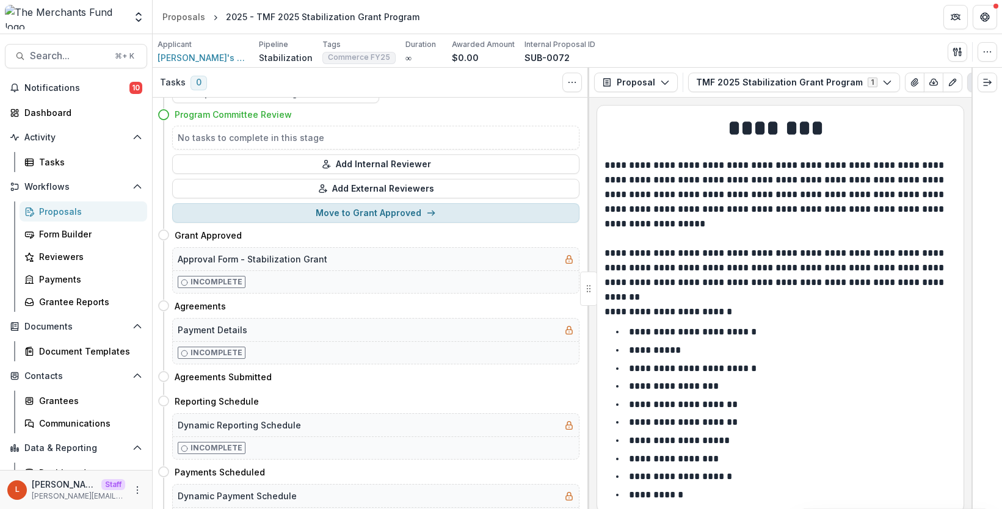
click at [391, 214] on button "Move to Grant Approved" at bounding box center [375, 213] width 407 height 20
select select "**********"
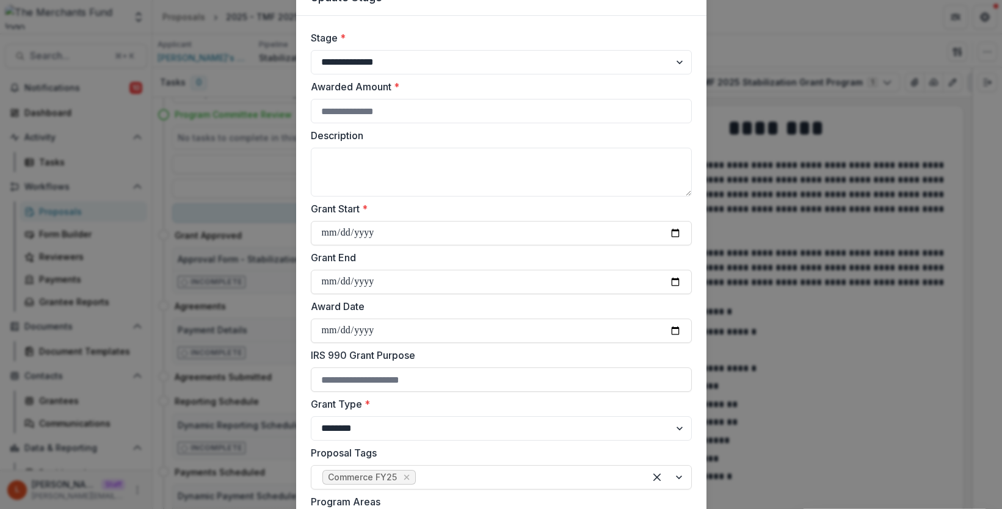
scroll to position [0, 0]
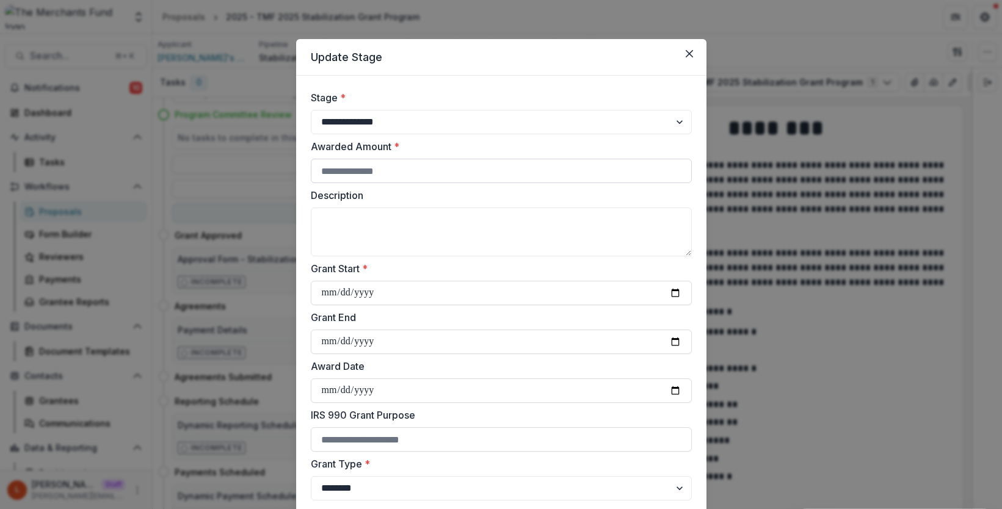
click at [395, 170] on input "Awarded Amount *" at bounding box center [501, 171] width 381 height 24
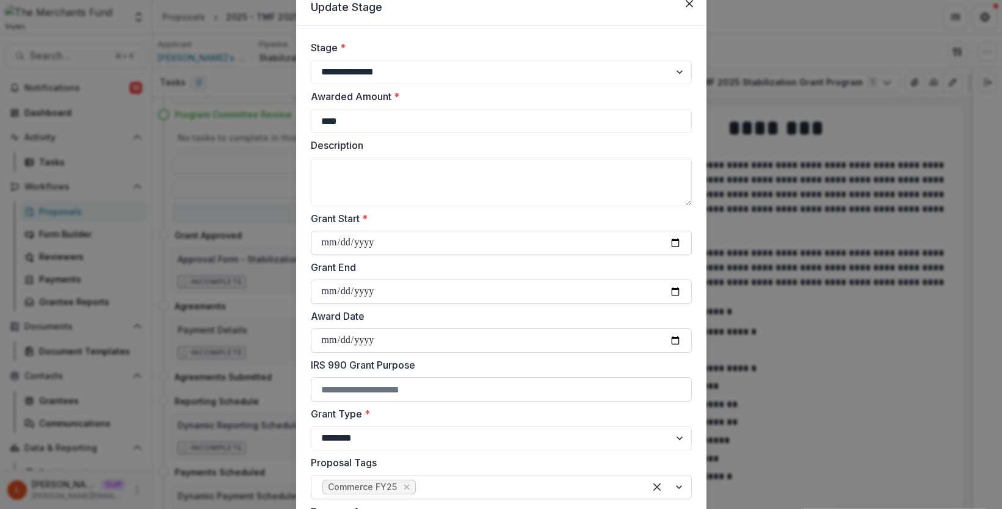
type input "****"
click at [680, 242] on input "Grant Start *" at bounding box center [501, 243] width 381 height 24
click at [678, 242] on input "Grant Start *" at bounding box center [501, 243] width 381 height 24
type input "**********"
click at [673, 294] on input "Grant End" at bounding box center [501, 292] width 381 height 24
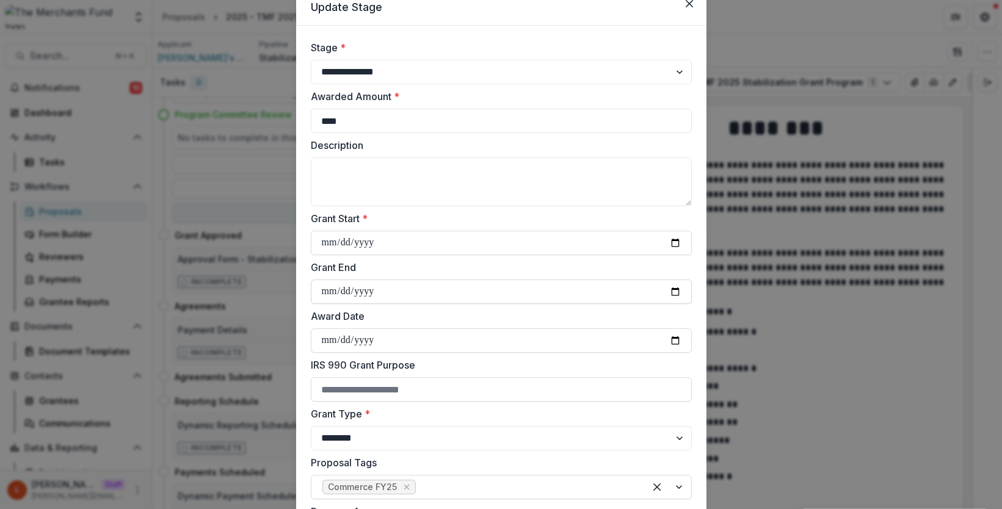
click at [362, 298] on input "**********" at bounding box center [501, 292] width 381 height 24
type input "**********"
click at [458, 328] on input "Award Date" at bounding box center [501, 340] width 381 height 24
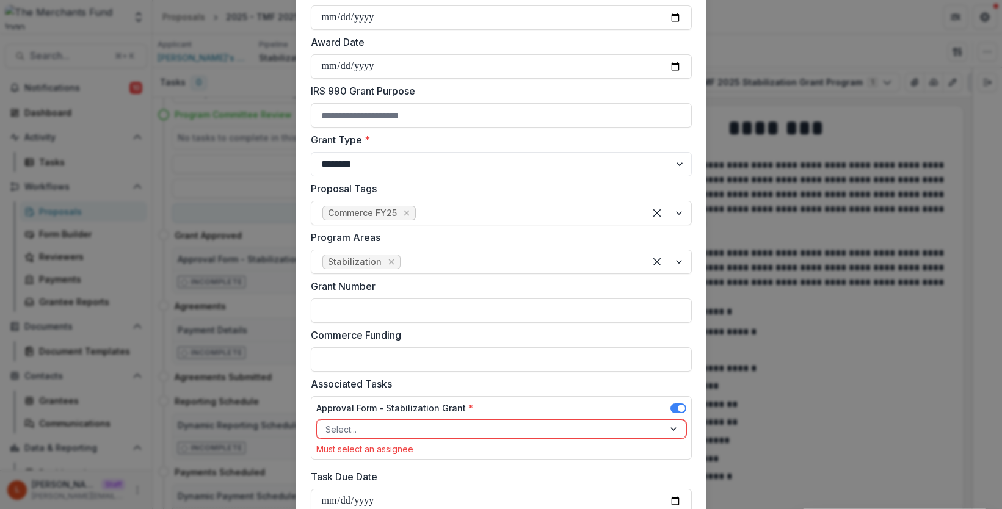
scroll to position [336, 0]
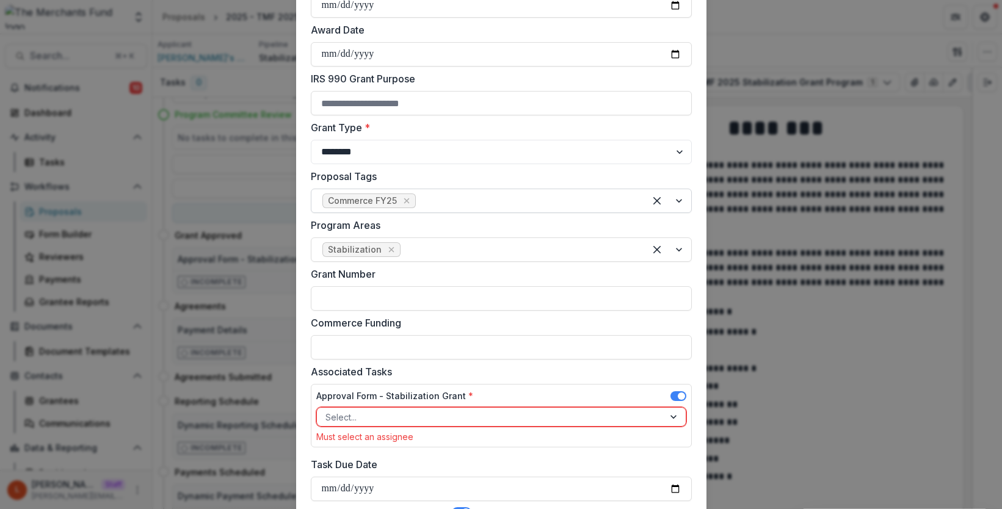
click at [449, 203] on div at bounding box center [526, 200] width 216 height 17
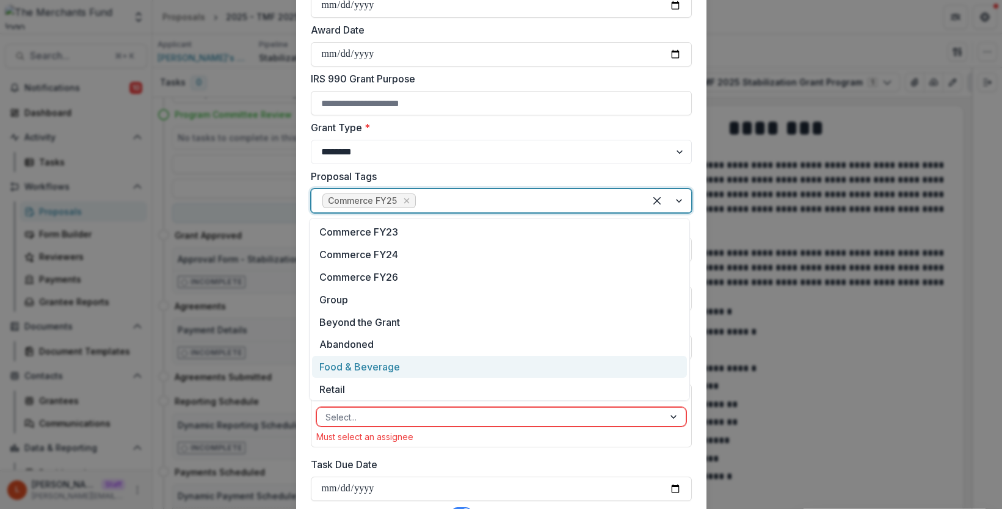
click at [415, 366] on div "Food & Beverage" at bounding box center [499, 367] width 375 height 23
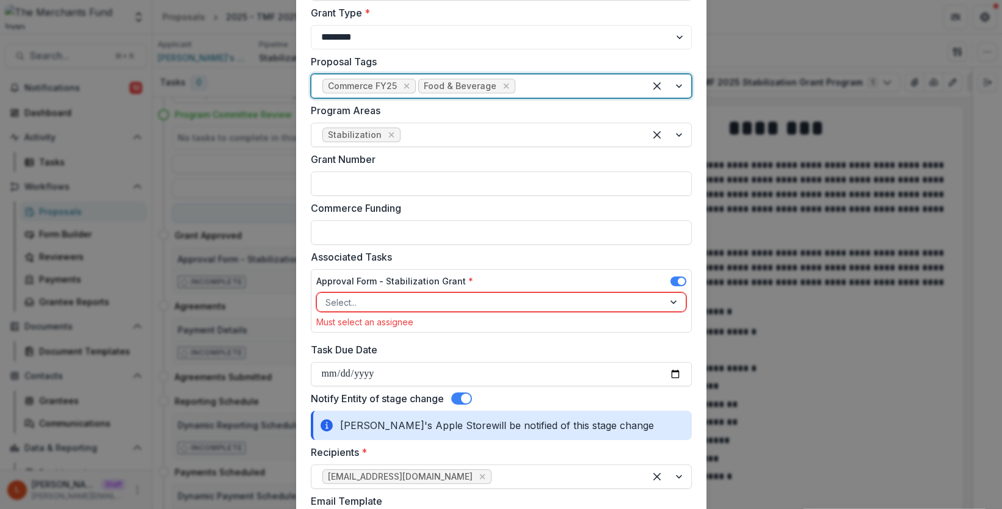
scroll to position [454, 0]
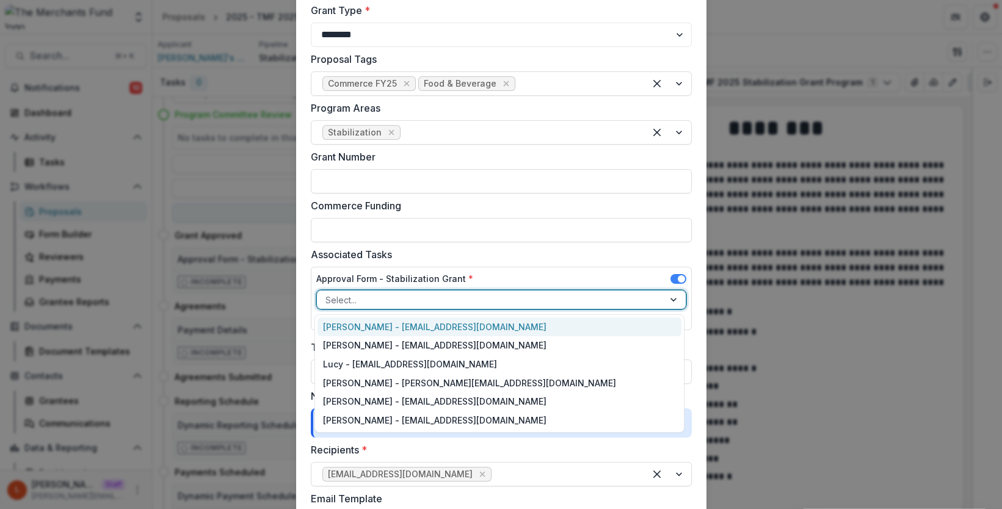
click at [382, 299] on div at bounding box center [490, 299] width 330 height 15
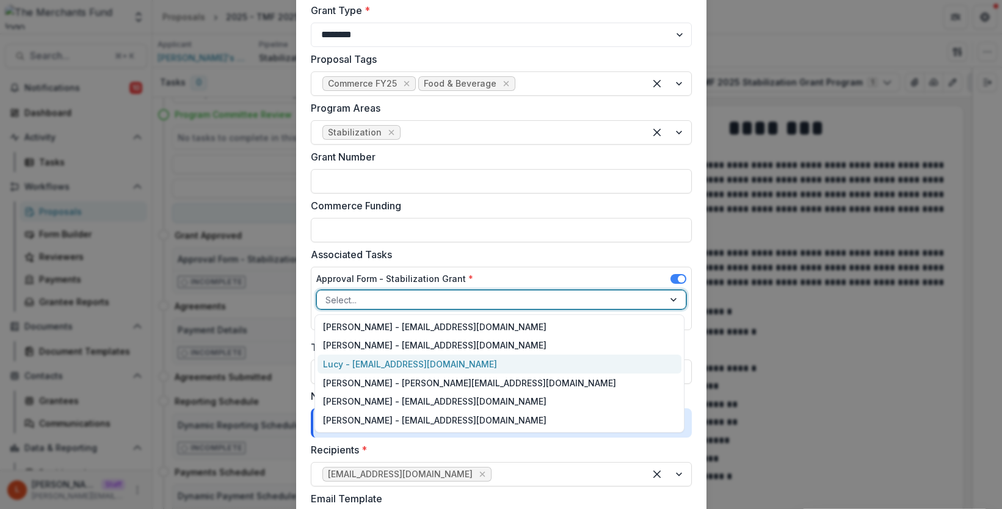
click at [370, 361] on div "Lucy - lucy@trytemelio.com" at bounding box center [499, 364] width 364 height 19
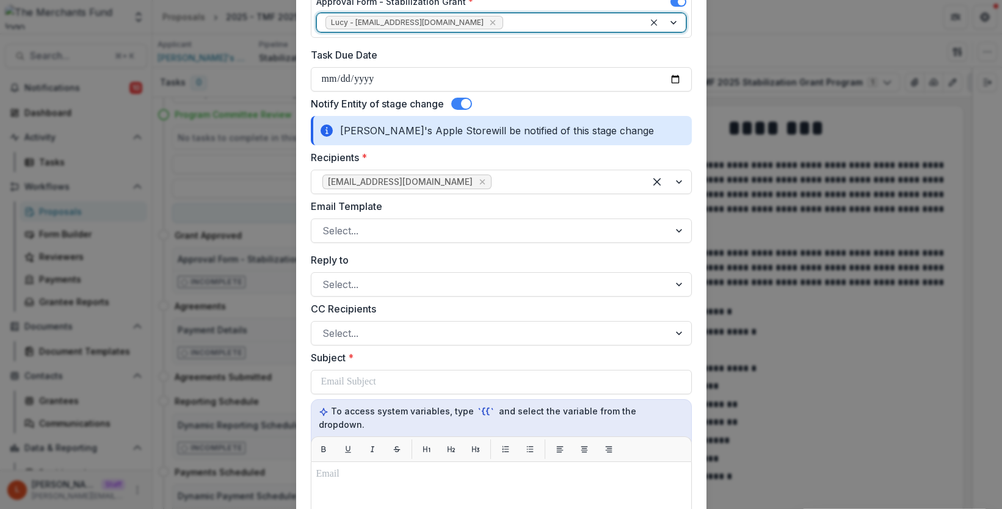
scroll to position [744, 0]
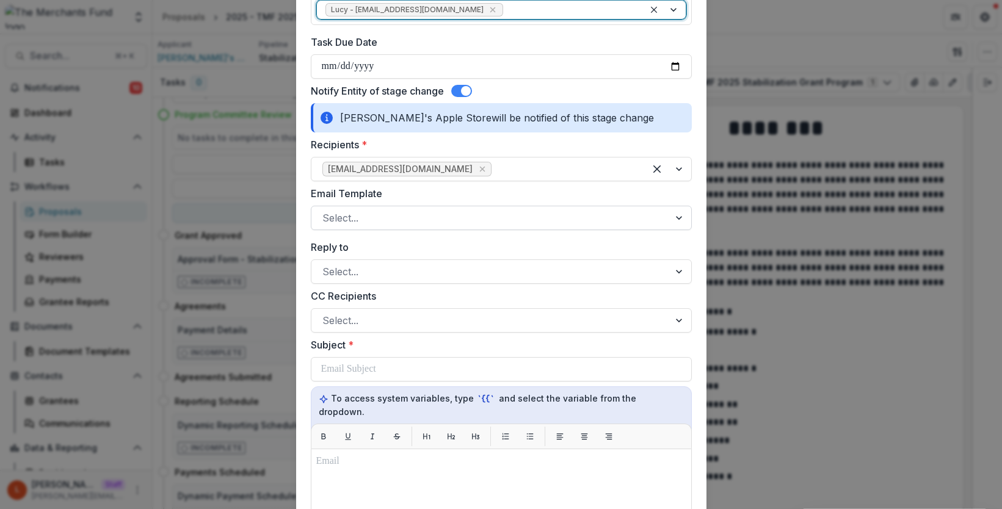
click at [377, 206] on div "Select..." at bounding box center [501, 218] width 381 height 24
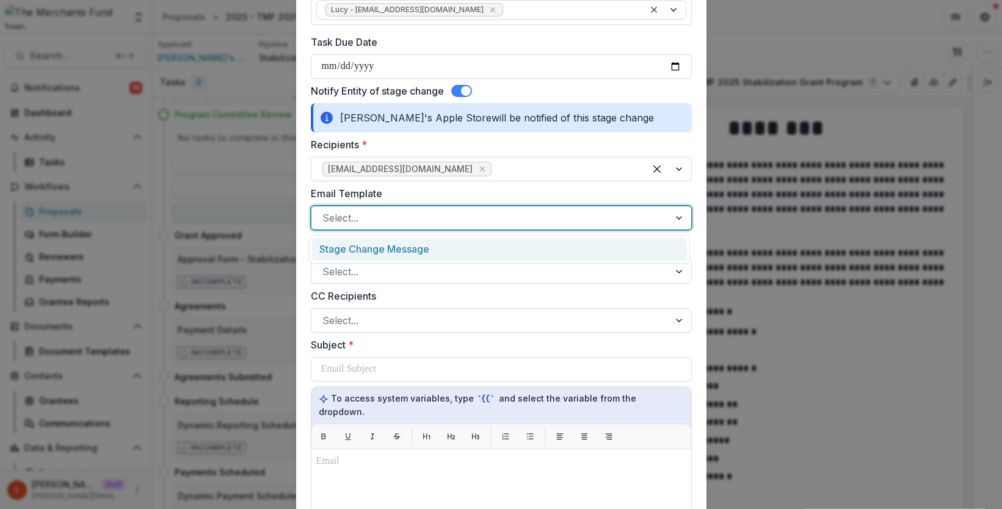
click at [375, 245] on div "Stage Change Message" at bounding box center [499, 249] width 375 height 23
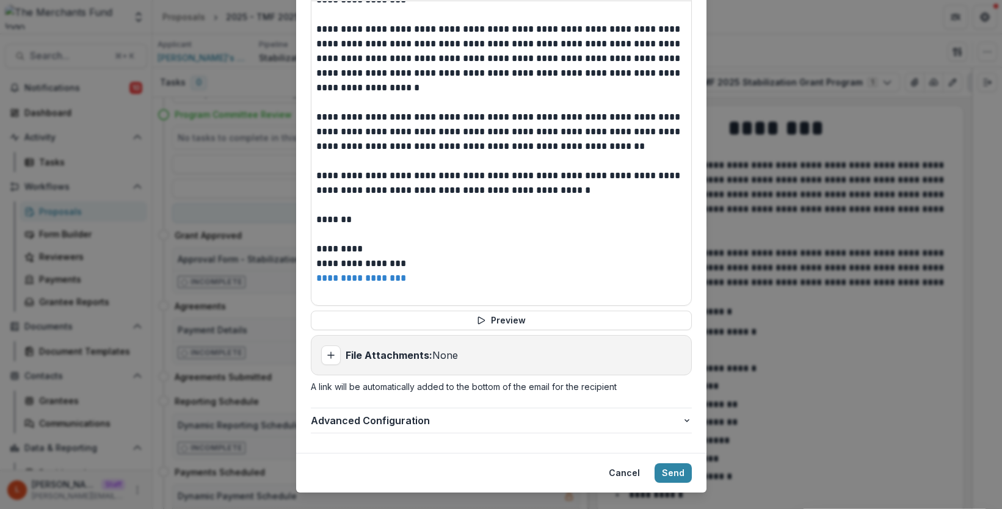
scroll to position [1201, 0]
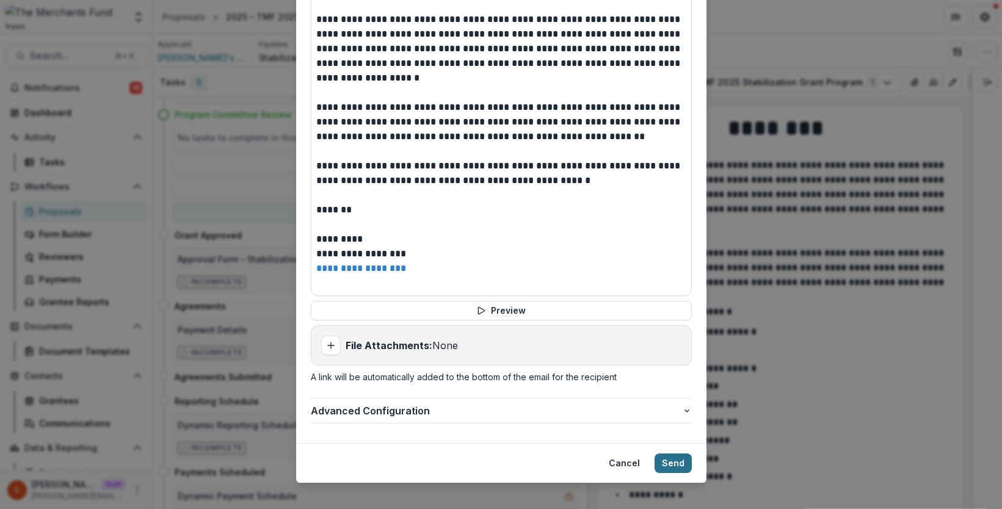
click at [675, 454] on button "Send" at bounding box center [672, 464] width 37 height 20
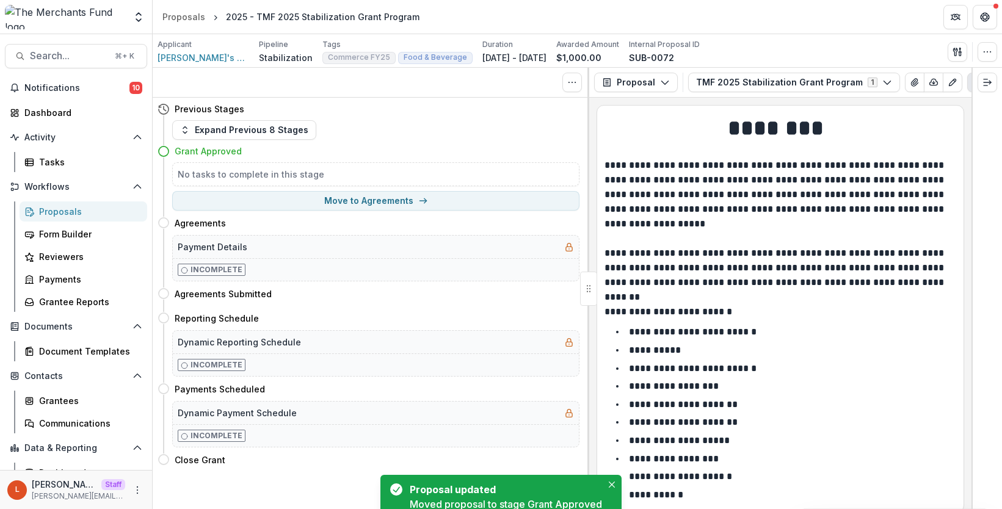
scroll to position [0, 0]
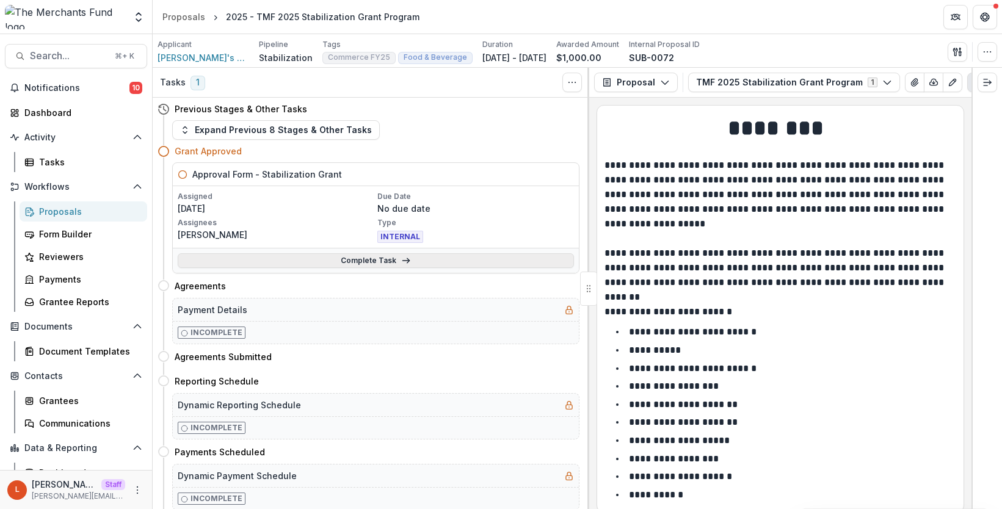
click at [342, 259] on link "Complete Task" at bounding box center [376, 260] width 396 height 15
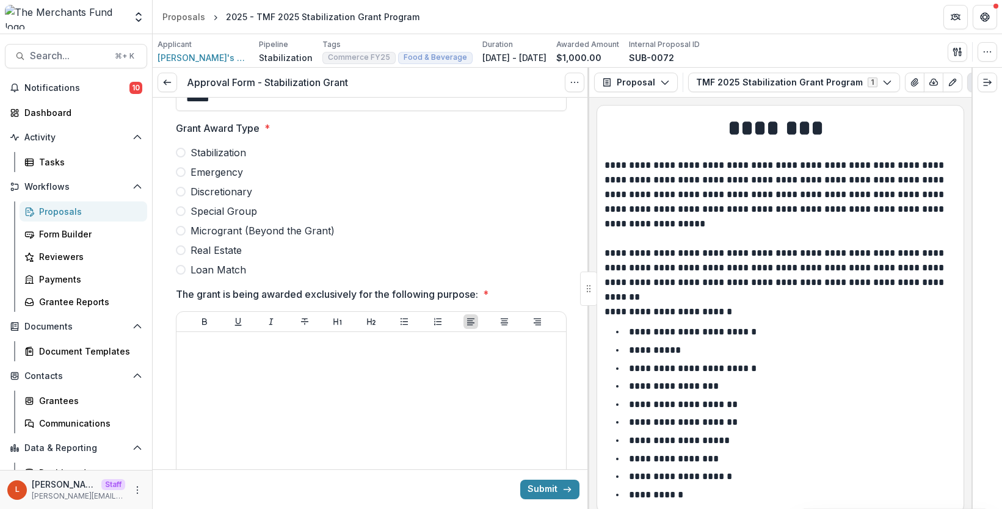
scroll to position [266, 0]
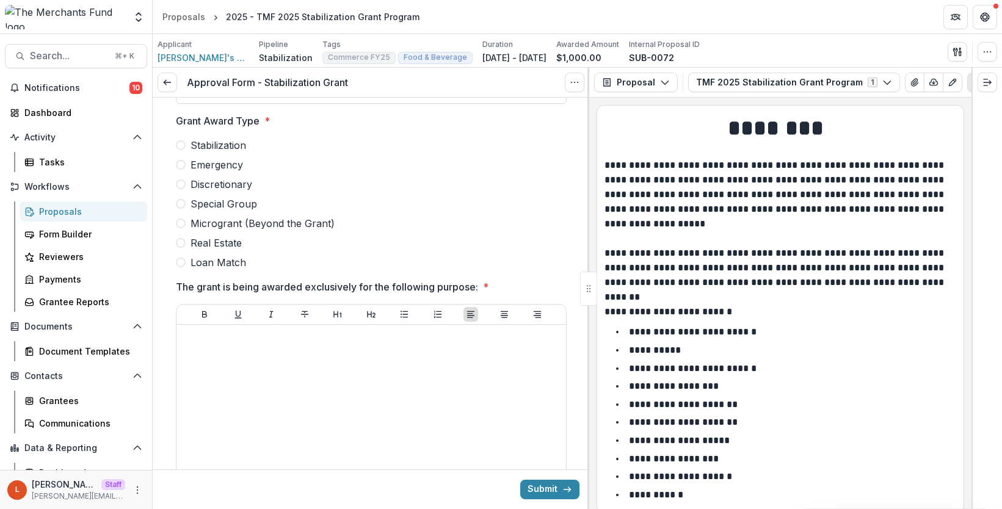
click at [226, 147] on span "Stabilization" at bounding box center [218, 145] width 56 height 15
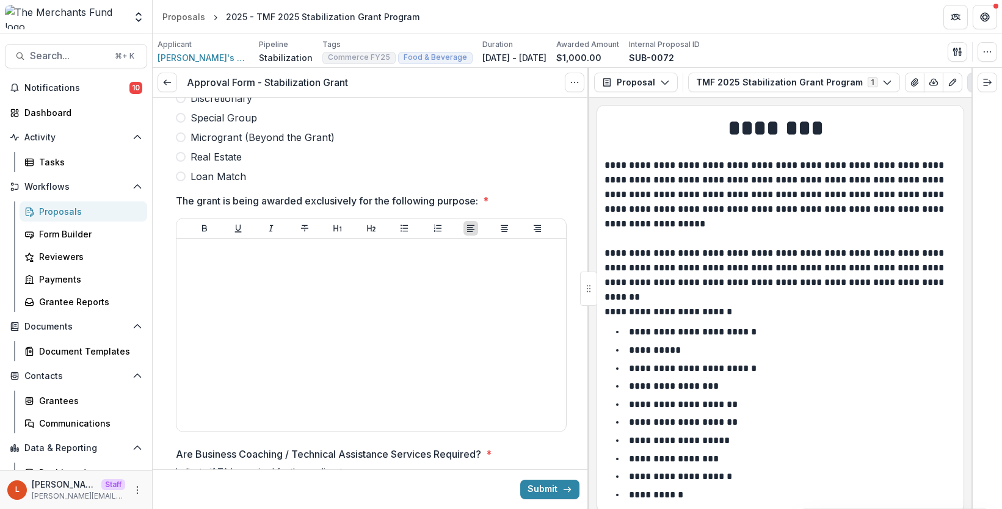
scroll to position [353, 0]
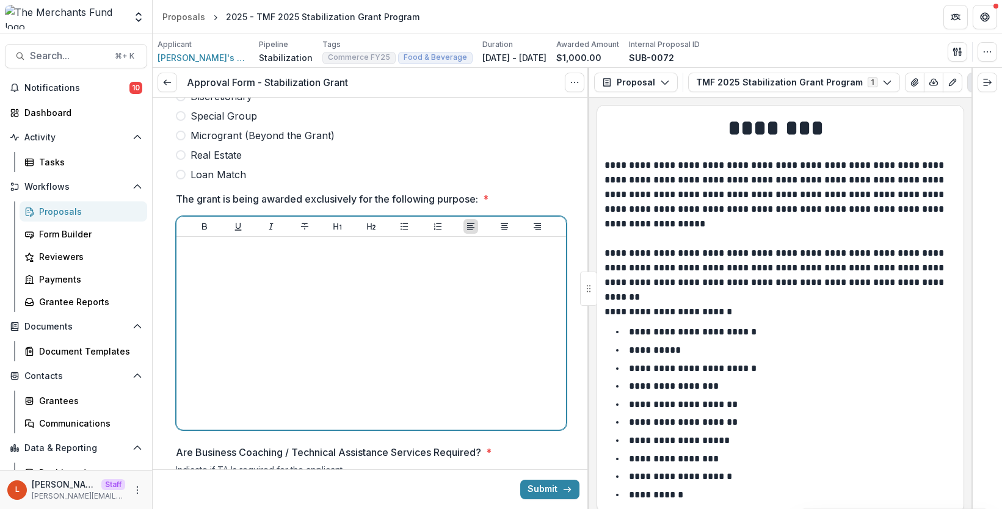
click at [233, 292] on div at bounding box center [371, 333] width 380 height 183
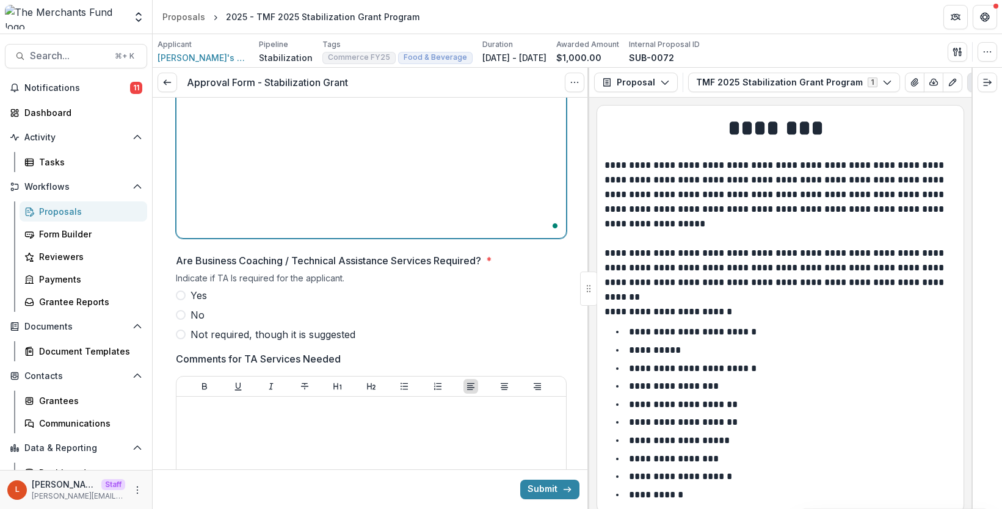
scroll to position [546, 0]
click at [198, 289] on span "Yes" at bounding box center [198, 295] width 16 height 15
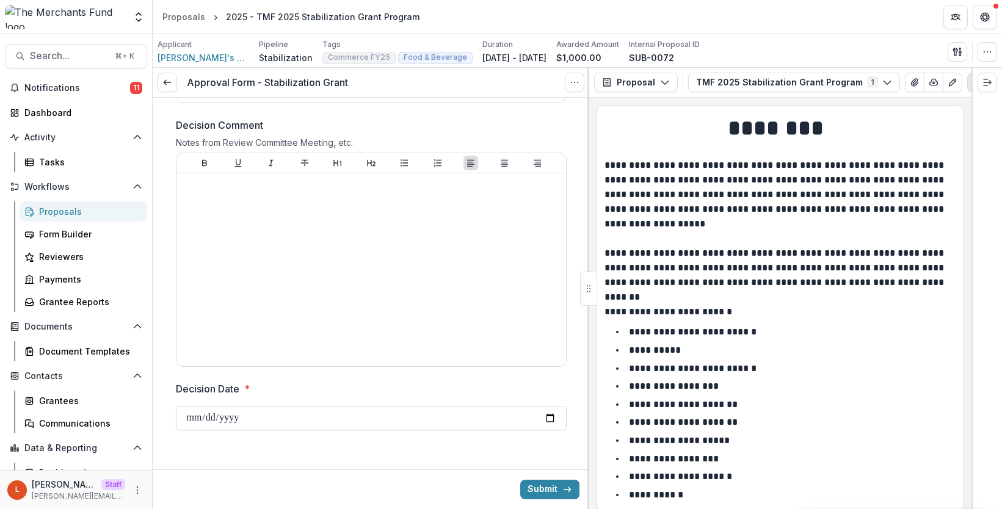
click at [548, 413] on input "Decision Date *" at bounding box center [371, 418] width 391 height 24
type input "**********"
click at [562, 488] on icon "submit" at bounding box center [567, 490] width 10 height 10
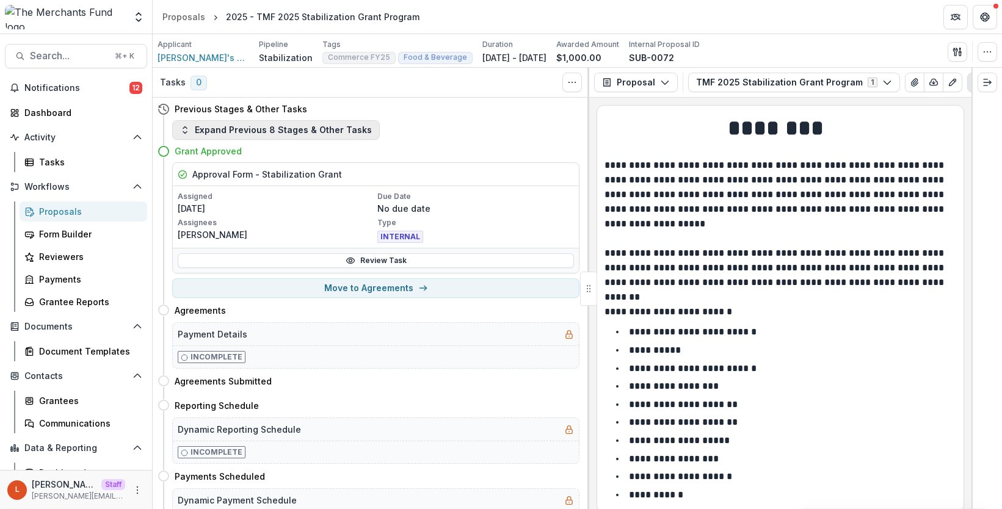
click at [328, 127] on button "Expand Previous 8 Stages & Other Tasks" at bounding box center [276, 130] width 208 height 20
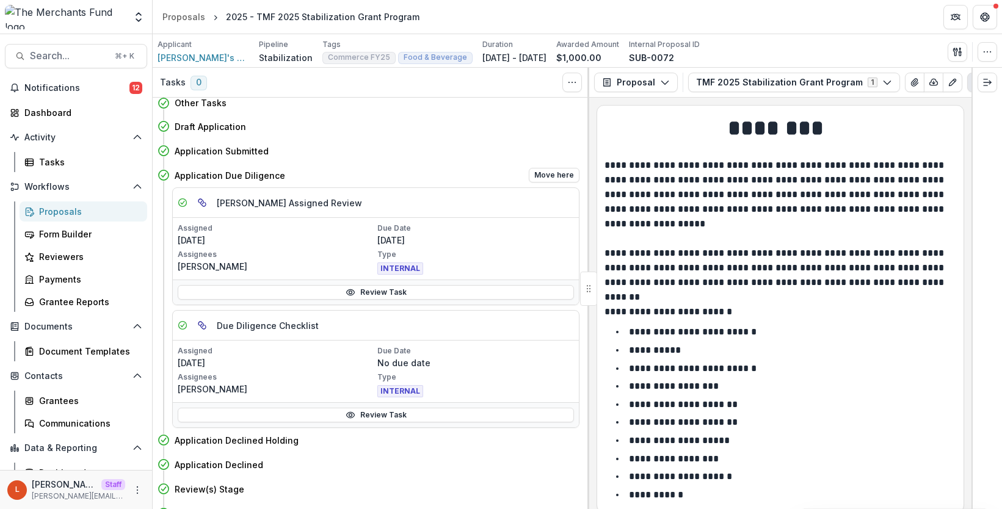
scroll to position [5, 0]
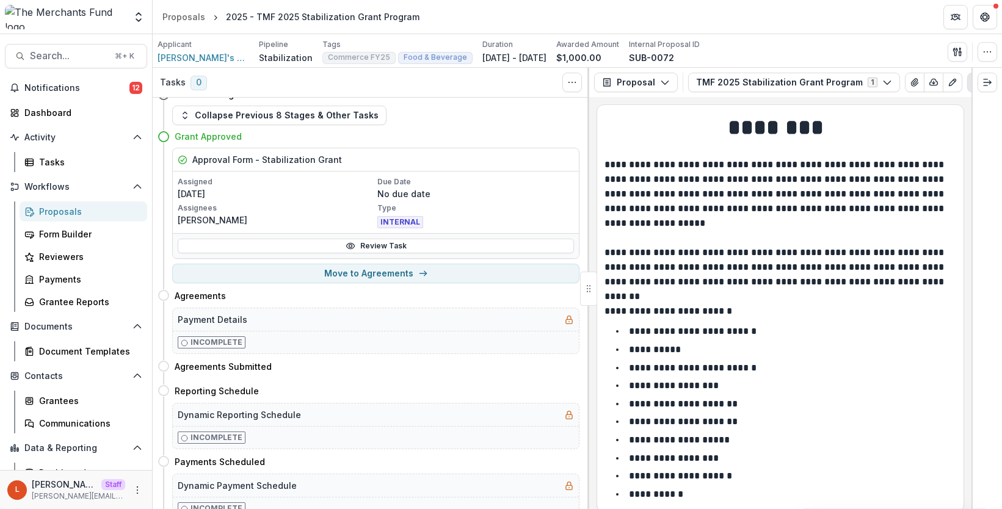
scroll to position [588, 0]
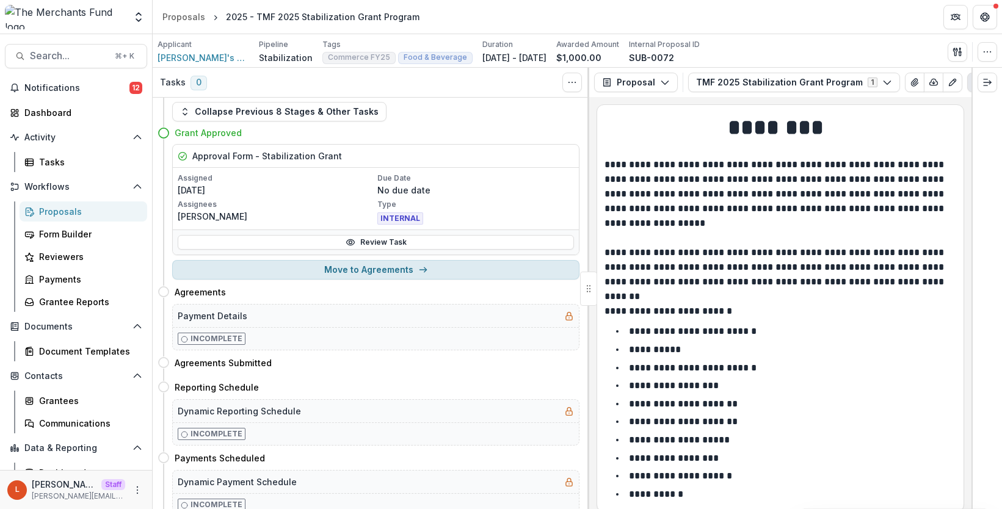
click at [339, 268] on button "Move to Agreements" at bounding box center [375, 270] width 407 height 20
select select "**********"
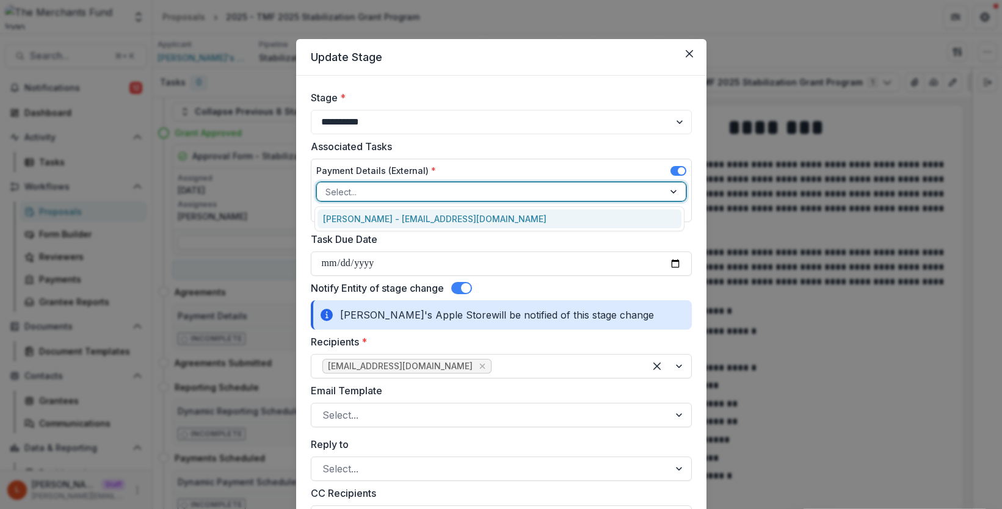
click at [449, 192] on div at bounding box center [490, 191] width 330 height 15
click at [519, 162] on div "Payment Details (External) * [PERSON_NAME] - [PERSON_NAME][EMAIL_ADDRESS][DOMAI…" at bounding box center [501, 190] width 381 height 63
click at [547, 190] on div at bounding box center [490, 191] width 330 height 15
click at [531, 219] on div "[PERSON_NAME] - [EMAIL_ADDRESS][DOMAIN_NAME]" at bounding box center [499, 218] width 364 height 19
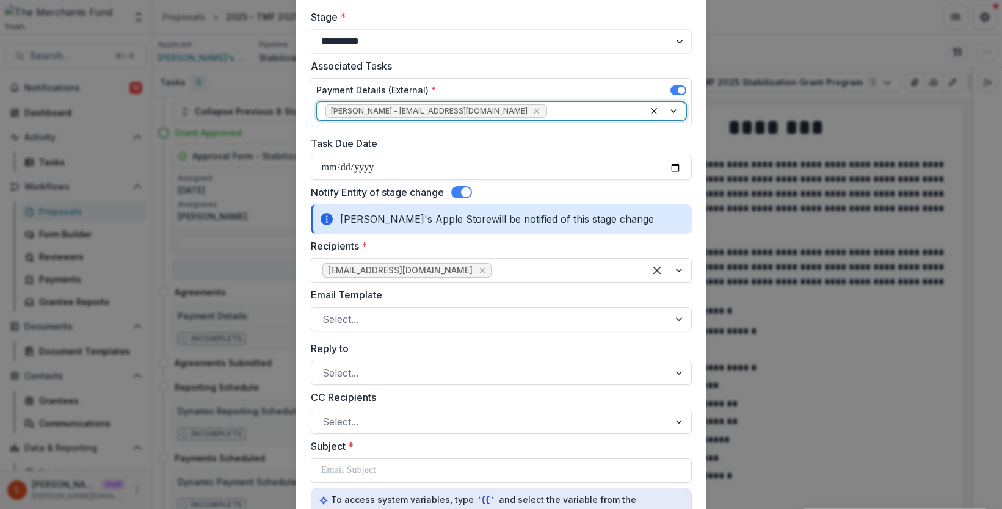
scroll to position [90, 0]
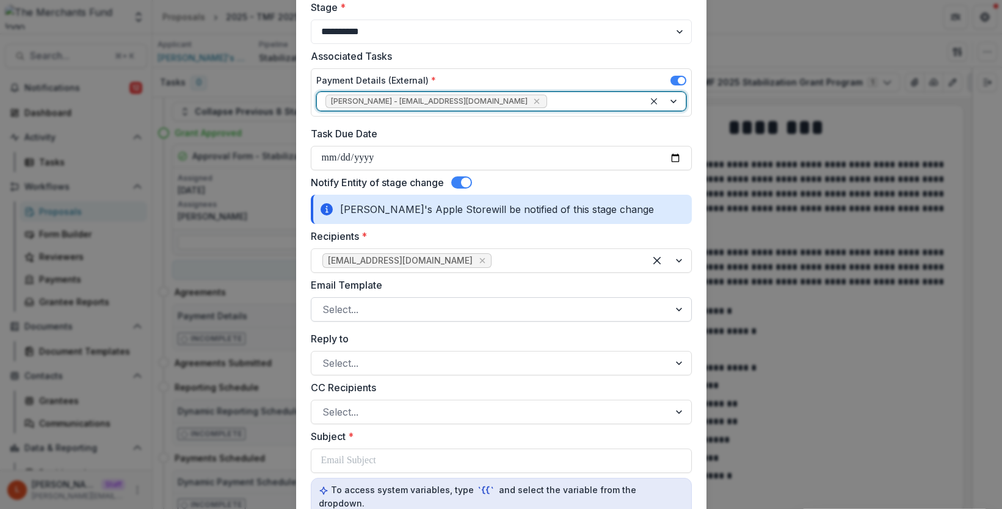
click at [394, 300] on div "Select..." at bounding box center [490, 310] width 358 height 20
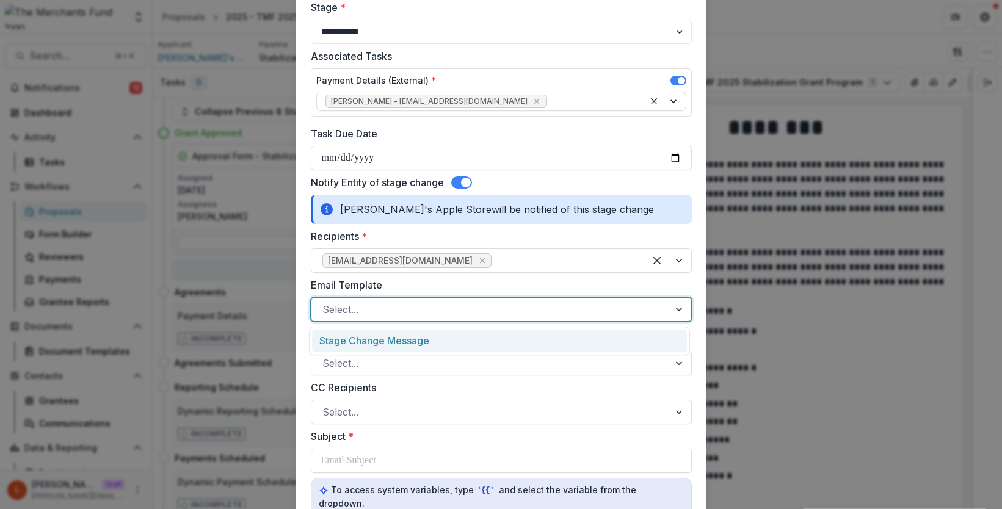
click at [391, 339] on div "Stage Change Message" at bounding box center [499, 341] width 375 height 23
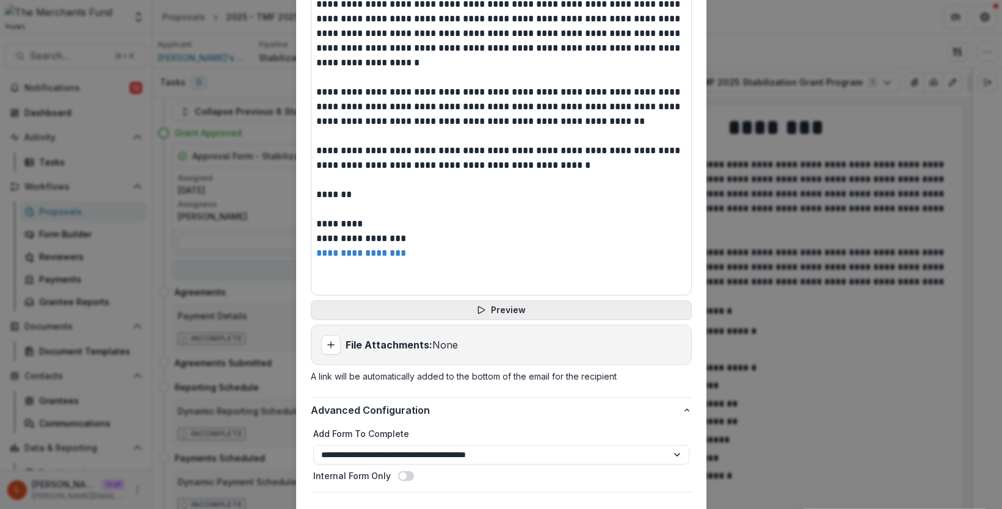
scroll to position [709, 0]
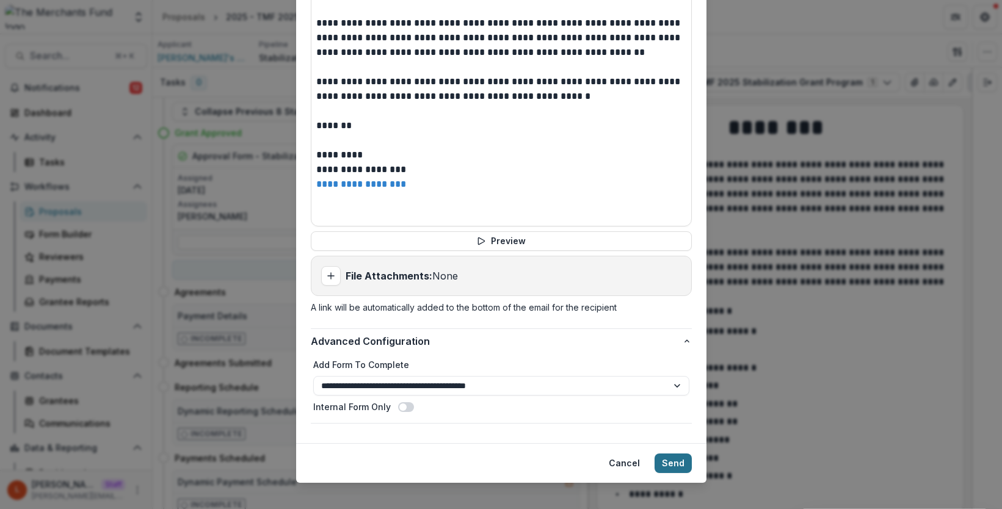
click at [670, 454] on button "Send" at bounding box center [672, 464] width 37 height 20
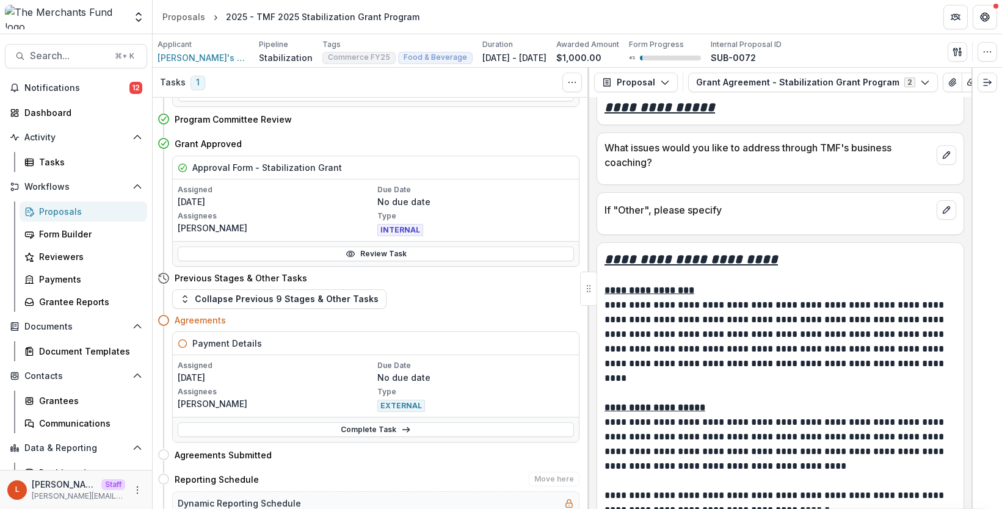
scroll to position [469, 0]
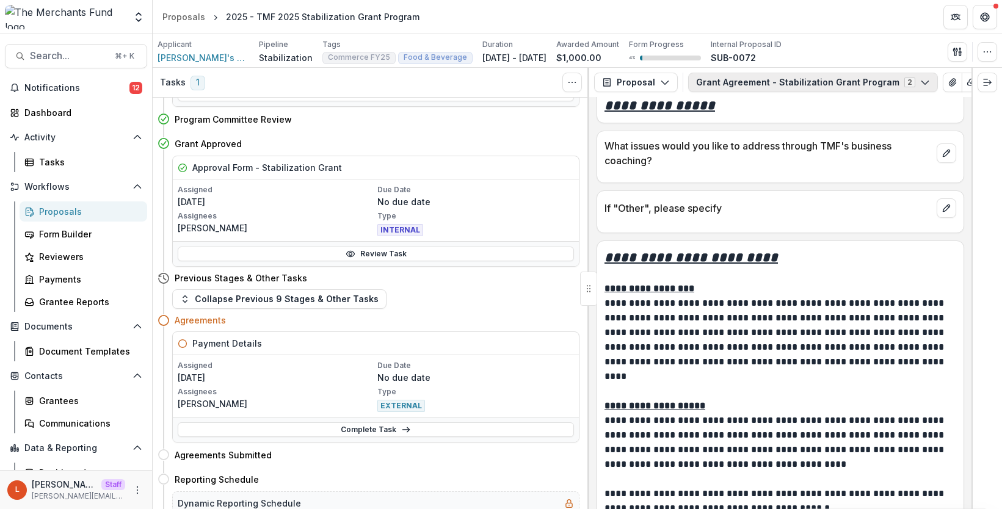
click at [846, 80] on button "Grant Agreement - Stabilization Grant Program 2" at bounding box center [813, 83] width 250 height 20
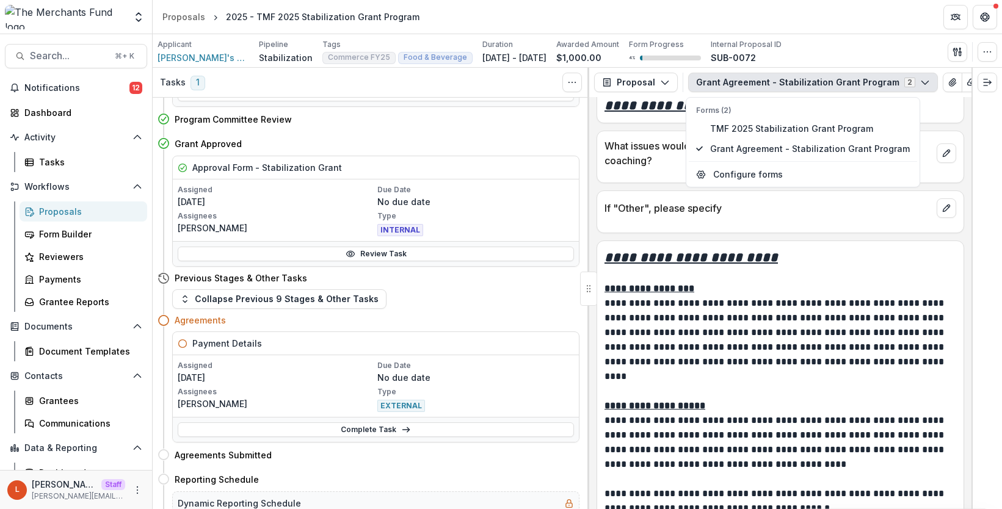
click at [846, 80] on button "Grant Agreement - Stabilization Grant Program 2" at bounding box center [813, 83] width 250 height 20
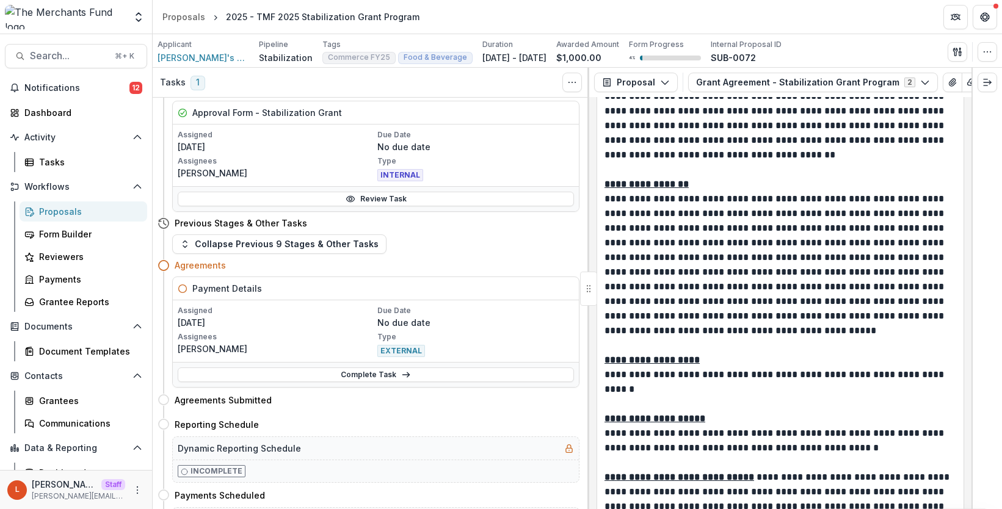
scroll to position [611, 0]
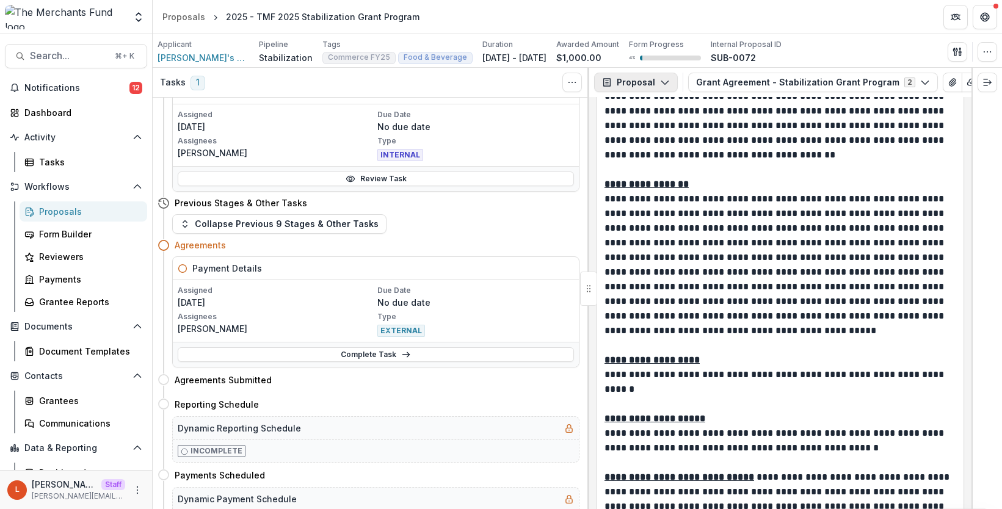
click at [664, 83] on polyline "button" at bounding box center [664, 83] width 7 height 4
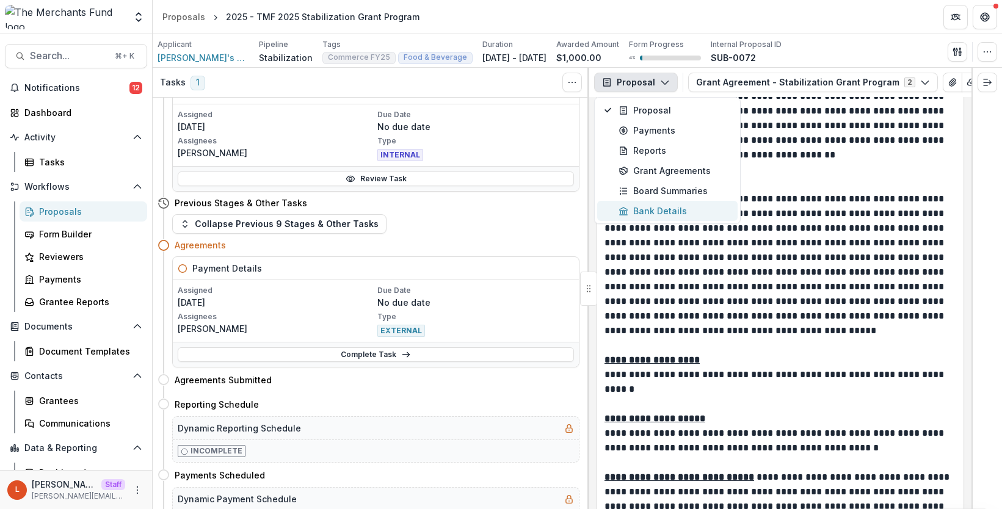
click at [652, 211] on div "Bank Details" at bounding box center [674, 211] width 112 height 13
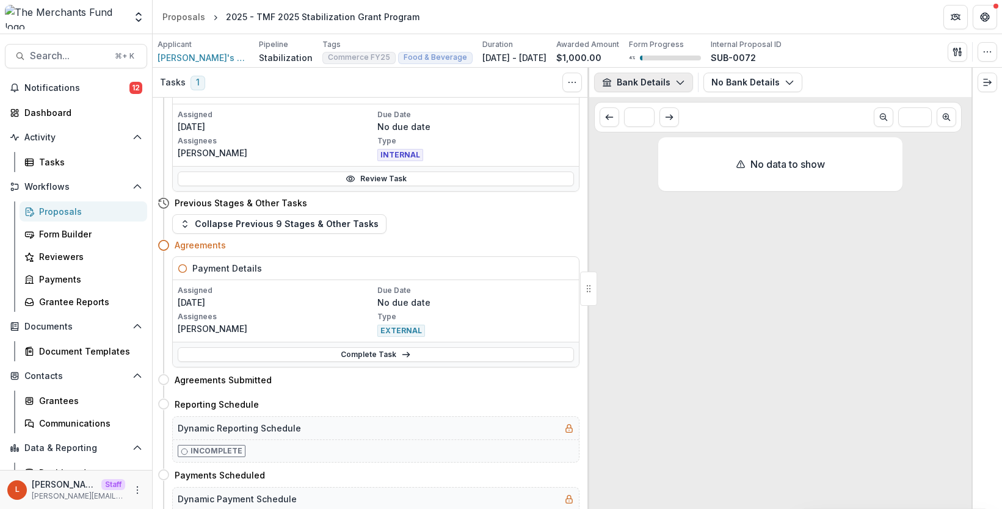
click at [652, 87] on button "Bank Details" at bounding box center [643, 83] width 99 height 20
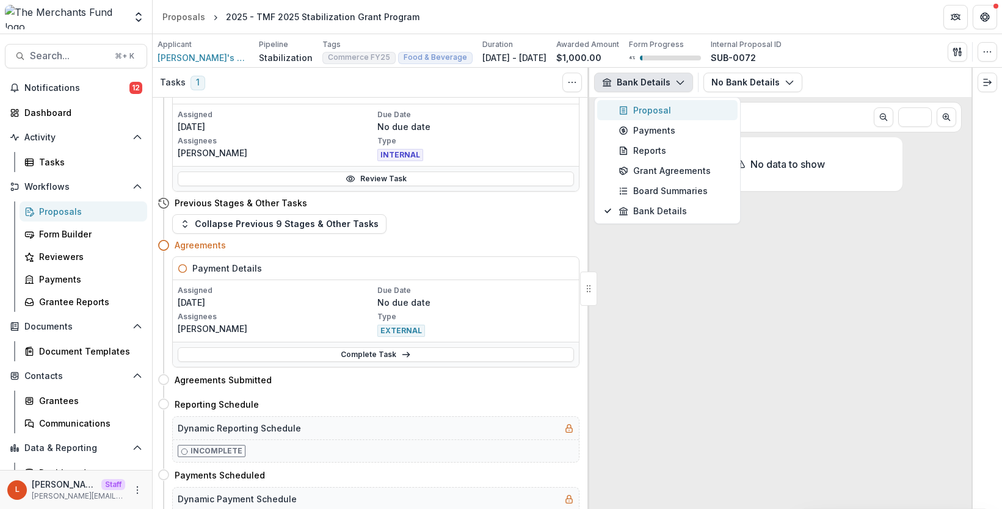
click at [651, 115] on div "Proposal" at bounding box center [674, 110] width 112 height 13
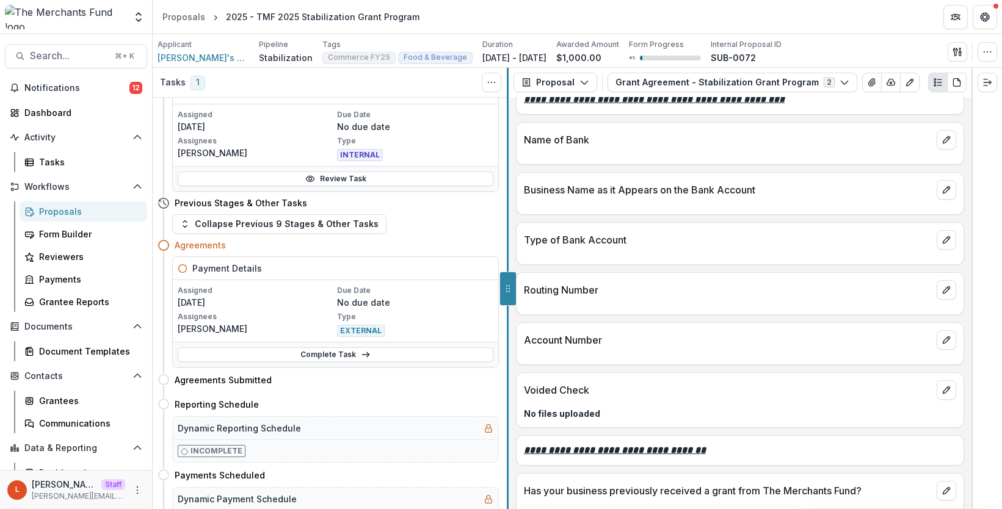
scroll to position [2740, 0]
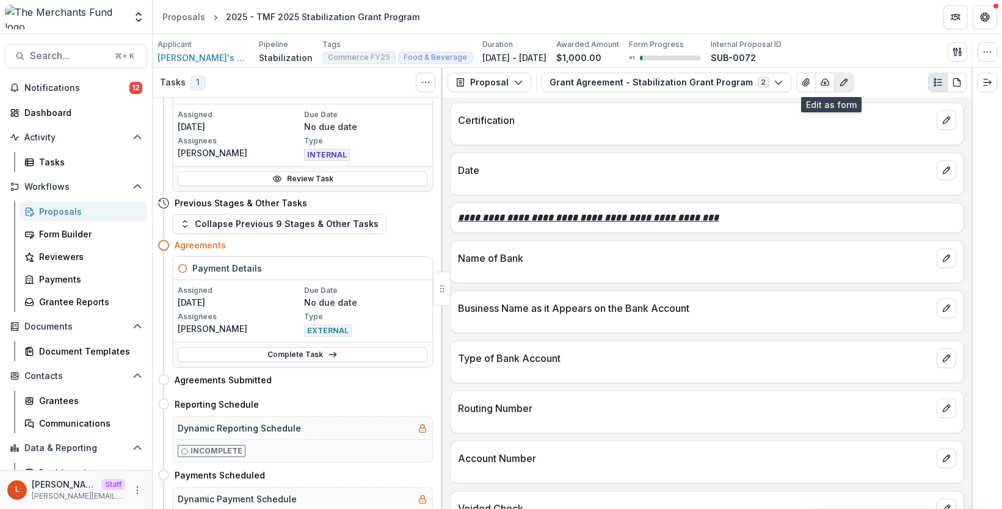
click at [839, 83] on icon "Edit as form" at bounding box center [844, 83] width 10 height 10
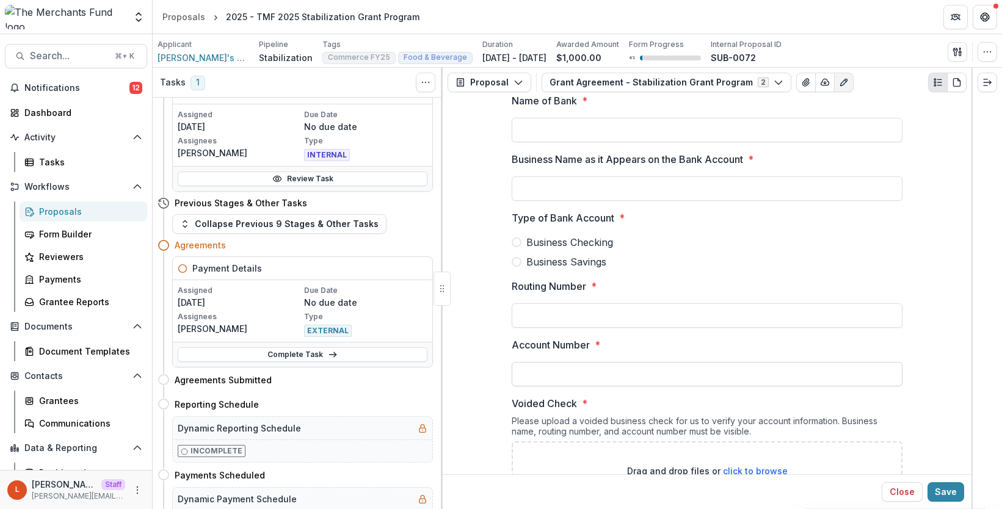
scroll to position [3811, 0]
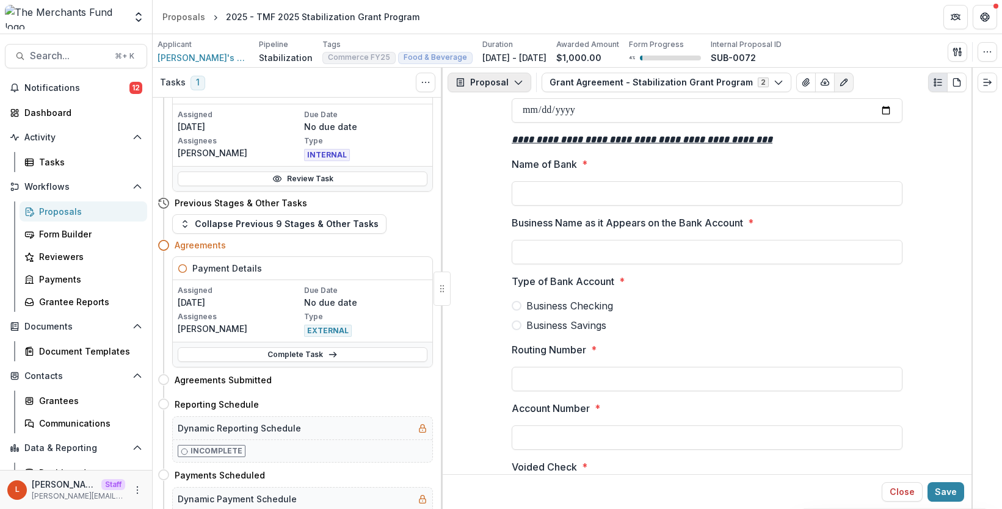
click at [516, 80] on icon "button" at bounding box center [518, 83] width 10 height 10
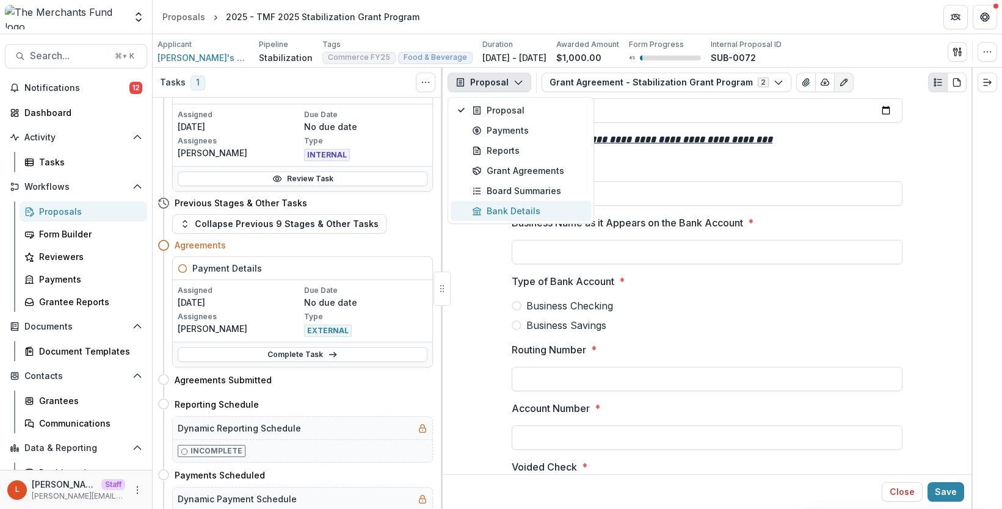
click at [512, 212] on div "Bank Details" at bounding box center [528, 211] width 112 height 13
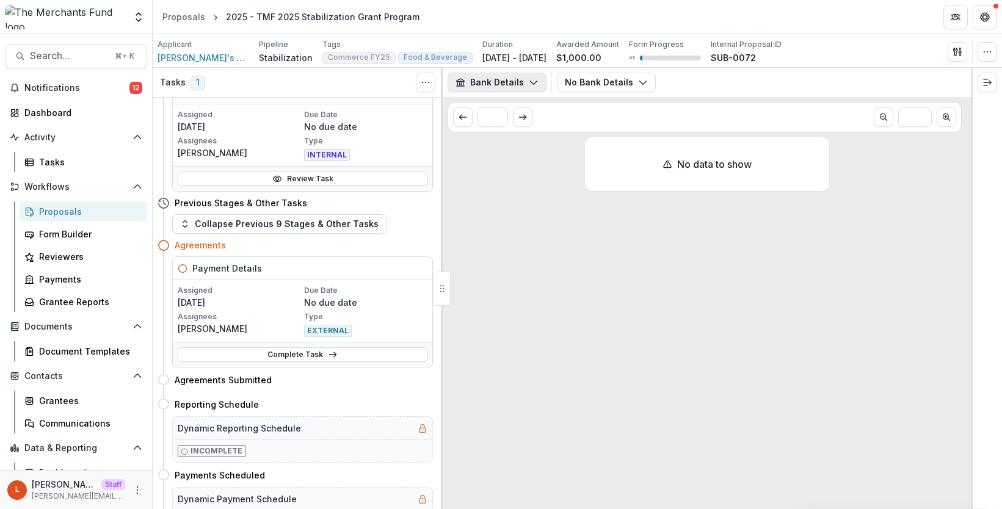
click at [516, 85] on button "Bank Details" at bounding box center [497, 83] width 99 height 20
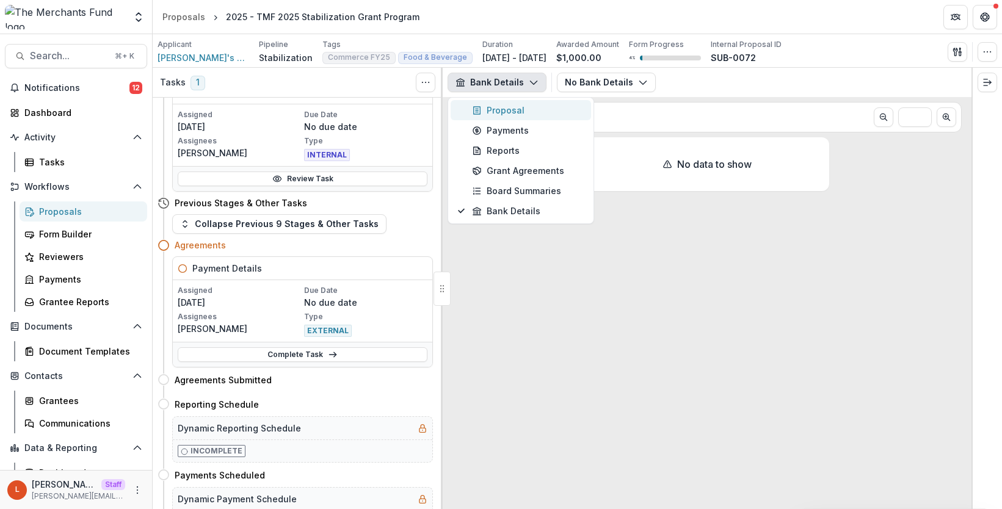
click at [515, 111] on div "Proposal" at bounding box center [528, 110] width 112 height 13
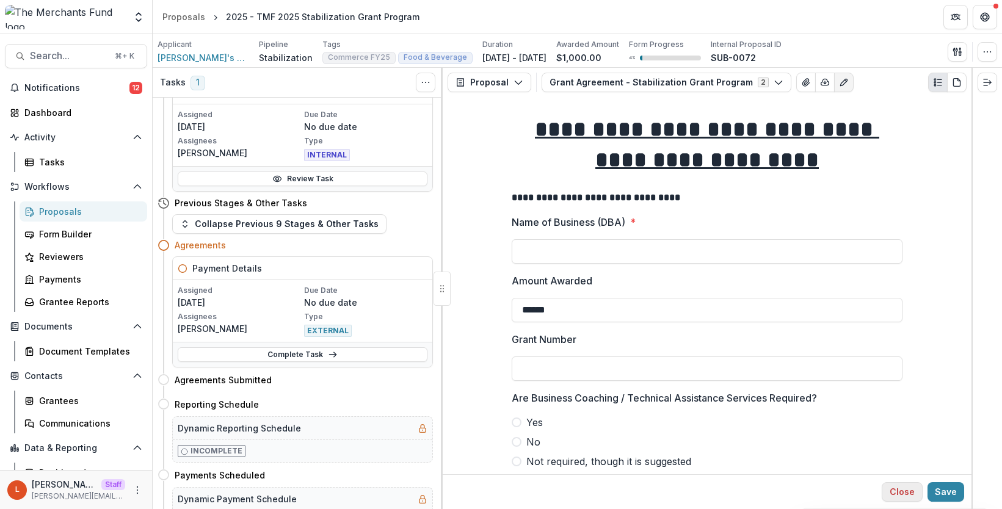
click at [915, 487] on button "Close" at bounding box center [902, 492] width 41 height 20
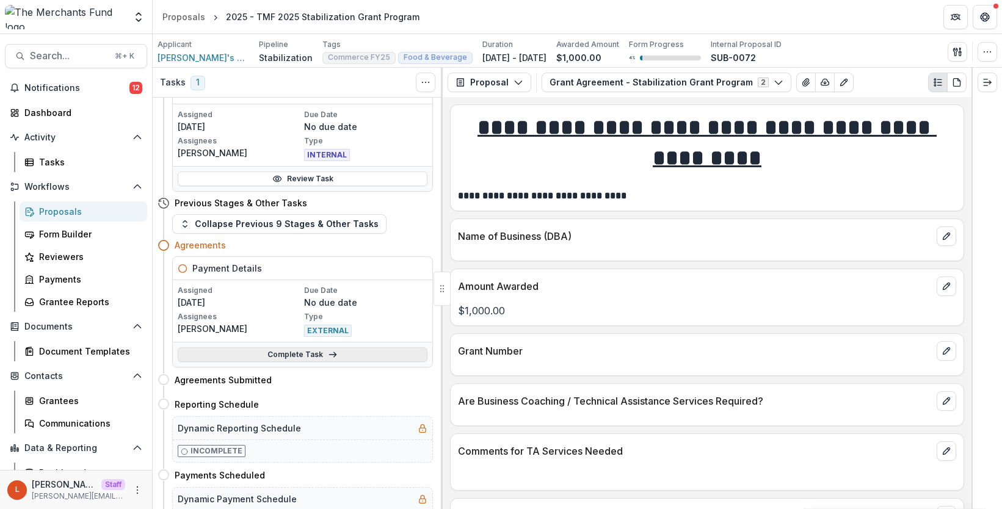
click at [319, 351] on link "Complete Task" at bounding box center [303, 354] width 250 height 15
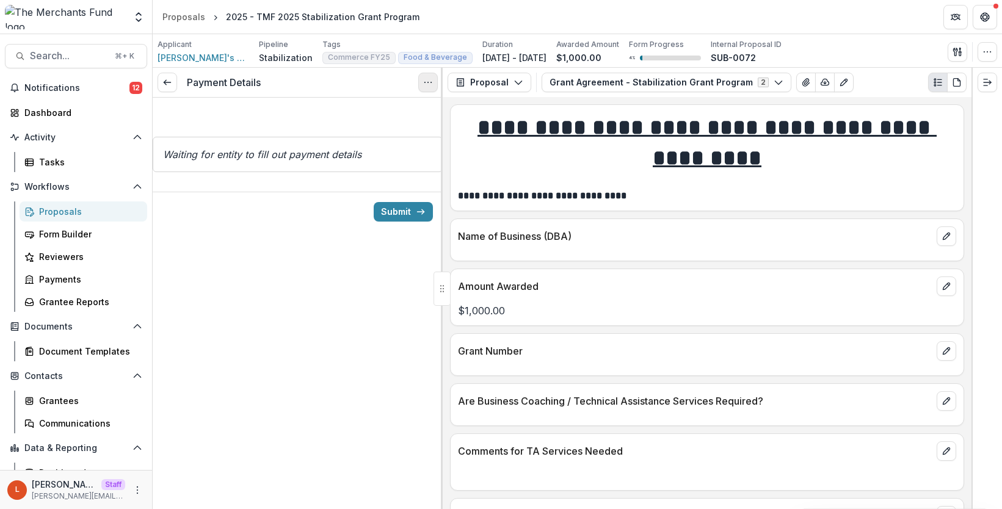
click at [425, 82] on icon "Options" at bounding box center [428, 83] width 10 height 10
click at [402, 140] on button "Cancel Task" at bounding box center [369, 136] width 131 height 20
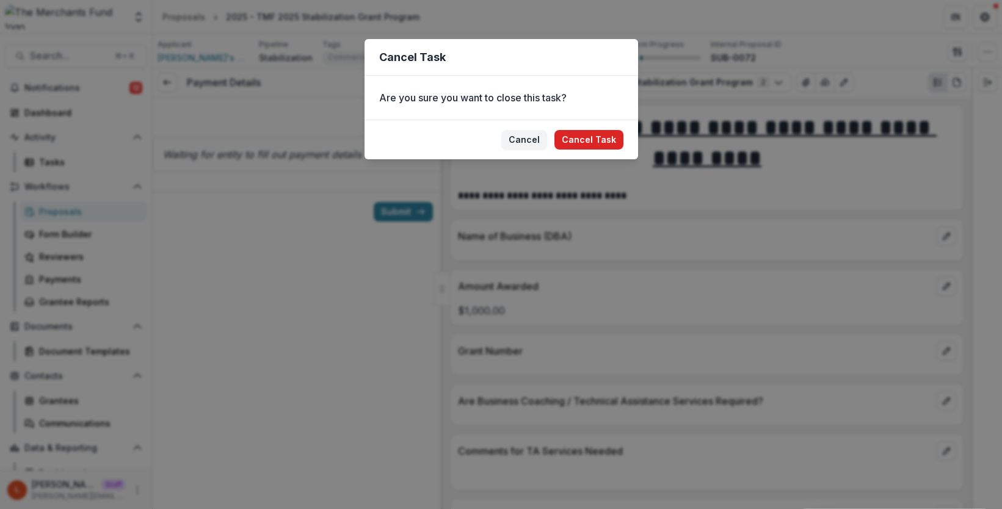
click at [583, 145] on button "Cancel Task" at bounding box center [588, 140] width 69 height 20
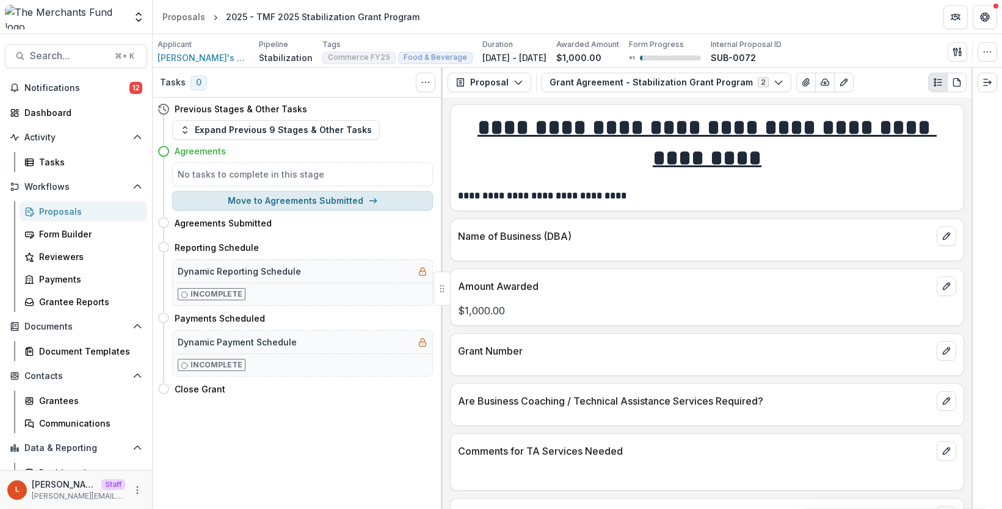
click at [287, 205] on button "Move to Agreements Submitted" at bounding box center [302, 201] width 261 height 20
select select "**********"
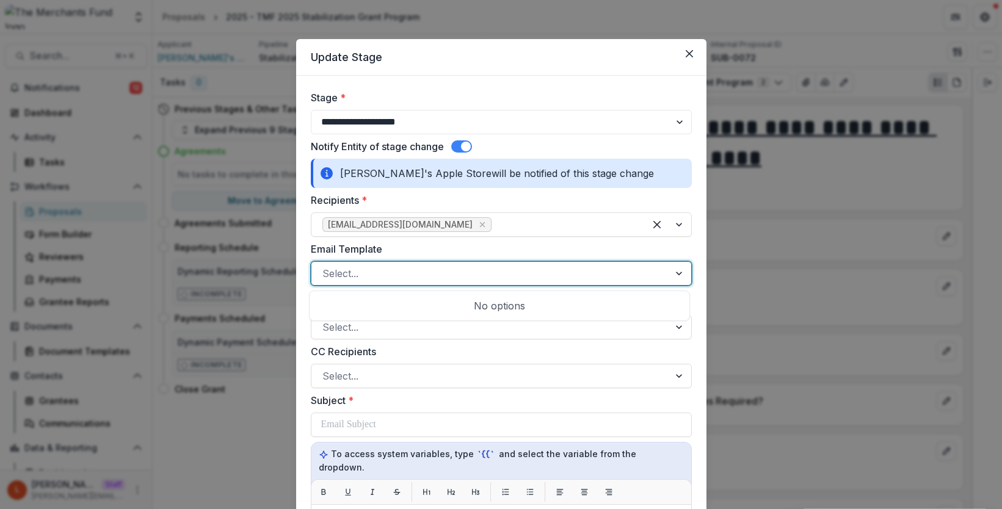
click at [373, 274] on div at bounding box center [490, 273] width 336 height 17
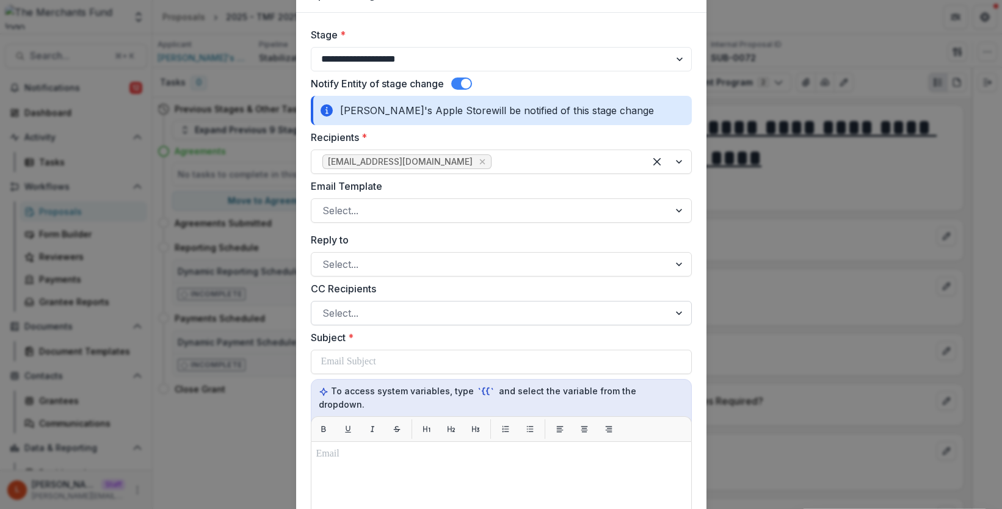
scroll to position [112, 0]
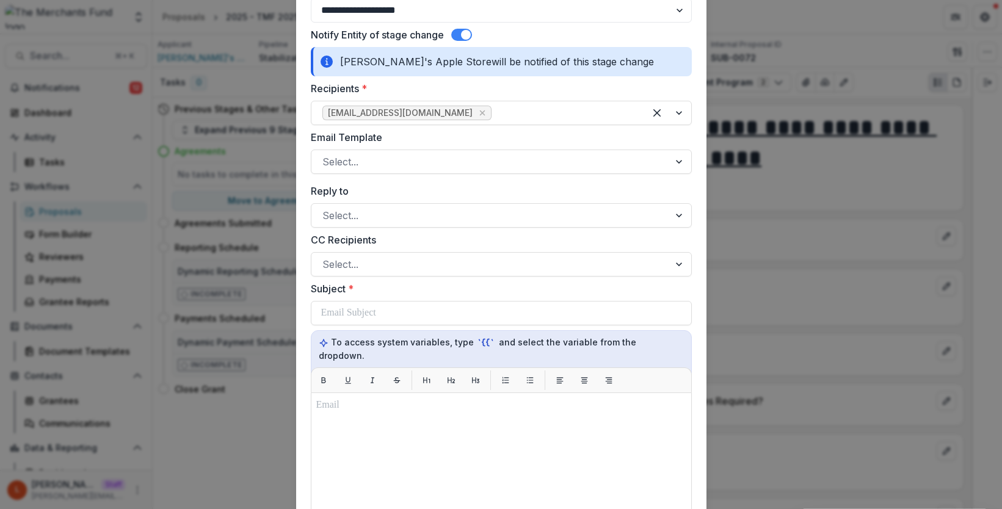
click at [458, 32] on span at bounding box center [461, 35] width 21 height 12
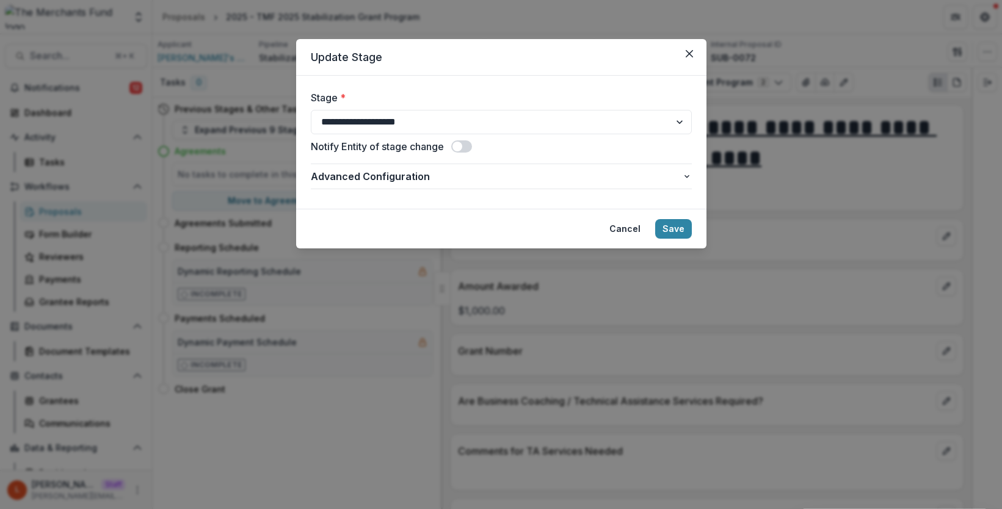
scroll to position [0, 0]
click at [674, 226] on button "Save" at bounding box center [673, 229] width 37 height 20
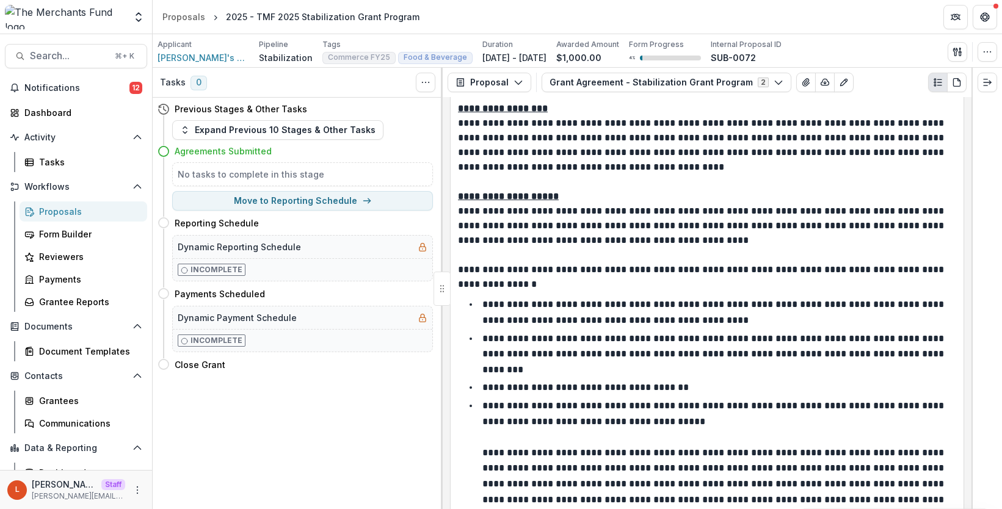
scroll to position [610, 0]
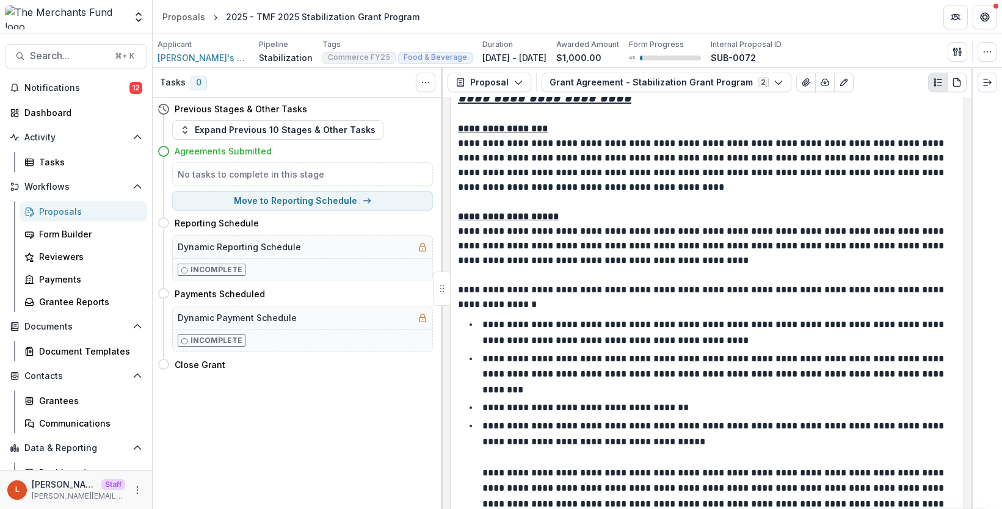
click at [63, 209] on div "Proposals" at bounding box center [88, 211] width 98 height 13
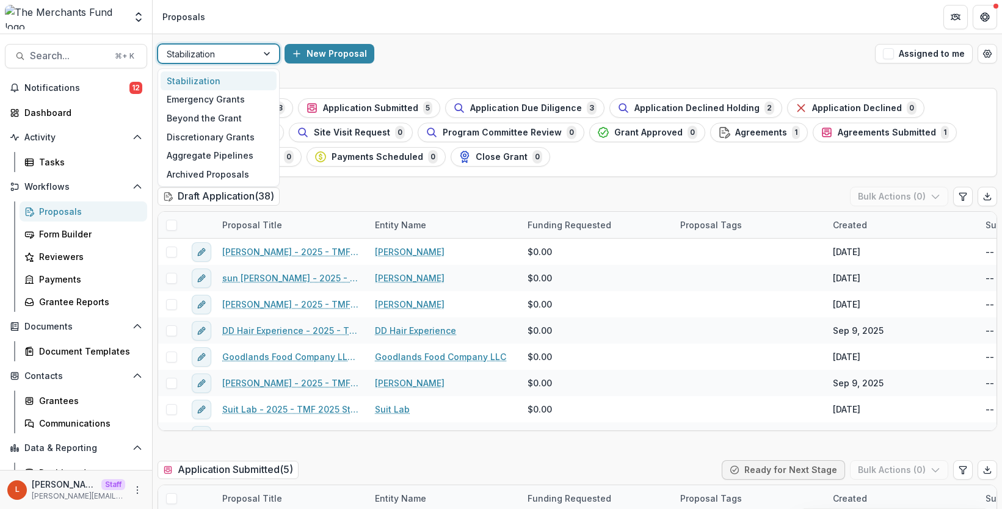
click at [254, 60] on div "Stabilization" at bounding box center [207, 54] width 99 height 18
click at [236, 116] on div "Beyond the Grant" at bounding box center [219, 118] width 116 height 19
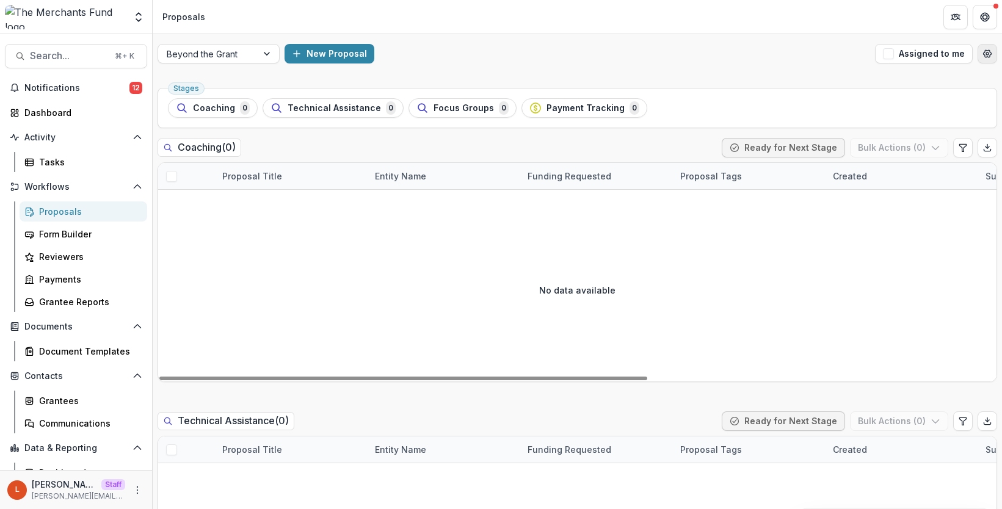
click at [989, 54] on button "Open table manager" at bounding box center [987, 54] width 20 height 20
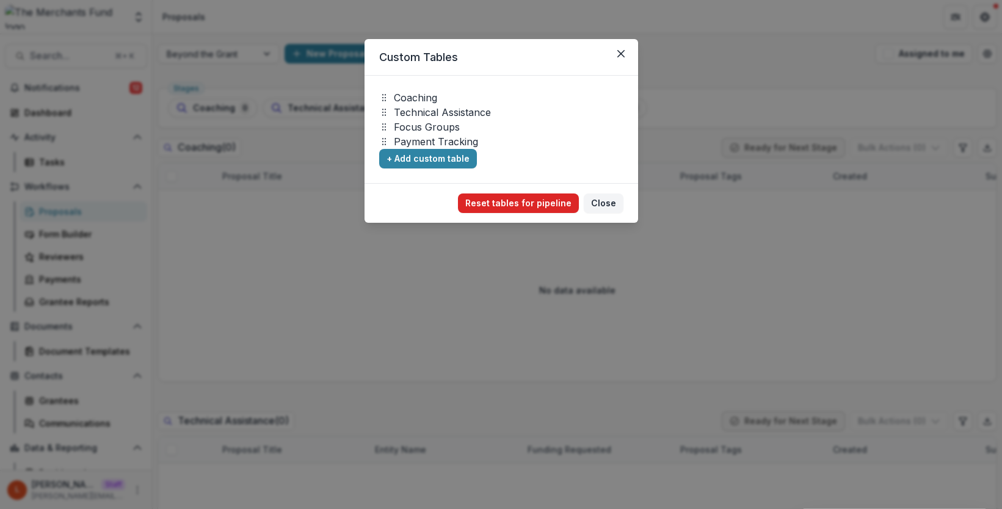
click at [527, 201] on button "Reset tables for pipeline" at bounding box center [518, 204] width 121 height 20
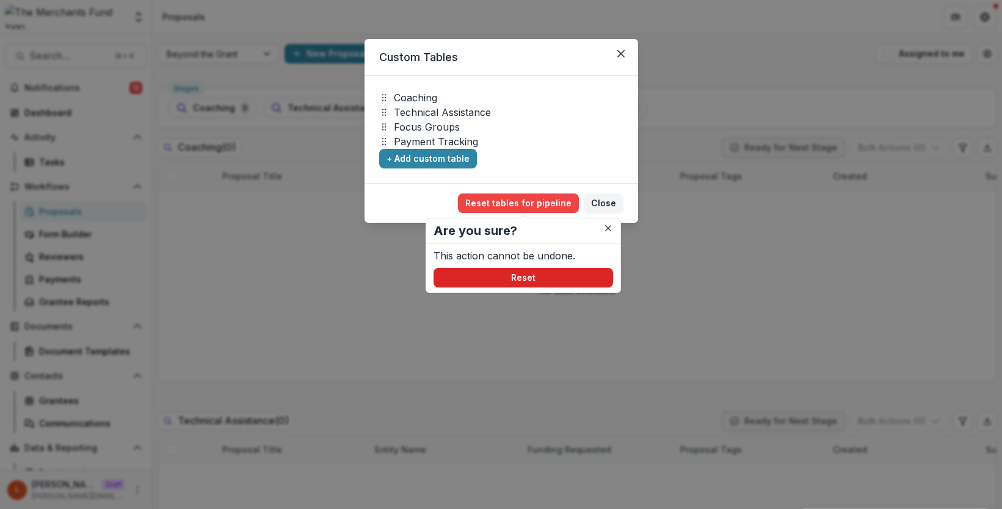
click at [526, 280] on button "Reset" at bounding box center [522, 278] width 179 height 20
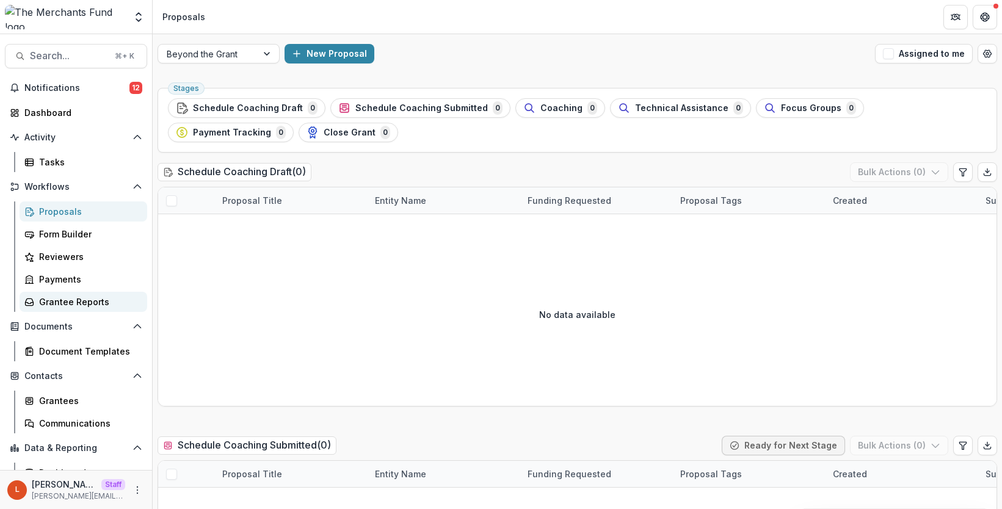
click at [109, 299] on div "Grantee Reports" at bounding box center [88, 301] width 98 height 13
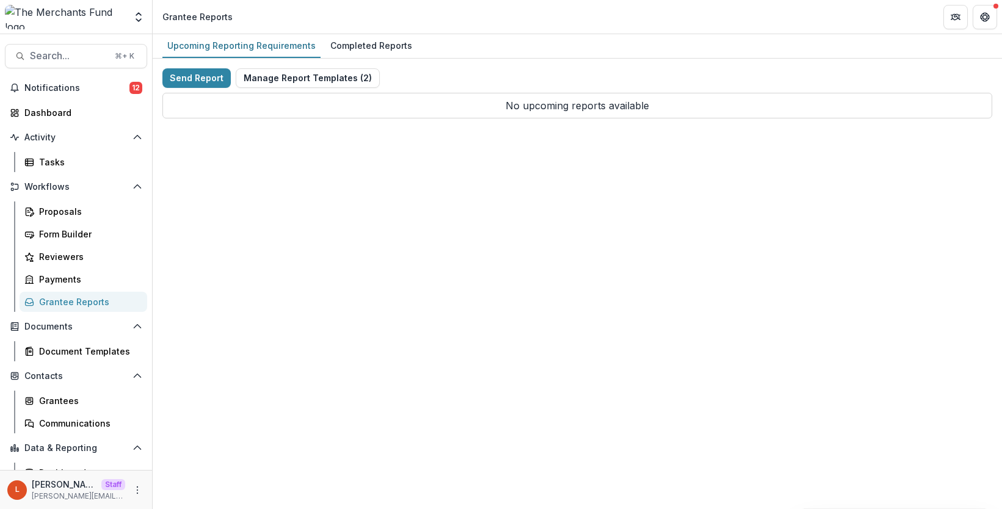
scroll to position [58, 0]
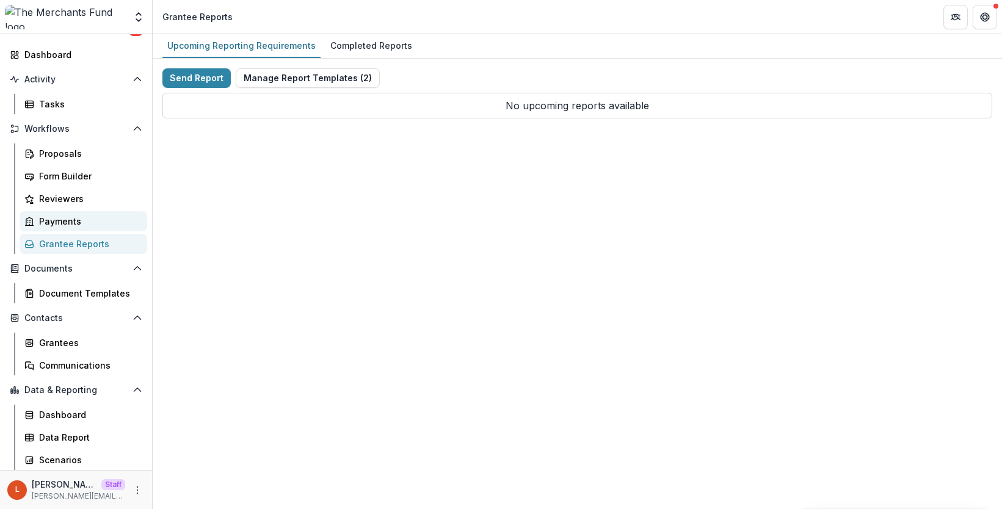
click at [61, 223] on div "Payments" at bounding box center [88, 221] width 98 height 13
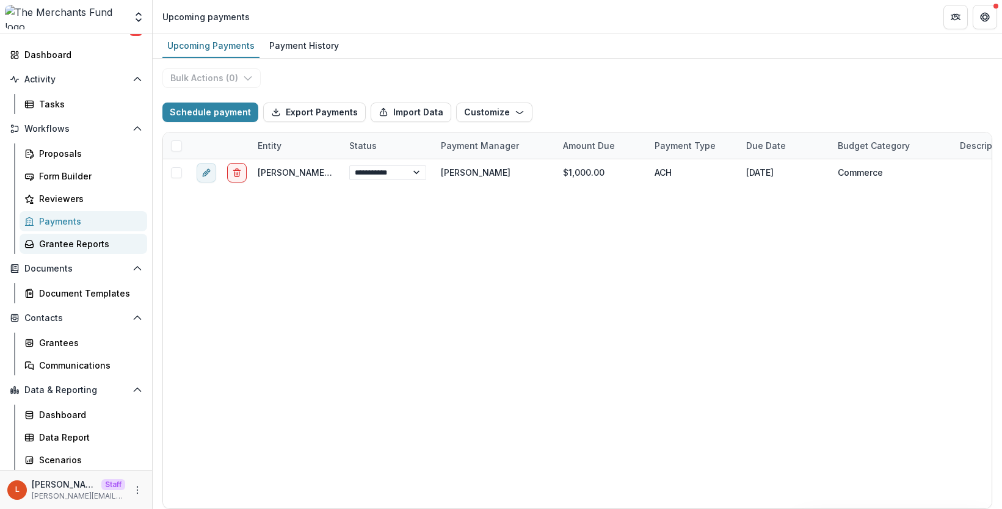
click at [62, 246] on div "Grantee Reports" at bounding box center [88, 243] width 98 height 13
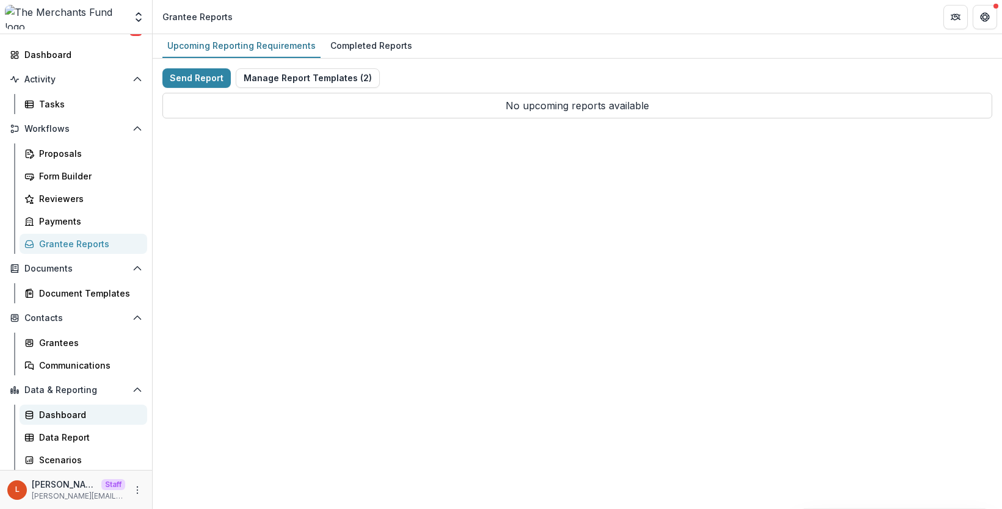
click at [60, 413] on div "Dashboard" at bounding box center [88, 414] width 98 height 13
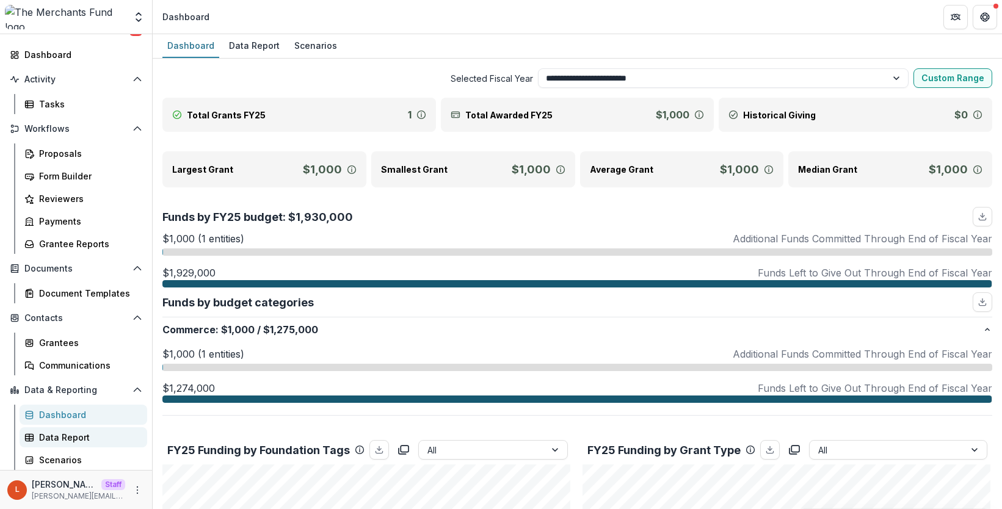
click at [62, 436] on div "Data Report" at bounding box center [88, 437] width 98 height 13
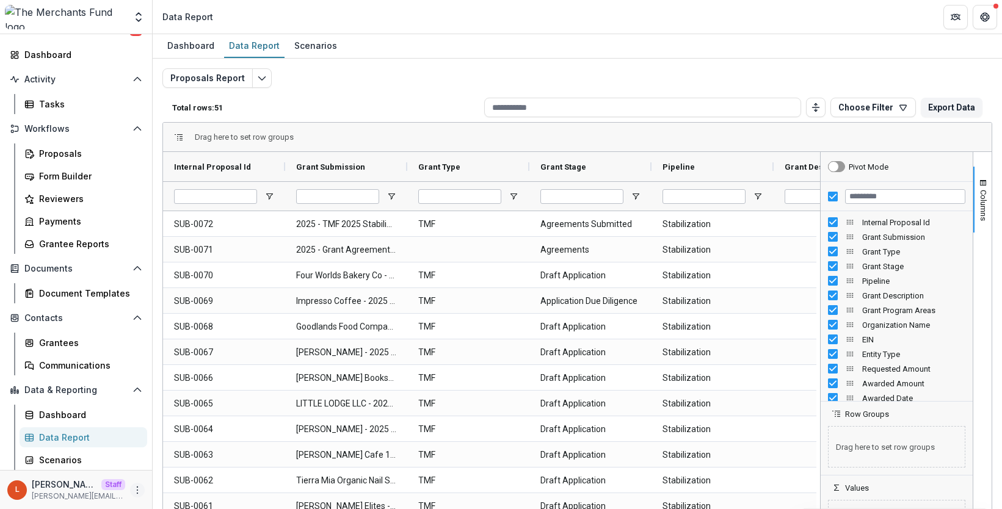
click at [132, 490] on icon "More" at bounding box center [137, 490] width 10 height 10
click at [178, 468] on link "User Settings" at bounding box center [214, 464] width 131 height 20
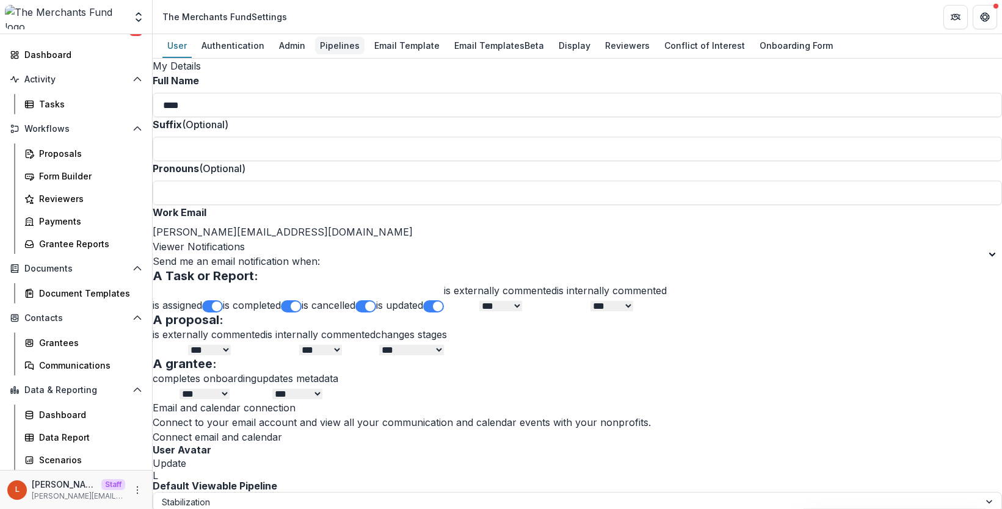
click at [332, 47] on div "Pipelines" at bounding box center [339, 46] width 49 height 18
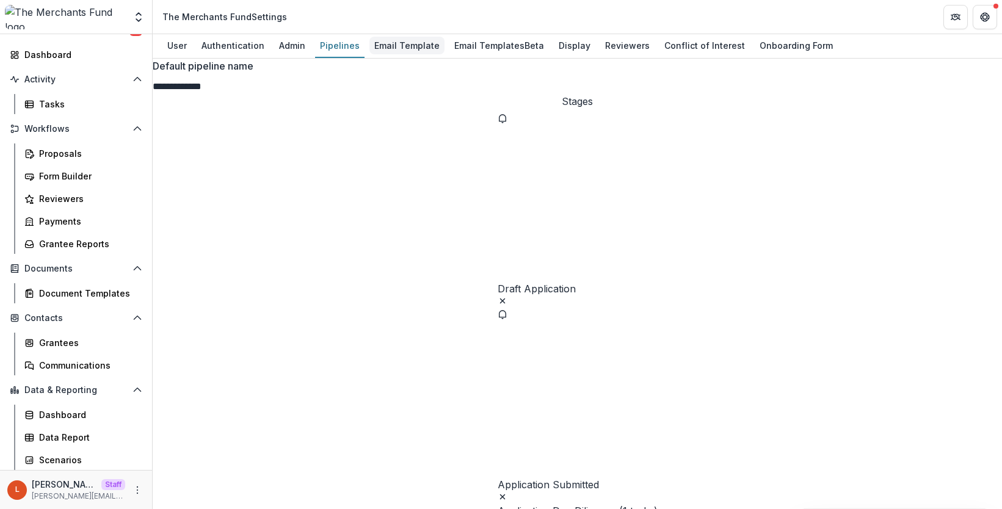
click at [404, 40] on div "Email Template" at bounding box center [406, 46] width 75 height 18
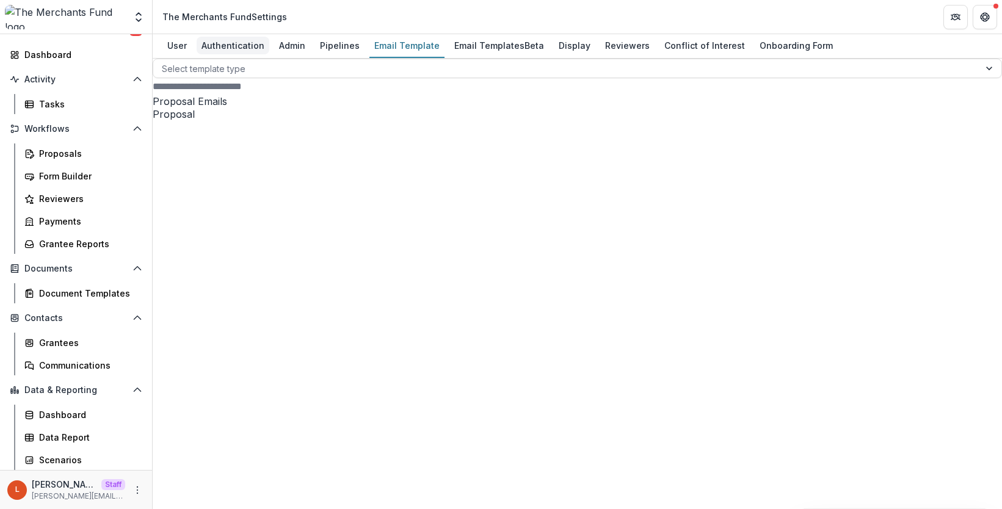
click at [265, 38] on link "Authentication" at bounding box center [233, 46] width 73 height 24
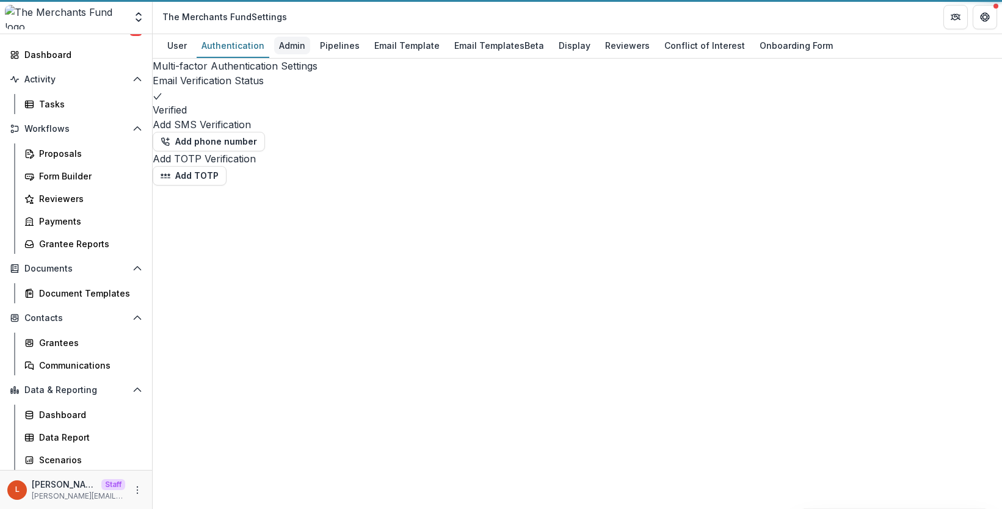
click at [286, 45] on div "Admin" at bounding box center [292, 46] width 36 height 18
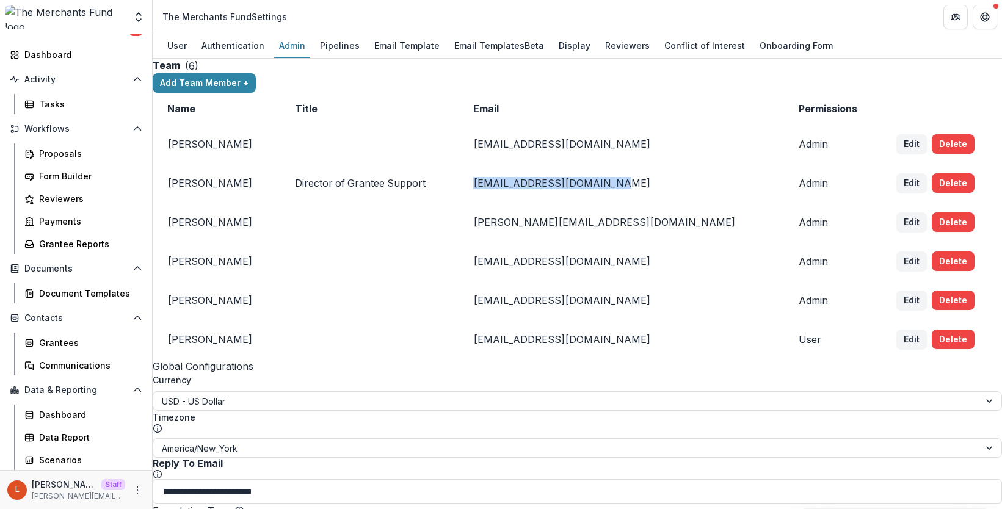
drag, startPoint x: 697, startPoint y: 195, endPoint x: 532, endPoint y: 195, distance: 164.8
click at [532, 196] on tr "[PERSON_NAME] Director of Grantee Support [EMAIL_ADDRESS][DOMAIN_NAME] Admin Ed…" at bounding box center [577, 183] width 849 height 39
copy tr "[EMAIL_ADDRESS][DOMAIN_NAME]"
